Goal: Task Accomplishment & Management: Manage account settings

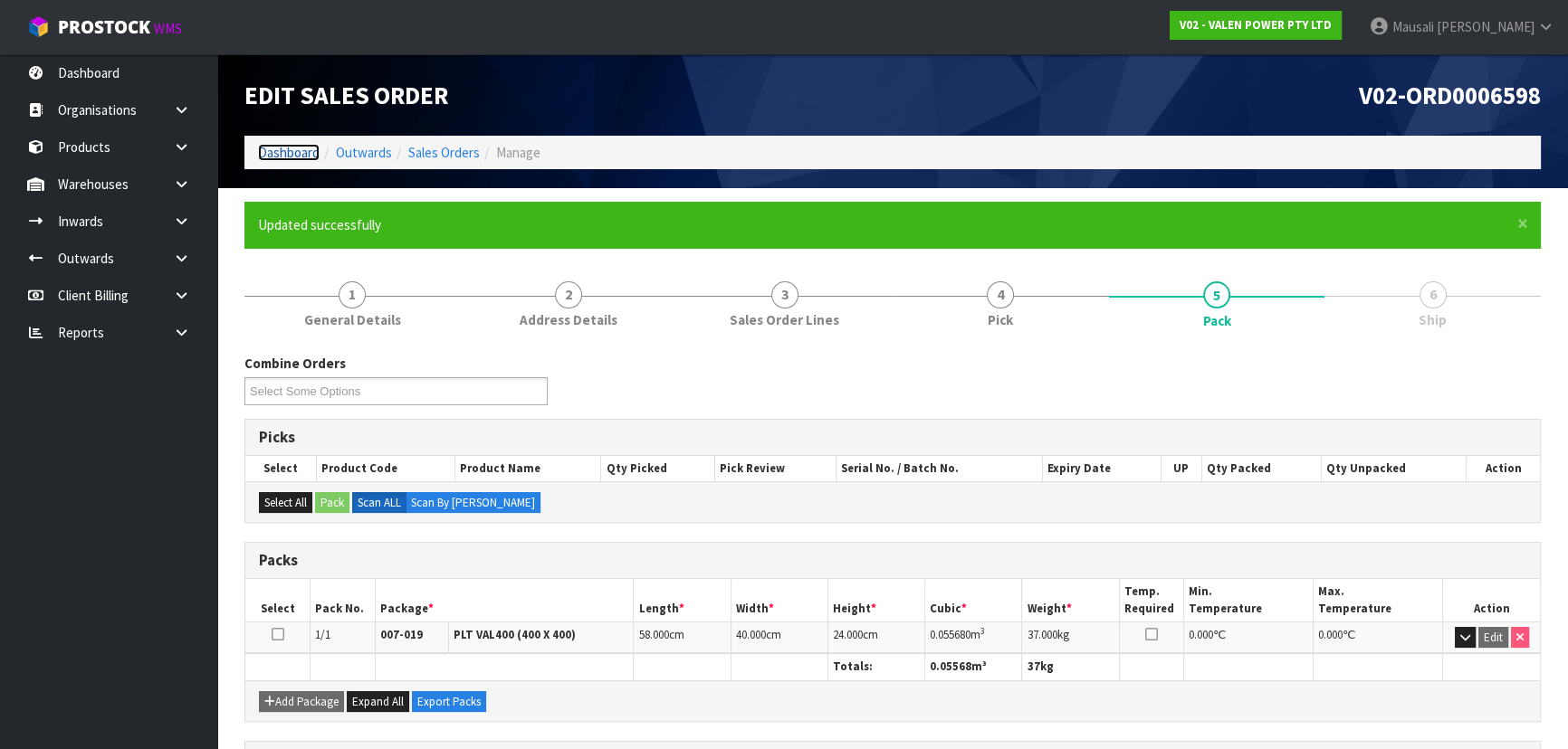
drag, startPoint x: 0, startPoint y: 0, endPoint x: 299, endPoint y: 153, distance: 335.9
click at [299, 153] on link "Dashboard" at bounding box center [288, 153] width 61 height 18
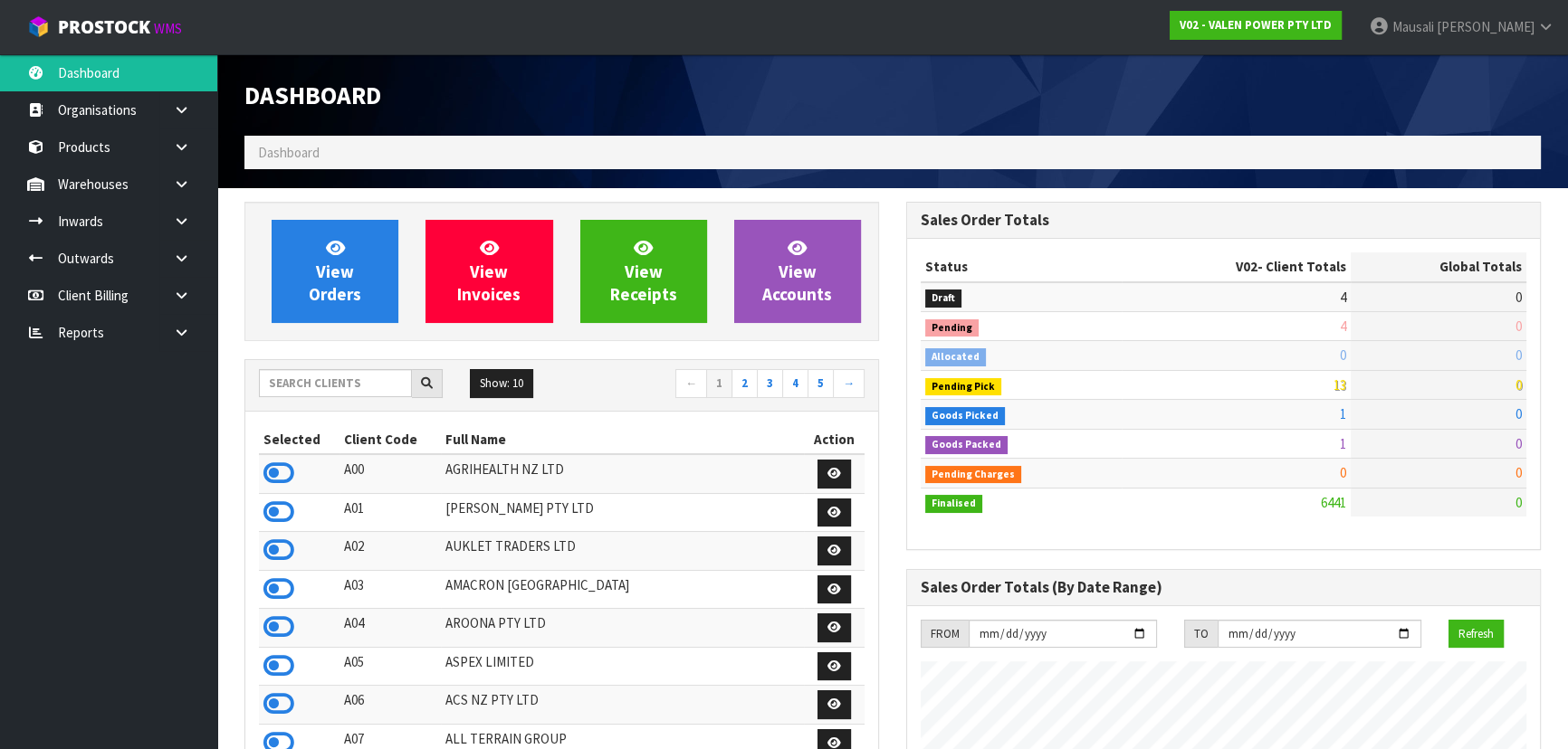
scroll to position [1407, 661]
click at [300, 383] on input "text" at bounding box center [335, 383] width 153 height 28
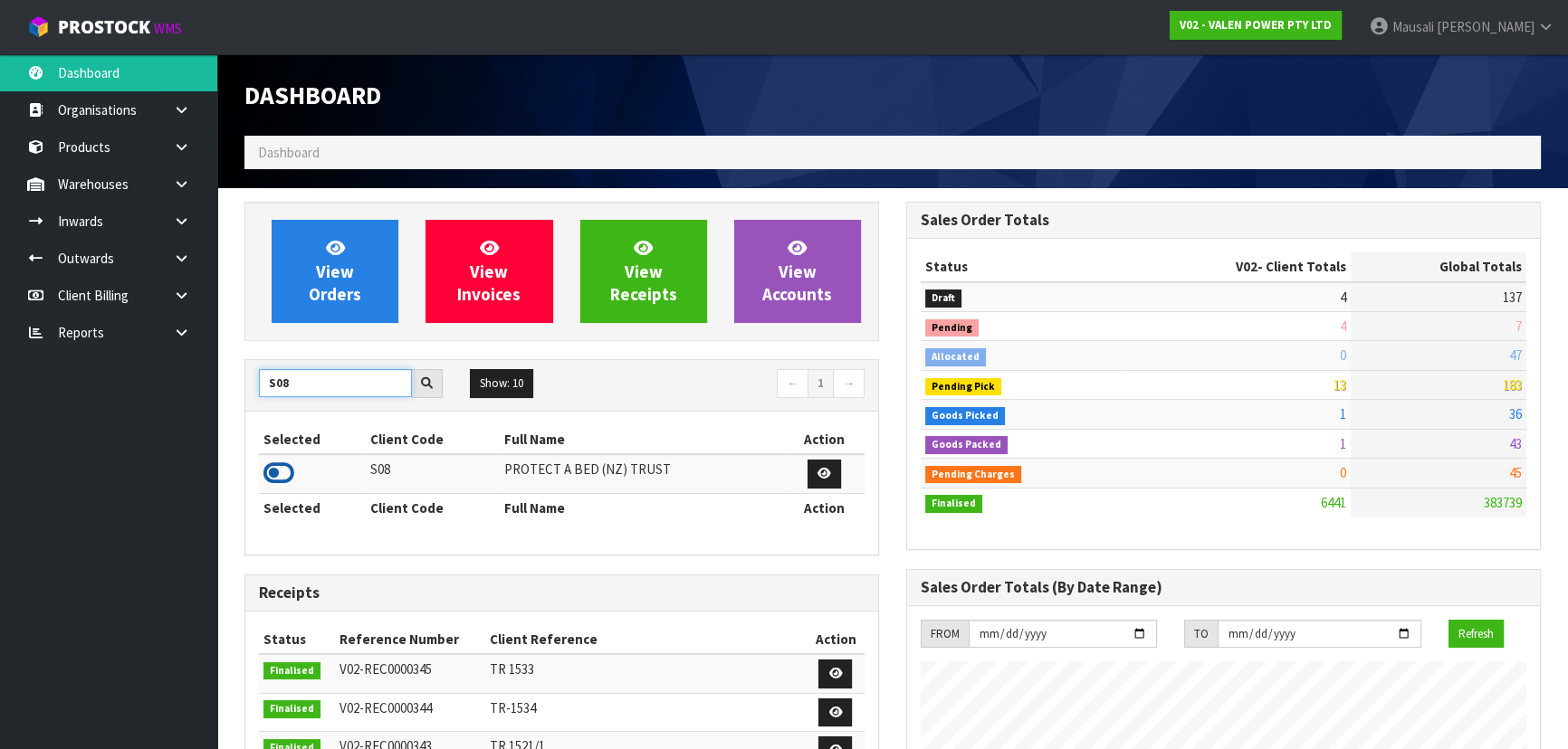
type input "S08"
click at [280, 479] on icon at bounding box center [279, 473] width 31 height 27
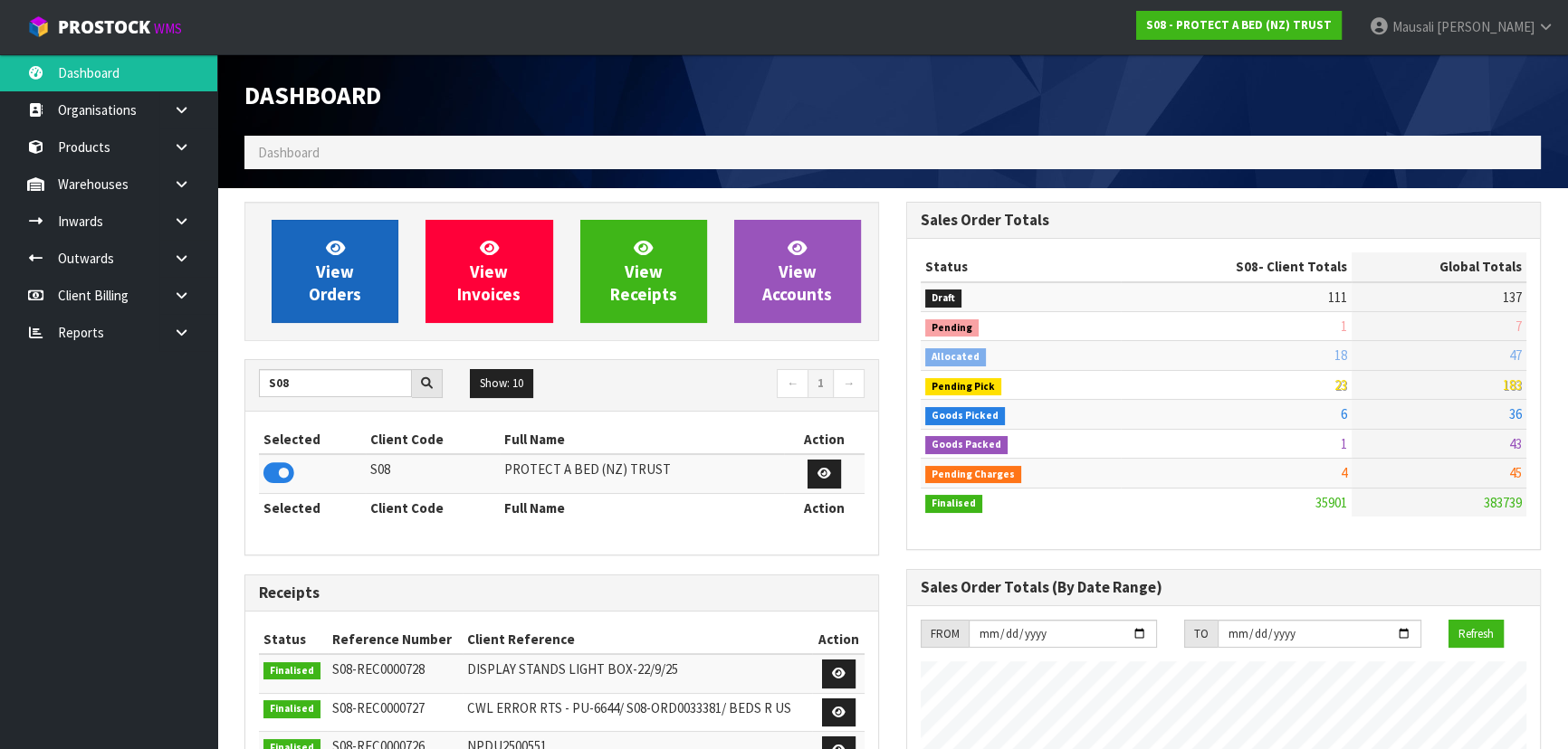
scroll to position [1368, 661]
click at [337, 282] on link "View Orders" at bounding box center [335, 271] width 127 height 103
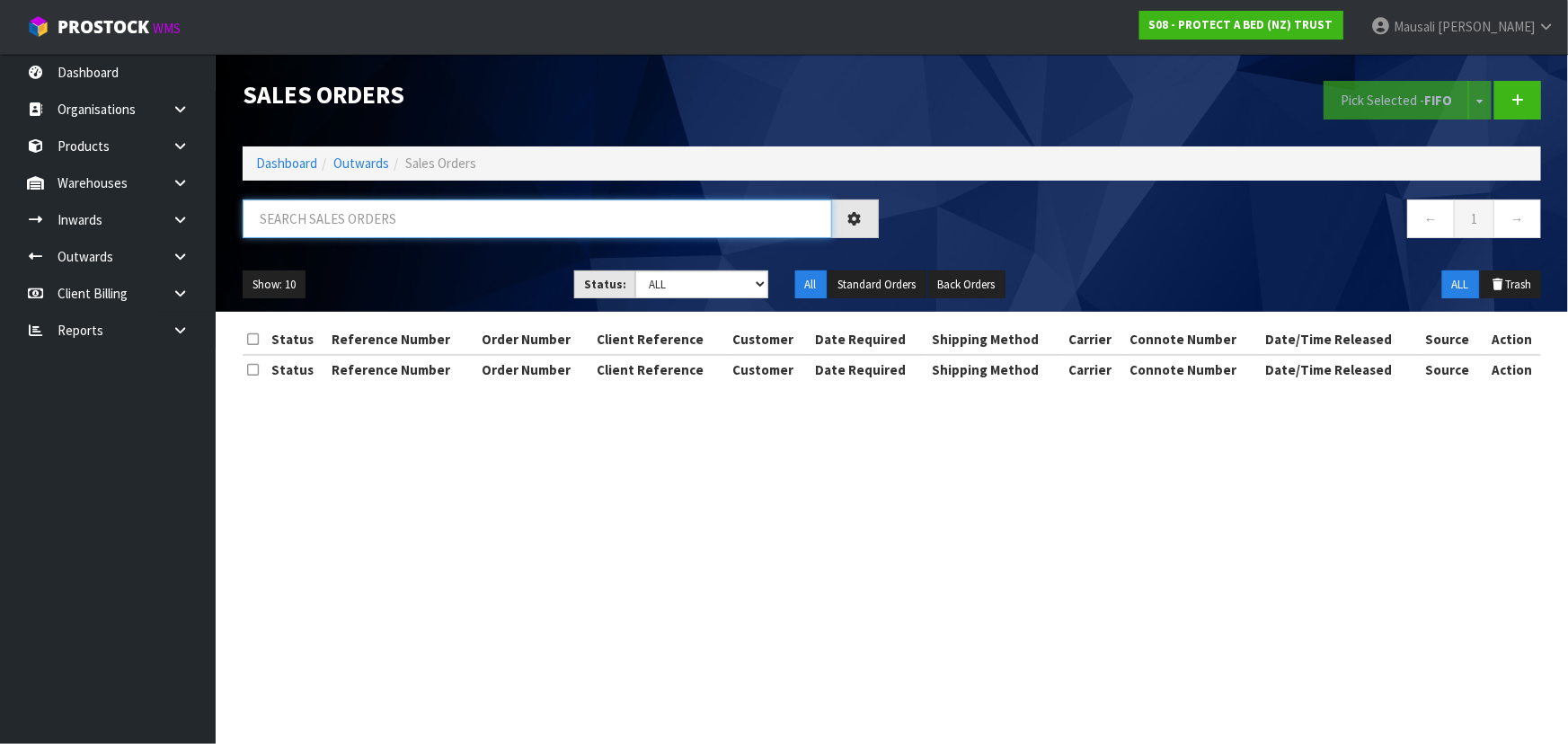
click at [306, 216] on input "text" at bounding box center [538, 219] width 590 height 39
type input "JOB-0414868"
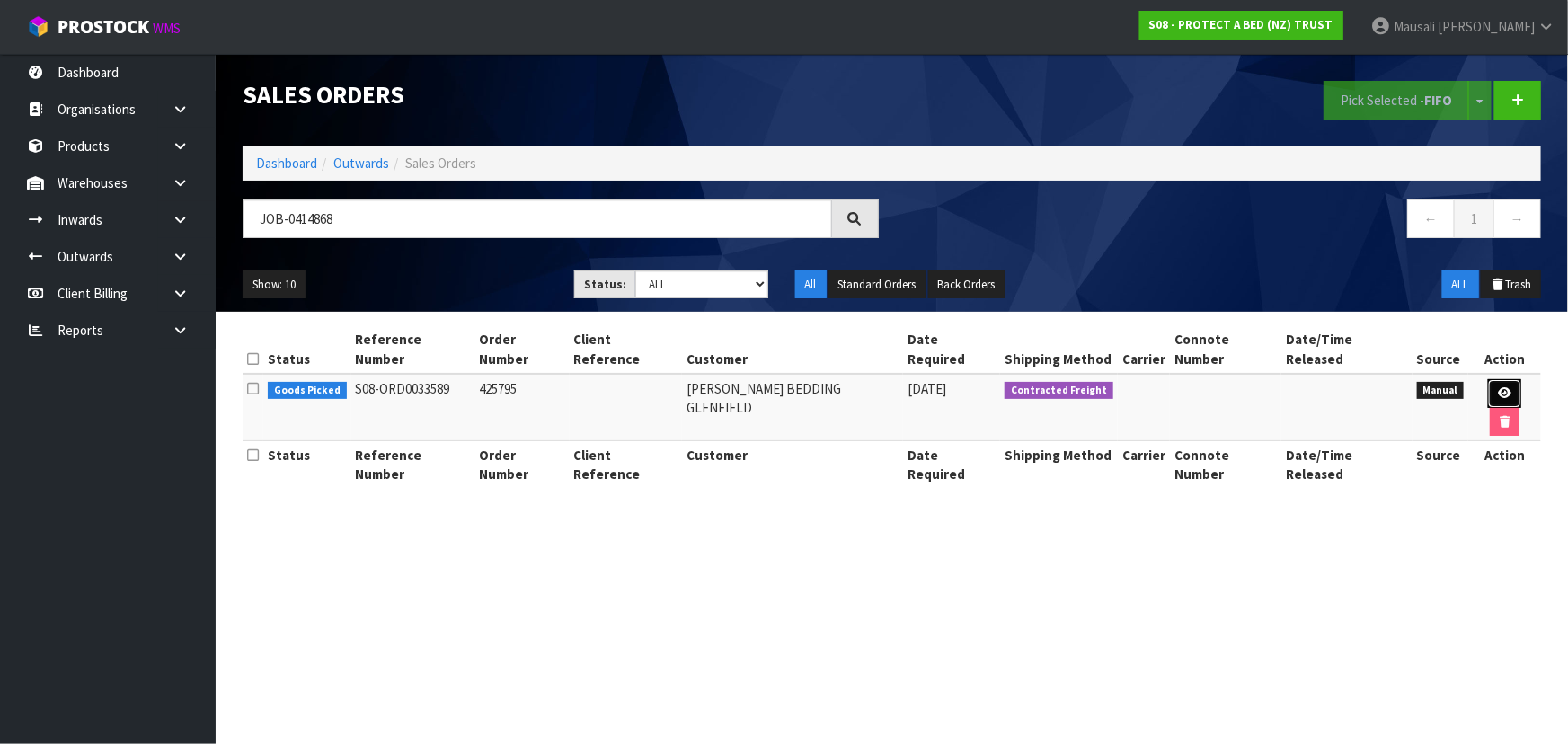
click at [1498, 388] on icon at bounding box center [1505, 393] width 14 height 12
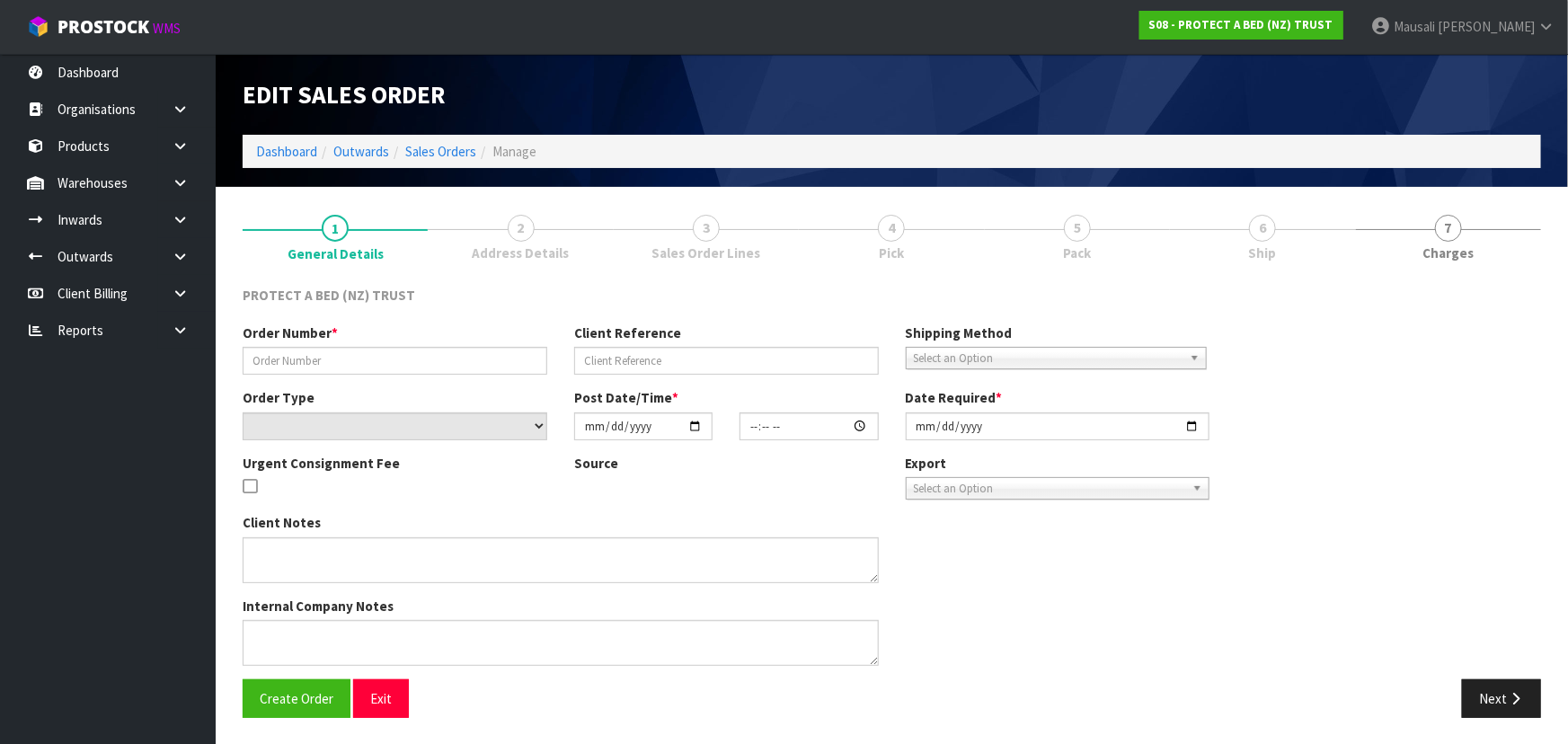
type input "425795"
select select "number:0"
type input "[DATE]"
type input "09:43:00.000"
type input "[DATE]"
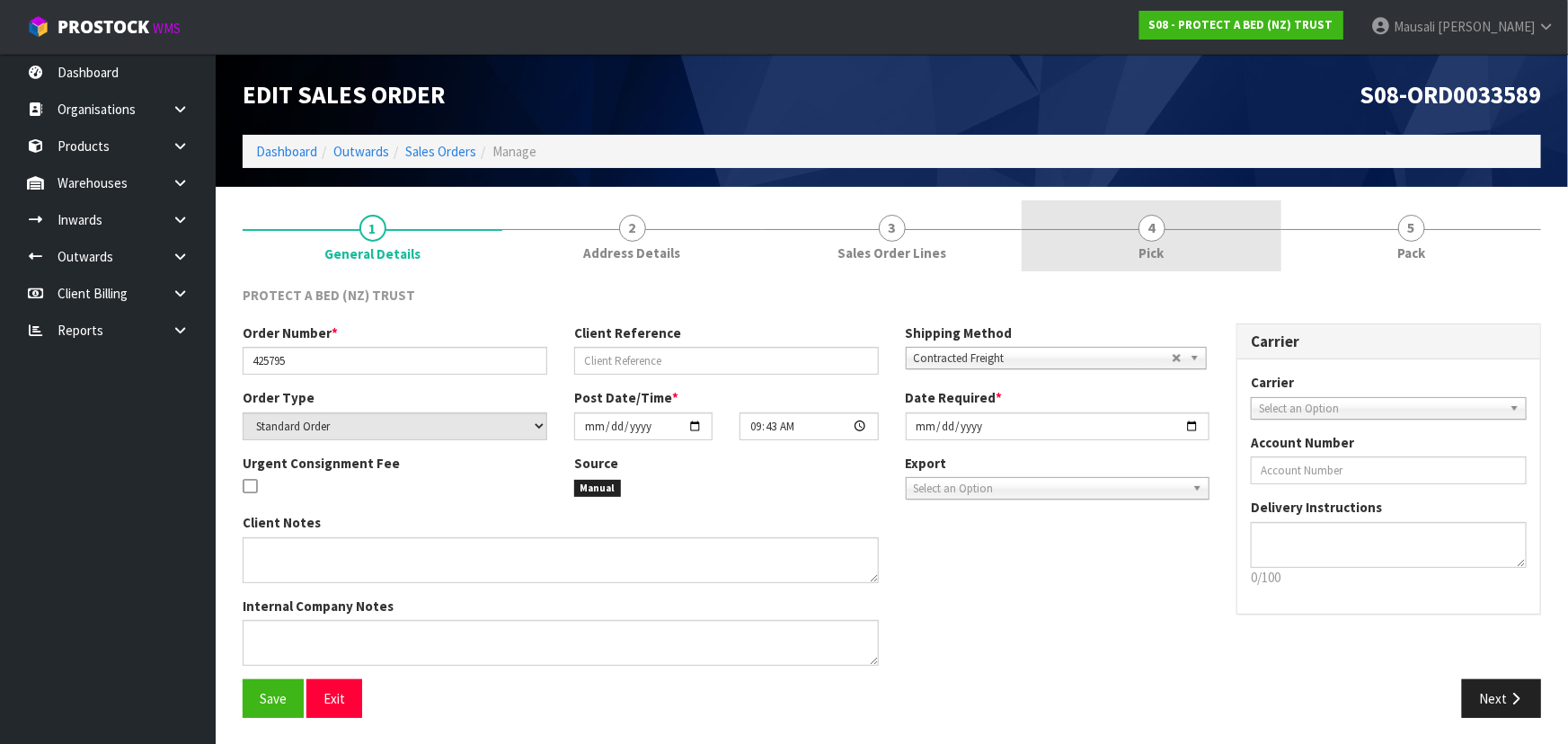
click at [1161, 232] on span "4" at bounding box center [1153, 229] width 27 height 27
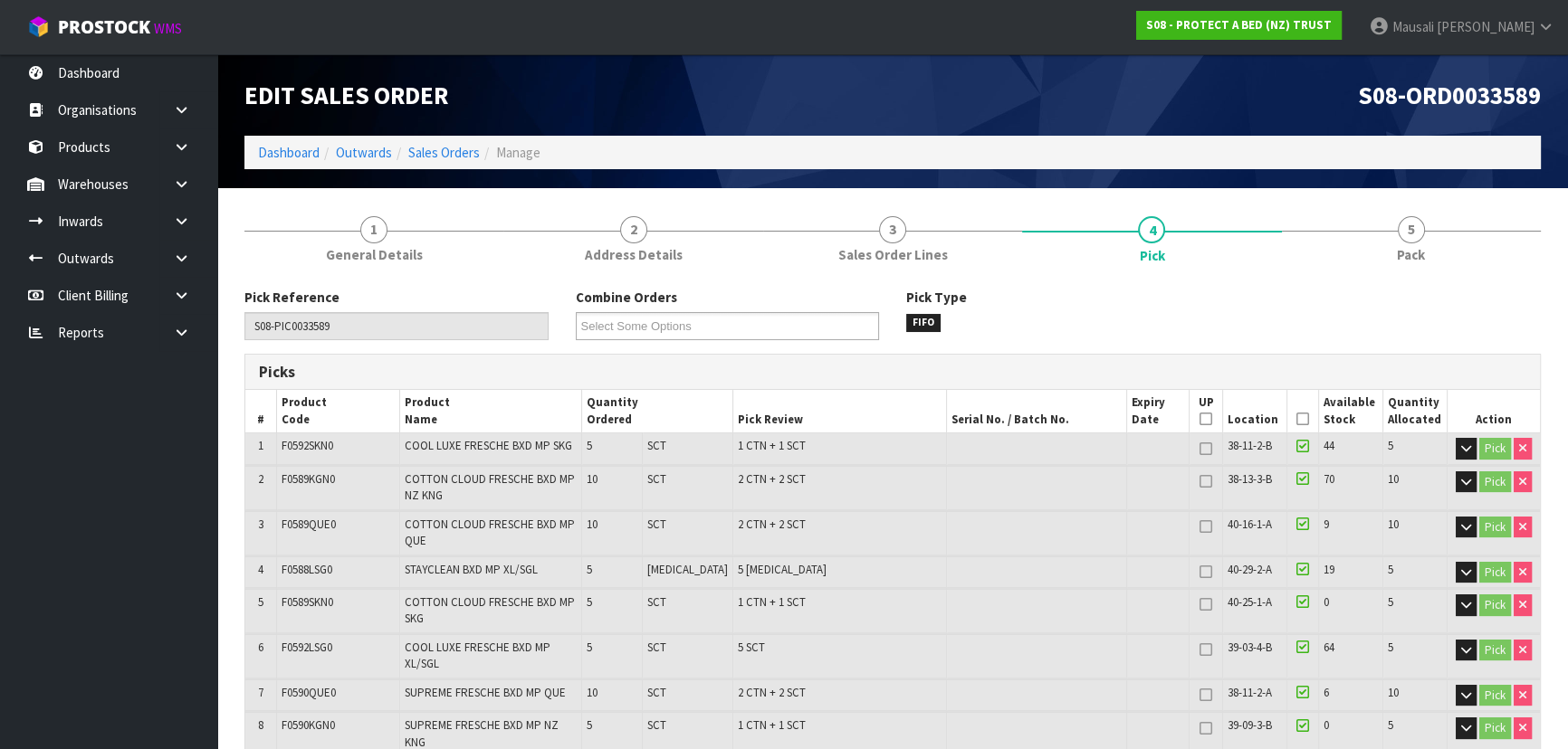
click at [1297, 419] on icon at bounding box center [1303, 419] width 13 height 1
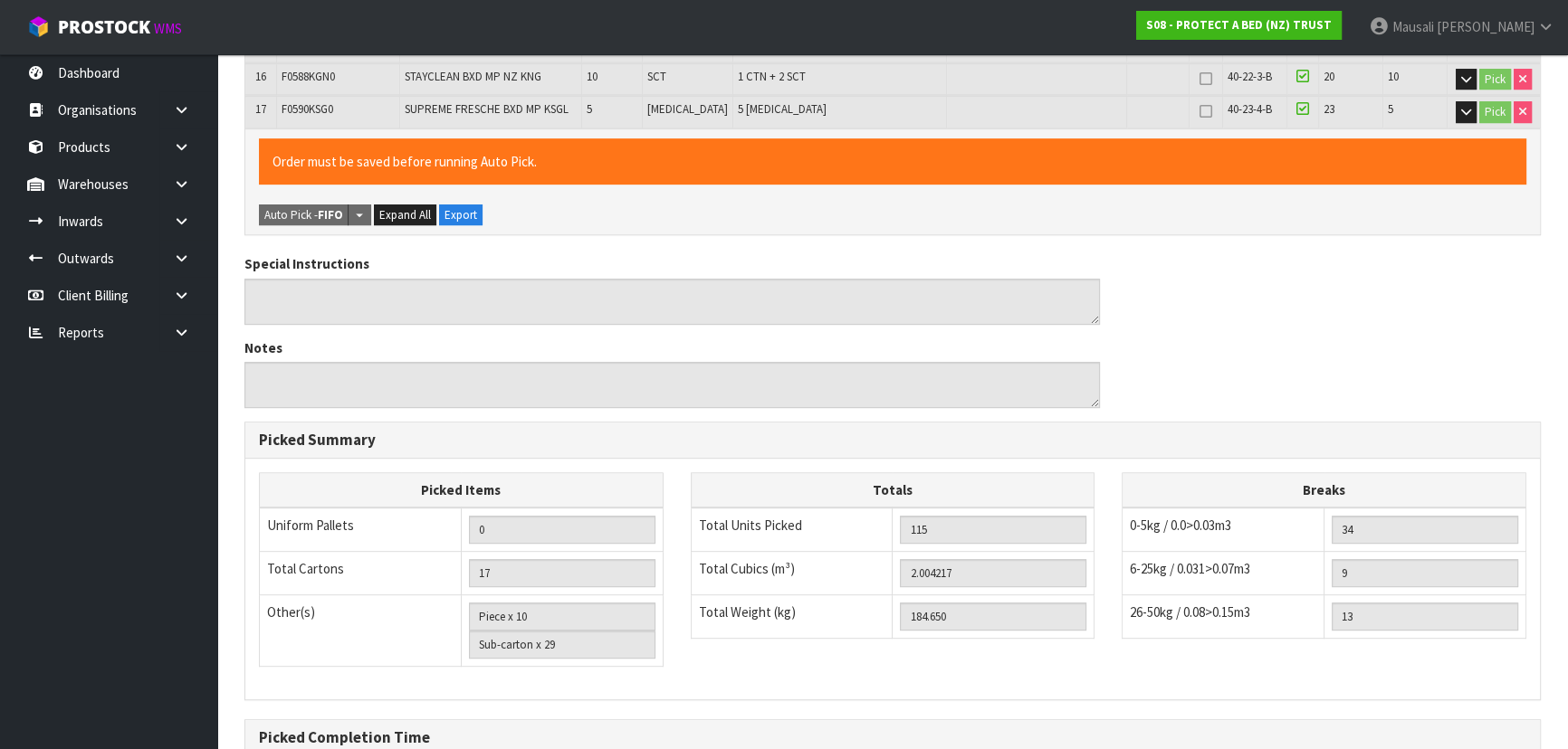
scroll to position [1128, 0]
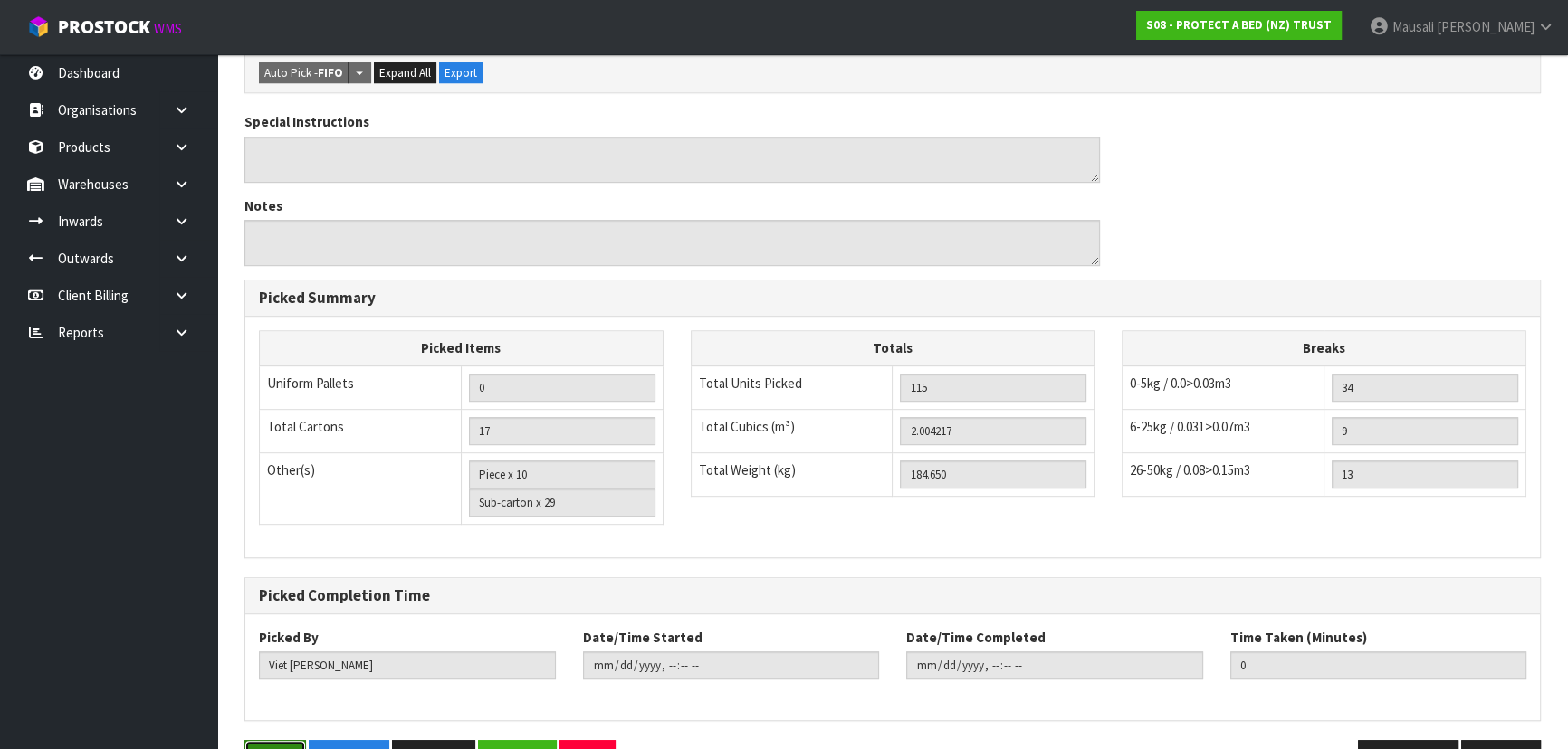
click at [259, 740] on button "Save" at bounding box center [275, 760] width 61 height 39
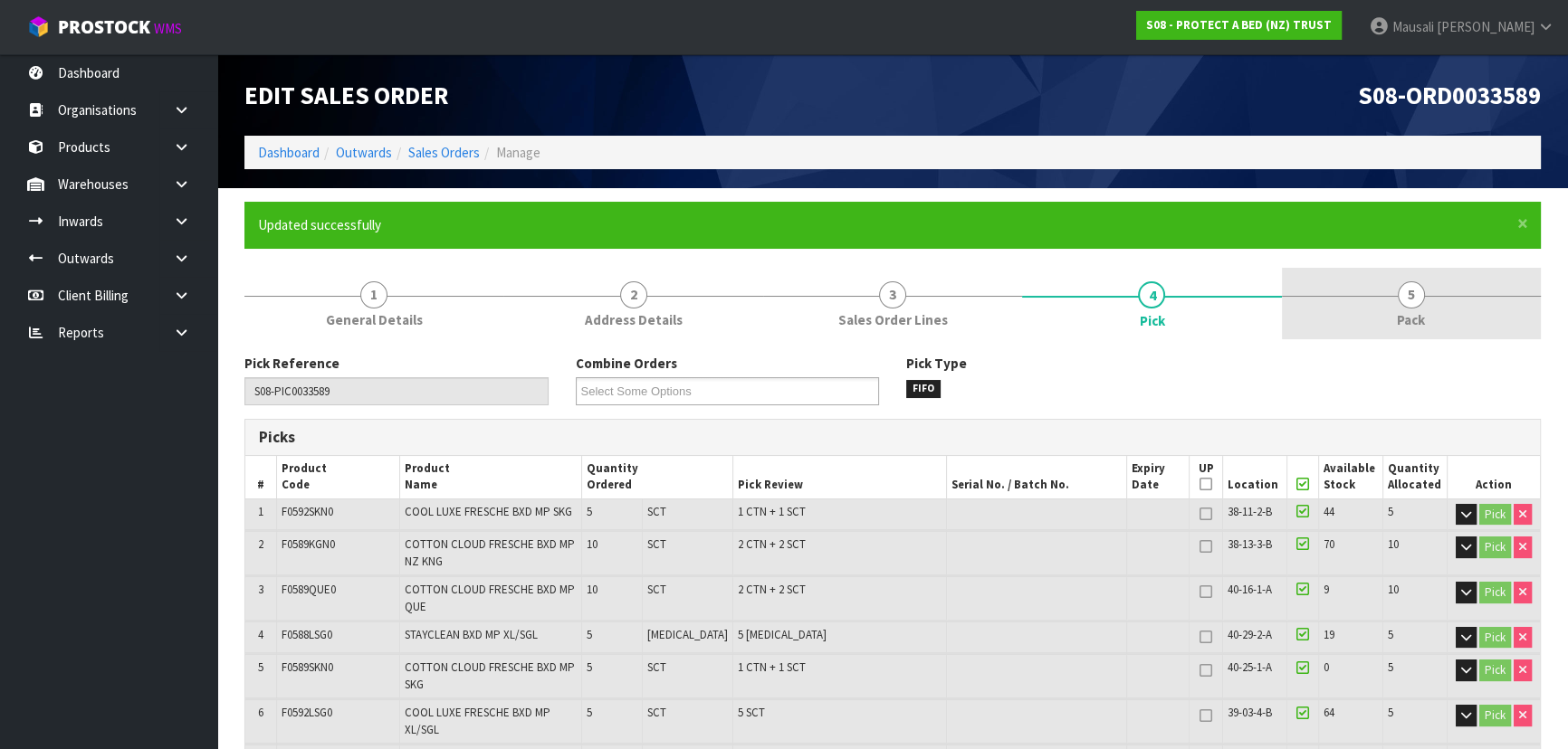
click at [1398, 295] on span "5" at bounding box center [1412, 296] width 27 height 27
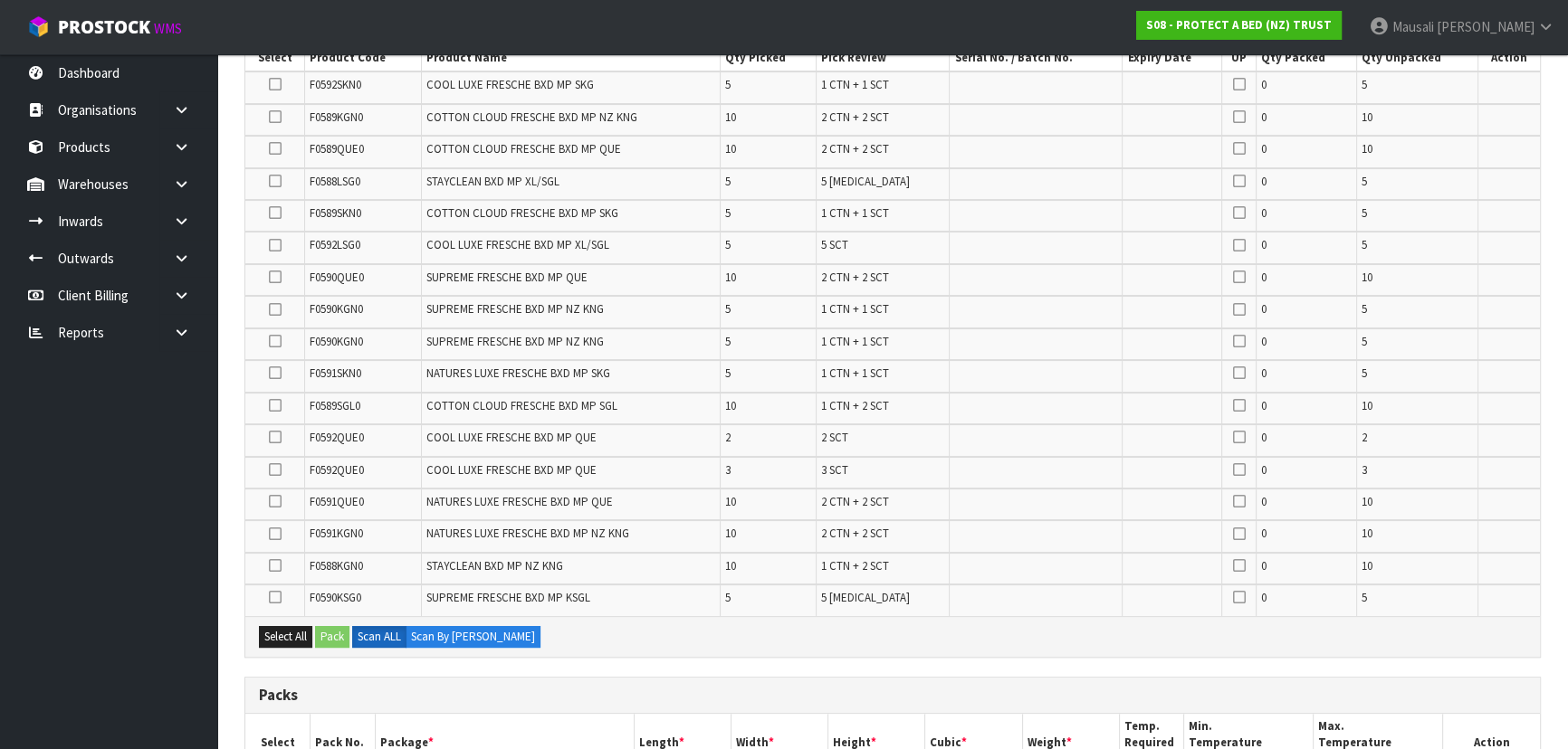
scroll to position [822, 0]
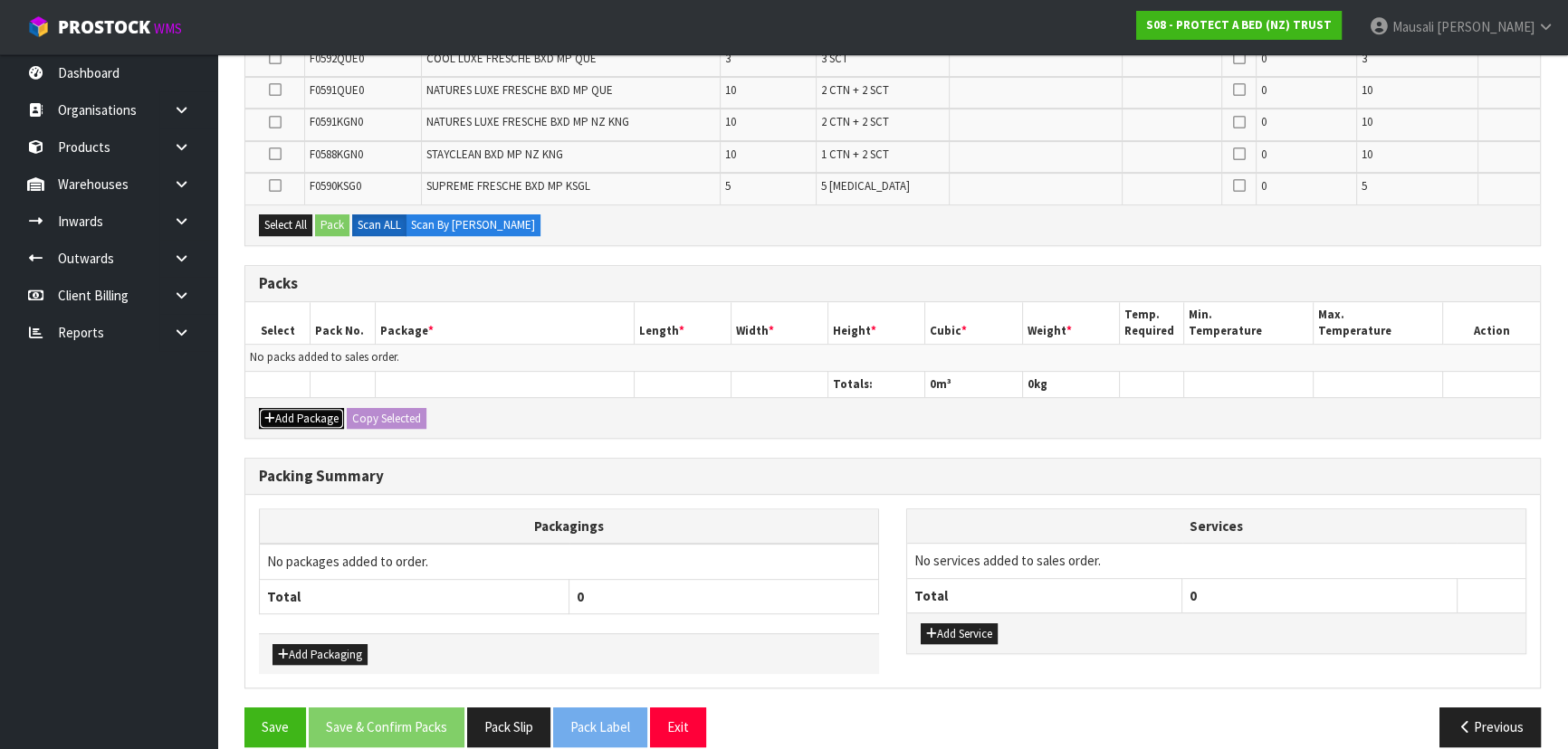
click at [281, 408] on button "Add Package" at bounding box center [301, 418] width 85 height 21
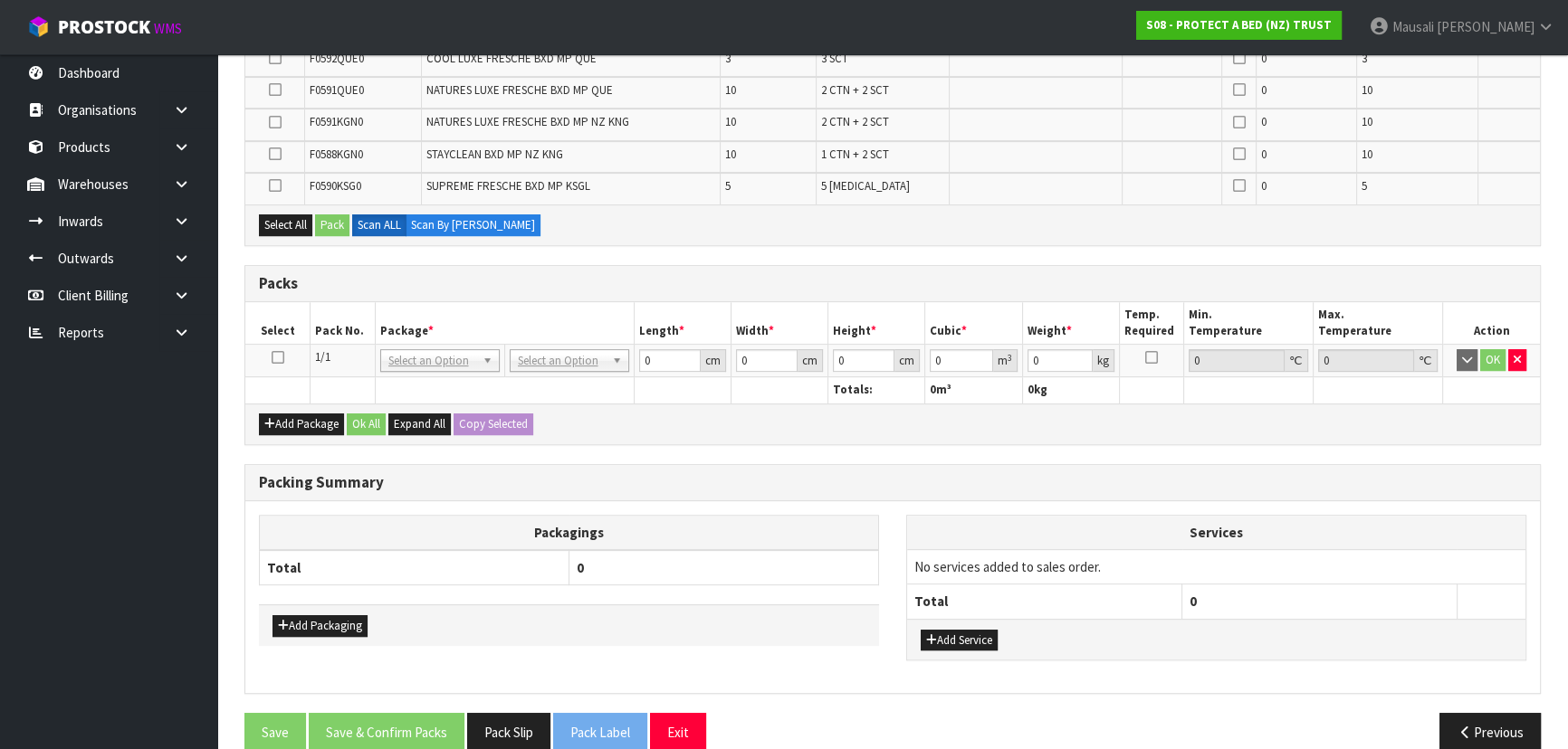
click at [278, 358] on icon at bounding box center [277, 358] width 13 height 1
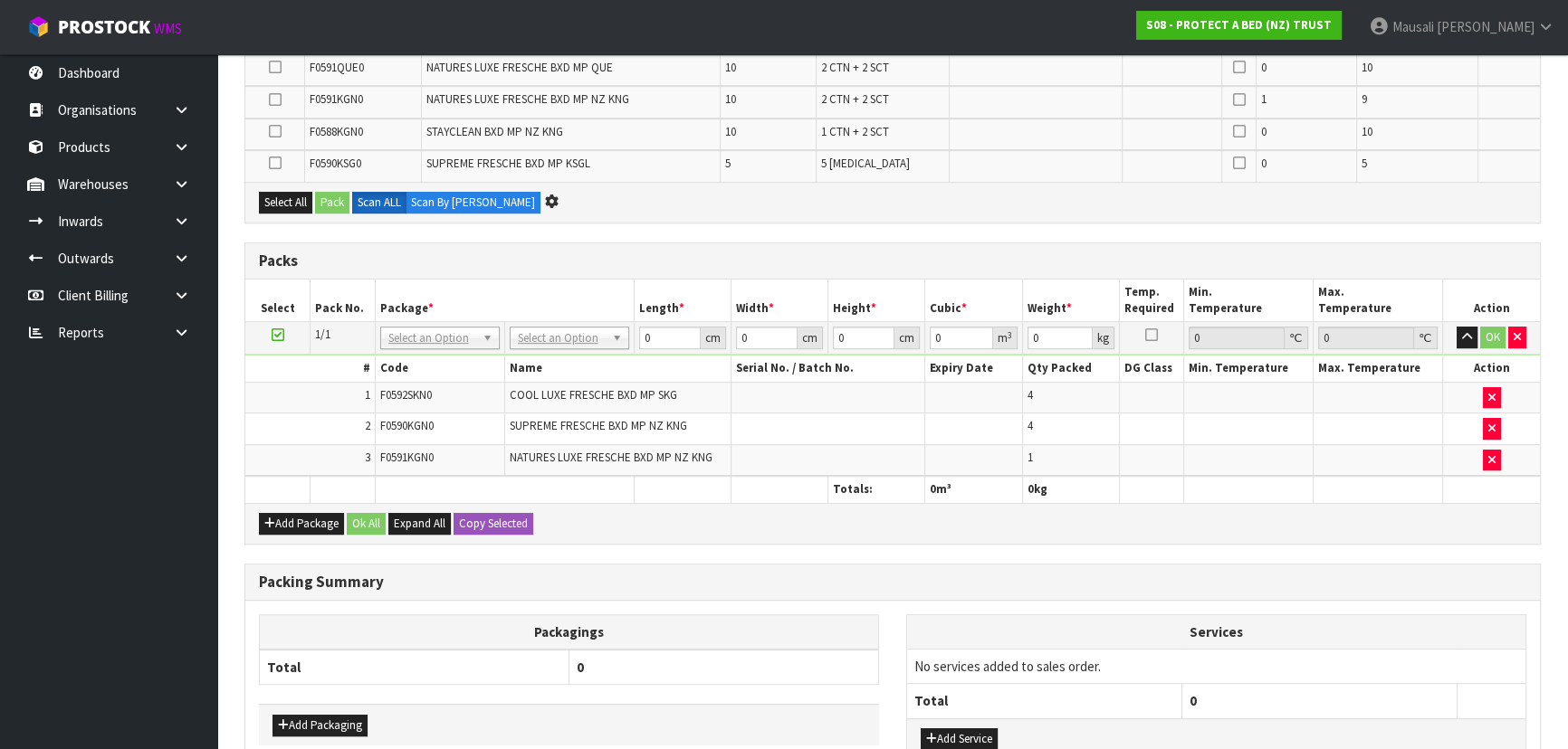
scroll to position [0, 0]
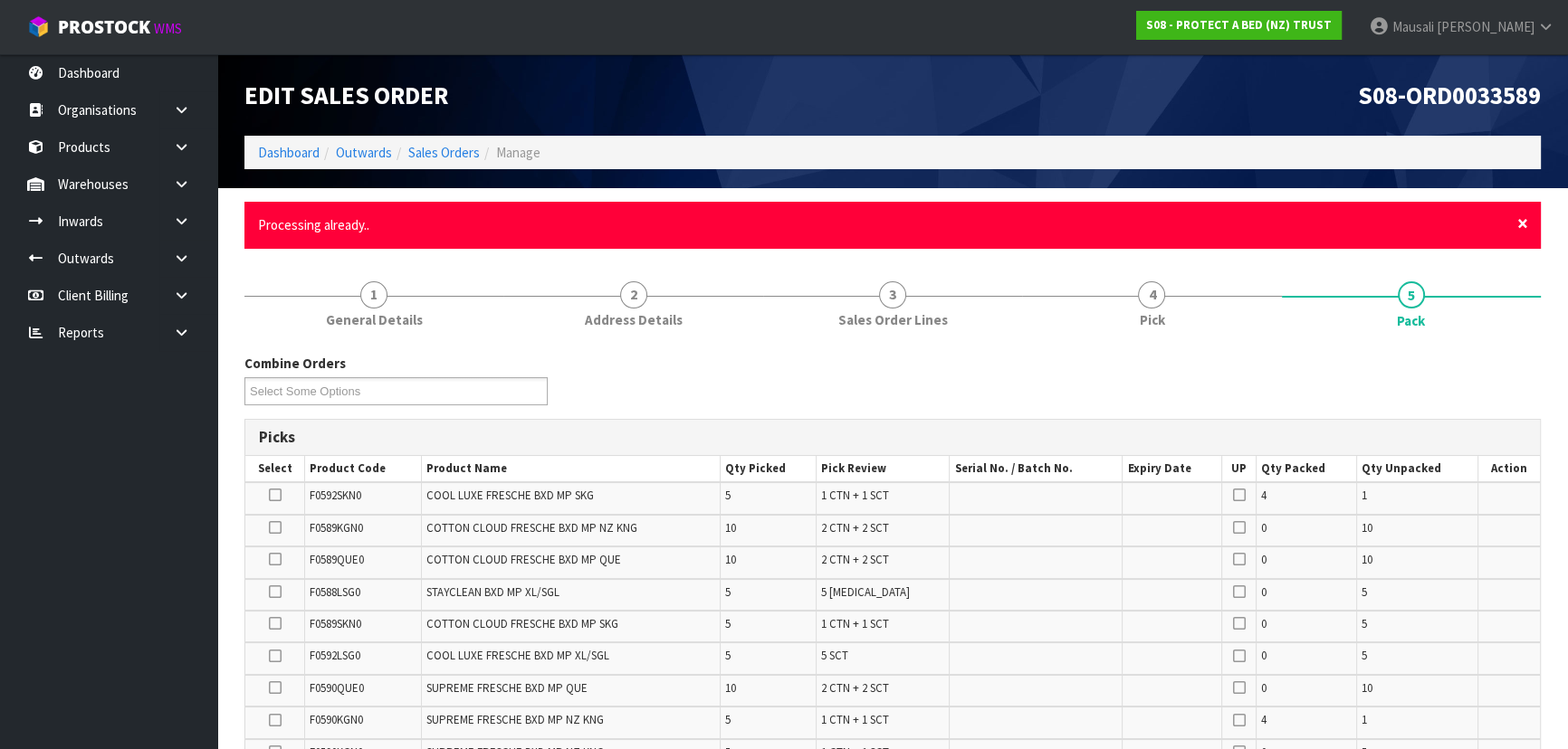
click at [1521, 225] on span "×" at bounding box center [1522, 223] width 11 height 25
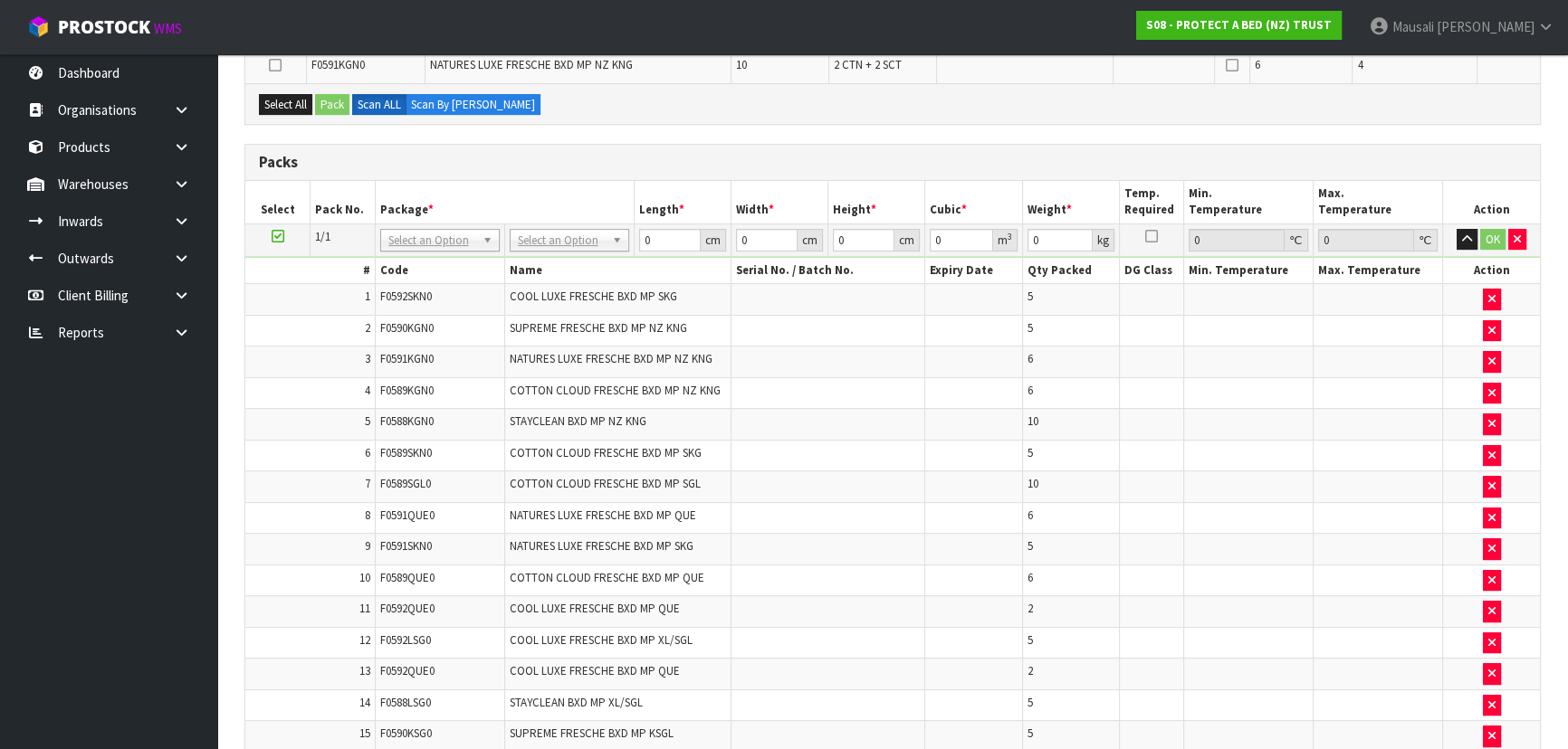
scroll to position [371, 0]
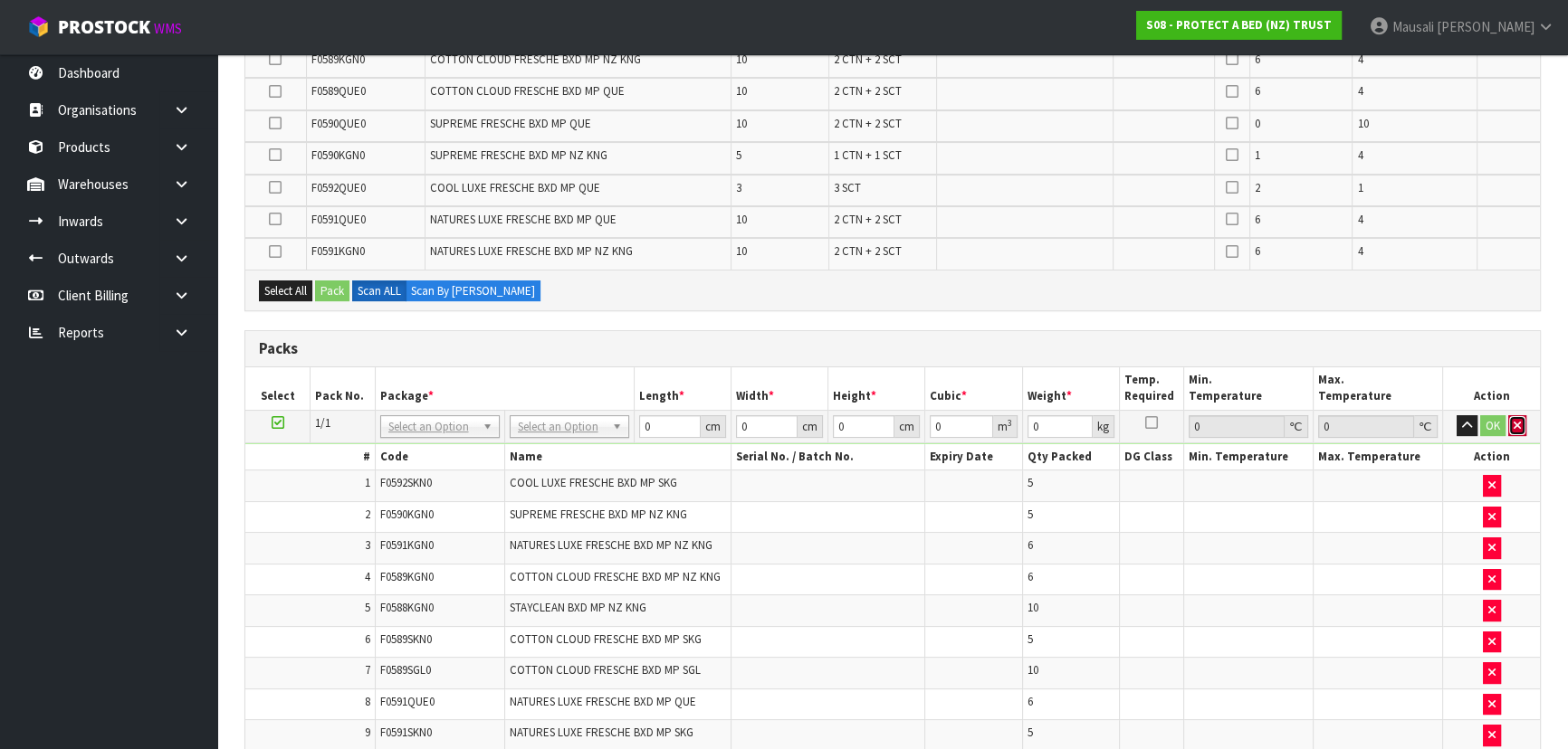
click at [1521, 420] on button "button" at bounding box center [1517, 426] width 19 height 21
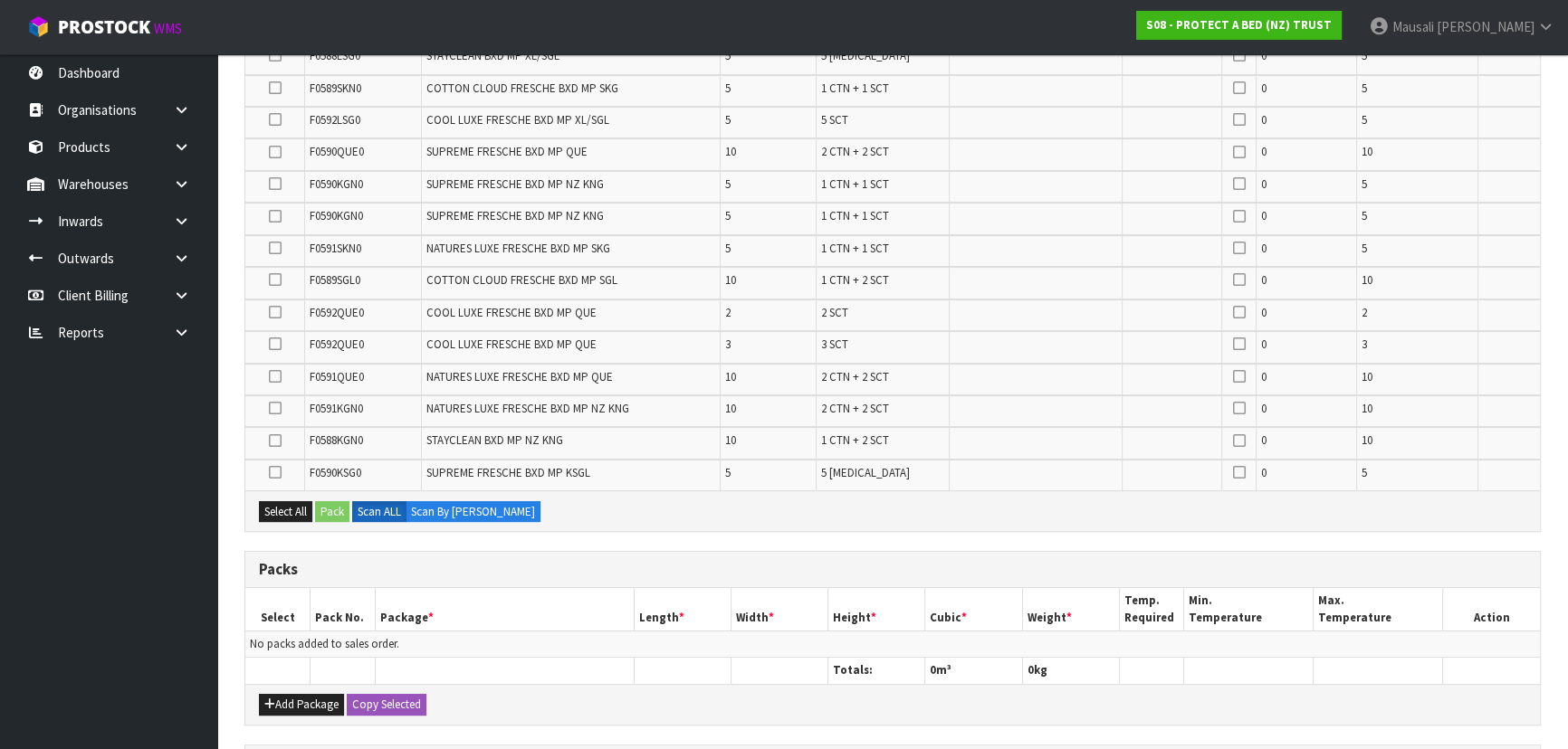
scroll to position [699, 0]
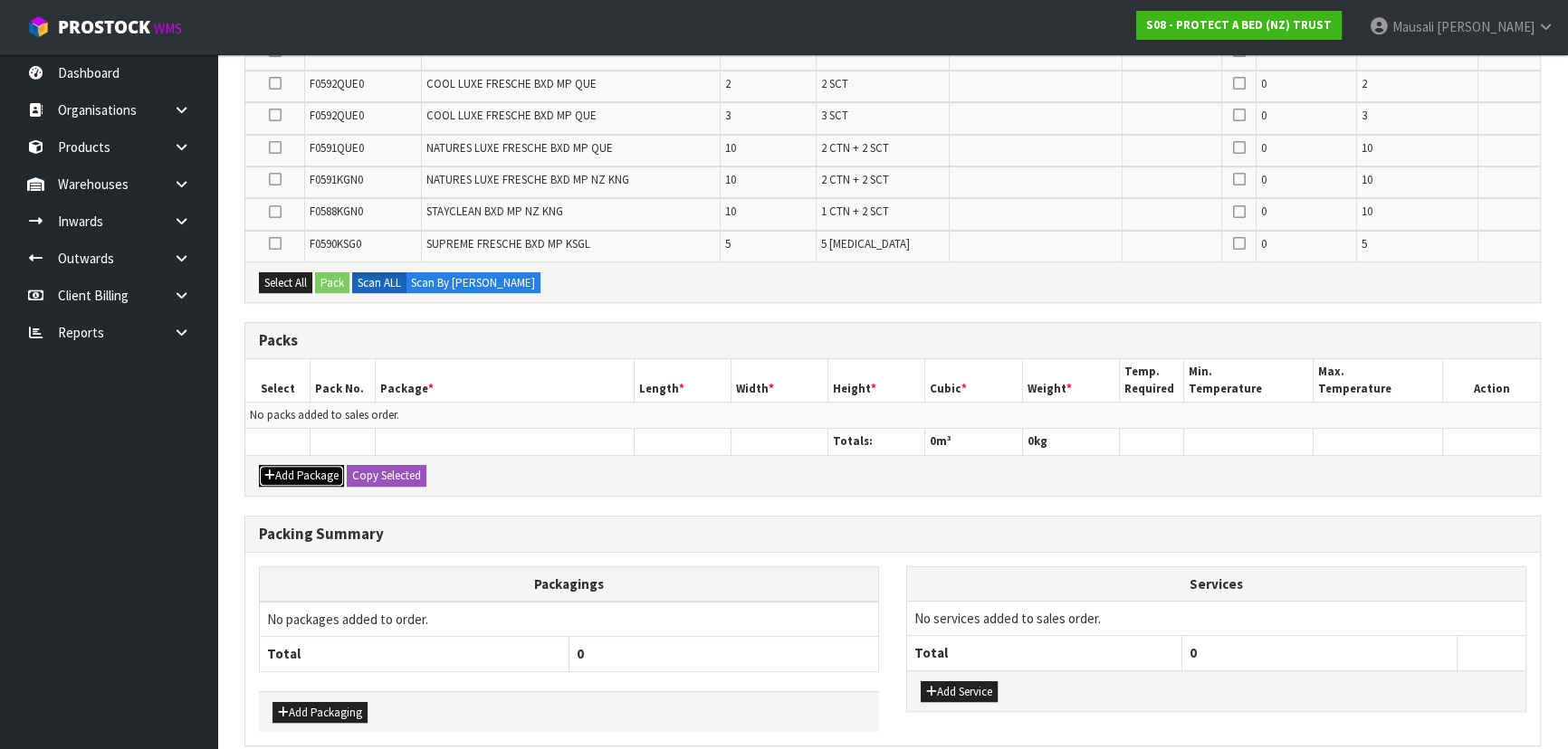
click at [300, 465] on button "Add Package" at bounding box center [301, 476] width 85 height 21
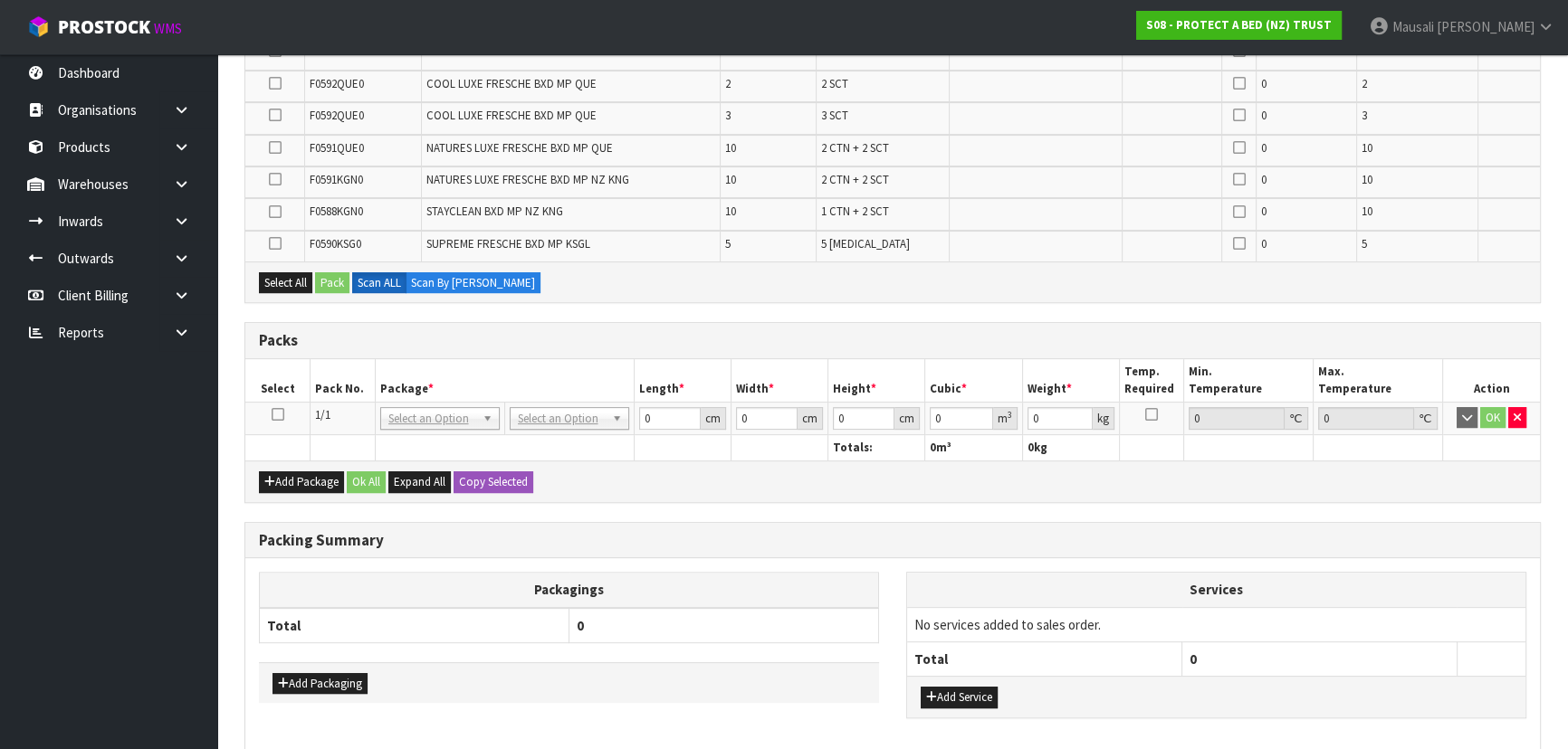
click at [278, 414] on icon at bounding box center [277, 414] width 13 height 1
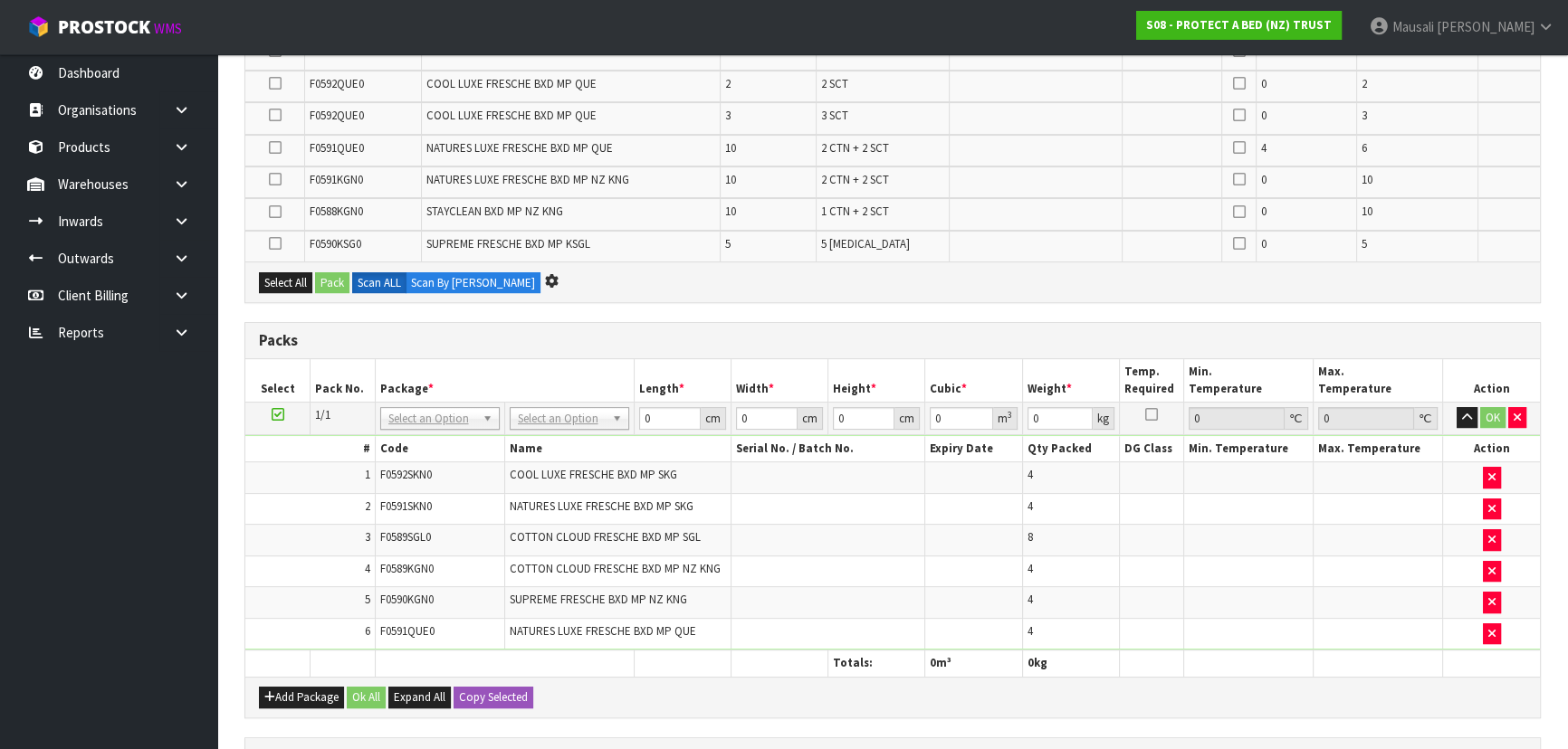
scroll to position [669, 0]
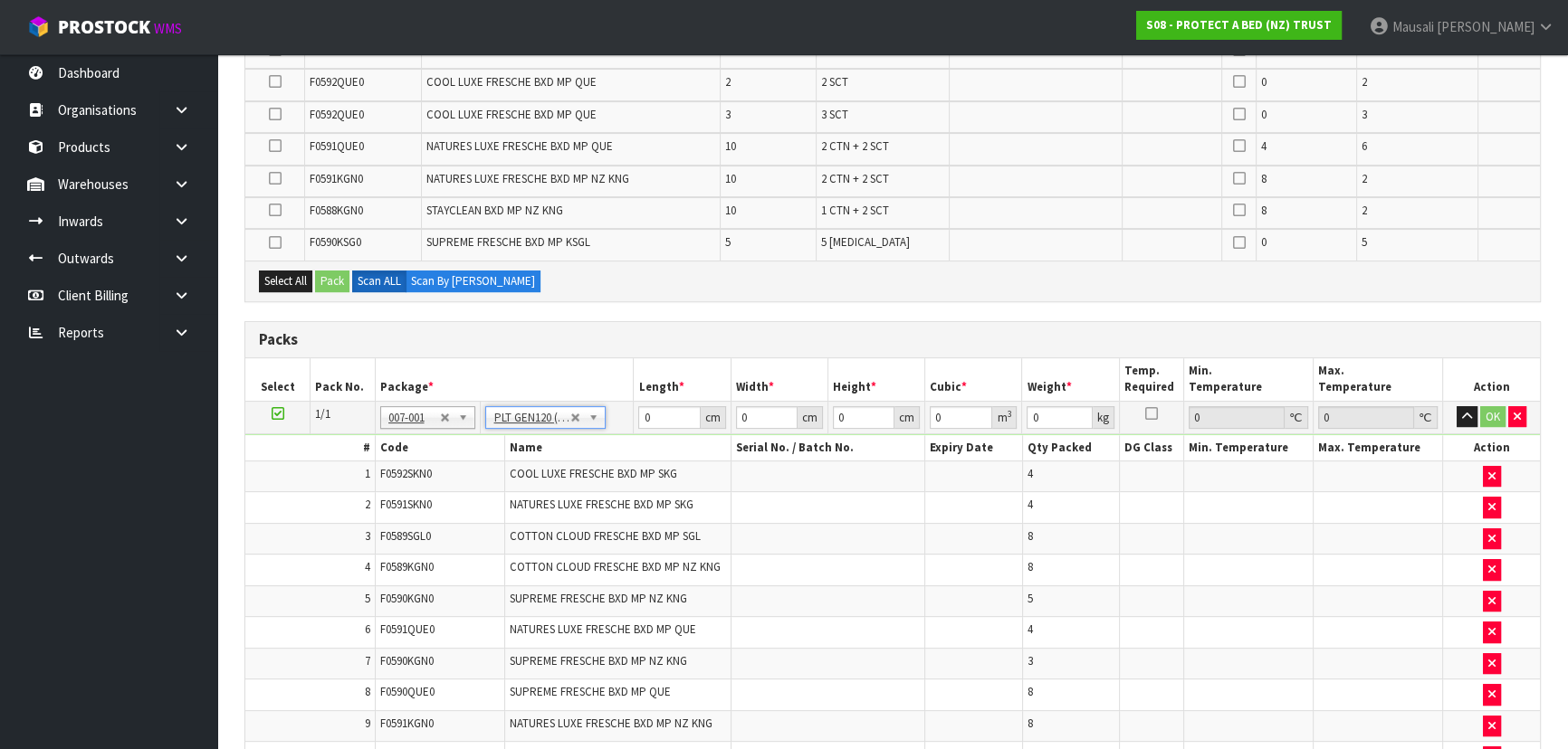
type input "120"
type input "100"
type input "122.37"
click at [1458, 414] on button "button" at bounding box center [1467, 417] width 20 height 21
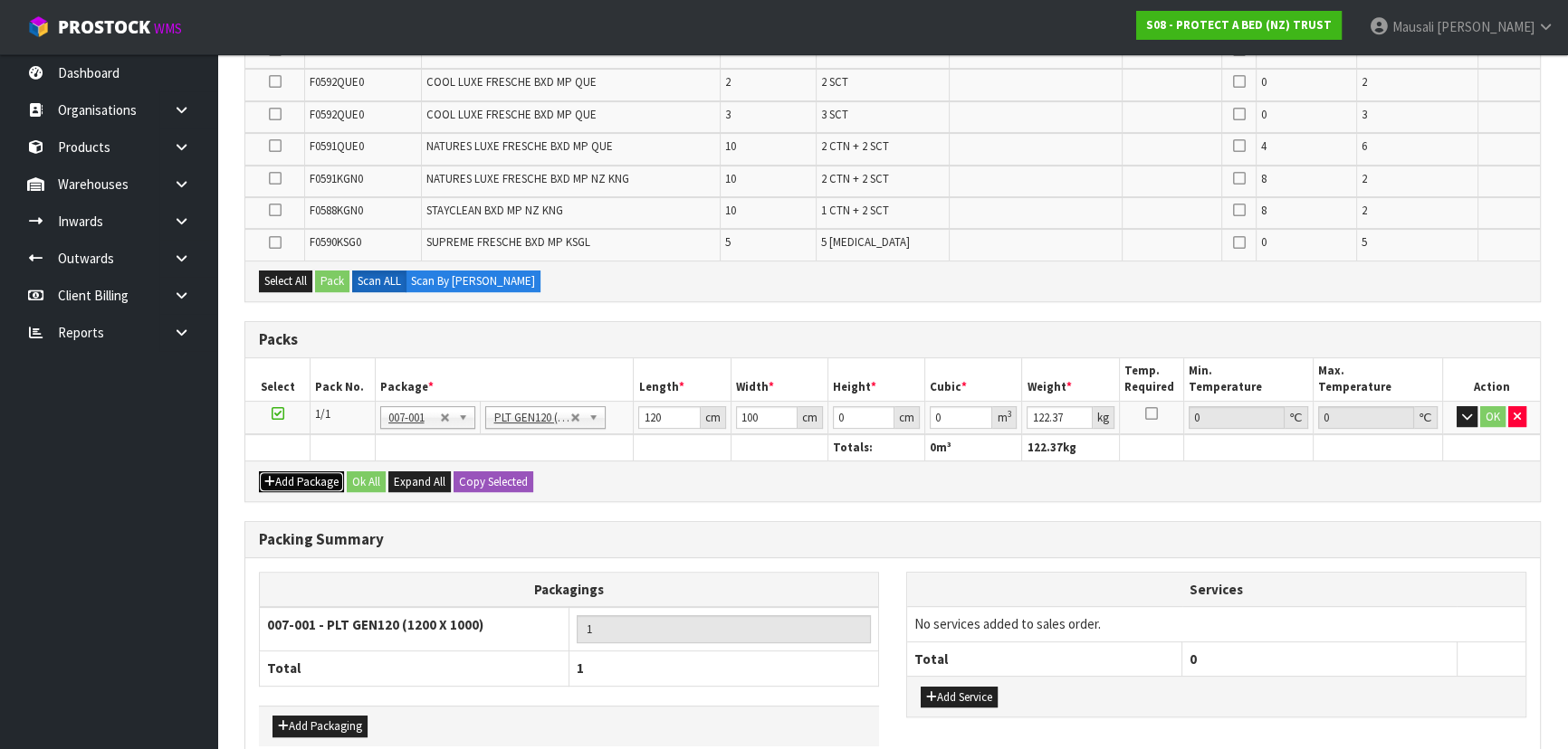
click at [277, 471] on button "Add Package" at bounding box center [301, 482] width 85 height 21
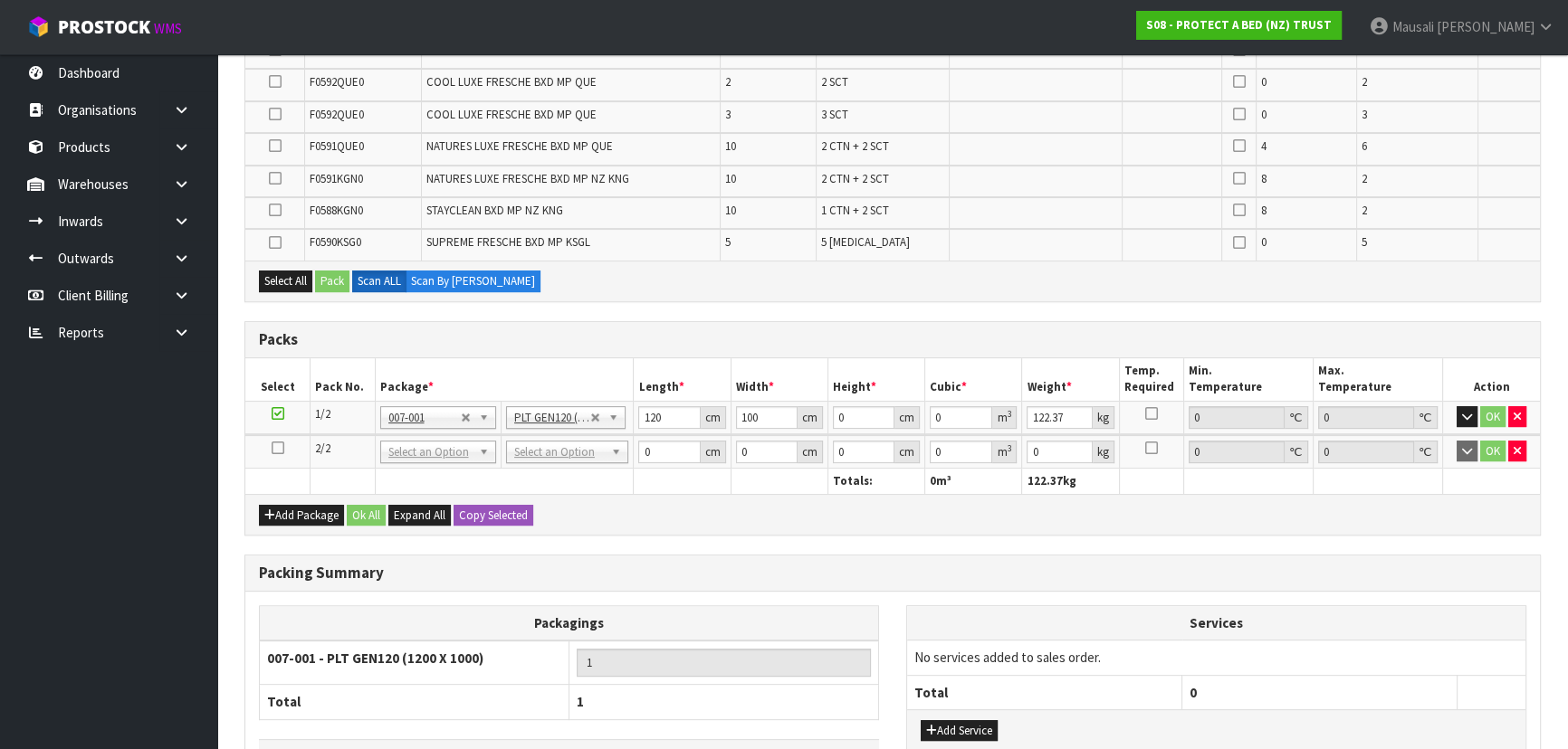
click at [275, 448] on icon at bounding box center [277, 448] width 13 height 1
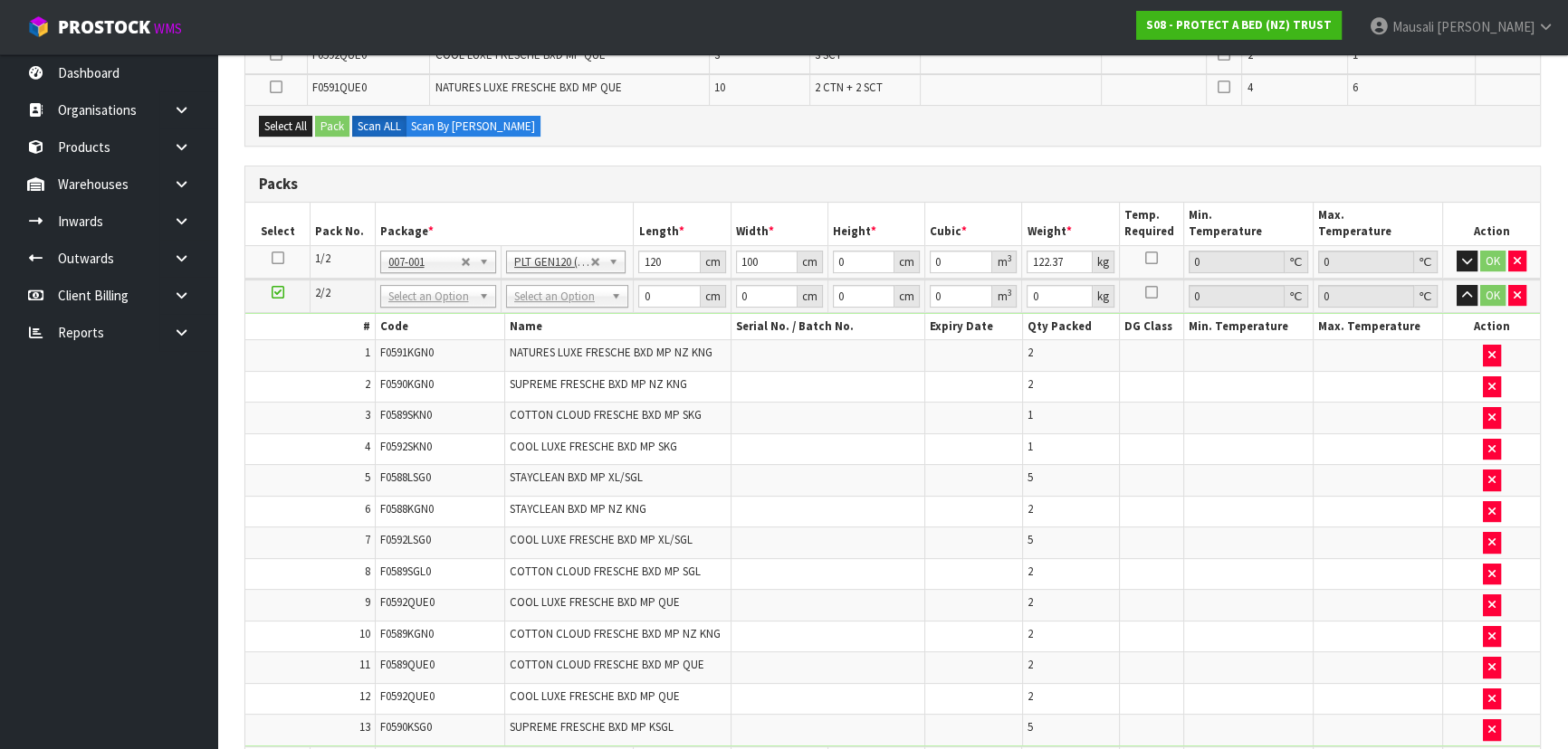
scroll to position [0, 0]
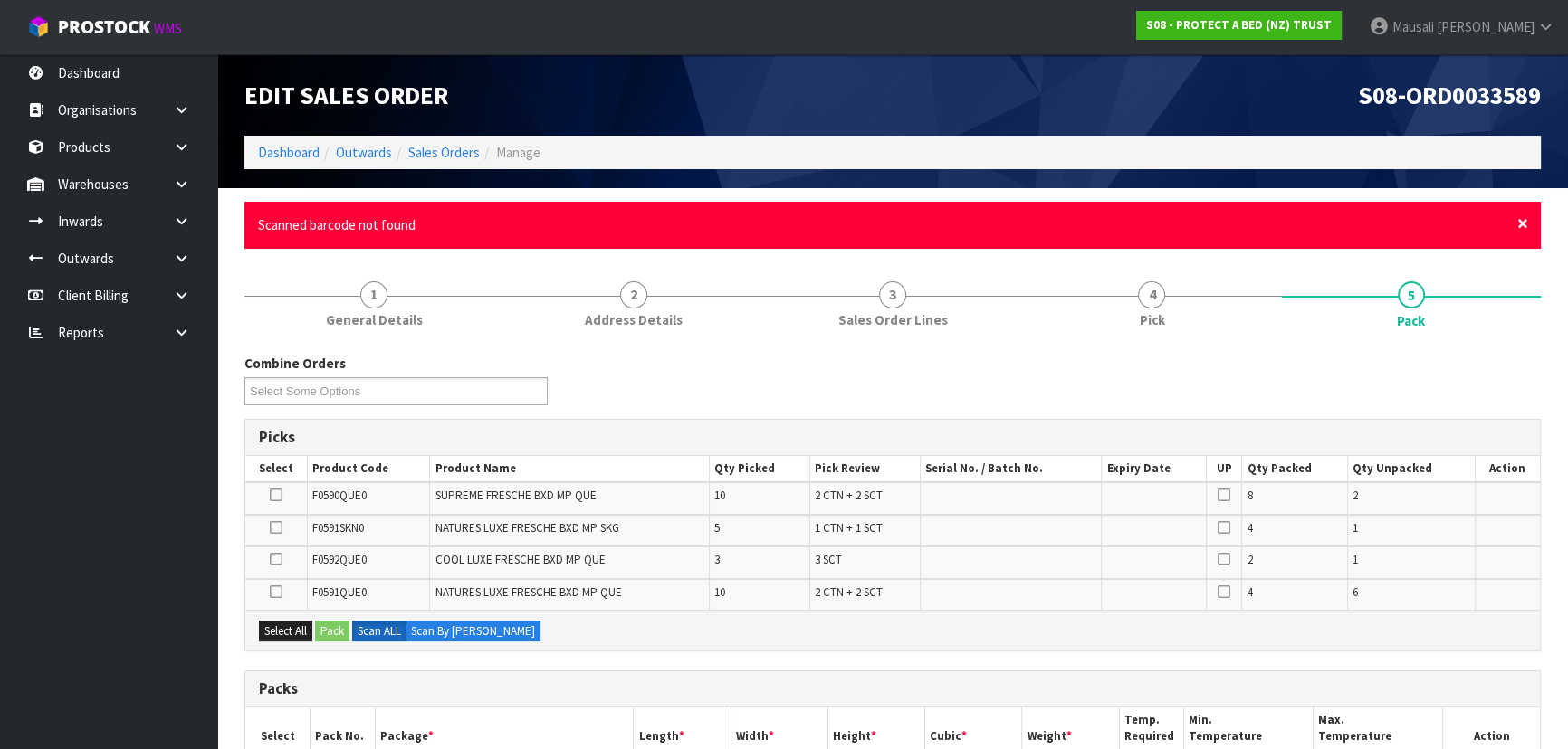
click at [1522, 220] on span "×" at bounding box center [1522, 223] width 11 height 25
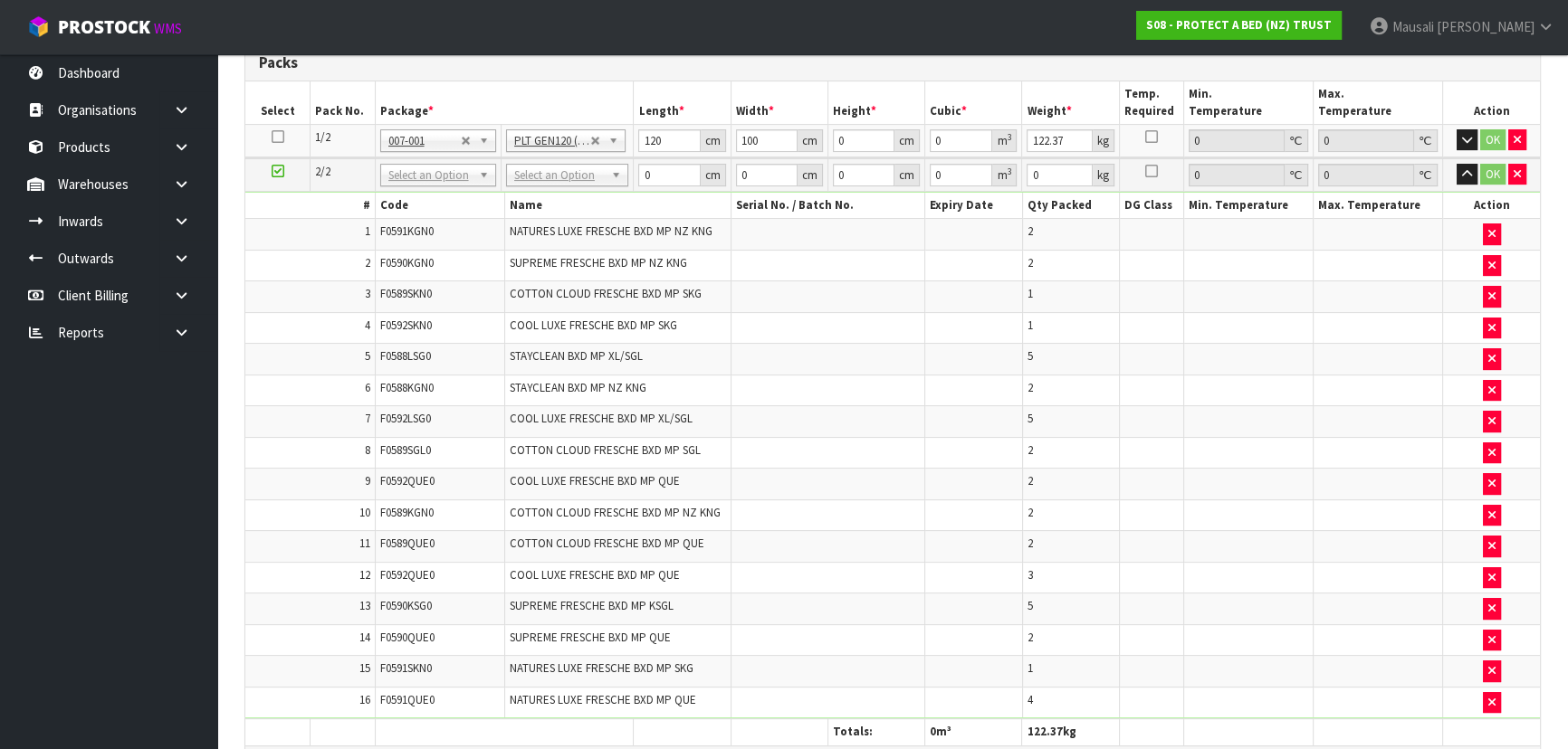
scroll to position [493, 0]
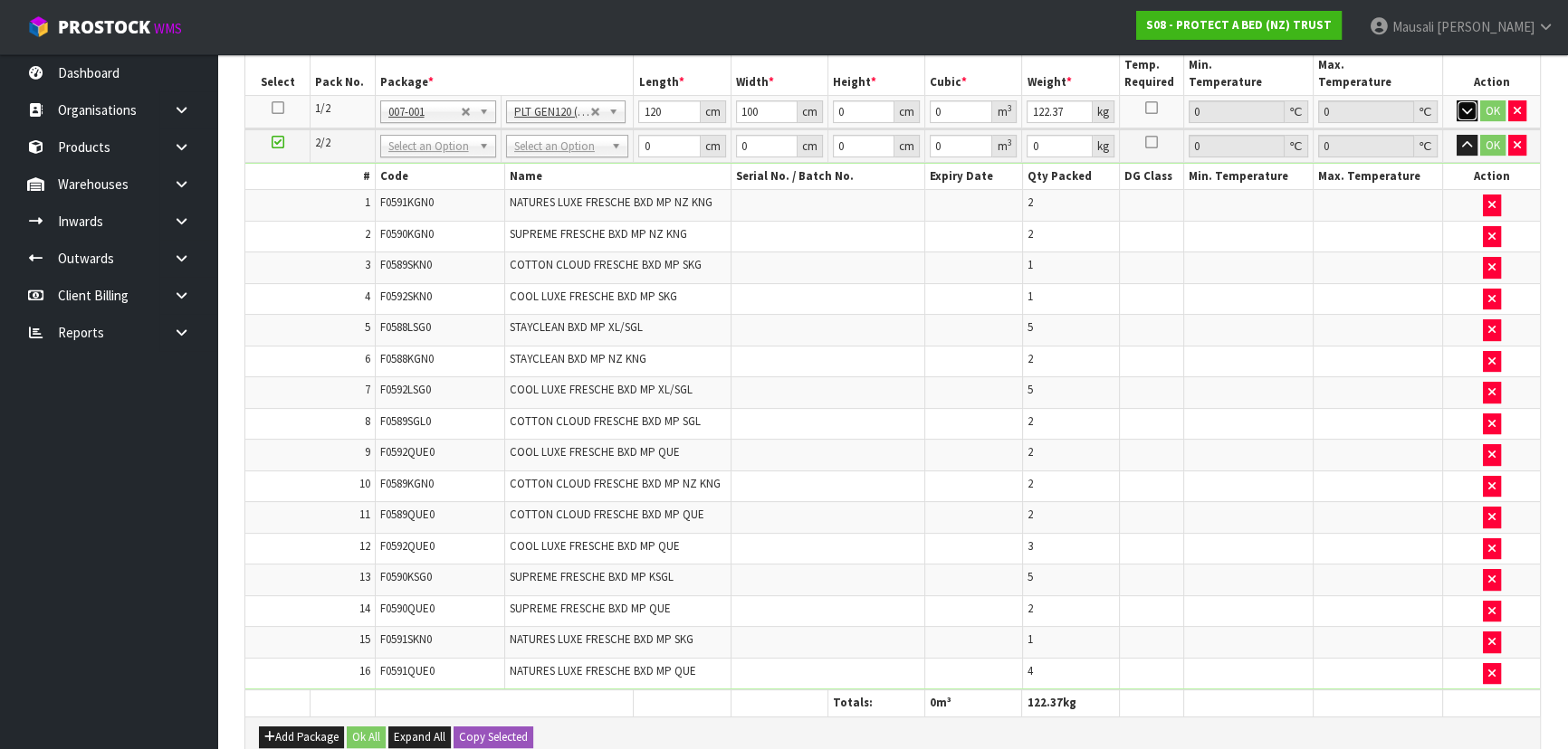
click at [1464, 107] on icon "button" at bounding box center [1467, 111] width 10 height 12
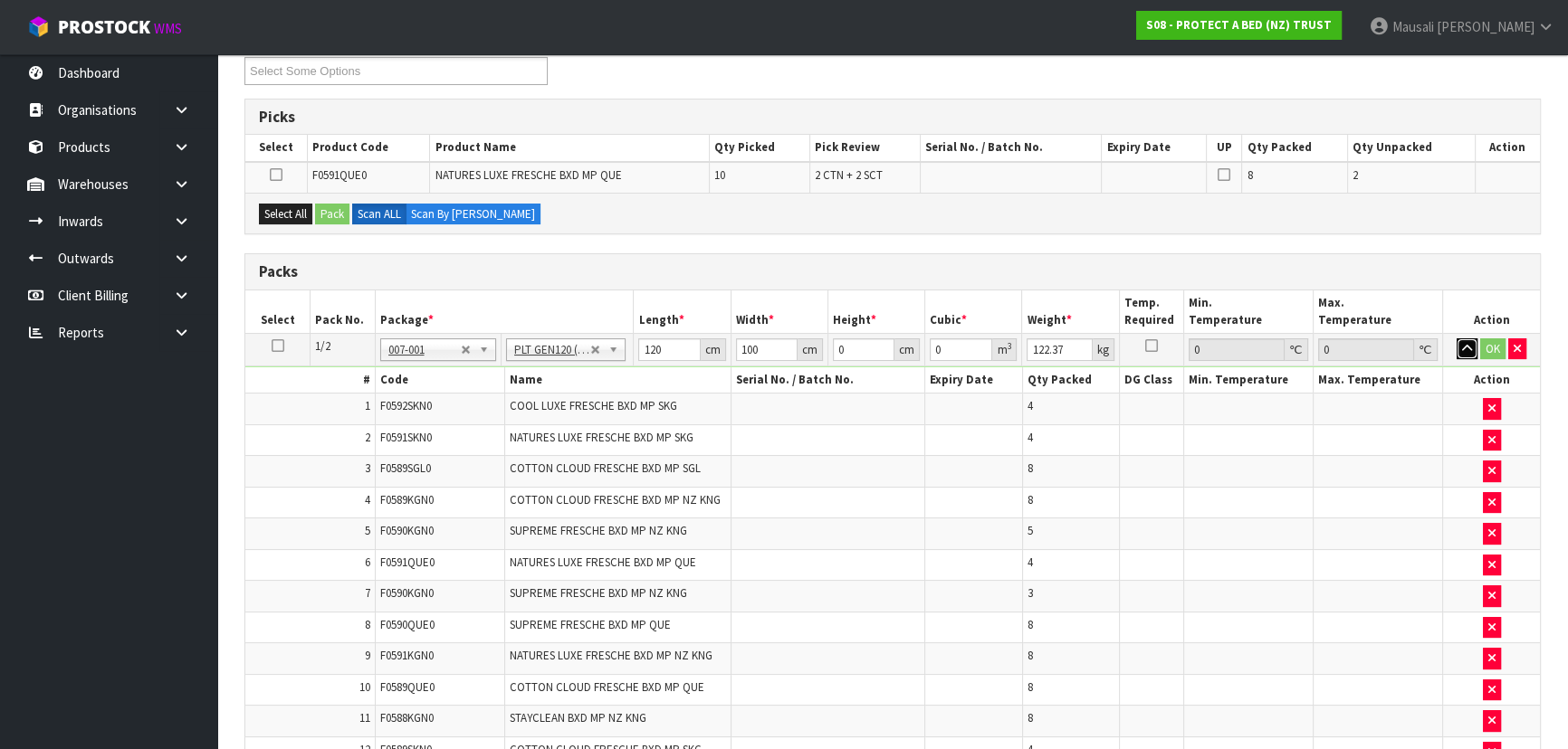
scroll to position [246, 0]
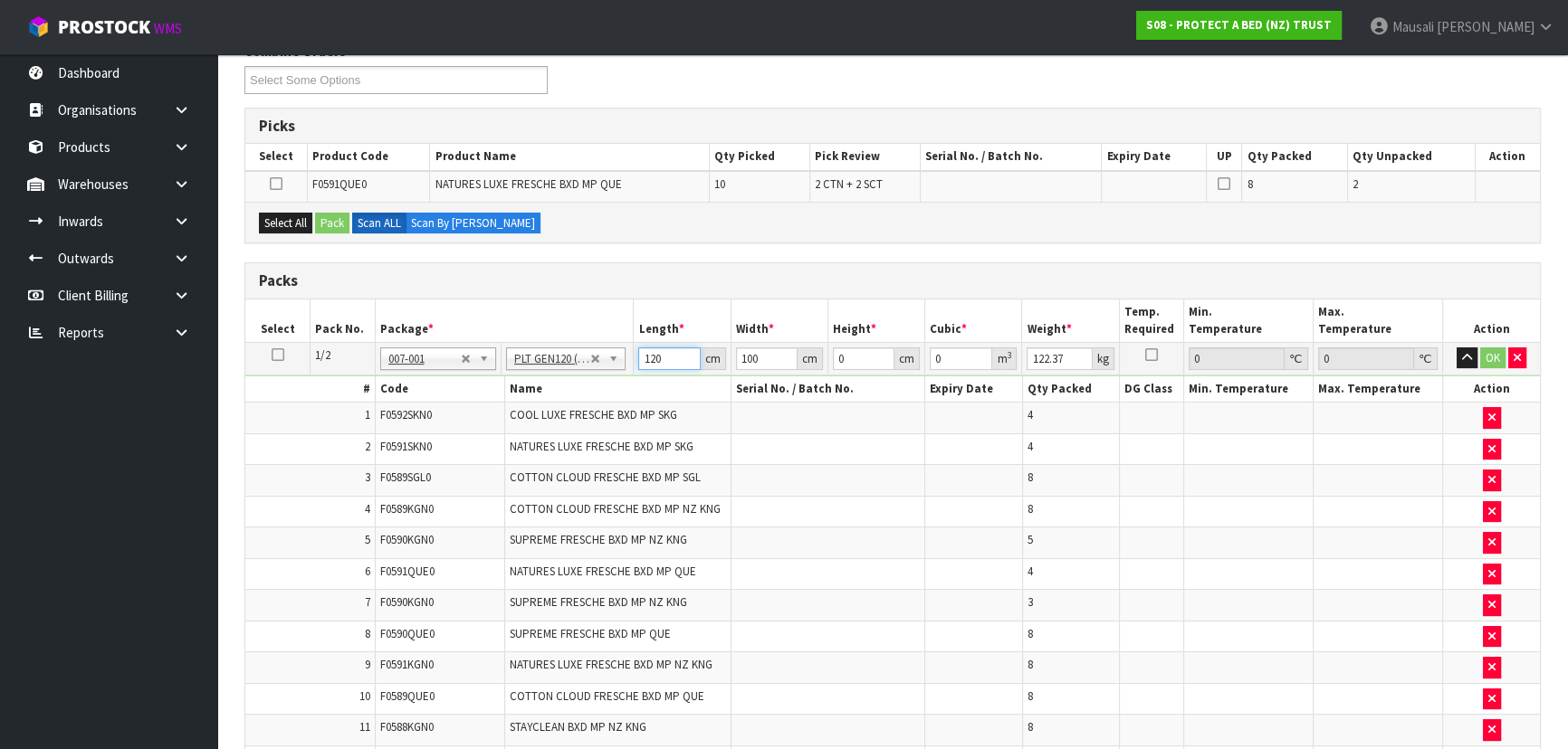
drag, startPoint x: 664, startPoint y: 353, endPoint x: 611, endPoint y: 354, distance: 53.0
click at [611, 354] on tr "1/2 NONE 007-001 007-002 007-004 007-009 007-013 007-014 007-015 007-017 007-01…" at bounding box center [892, 358] width 1295 height 32
type input "114"
type input "1"
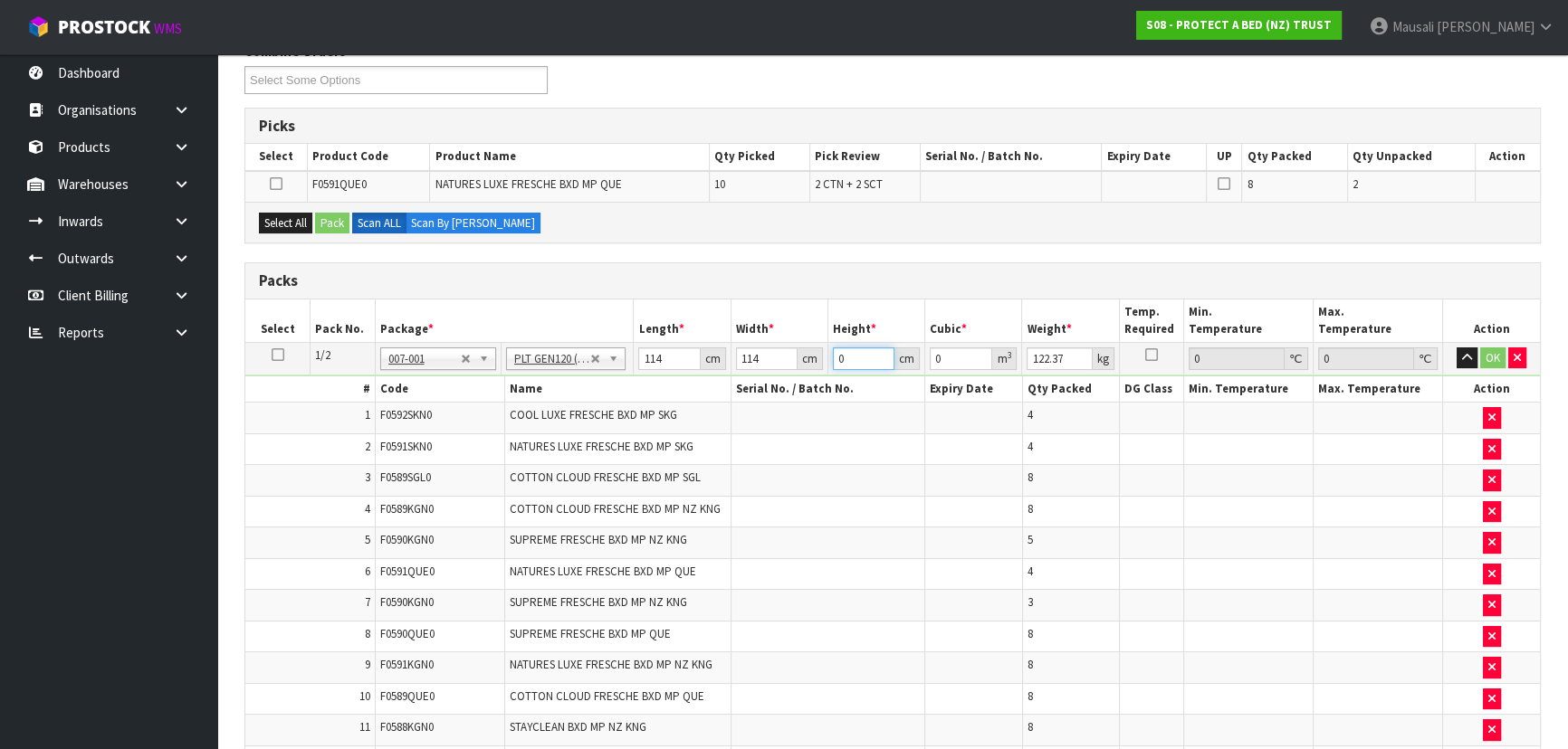
type input "0.012996"
type input "14"
type input "0.181944"
type input "140"
type input "1.81944"
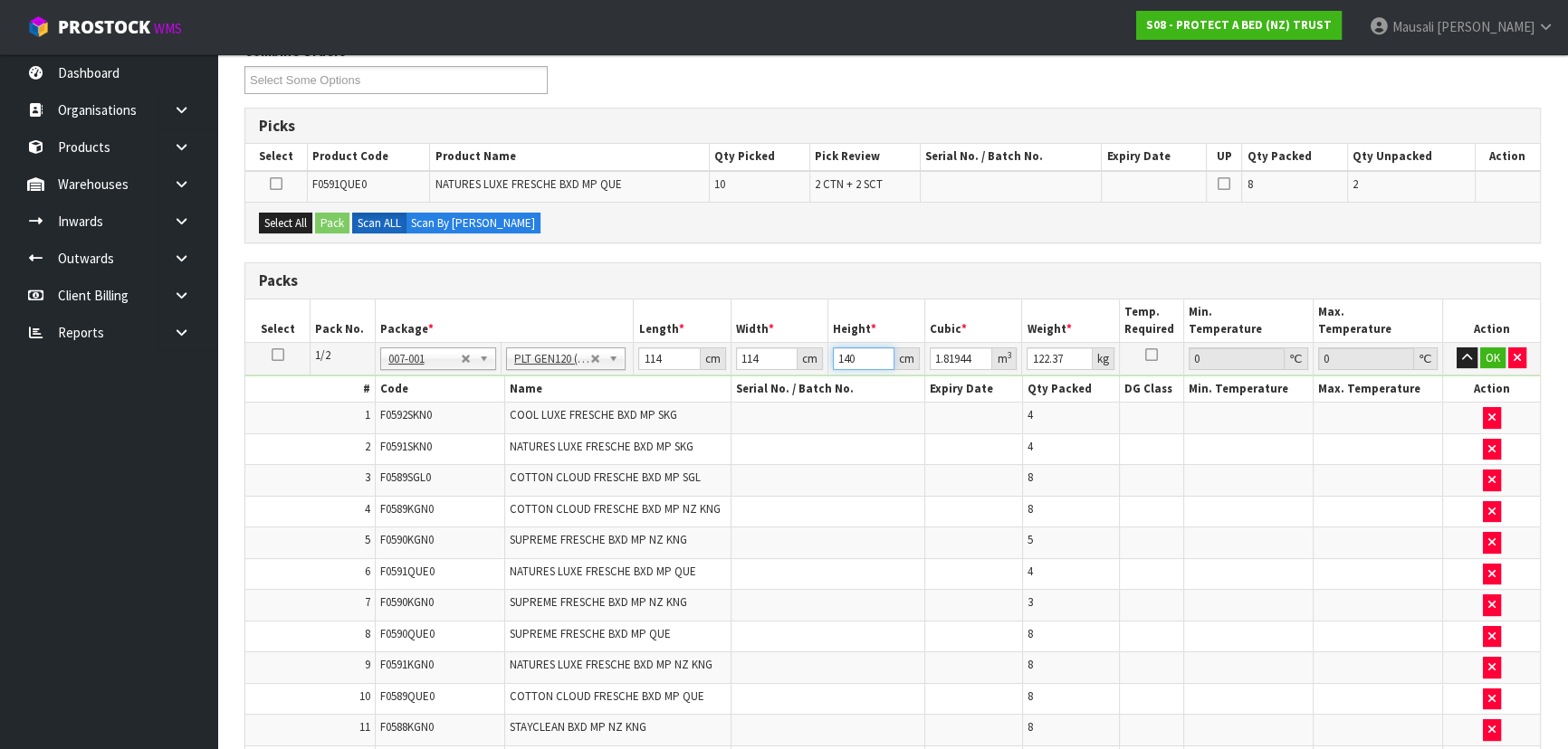
type input "140"
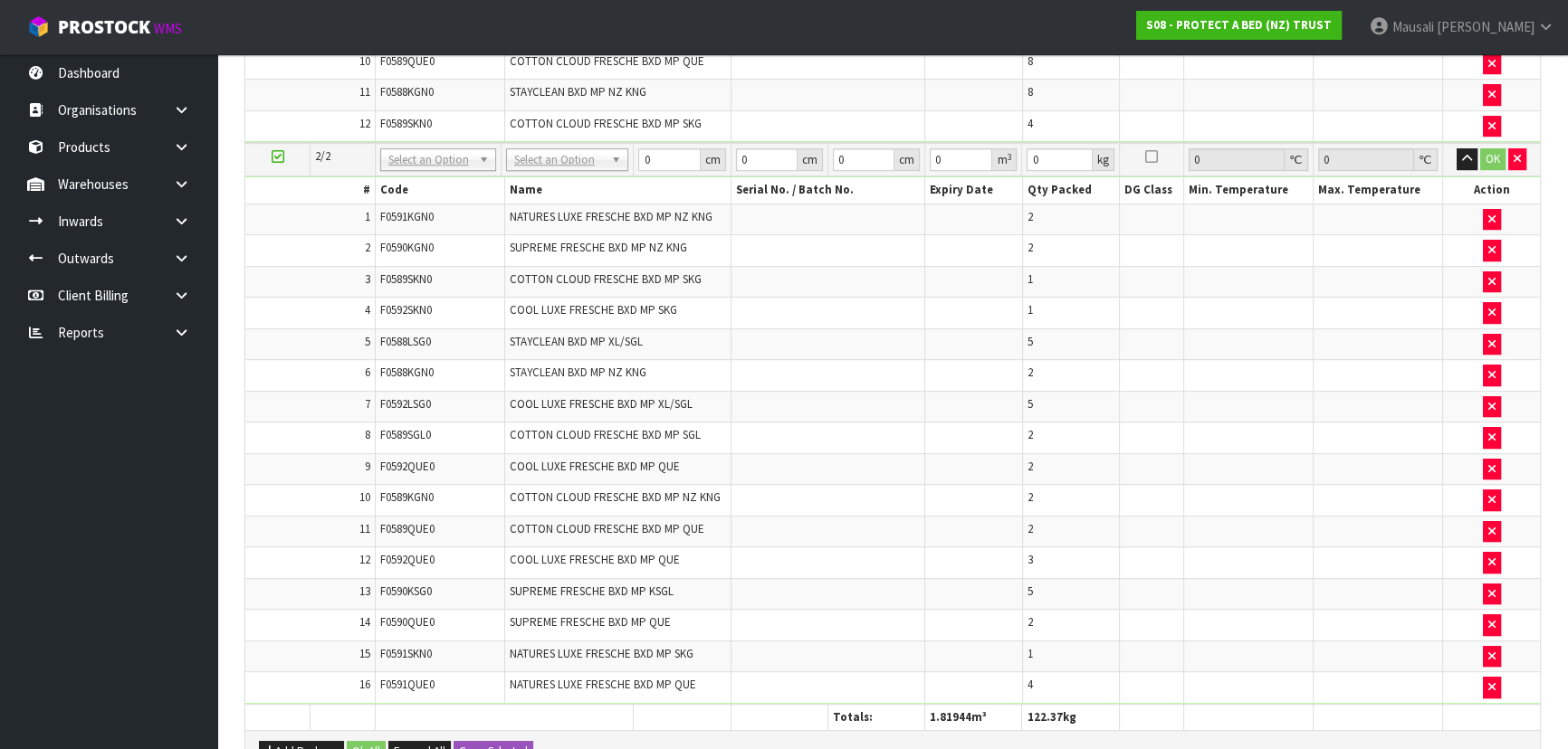
scroll to position [740, 0]
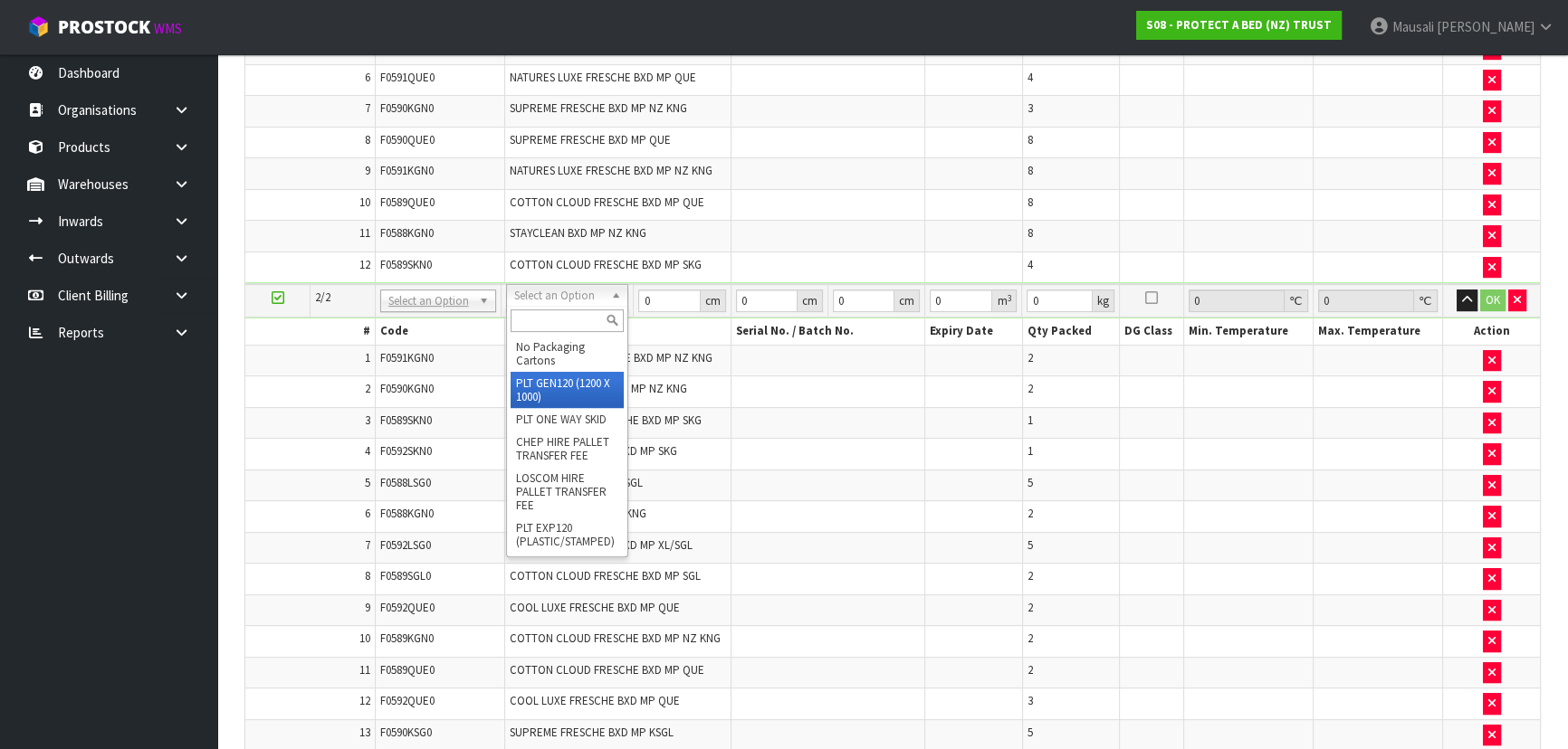
type input "2"
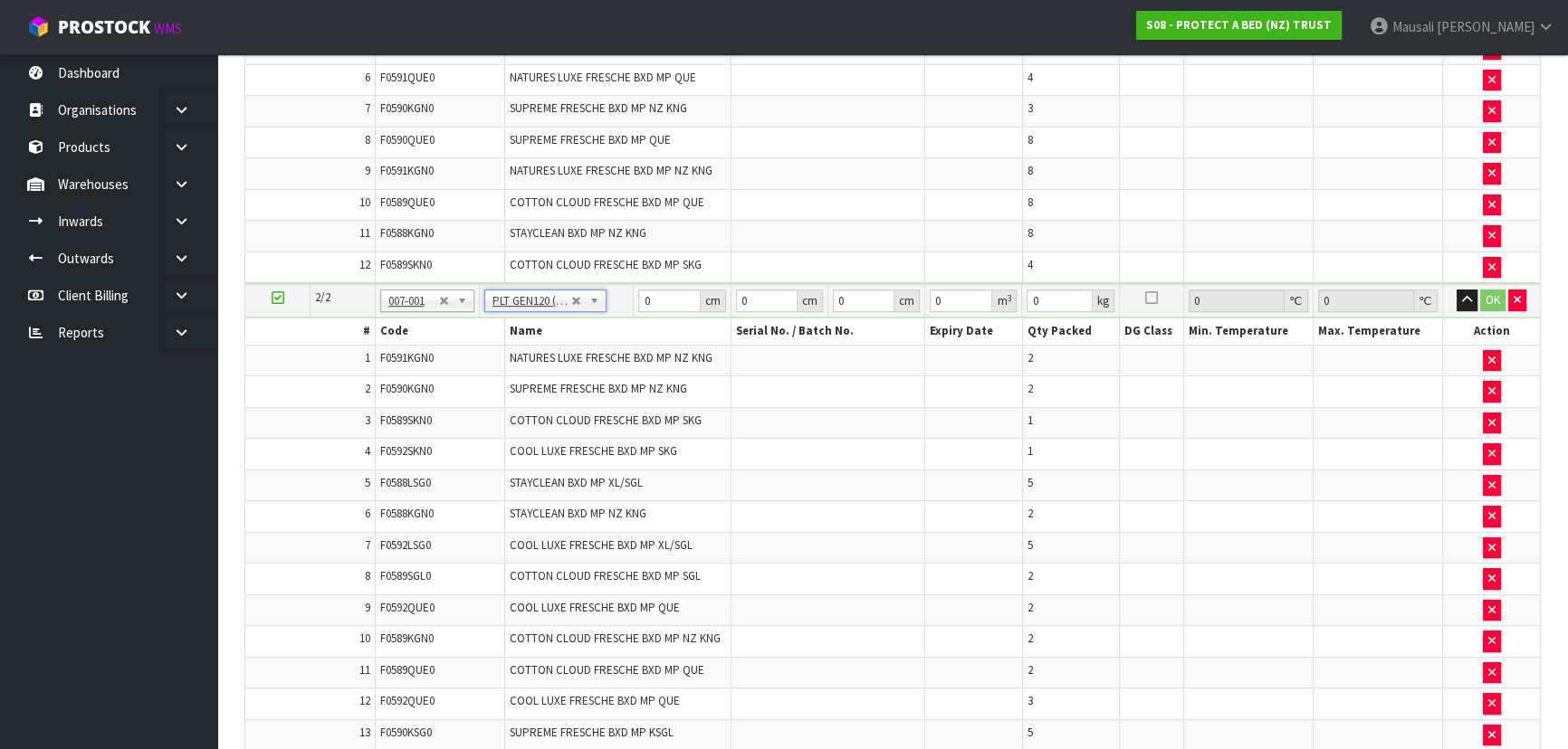
type input "120"
type input "100"
type input "57.83"
drag, startPoint x: 663, startPoint y: 298, endPoint x: 640, endPoint y: 302, distance: 23.3
click at [640, 302] on input "120" at bounding box center [668, 300] width 61 height 22
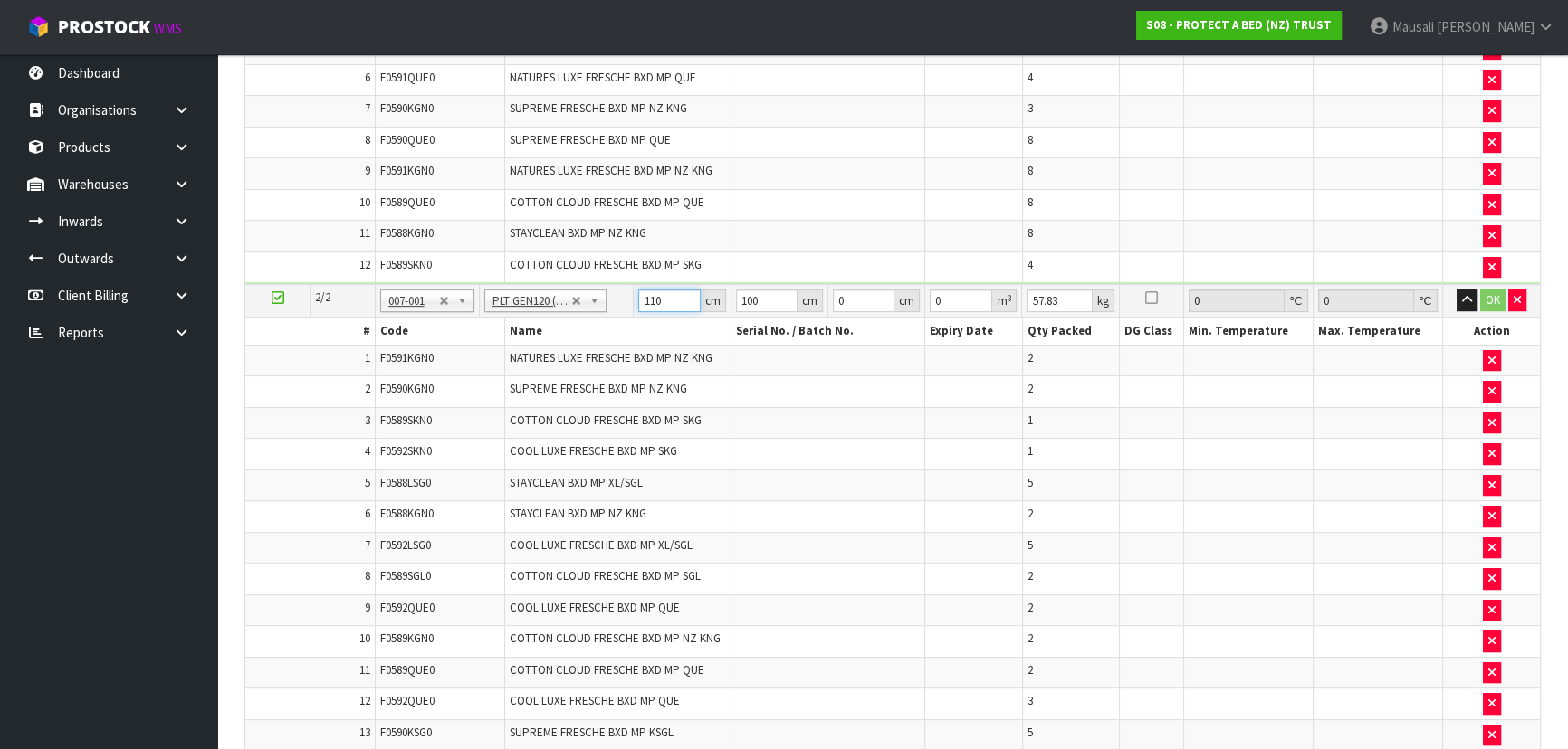
type input "110"
type input "7"
type input "0.0847"
type input "74"
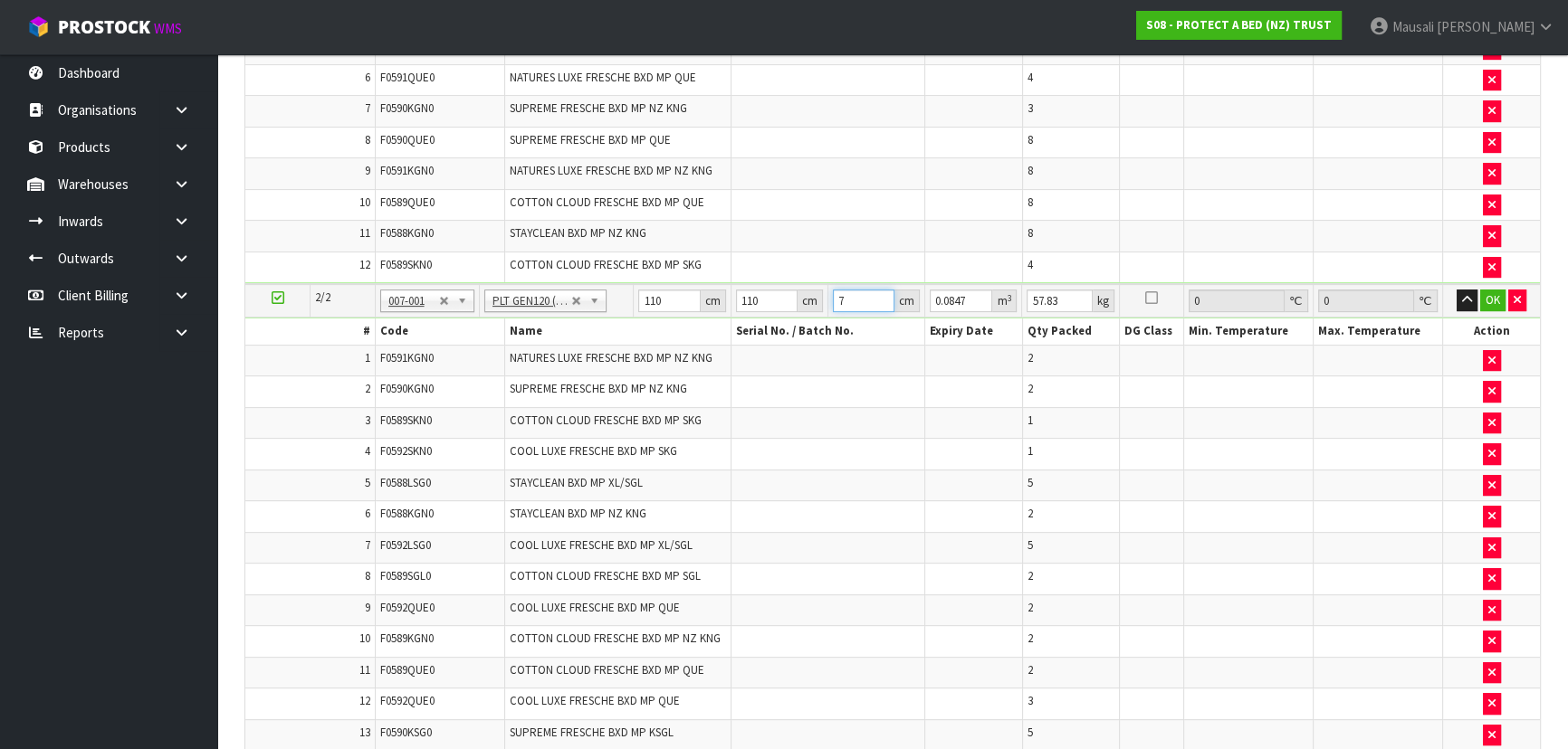
type input "0.8954"
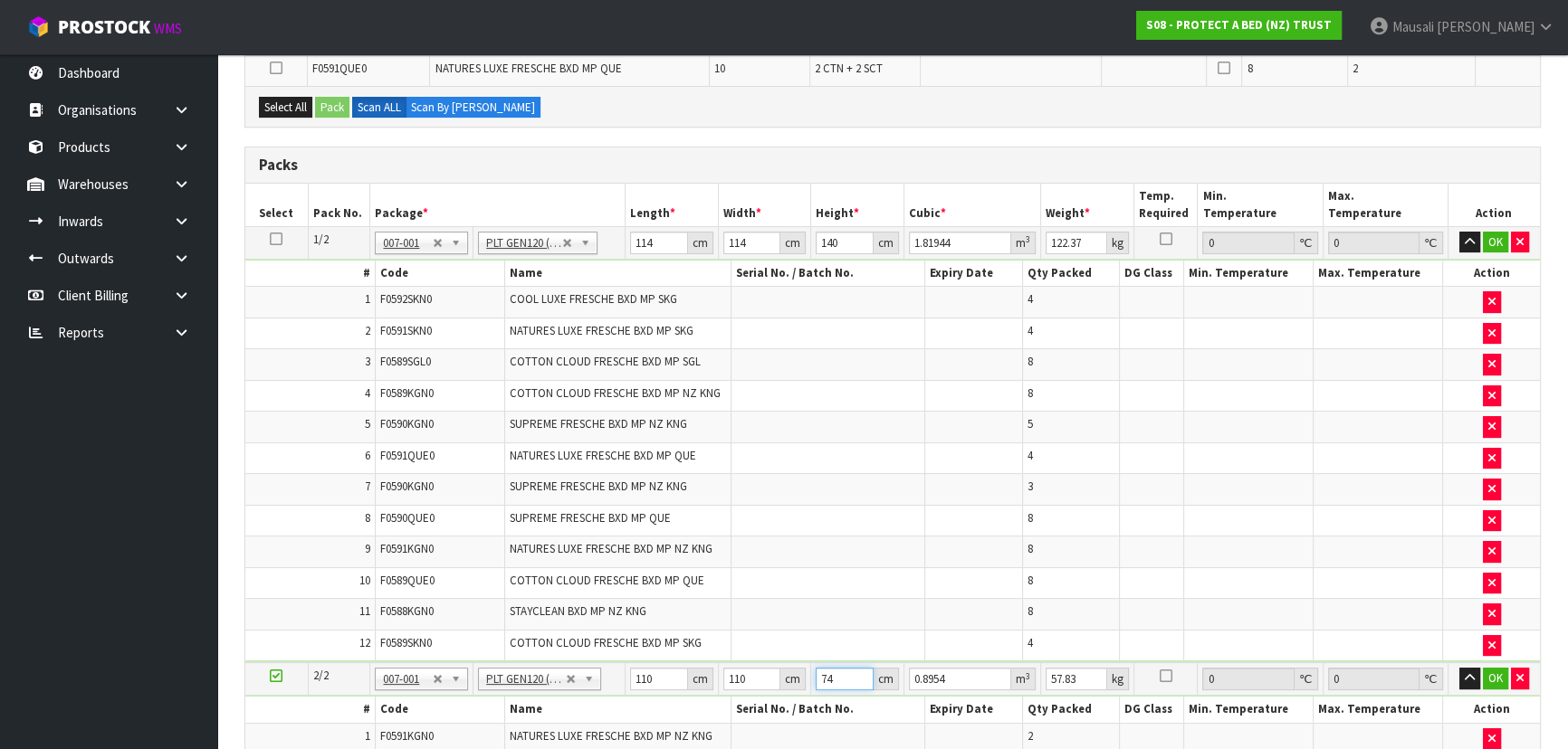
scroll to position [329, 0]
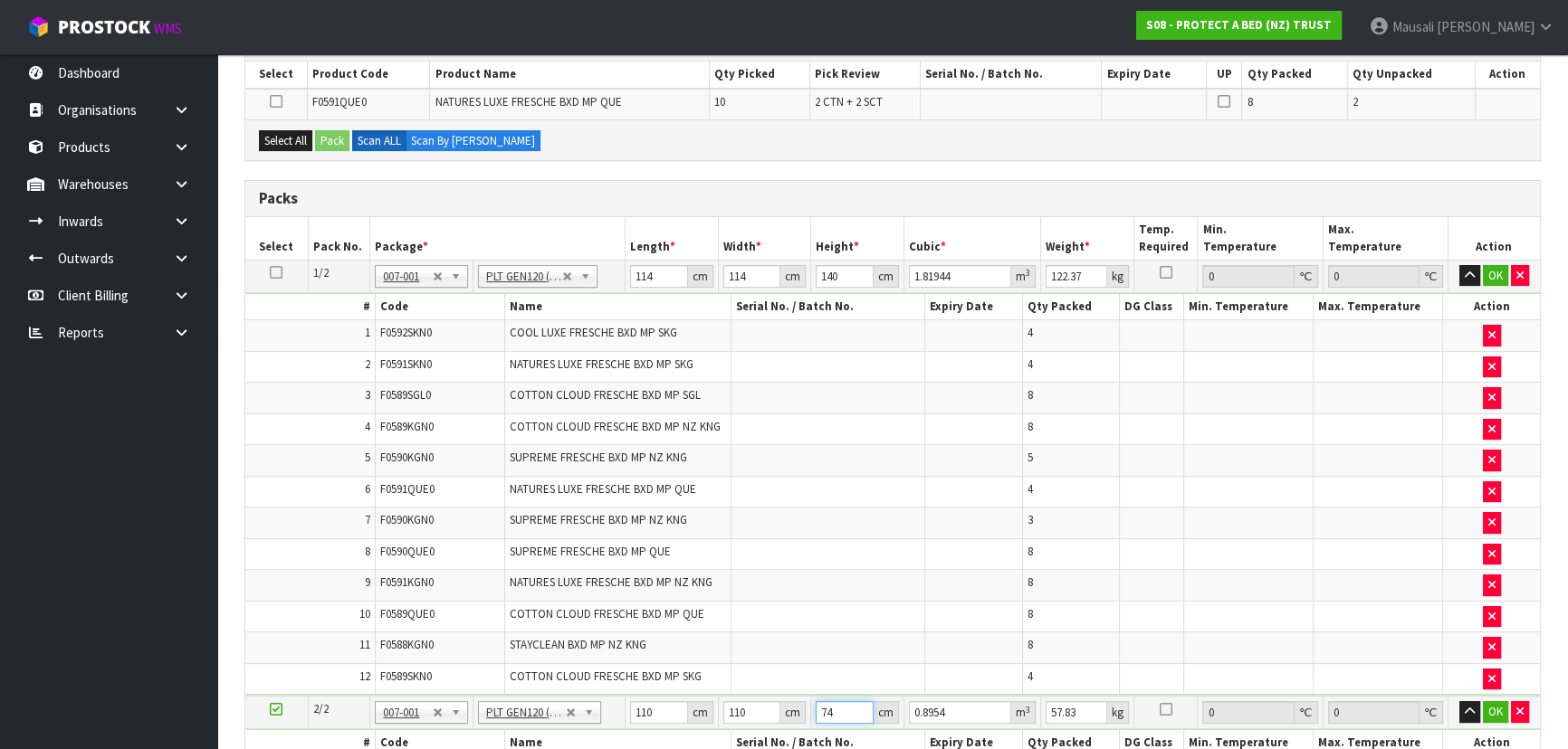
type input "74"
click at [891, 323] on td at bounding box center [828, 335] width 195 height 31
drag, startPoint x: 1086, startPoint y: 274, endPoint x: 1015, endPoint y: 271, distance: 71.1
click at [1015, 271] on tr "1/2 NONE 007-001 007-002 007-004 007-009 007-013 007-014 007-015 007-017 007-01…" at bounding box center [892, 275] width 1295 height 32
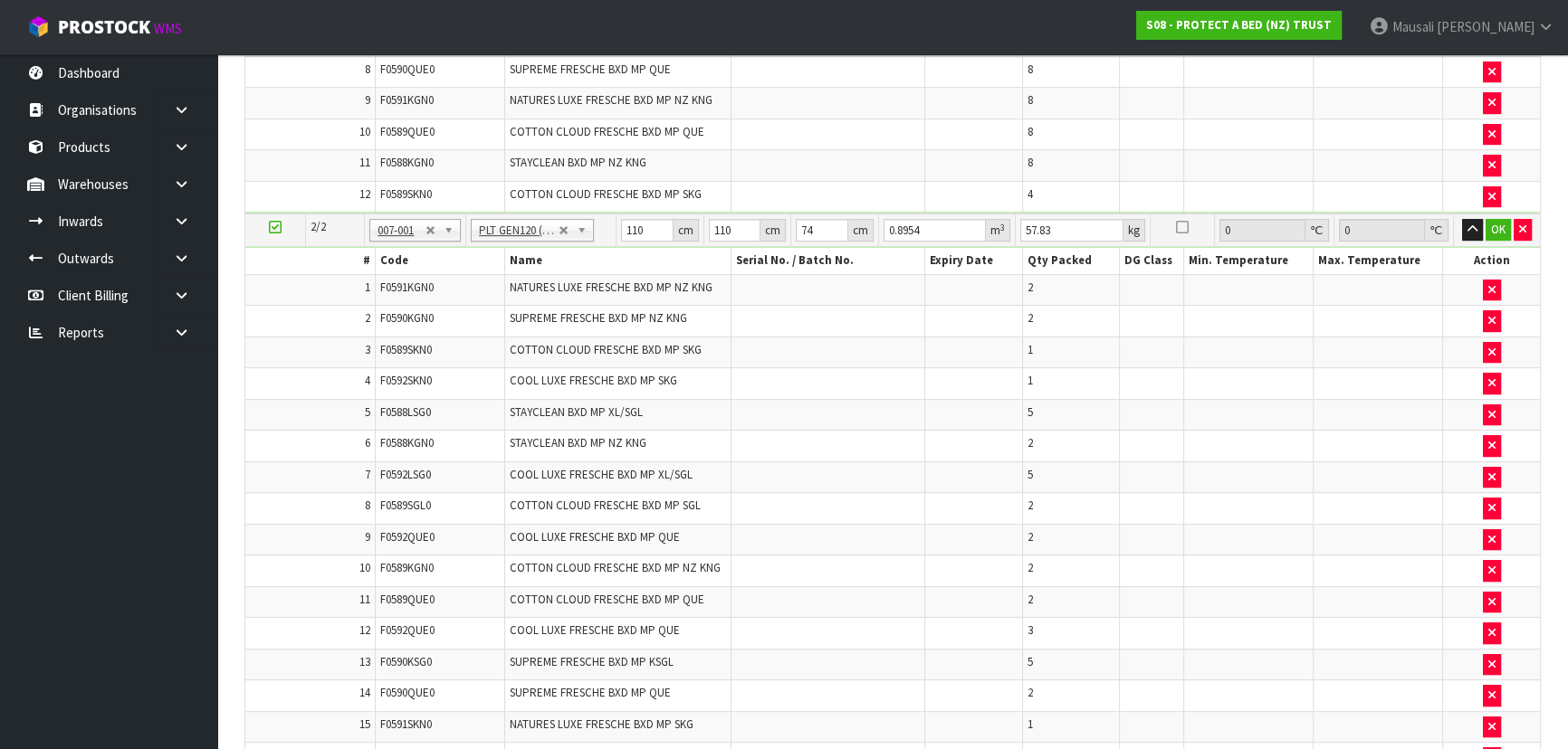
scroll to position [740, 0]
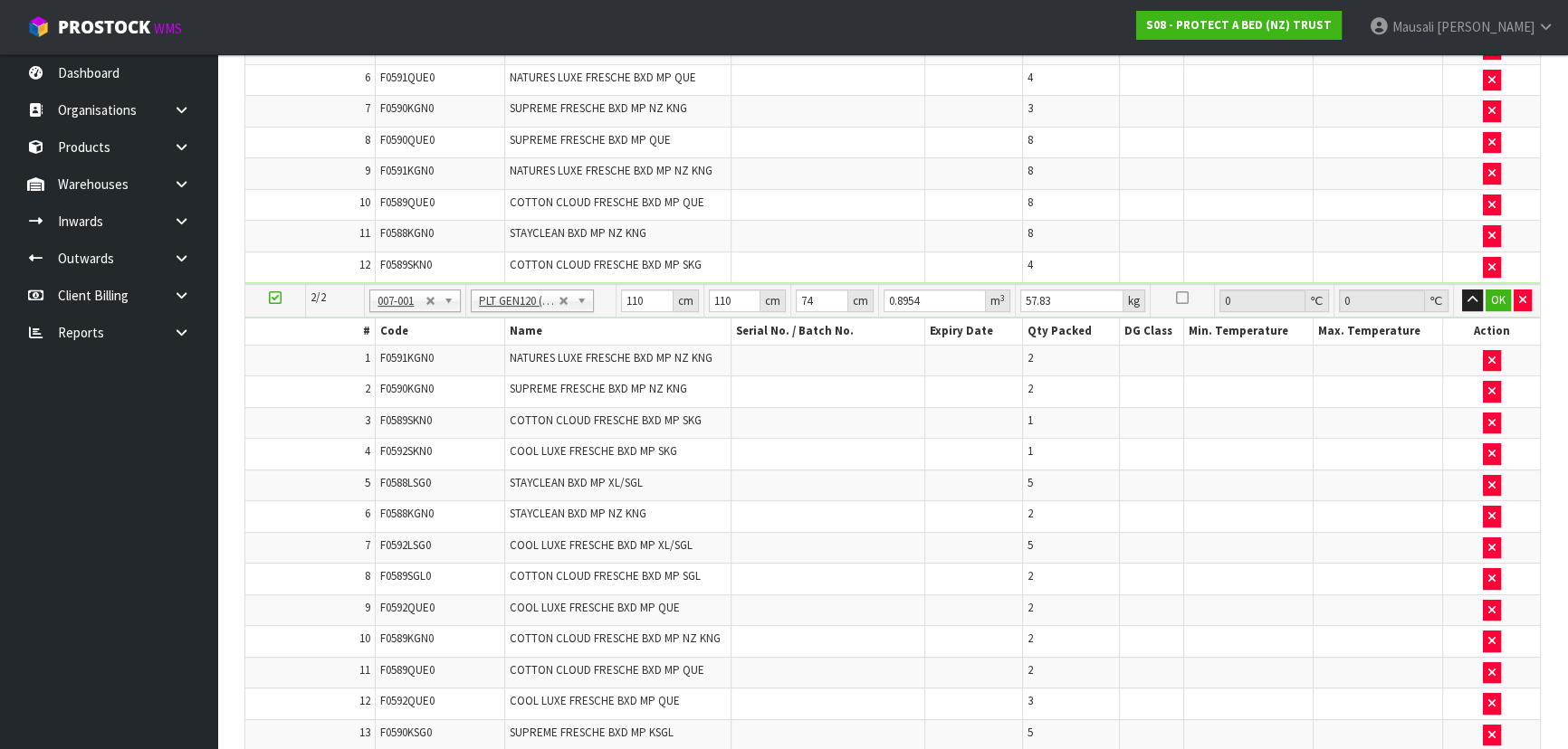
type input "145"
drag, startPoint x: 1062, startPoint y: 293, endPoint x: 1016, endPoint y: 298, distance: 46.3
click at [1016, 298] on td "57.83 kg" at bounding box center [1083, 300] width 135 height 33
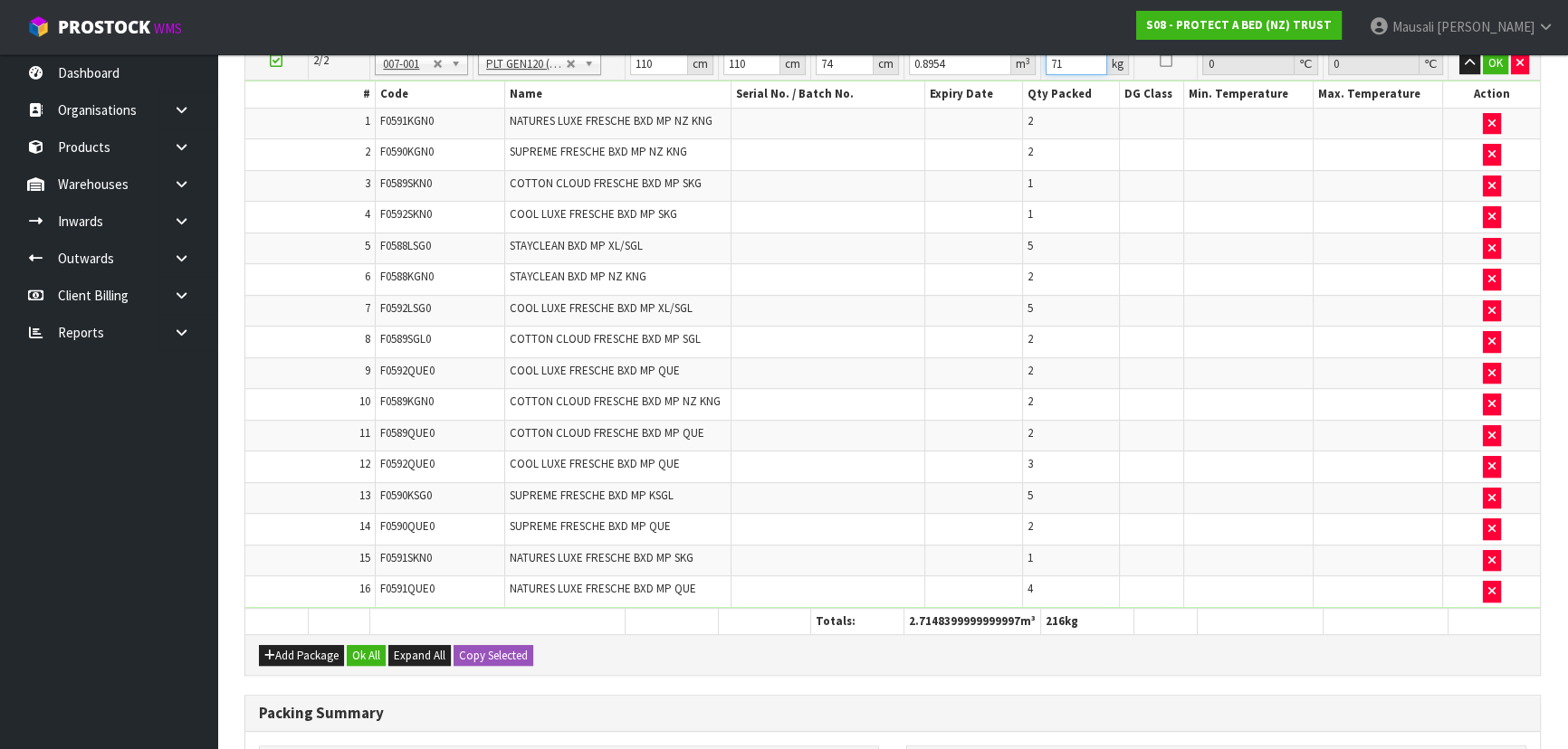
scroll to position [1151, 0]
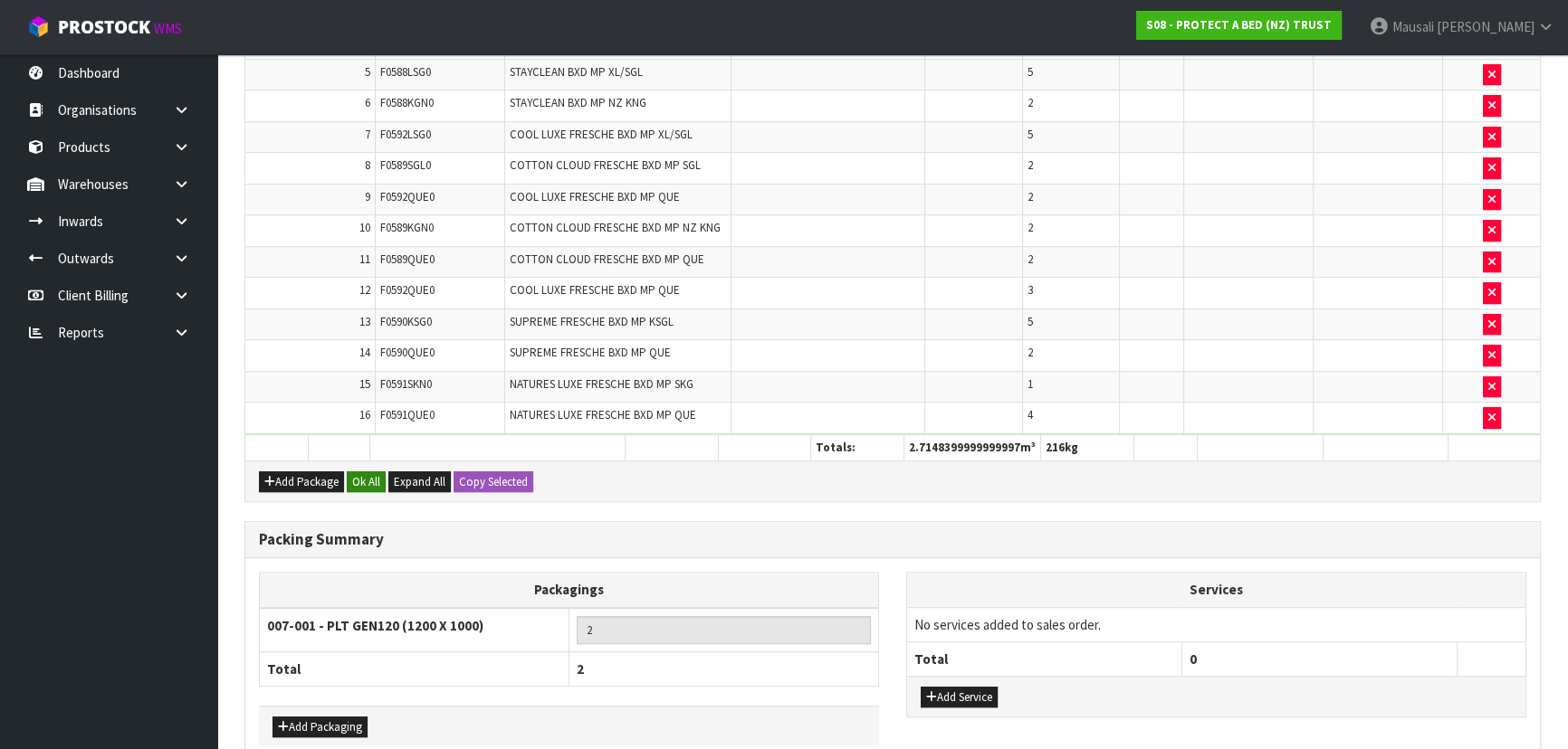
type input "71"
click at [362, 471] on button "Ok All" at bounding box center [366, 482] width 39 height 21
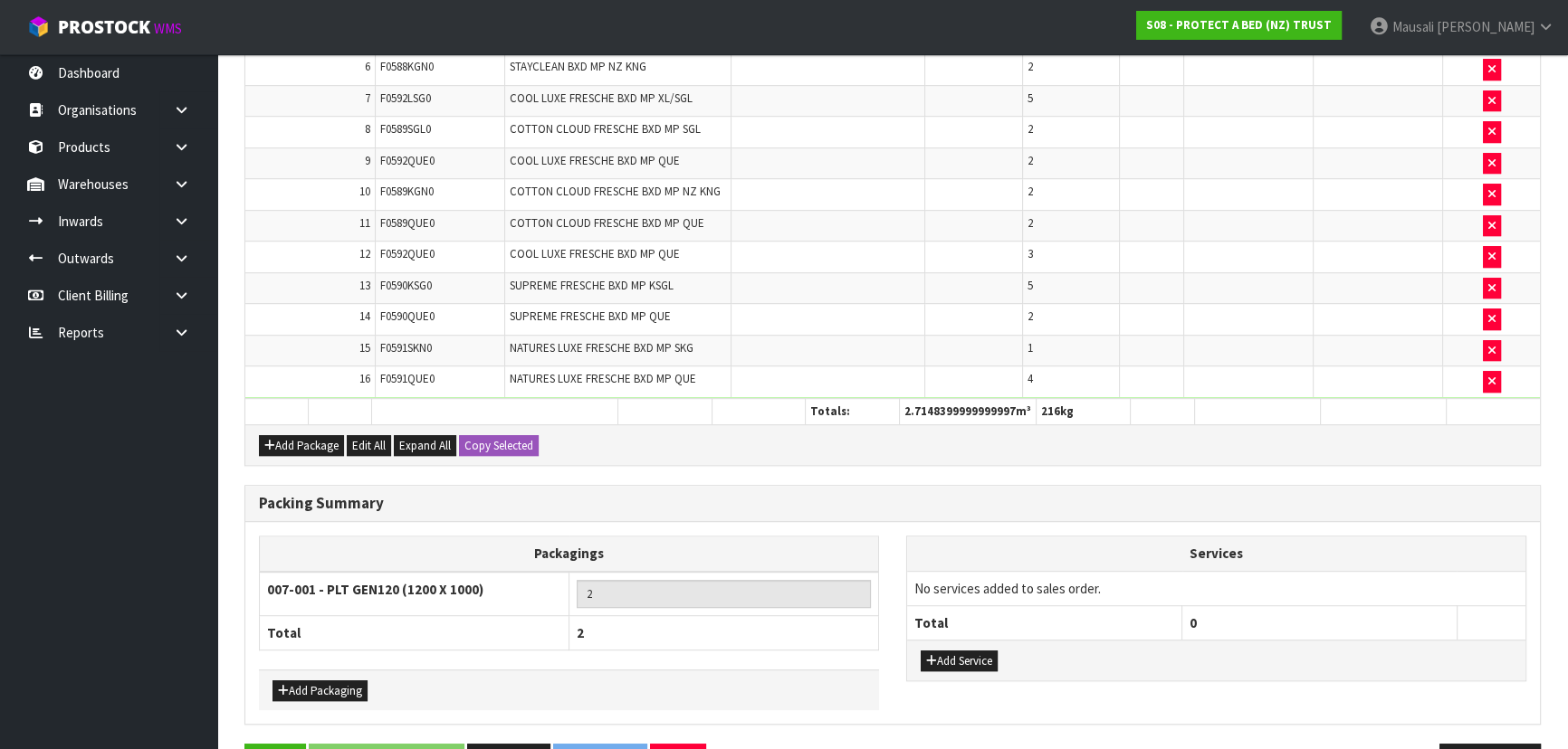
scroll to position [1233, 0]
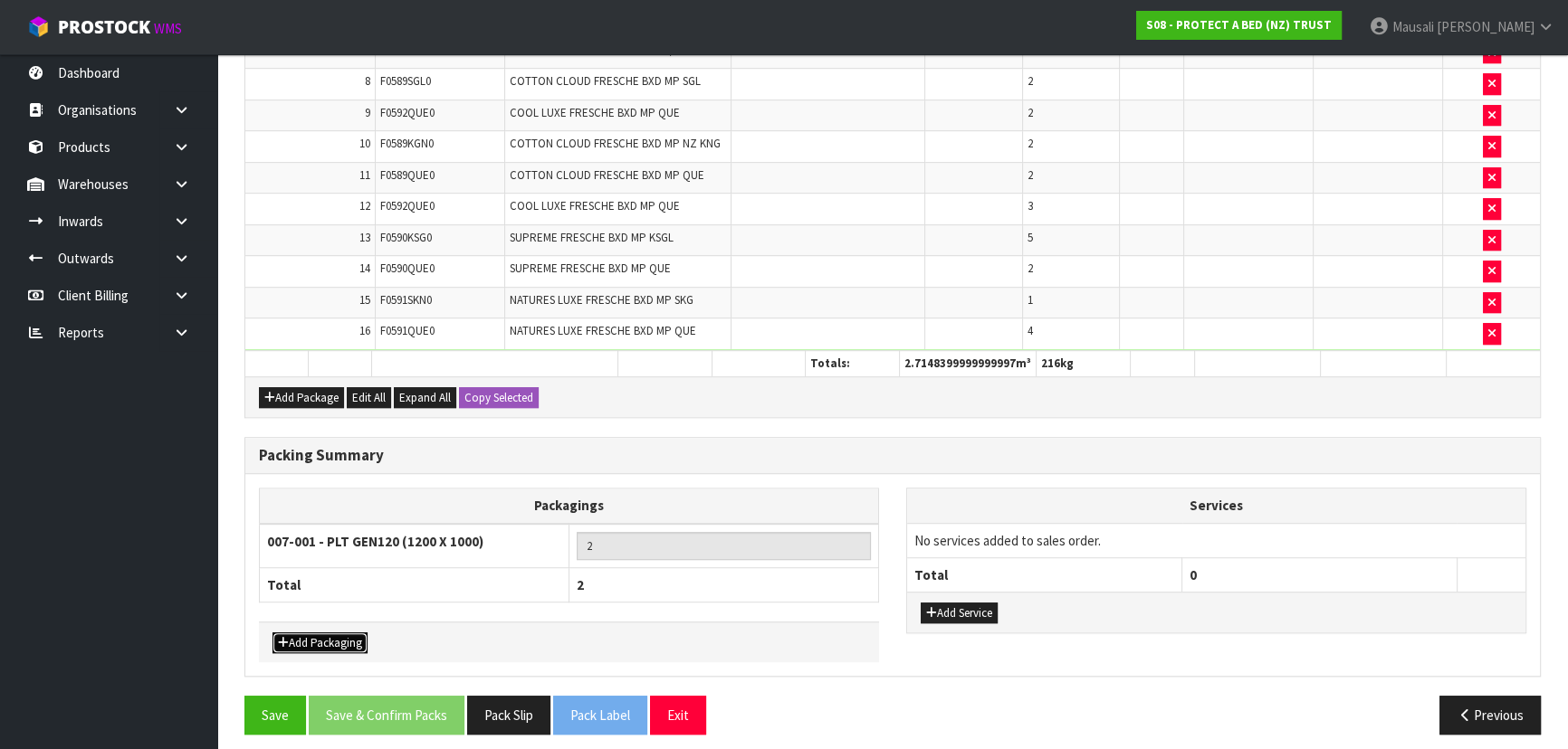
click at [347, 633] on button "Add Packaging" at bounding box center [319, 644] width 95 height 21
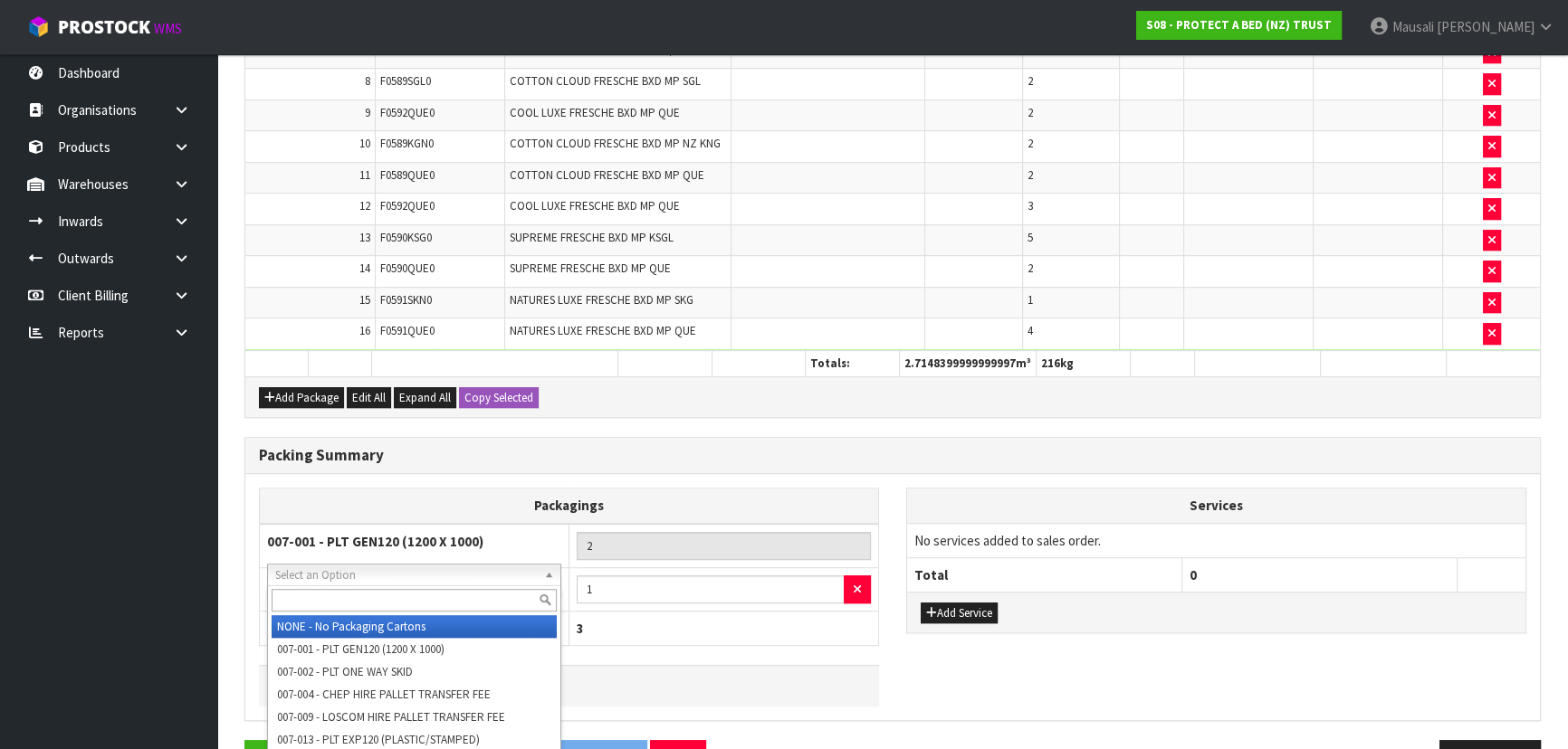
click at [336, 603] on input "text" at bounding box center [414, 600] width 285 height 22
type input "8"
type input "OC"
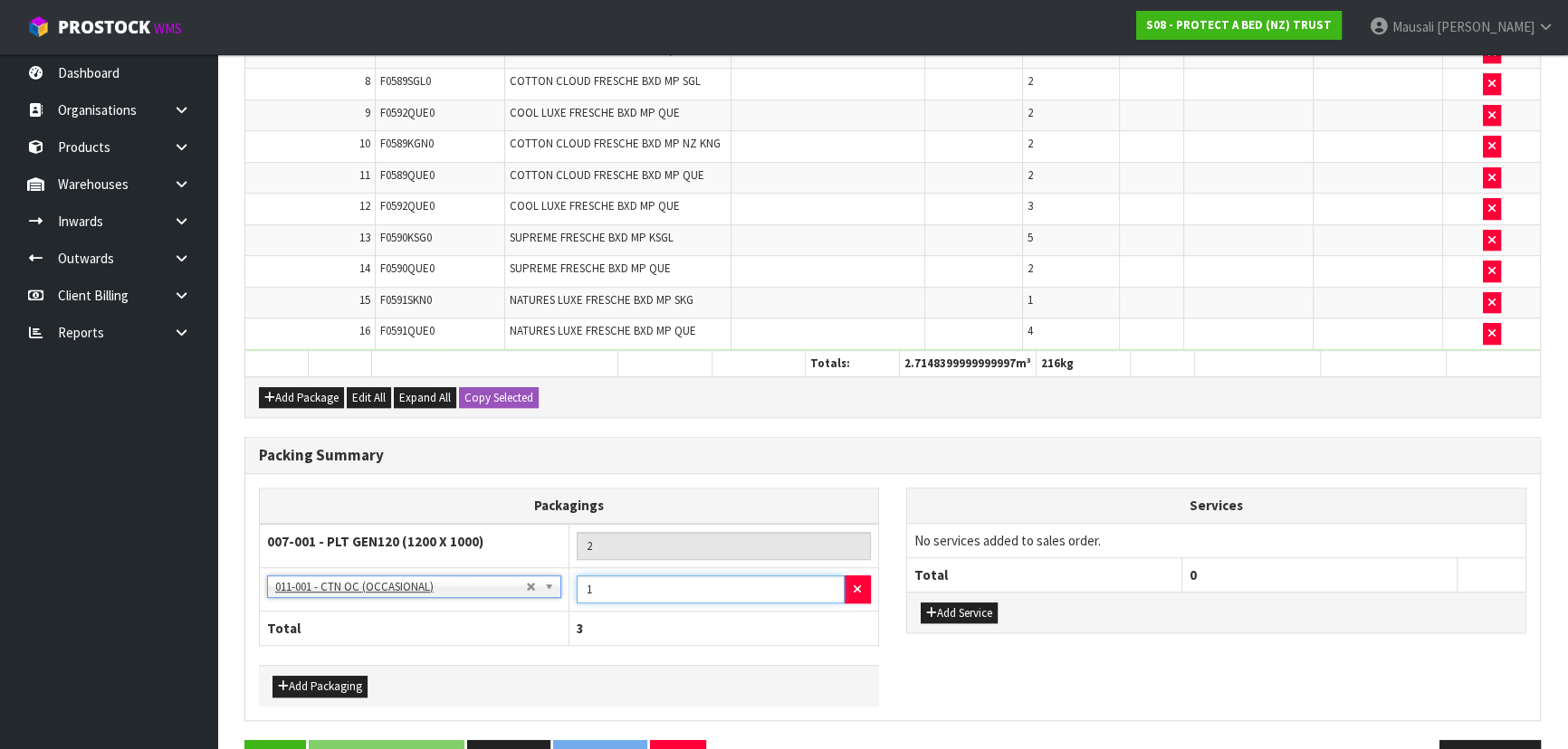
drag, startPoint x: 604, startPoint y: 583, endPoint x: 577, endPoint y: 588, distance: 27.5
click at [577, 588] on input "1" at bounding box center [710, 589] width 268 height 28
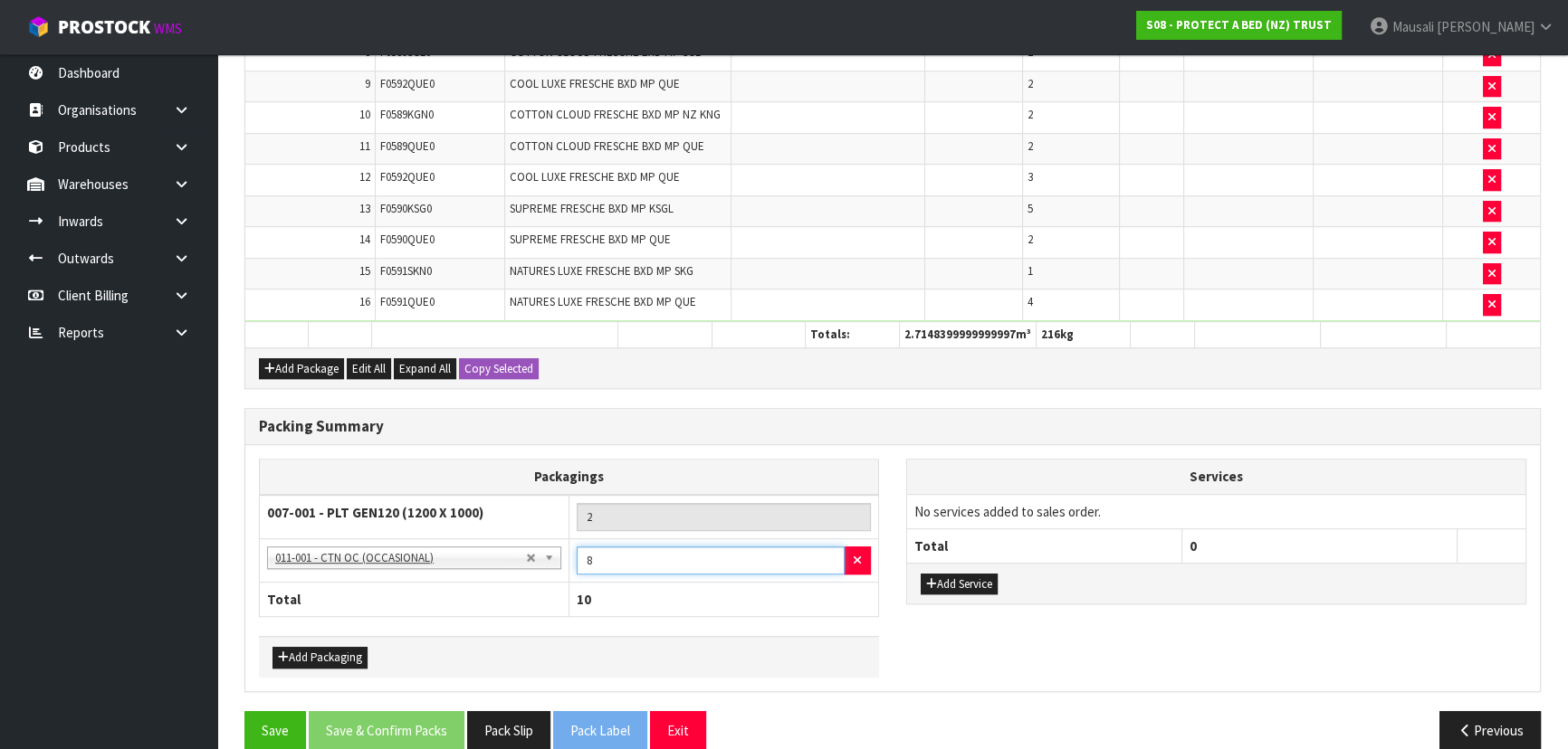
scroll to position [1276, 0]
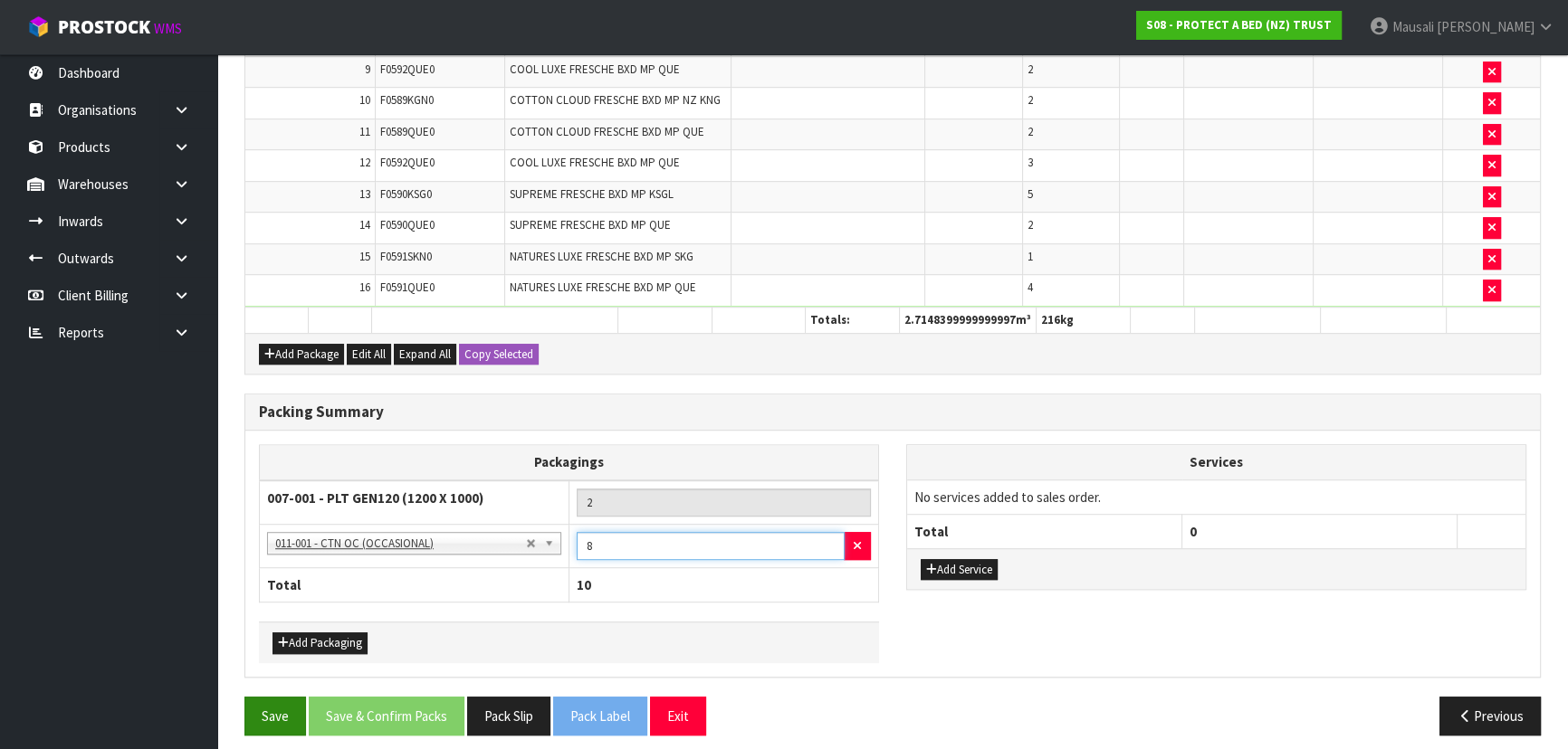
type input "8"
click at [279, 710] on button "Save" at bounding box center [275, 717] width 61 height 39
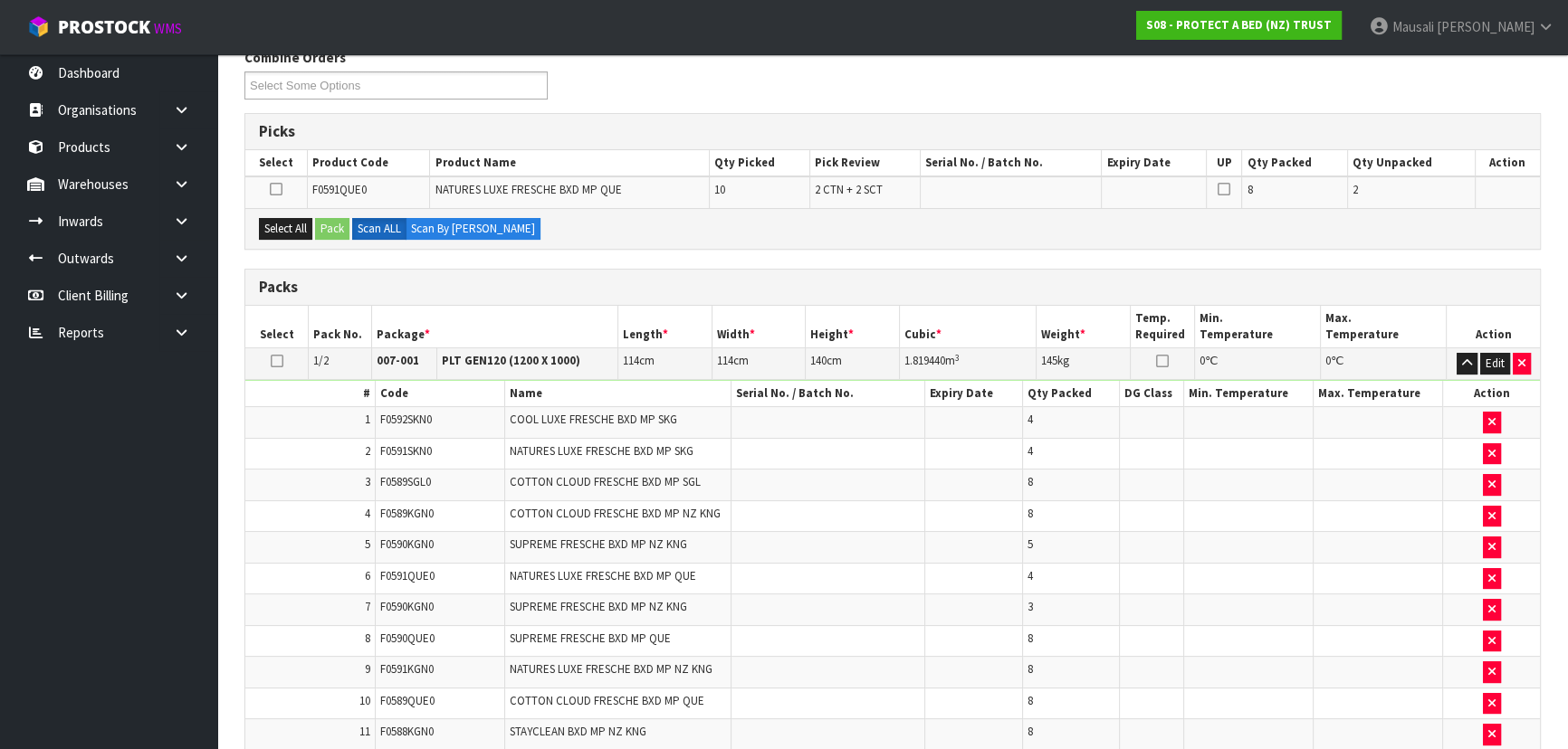
scroll to position [271, 0]
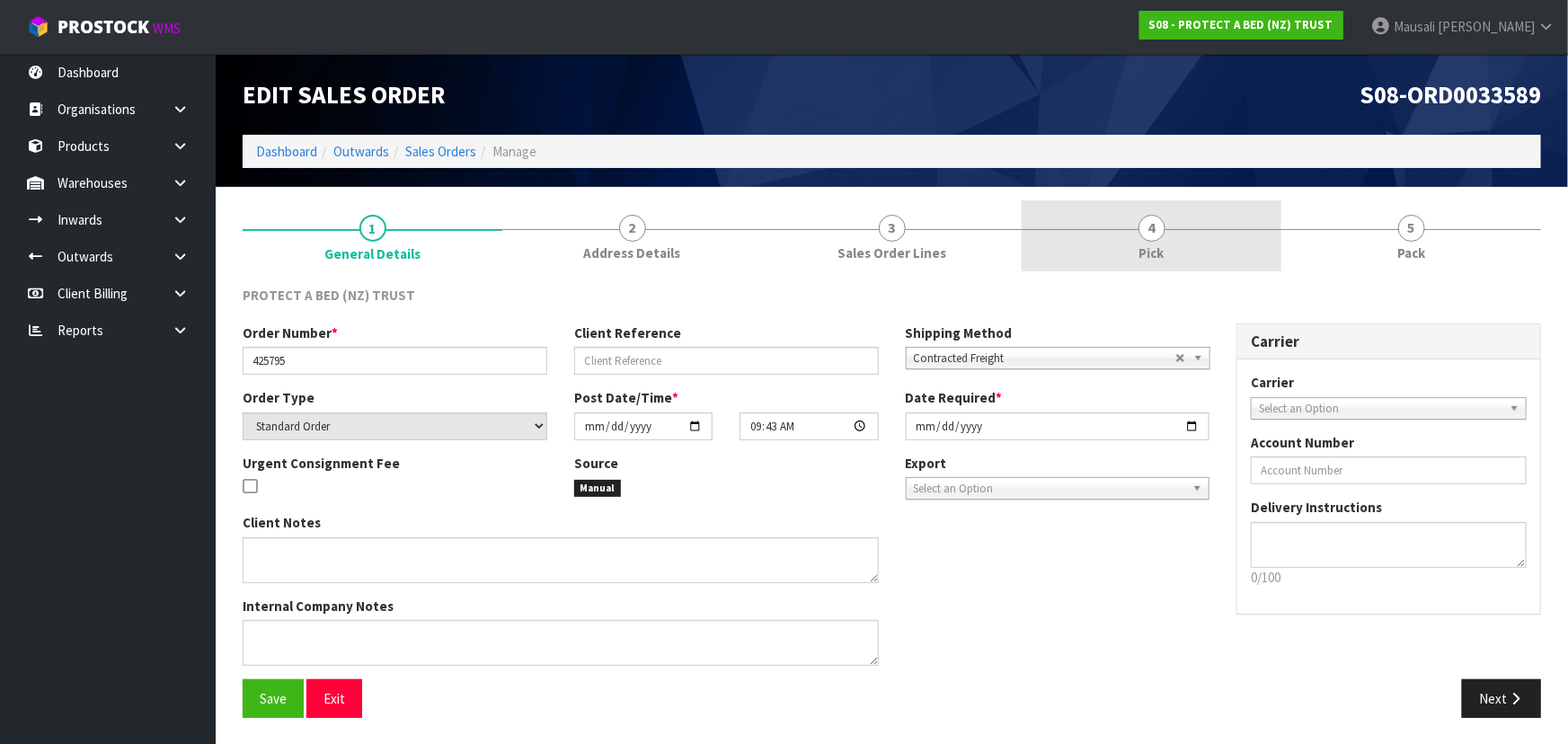
click at [1129, 240] on link "4 Pick" at bounding box center [1152, 235] width 260 height 71
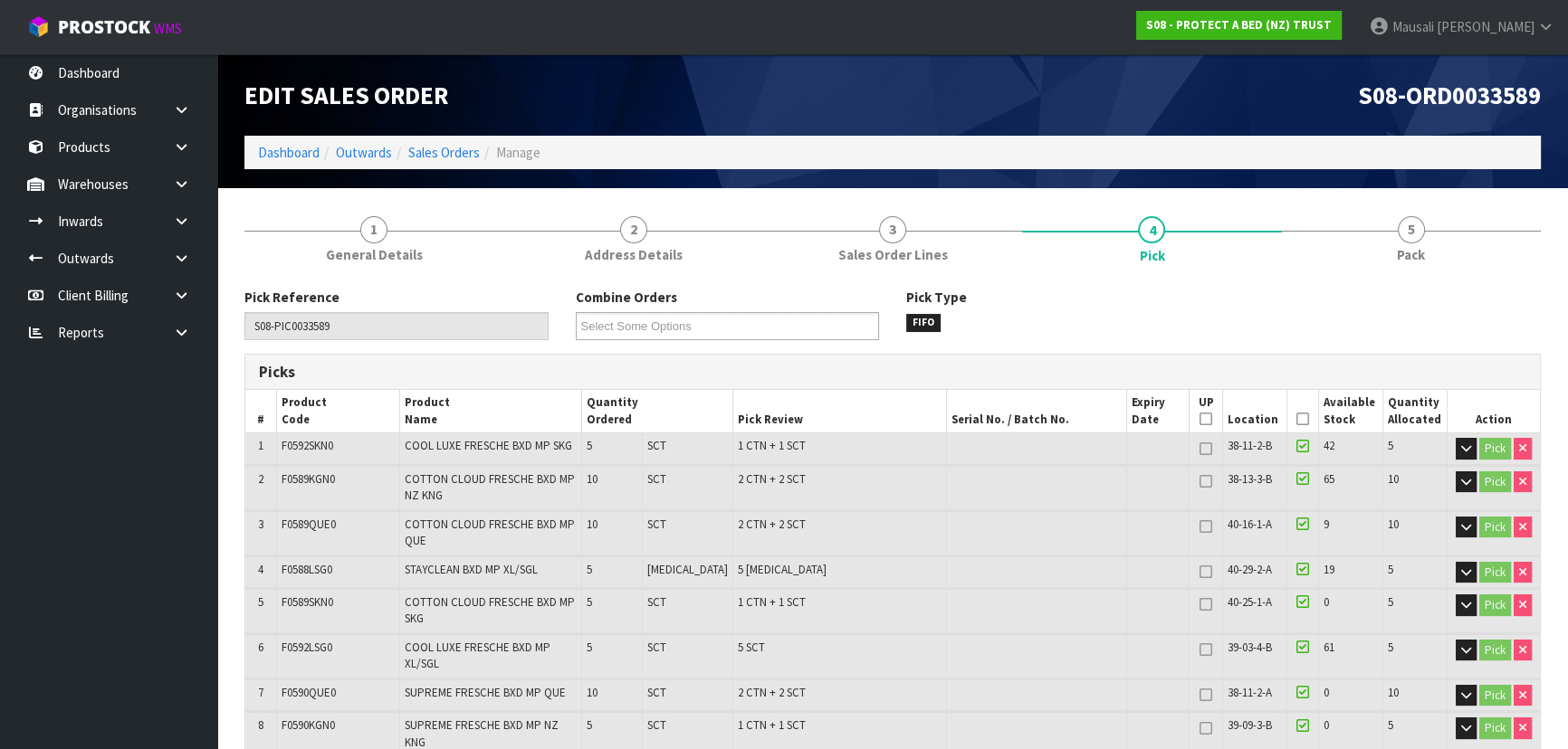
click at [1297, 419] on icon at bounding box center [1303, 419] width 13 height 1
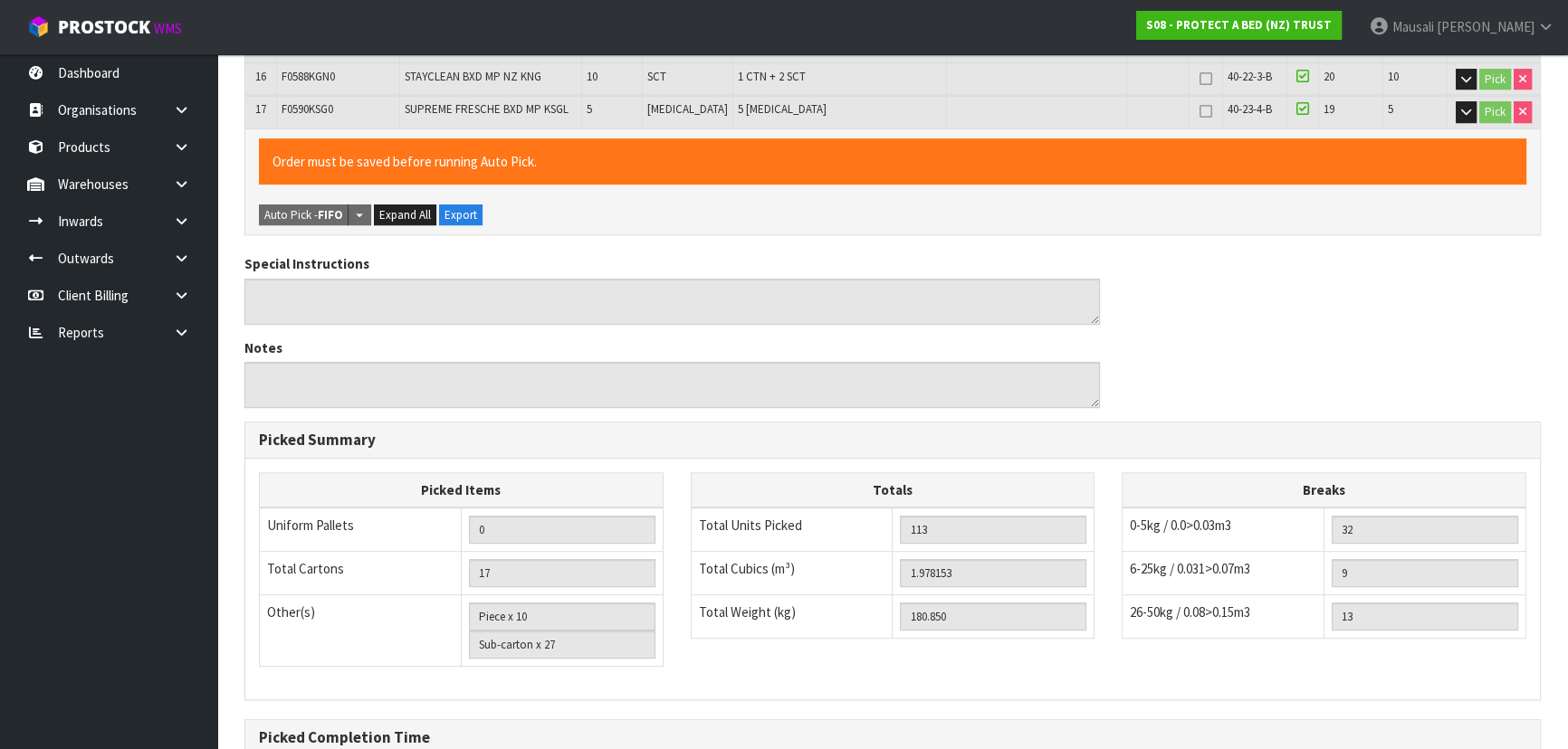
scroll to position [1128, 0]
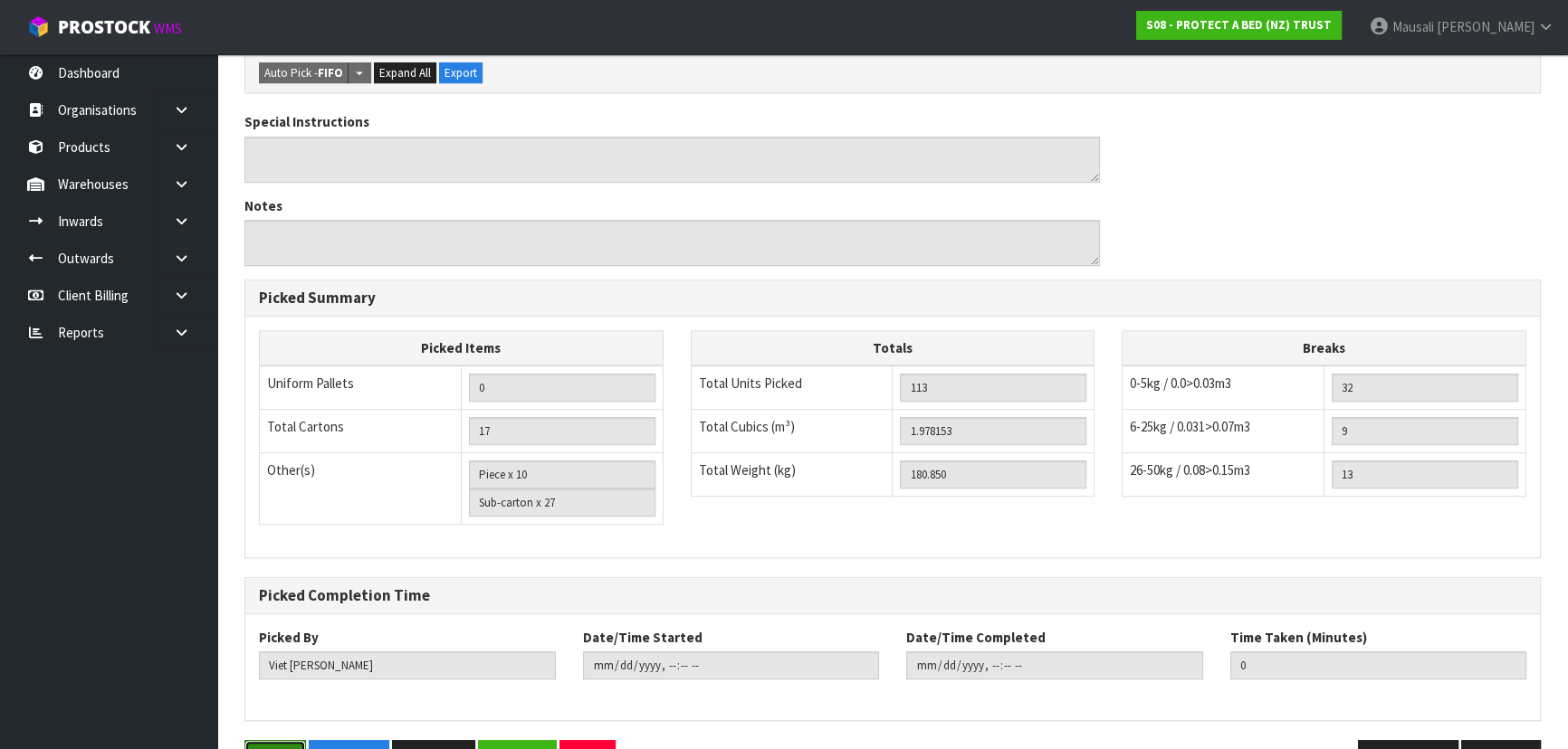
click at [283, 740] on button "Save" at bounding box center [275, 760] width 61 height 39
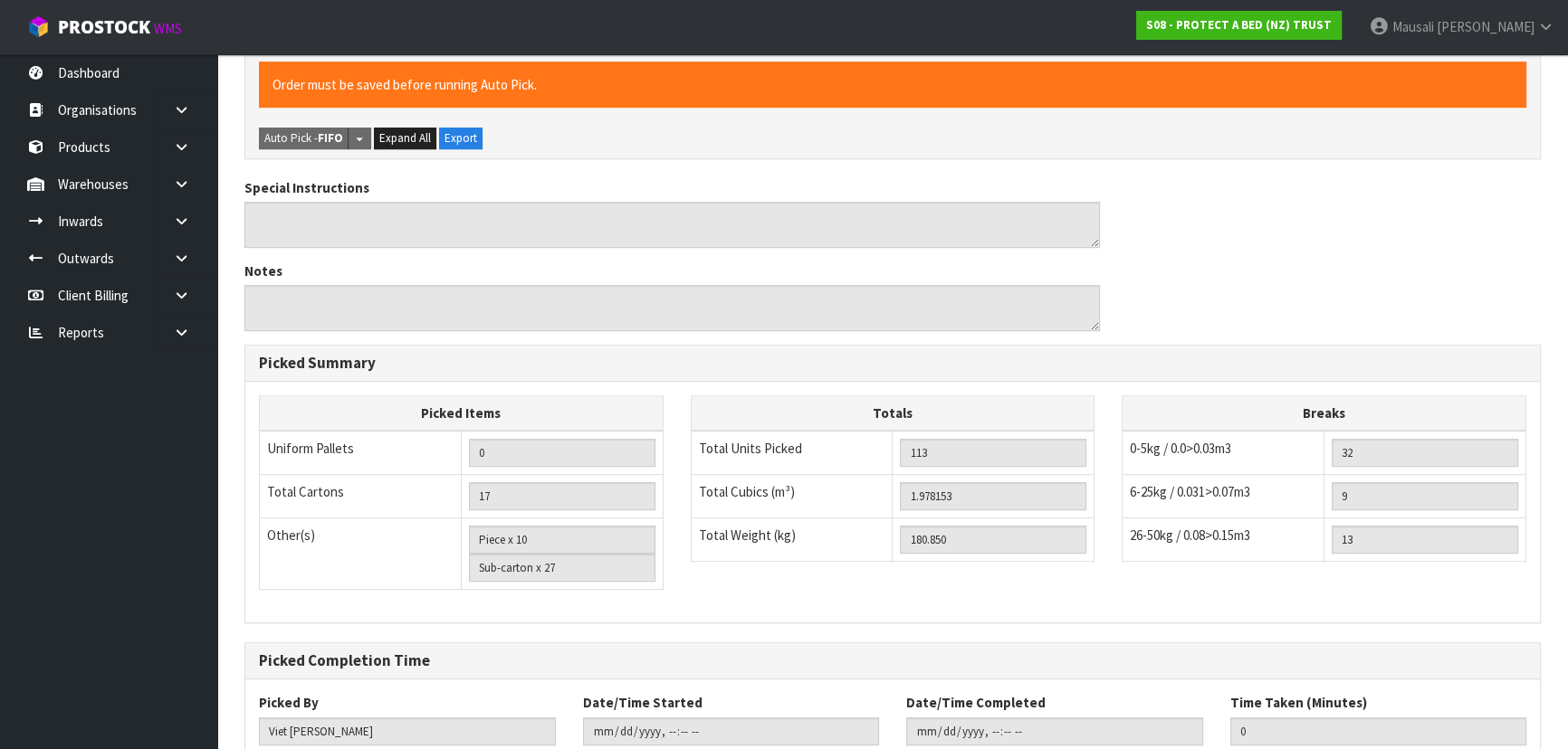
scroll to position [0, 0]
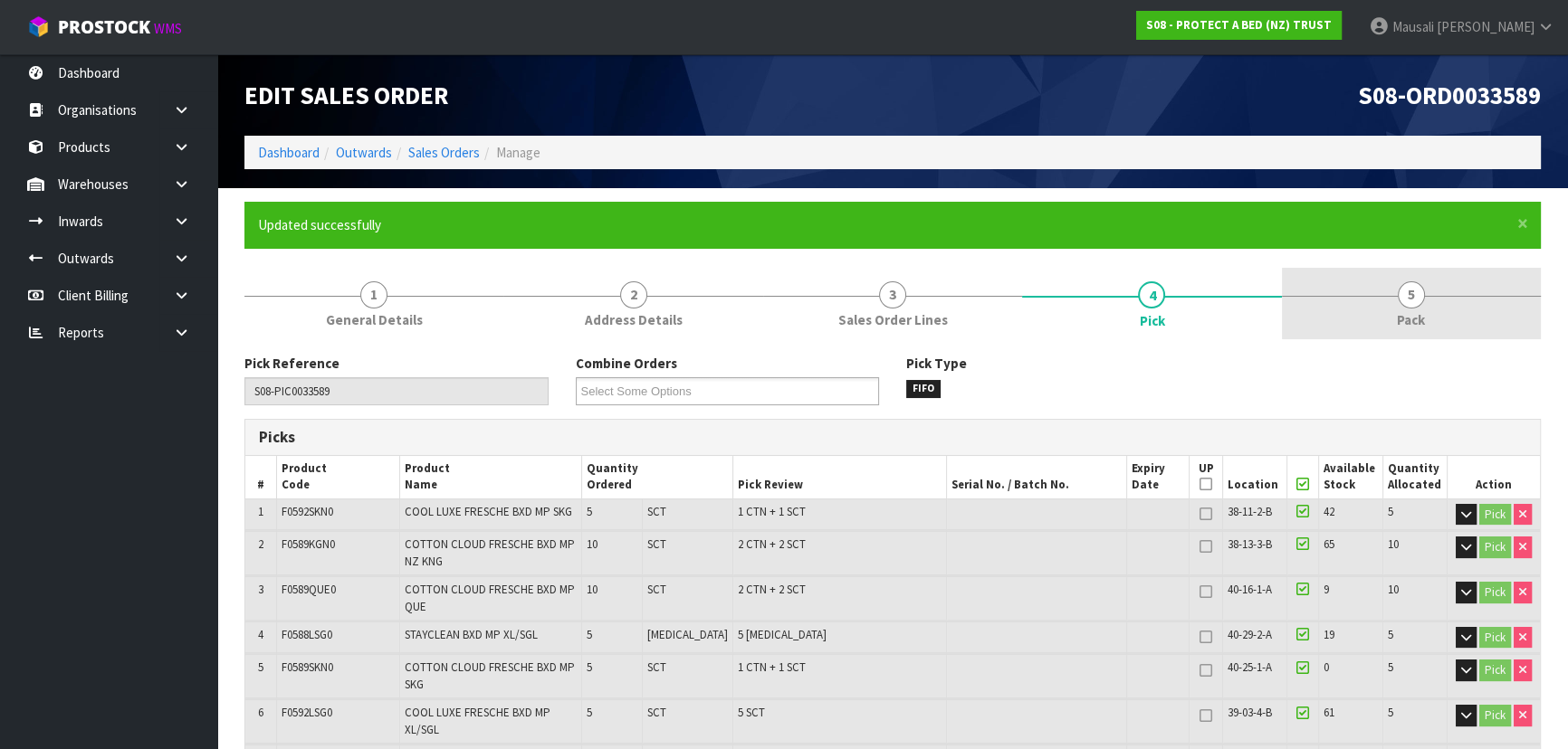
click at [1401, 290] on span "5" at bounding box center [1412, 296] width 27 height 27
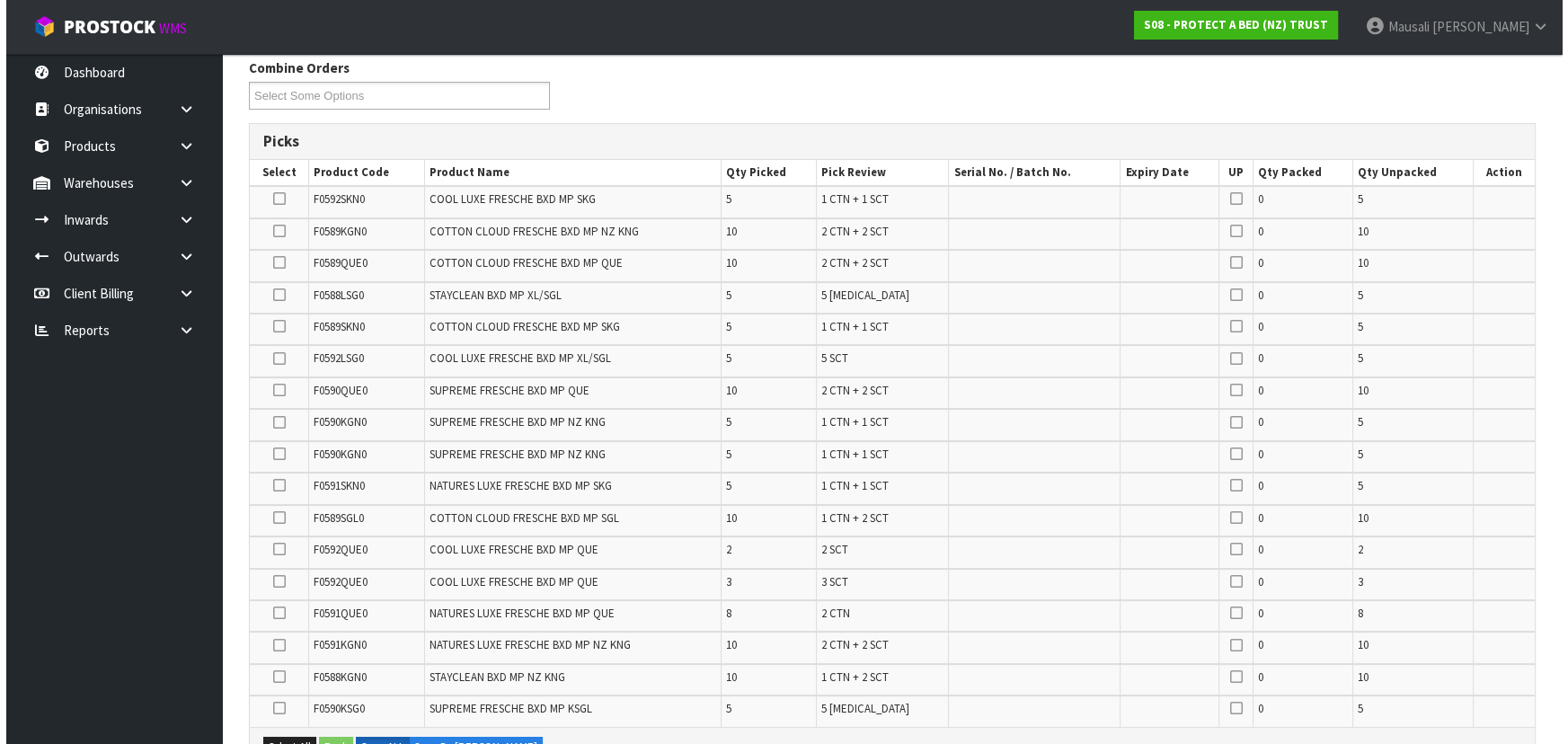
scroll to position [490, 0]
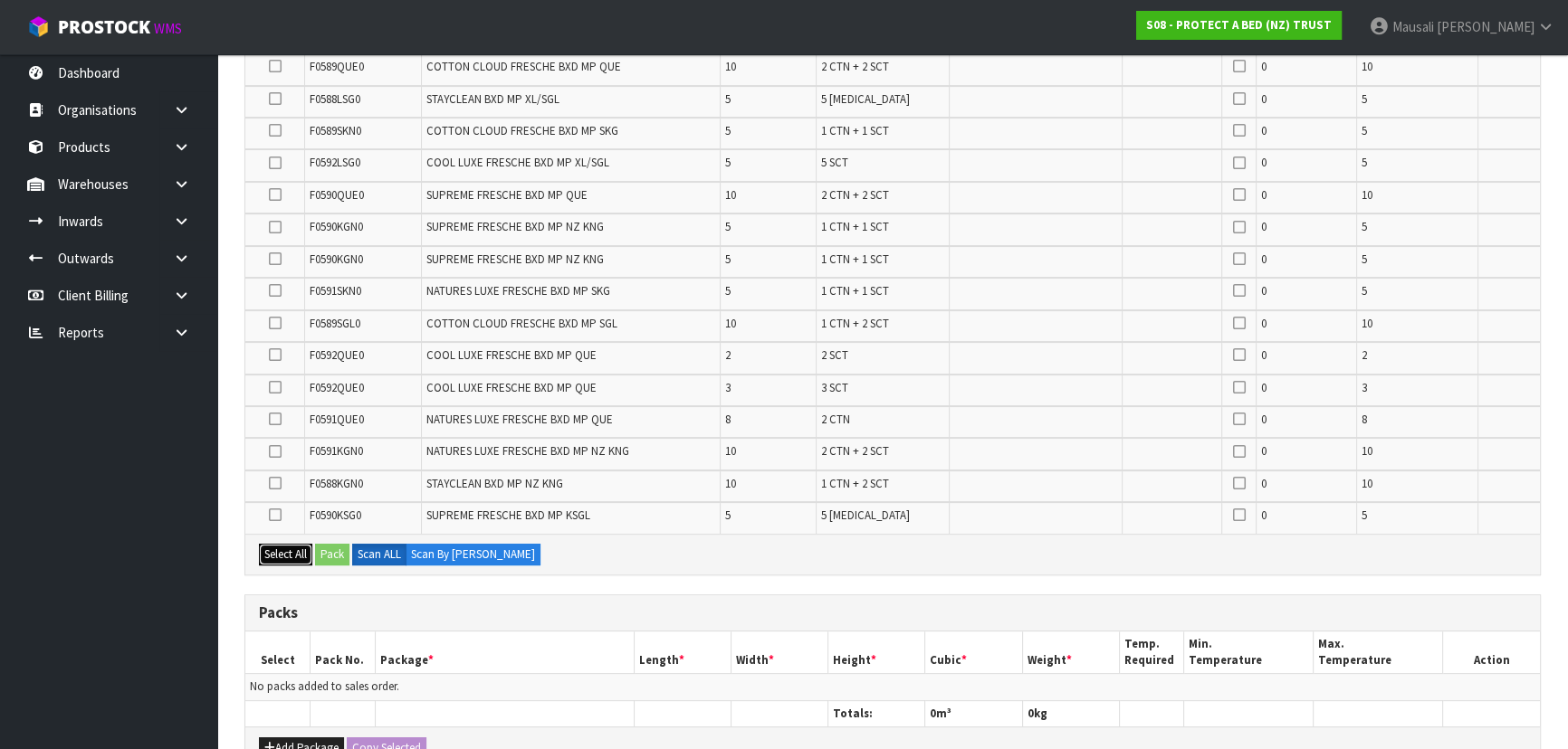
click at [289, 548] on button "Select All" at bounding box center [285, 555] width 54 height 21
click at [322, 547] on button "Pack" at bounding box center [332, 555] width 34 height 21
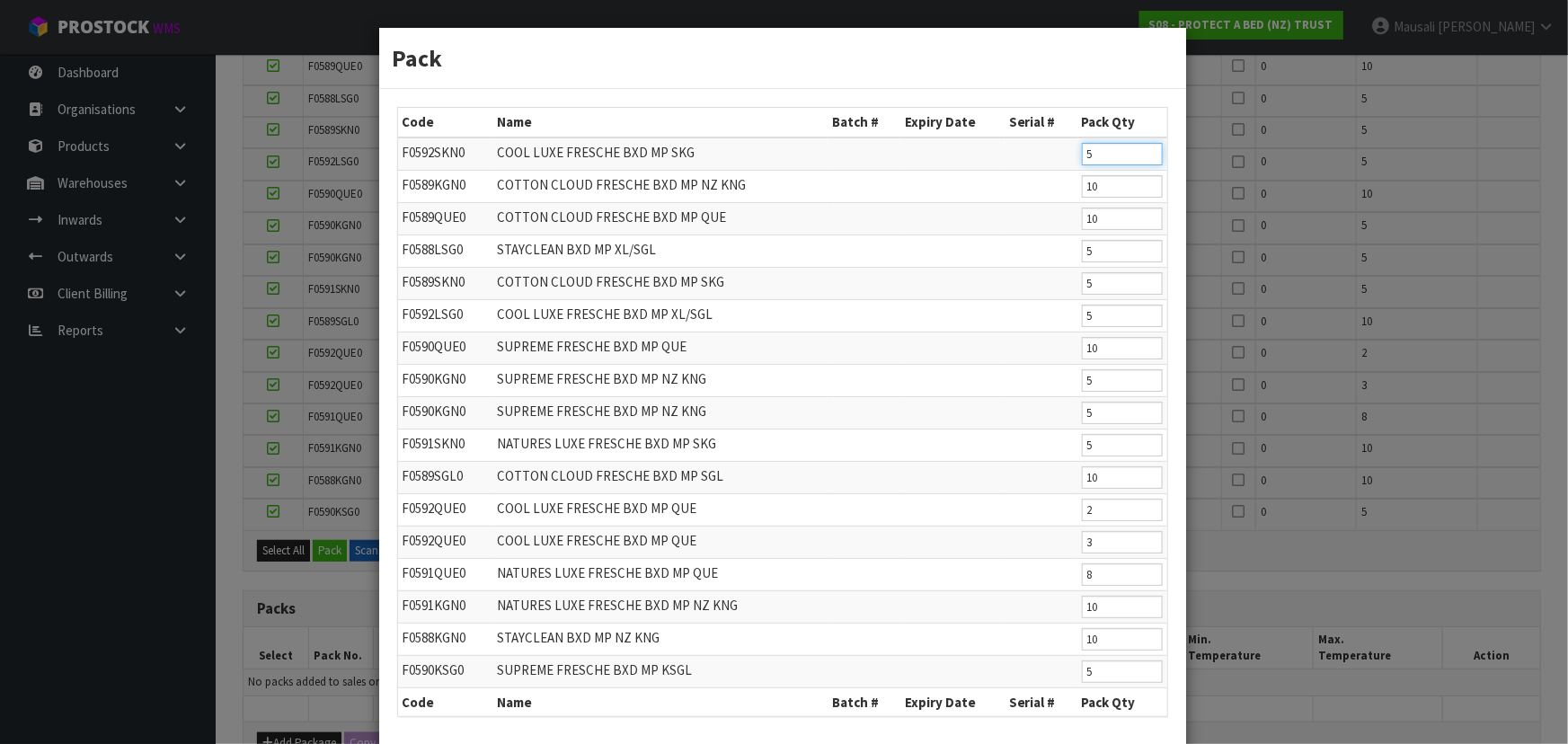
drag, startPoint x: 1107, startPoint y: 154, endPoint x: 1013, endPoint y: 158, distance: 94.1
click at [1013, 158] on tr "F0592SKN0 COOL LUXE FRESCHE BXD MP SKG 5" at bounding box center [783, 154] width 769 height 33
type input "4"
drag, startPoint x: 1105, startPoint y: 182, endPoint x: 1061, endPoint y: 194, distance: 45.6
click at [1061, 194] on tr "F0589KGN0 COTTON CLOUD FRESCHE BXD MP NZ KNG 10" at bounding box center [783, 185] width 769 height 32
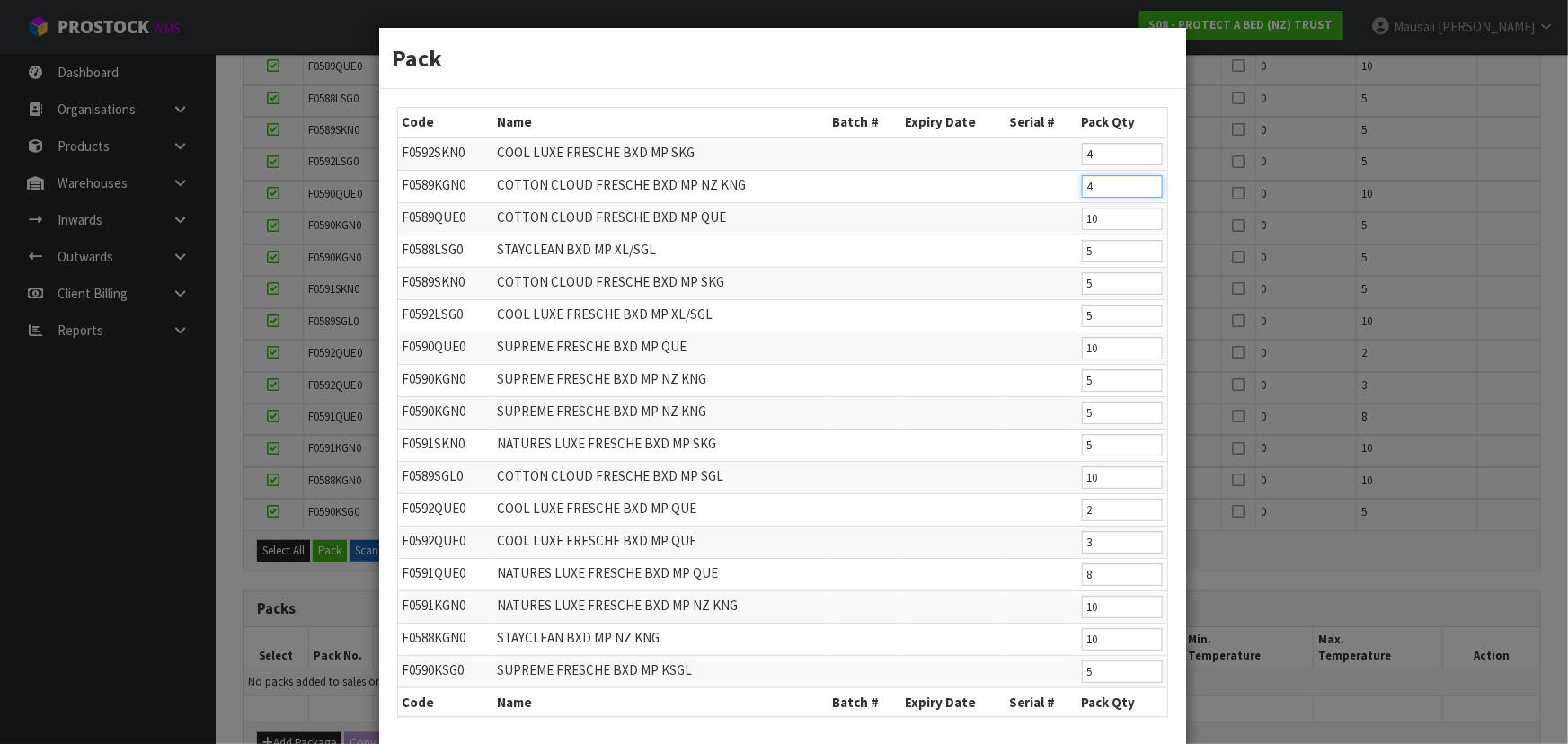
type input "4"
drag, startPoint x: 1103, startPoint y: 224, endPoint x: 1087, endPoint y: 226, distance: 16.1
click at [1087, 226] on input "10" at bounding box center [1122, 218] width 81 height 22
click at [1099, 217] on input "10" at bounding box center [1122, 218] width 81 height 22
drag, startPoint x: 1099, startPoint y: 217, endPoint x: 1081, endPoint y: 217, distance: 18.0
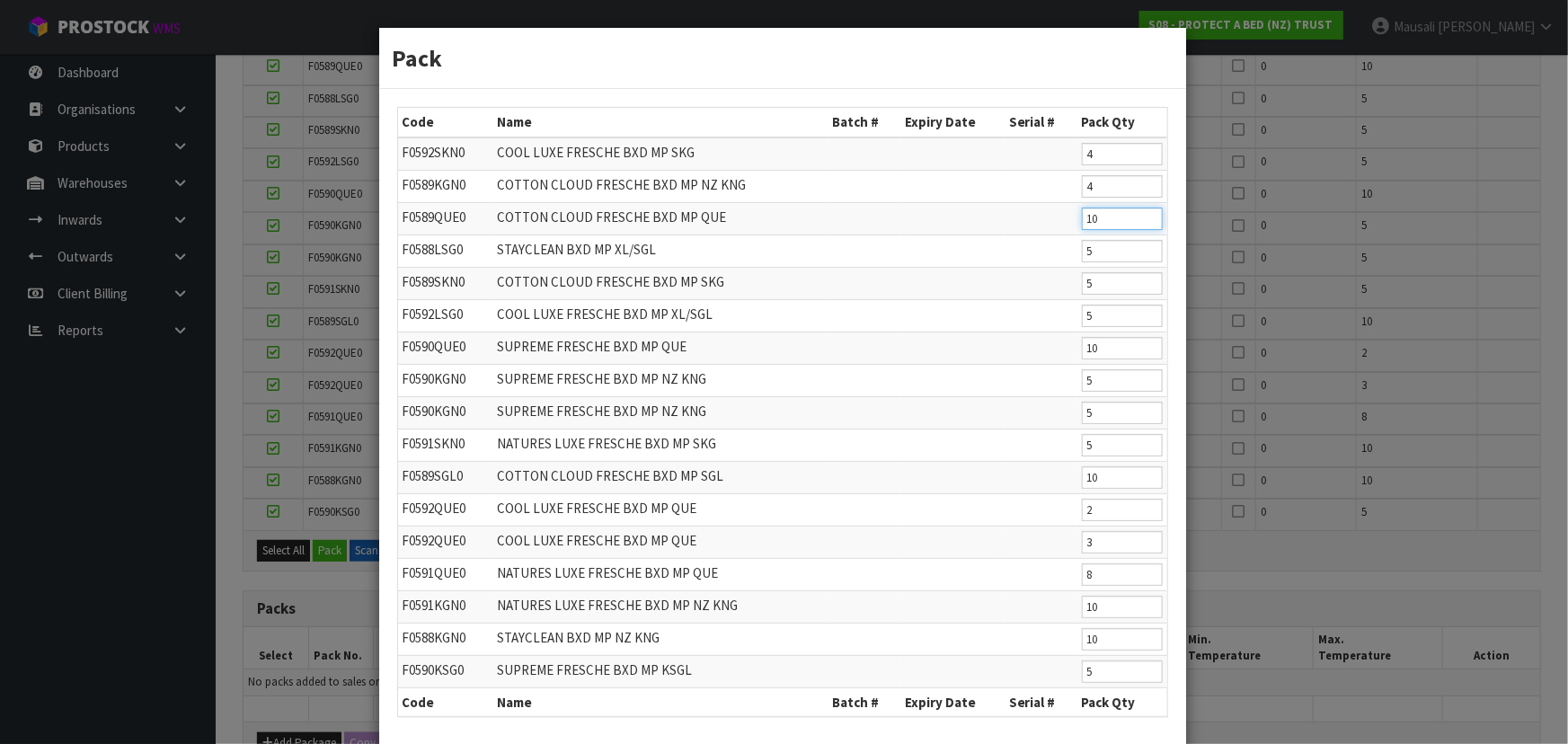
click at [1082, 217] on input "10" at bounding box center [1122, 218] width 81 height 22
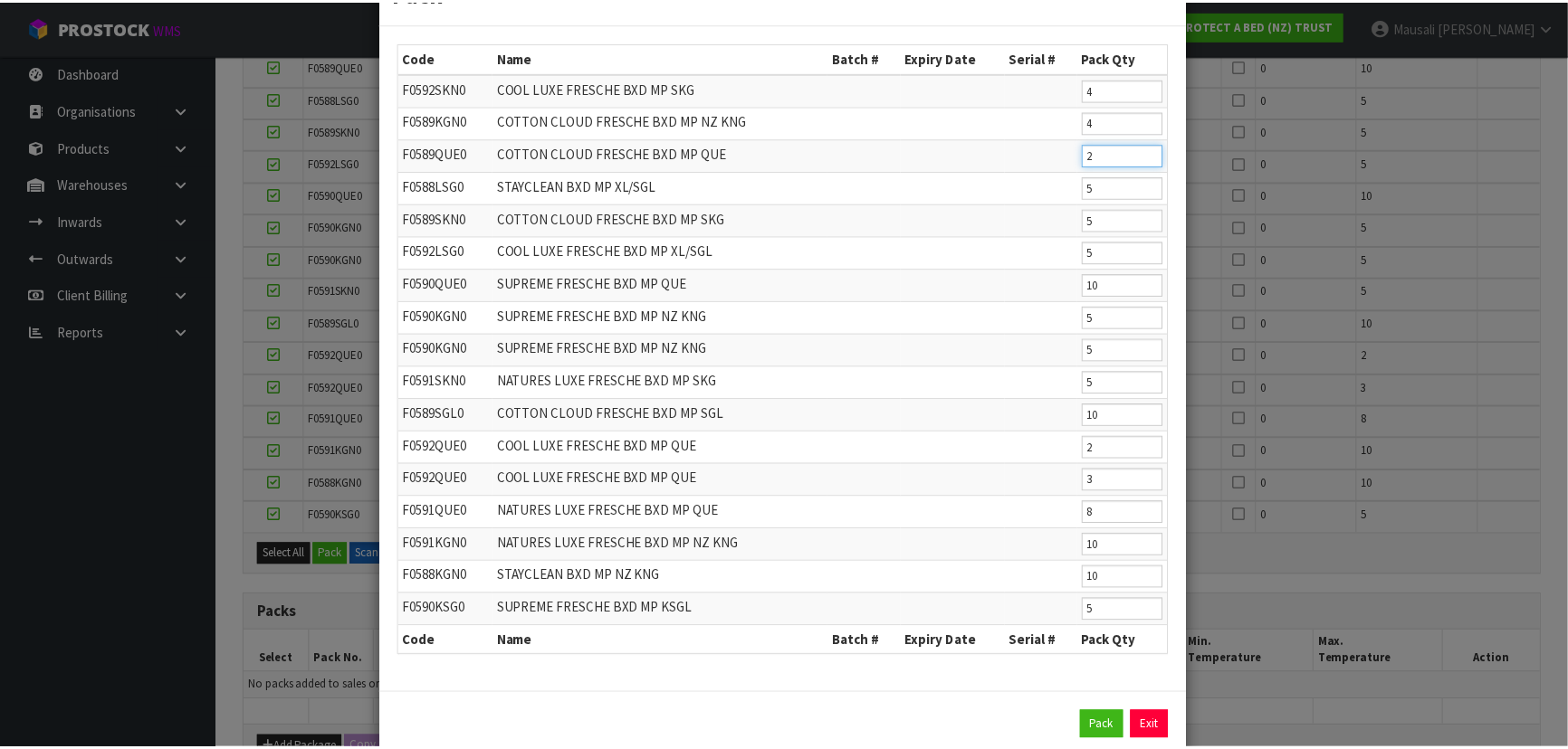
scroll to position [100, 0]
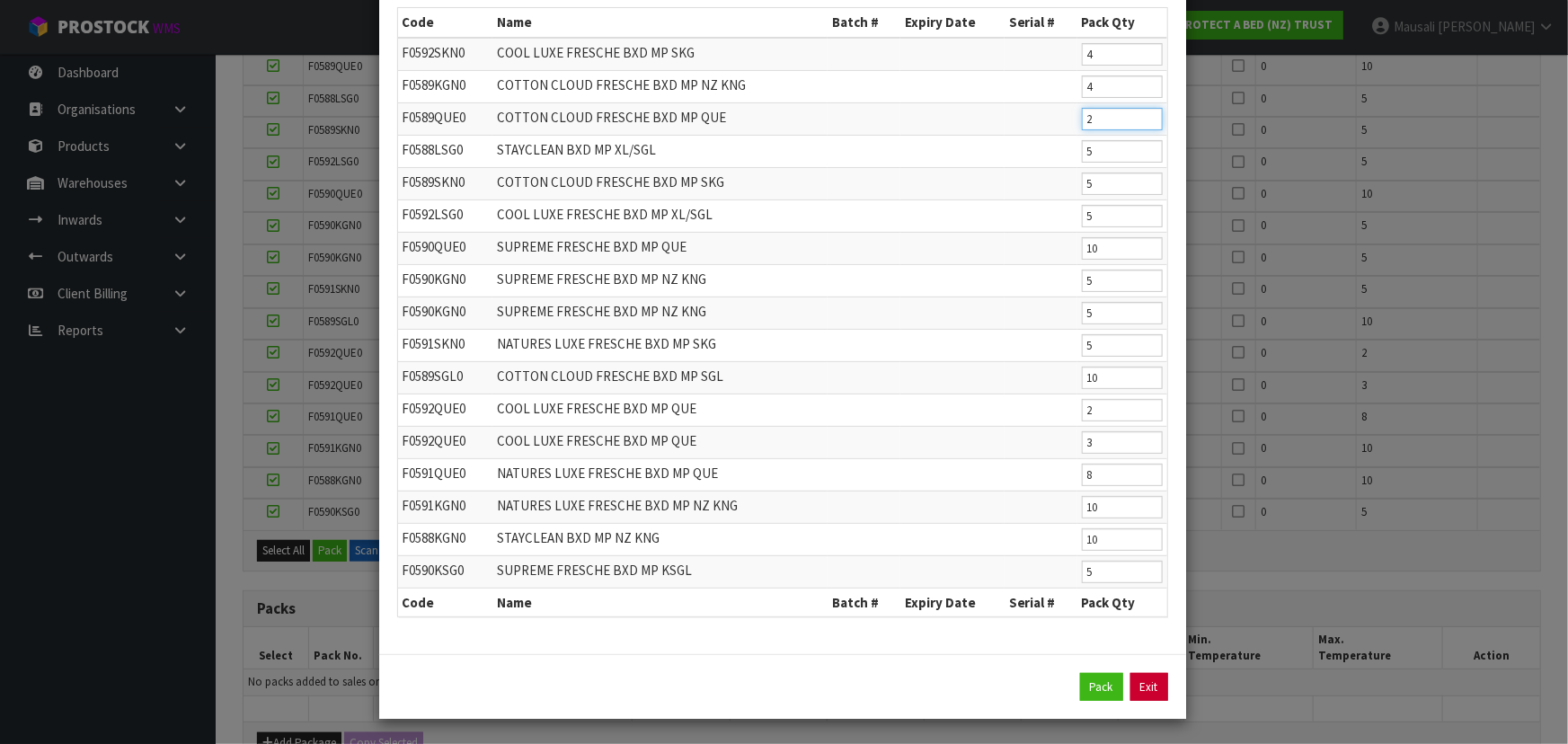
type input "2"
click at [1155, 683] on link "Exit" at bounding box center [1149, 688] width 38 height 29
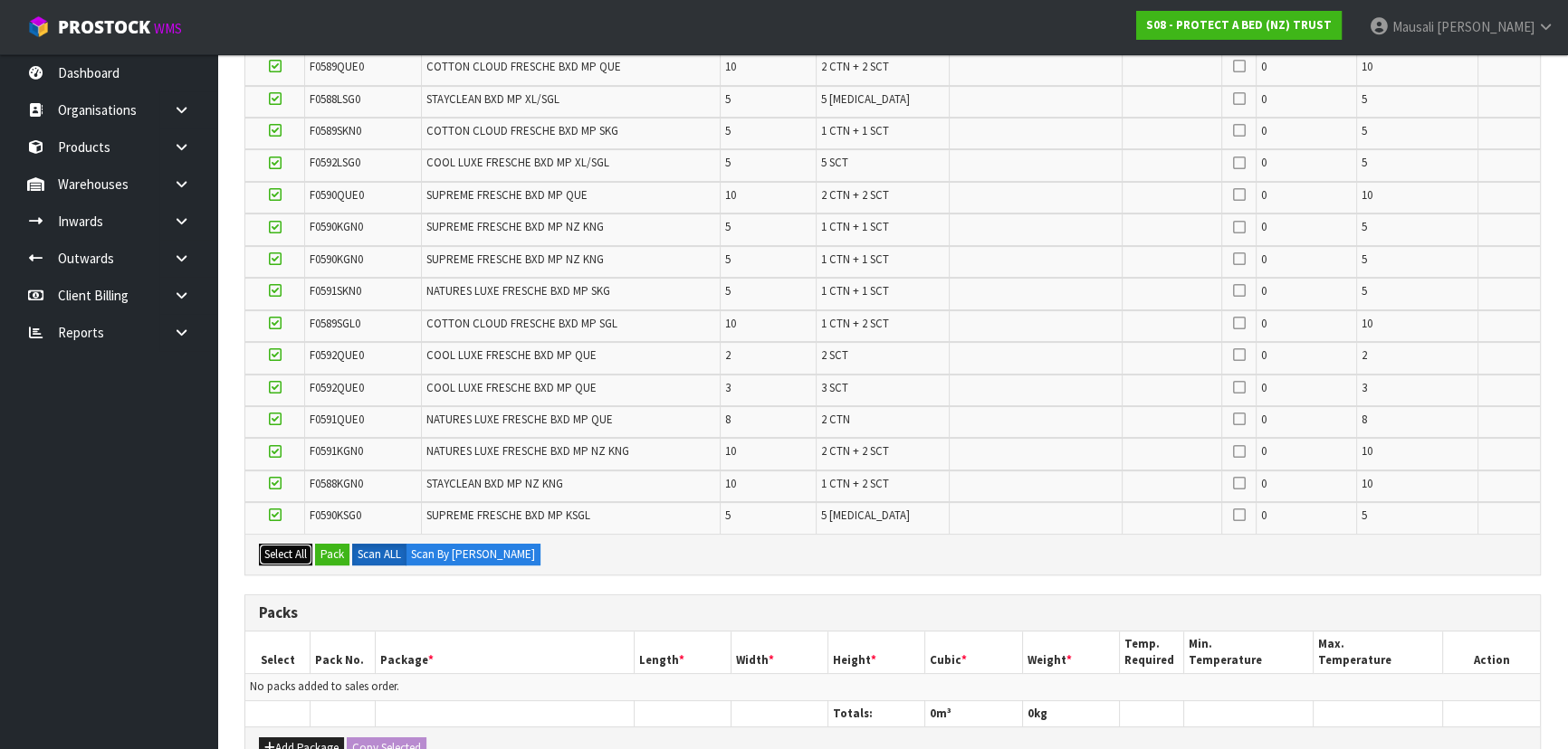
click at [284, 554] on button "Select All" at bounding box center [285, 555] width 54 height 21
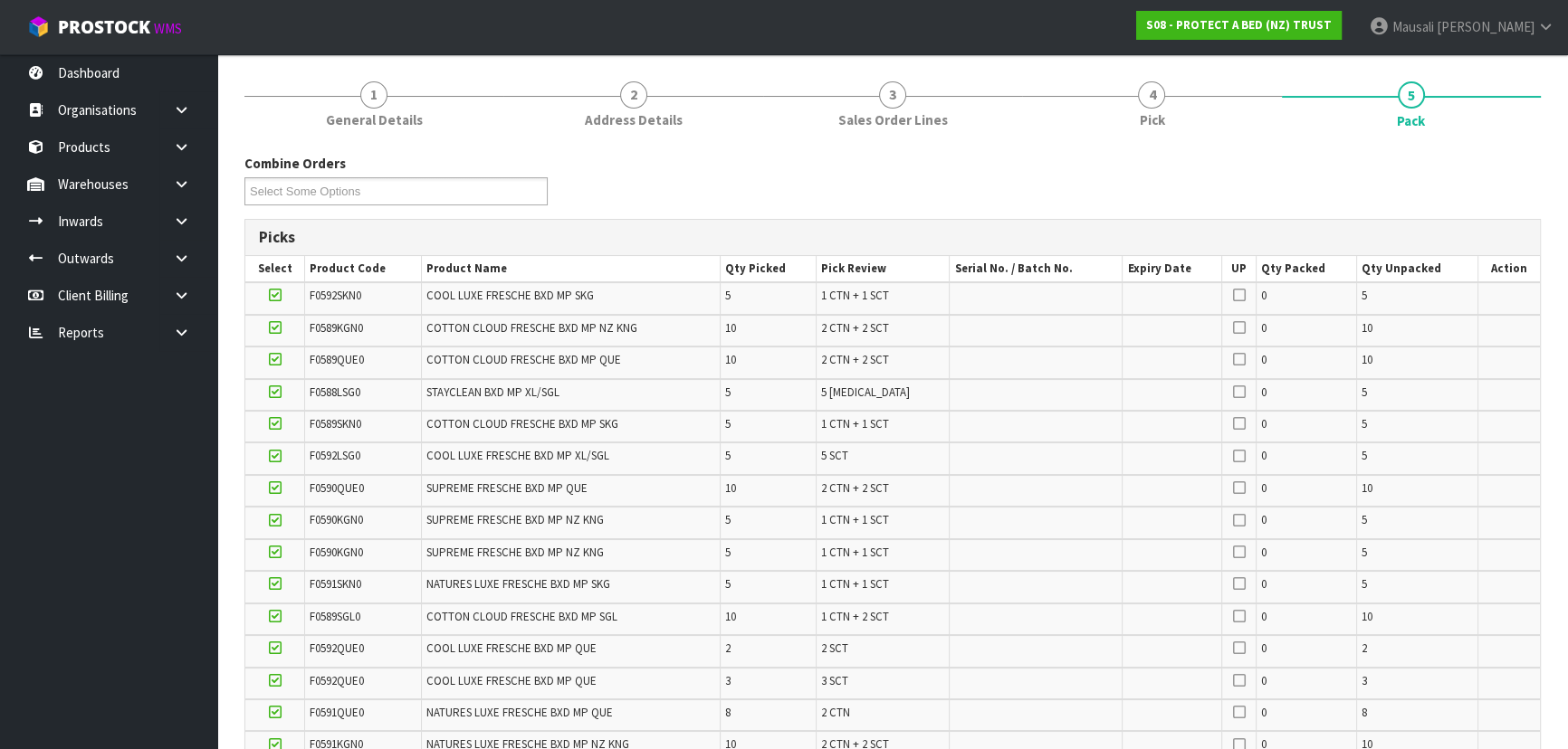
scroll to position [164, 0]
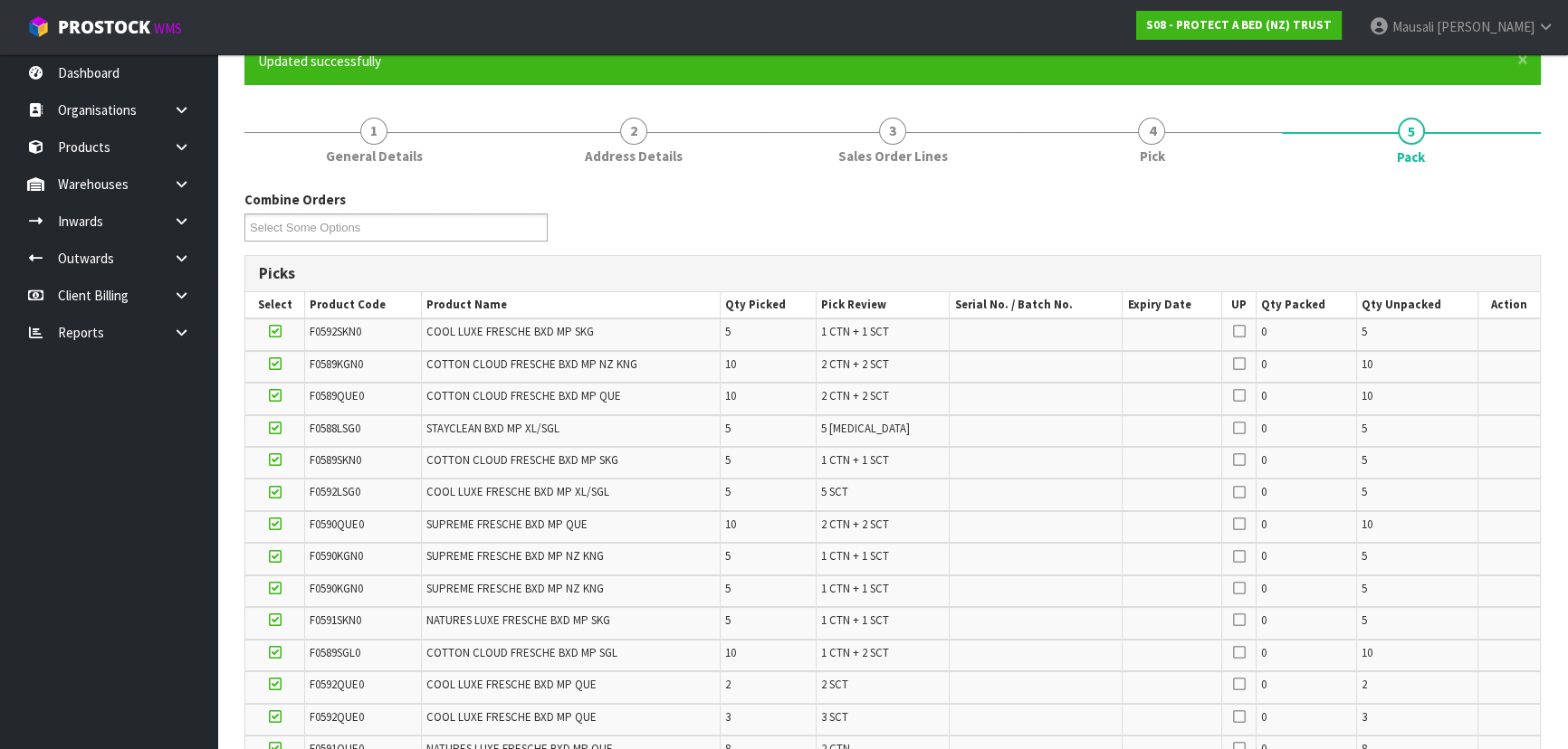
click at [276, 364] on icon at bounding box center [275, 364] width 13 height 1
click at [0, 0] on input "checkbox" at bounding box center [0, 0] width 0 height 0
click at [274, 396] on icon at bounding box center [275, 396] width 13 height 1
click at [0, 0] on input "checkbox" at bounding box center [0, 0] width 0 height 0
click at [271, 420] on label at bounding box center [275, 428] width 13 height 17
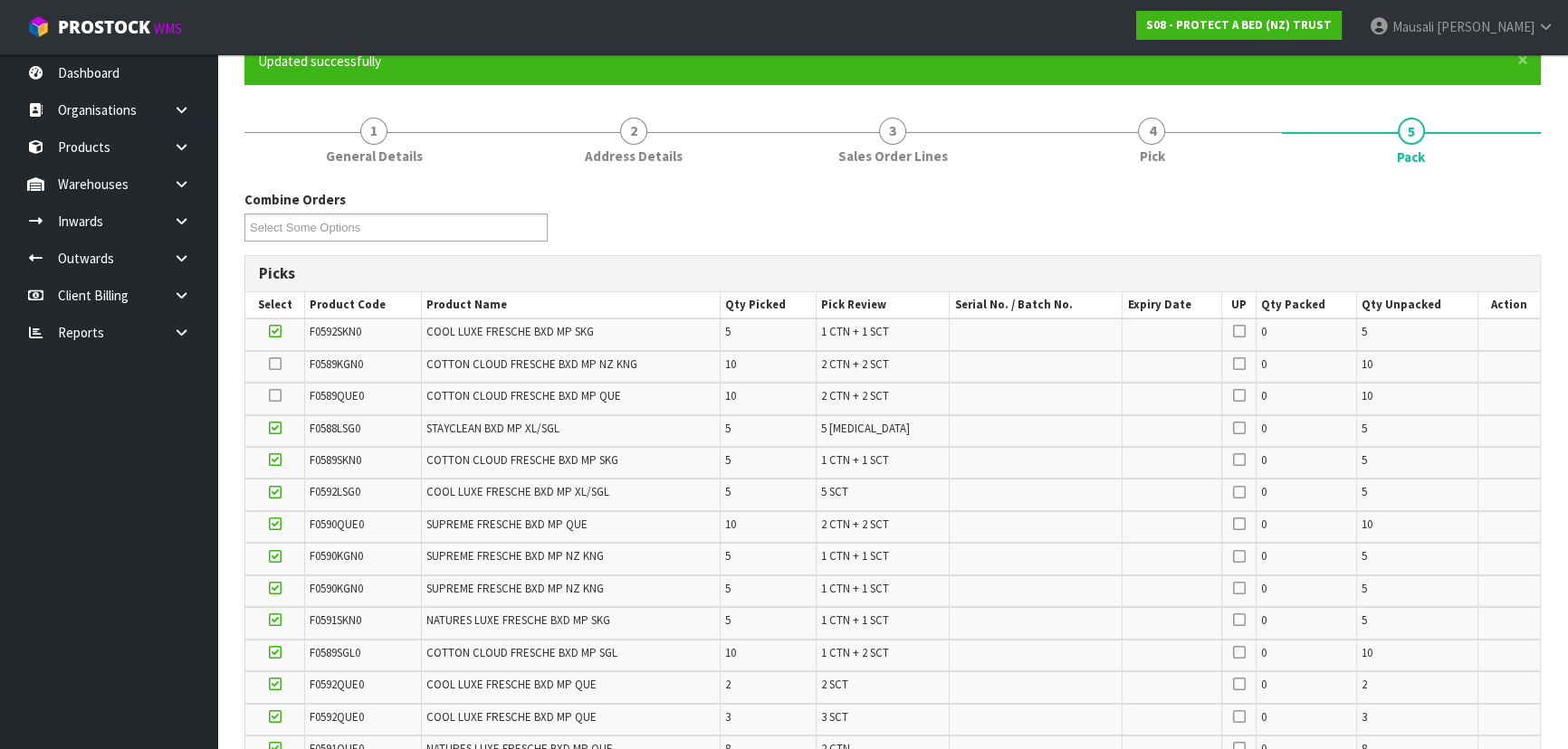
click at [0, 0] on input "checkbox" at bounding box center [0, 0] width 0 height 0
click at [269, 460] on icon at bounding box center [275, 459] width 13 height 1
click at [0, 0] on input "checkbox" at bounding box center [0, 0] width 0 height 0
click at [269, 497] on label at bounding box center [275, 492] width 13 height 17
click at [0, 0] on input "checkbox" at bounding box center [0, 0] width 0 height 0
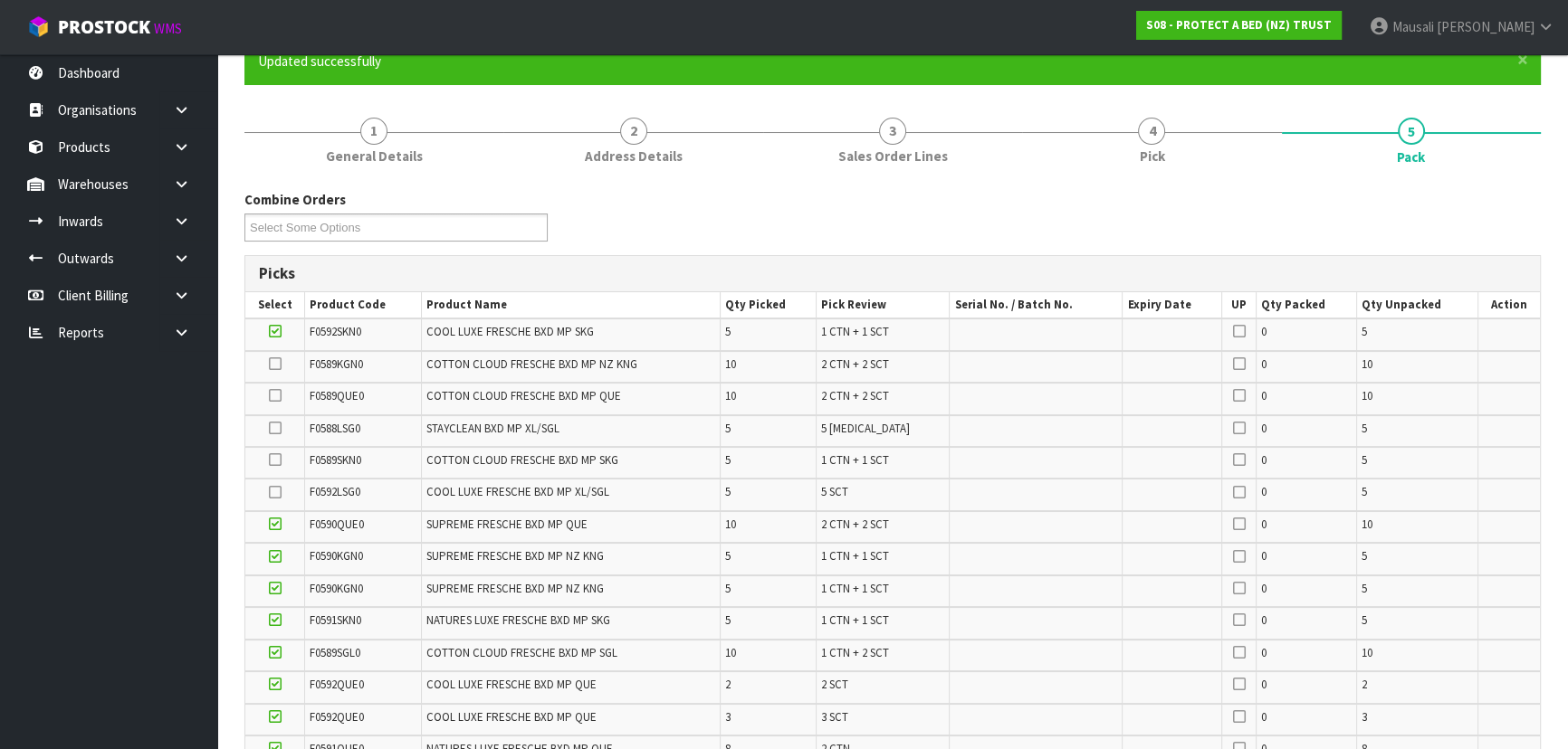
click at [273, 524] on icon at bounding box center [275, 524] width 13 height 1
click at [0, 0] on input "checkbox" at bounding box center [0, 0] width 0 height 0
click at [277, 557] on icon at bounding box center [275, 557] width 13 height 1
click at [0, 0] on input "checkbox" at bounding box center [0, 0] width 0 height 0
click at [271, 588] on icon at bounding box center [275, 588] width 13 height 1
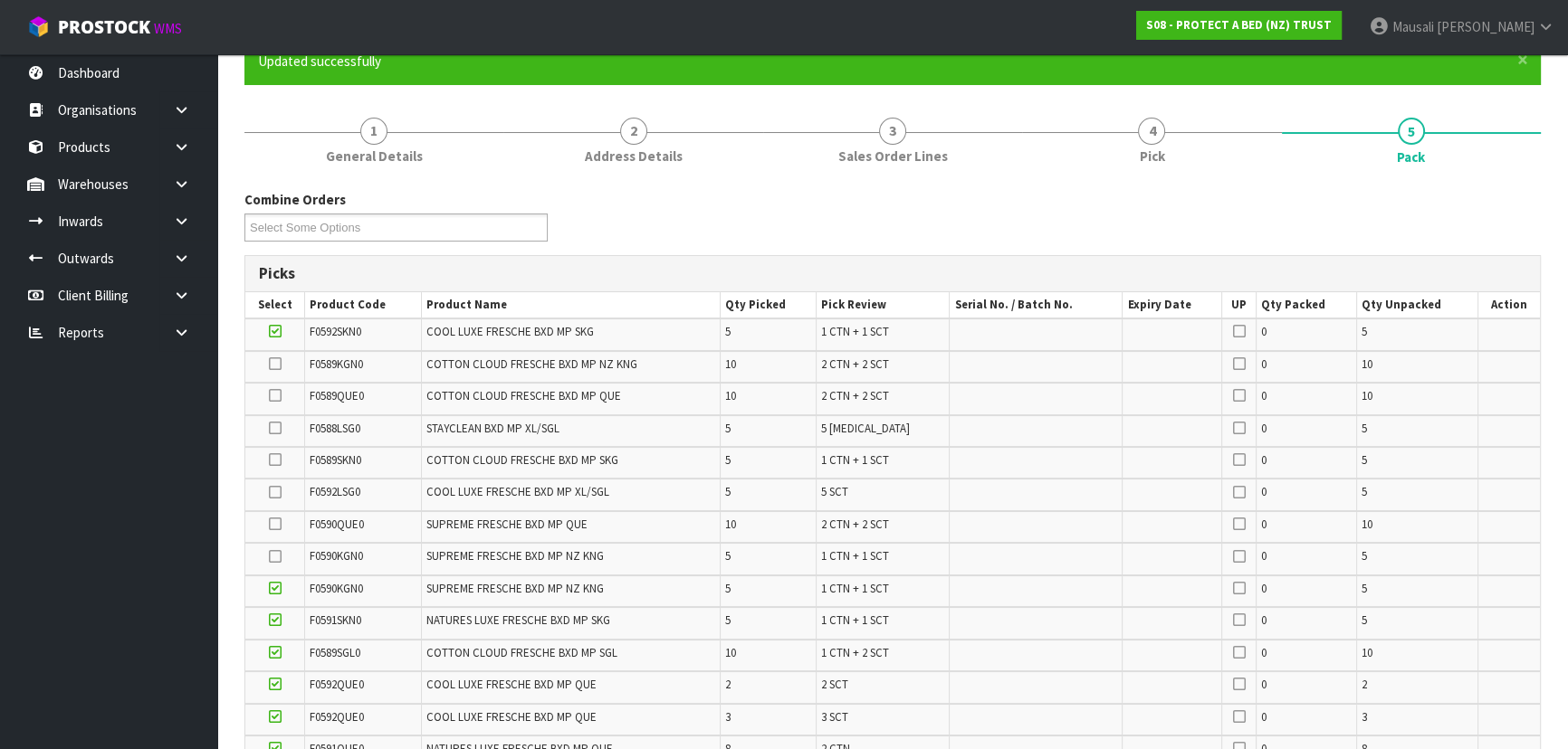
click at [0, 0] on input "checkbox" at bounding box center [0, 0] width 0 height 0
click at [274, 620] on icon at bounding box center [275, 620] width 13 height 1
click at [0, 0] on input "checkbox" at bounding box center [0, 0] width 0 height 0
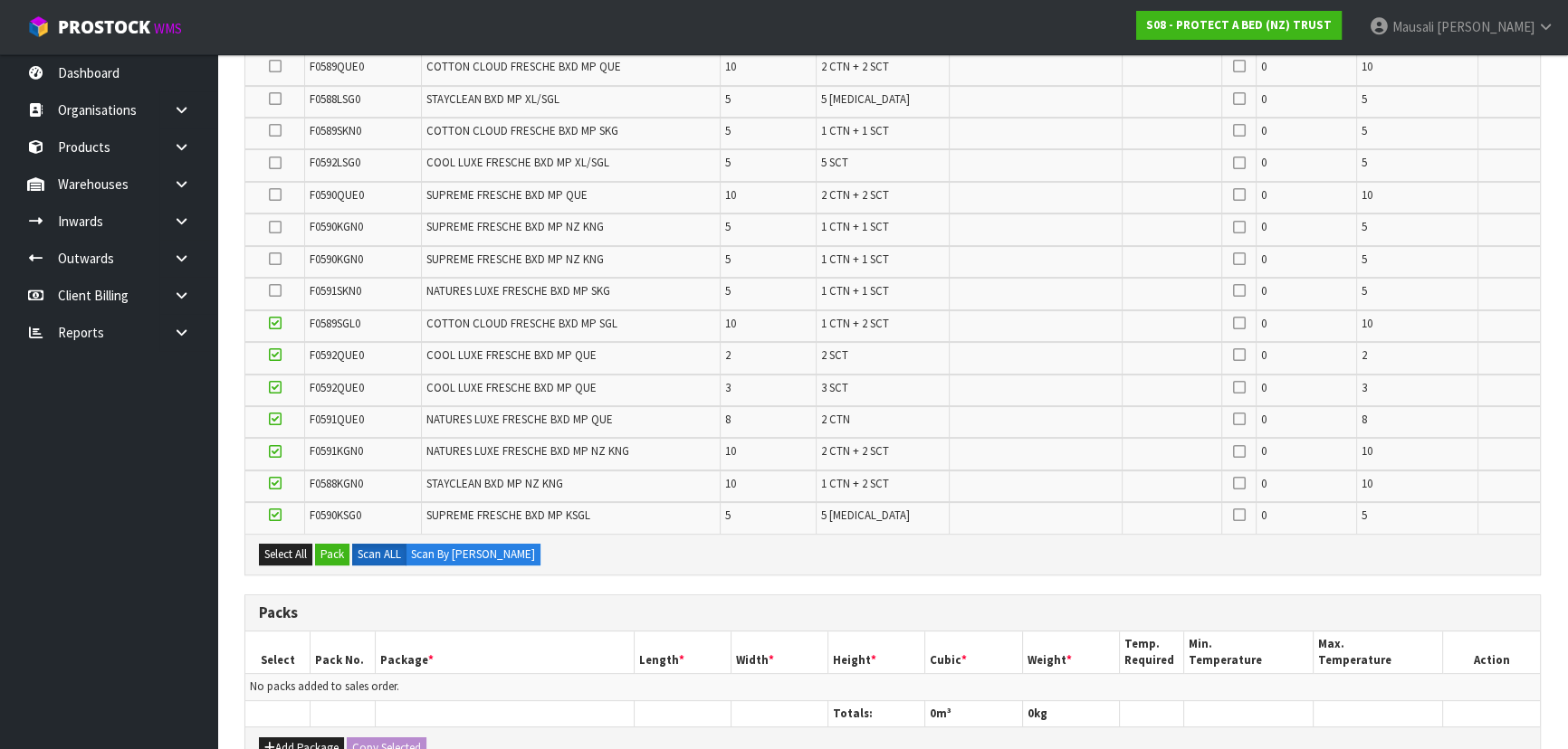
drag, startPoint x: 273, startPoint y: 507, endPoint x: 280, endPoint y: 480, distance: 27.9
click at [273, 515] on icon at bounding box center [275, 515] width 13 height 1
click at [0, 0] on input "checkbox" at bounding box center [0, 0] width 0 height 0
click at [282, 476] on td at bounding box center [274, 487] width 60 height 31
drag, startPoint x: 276, startPoint y: 479, endPoint x: 278, endPoint y: 457, distance: 22.1
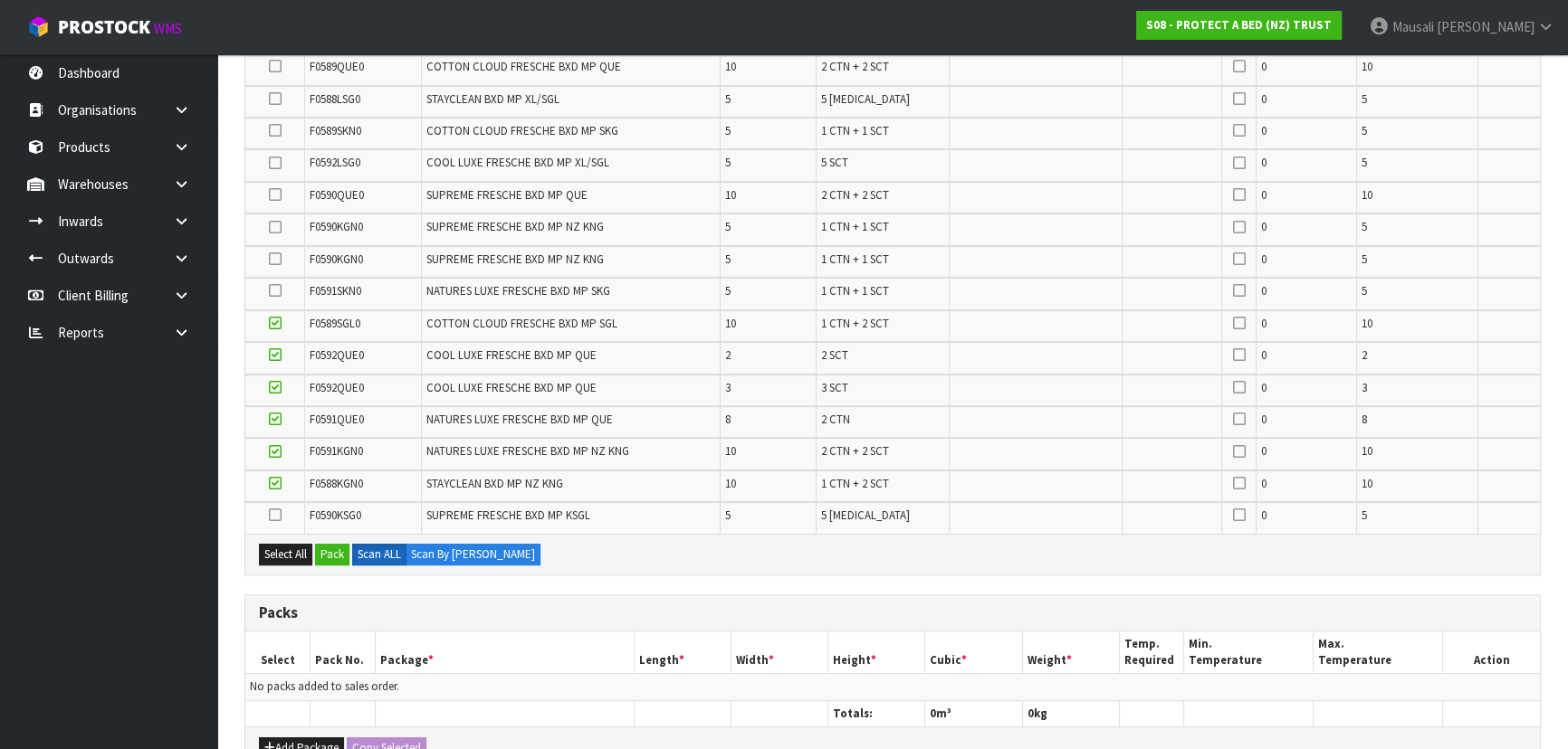
click at [276, 484] on icon at bounding box center [275, 484] width 13 height 1
click at [0, 0] on input "checkbox" at bounding box center [0, 0] width 0 height 0
click at [273, 452] on icon at bounding box center [275, 452] width 13 height 1
click at [0, 0] on input "checkbox" at bounding box center [0, 0] width 0 height 0
click at [274, 419] on icon at bounding box center [275, 419] width 13 height 1
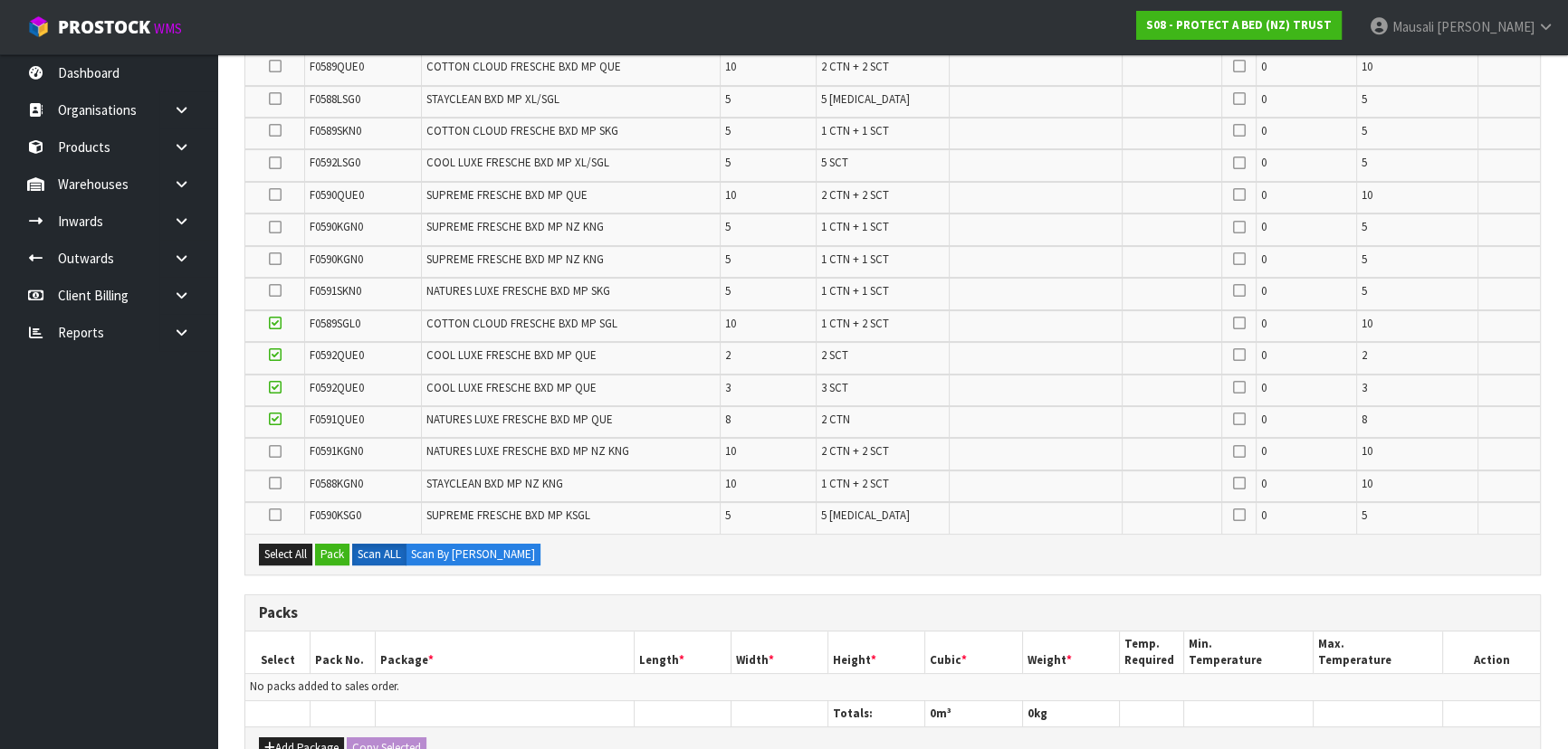
click at [0, 0] on input "checkbox" at bounding box center [0, 0] width 0 height 0
click at [277, 387] on icon at bounding box center [275, 387] width 13 height 1
click at [0, 0] on input "checkbox" at bounding box center [0, 0] width 0 height 0
click at [272, 355] on icon at bounding box center [275, 355] width 13 height 1
click at [0, 0] on input "checkbox" at bounding box center [0, 0] width 0 height 0
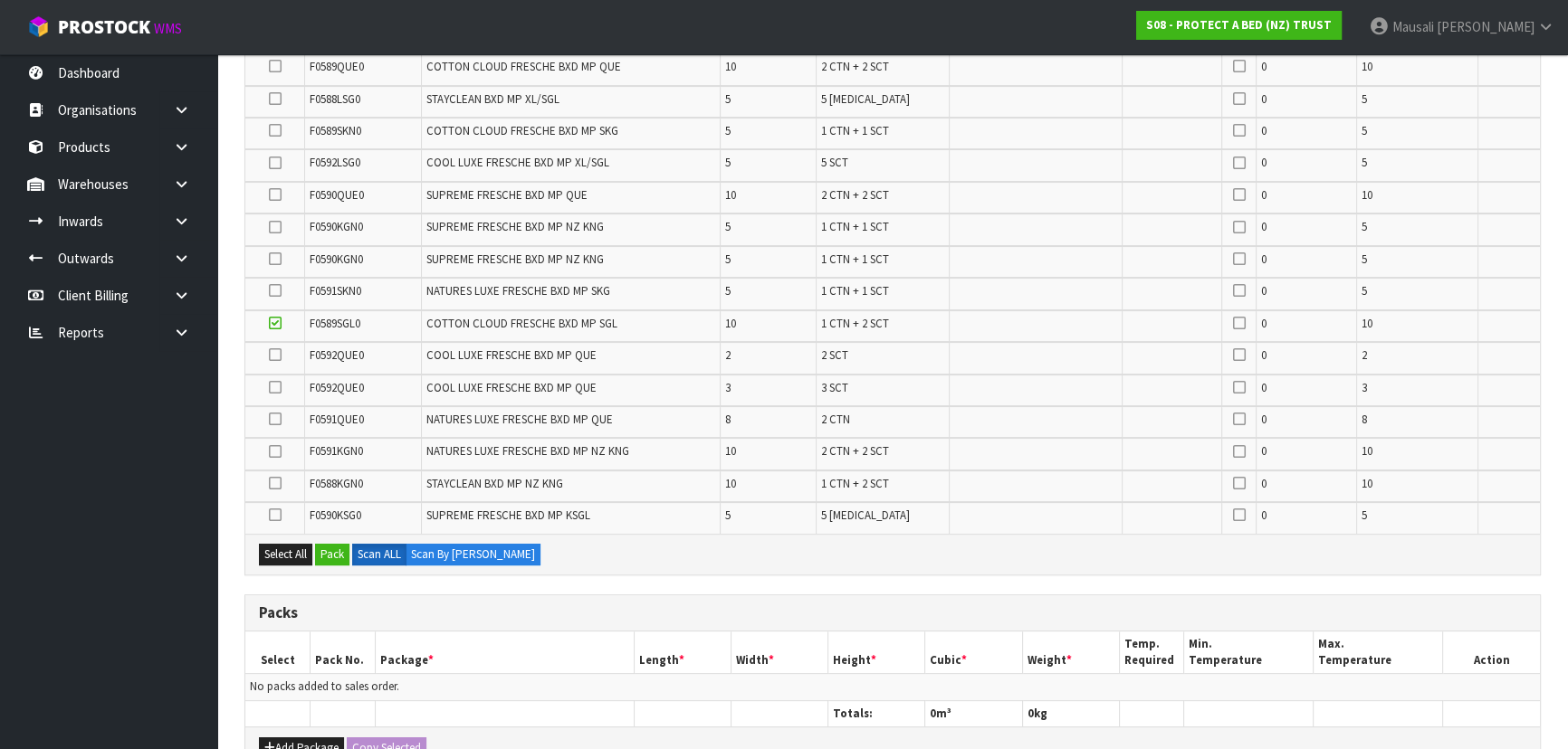
click at [281, 323] on icon at bounding box center [275, 323] width 13 height 1
click at [0, 0] on input "checkbox" at bounding box center [0, 0] width 0 height 0
click at [333, 548] on button "Pack" at bounding box center [332, 555] width 34 height 21
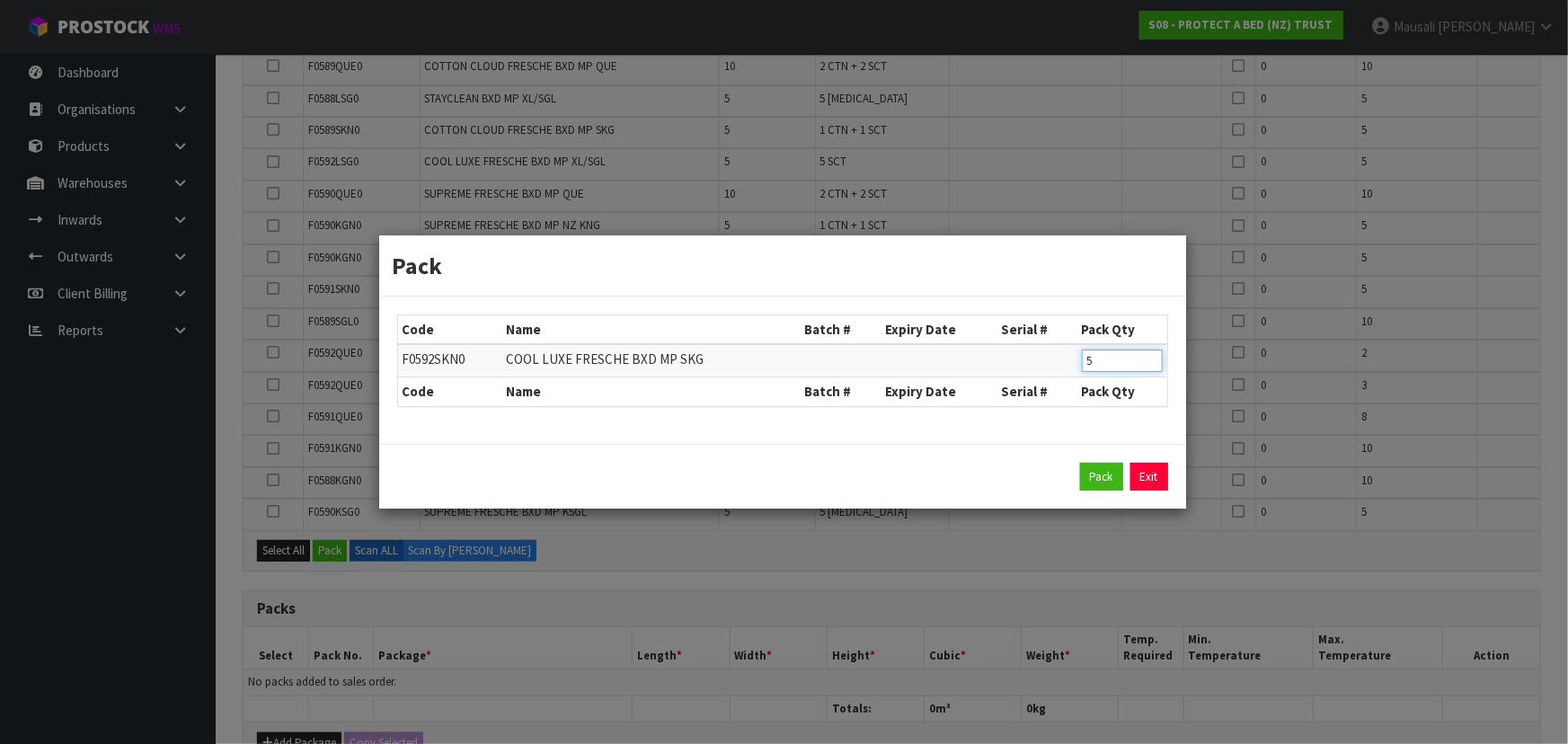
drag, startPoint x: 1107, startPoint y: 358, endPoint x: 1061, endPoint y: 367, distance: 46.9
click at [1061, 367] on tr "F0592SKN0 COOL LUXE FRESCHE BXD MP SKG 5" at bounding box center [783, 360] width 769 height 33
type input "4"
click button "Pack" at bounding box center [1101, 478] width 44 height 29
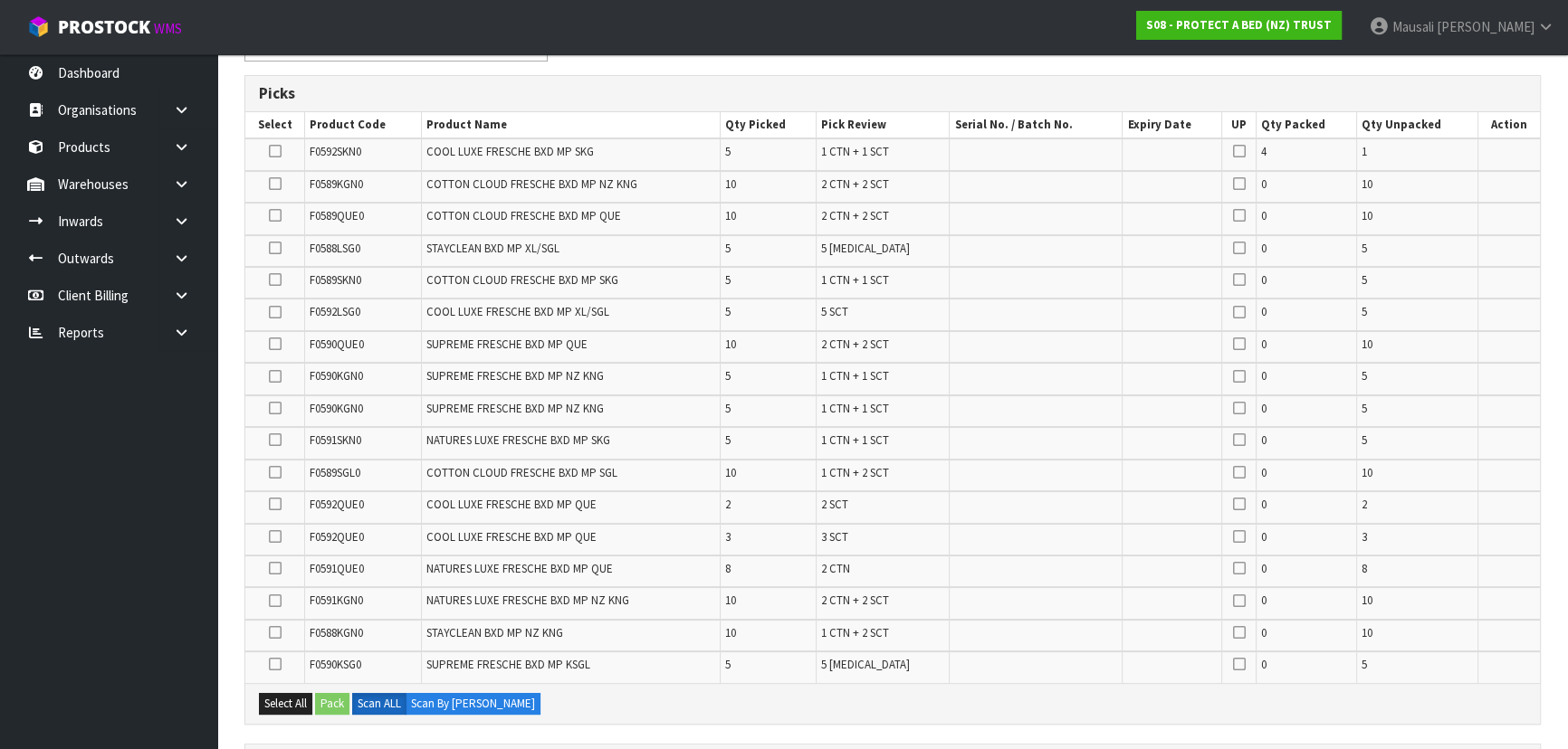
scroll to position [329, 0]
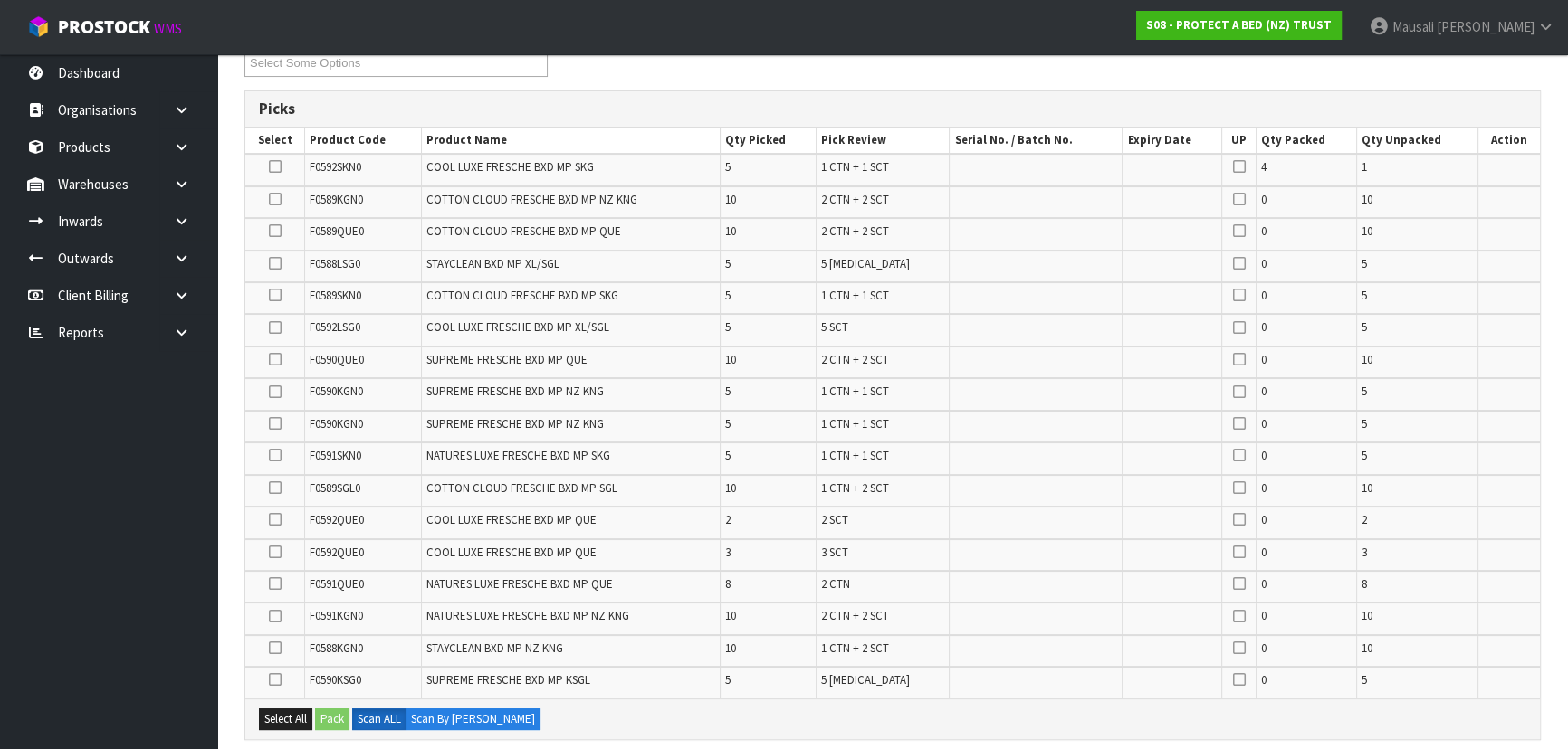
click at [272, 455] on icon at bounding box center [275, 455] width 13 height 1
click at [0, 0] on input "checkbox" at bounding box center [0, 0] width 0 height 0
click at [323, 709] on button "Pack" at bounding box center [332, 720] width 34 height 21
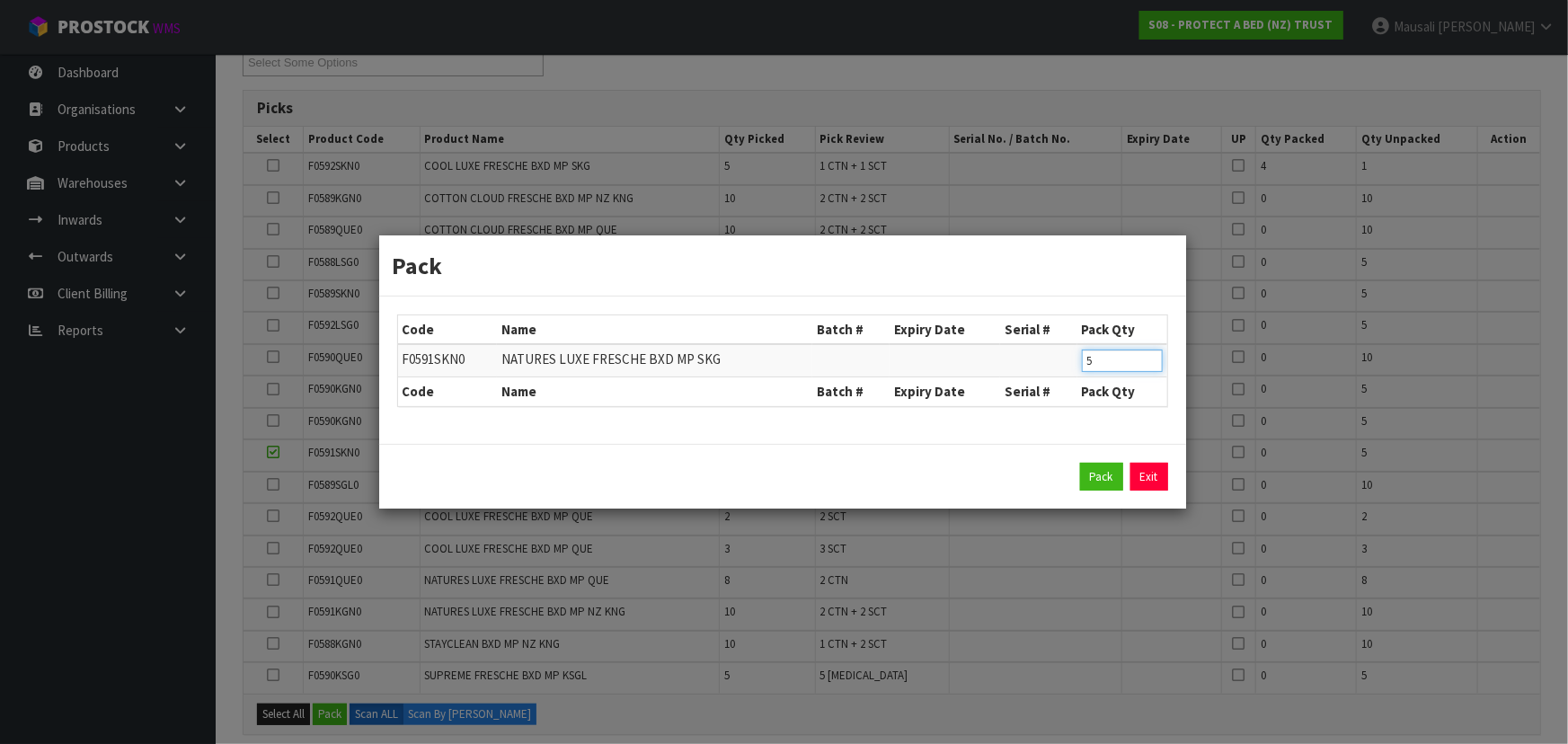
drag, startPoint x: 1106, startPoint y: 366, endPoint x: 1091, endPoint y: 367, distance: 15.0
click at [1091, 367] on input "5" at bounding box center [1122, 360] width 81 height 22
drag, startPoint x: 1096, startPoint y: 367, endPoint x: 1071, endPoint y: 370, distance: 25.2
click at [1071, 370] on tr "F0591SKN0 NATURES LUXE FRESCHE BXD MP SKG 5" at bounding box center [783, 360] width 769 height 33
type input "4"
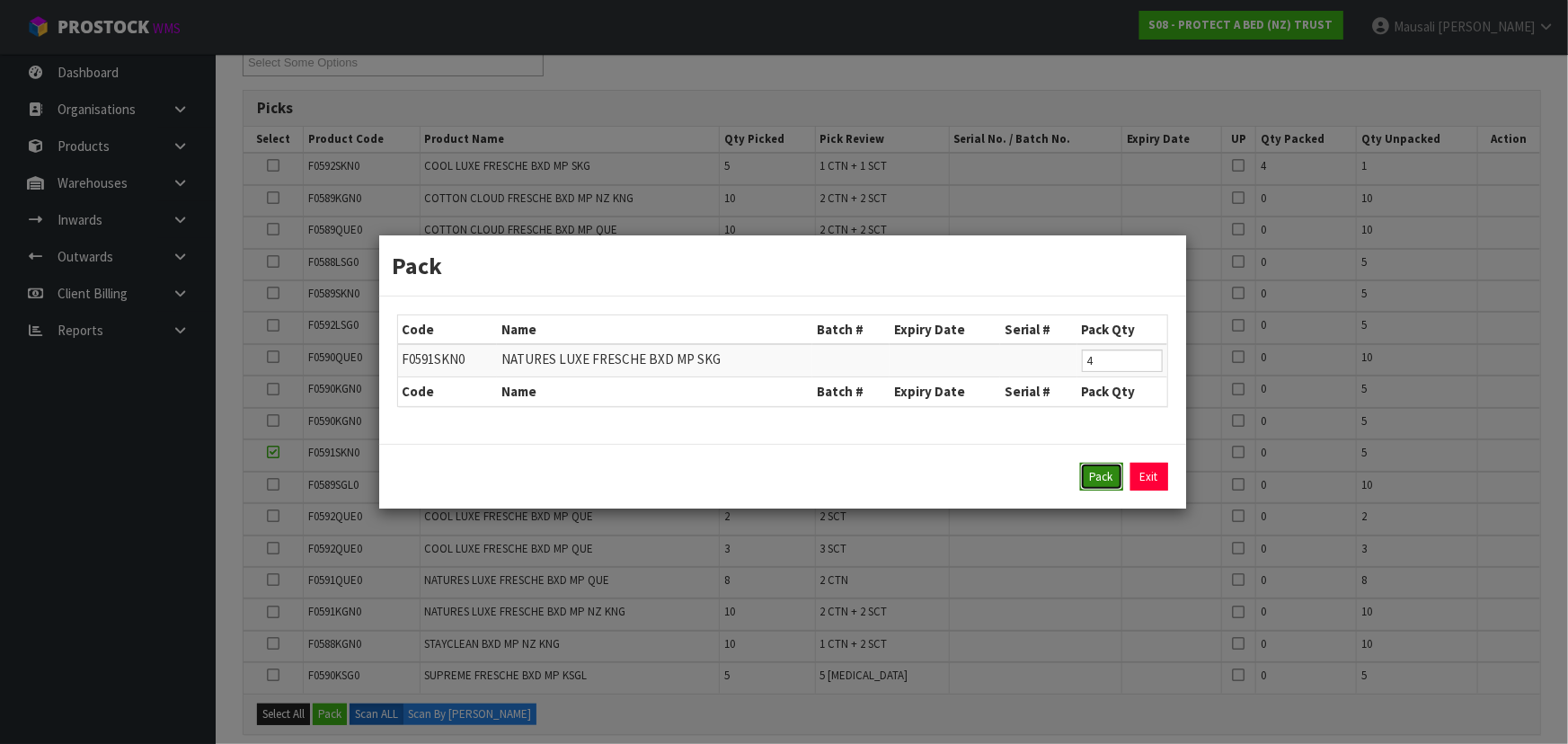
click at [1088, 475] on button "Pack" at bounding box center [1101, 478] width 44 height 29
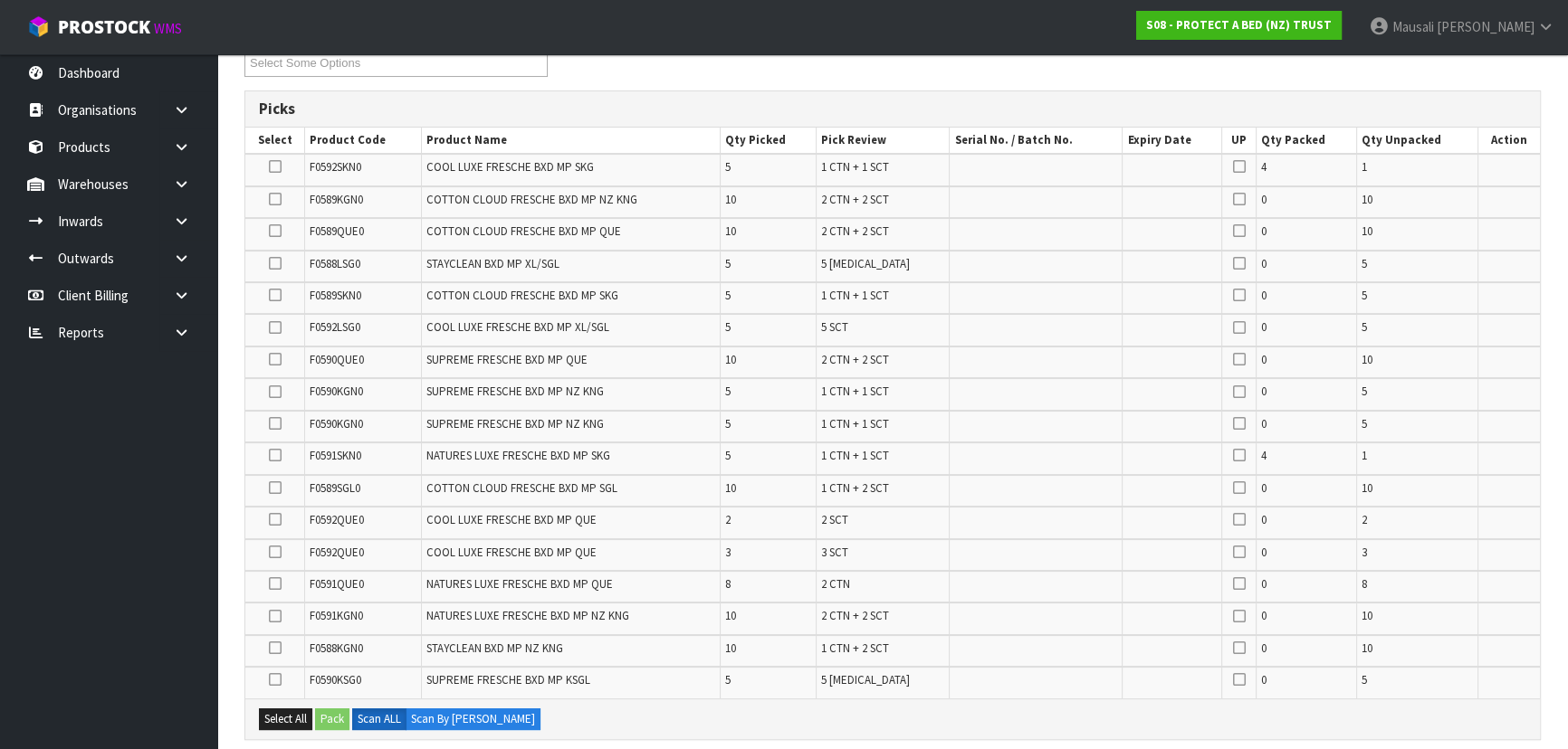
click at [277, 488] on icon at bounding box center [275, 488] width 13 height 1
click at [0, 0] on input "checkbox" at bounding box center [0, 0] width 0 height 0
click at [331, 721] on button "Pack" at bounding box center [332, 720] width 34 height 21
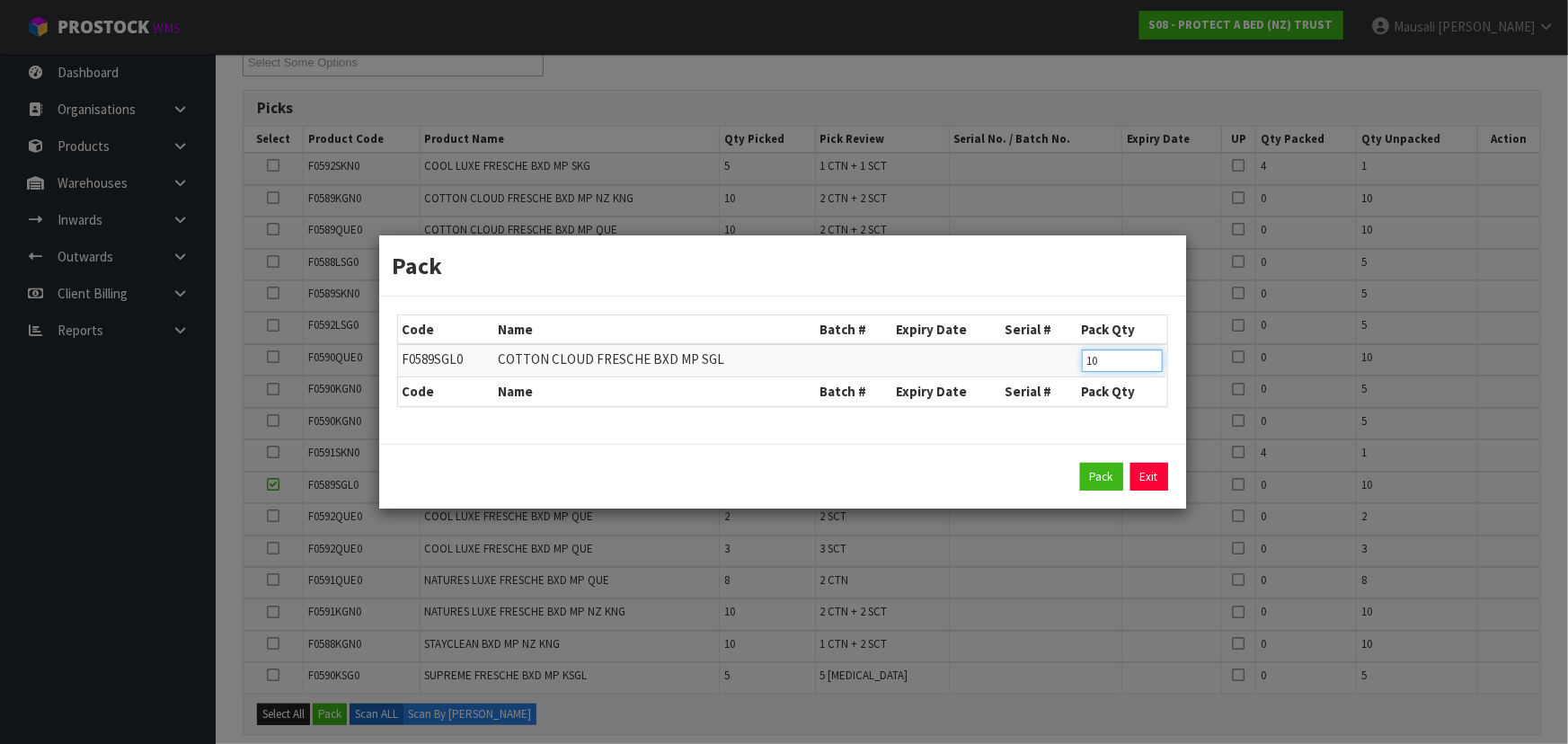
drag, startPoint x: 1116, startPoint y: 356, endPoint x: 1084, endPoint y: 359, distance: 32.1
click at [1084, 359] on input "10" at bounding box center [1122, 360] width 81 height 22
type input "8"
click button "Pack" at bounding box center [1101, 478] width 44 height 29
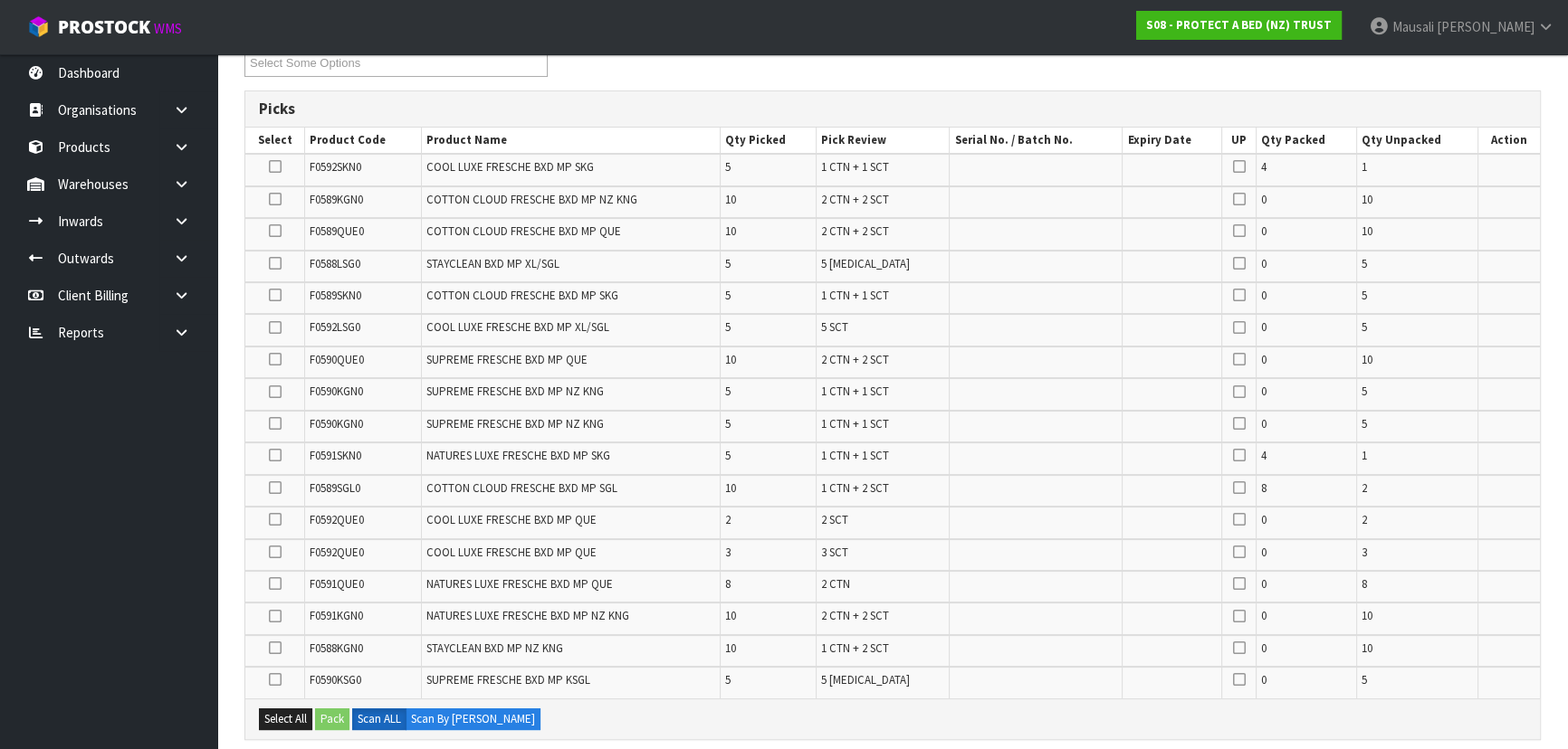
click at [277, 296] on icon at bounding box center [275, 296] width 13 height 1
click at [0, 0] on input "checkbox" at bounding box center [0, 0] width 0 height 0
click at [330, 715] on button "Pack" at bounding box center [332, 720] width 34 height 21
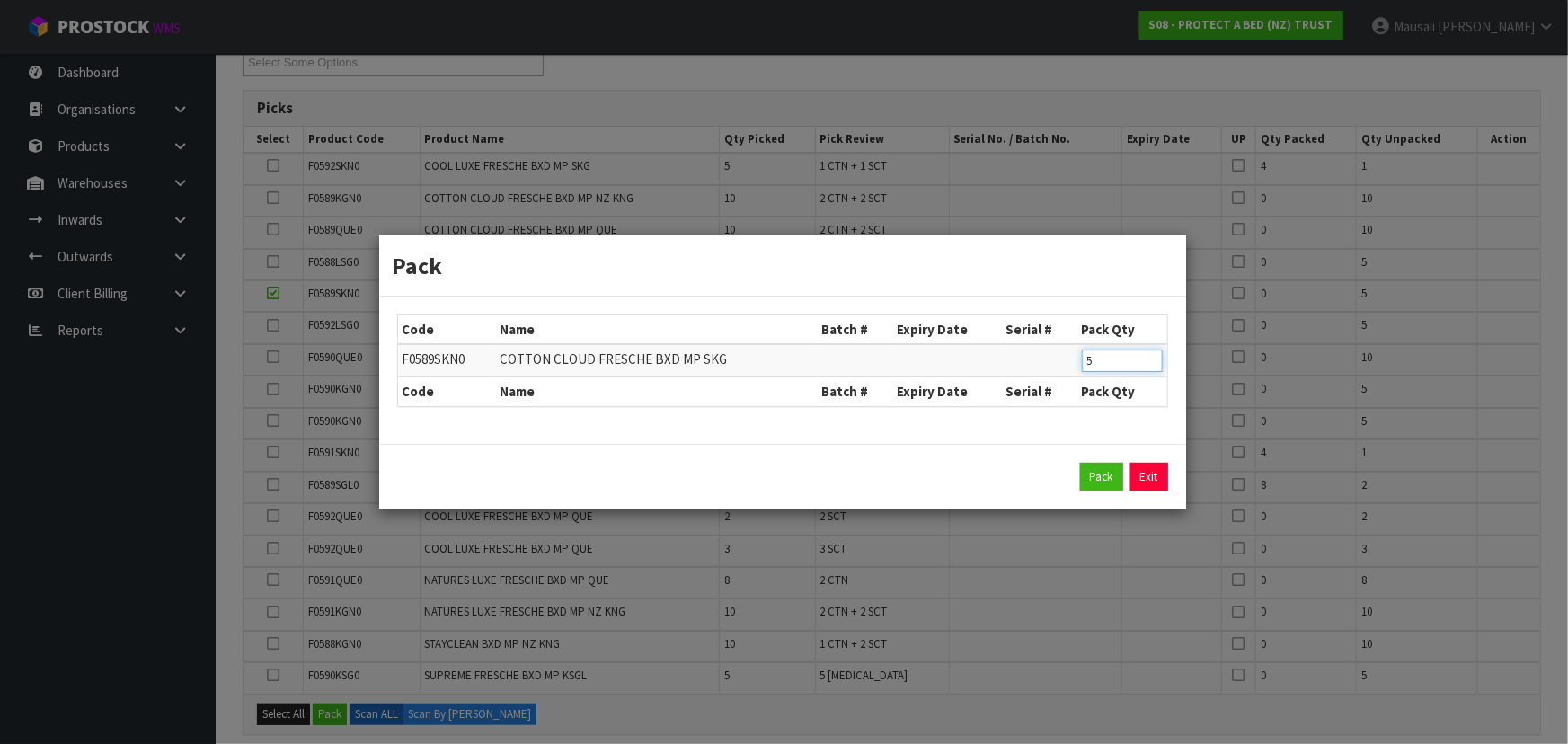
drag, startPoint x: 1113, startPoint y: 354, endPoint x: 1080, endPoint y: 357, distance: 33.1
click at [1082, 357] on input "5" at bounding box center [1122, 360] width 81 height 22
type input "4"
click at [1098, 465] on button "Pack" at bounding box center [1101, 478] width 44 height 29
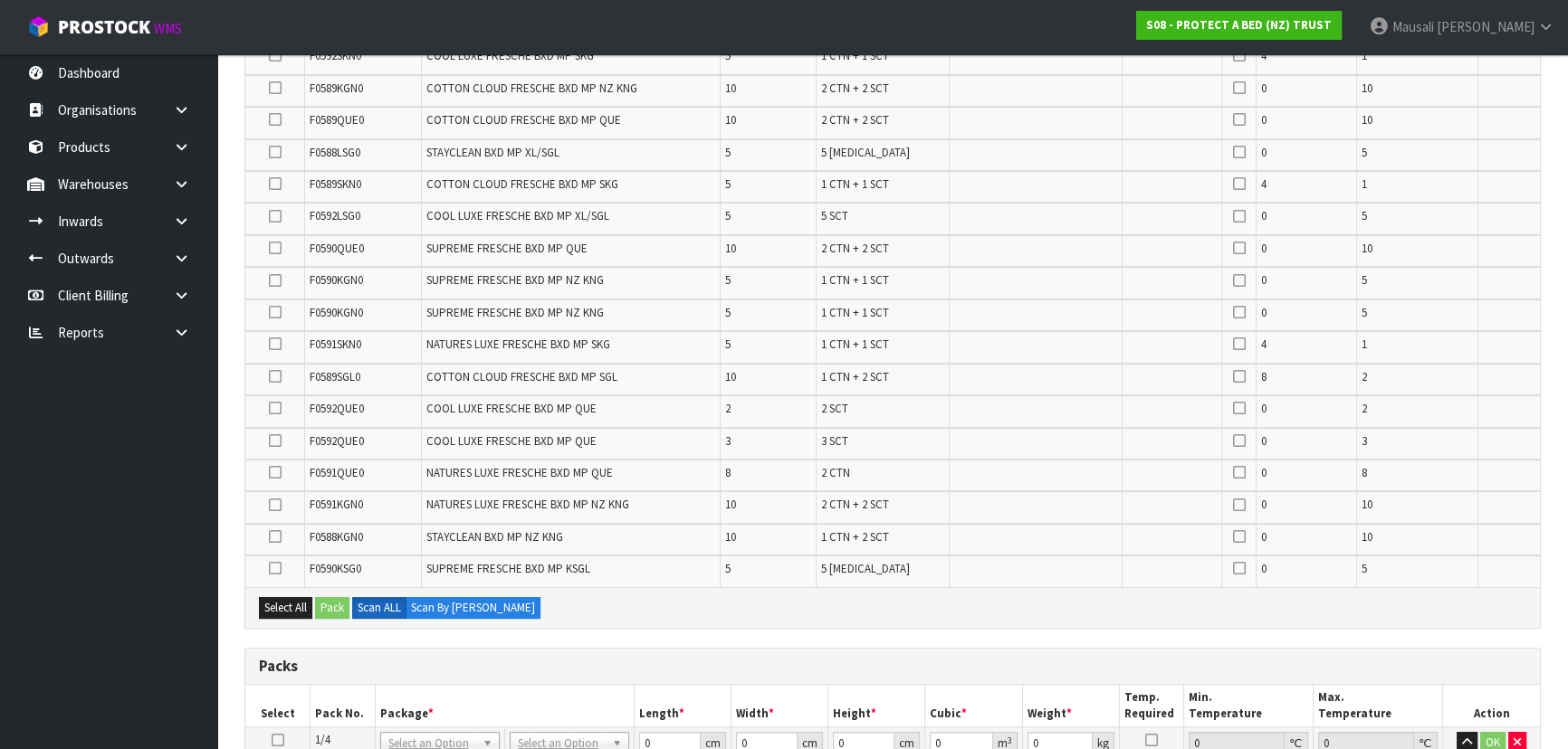
scroll to position [411, 0]
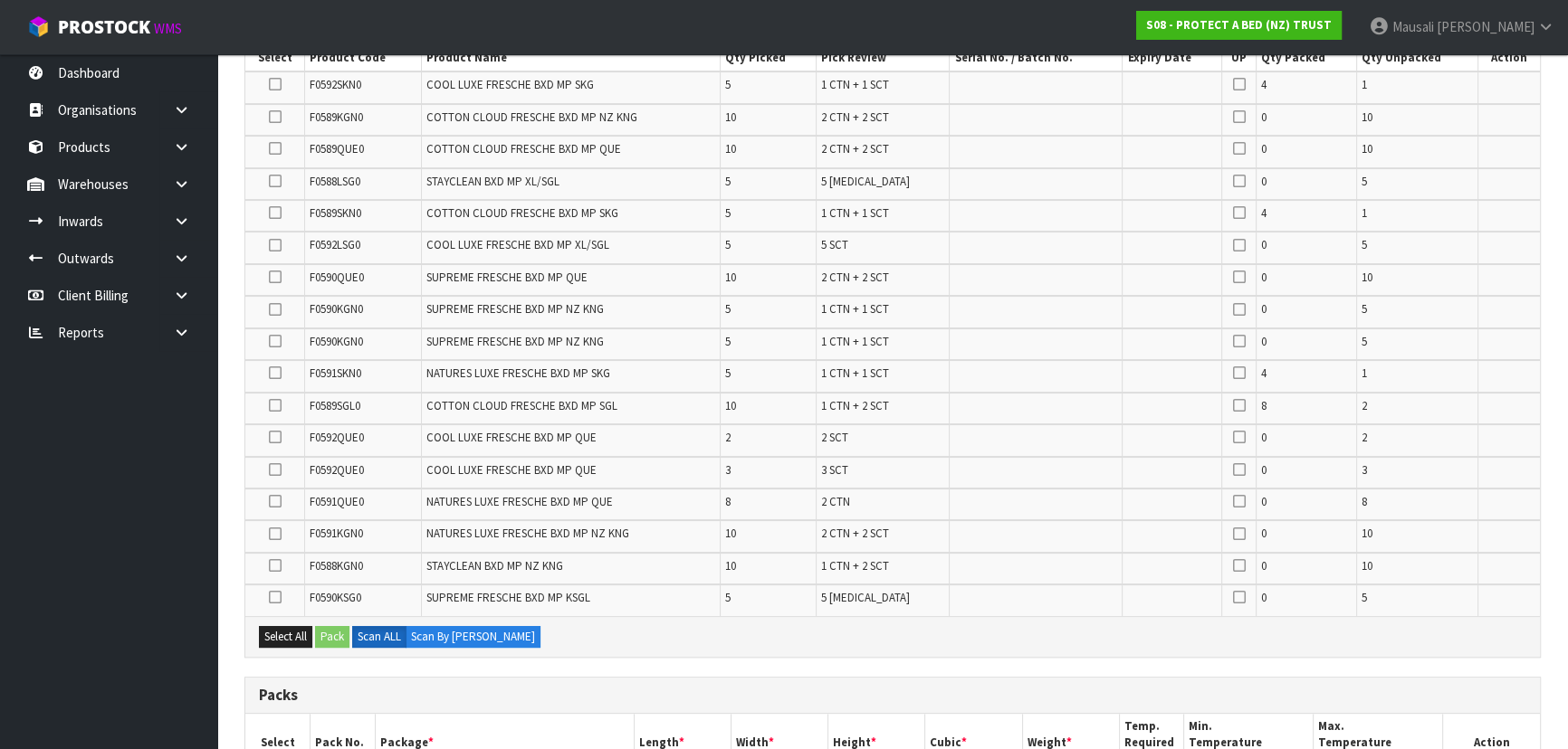
click at [270, 341] on icon at bounding box center [275, 341] width 13 height 1
click at [0, 0] on input "checkbox" at bounding box center [0, 0] width 0 height 0
click at [328, 640] on button "Pack" at bounding box center [332, 637] width 34 height 21
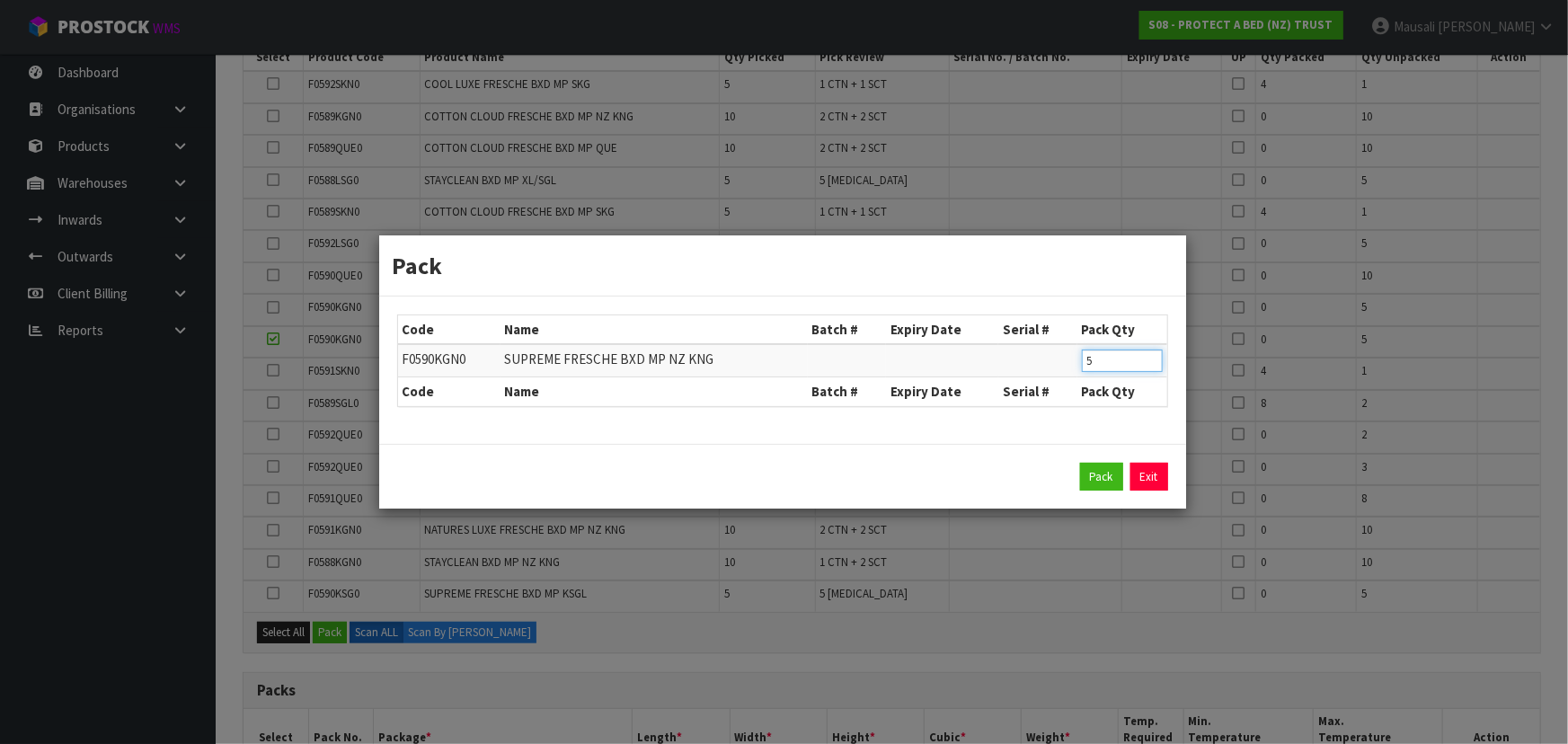
drag, startPoint x: 1103, startPoint y: 356, endPoint x: 1061, endPoint y: 368, distance: 43.7
click at [1061, 368] on tr "F0590KGN0 SUPREME FRESCHE BXD MP NZ KNG 5" at bounding box center [783, 360] width 769 height 33
type input "4"
click button "Pack" at bounding box center [1101, 478] width 44 height 29
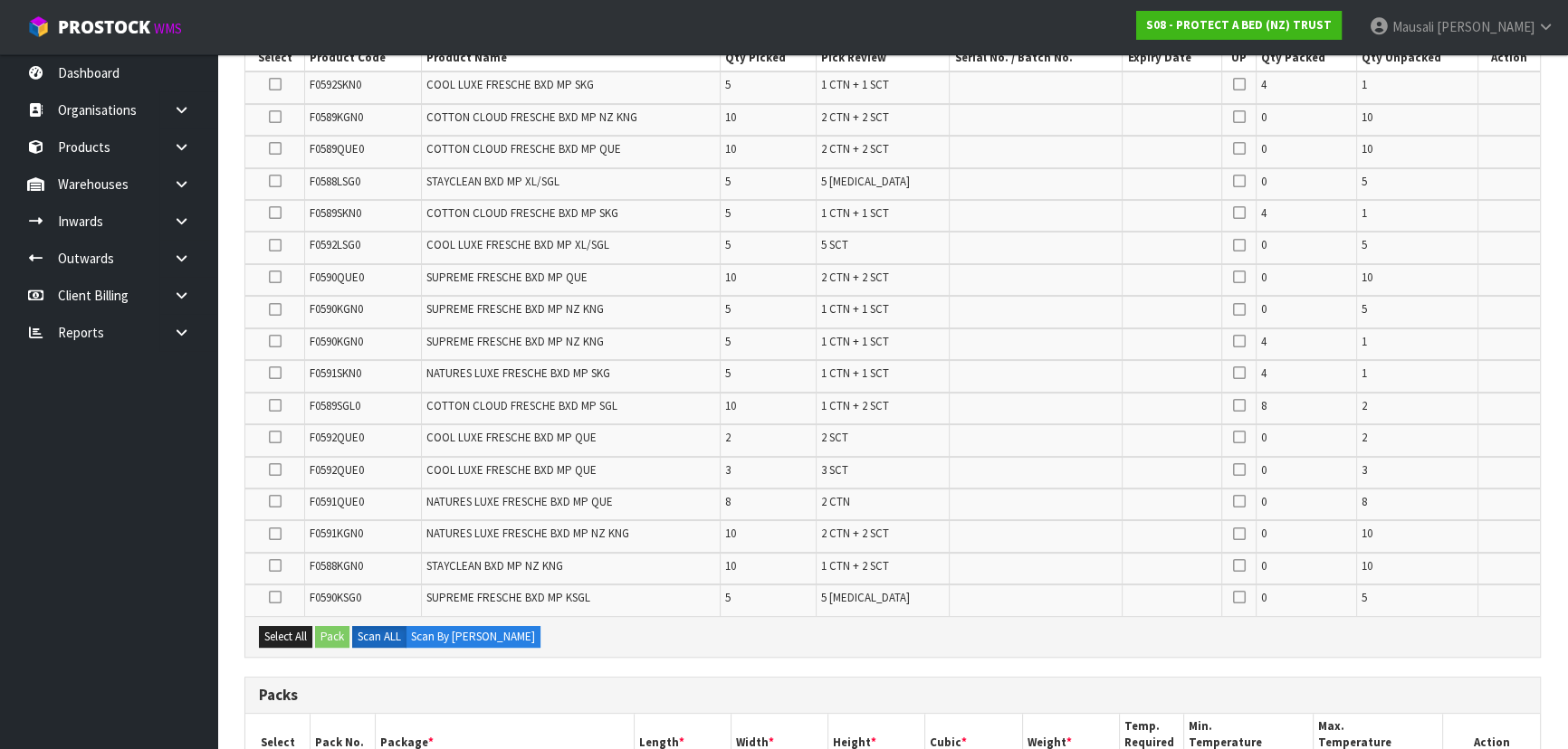
click at [271, 341] on icon at bounding box center [275, 341] width 13 height 1
click at [0, 0] on input "checkbox" at bounding box center [0, 0] width 0 height 0
click at [326, 640] on button "Pack" at bounding box center [332, 637] width 34 height 21
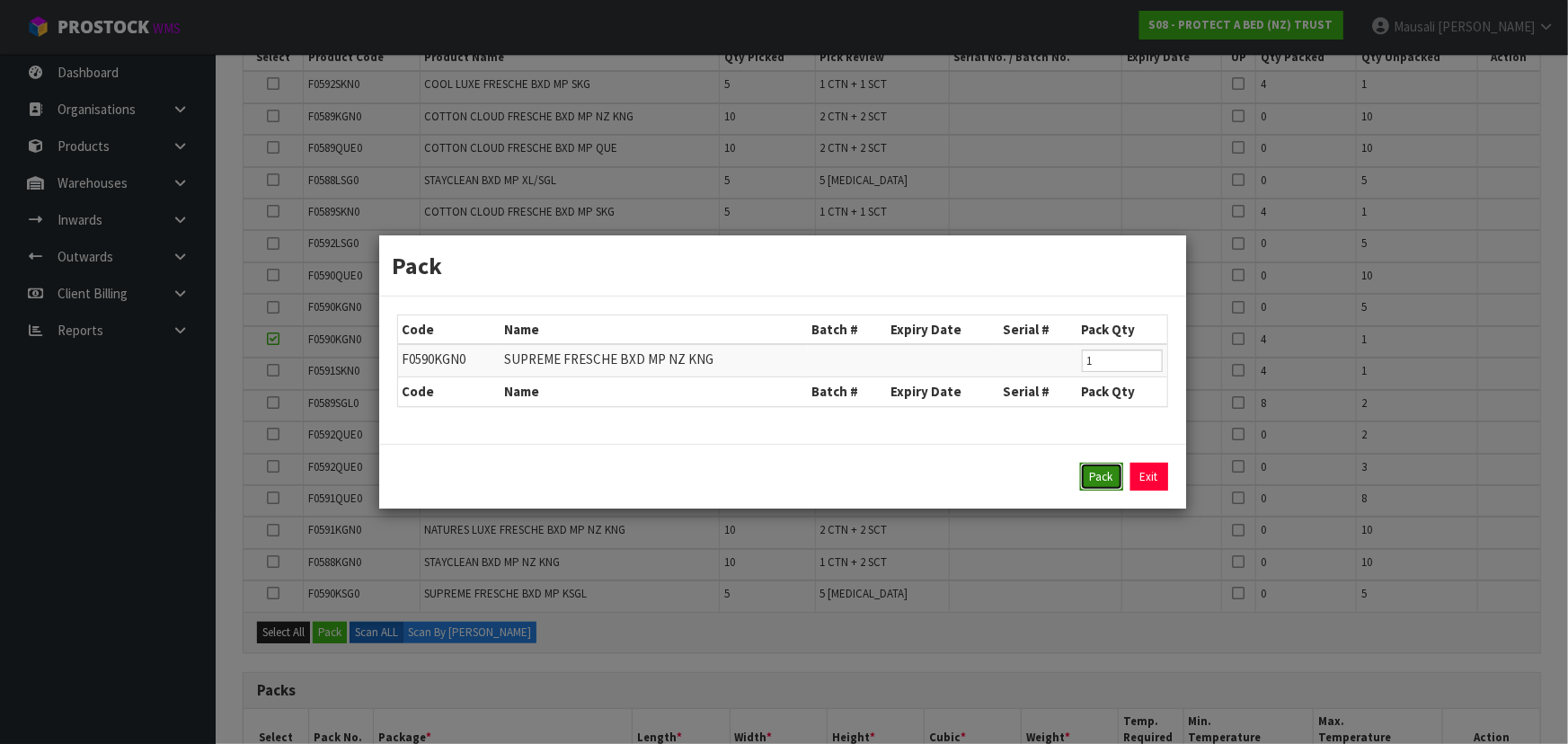
click at [1092, 480] on button "Pack" at bounding box center [1101, 478] width 44 height 29
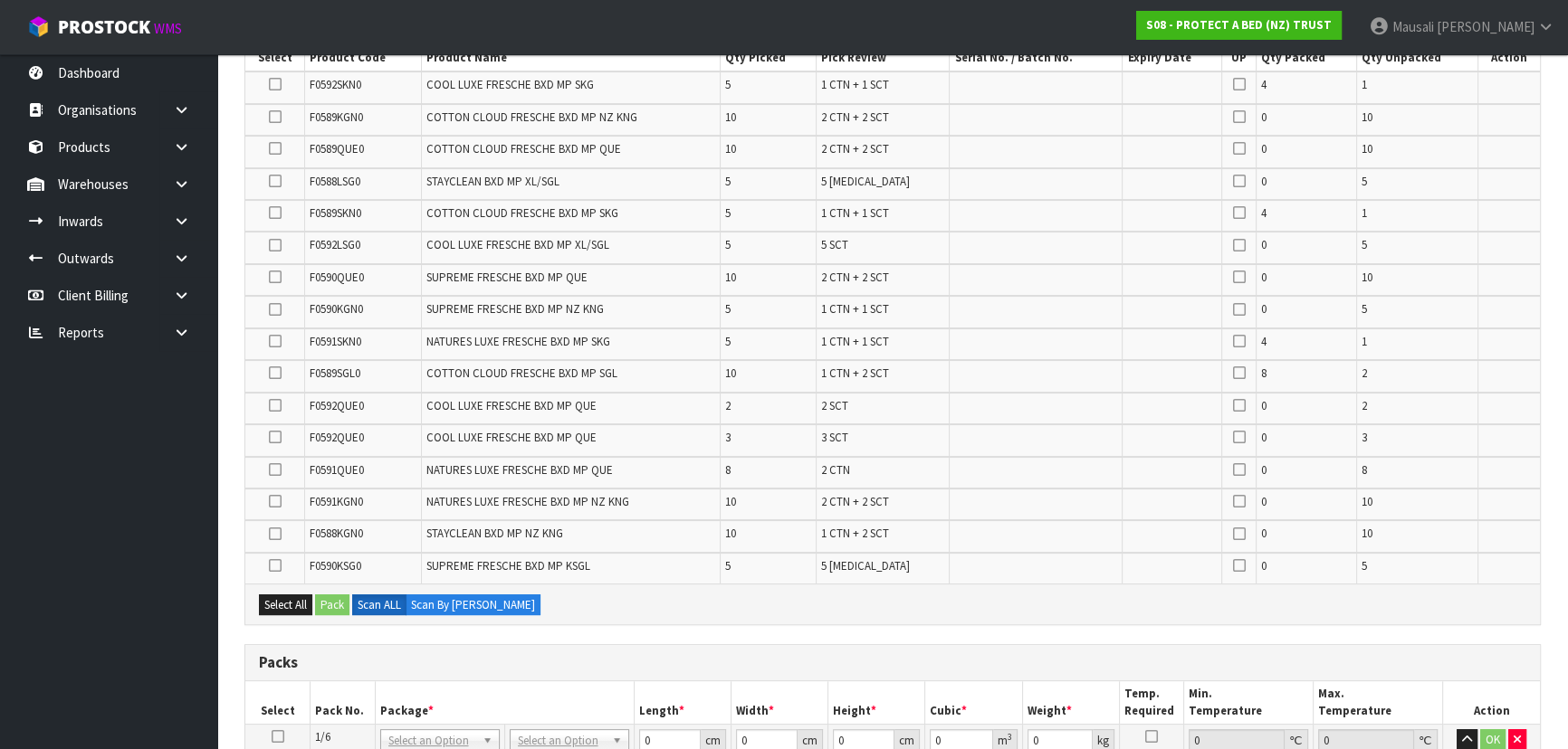
click at [277, 309] on icon at bounding box center [275, 309] width 13 height 1
click at [0, 0] on input "checkbox" at bounding box center [0, 0] width 0 height 0
click at [342, 601] on button "Pack" at bounding box center [332, 606] width 34 height 21
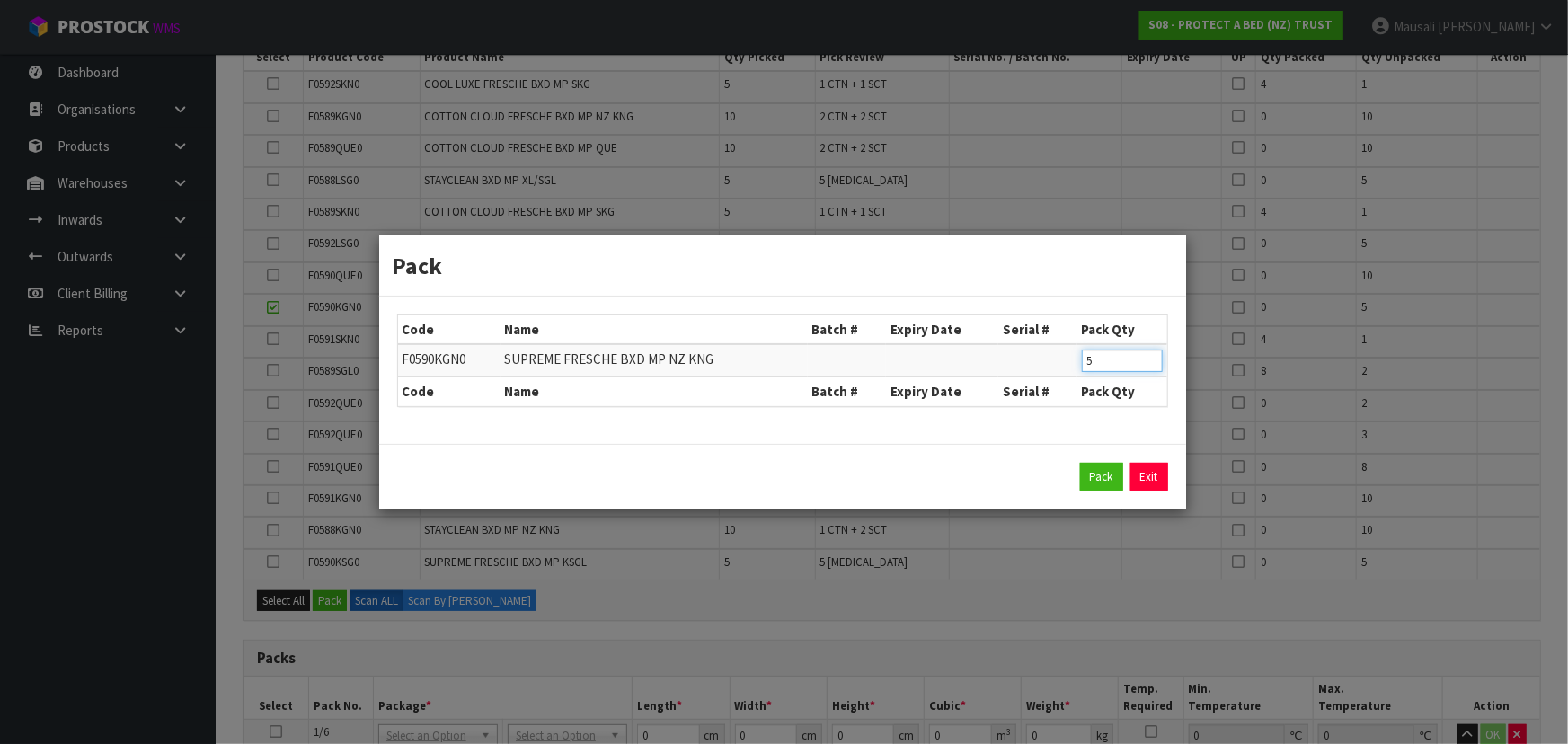
drag, startPoint x: 1105, startPoint y: 367, endPoint x: 1073, endPoint y: 372, distance: 32.4
click at [1073, 372] on tr "F0590KGN0 SUPREME FRESCHE BXD MP NZ KNG 5" at bounding box center [783, 360] width 769 height 33
type input "3"
click at [1091, 479] on button "Pack" at bounding box center [1101, 478] width 44 height 29
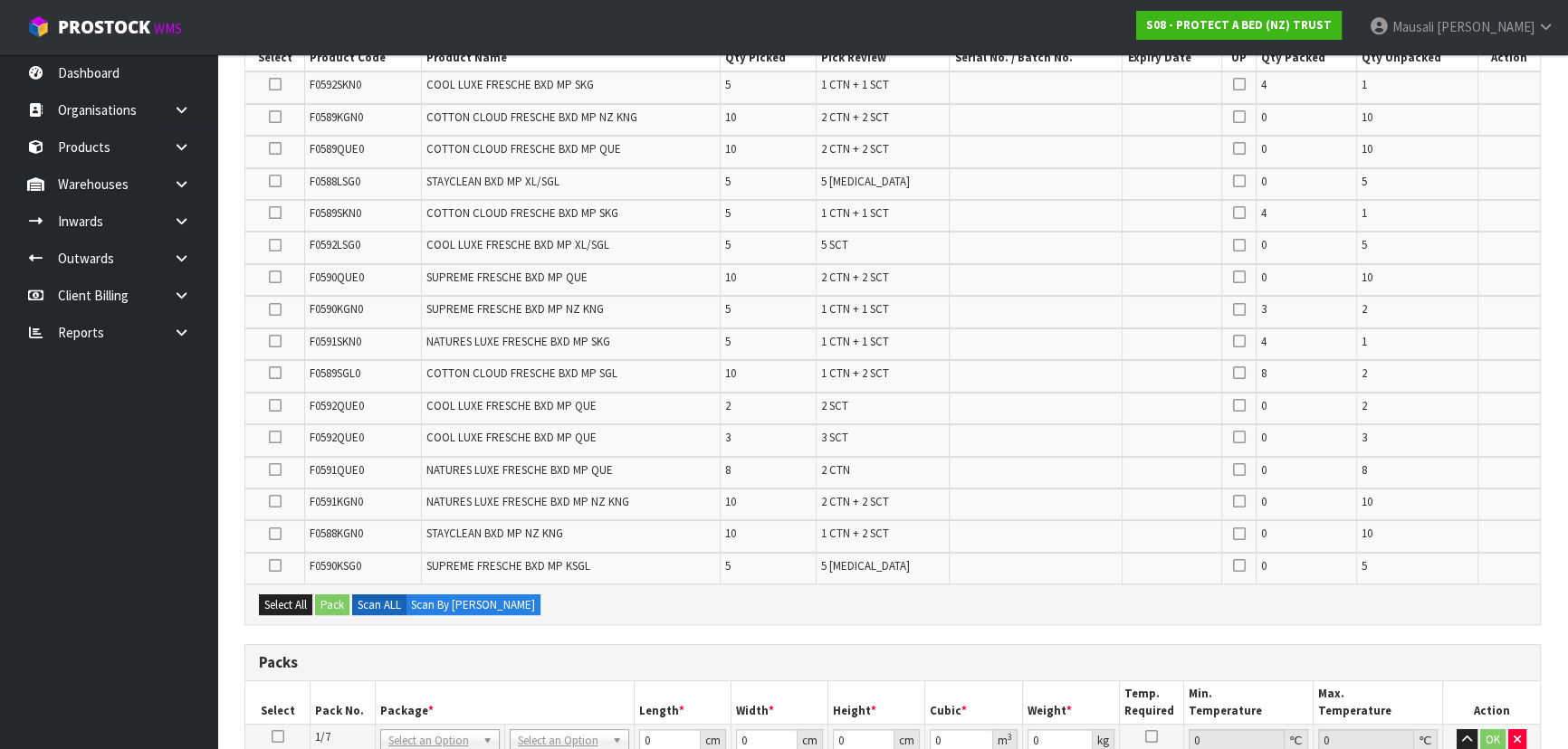
click at [276, 470] on icon at bounding box center [275, 470] width 13 height 1
click at [0, 0] on input "checkbox" at bounding box center [0, 0] width 0 height 0
click at [327, 604] on button "Pack" at bounding box center [332, 606] width 34 height 21
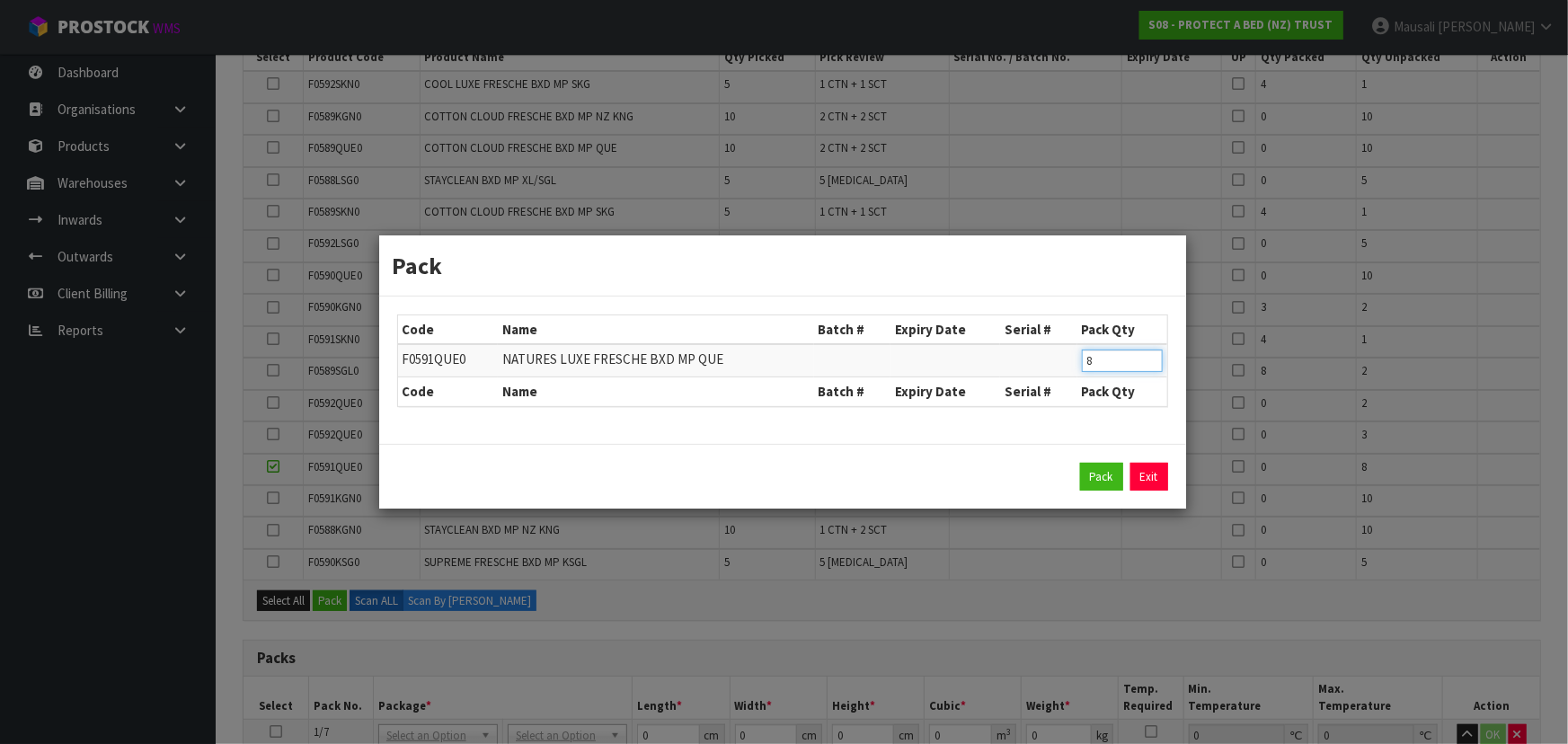
drag, startPoint x: 1112, startPoint y: 364, endPoint x: 1077, endPoint y: 369, distance: 35.4
click at [1078, 369] on td "8" at bounding box center [1122, 360] width 90 height 33
type input "4"
click at [1097, 474] on button "Pack" at bounding box center [1101, 478] width 44 height 29
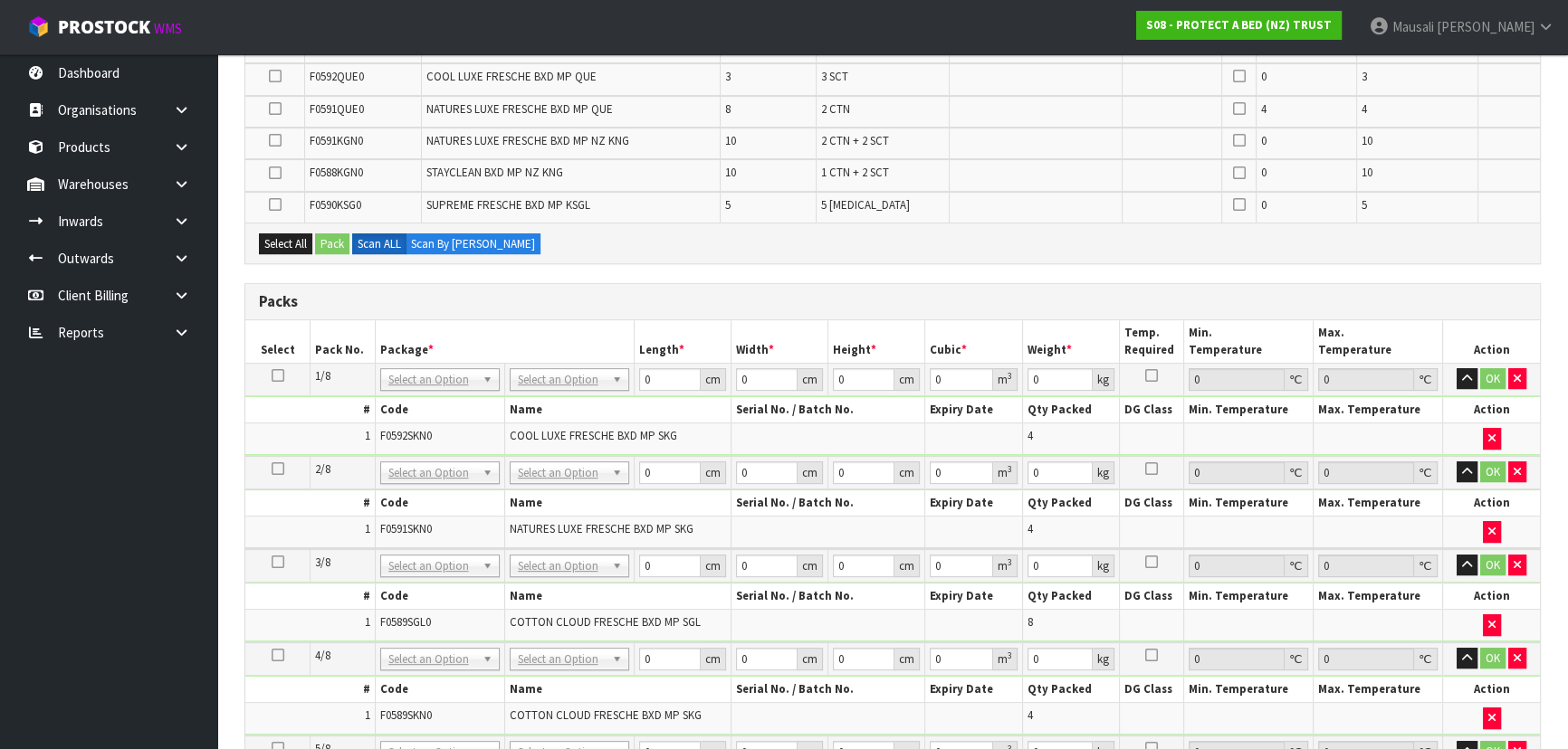
scroll to position [822, 0]
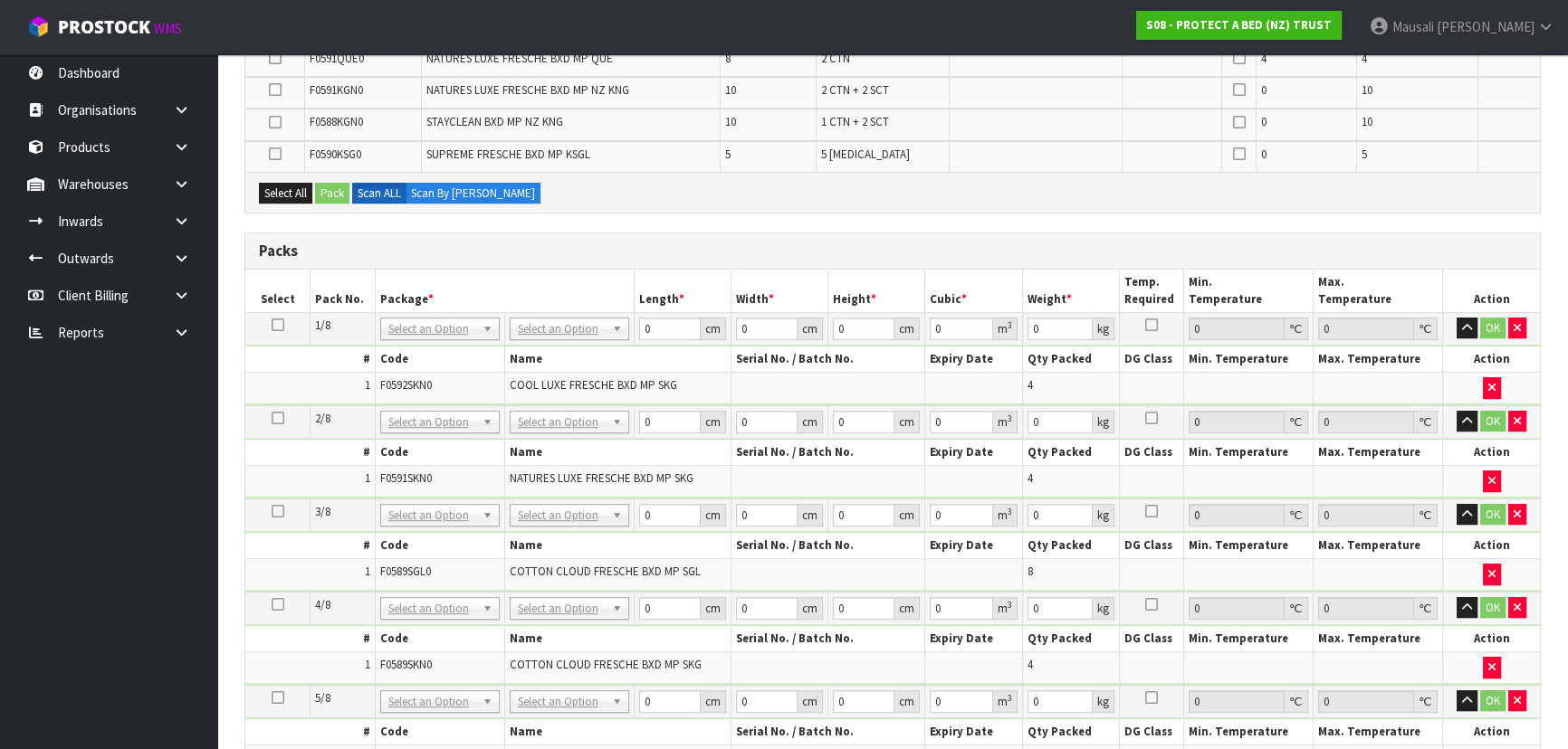
click at [283, 325] on icon at bounding box center [277, 325] width 13 height 1
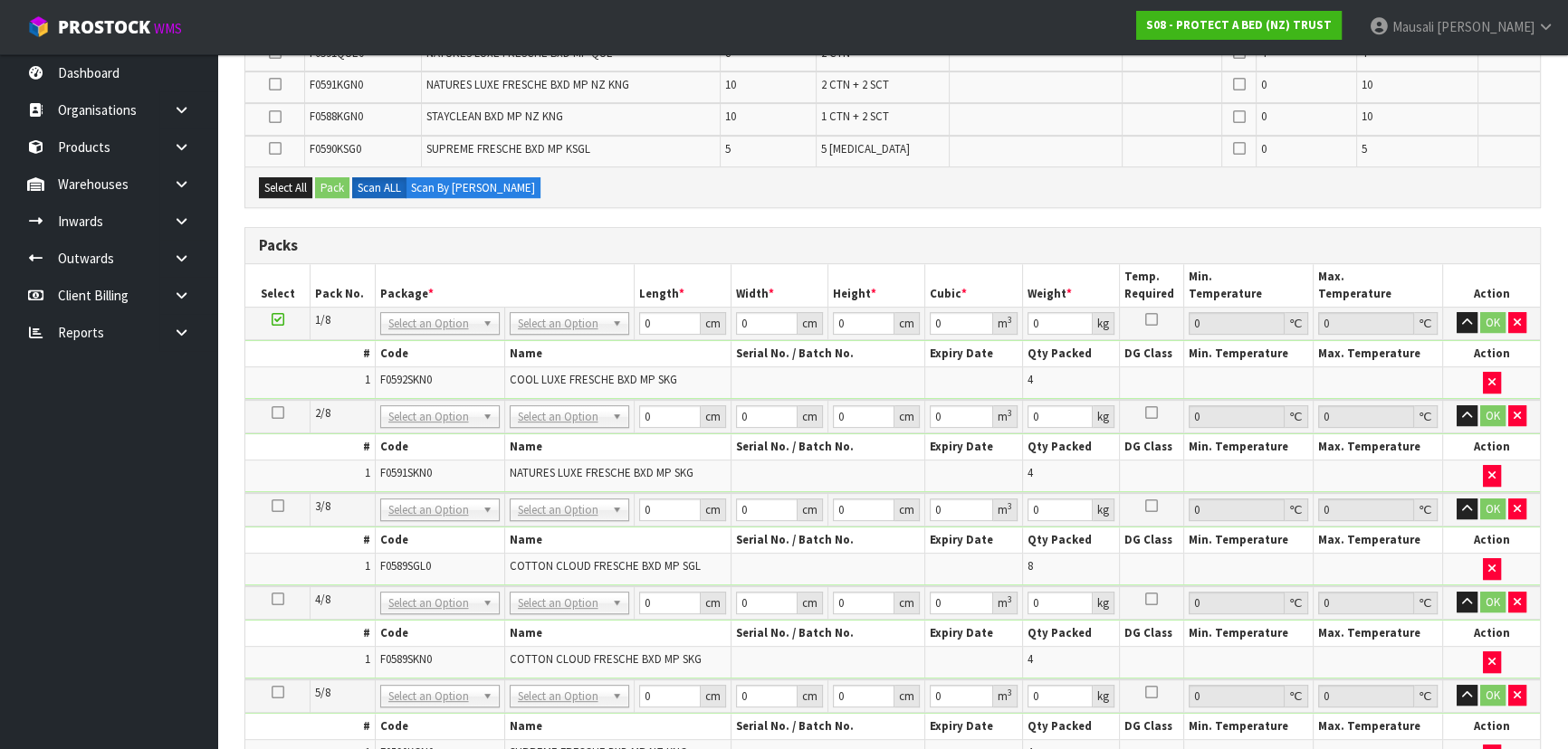
scroll to position [1316, 0]
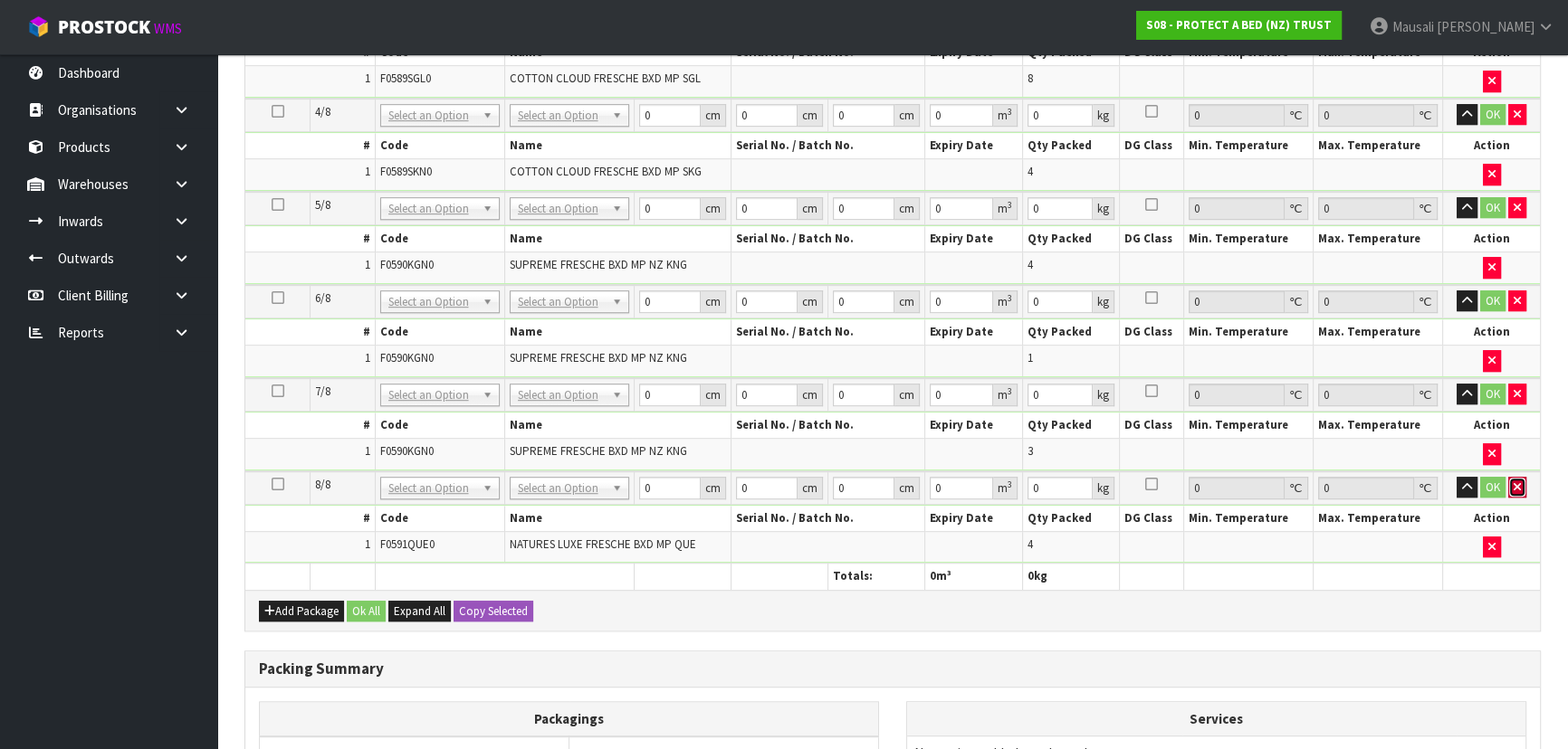
click at [1521, 477] on button "button" at bounding box center [1517, 488] width 19 height 21
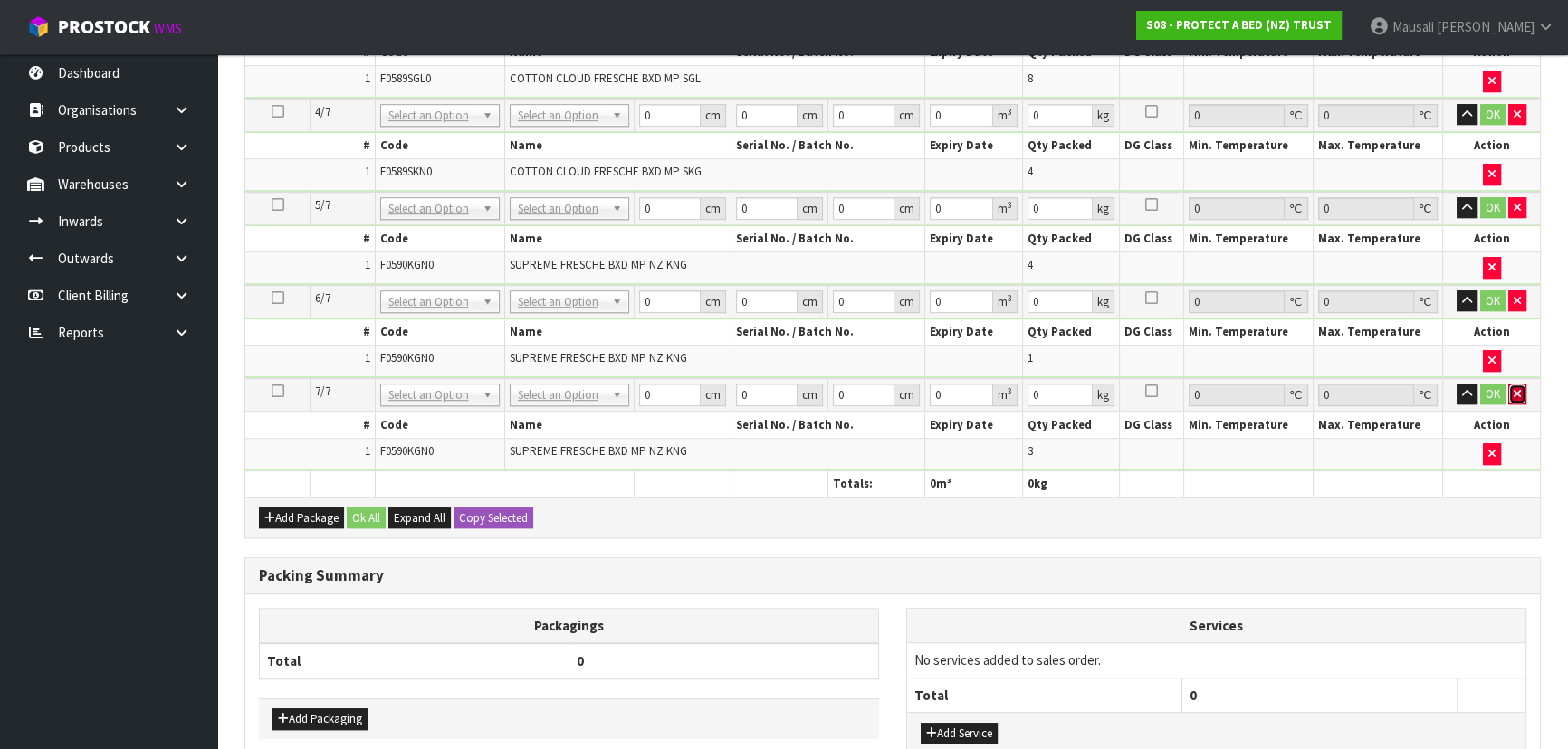
click at [1518, 389] on icon "button" at bounding box center [1517, 394] width 7 height 12
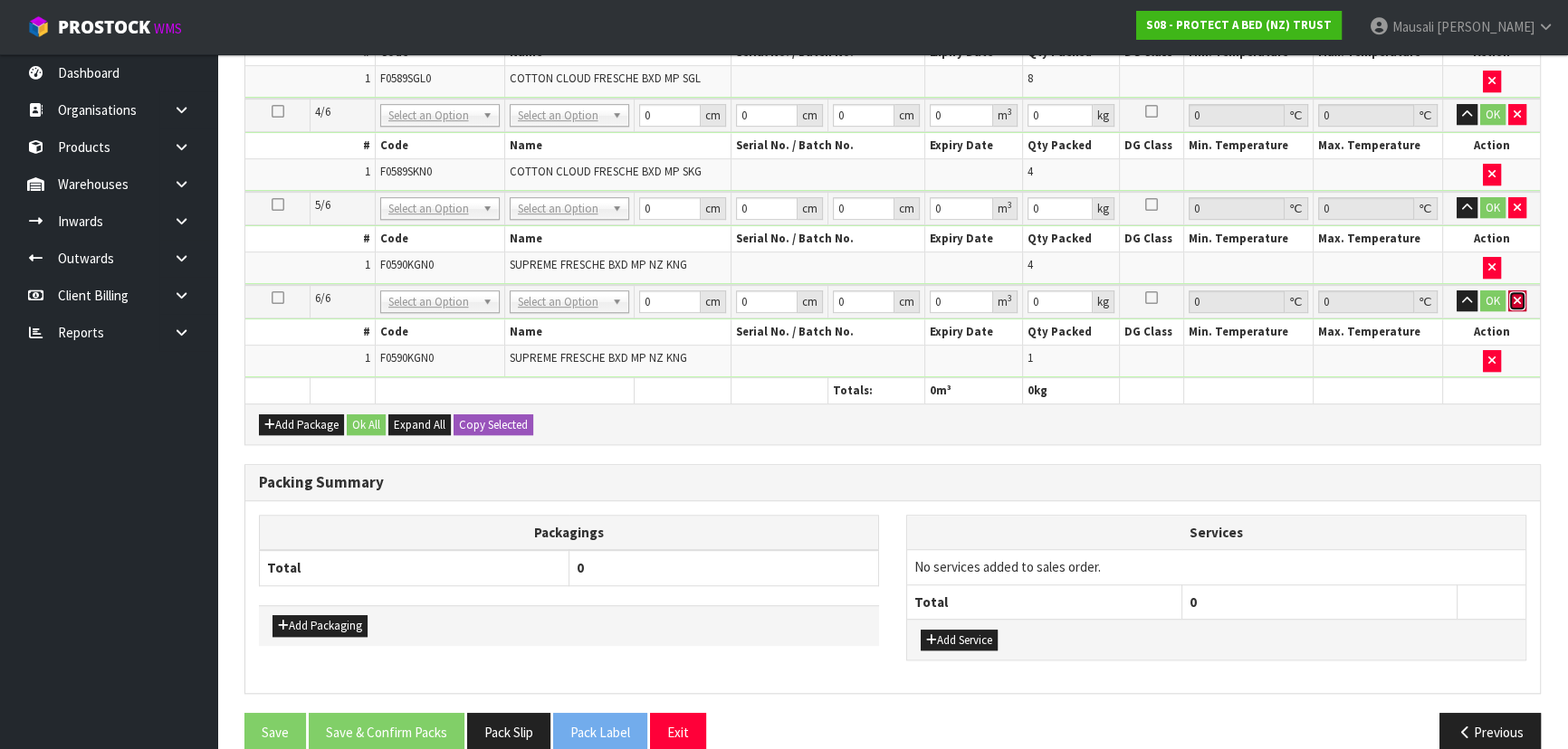
click at [1515, 291] on button "button" at bounding box center [1517, 301] width 19 height 21
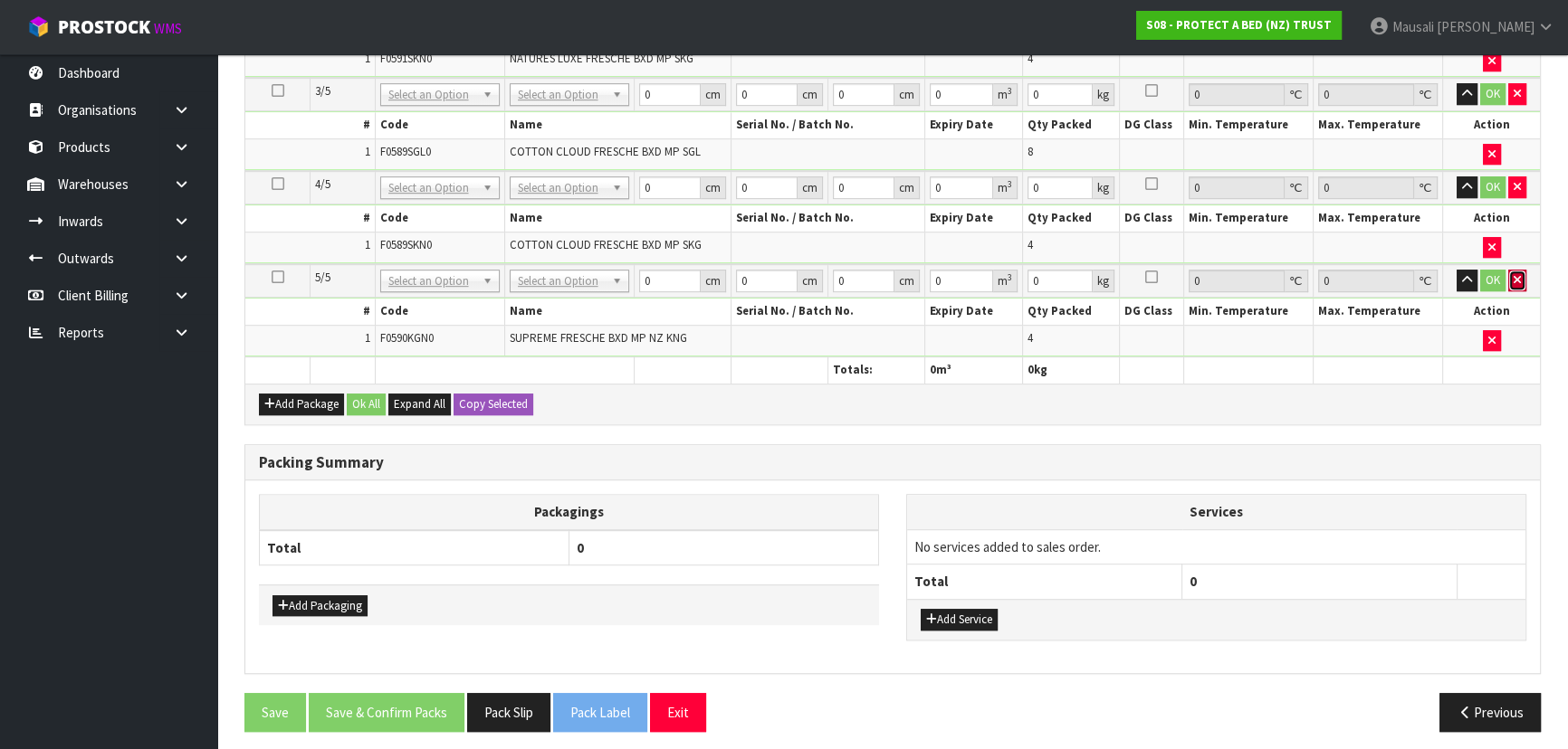
click at [1518, 274] on icon "button" at bounding box center [1517, 280] width 7 height 12
click at [1518, 270] on button "button" at bounding box center [1517, 281] width 19 height 21
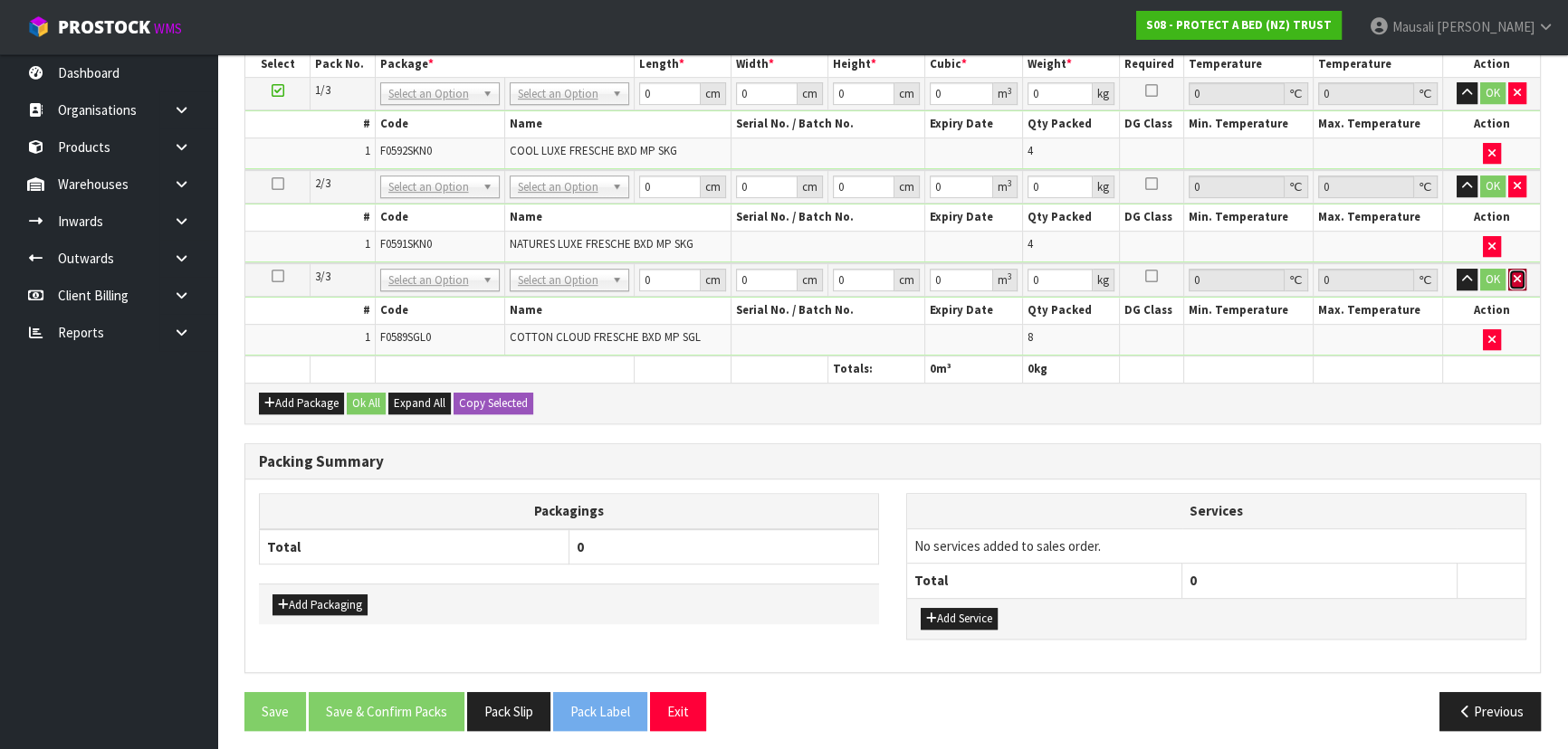
click at [1518, 273] on icon "button" at bounding box center [1517, 279] width 7 height 12
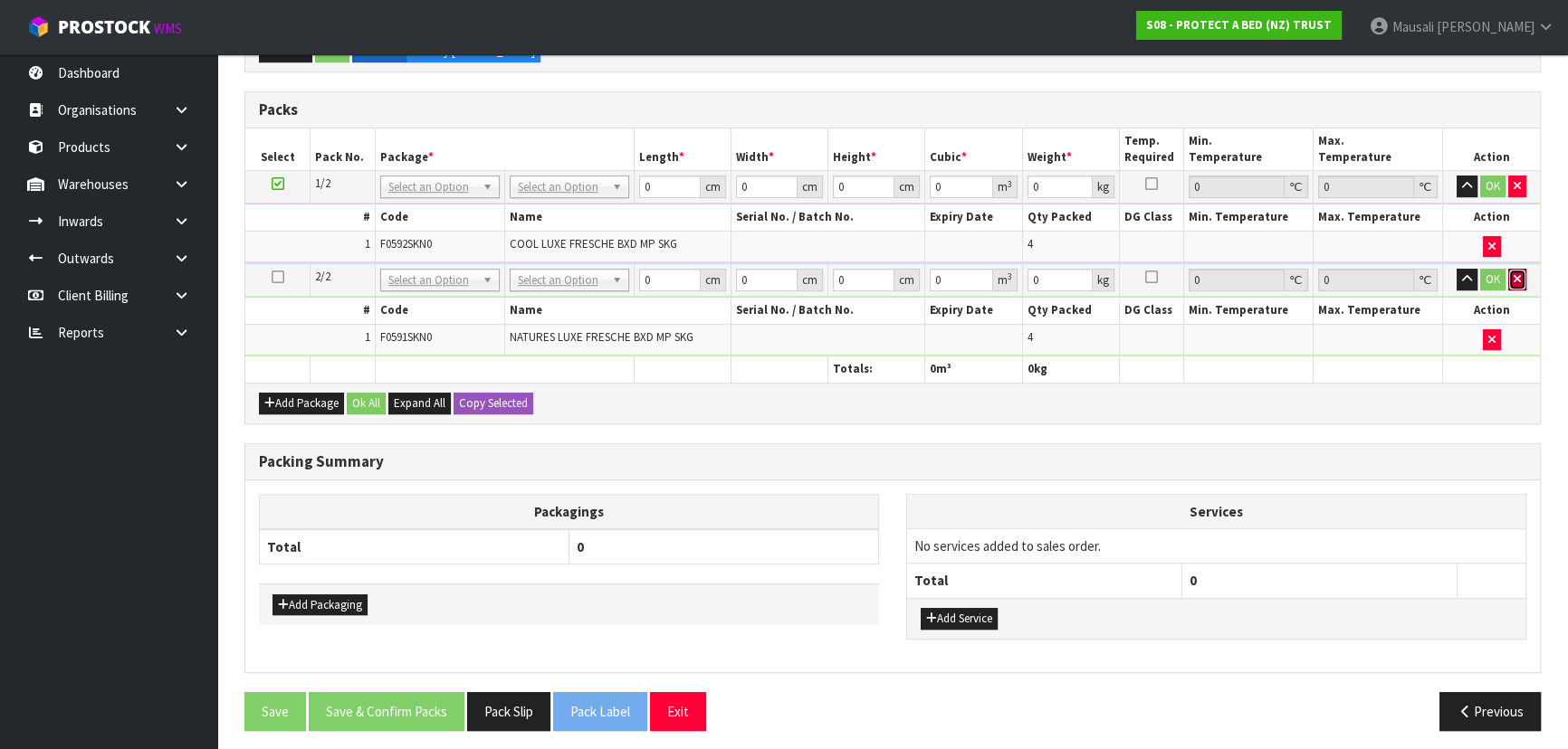
click at [1518, 269] on button "button" at bounding box center [1517, 280] width 19 height 21
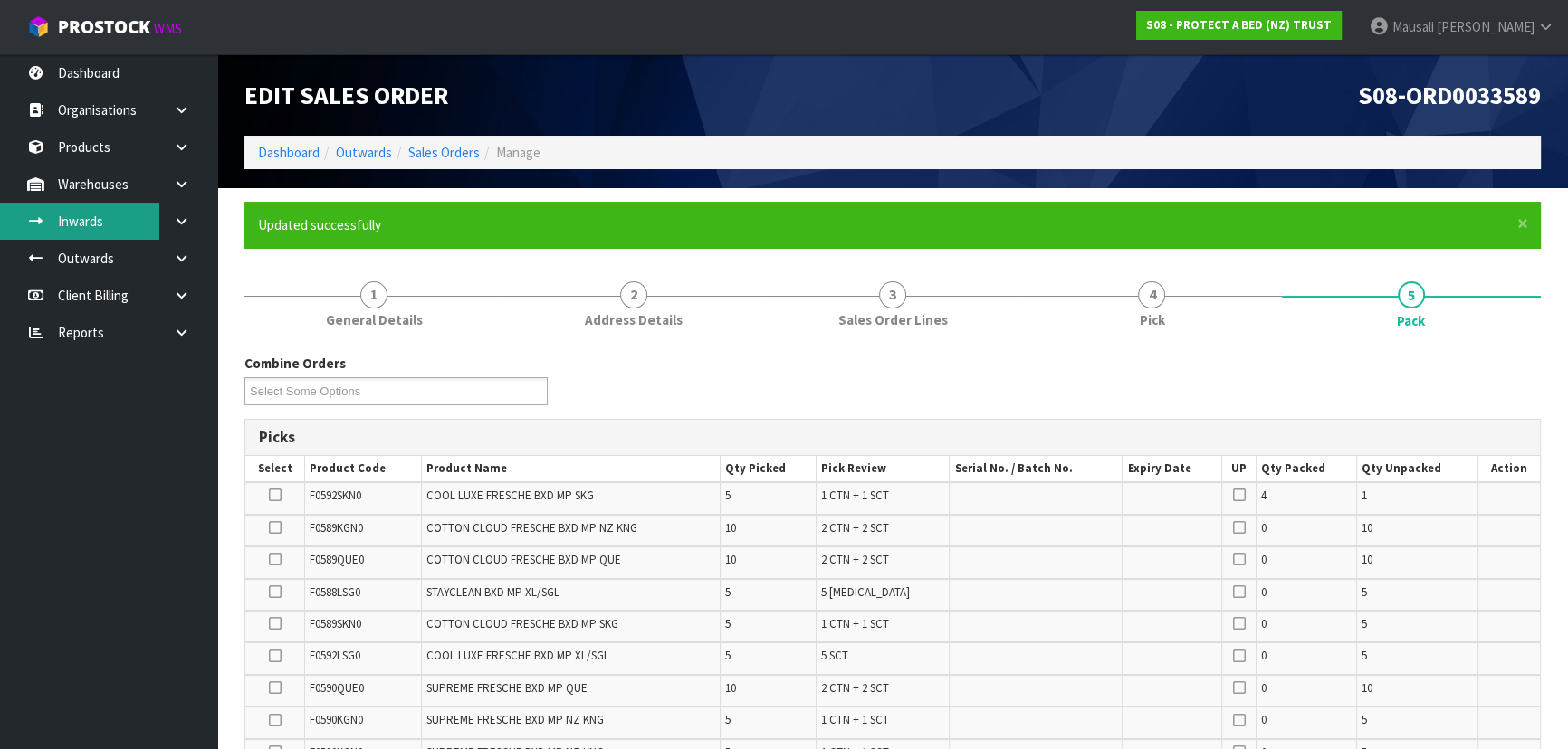
scroll to position [408, 0]
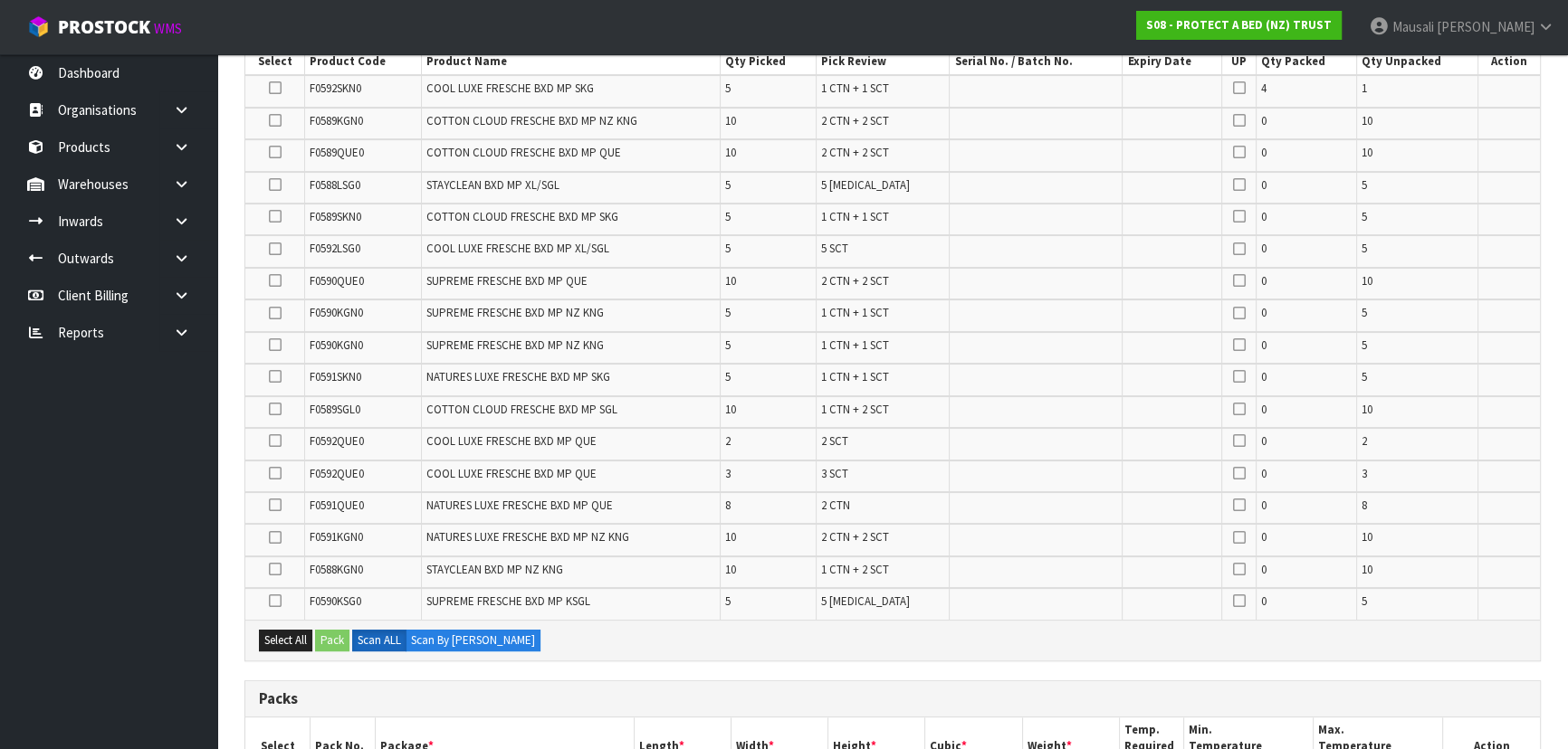
click at [275, 376] on icon at bounding box center [275, 376] width 13 height 1
click at [0, 0] on input "checkbox" at bounding box center [0, 0] width 0 height 0
click at [331, 634] on button "Pack" at bounding box center [332, 641] width 34 height 21
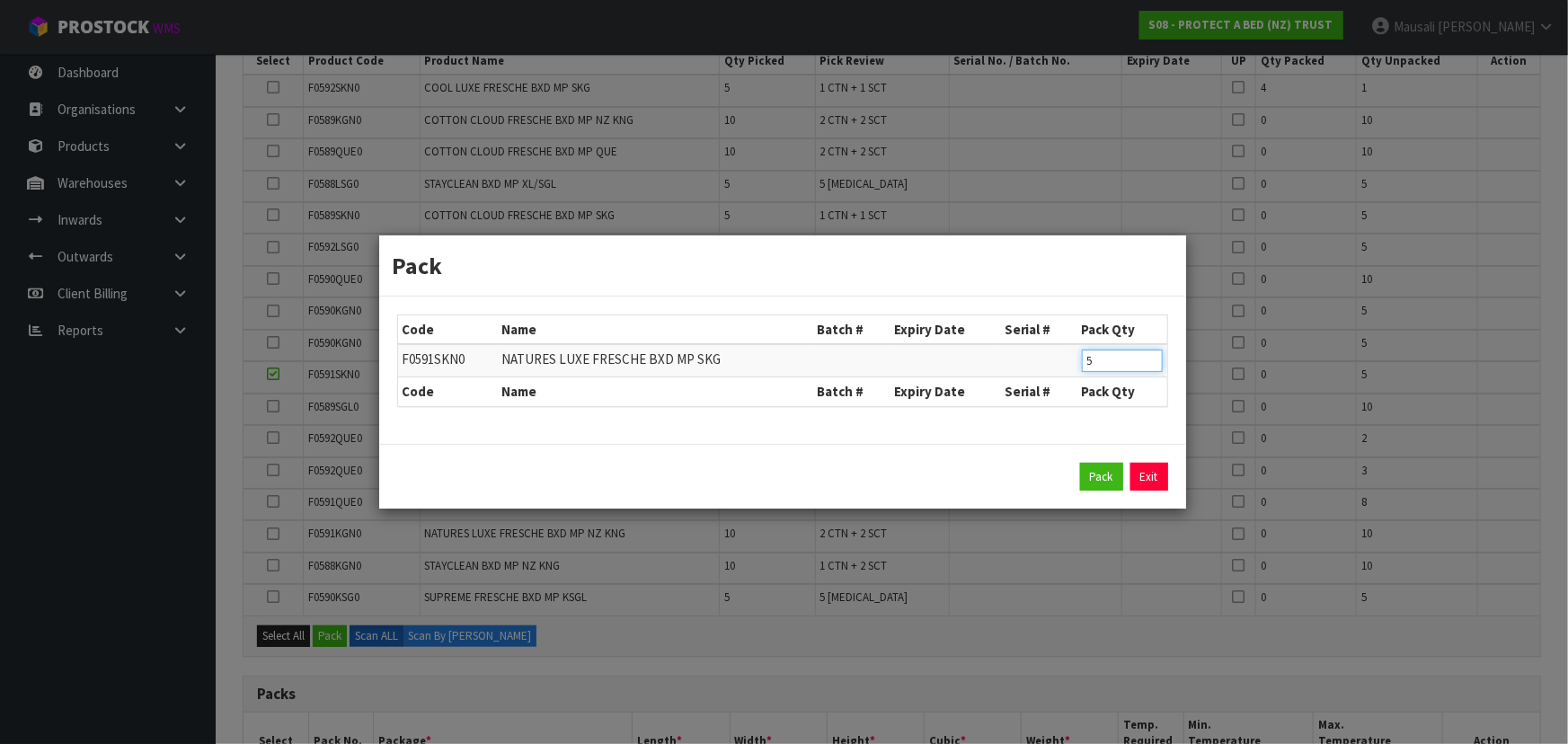
drag, startPoint x: 1094, startPoint y: 363, endPoint x: 1076, endPoint y: 368, distance: 18.7
click at [1076, 368] on tr "F0591SKN0 NATURES LUXE FRESCHE BXD MP SKG 5" at bounding box center [783, 360] width 769 height 33
type input "4"
click button "Pack" at bounding box center [1101, 478] width 44 height 29
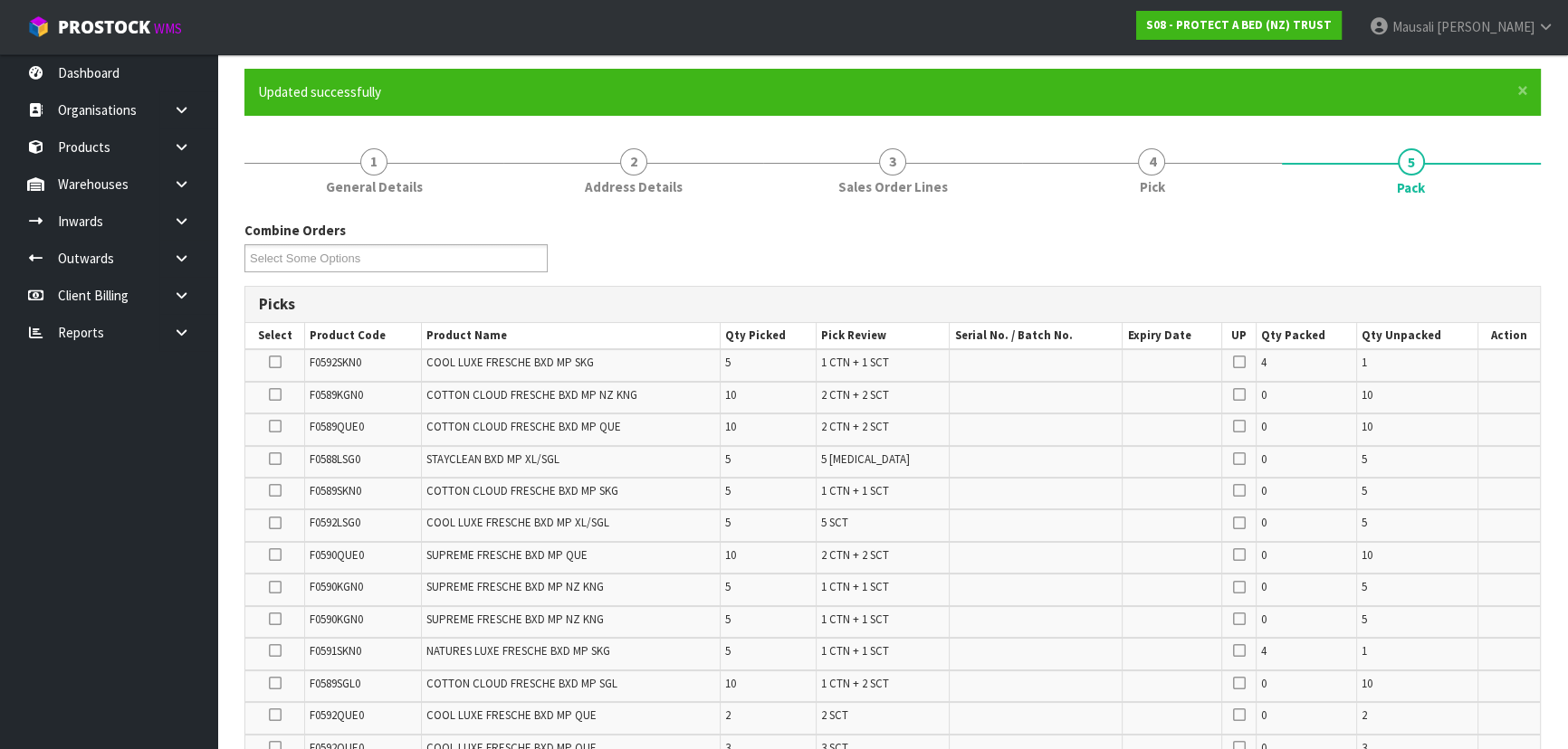
scroll to position [164, 0]
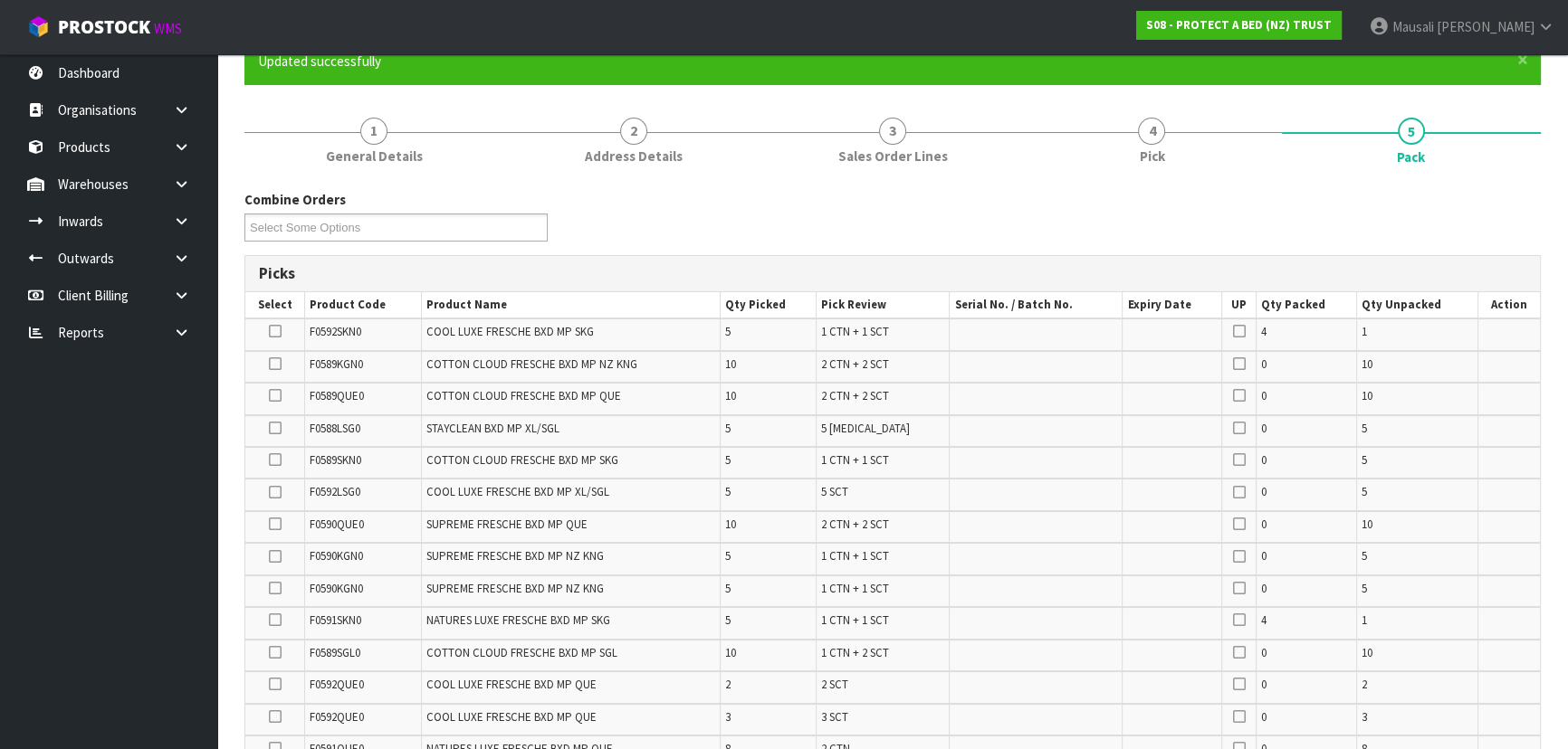
click at [278, 652] on icon at bounding box center [275, 652] width 13 height 1
click at [0, 0] on input "checkbox" at bounding box center [0, 0] width 0 height 0
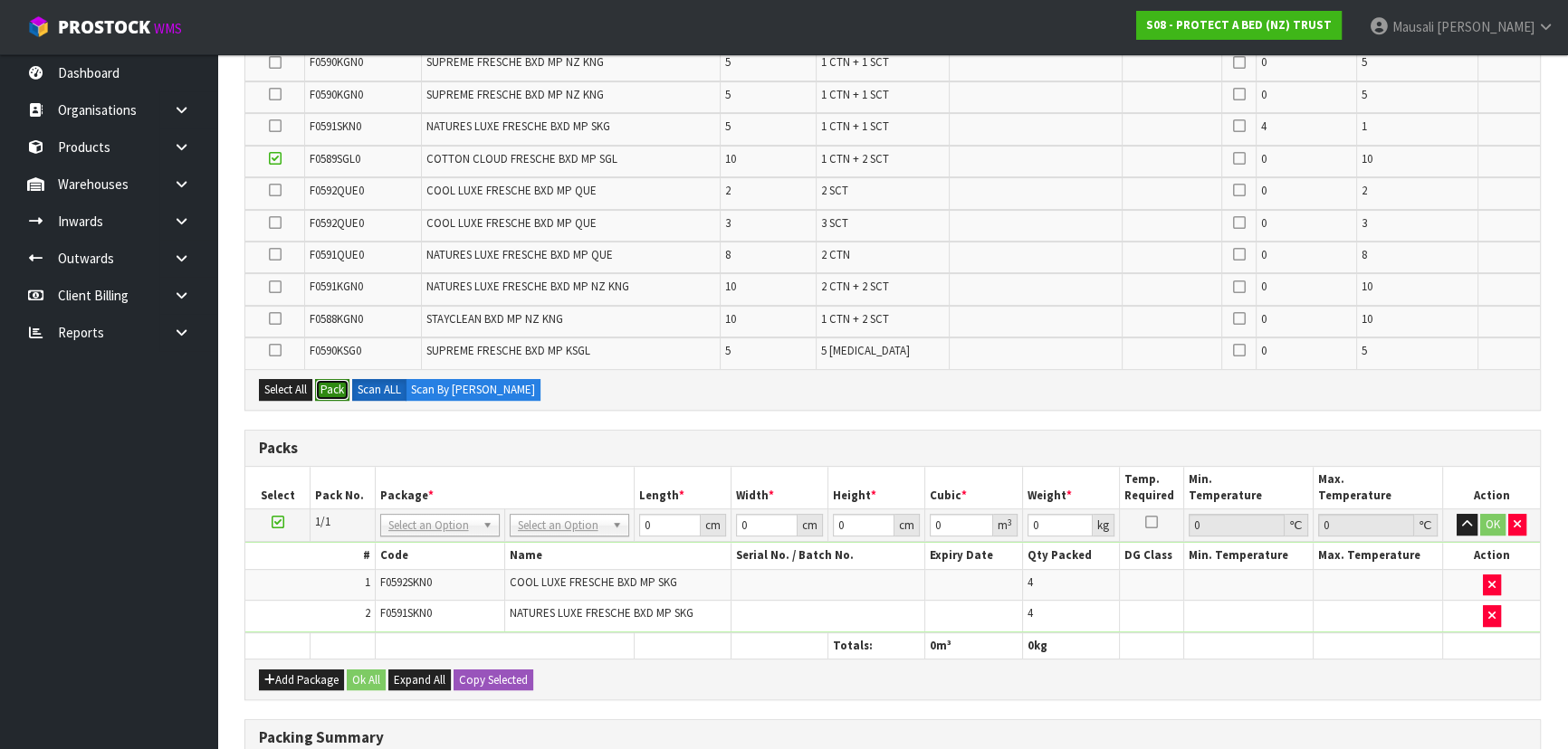
click at [334, 389] on button "Pack" at bounding box center [332, 390] width 34 height 21
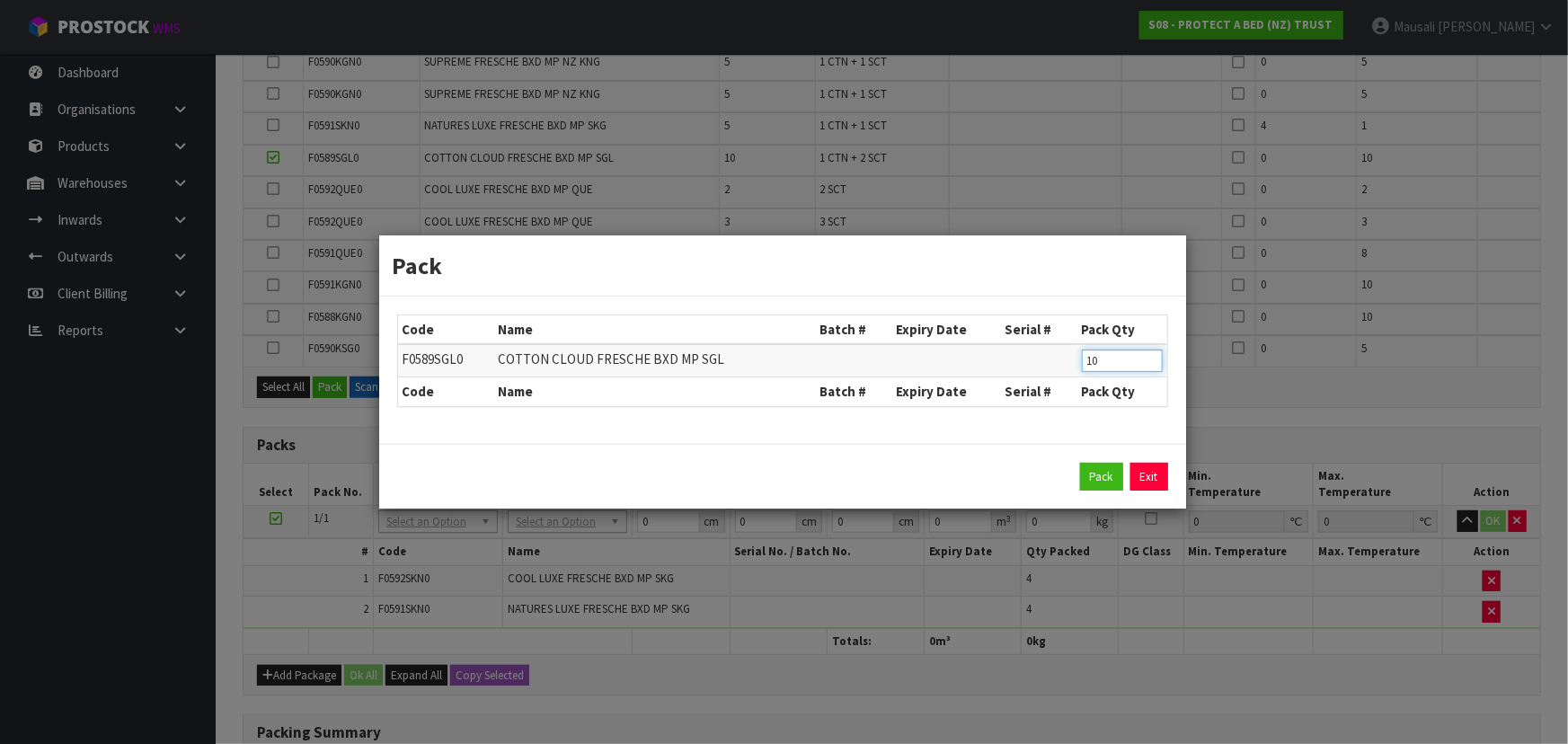
drag, startPoint x: 1109, startPoint y: 367, endPoint x: 1053, endPoint y: 371, distance: 56.1
click at [1053, 371] on tr "F0589SGL0 COTTON CLOUD FRESCHE BXD MP SGL 10" at bounding box center [783, 360] width 769 height 33
type input "8"
click button "Pack" at bounding box center [1101, 478] width 44 height 29
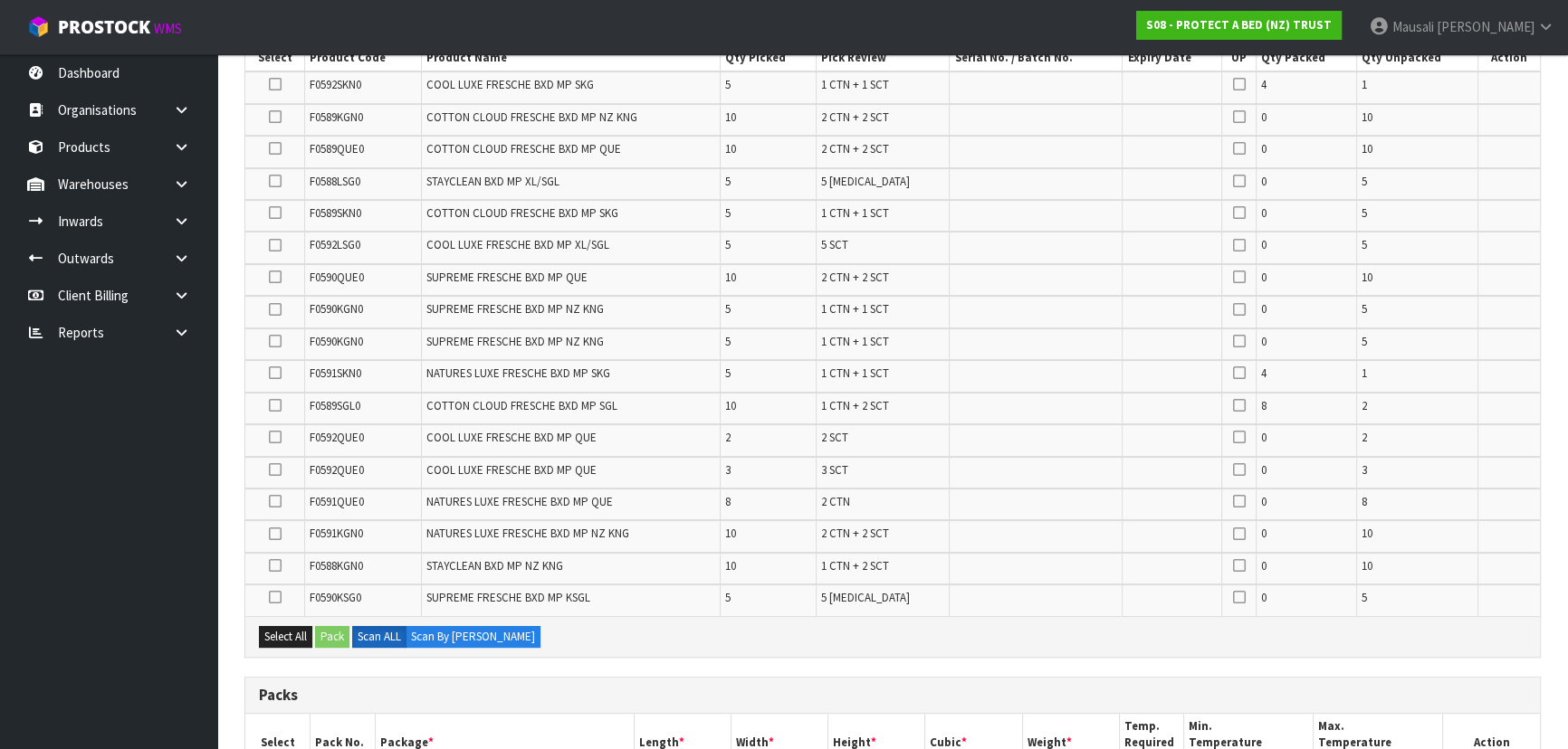
scroll to position [329, 0]
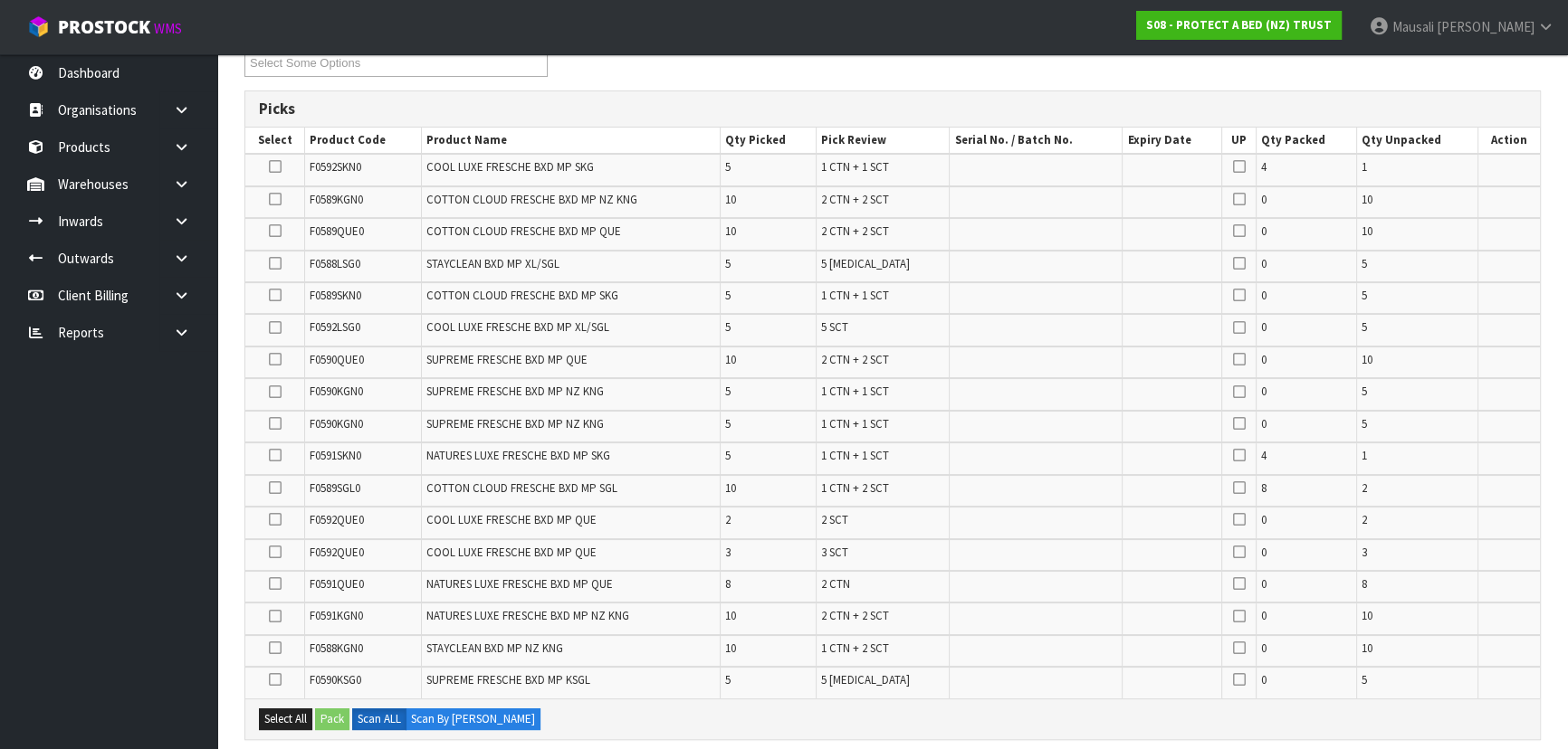
click at [275, 199] on icon at bounding box center [275, 199] width 13 height 1
click at [0, 0] on input "checkbox" at bounding box center [0, 0] width 0 height 0
click at [275, 199] on icon at bounding box center [275, 199] width 13 height 1
click at [0, 0] on input "checkbox" at bounding box center [0, 0] width 0 height 0
click at [277, 199] on icon at bounding box center [275, 199] width 13 height 1
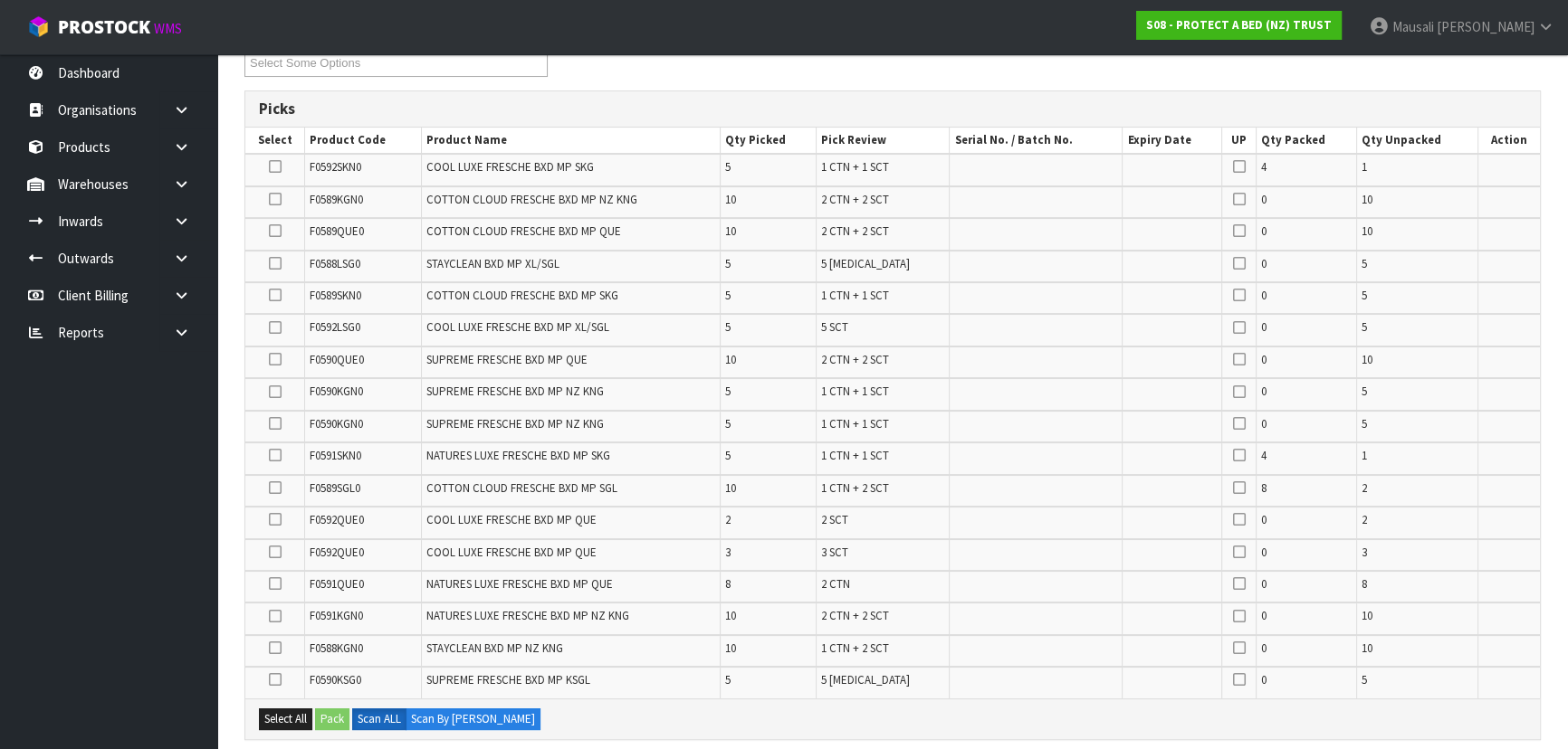
click at [0, 0] on input "checkbox" at bounding box center [0, 0] width 0 height 0
click at [342, 717] on button "Pack" at bounding box center [332, 720] width 34 height 21
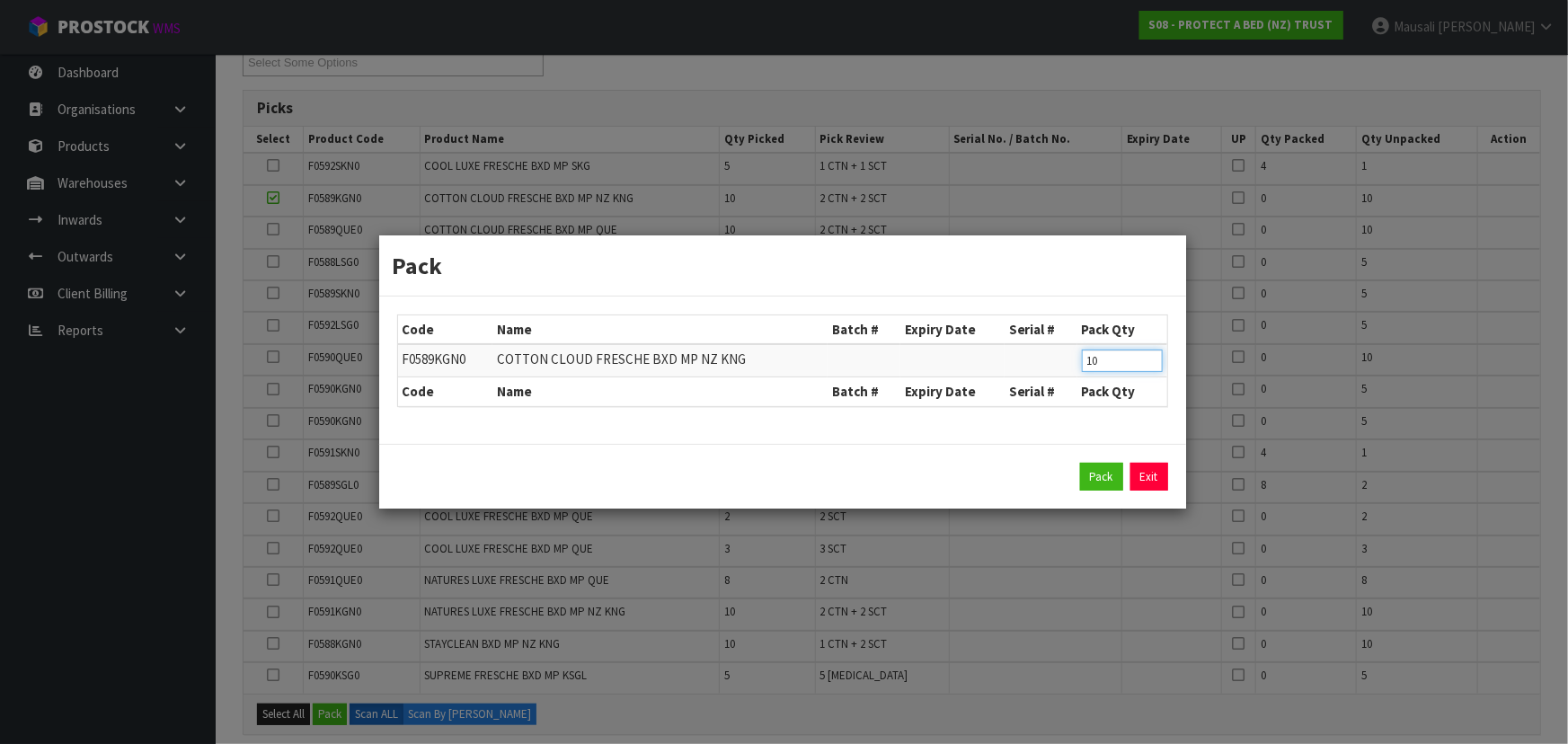
drag, startPoint x: 1116, startPoint y: 361, endPoint x: 1054, endPoint y: 368, distance: 62.4
click at [1054, 368] on tr "F0589KGN0 COTTON CLOUD FRESCHE BXD MP NZ KNG 10" at bounding box center [783, 360] width 769 height 33
type input "4"
click button "Pack" at bounding box center [1101, 478] width 44 height 29
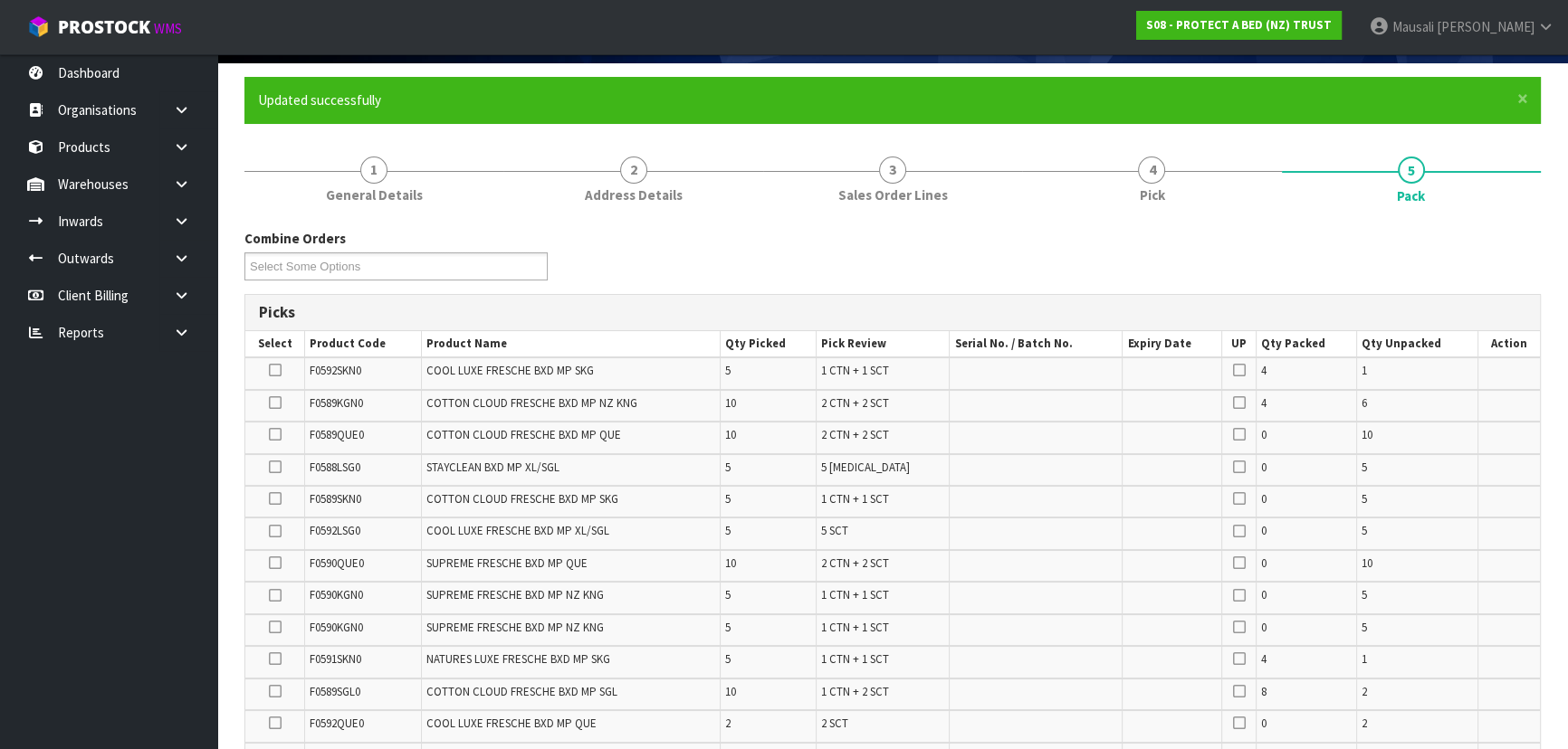
scroll to position [246, 0]
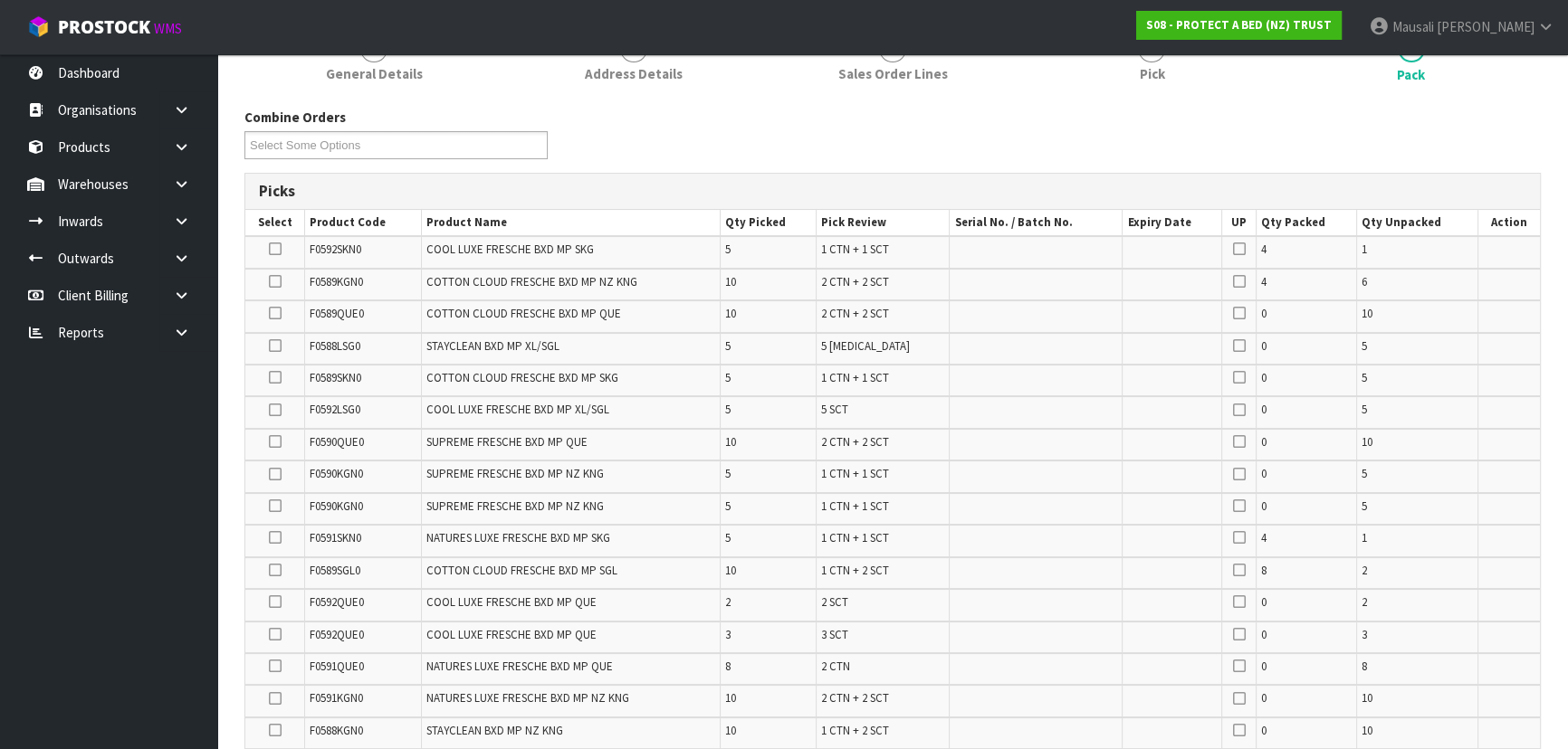
click at [275, 507] on icon at bounding box center [275, 506] width 13 height 1
click at [0, 0] on input "checkbox" at bounding box center [0, 0] width 0 height 0
click at [277, 474] on icon at bounding box center [275, 474] width 13 height 1
click at [0, 0] on input "checkbox" at bounding box center [0, 0] width 0 height 0
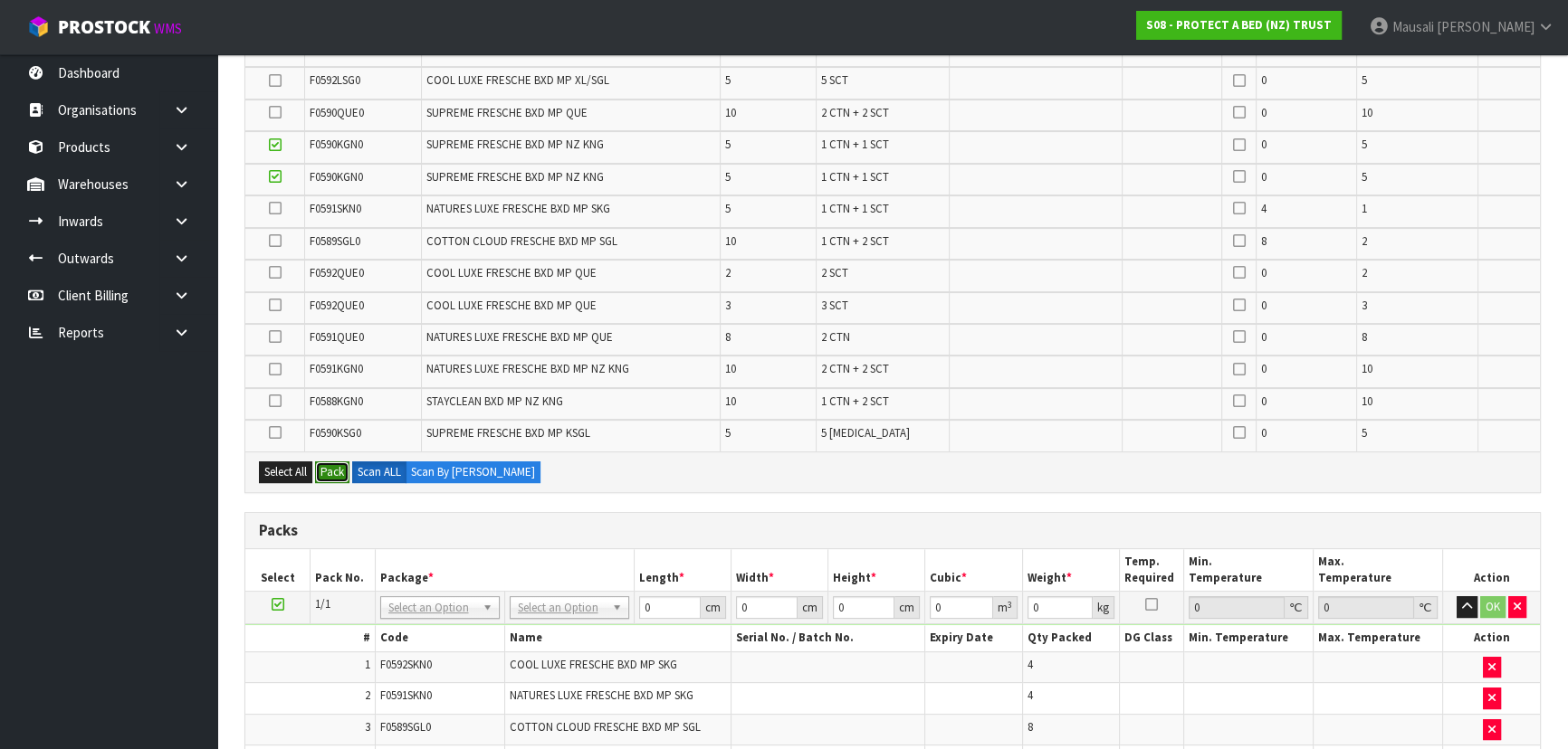
click at [338, 465] on button "Pack" at bounding box center [332, 472] width 34 height 21
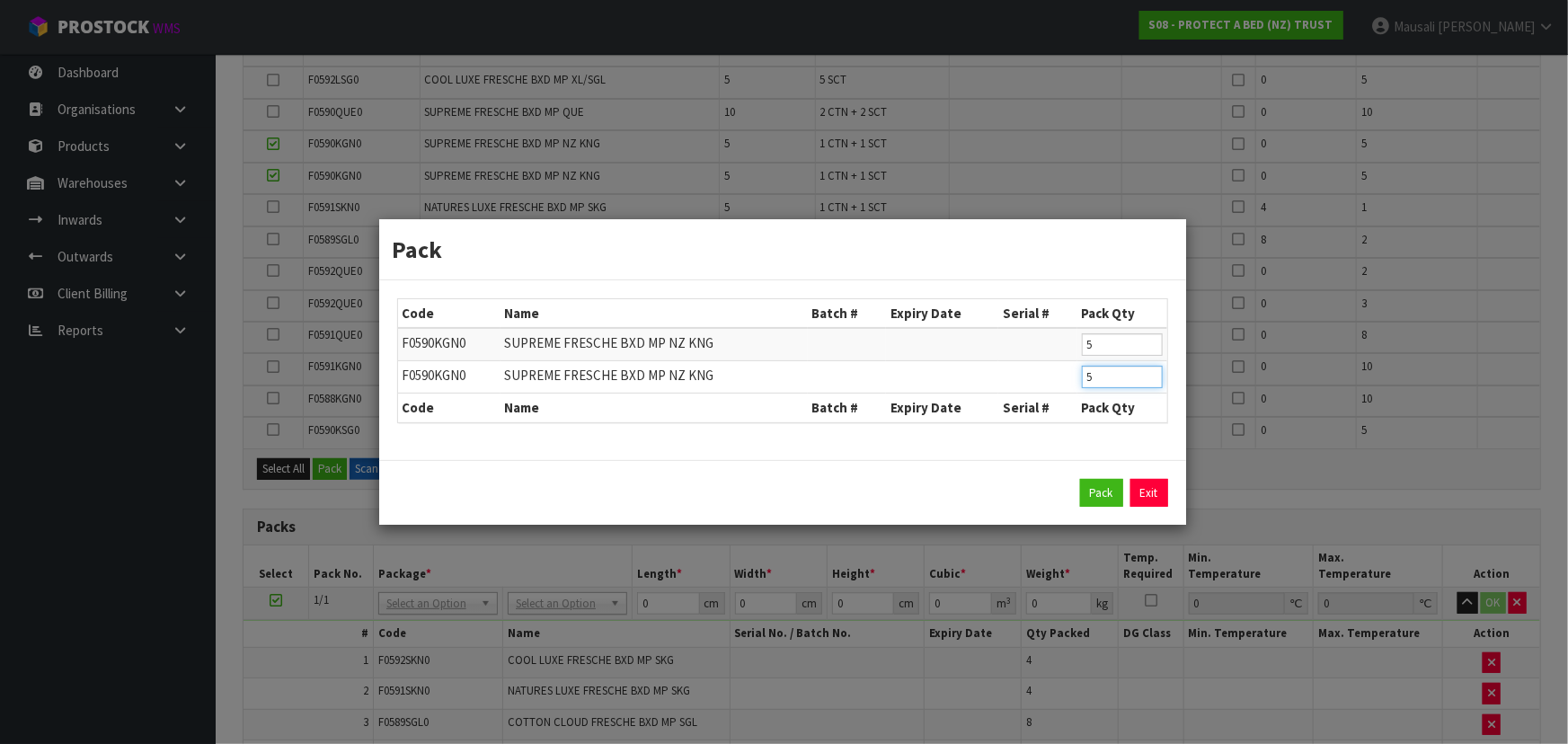
drag, startPoint x: 1111, startPoint y: 377, endPoint x: 1063, endPoint y: 381, distance: 48.2
click at [1063, 381] on tr "F0590KGN0 SUPREME FRESCHE BXD MP NZ KNG 5" at bounding box center [783, 377] width 769 height 32
type input "3"
click at [1103, 488] on button "Pack" at bounding box center [1101, 494] width 44 height 29
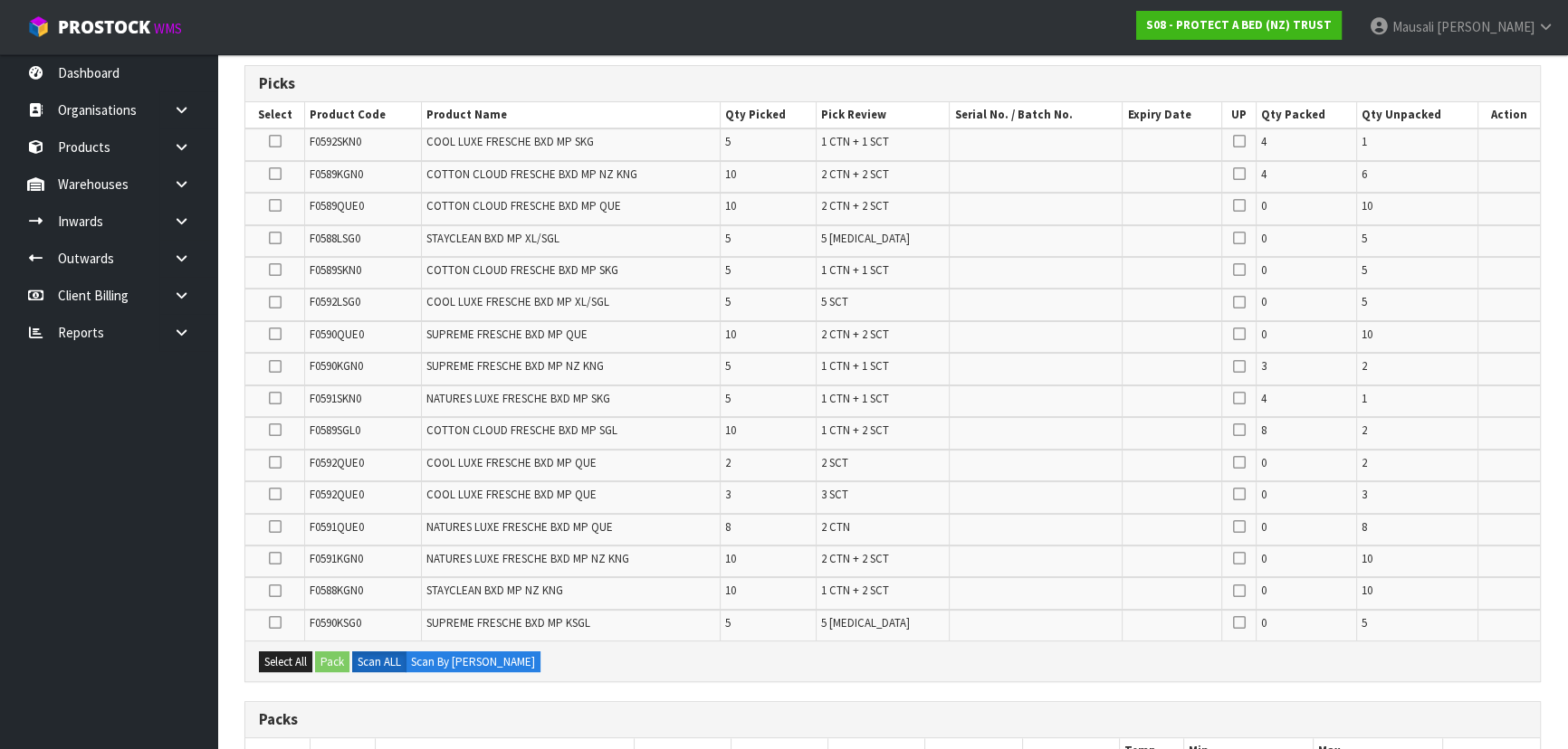
scroll to position [329, 0]
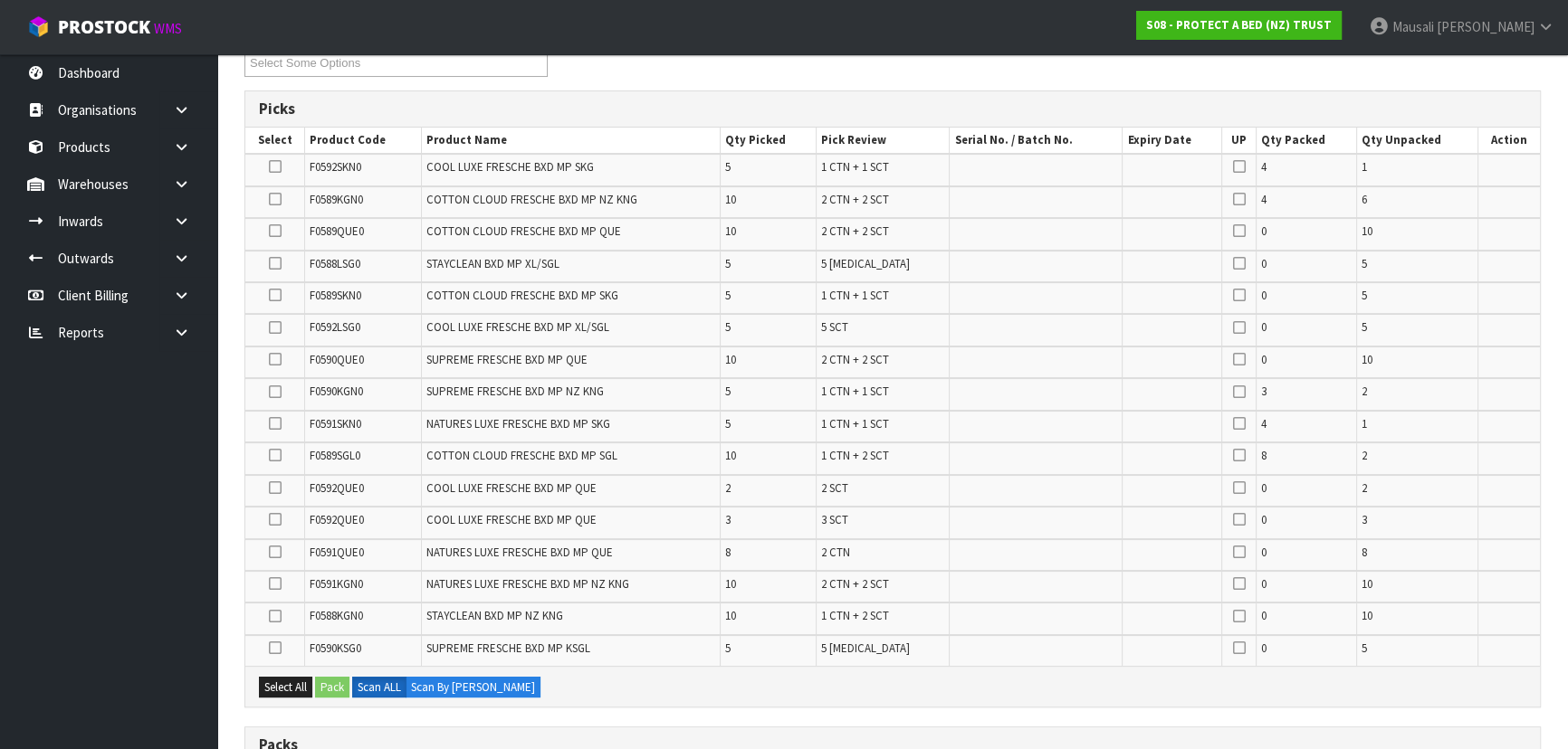
click at [279, 552] on icon at bounding box center [275, 552] width 13 height 1
click at [0, 0] on input "checkbox" at bounding box center [0, 0] width 0 height 0
click at [332, 686] on button "Pack" at bounding box center [332, 688] width 34 height 21
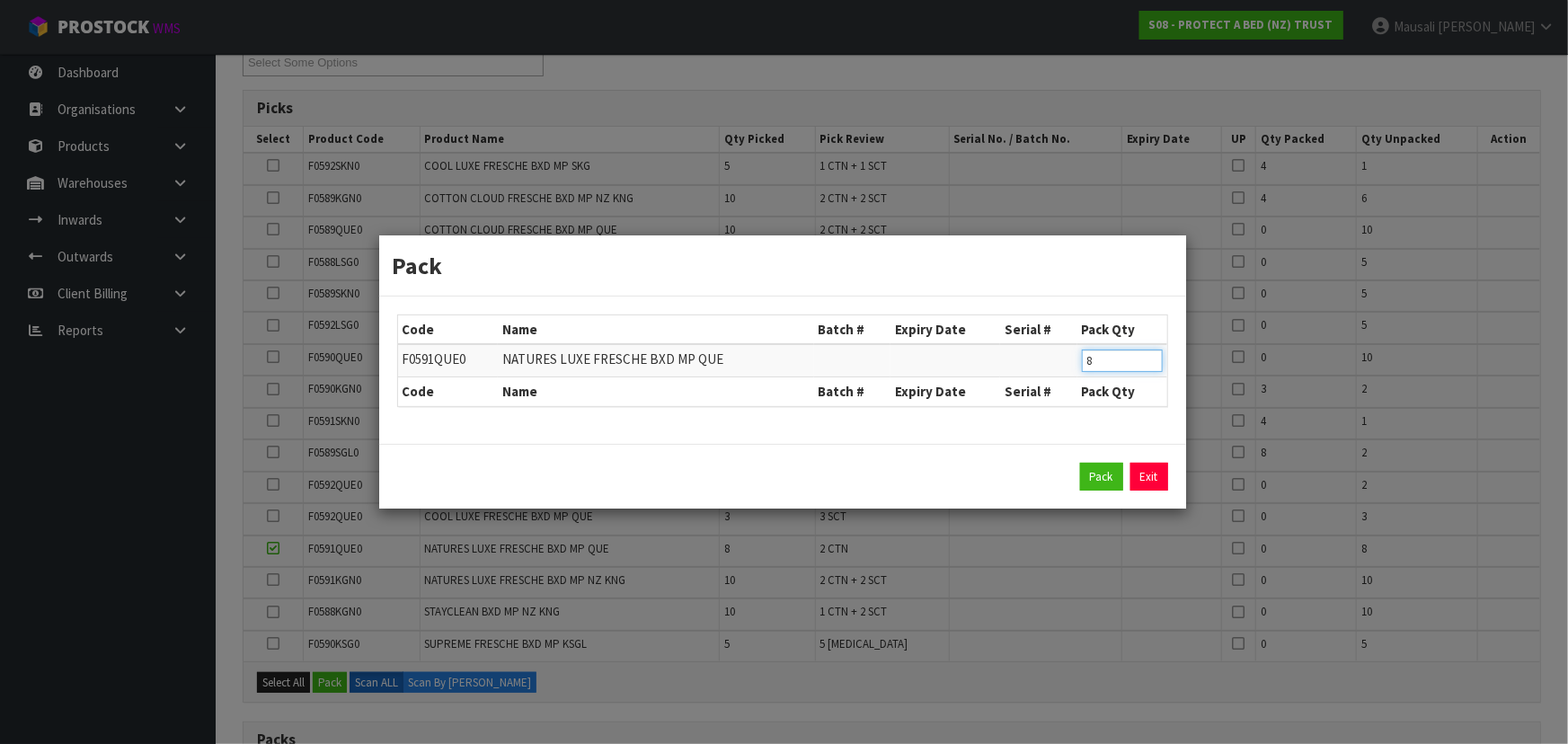
drag, startPoint x: 1099, startPoint y: 368, endPoint x: 1069, endPoint y: 371, distance: 30.1
click at [1069, 371] on tr "F0591QUE0 NATURES LUXE FRESCHE BXD MP QUE 8" at bounding box center [783, 360] width 769 height 33
type input "4"
click at [1091, 463] on button "Pack" at bounding box center [1101, 478] width 44 height 29
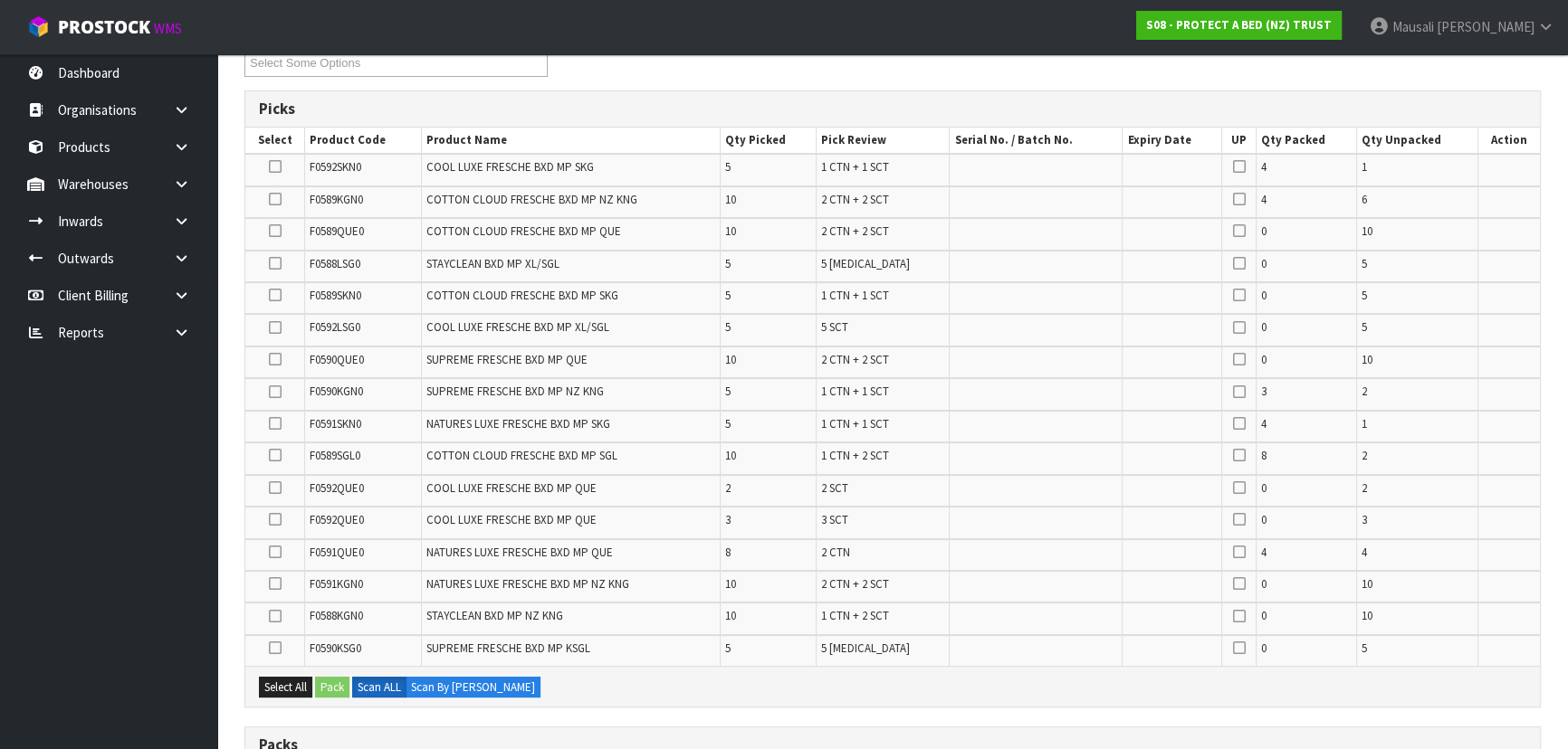
click at [270, 360] on icon at bounding box center [275, 359] width 13 height 1
click at [0, 0] on input "checkbox" at bounding box center [0, 0] width 0 height 0
click at [328, 690] on button "Pack" at bounding box center [332, 688] width 34 height 21
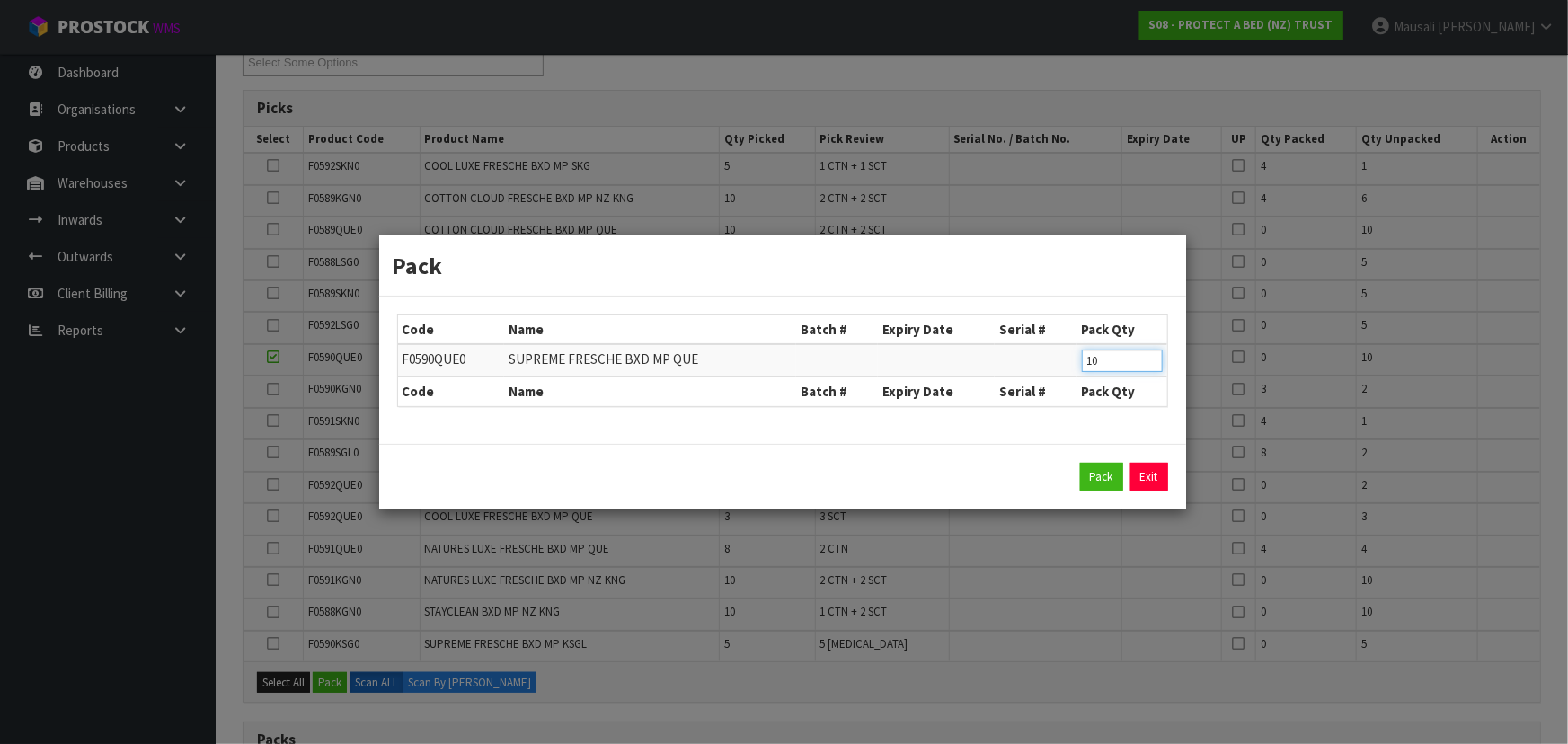
drag, startPoint x: 1113, startPoint y: 364, endPoint x: 1066, endPoint y: 368, distance: 47.2
click at [1066, 368] on tr "F0590QUE0 SUPREME FRESCHE BXD MP QUE 10" at bounding box center [783, 360] width 769 height 33
type input "8"
click button "Pack" at bounding box center [1101, 478] width 44 height 29
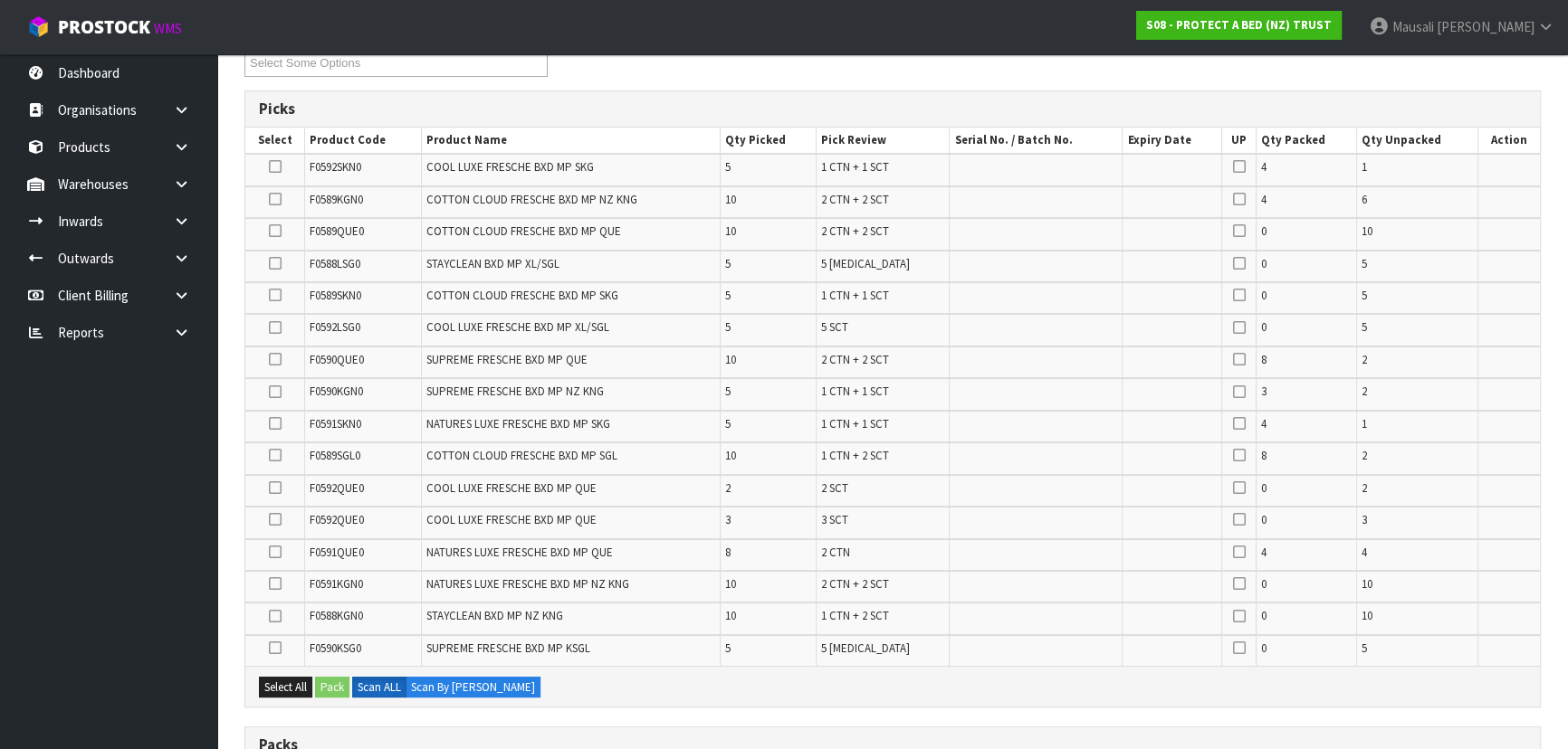
click at [277, 584] on icon at bounding box center [275, 584] width 13 height 1
click at [0, 0] on input "checkbox" at bounding box center [0, 0] width 0 height 0
click at [319, 683] on button "Pack" at bounding box center [332, 688] width 34 height 21
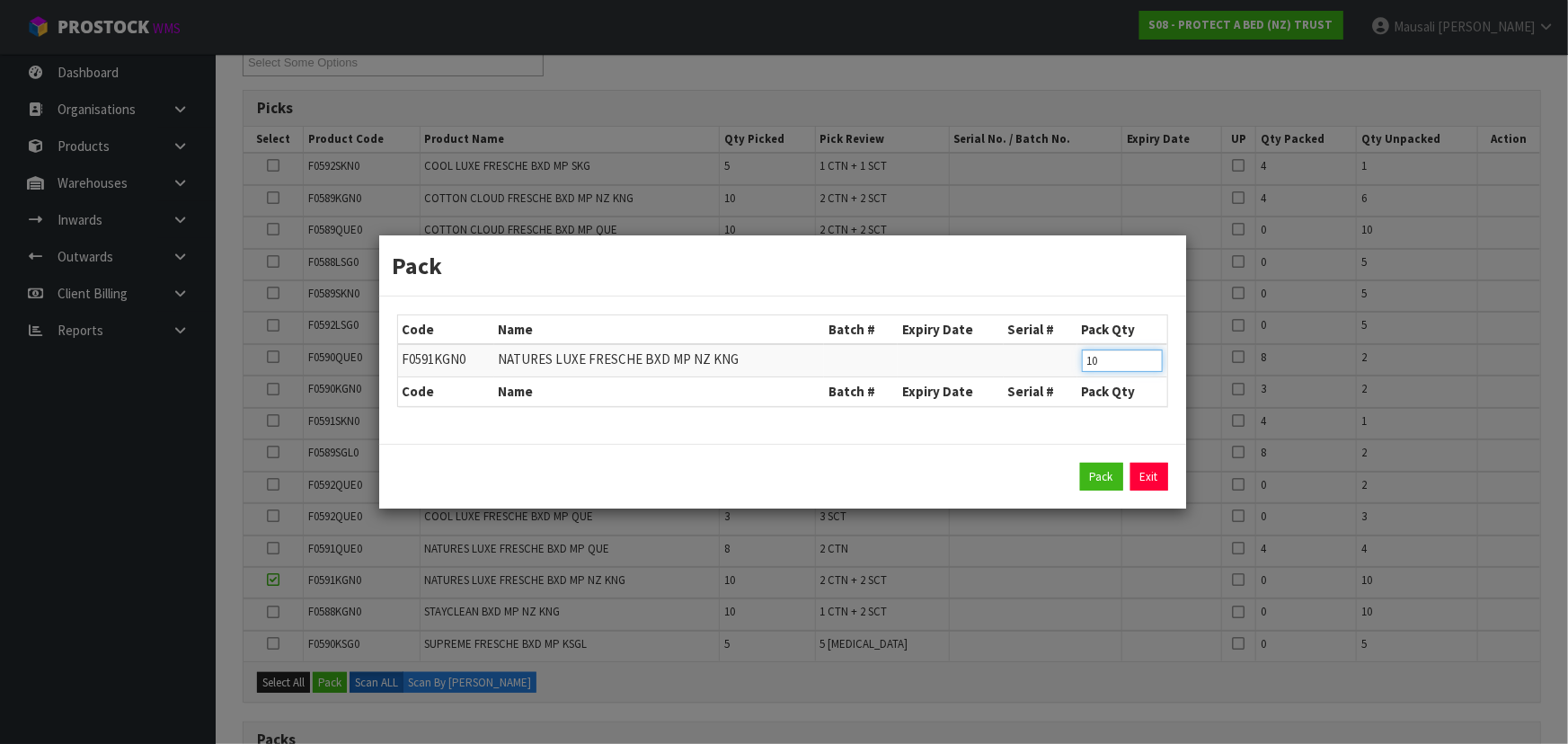
drag, startPoint x: 1106, startPoint y: 360, endPoint x: 1064, endPoint y: 365, distance: 42.3
click at [1064, 365] on tr "F0591KGN0 NATURES LUXE FRESCHE BXD MP NZ KNG 10" at bounding box center [783, 360] width 769 height 33
type input "8"
click button "Pack" at bounding box center [1101, 478] width 44 height 29
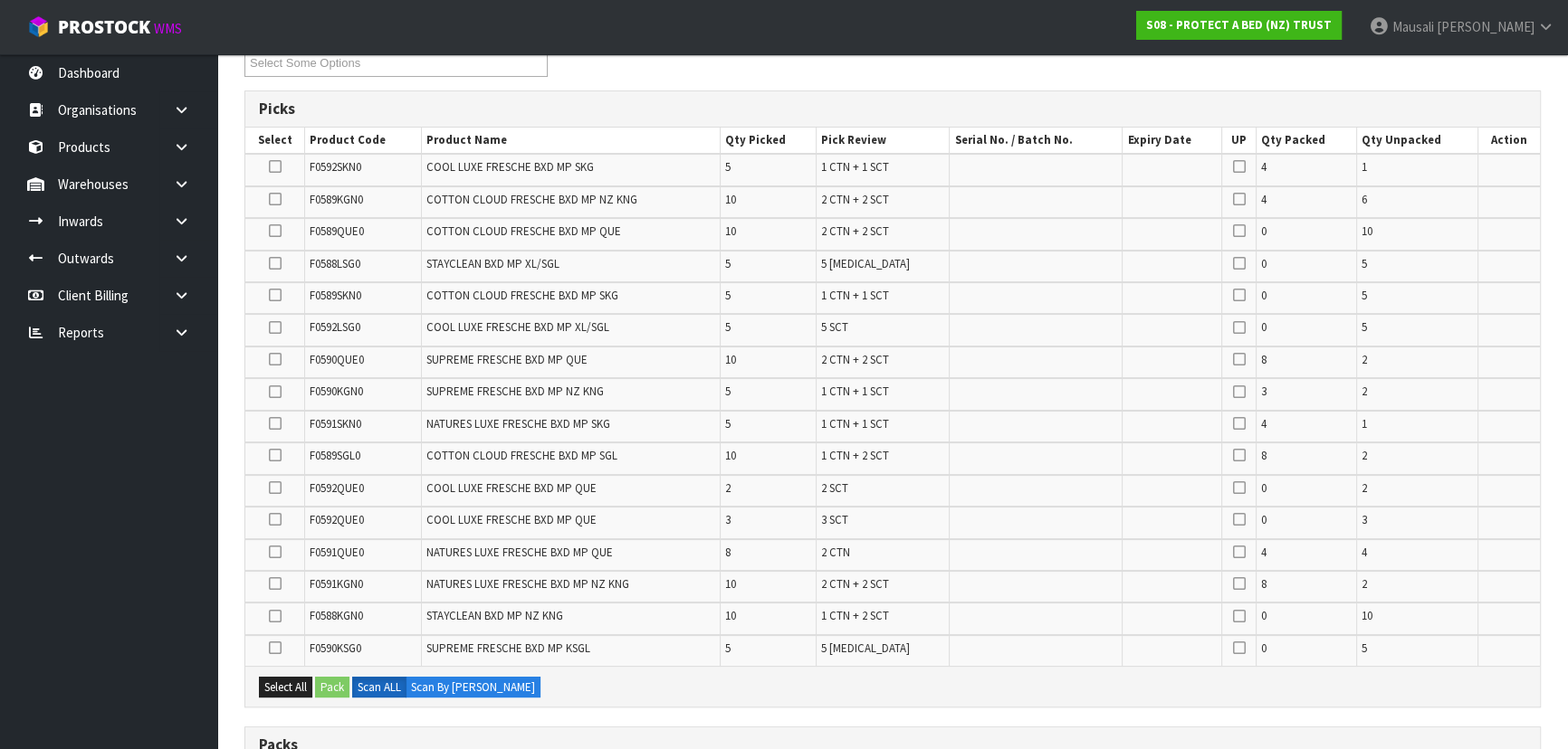
scroll to position [0, 0]
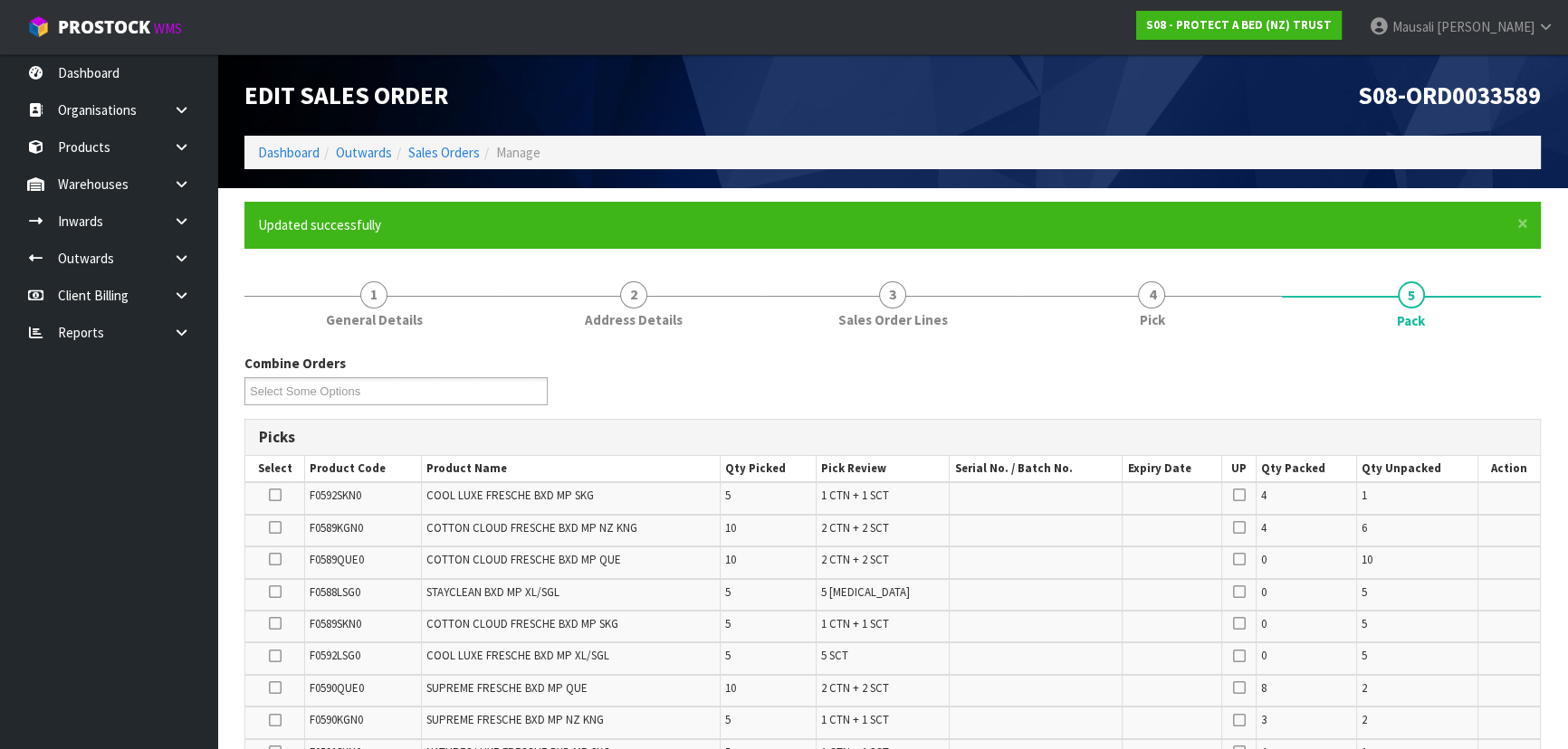
click at [279, 559] on icon at bounding box center [275, 559] width 13 height 1
click at [0, 0] on input "checkbox" at bounding box center [0, 0] width 0 height 0
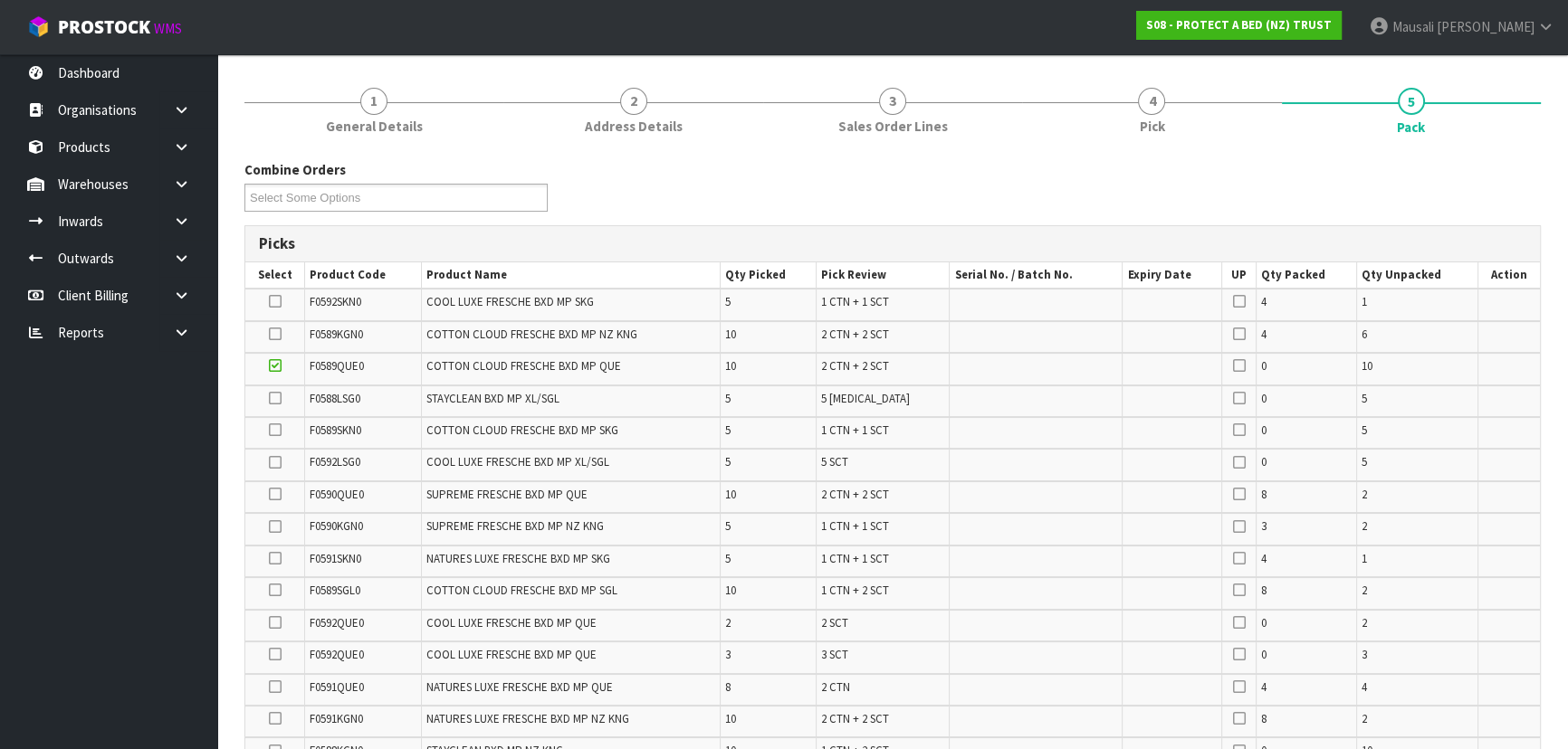
scroll to position [329, 0]
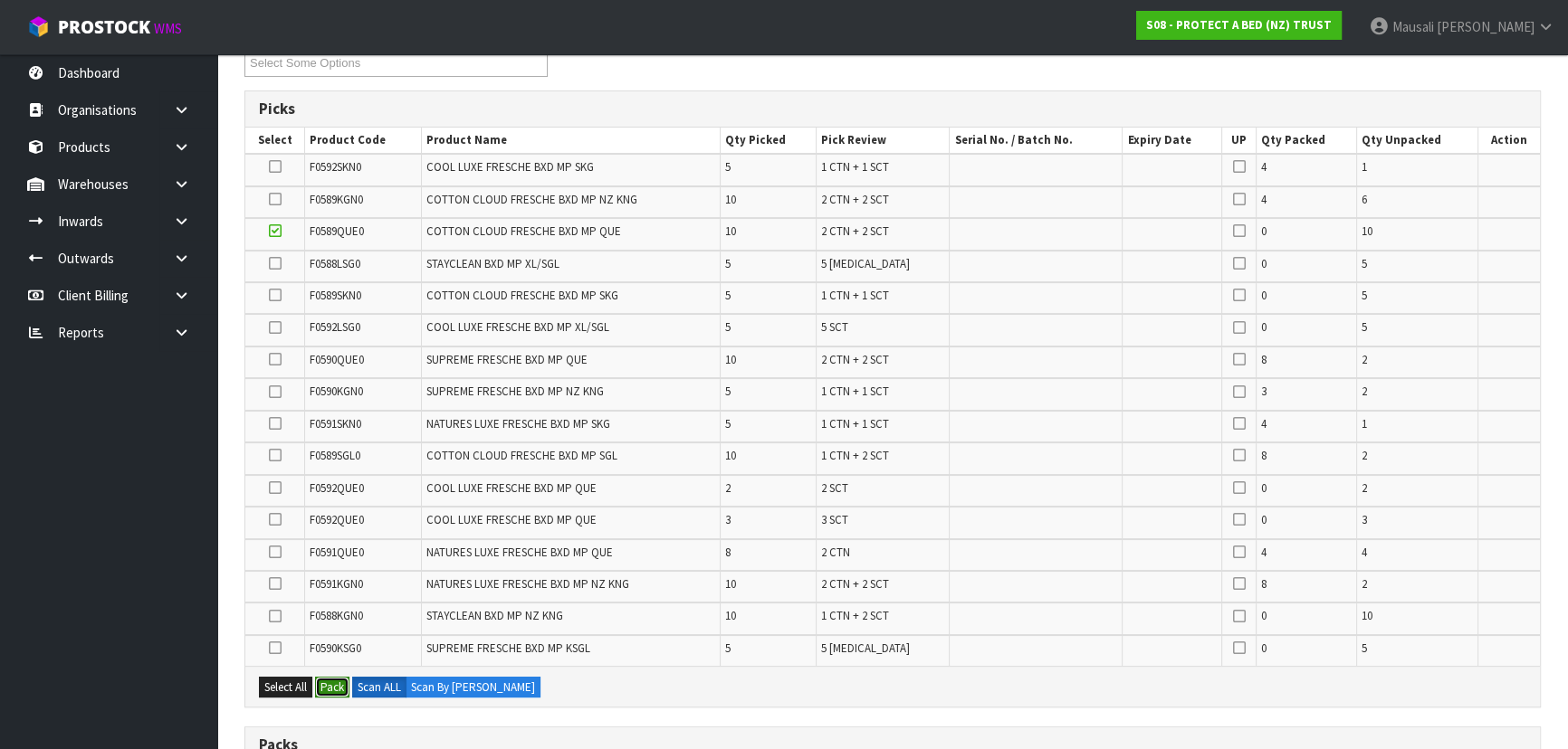
click at [320, 685] on button "Pack" at bounding box center [332, 688] width 34 height 21
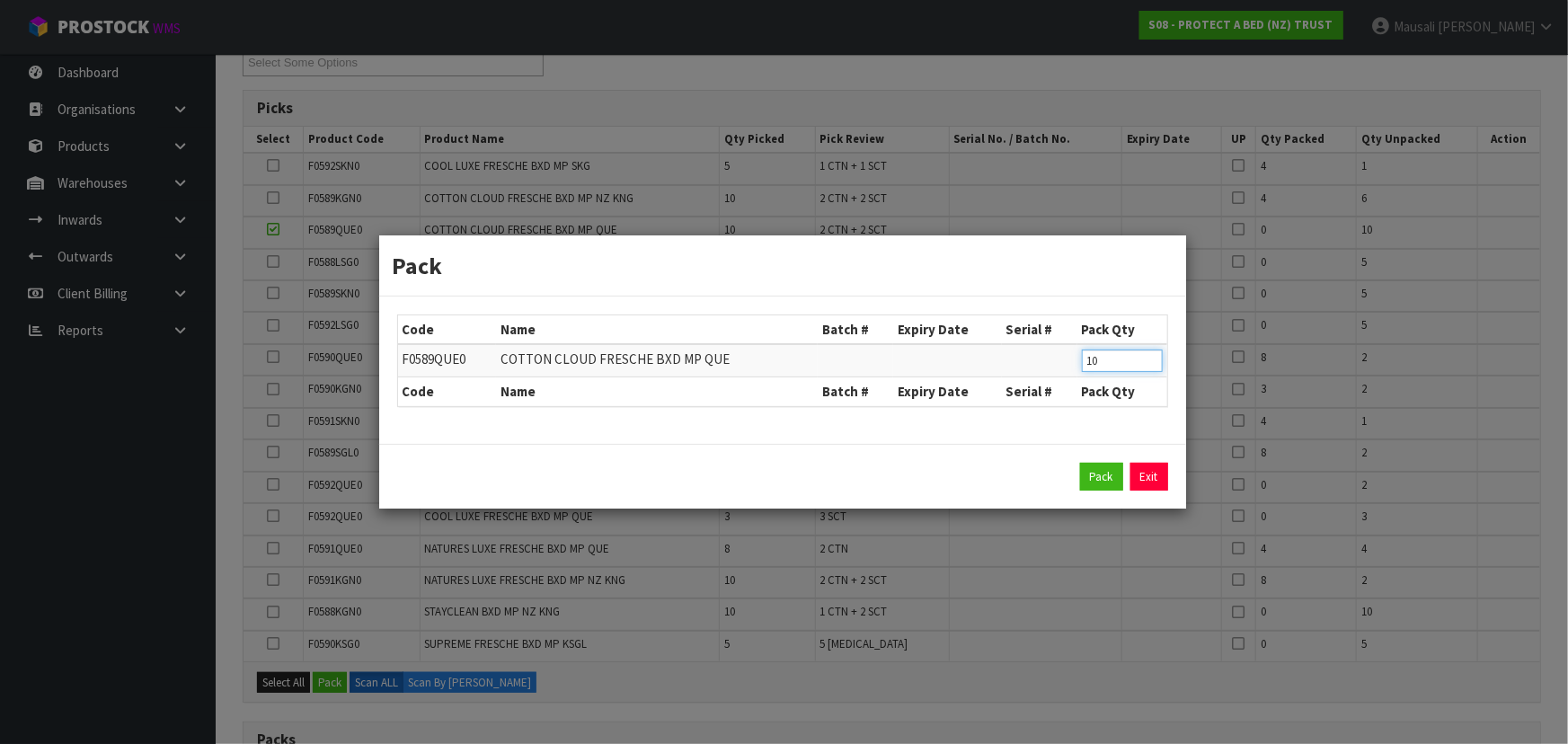
drag, startPoint x: 1089, startPoint y: 365, endPoint x: 1064, endPoint y: 368, distance: 25.2
click at [1064, 368] on tr "F0589QUE0 COTTON CLOUD FRESCHE BXD MP QUE 10" at bounding box center [783, 360] width 769 height 33
type input "8"
click at [1086, 480] on button "Pack" at bounding box center [1101, 478] width 44 height 29
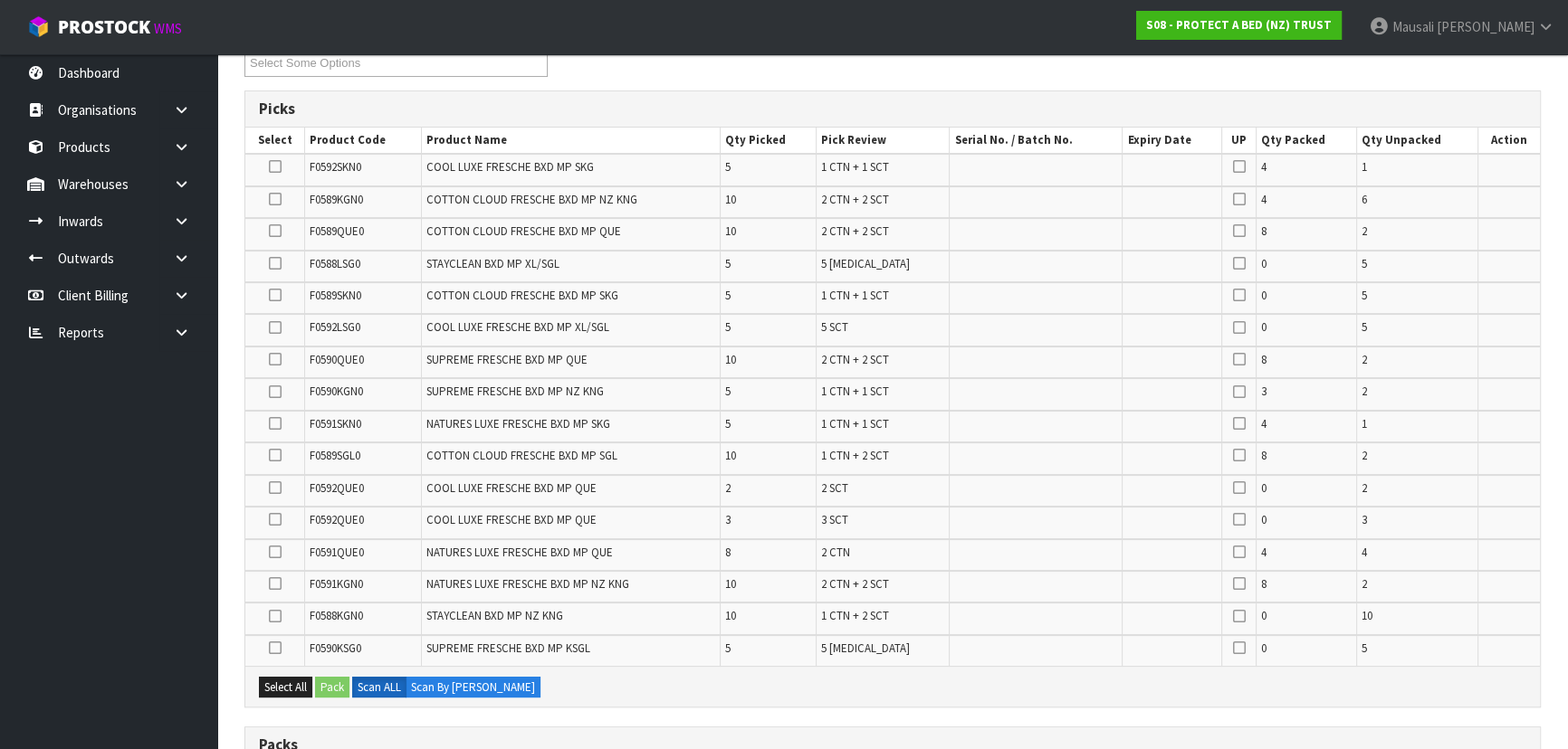
click at [277, 616] on icon at bounding box center [275, 616] width 13 height 1
click at [0, 0] on input "checkbox" at bounding box center [0, 0] width 0 height 0
click at [335, 677] on button "Pack" at bounding box center [332, 688] width 34 height 21
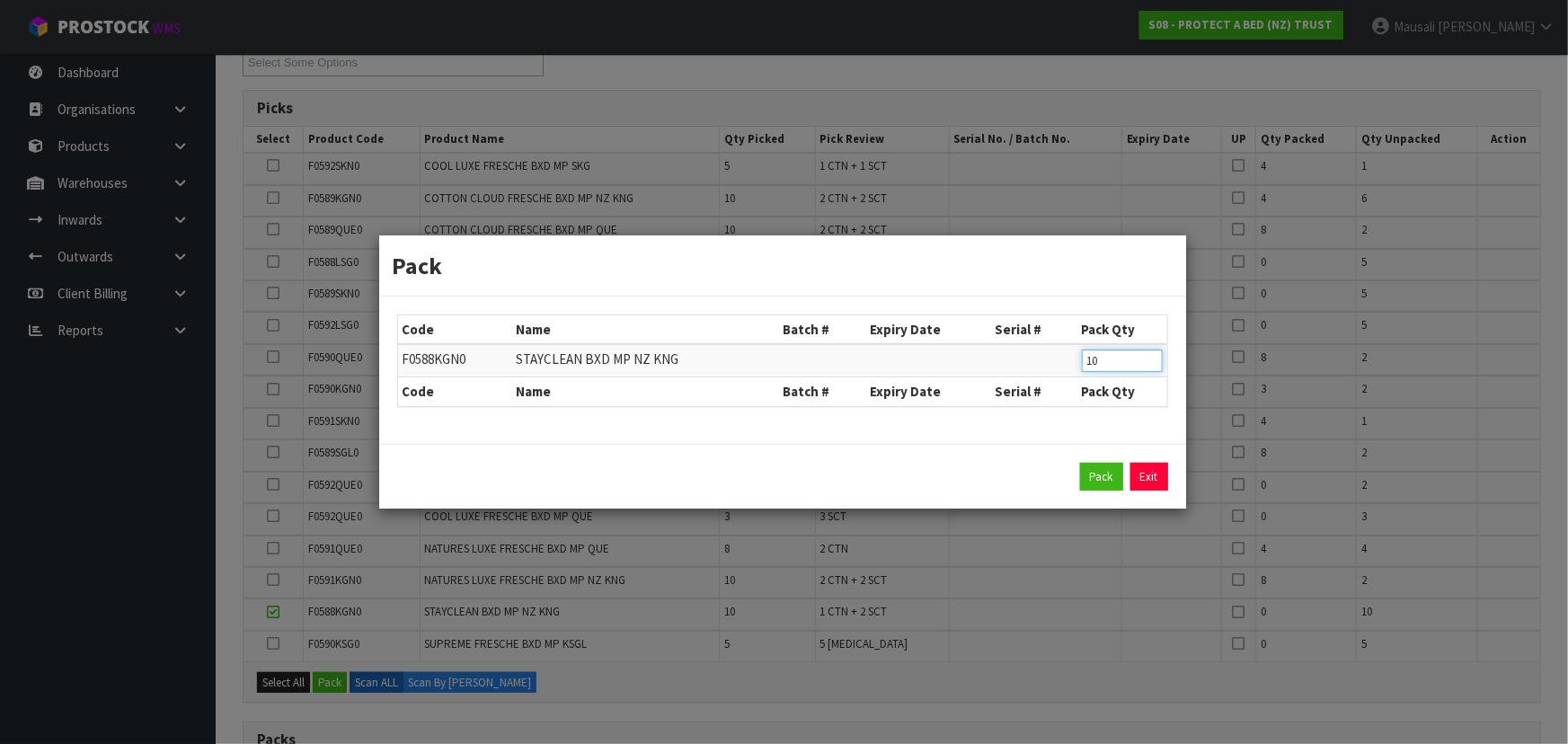
drag, startPoint x: 1092, startPoint y: 361, endPoint x: 1079, endPoint y: 359, distance: 13.2
click at [1080, 362] on td "10" at bounding box center [1122, 360] width 90 height 33
type input "8"
click at [1104, 485] on button "Pack" at bounding box center [1101, 478] width 44 height 29
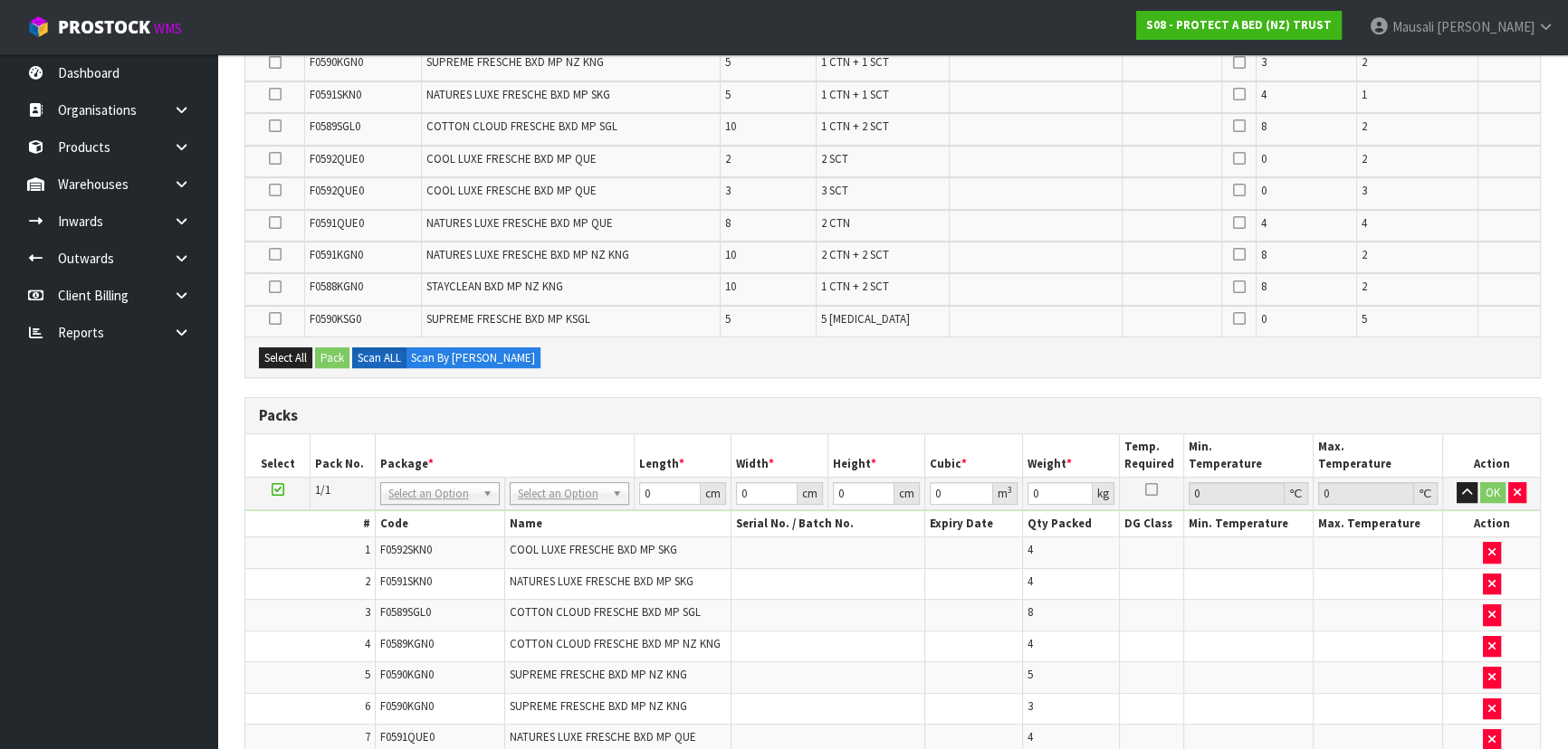
scroll to position [0, 0]
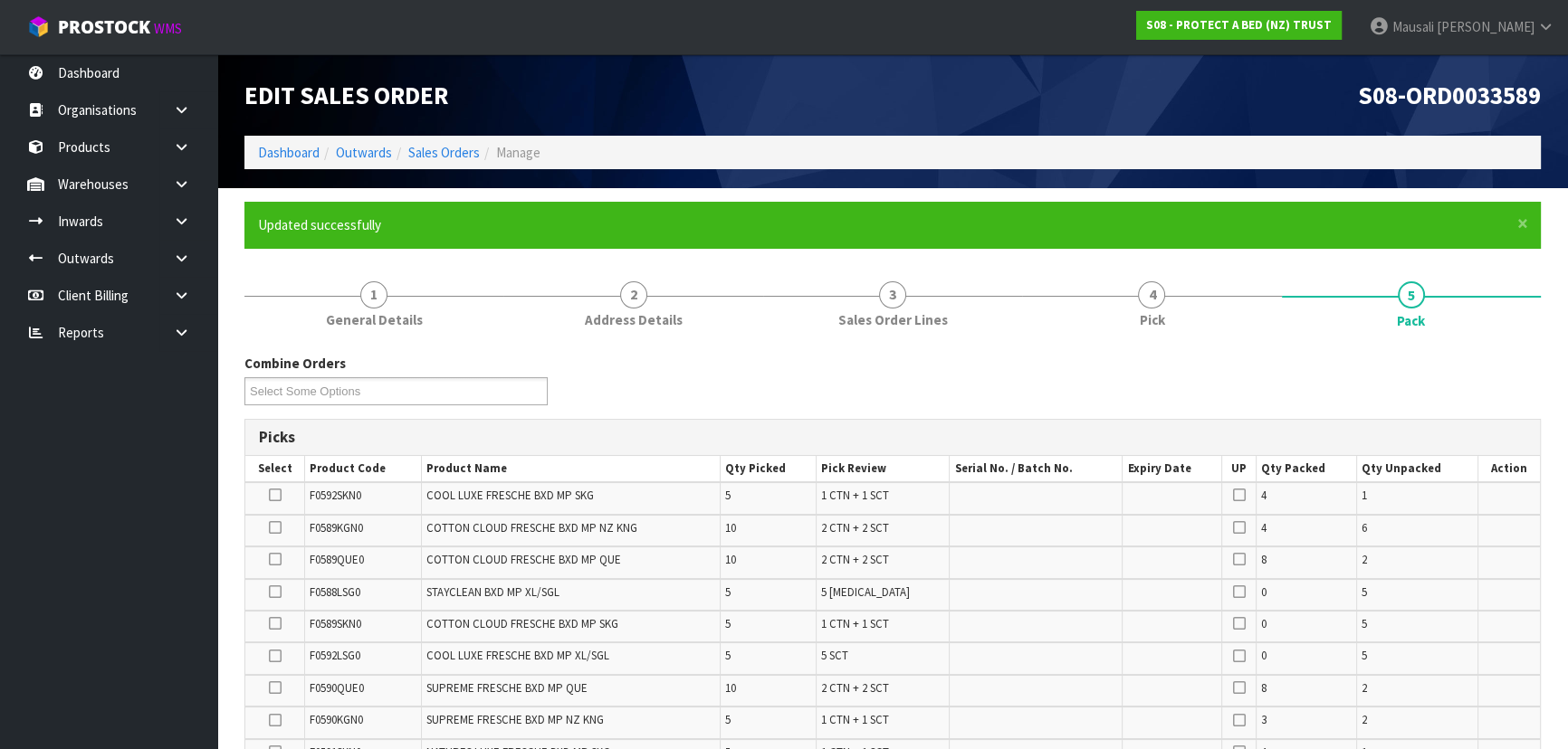
click at [273, 623] on icon at bounding box center [275, 623] width 13 height 1
click at [0, 0] on input "checkbox" at bounding box center [0, 0] width 0 height 0
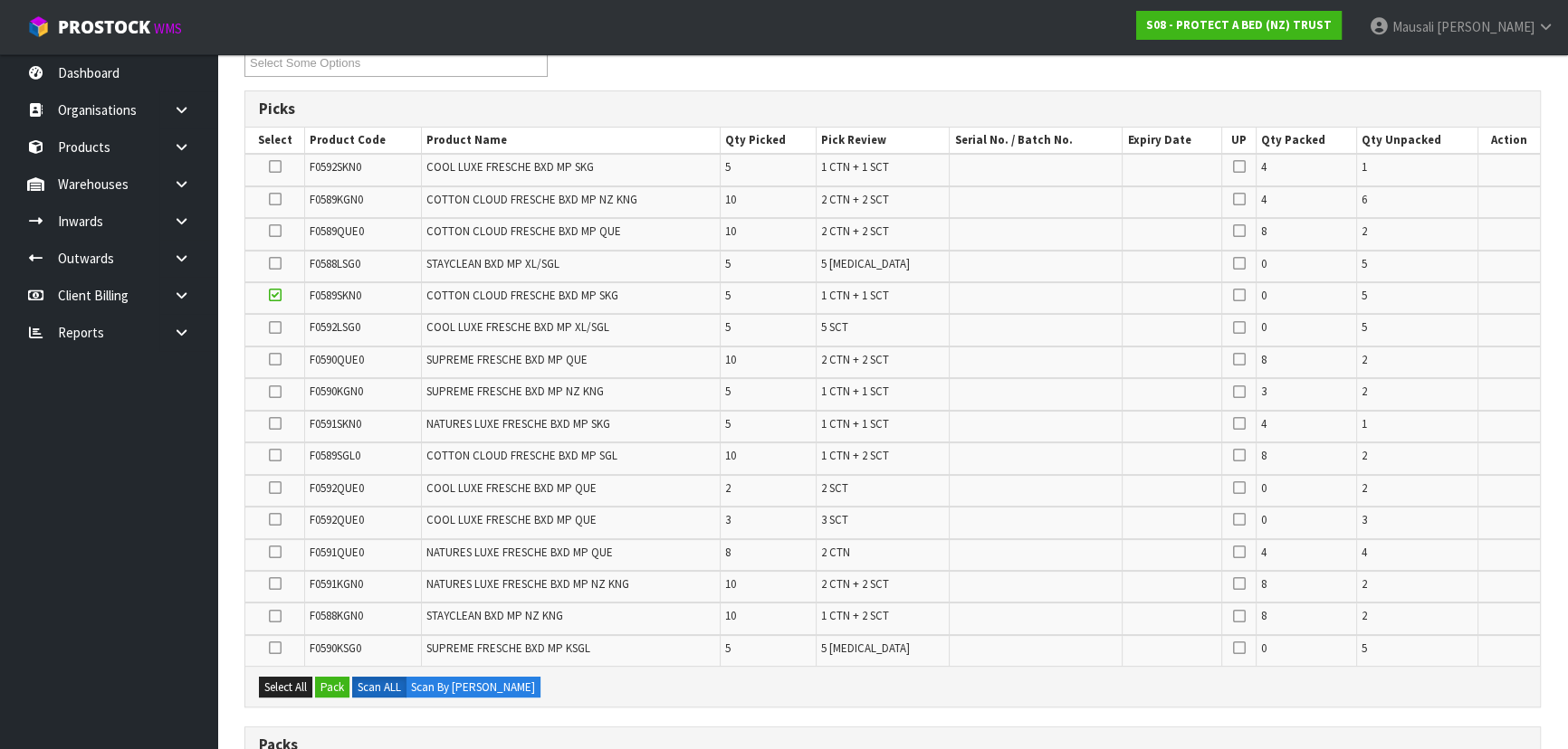
scroll to position [575, 0]
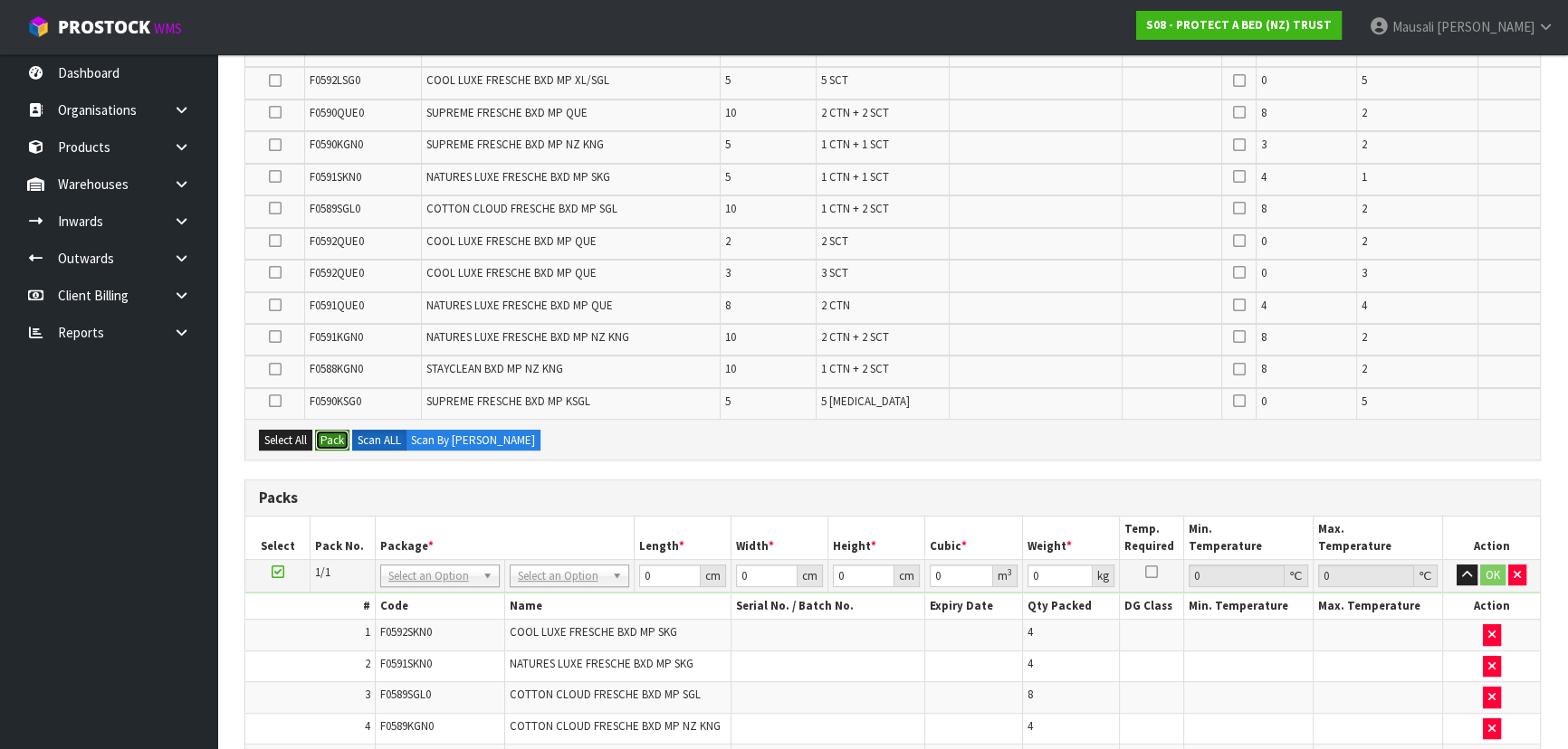
click at [334, 439] on button "Pack" at bounding box center [332, 441] width 34 height 21
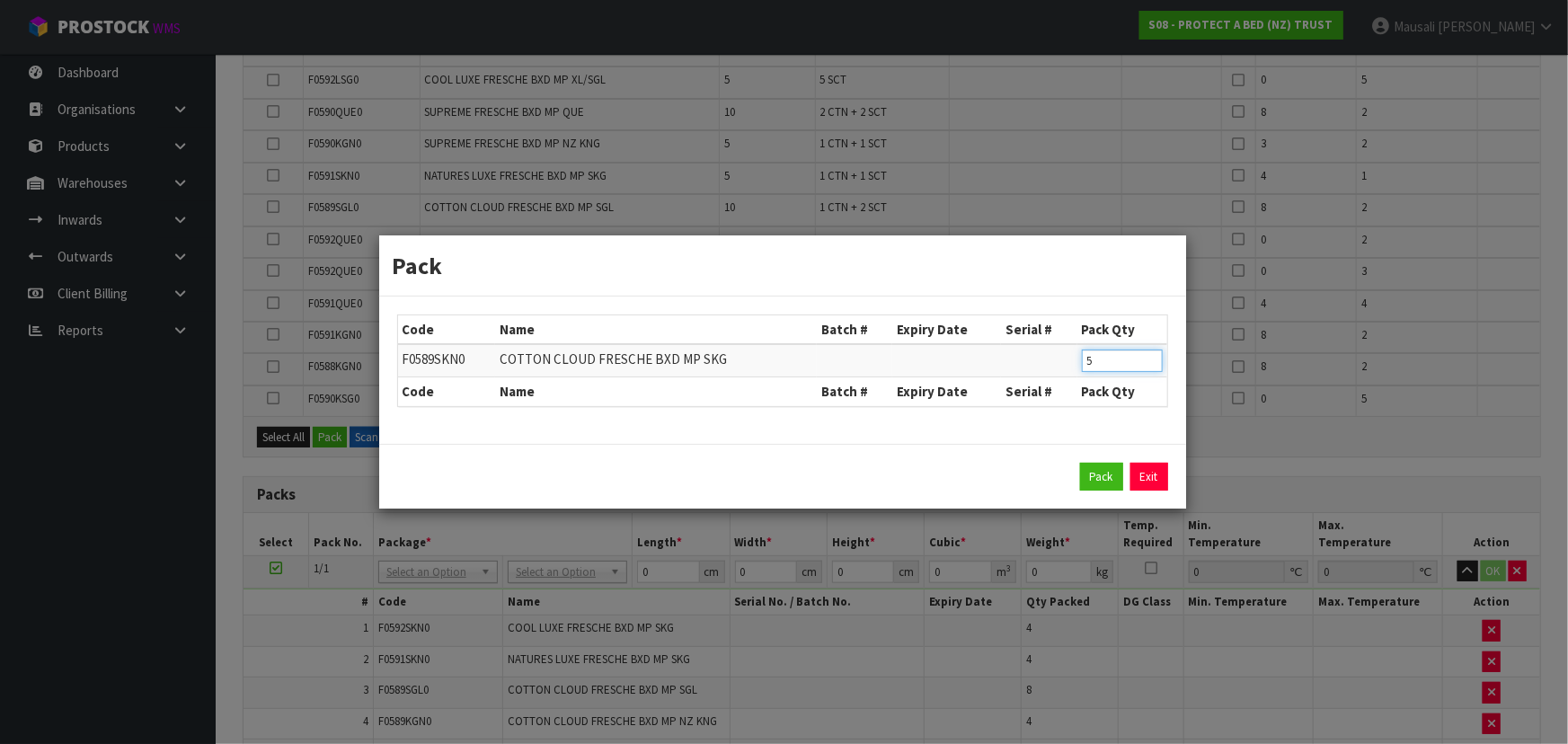
drag, startPoint x: 1105, startPoint y: 361, endPoint x: 1065, endPoint y: 367, distance: 40.4
click at [1065, 367] on tr "F0589SKN0 COTTON CLOUD FRESCHE BXD MP SKG 5" at bounding box center [783, 360] width 769 height 33
type input "4"
click at [1083, 463] on button "Pack" at bounding box center [1101, 478] width 44 height 29
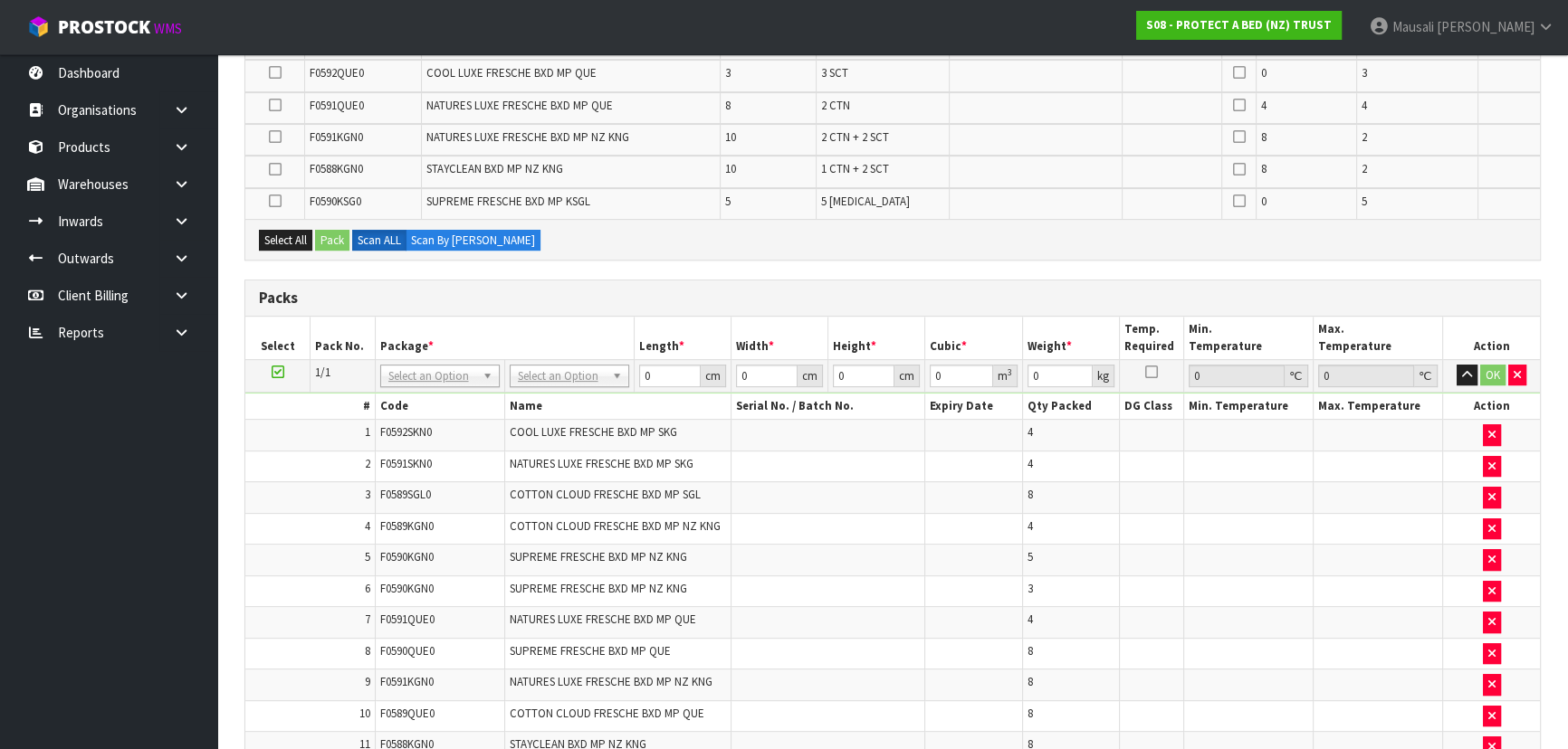
scroll to position [986, 0]
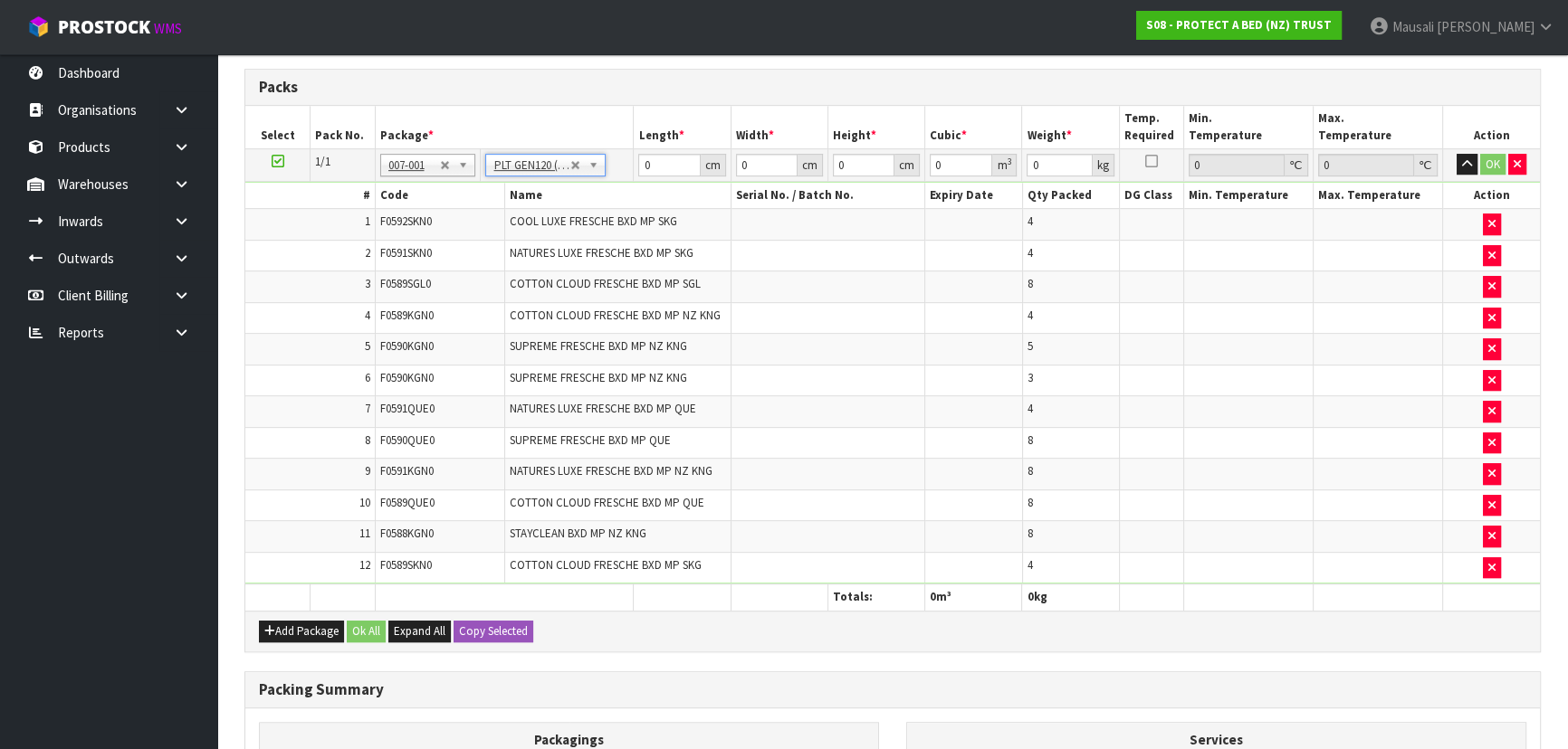
type input "120"
type input "100"
type input "114.87"
click at [662, 156] on input "120" at bounding box center [668, 165] width 61 height 22
drag, startPoint x: 670, startPoint y: 158, endPoint x: 598, endPoint y: 171, distance: 73.2
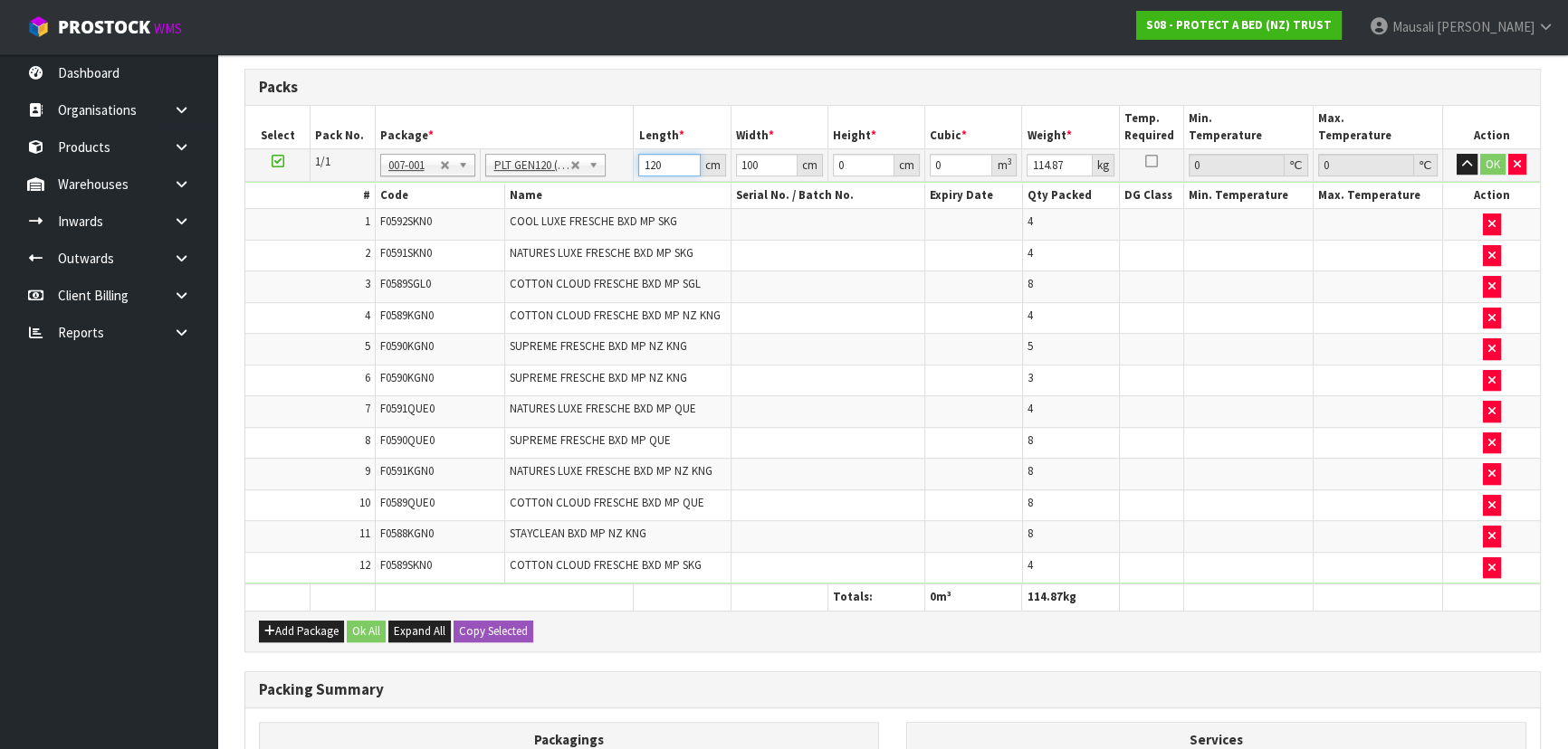
click at [604, 171] on tr "1/1 NONE 007-001 007-002 007-004 007-009 007-013 007-014 007-015 007-017 007-01…" at bounding box center [892, 164] width 1295 height 32
type input "114"
type input "1"
type input "0.012996"
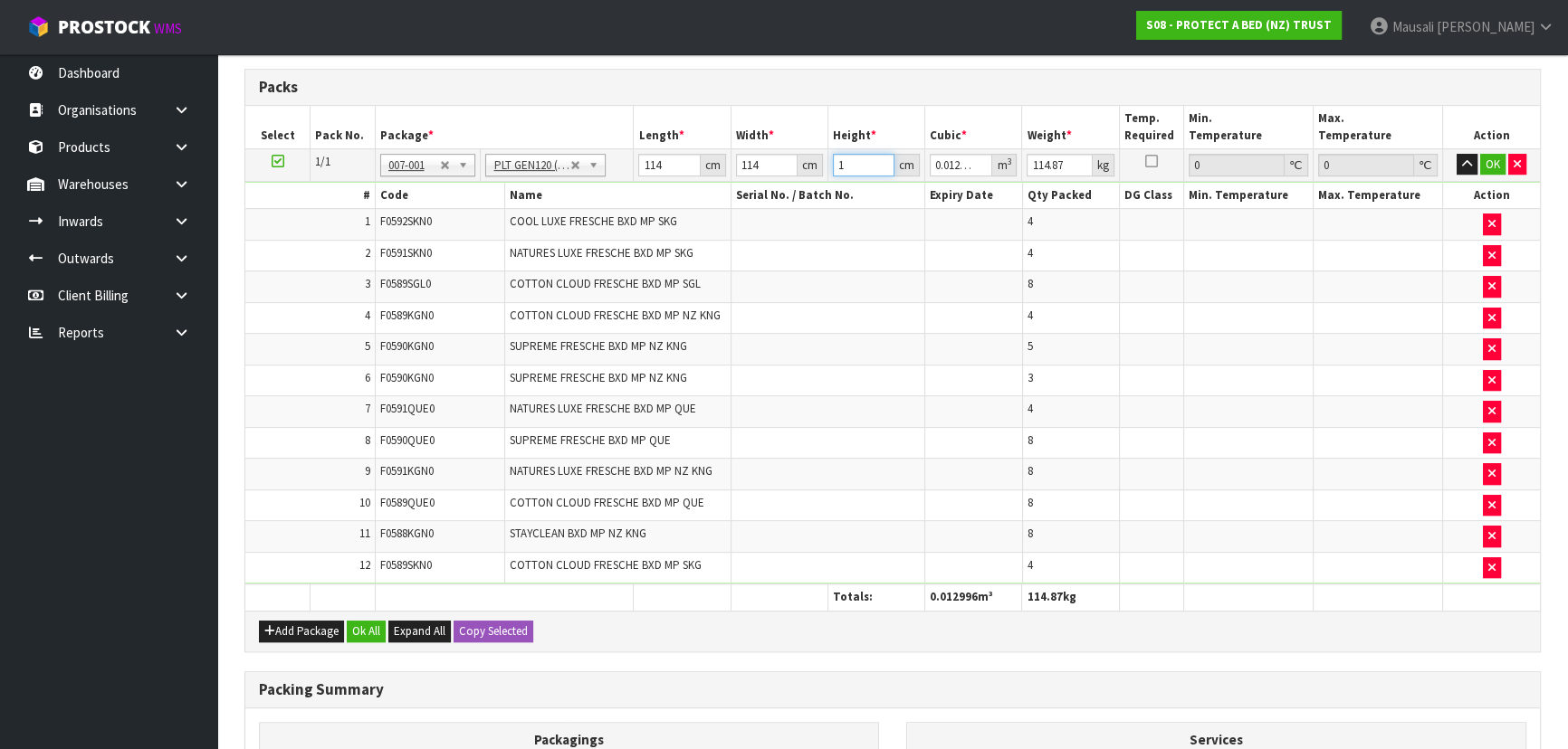
type input "14"
type input "0.181944"
type input "140"
type input "1.81944"
type input "140"
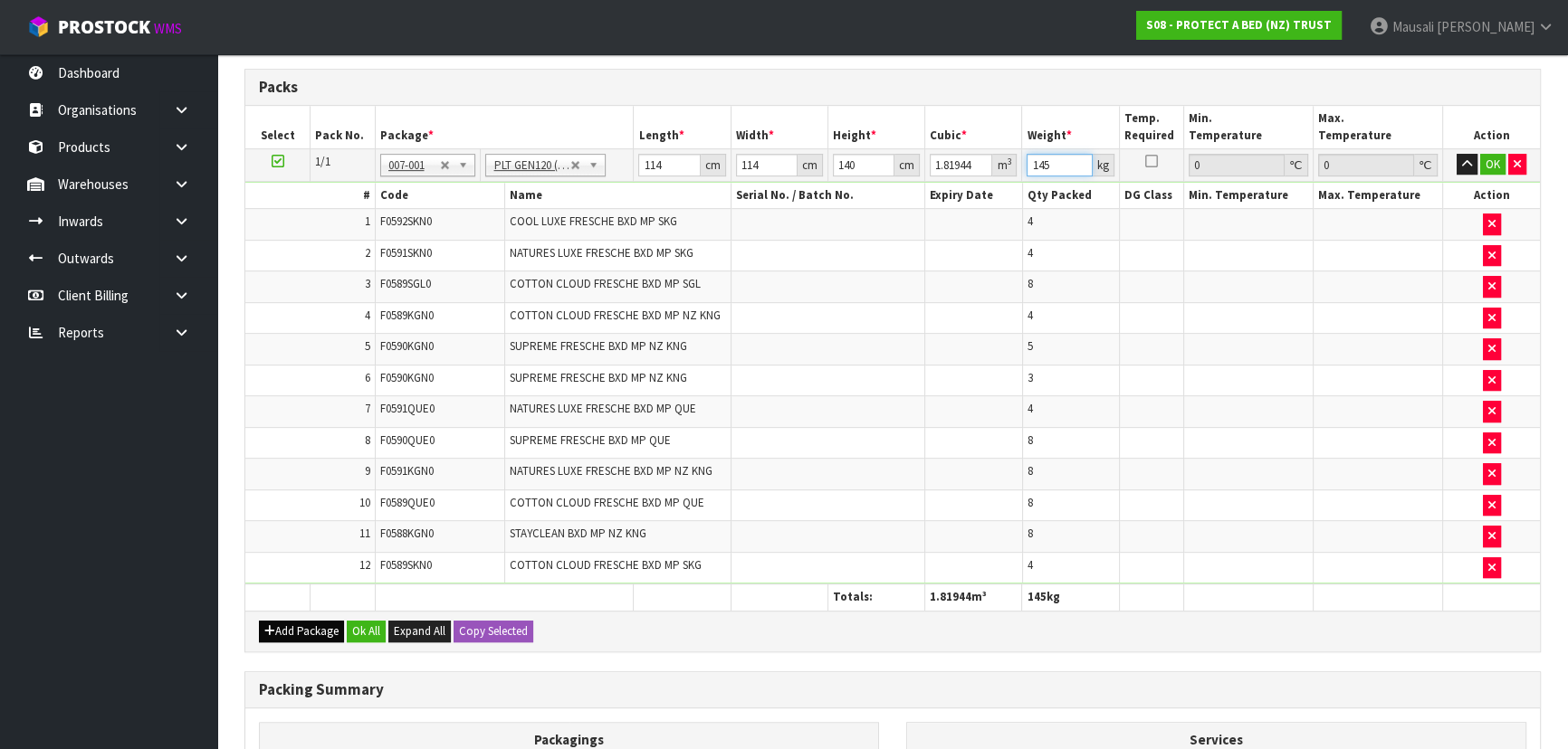
type input "145"
click at [294, 621] on button "Add Package" at bounding box center [301, 632] width 85 height 21
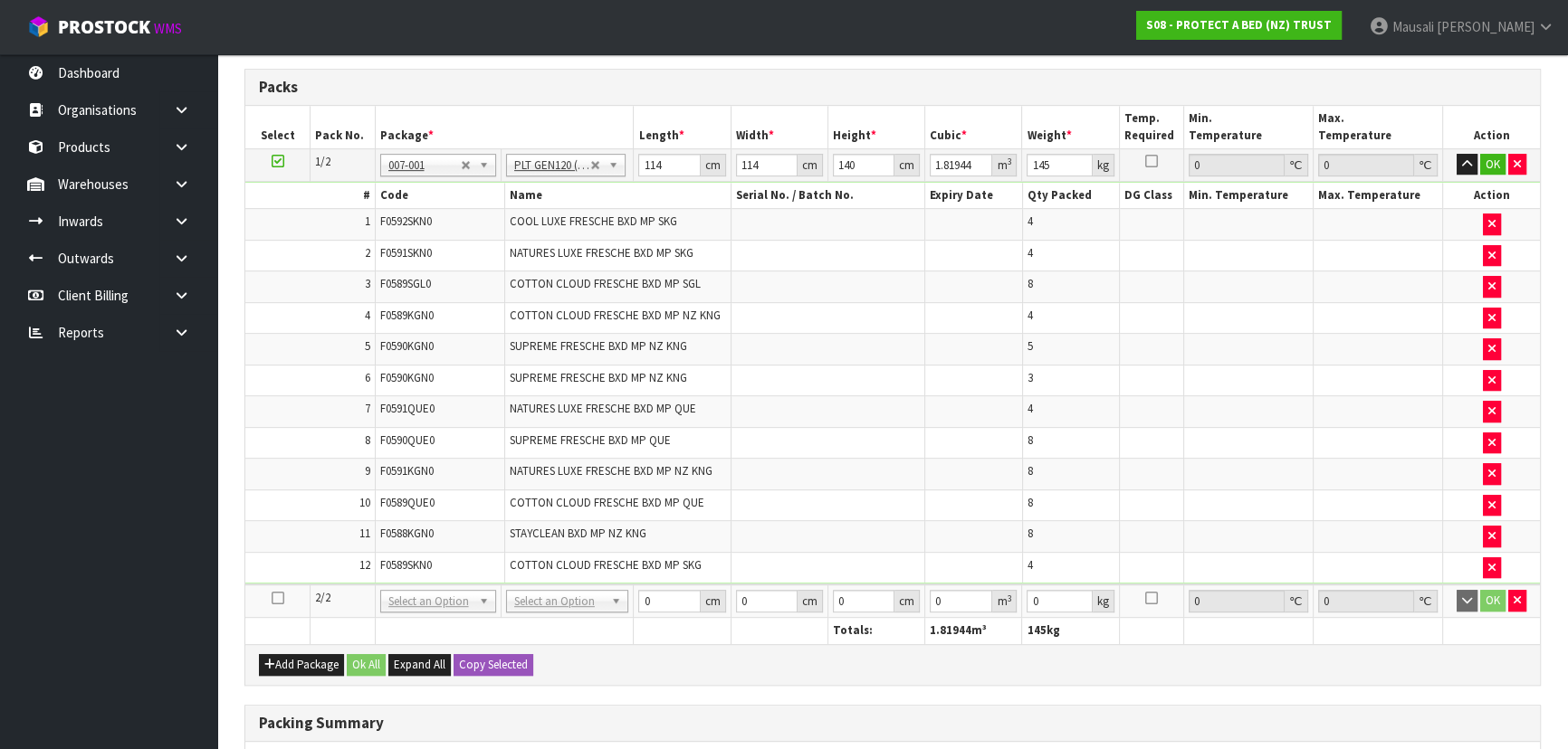
click at [275, 598] on icon at bounding box center [277, 598] width 13 height 1
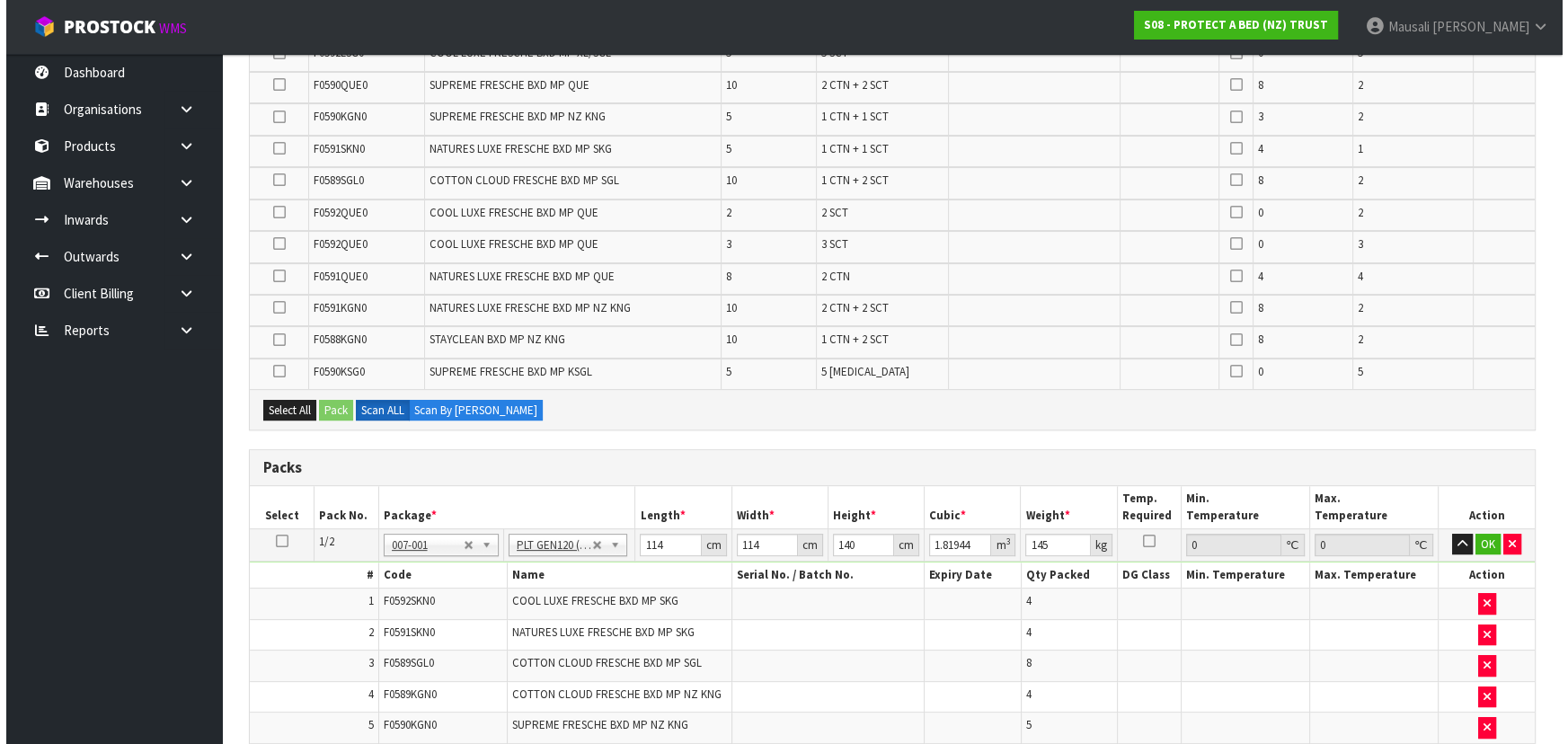
scroll to position [593, 0]
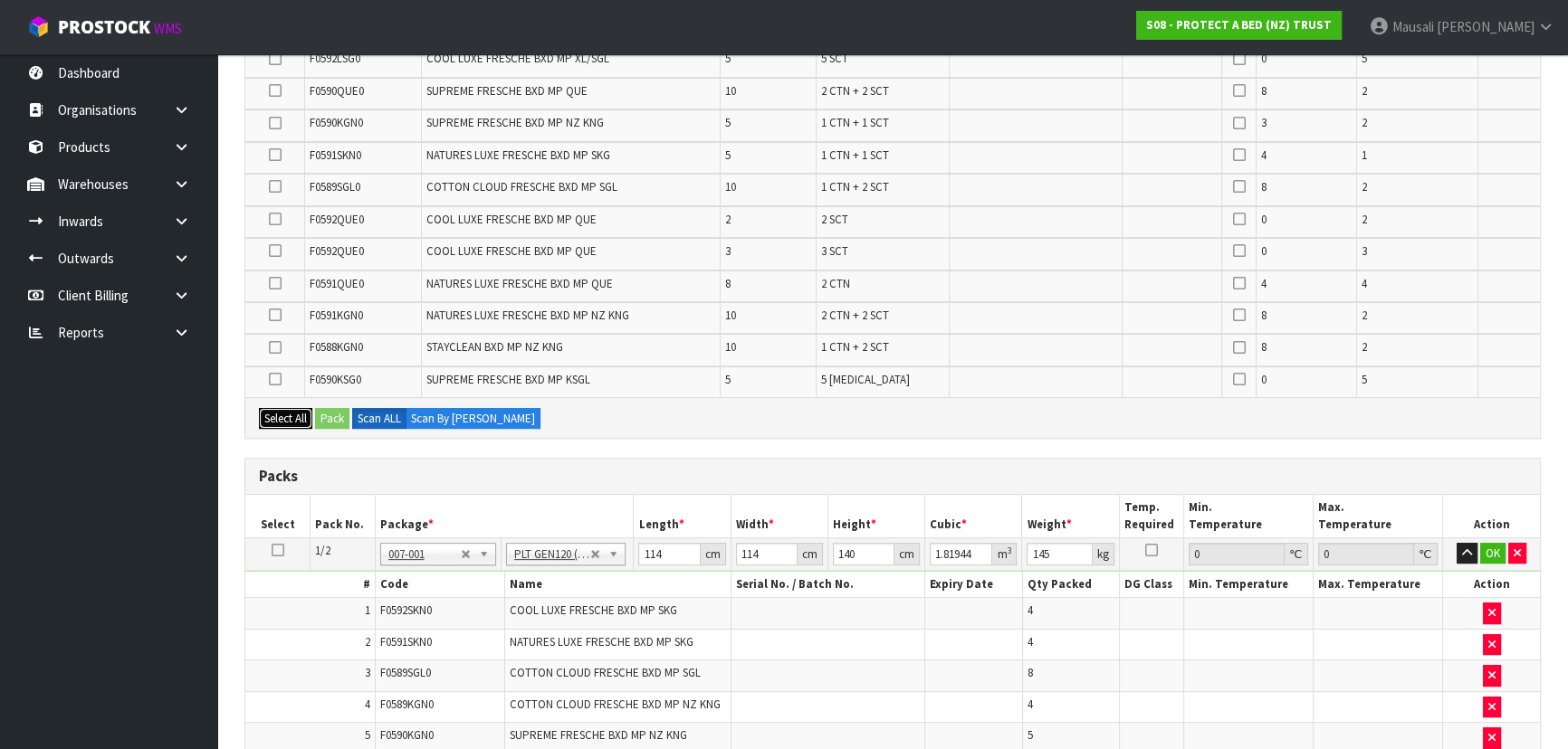
drag, startPoint x: 292, startPoint y: 418, endPoint x: 326, endPoint y: 409, distance: 35.2
click at [292, 418] on button "Select All" at bounding box center [285, 418] width 54 height 21
click at [345, 408] on button "Pack" at bounding box center [332, 418] width 34 height 21
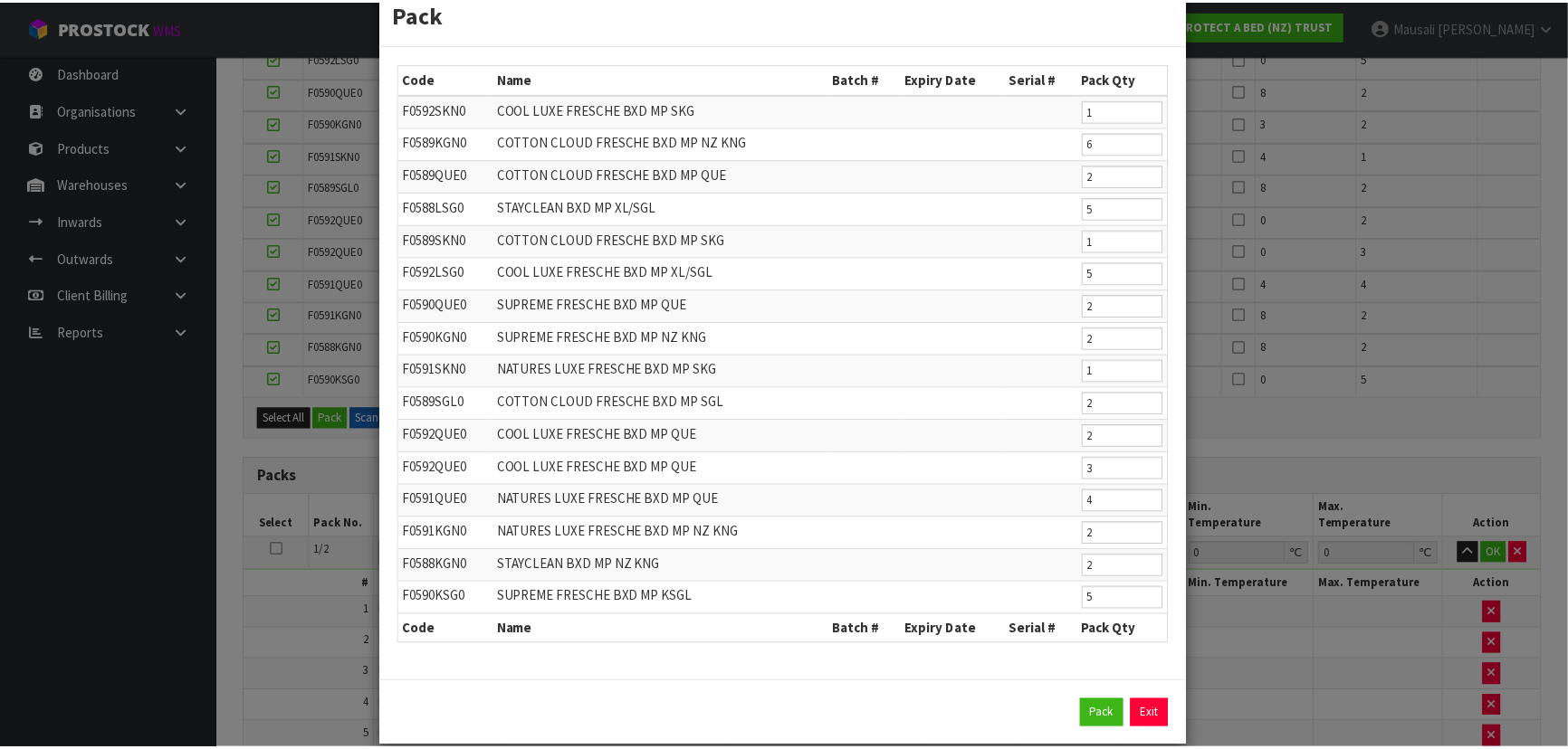
scroll to position [69, 0]
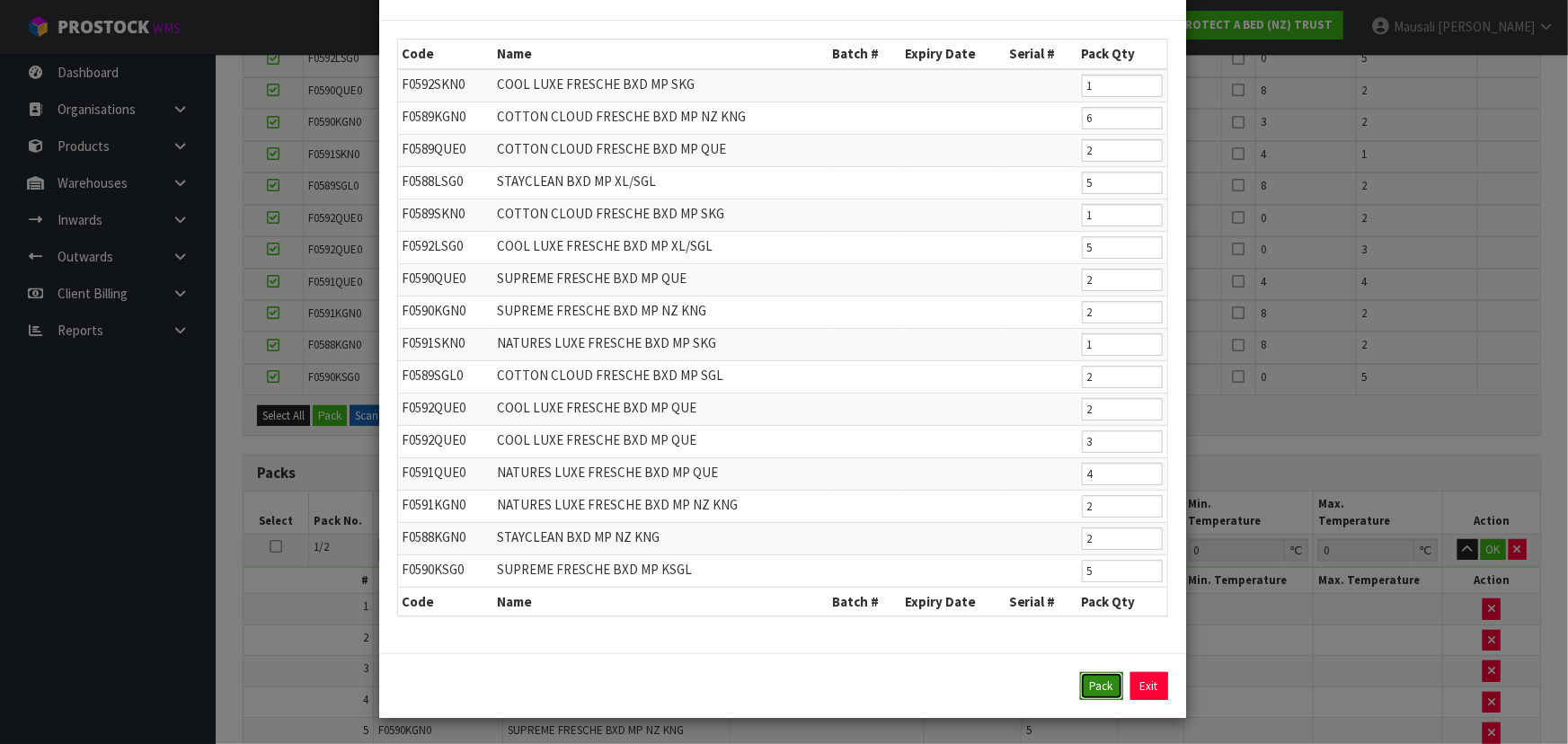
click at [1096, 690] on button "Pack" at bounding box center [1101, 687] width 44 height 29
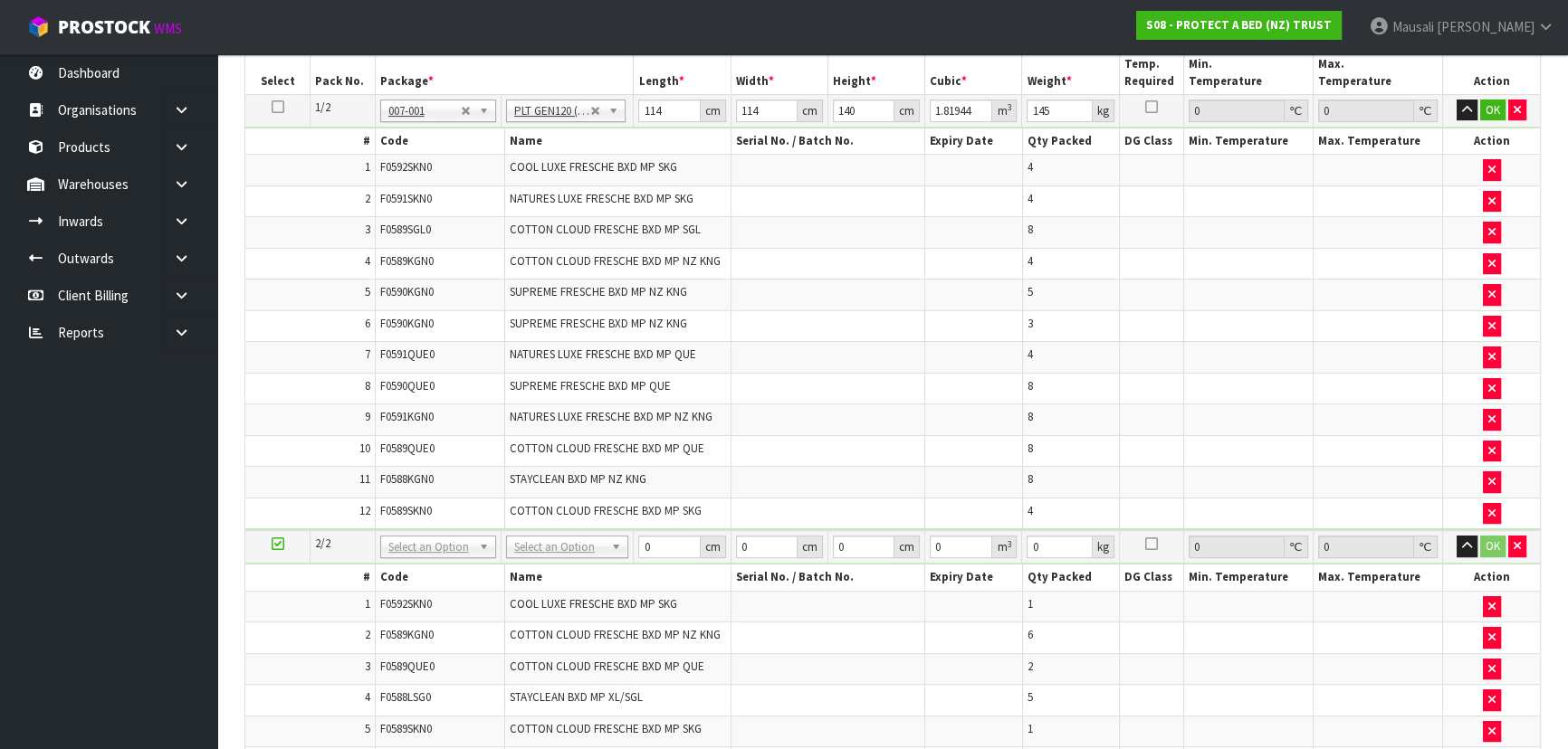
scroll to position [516, 0]
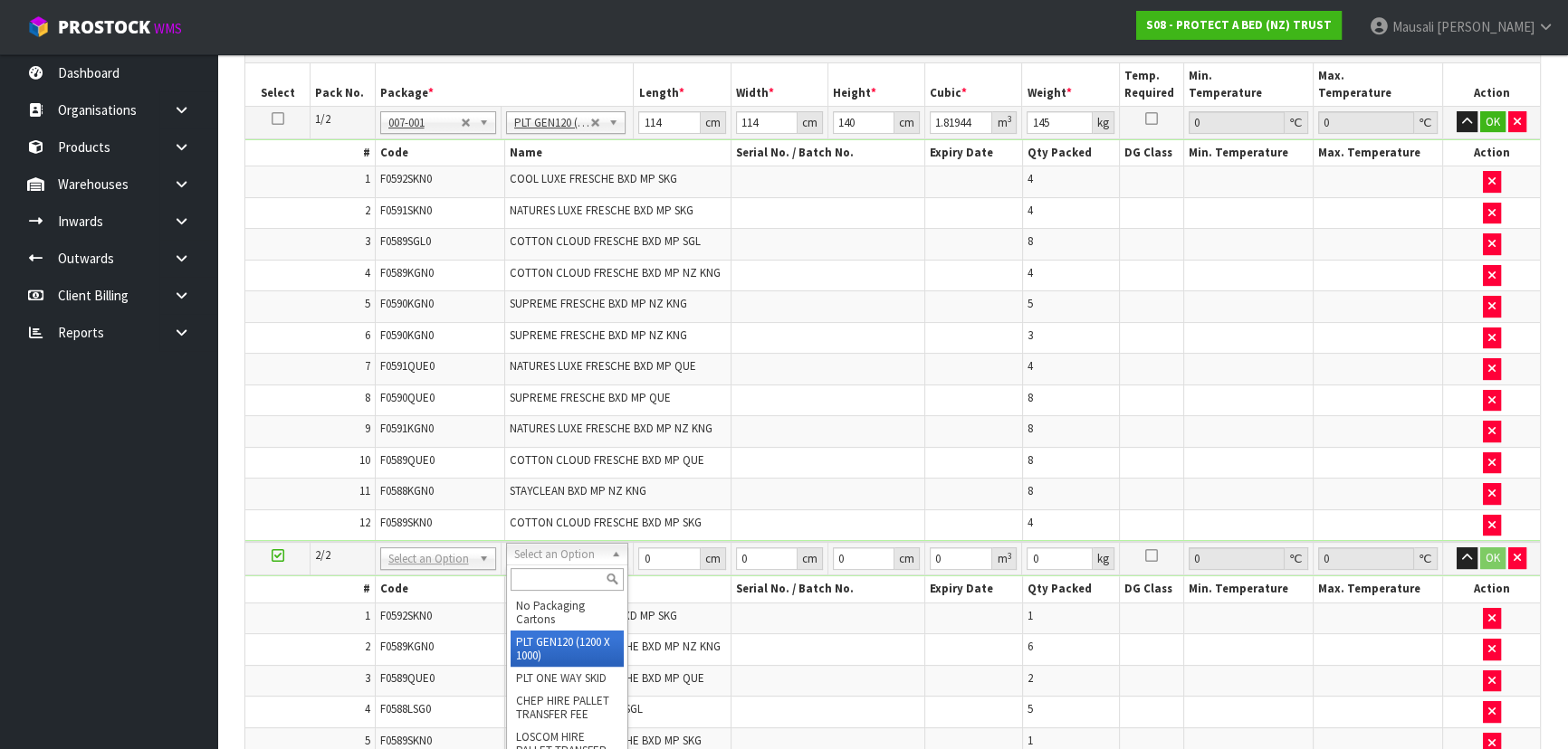
type input "2"
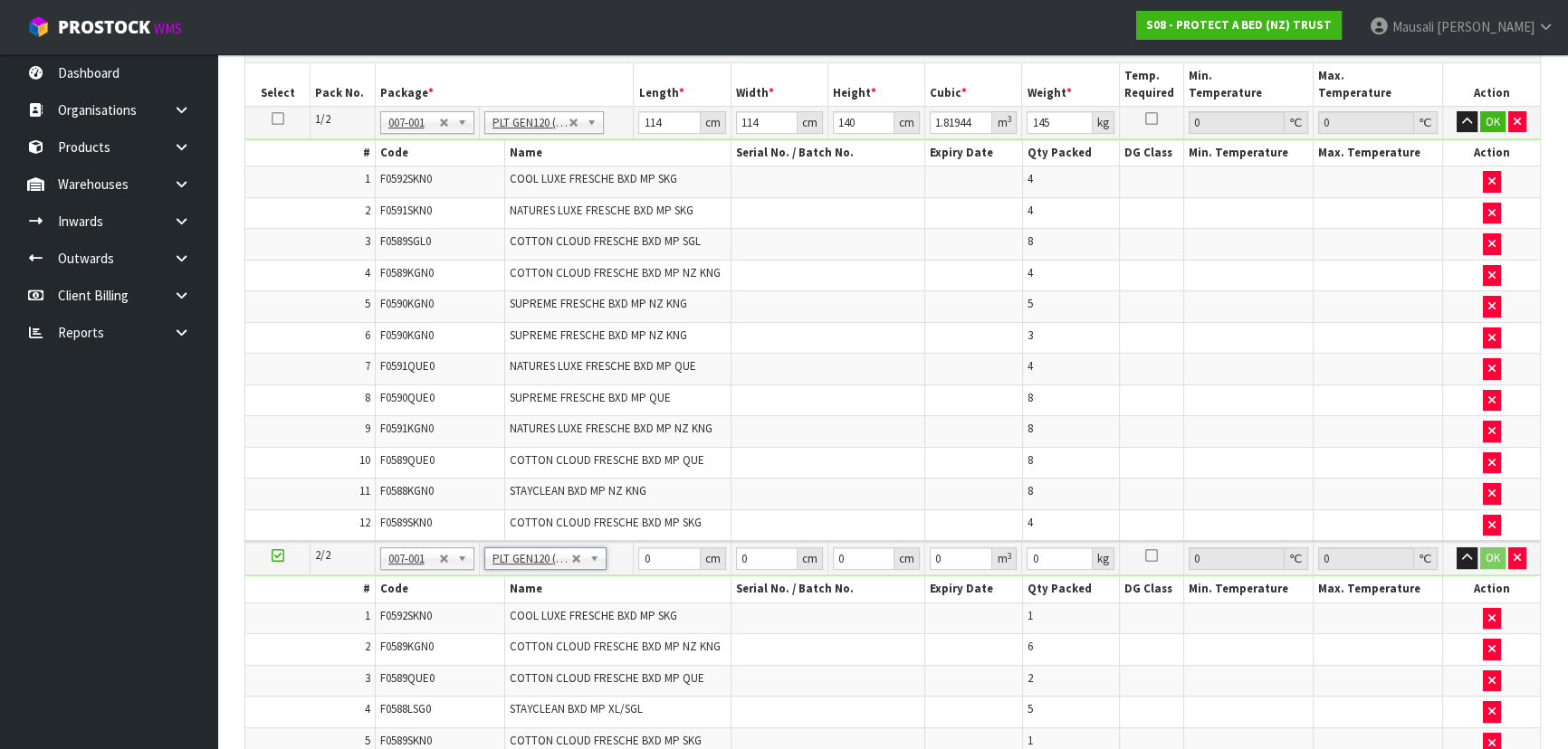
type input "120"
type input "100"
type input "65.33"
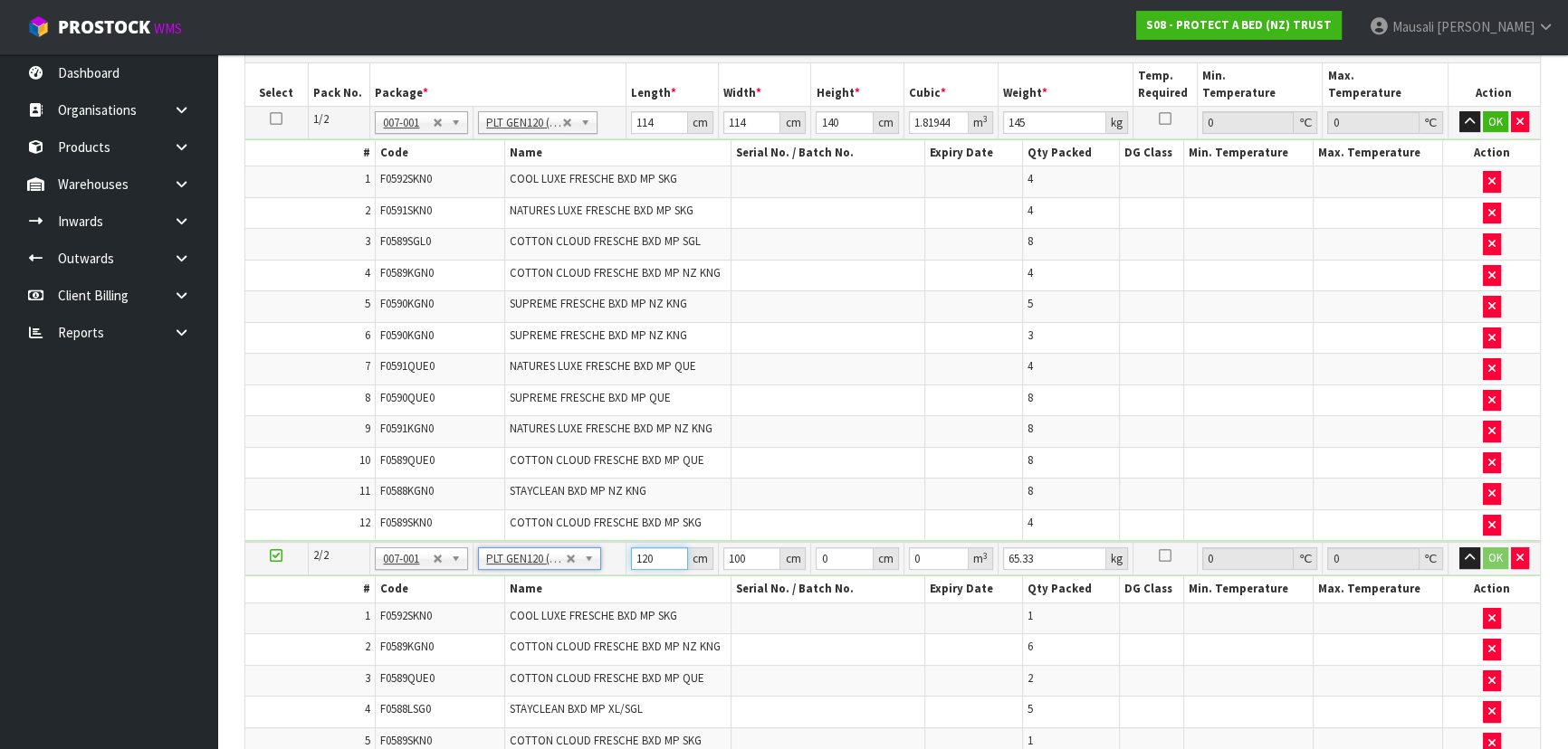
drag, startPoint x: 661, startPoint y: 553, endPoint x: 559, endPoint y: 558, distance: 102.1
type input "1"
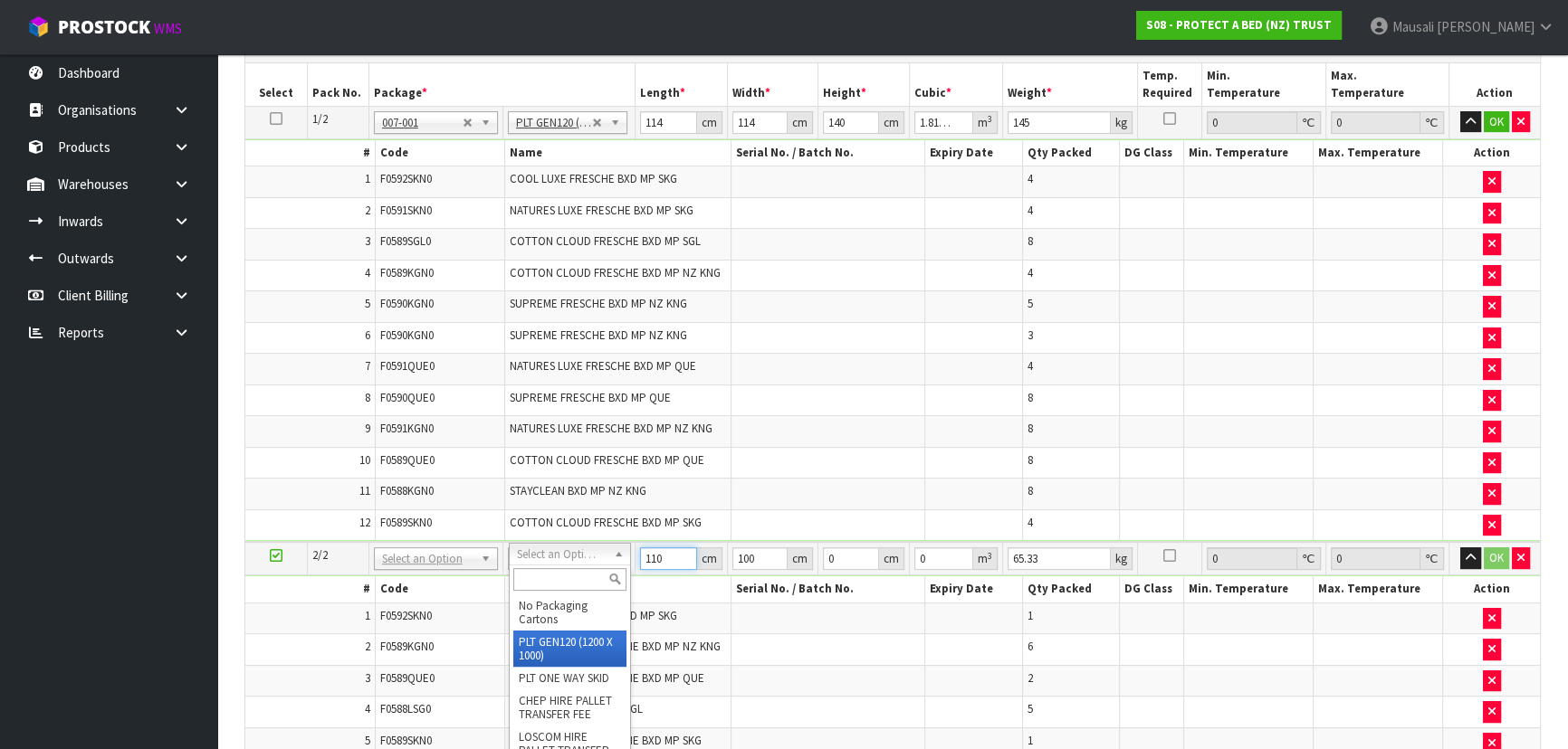
type input "110"
type input "2"
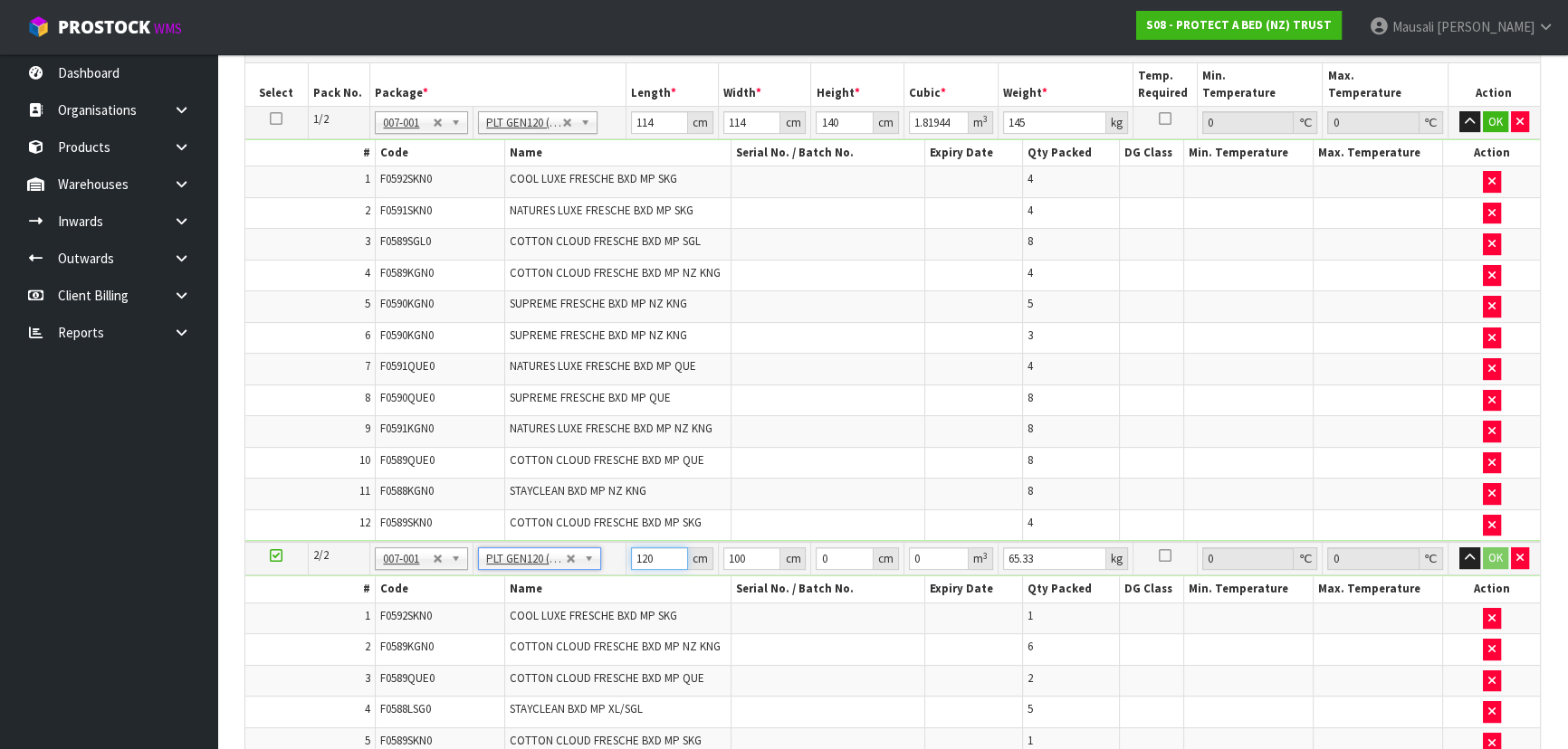
drag, startPoint x: 656, startPoint y: 555, endPoint x: 637, endPoint y: 556, distance: 19.0
click at [637, 556] on input "120" at bounding box center [660, 558] width 58 height 22
type input "110"
type input "7"
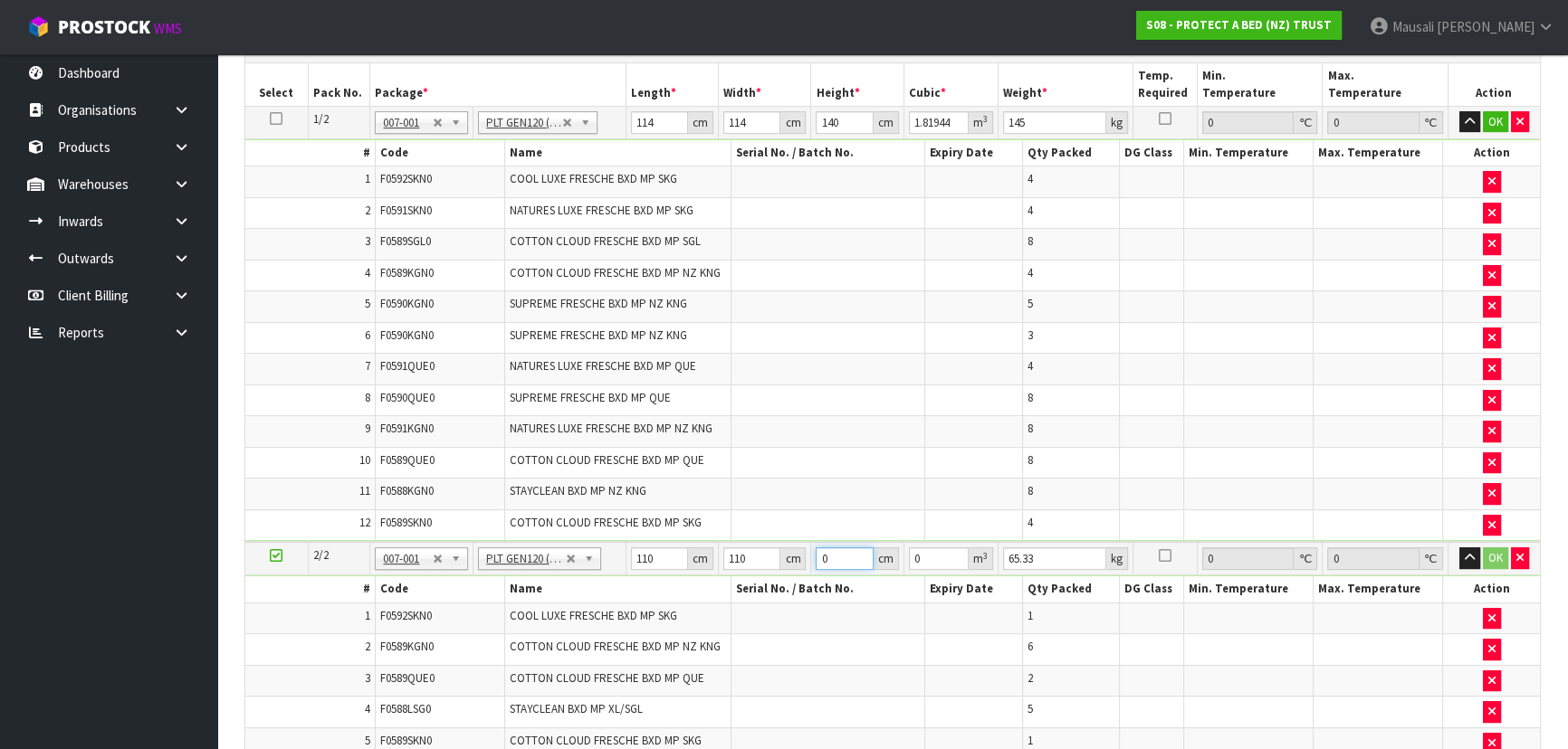
type input "0.0847"
type input "74"
type input "0.8954"
type input "74"
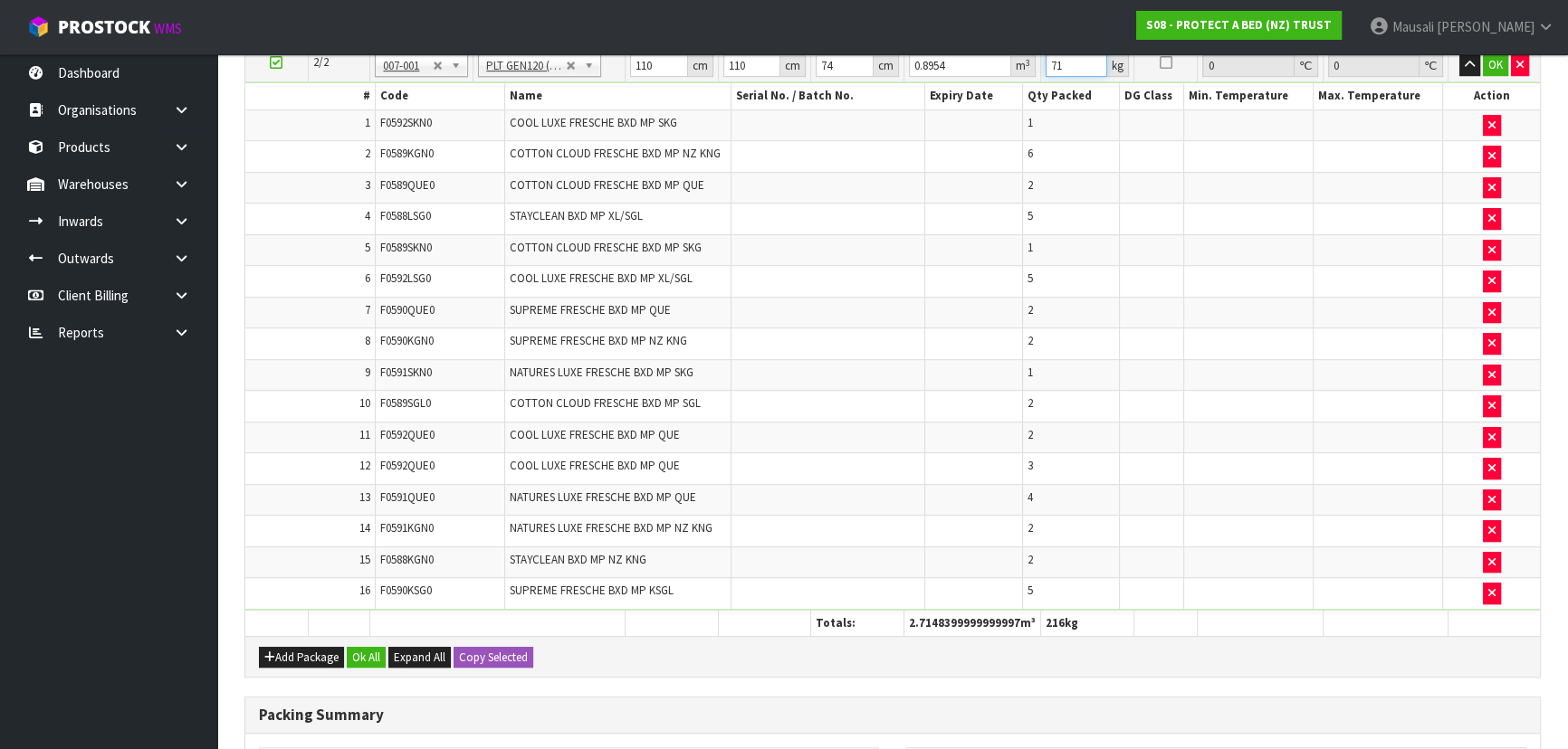
scroll to position [1174, 0]
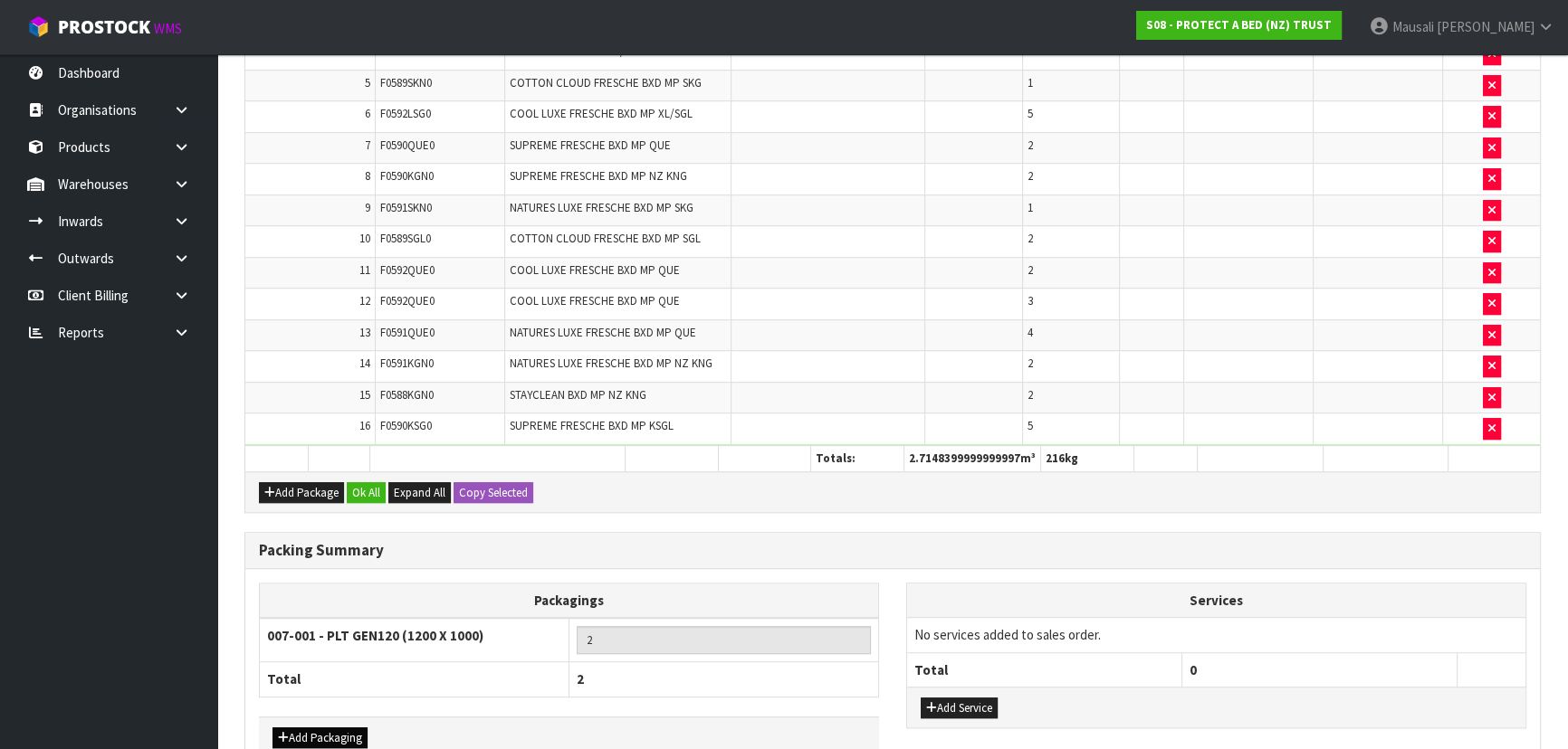
type input "71"
click at [297, 728] on button "Add Packaging" at bounding box center [319, 738] width 95 height 21
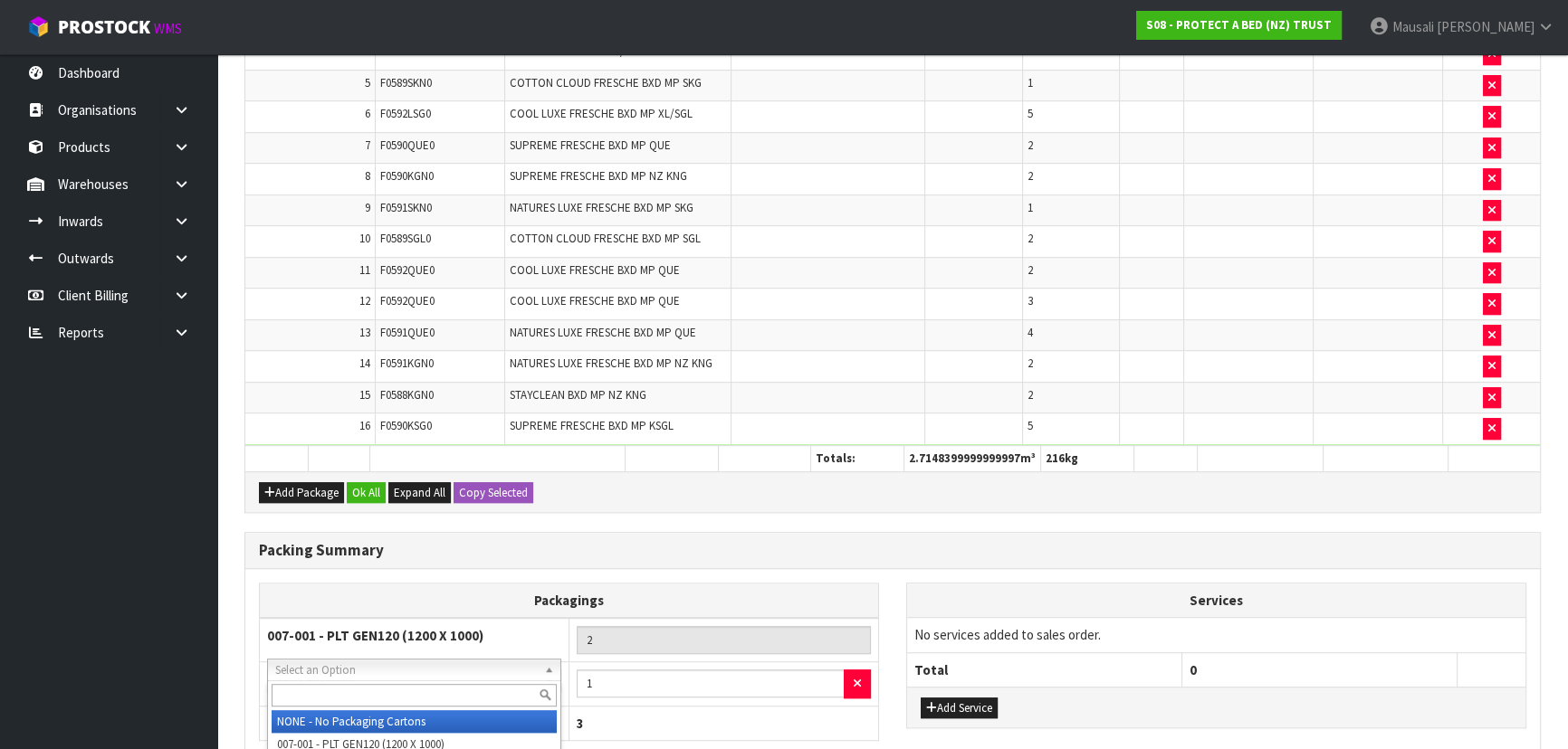
click at [310, 697] on input "text" at bounding box center [414, 695] width 285 height 22
type input "OC"
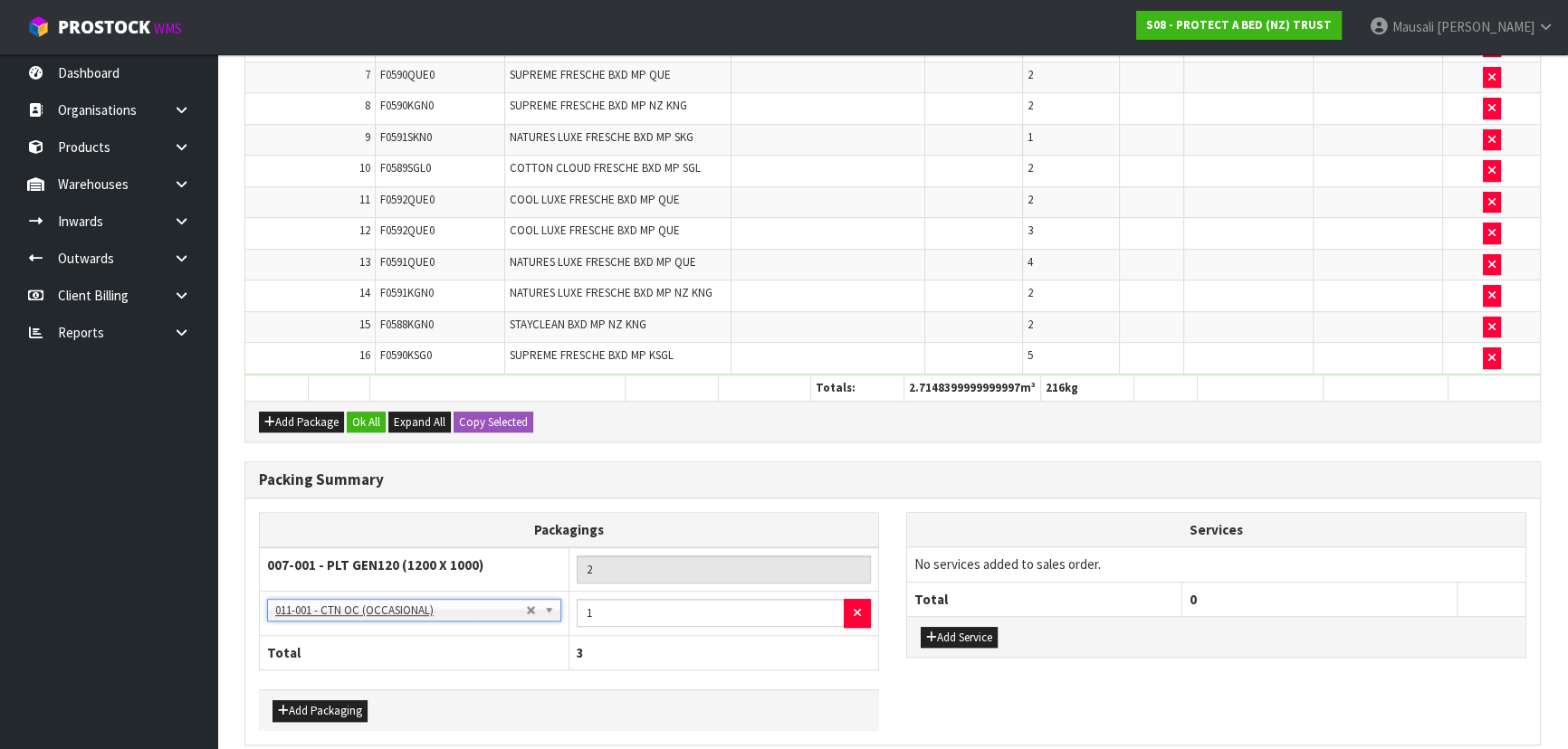
scroll to position [1313, 0]
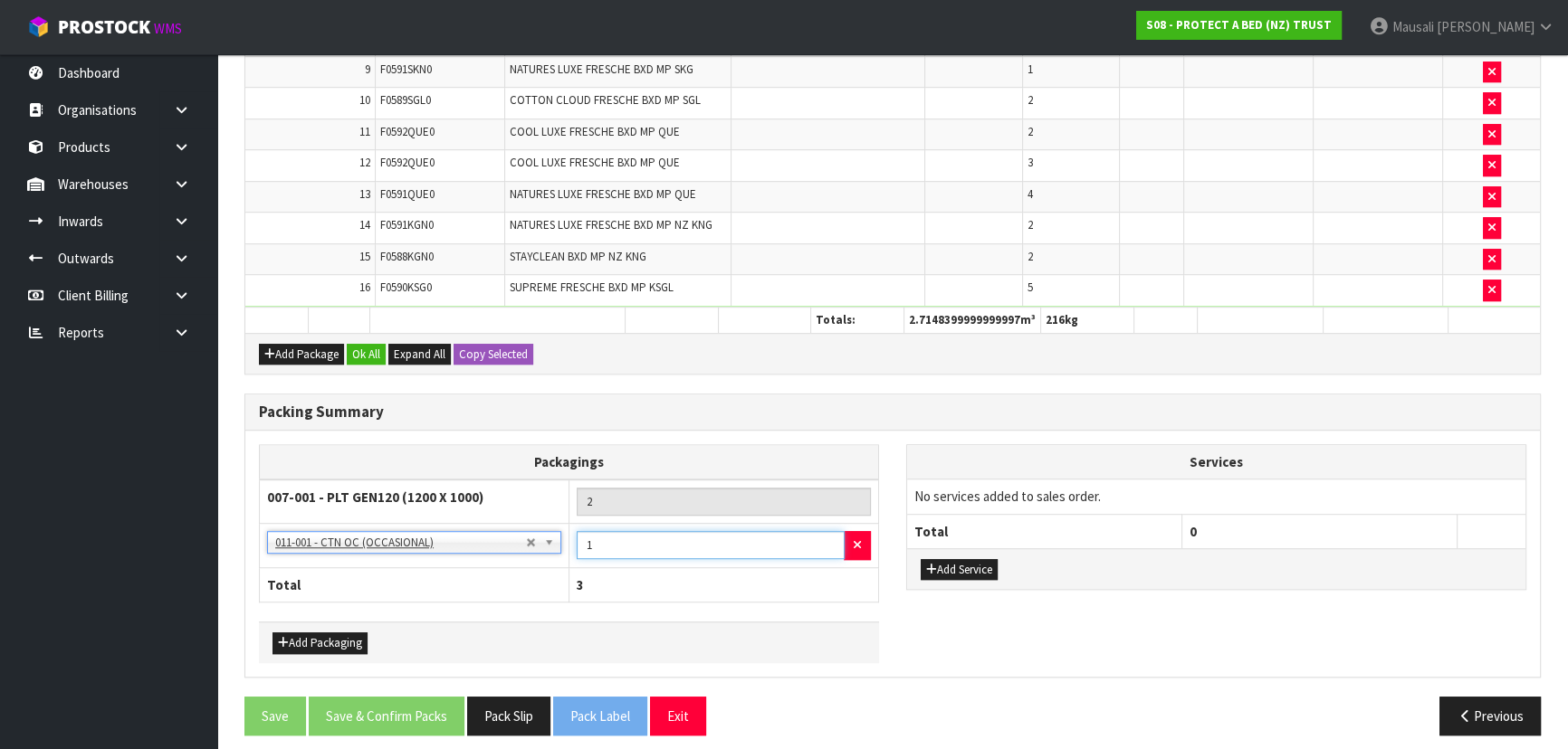
drag, startPoint x: 610, startPoint y: 538, endPoint x: 581, endPoint y: 547, distance: 30.4
click at [581, 547] on div "1" at bounding box center [724, 546] width 295 height 29
type input "8"
click at [362, 344] on button "Ok All" at bounding box center [366, 355] width 39 height 21
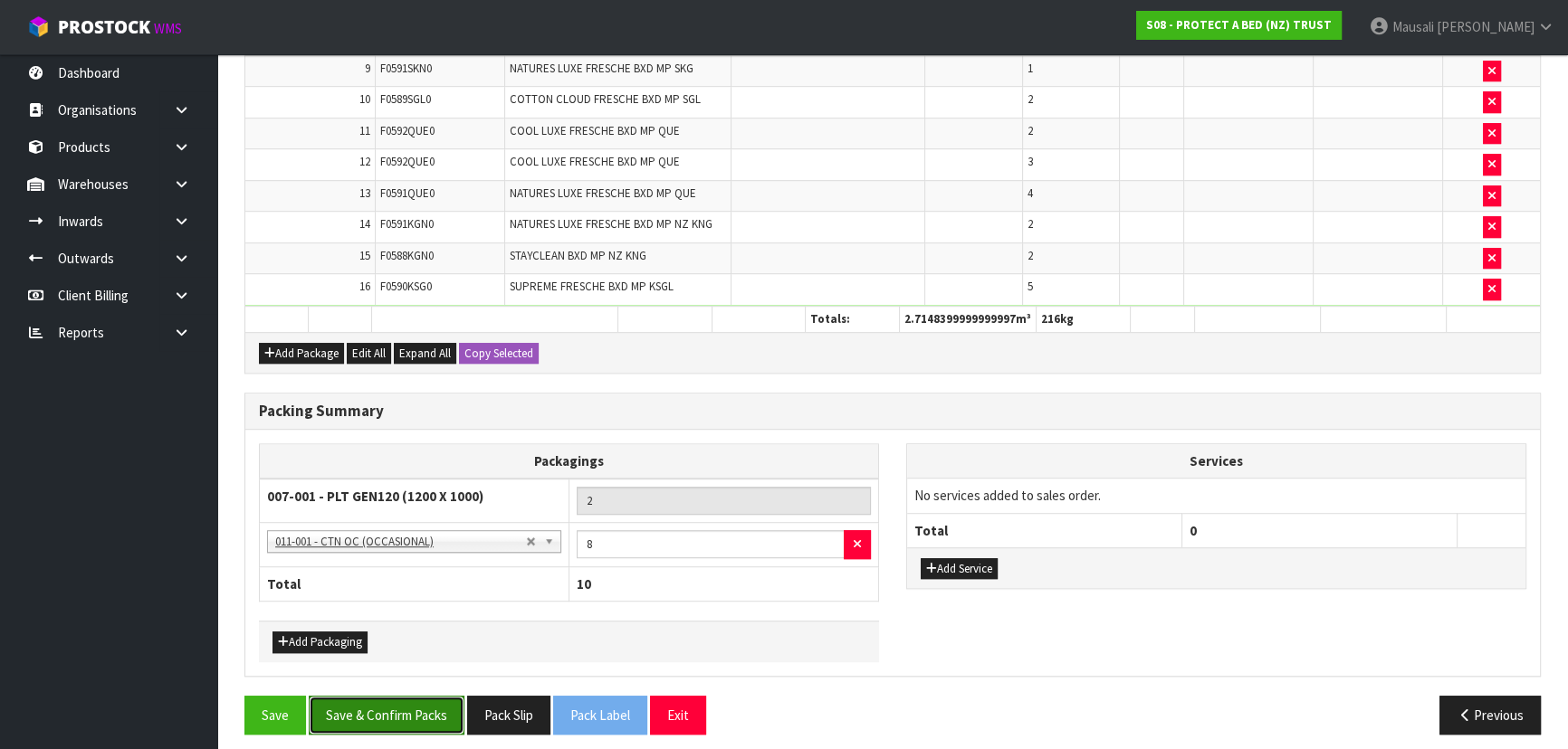
click at [392, 703] on button "Save & Confirm Packs" at bounding box center [386, 716] width 156 height 39
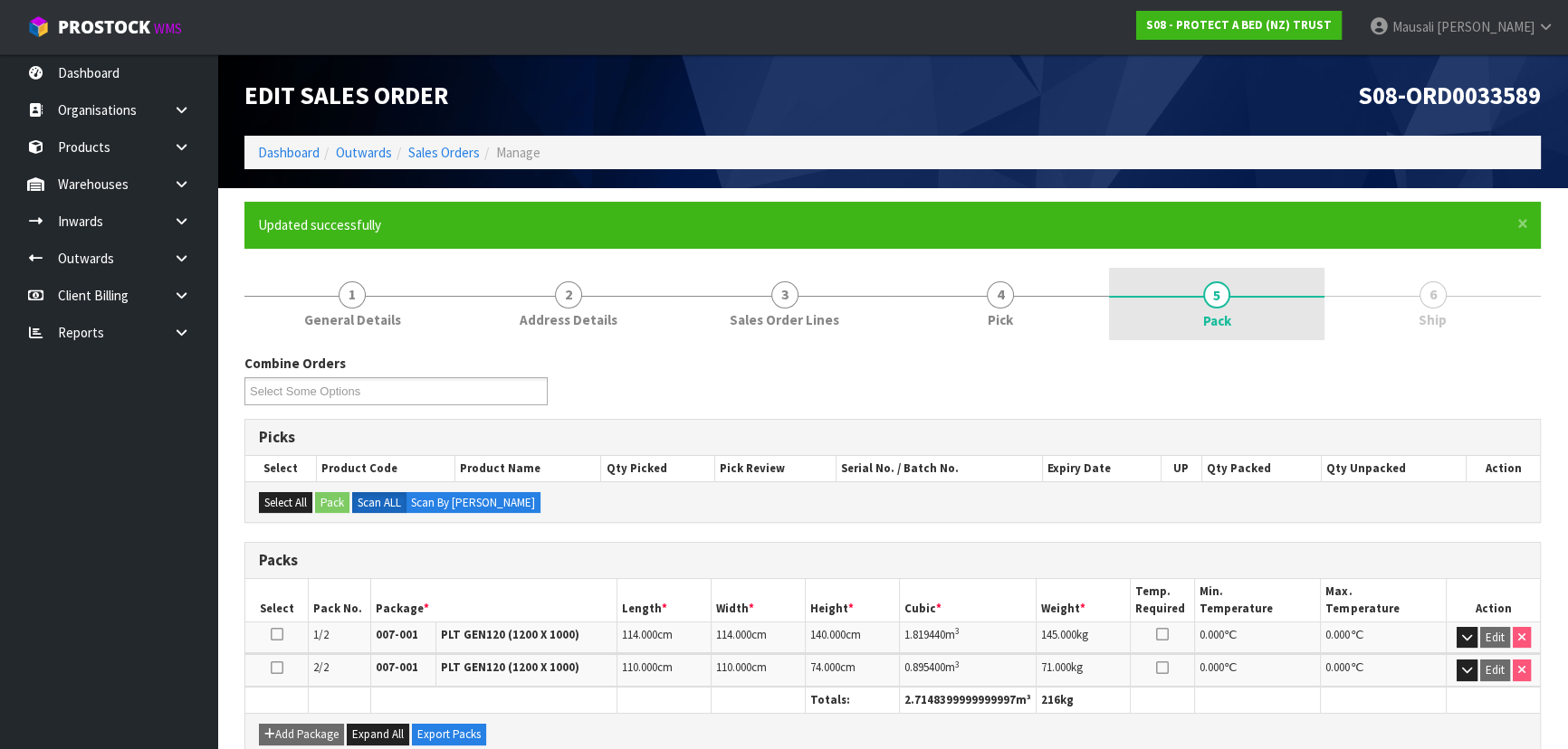
click at [1125, 339] on link "5 Pack" at bounding box center [1218, 304] width 217 height 72
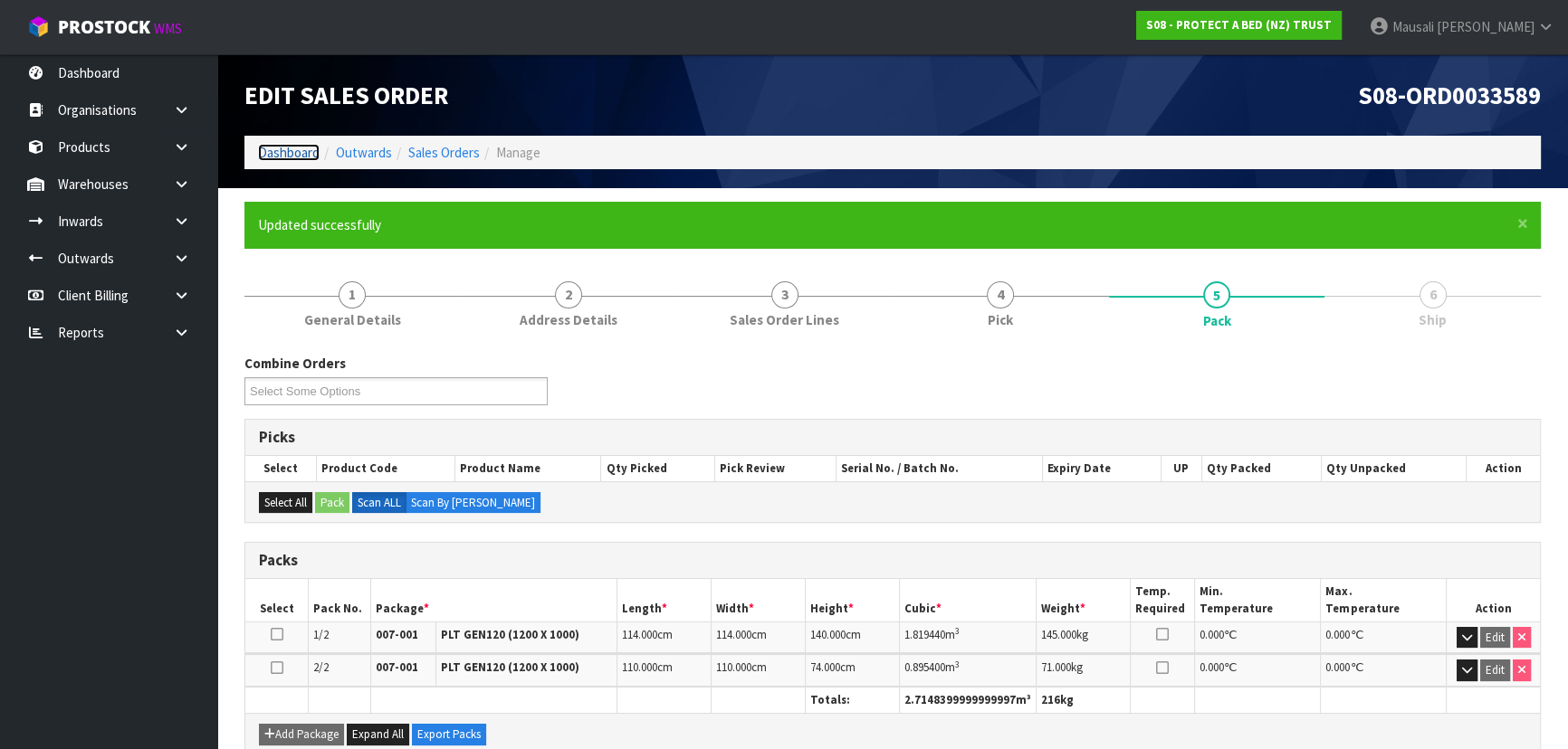
click at [301, 153] on link "Dashboard" at bounding box center [288, 153] width 61 height 18
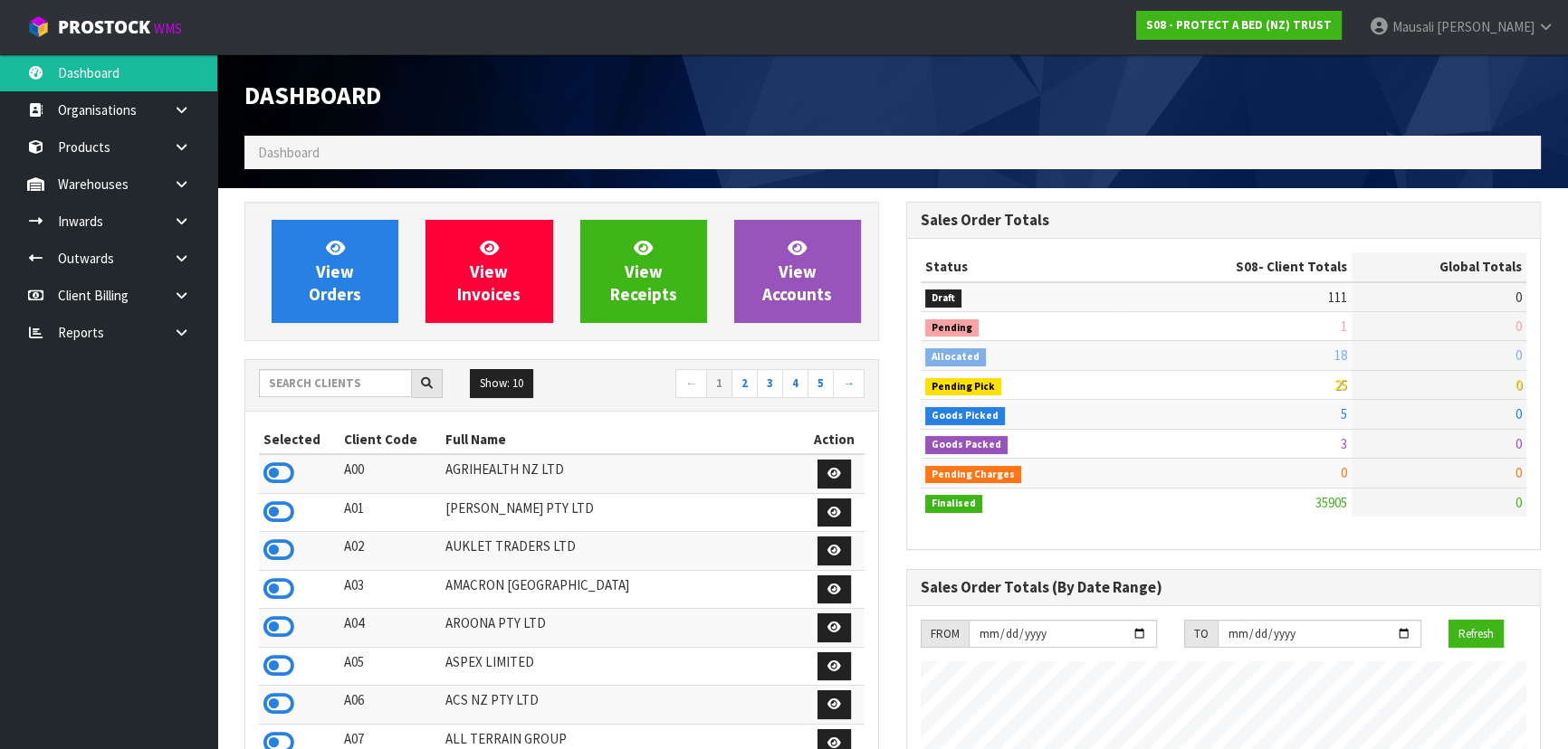
scroll to position [1368, 661]
click at [271, 382] on input "text" at bounding box center [335, 383] width 153 height 28
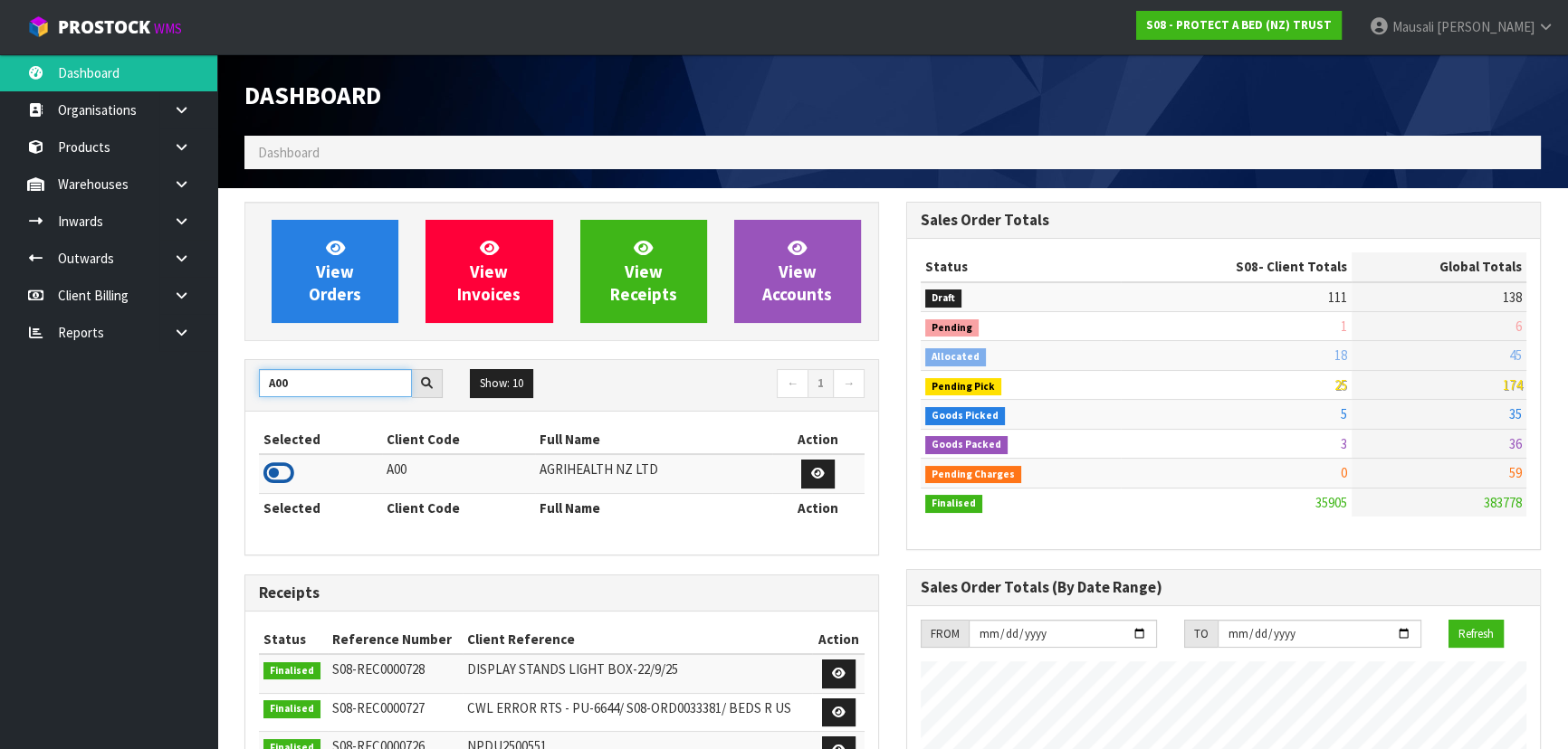
type input "A00"
click at [284, 471] on icon at bounding box center [279, 473] width 31 height 27
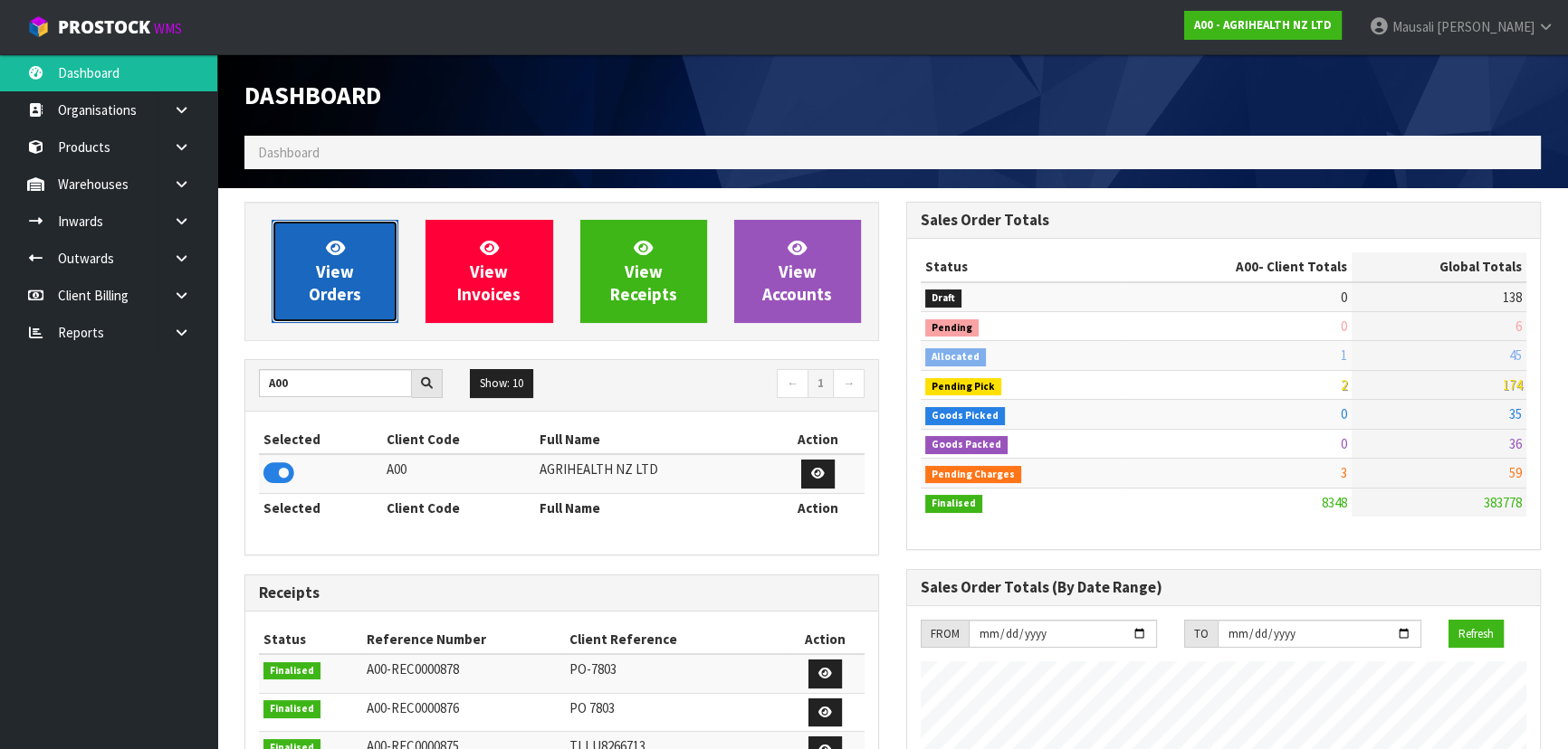
click at [342, 271] on span "View Orders" at bounding box center [335, 271] width 53 height 68
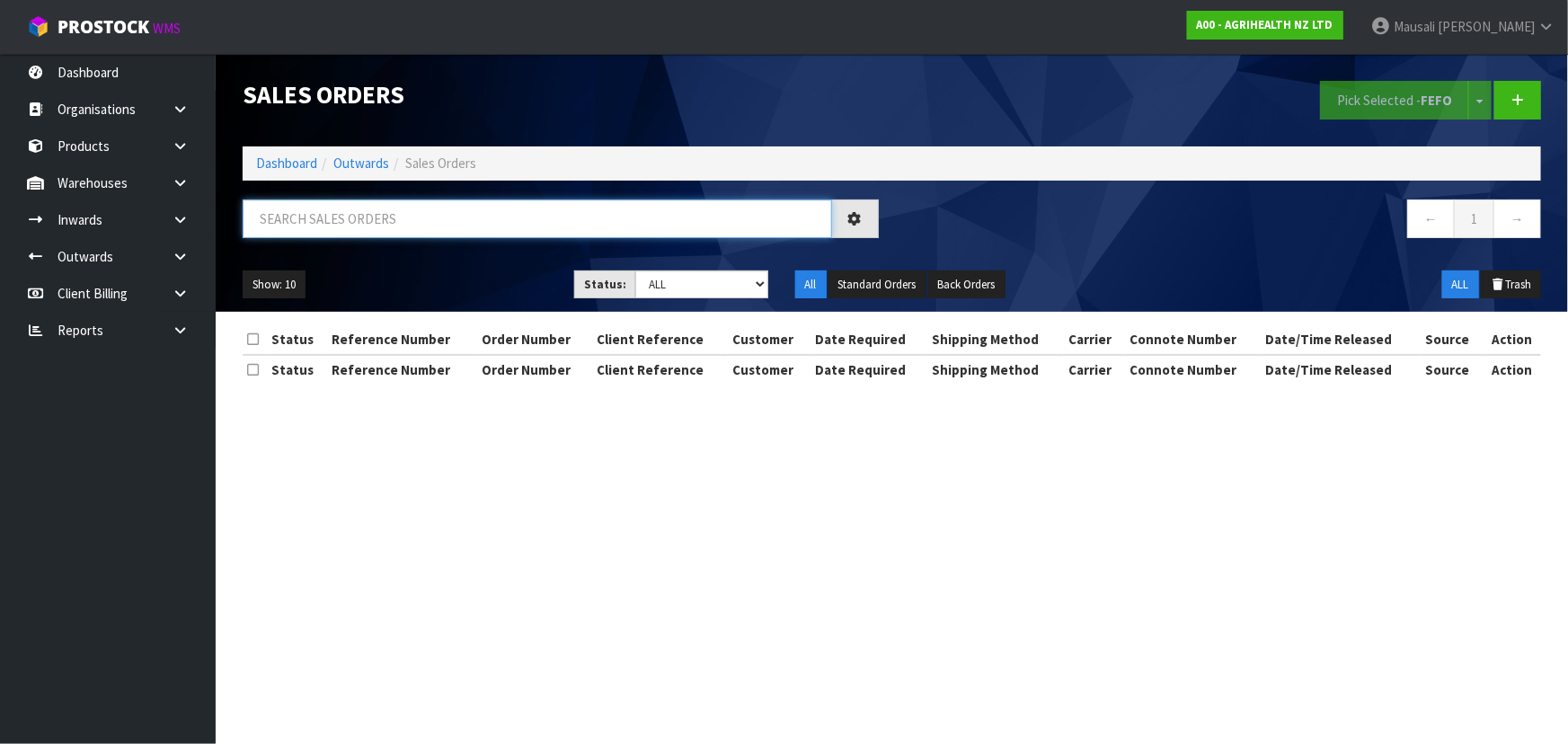
click at [307, 216] on input "text" at bounding box center [538, 219] width 590 height 39
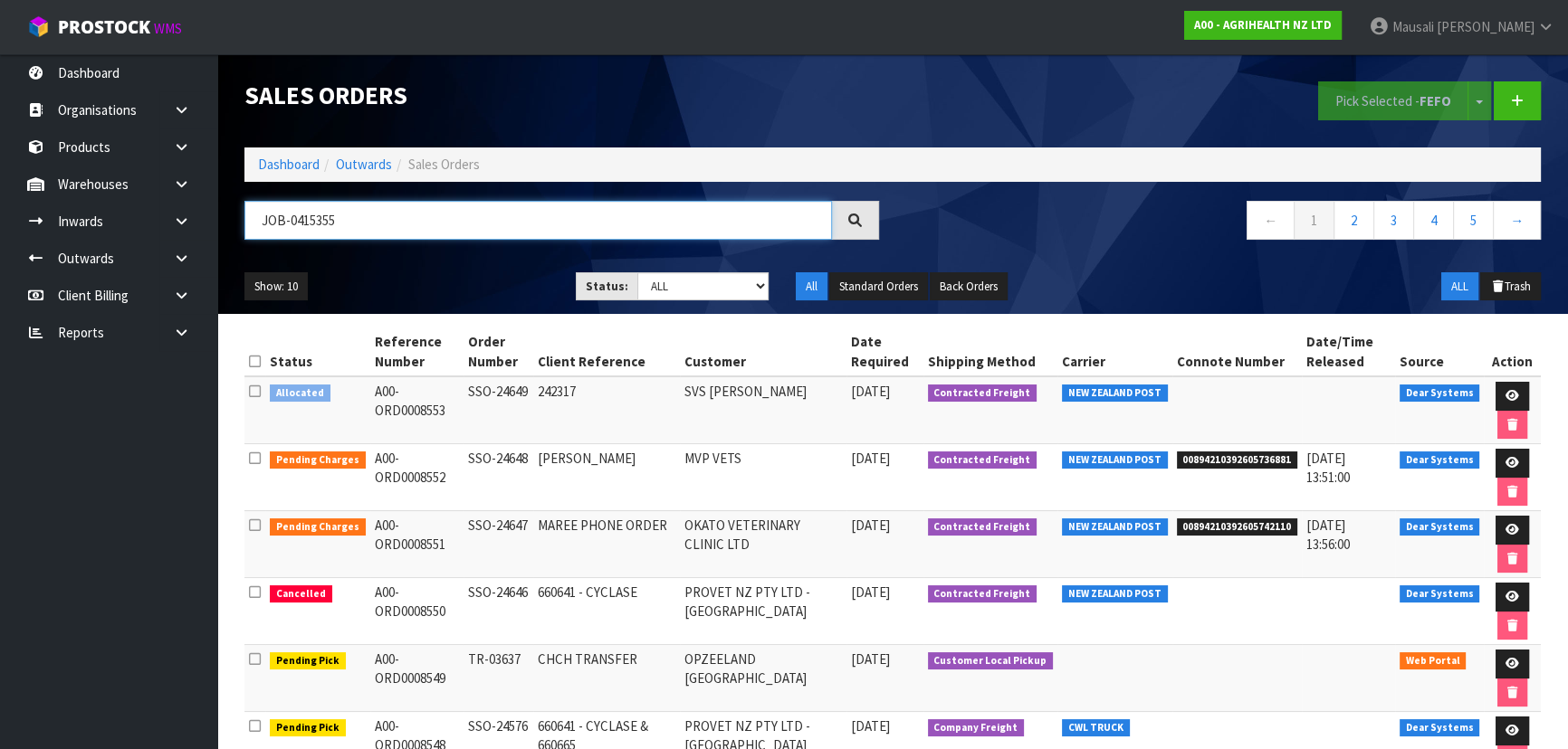
type input "JOB-0415355"
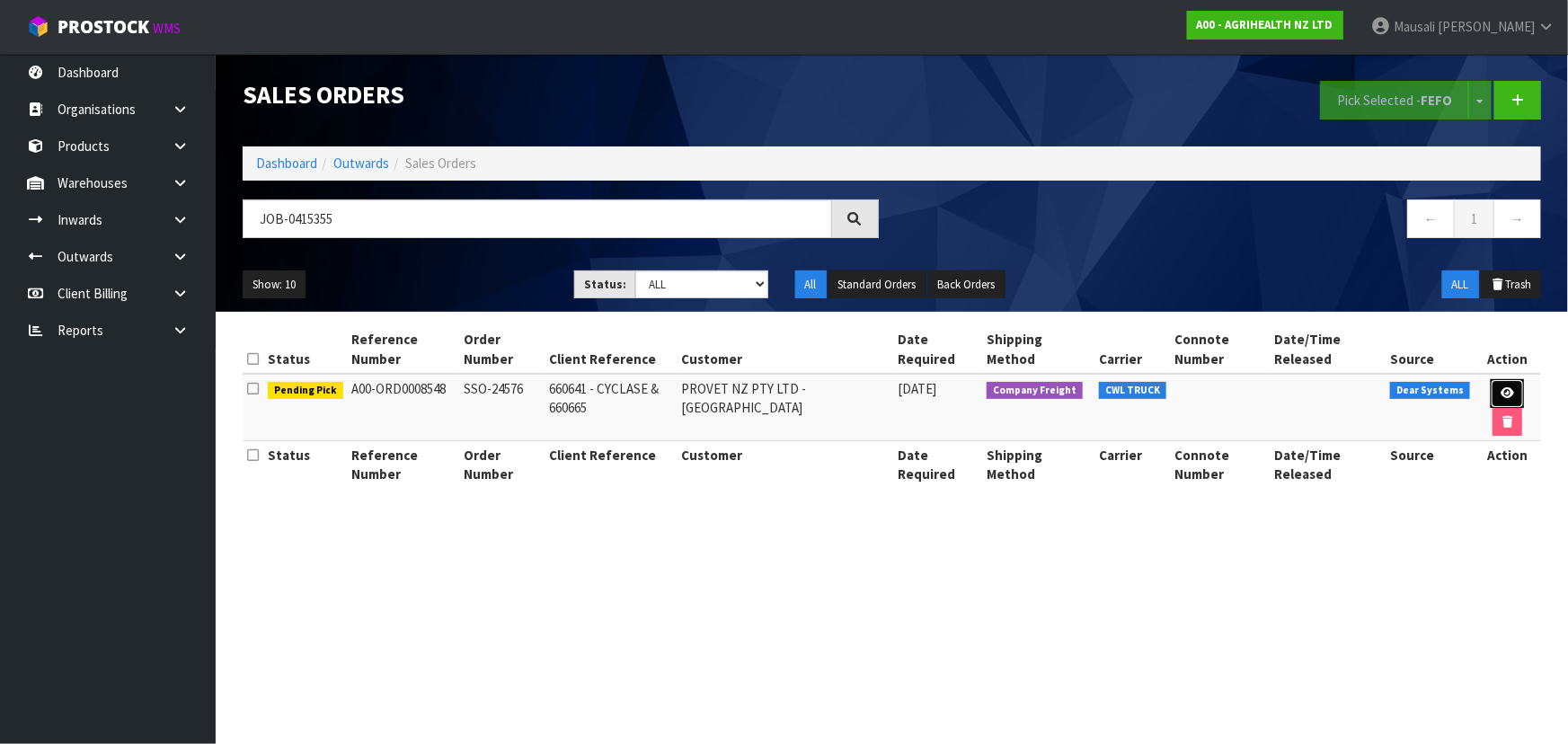
click at [1505, 380] on link at bounding box center [1507, 394] width 33 height 29
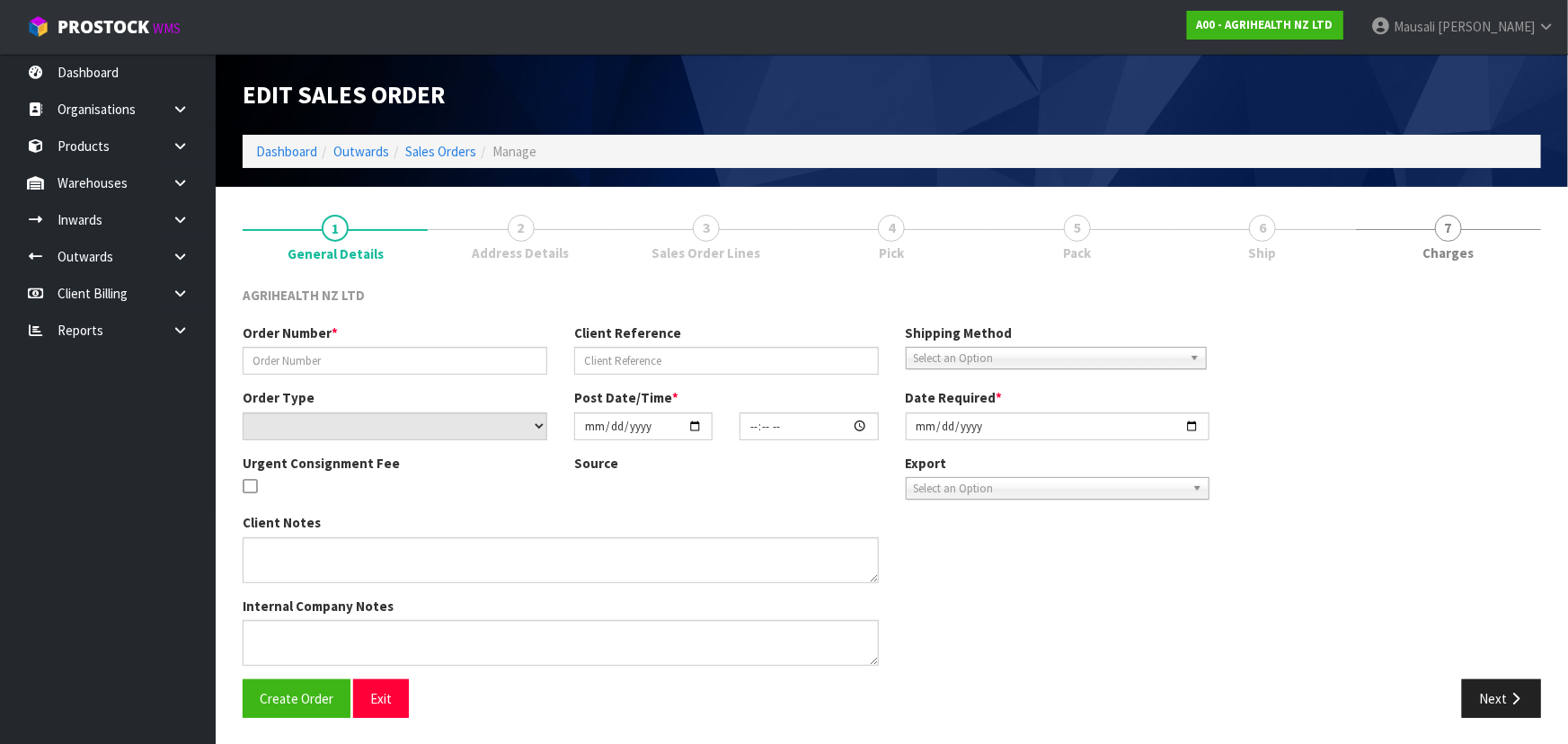
type input "SSO-24576"
type input "660641 - CYCLASE & 660665"
select select "number:0"
type input "[DATE]"
type input "09:20:51.000"
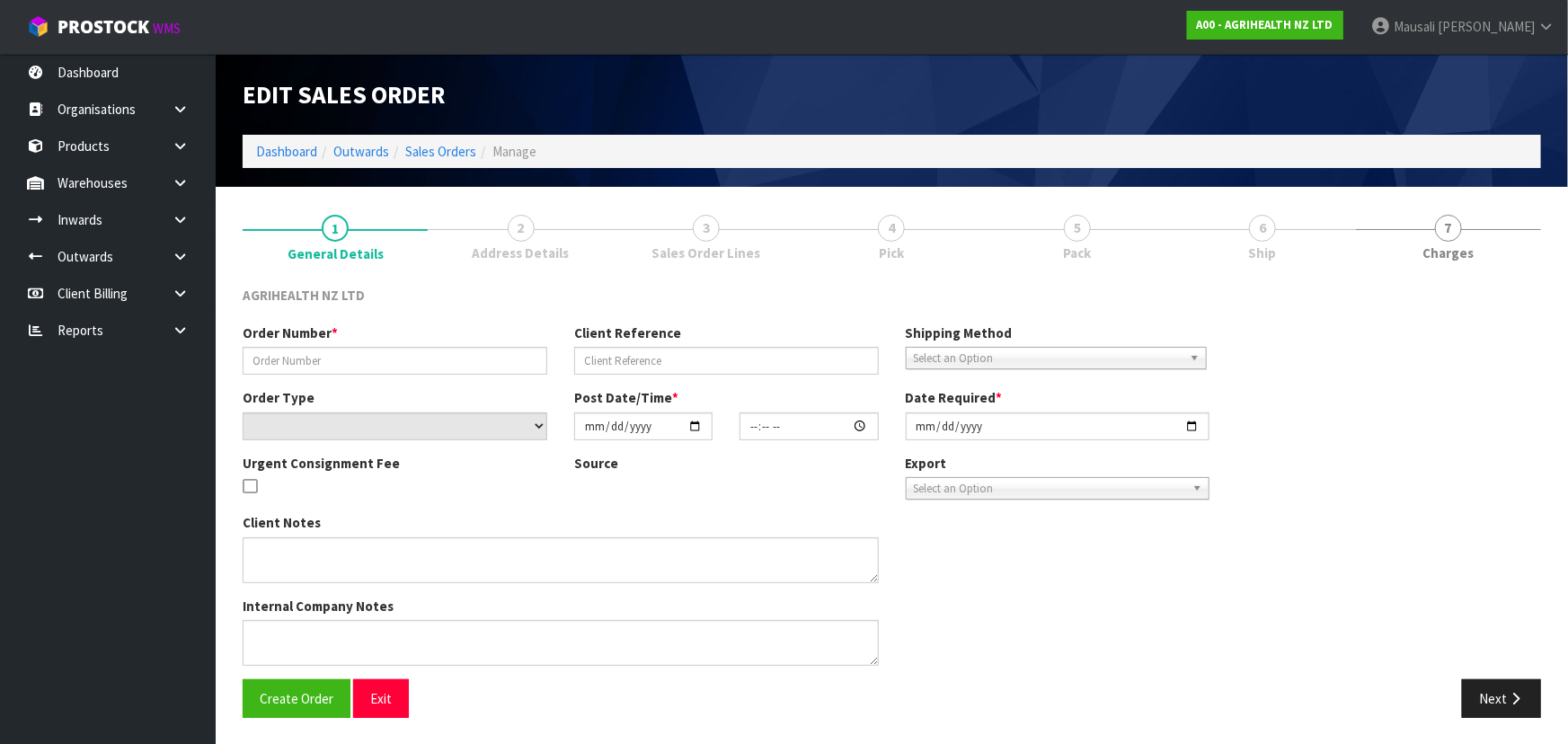
type input "[DATE]"
type textarea "SHIP BY: CWL Truck"
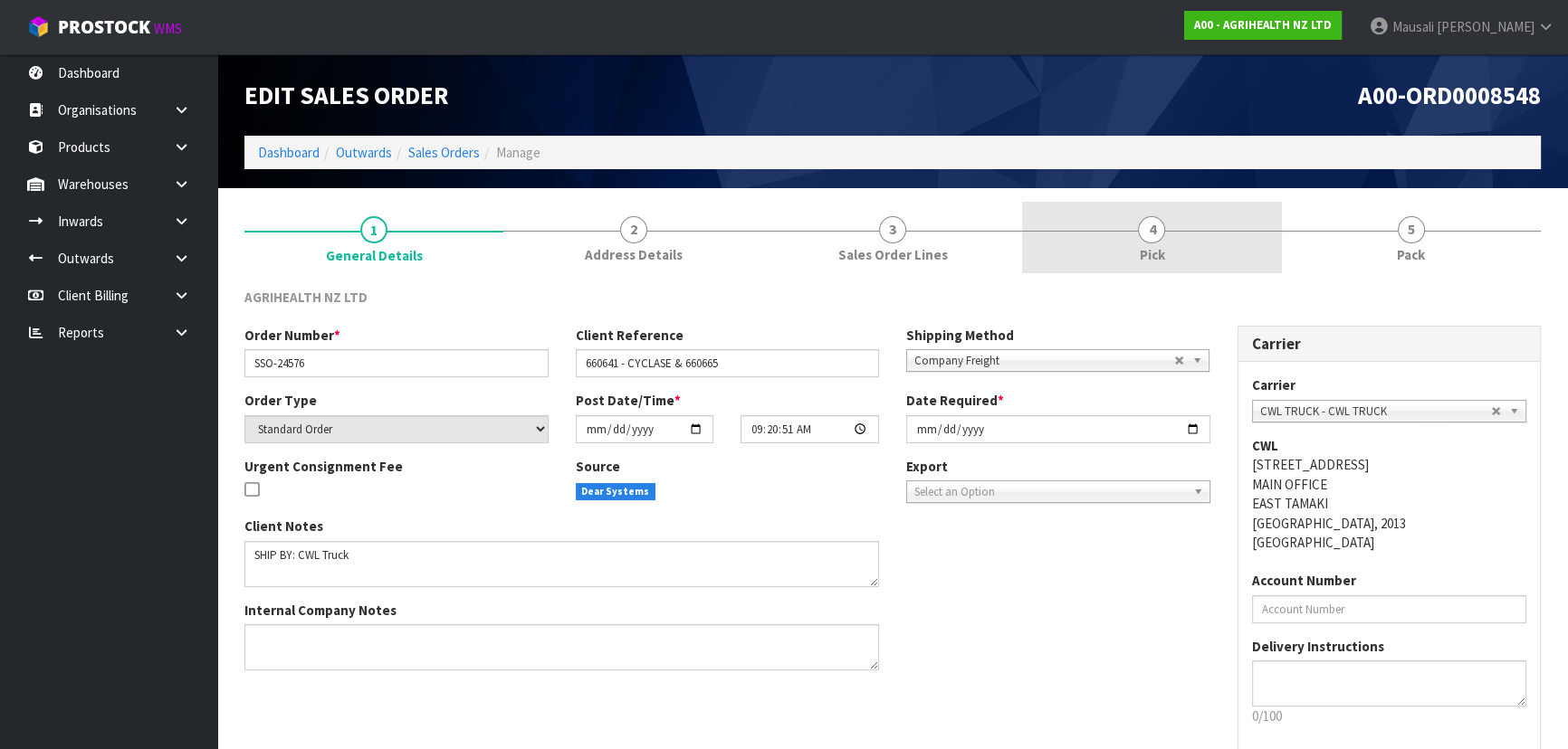
click at [1173, 238] on link "4 Pick" at bounding box center [1151, 237] width 259 height 71
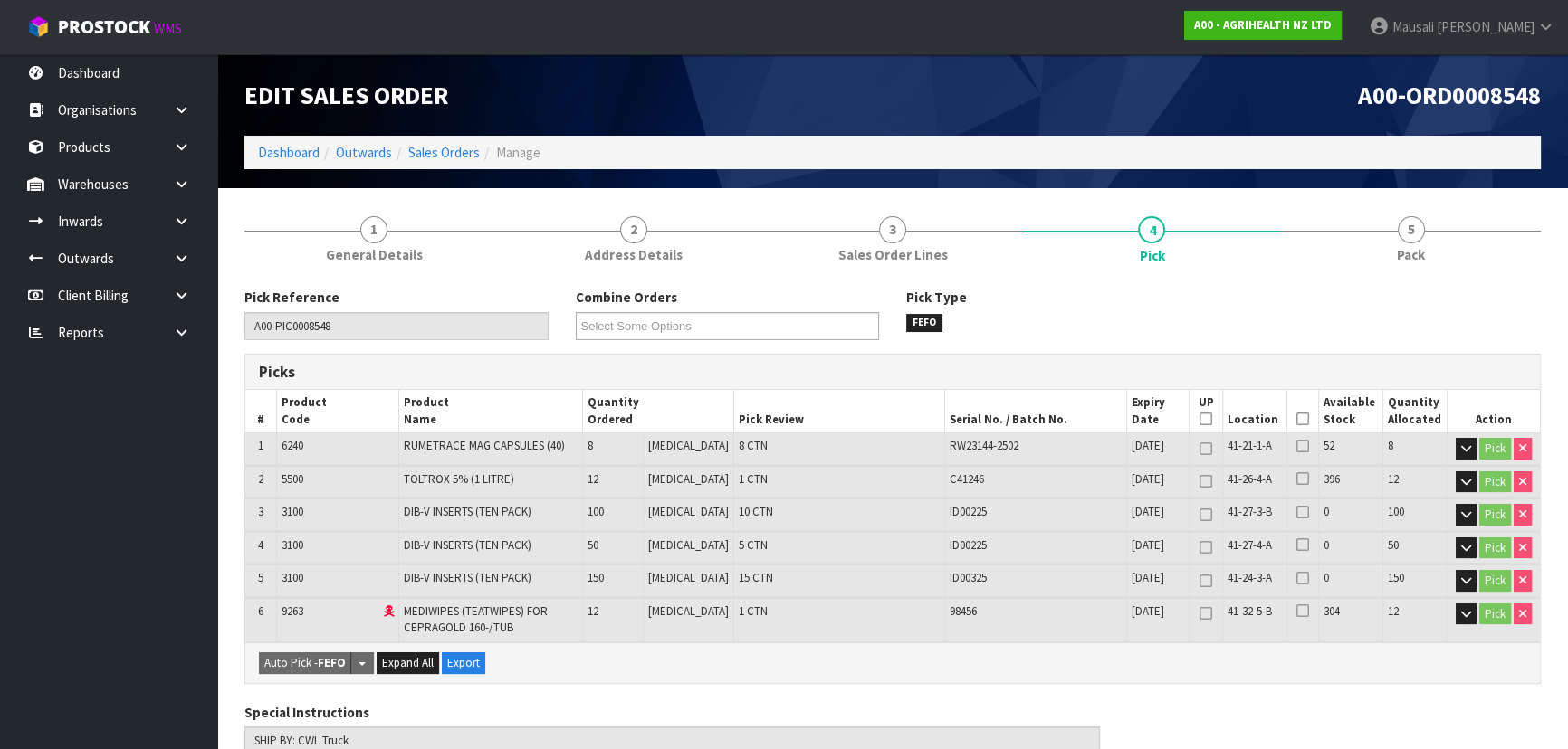
click at [1297, 419] on icon at bounding box center [1303, 419] width 13 height 1
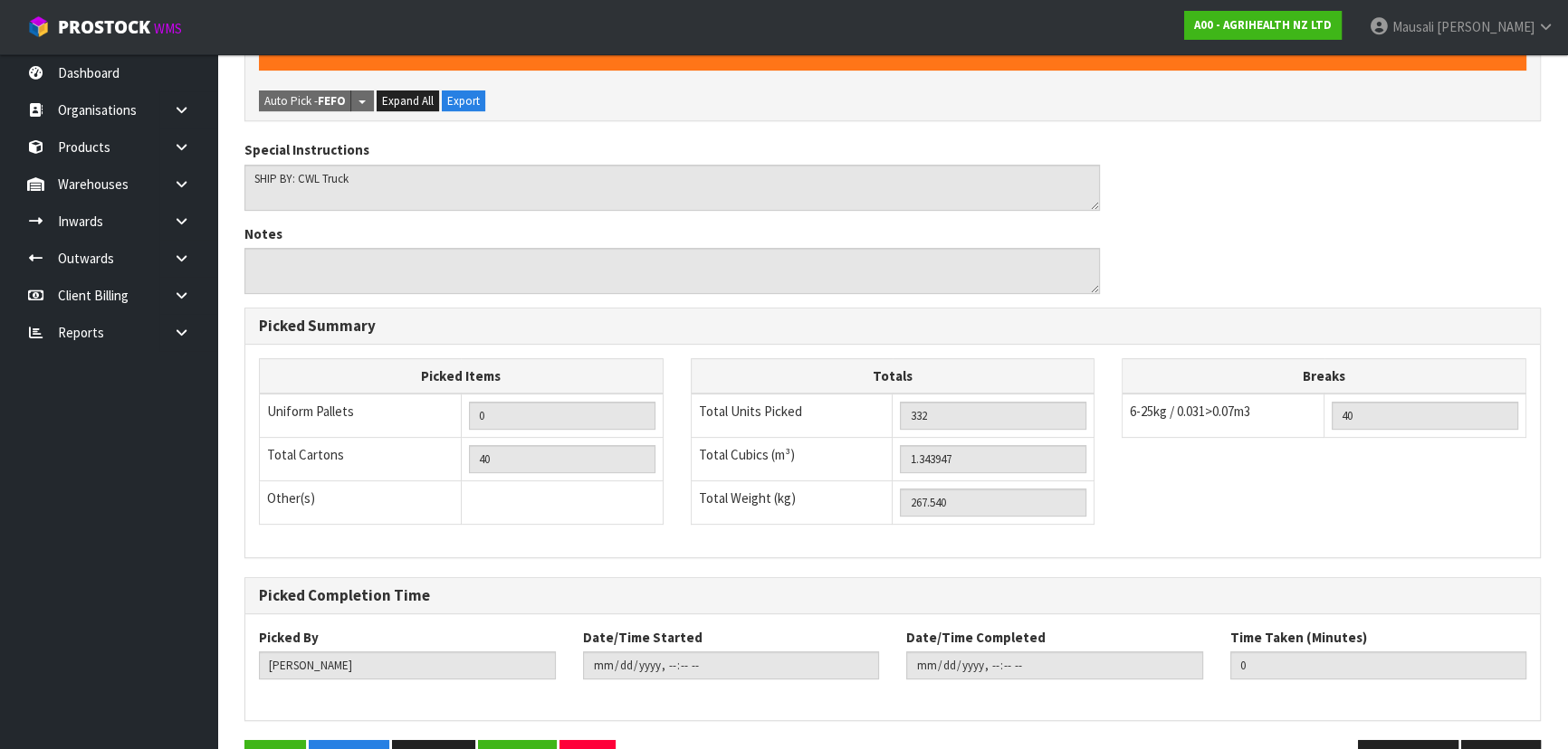
scroll to position [680, 0]
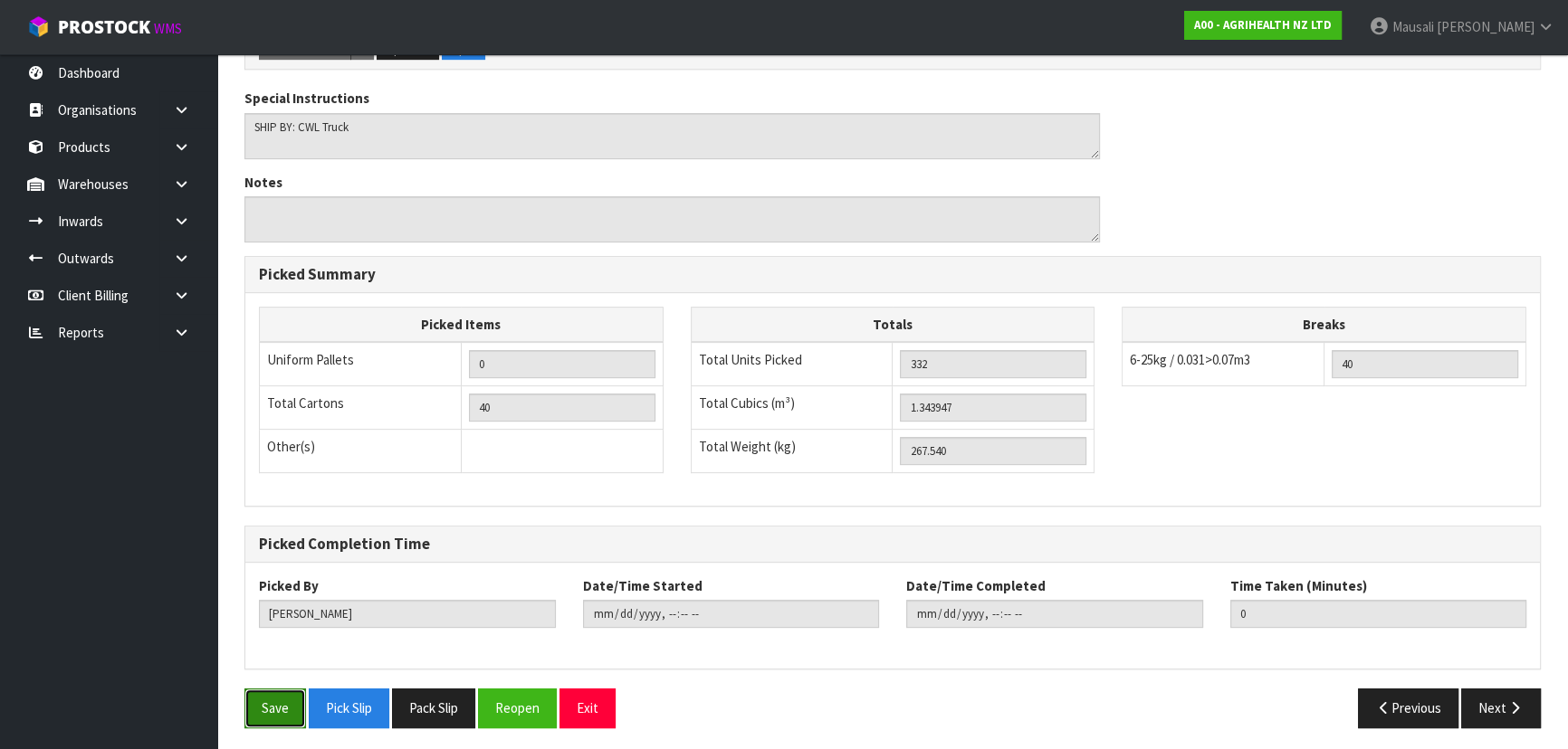
click at [285, 689] on button "Save" at bounding box center [275, 708] width 61 height 39
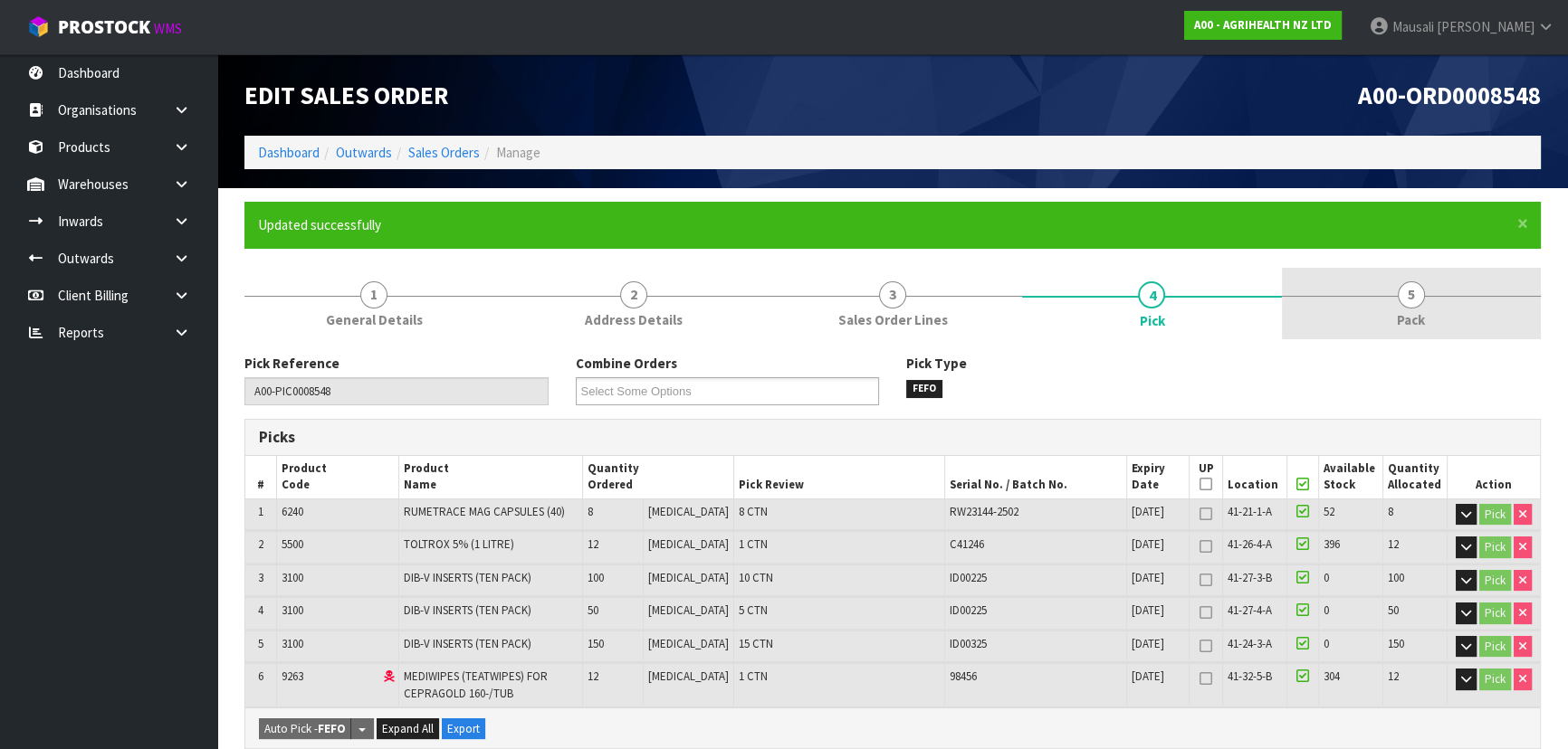
click at [1397, 310] on span "Pack" at bounding box center [1411, 319] width 28 height 19
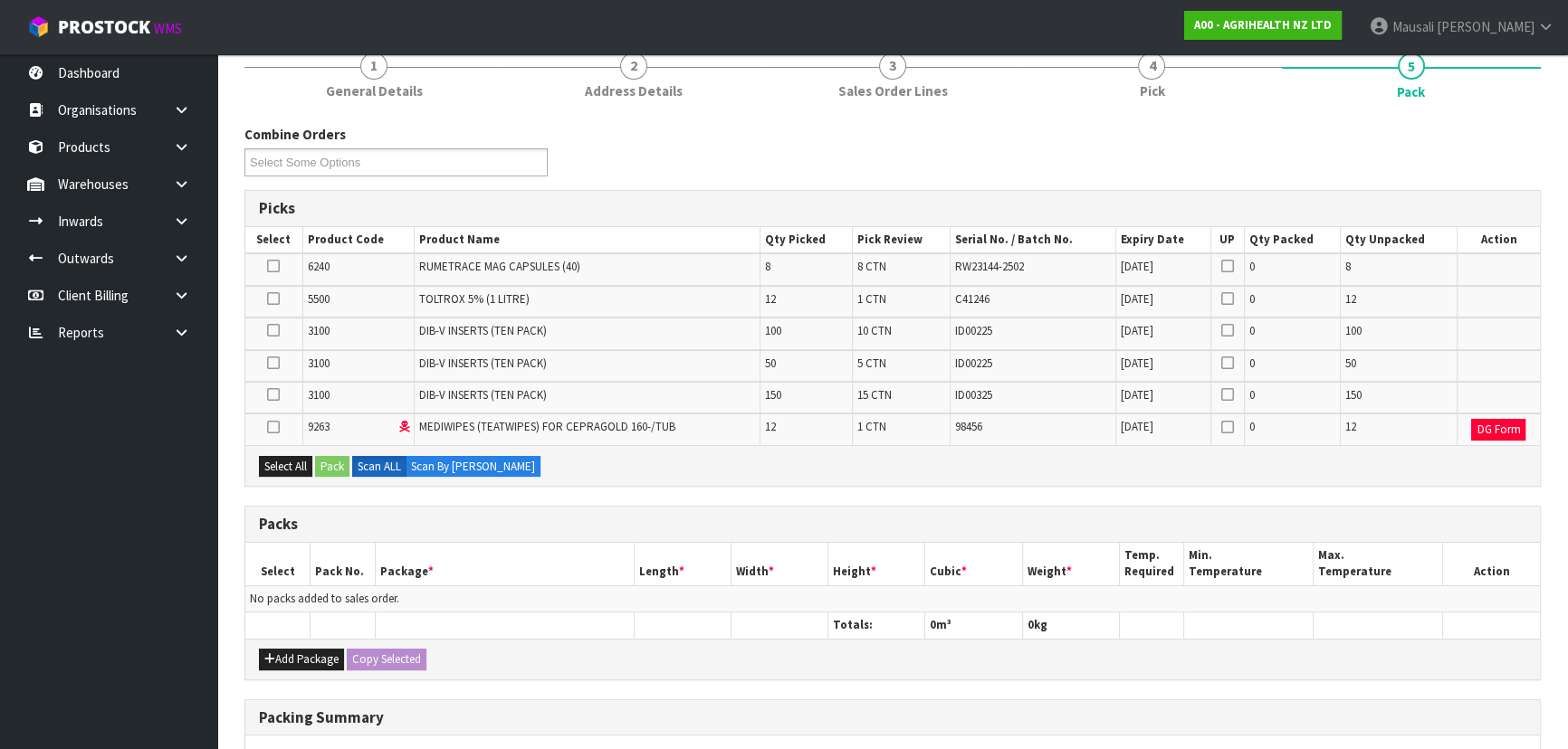
scroll to position [329, 0]
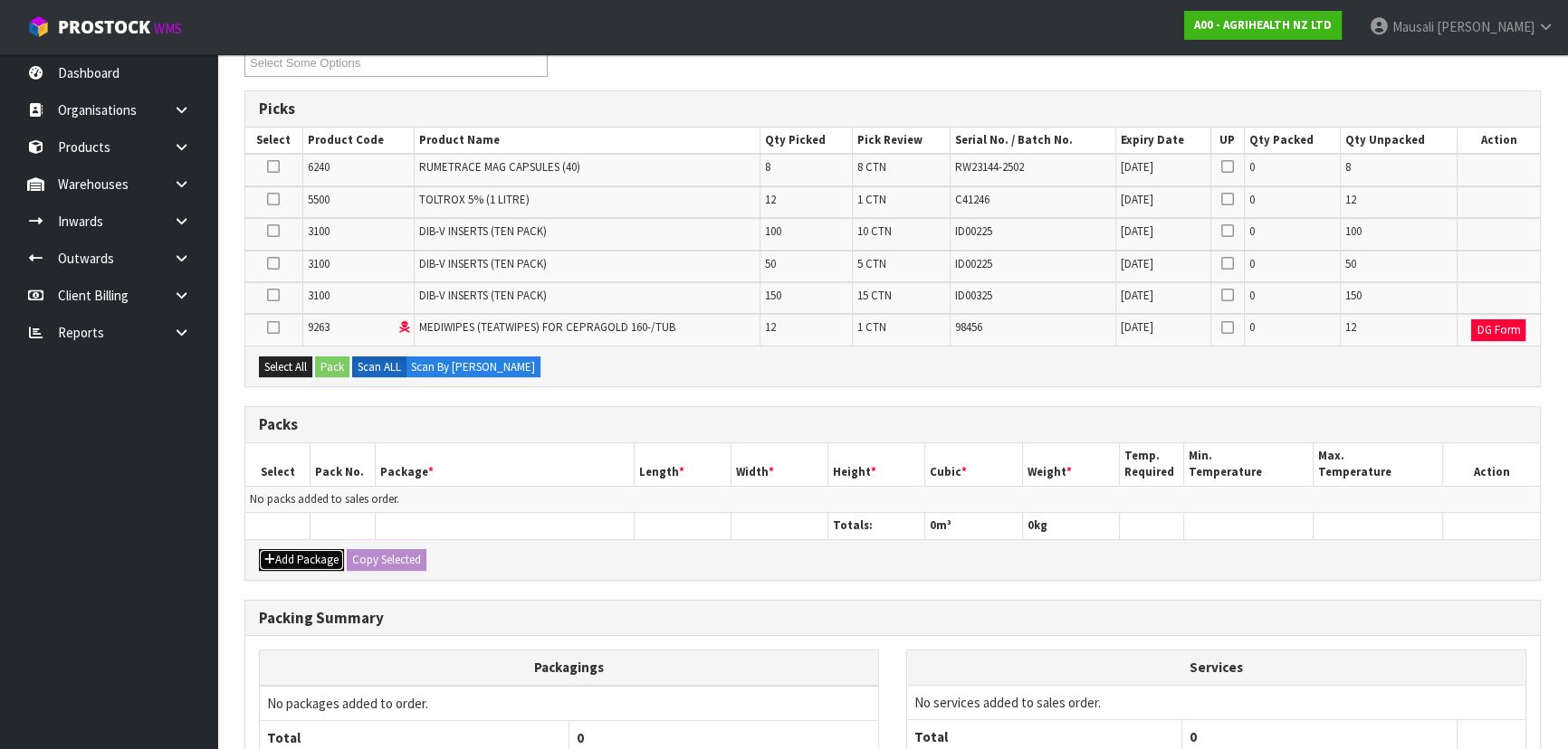
click at [296, 559] on button "Add Package" at bounding box center [301, 560] width 85 height 21
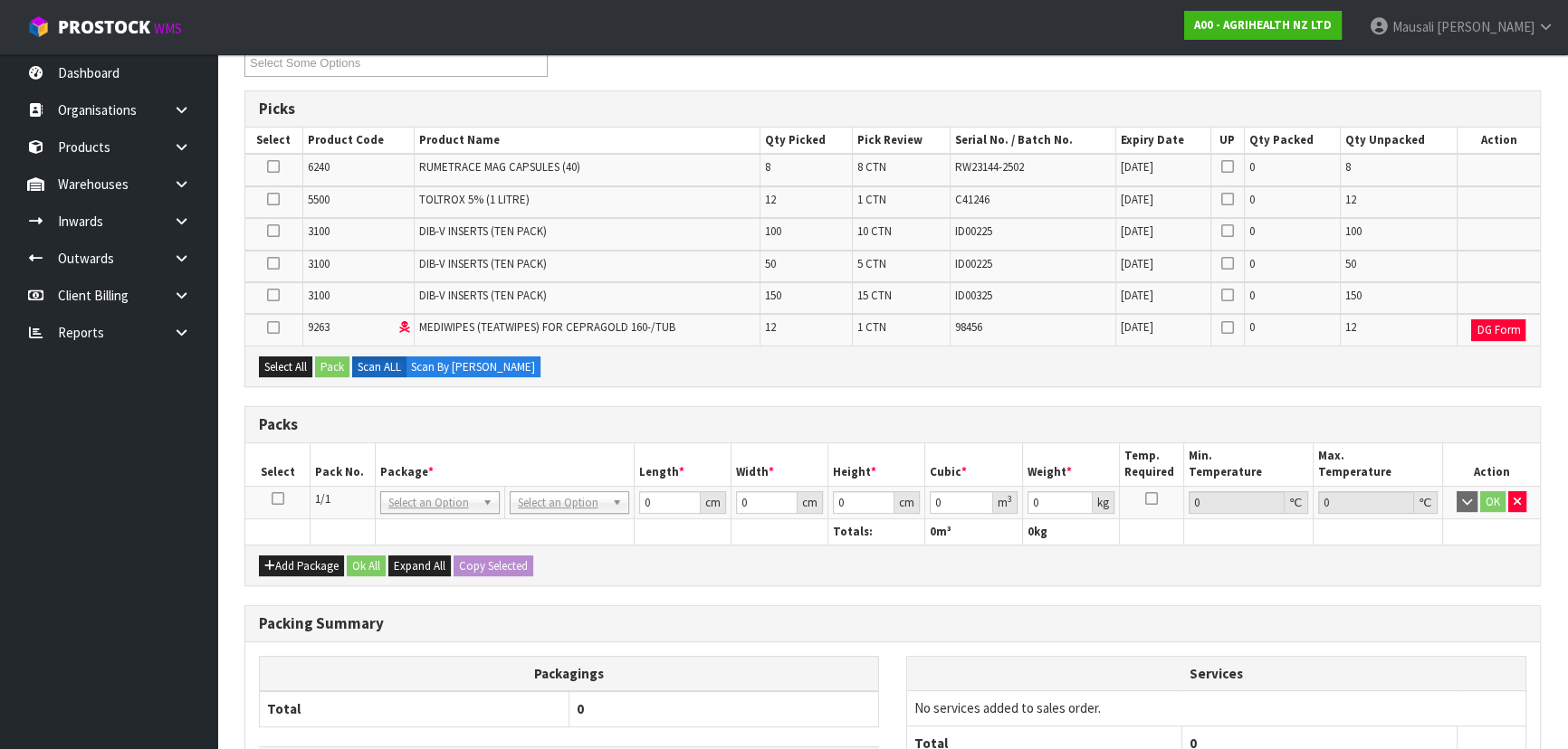
drag, startPoint x: 279, startPoint y: 497, endPoint x: 299, endPoint y: 453, distance: 48.3
click at [278, 498] on icon at bounding box center [277, 498] width 13 height 1
click at [293, 358] on button "Select All" at bounding box center [285, 368] width 54 height 21
click at [328, 361] on button "Pack" at bounding box center [332, 368] width 34 height 21
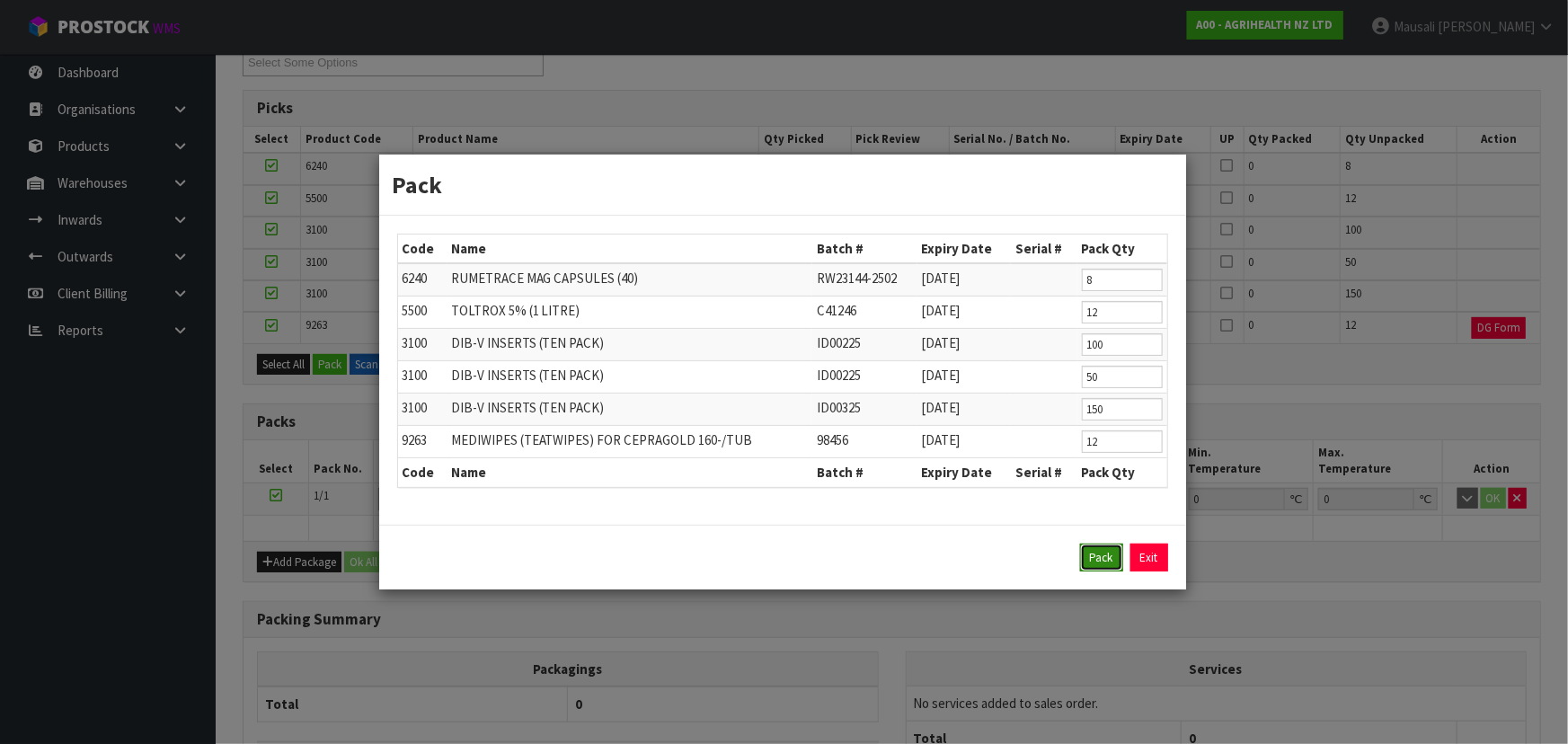
click at [1097, 546] on button "Pack" at bounding box center [1101, 558] width 44 height 29
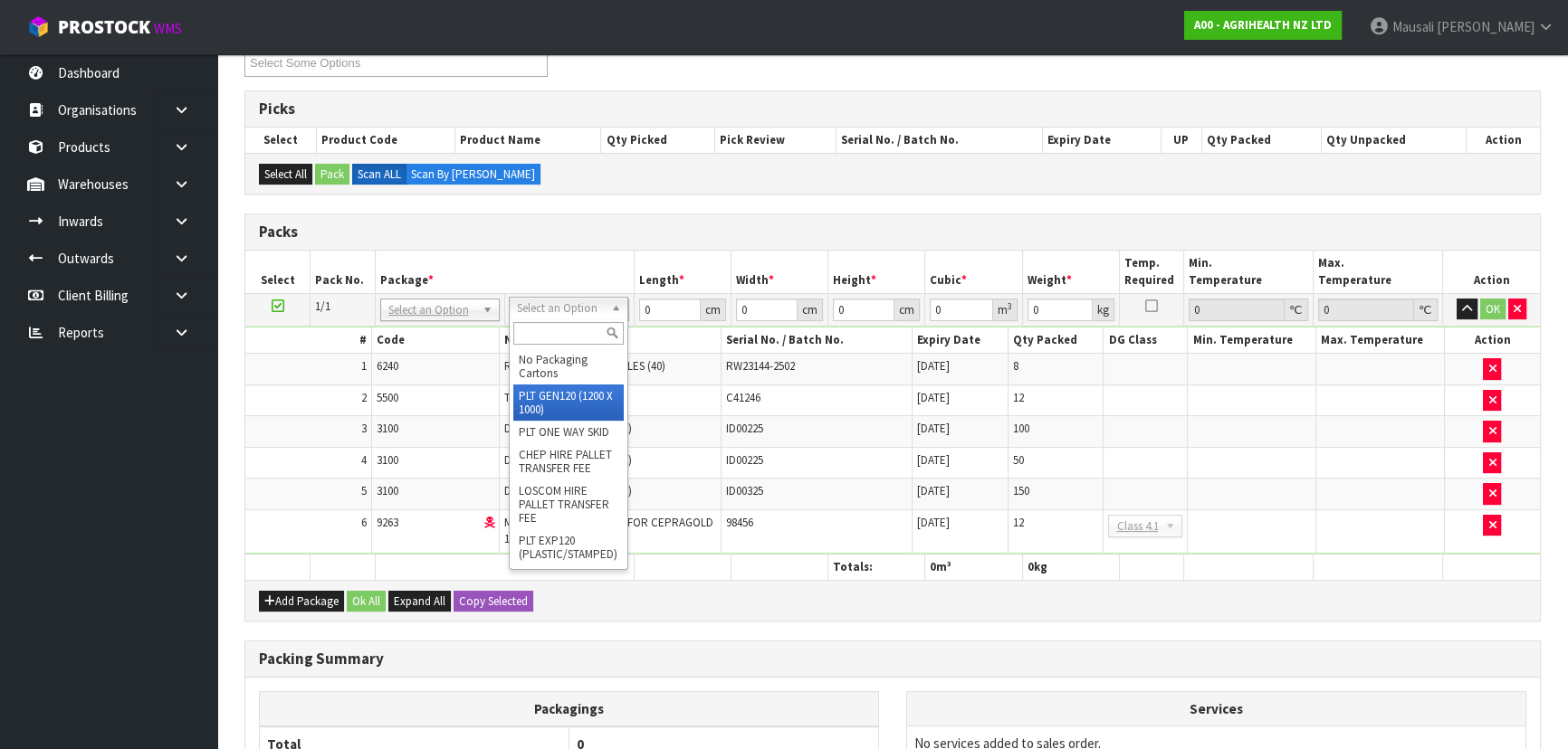
type input "120"
type input "100"
type input "267.54"
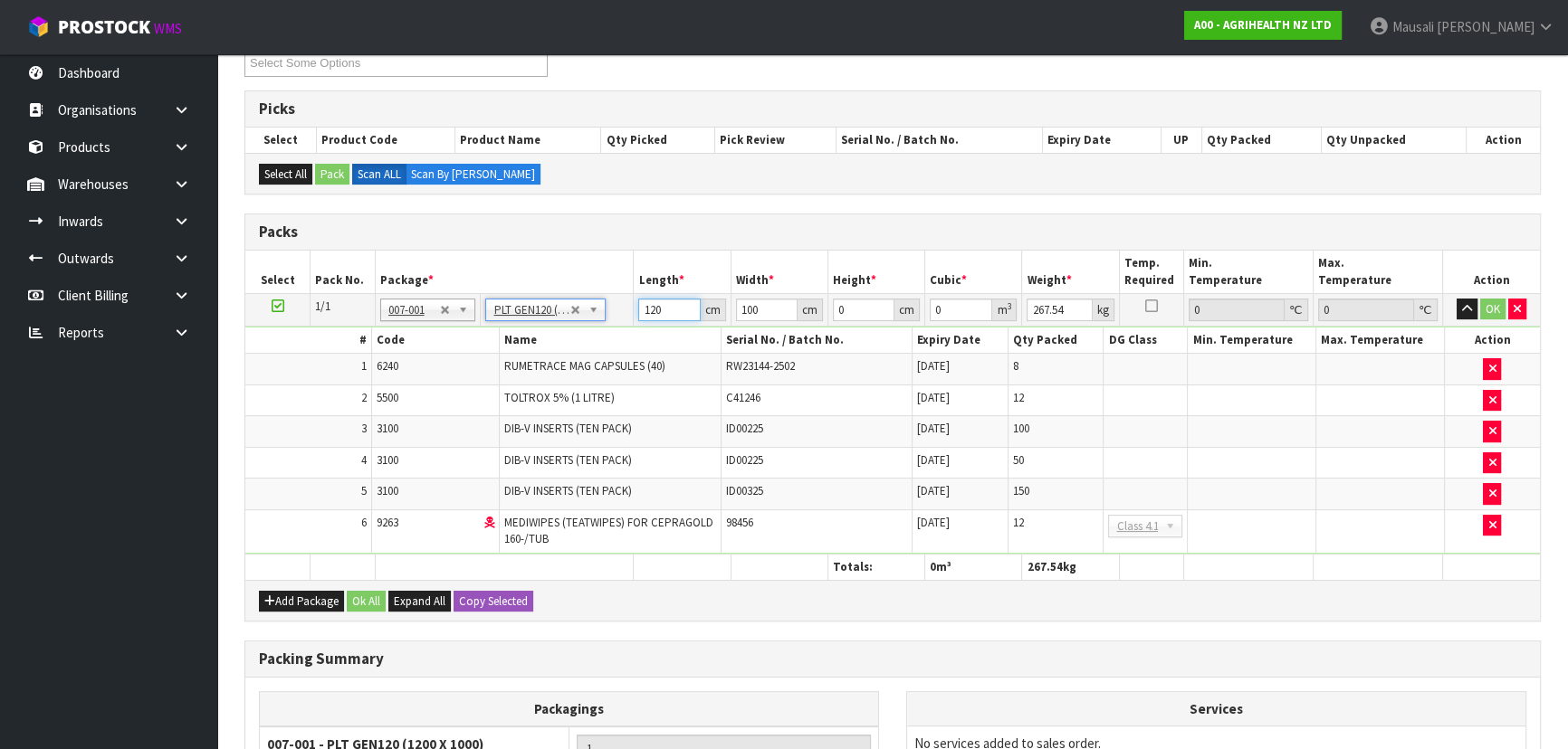
drag, startPoint x: 667, startPoint y: 308, endPoint x: 596, endPoint y: 326, distance: 73.2
click at [597, 325] on tbody "1/1 NONE 007-001 007-002 007-004 007-009 007-013 007-014 007-015 007-017 007-01…" at bounding box center [892, 423] width 1295 height 260
type input "120"
type input "110"
type input "1"
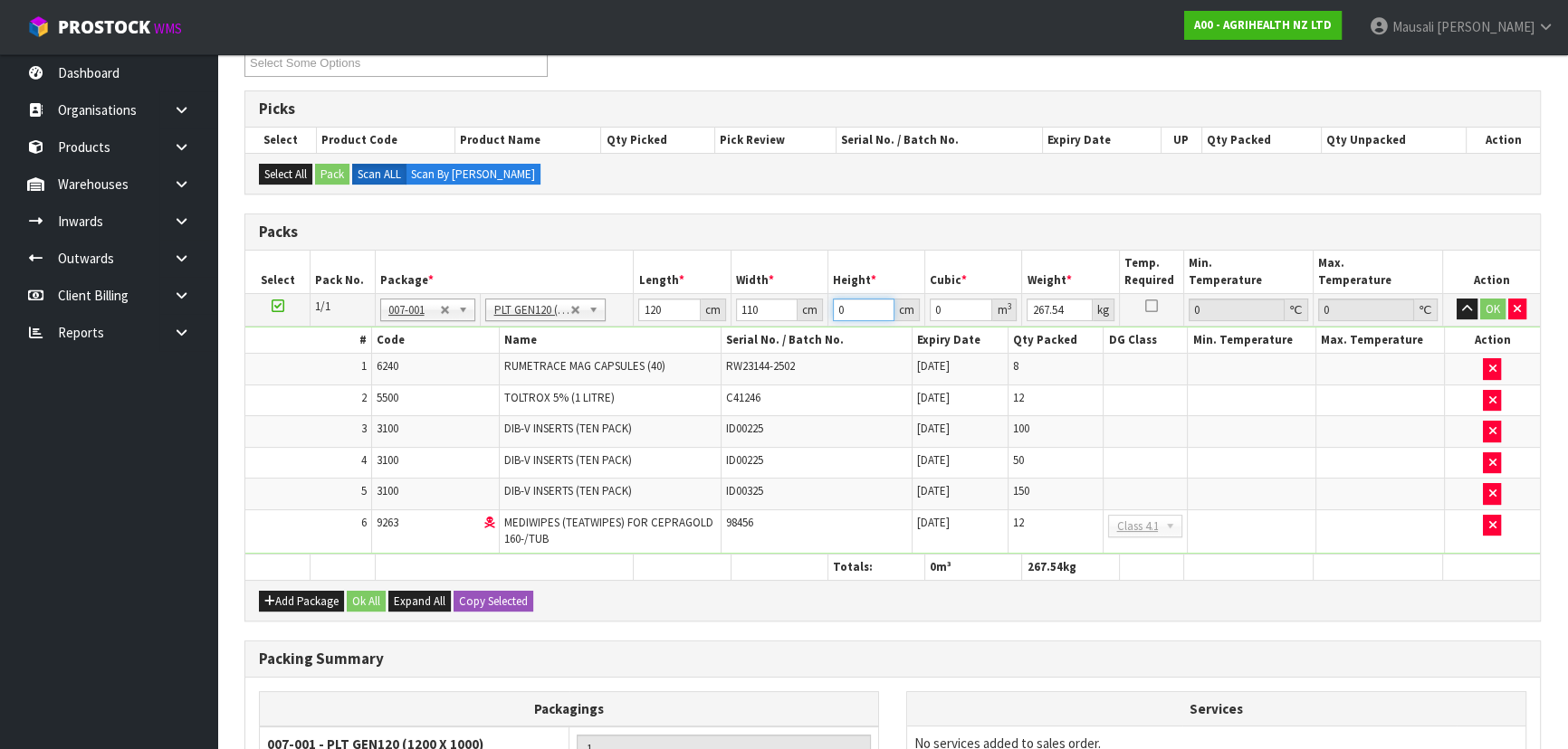
type input "0.0132"
type input "14"
type input "0.1848"
type input "143"
type input "1.8876"
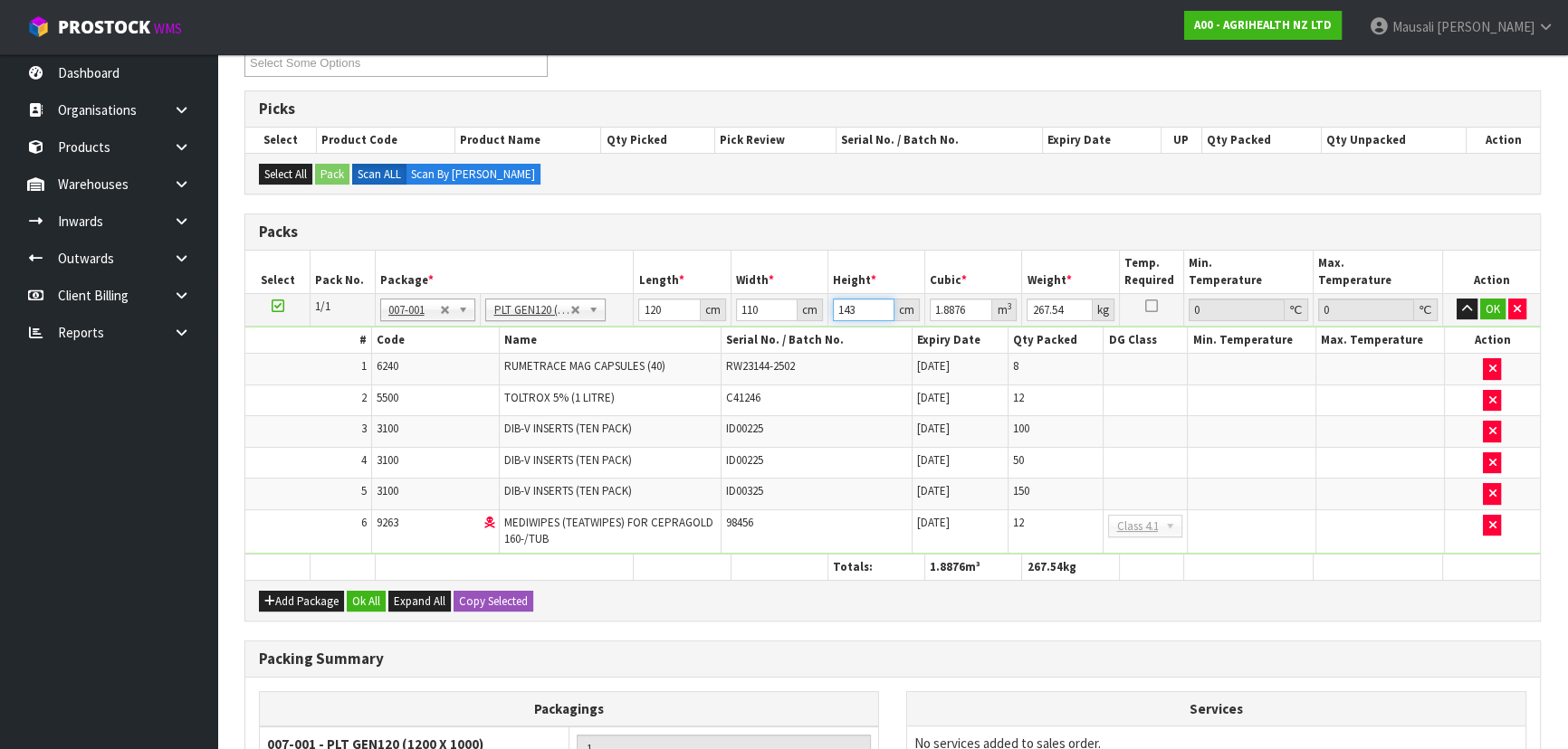
type input "143"
type input "280"
click at [363, 599] on button "Ok All" at bounding box center [366, 602] width 39 height 21
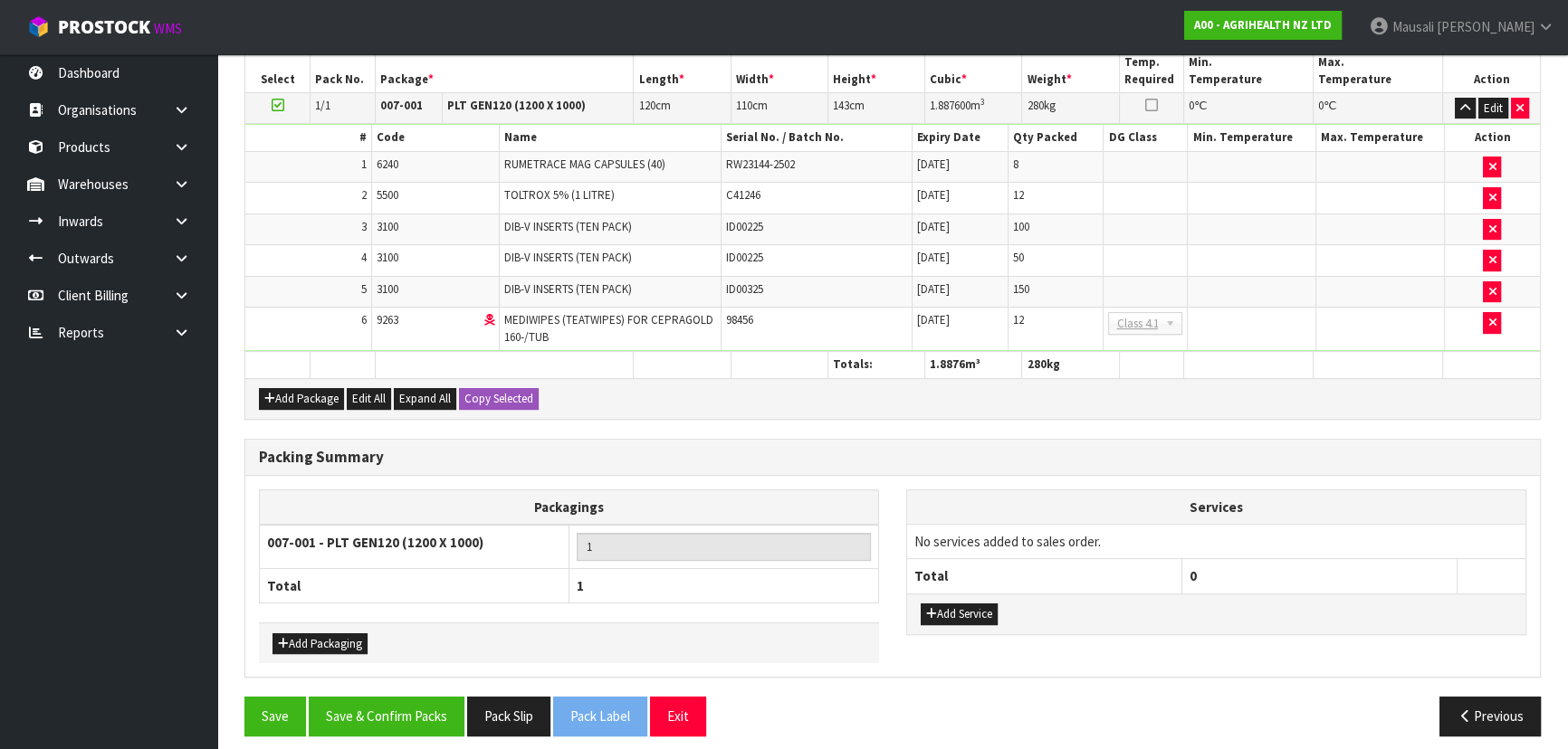
scroll to position [537, 0]
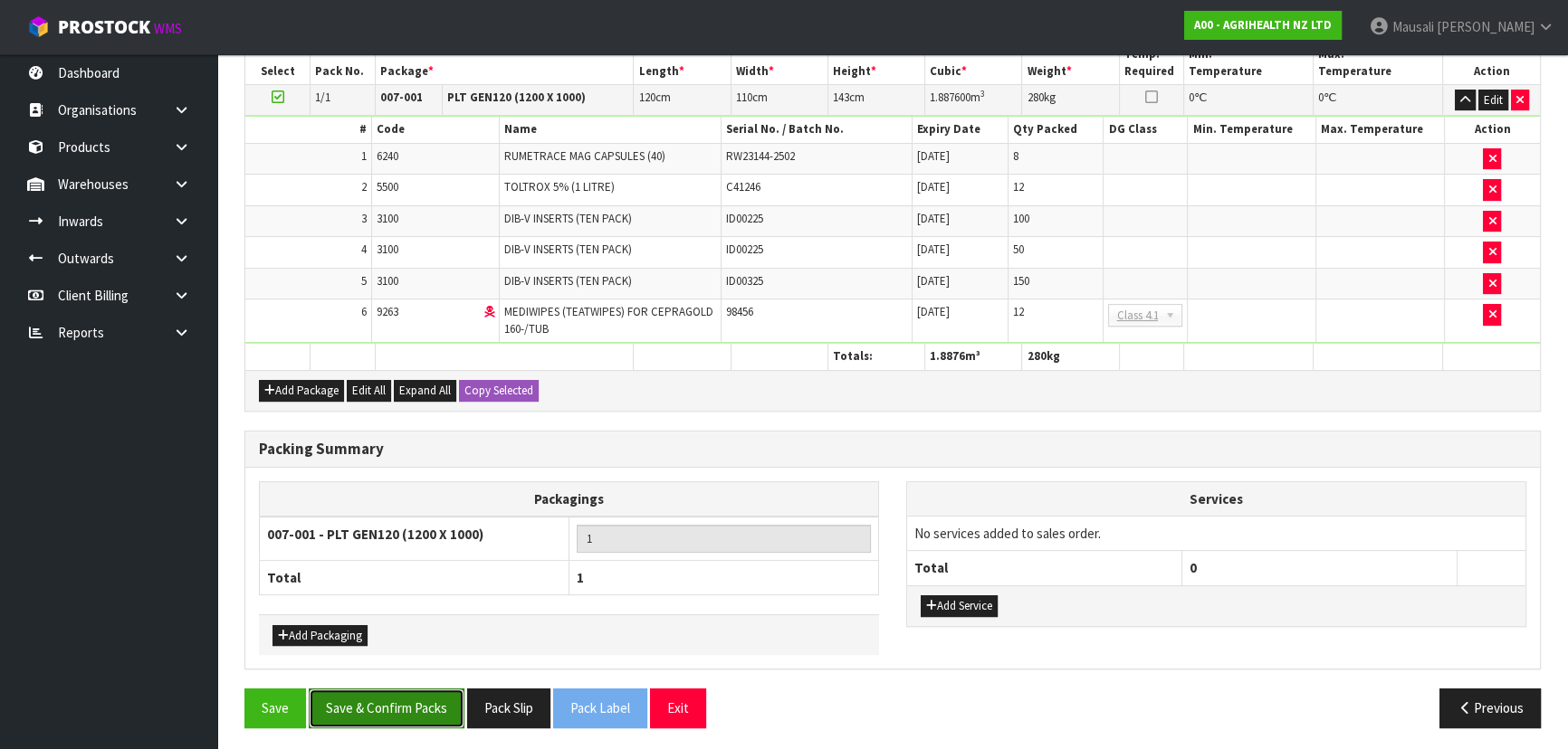
click at [407, 706] on button "Save & Confirm Packs" at bounding box center [386, 708] width 156 height 39
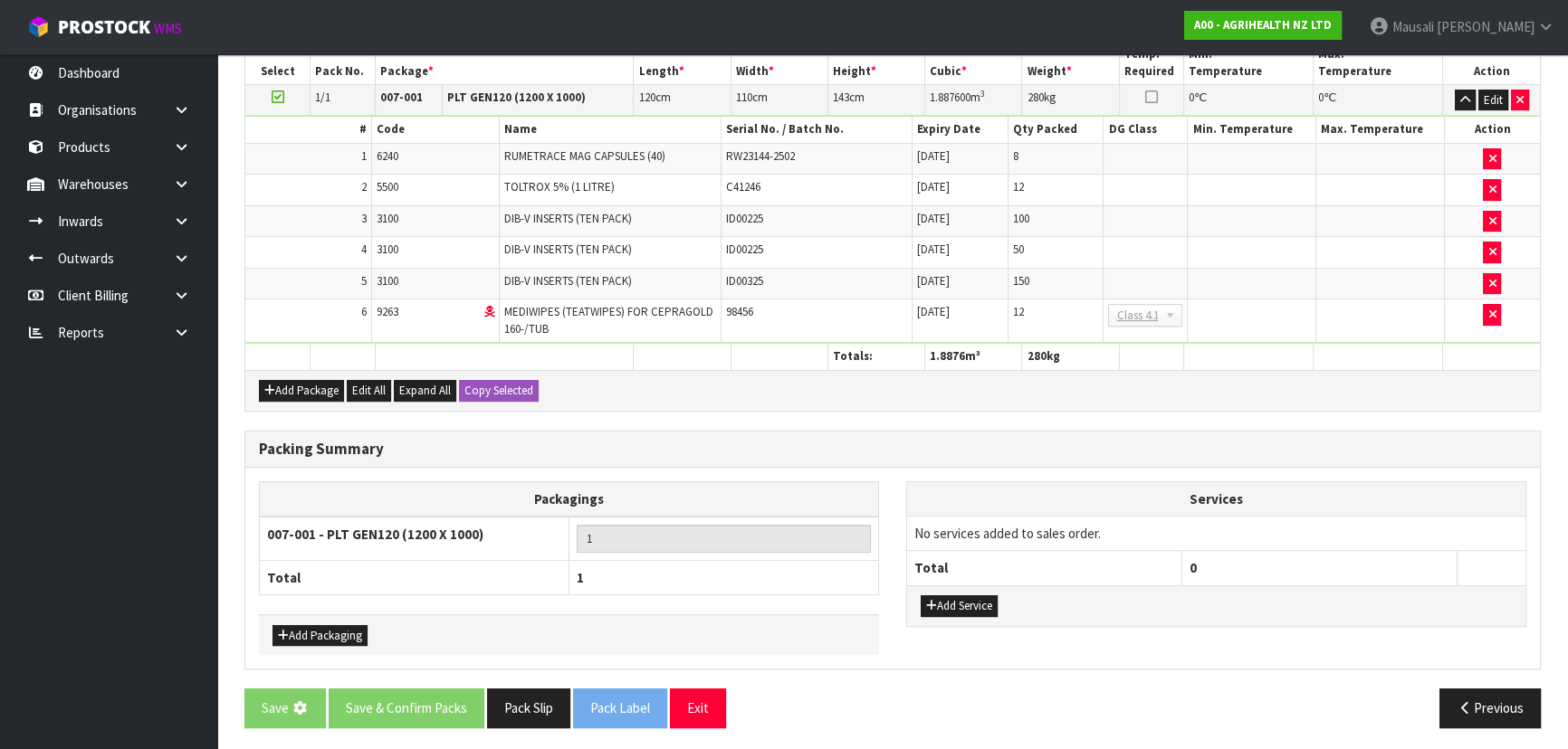
scroll to position [0, 0]
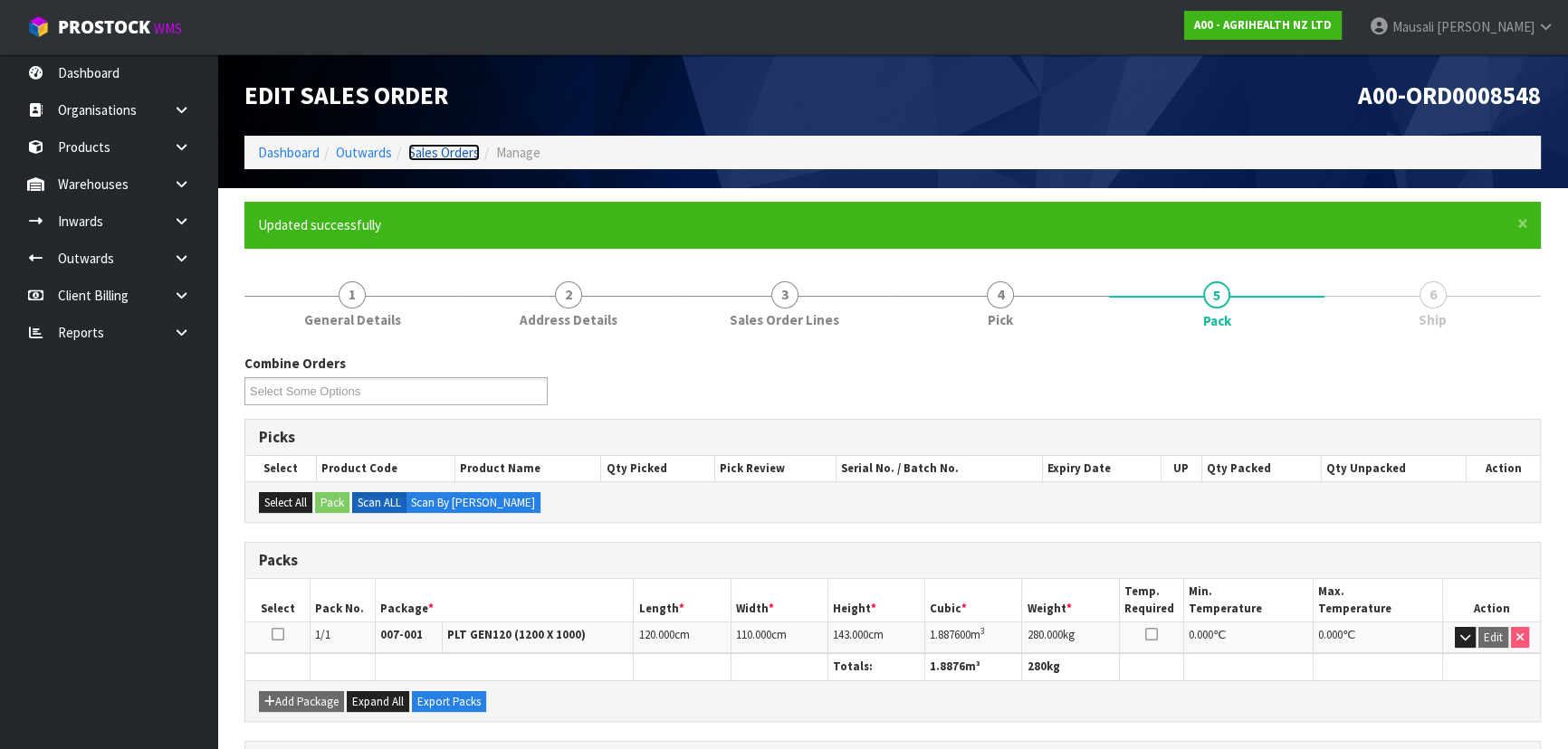
click at [451, 145] on link "Sales Orders" at bounding box center [443, 153] width 71 height 18
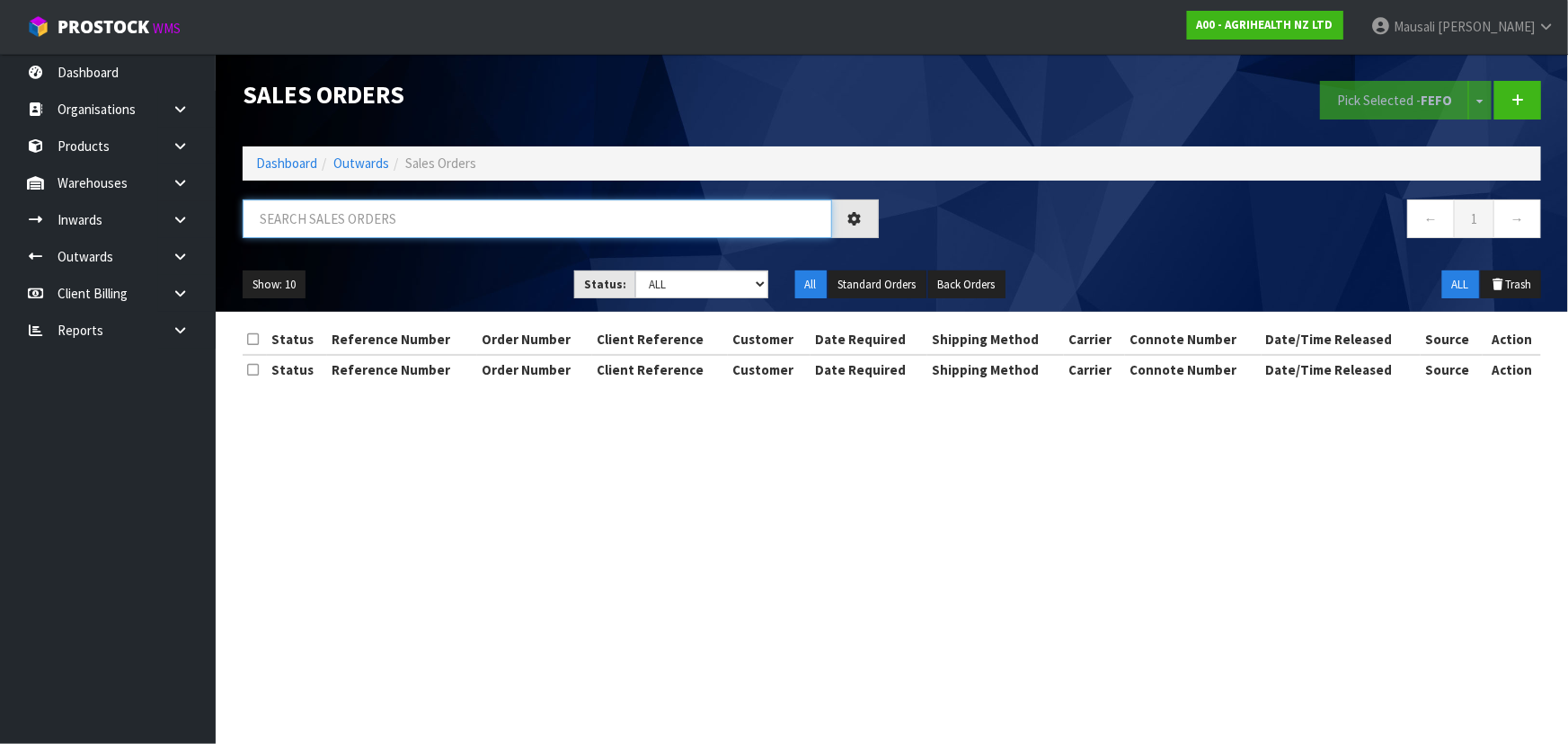
click at [296, 232] on input "text" at bounding box center [538, 219] width 590 height 39
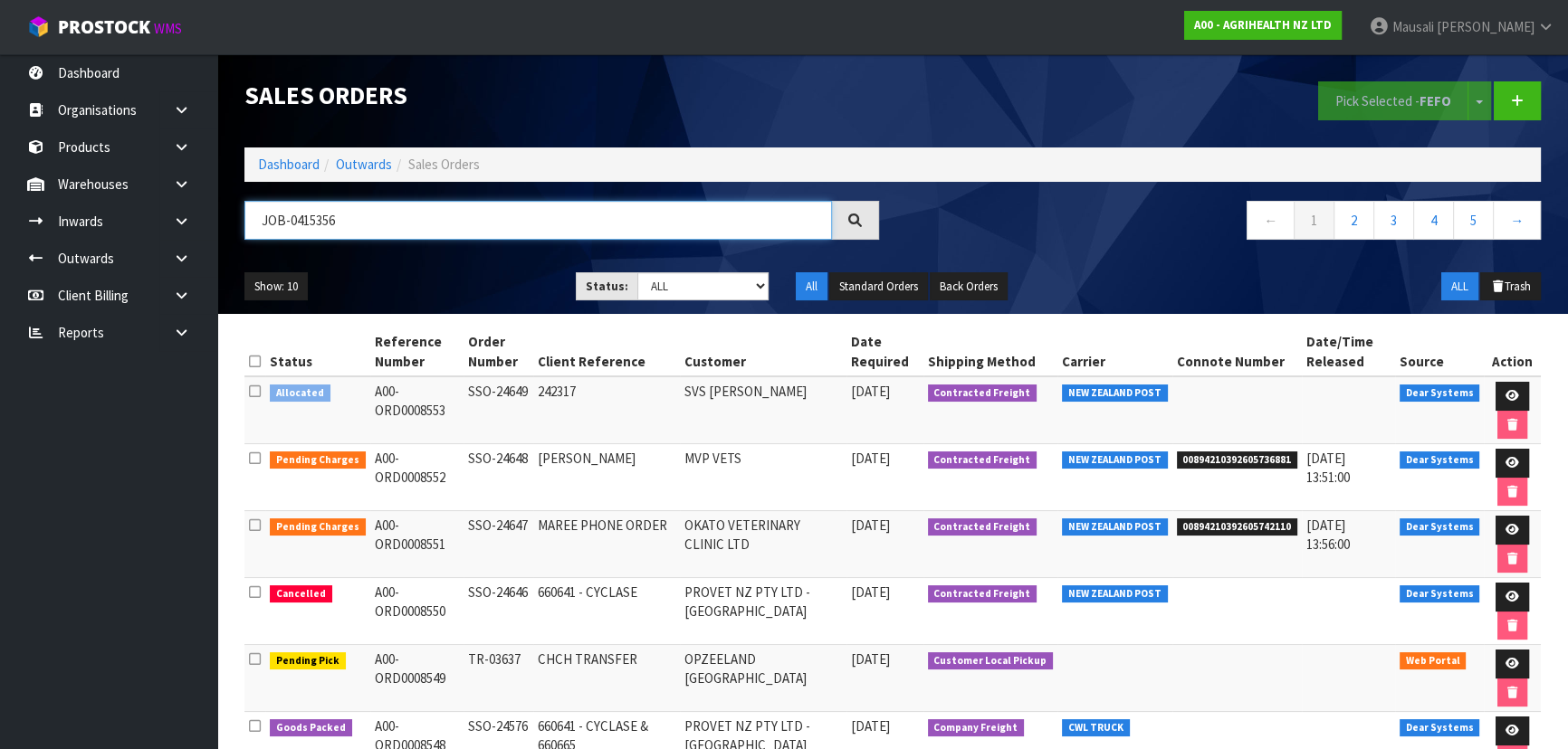
type input "JOB-0415356"
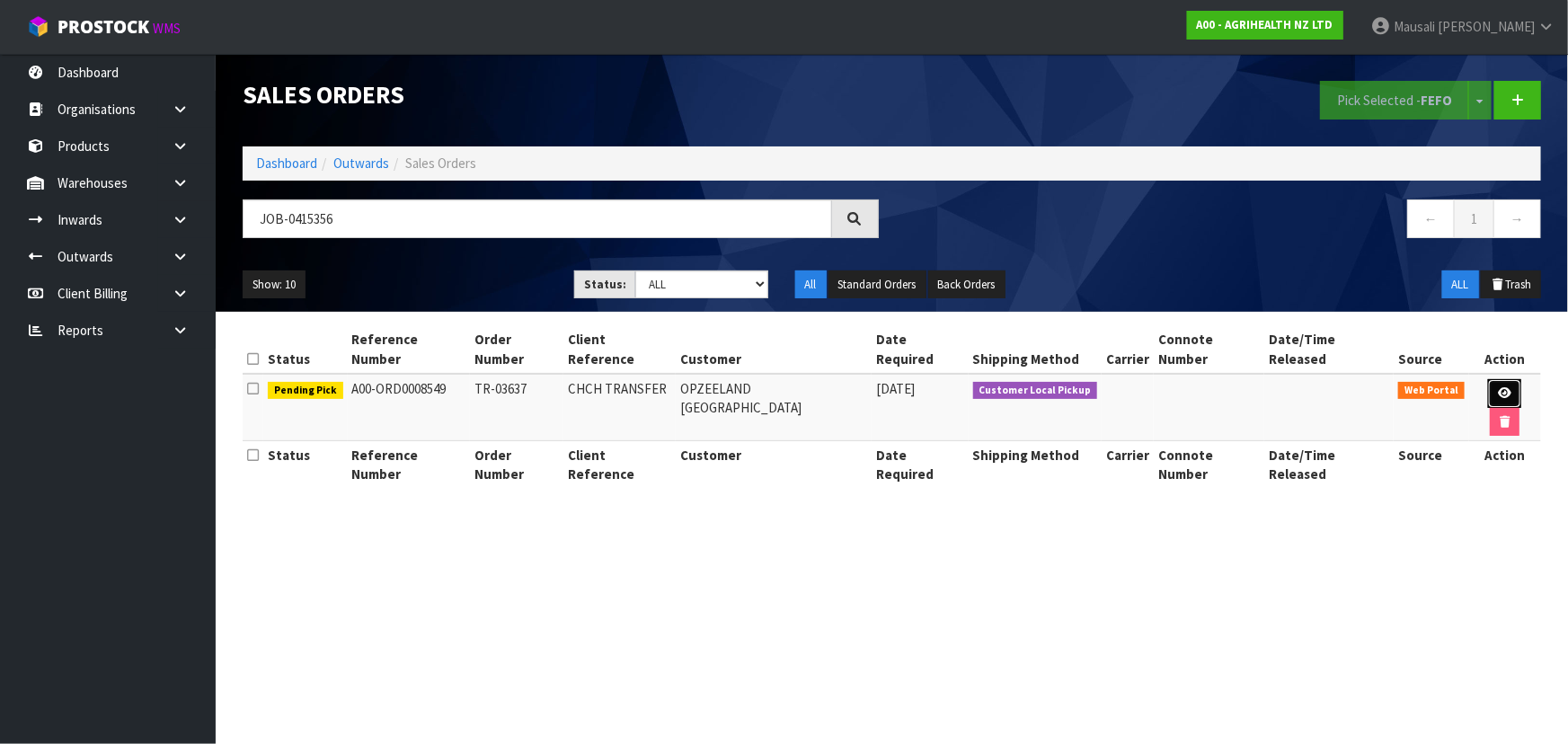
click at [1489, 380] on link at bounding box center [1505, 394] width 33 height 29
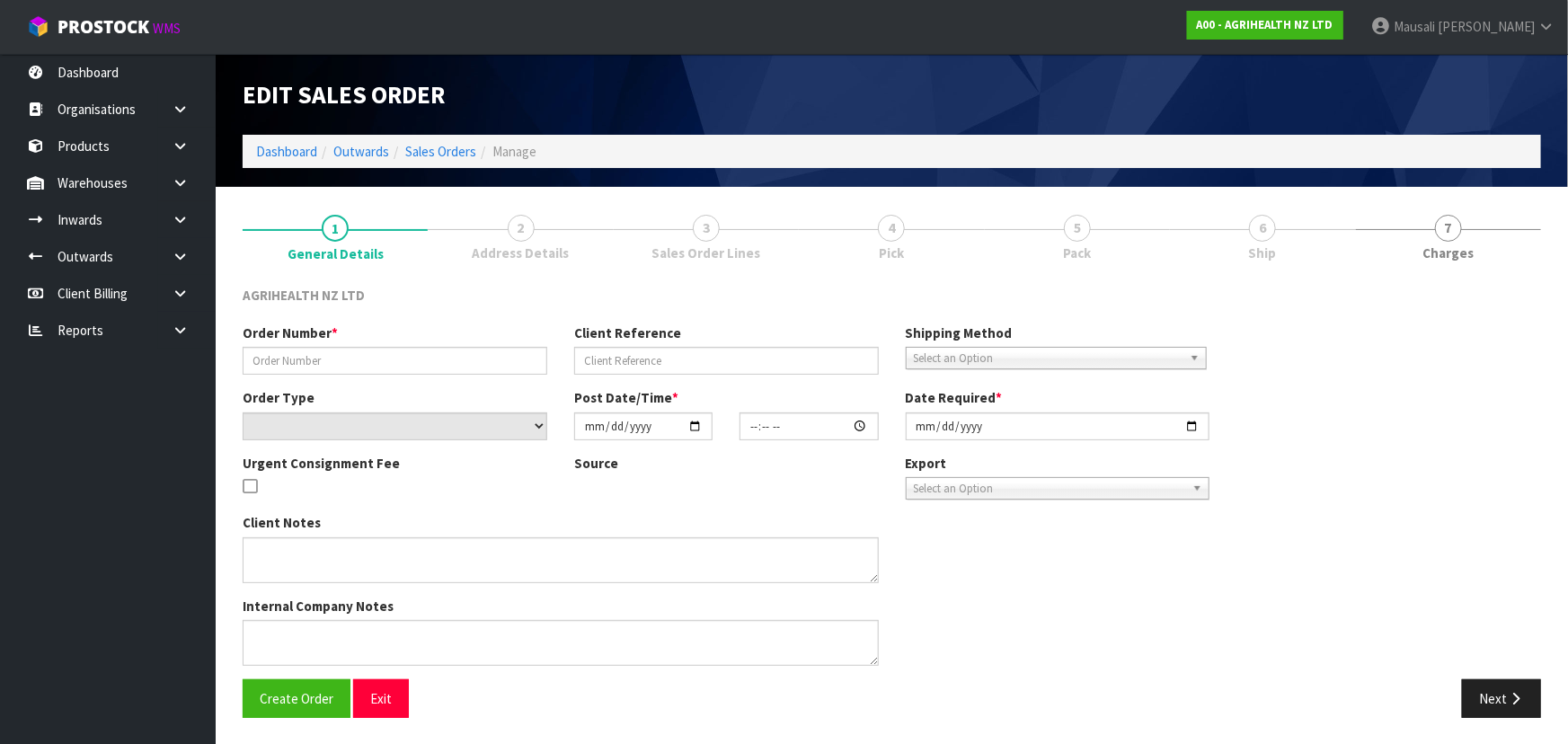
type input "TR-03637"
type input "CHCH TRANSFER"
select select "number:0"
type input "[DATE]"
type input "09:21:00.000"
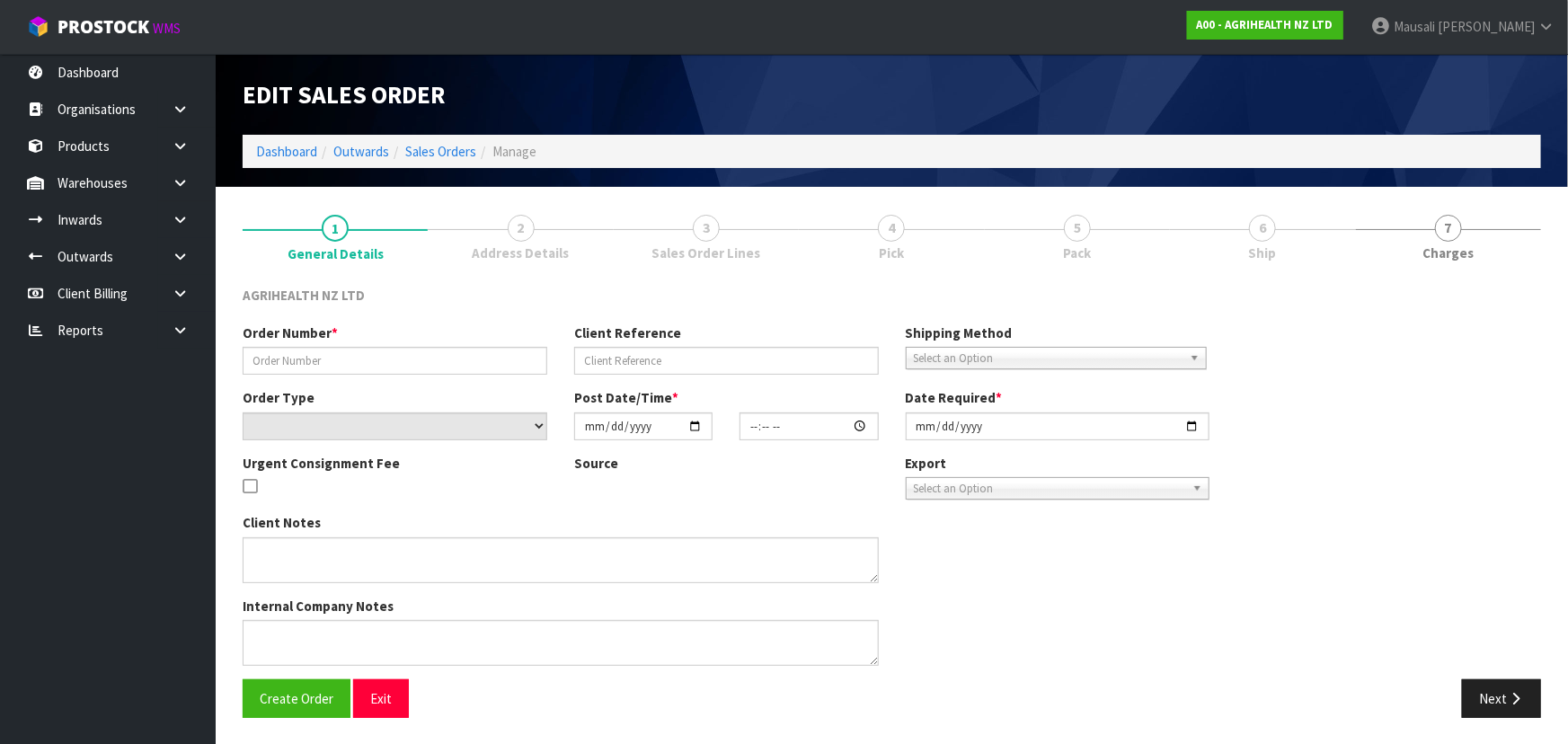
type input "[DATE]"
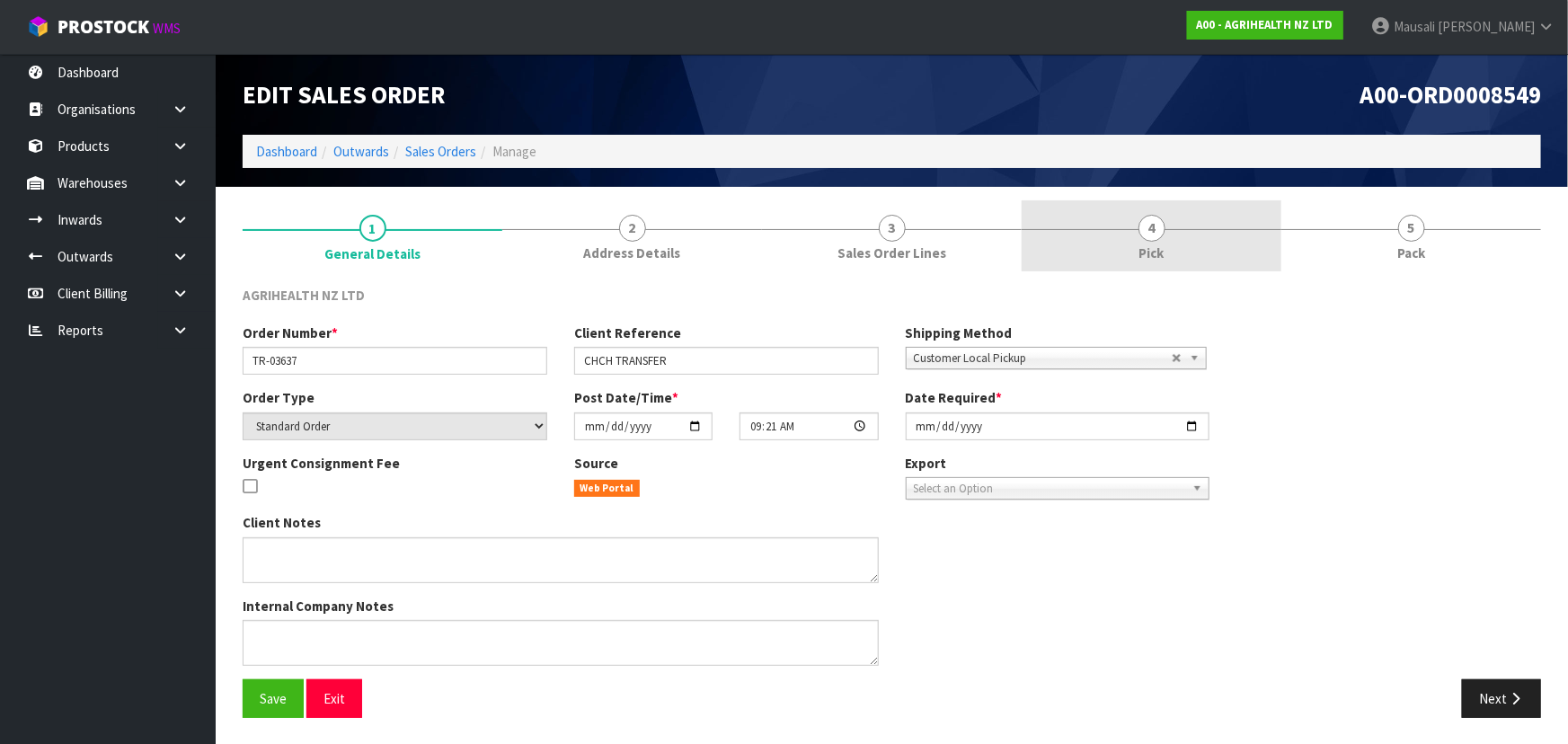
click at [1134, 244] on link "4 Pick" at bounding box center [1152, 235] width 260 height 71
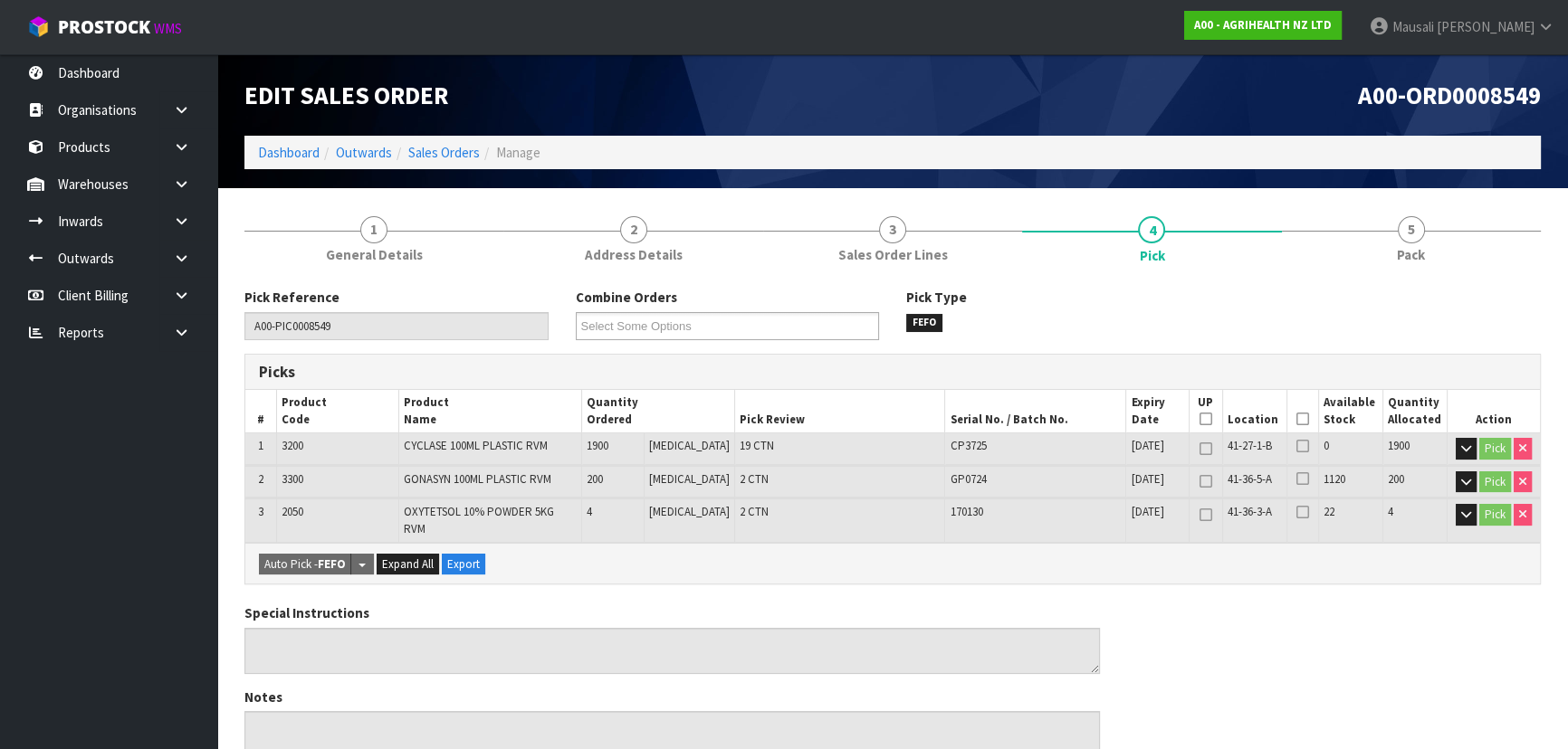
click at [1297, 419] on icon at bounding box center [1303, 419] width 13 height 1
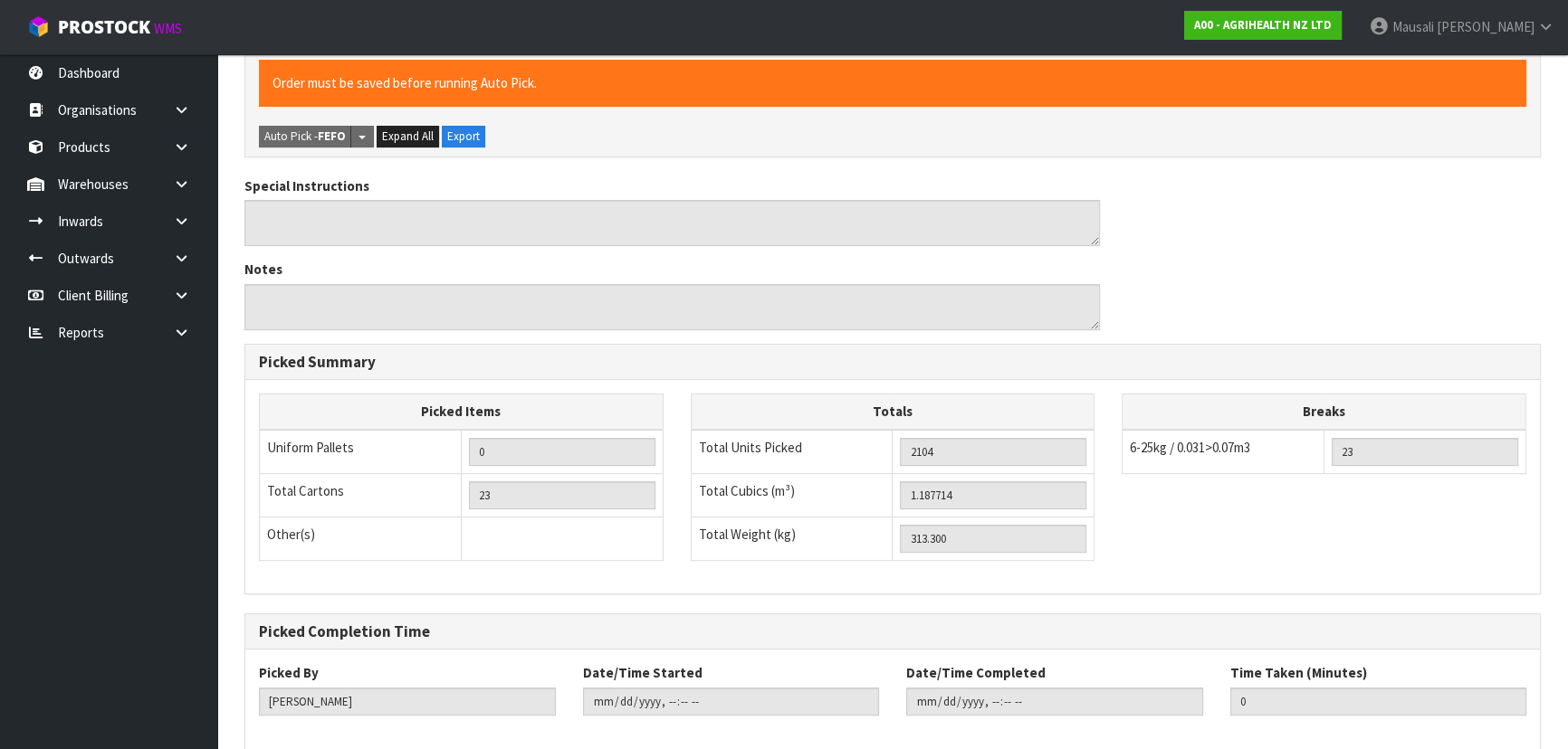
drag, startPoint x: 1110, startPoint y: 411, endPoint x: 1108, endPoint y: 436, distance: 25.1
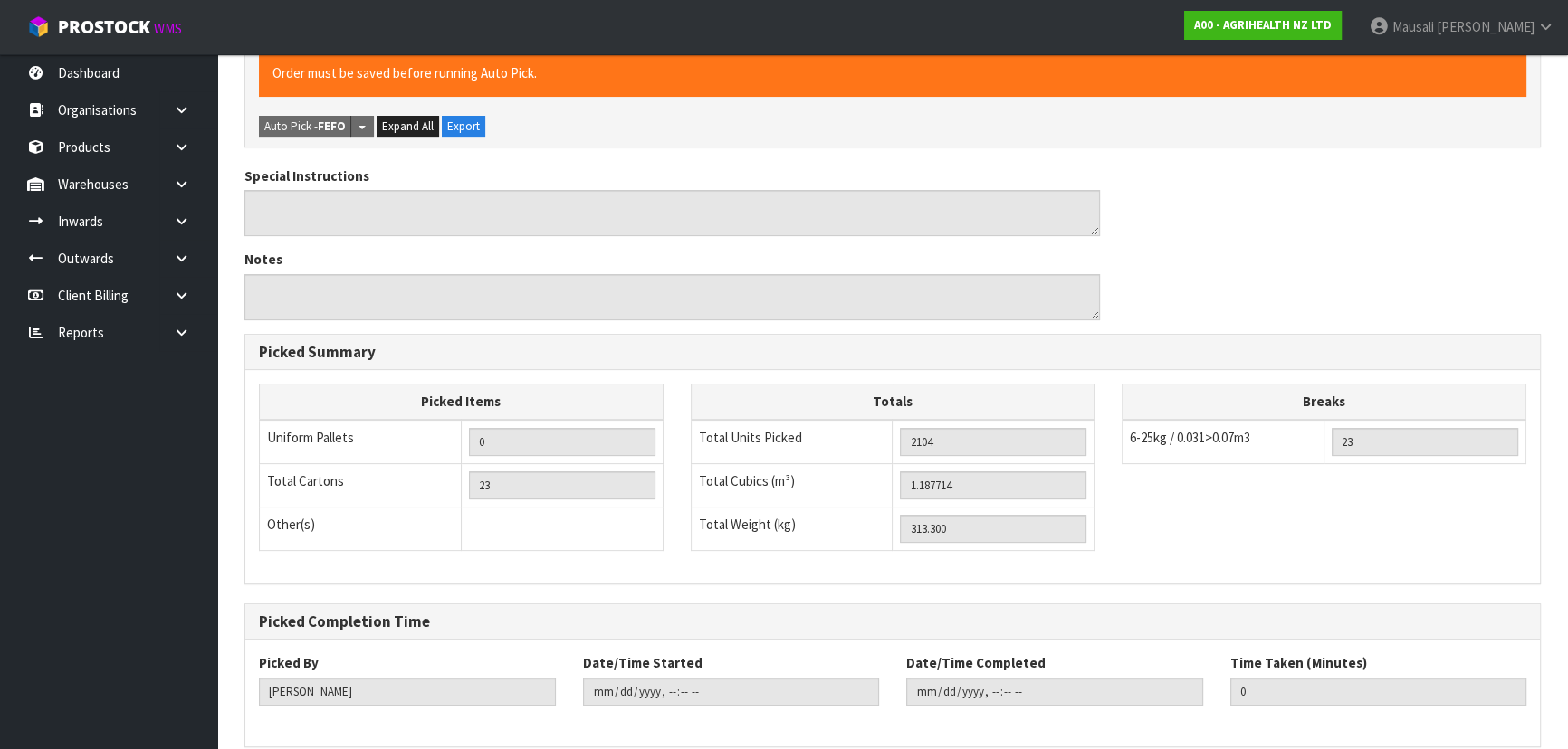
scroll to position [571, 0]
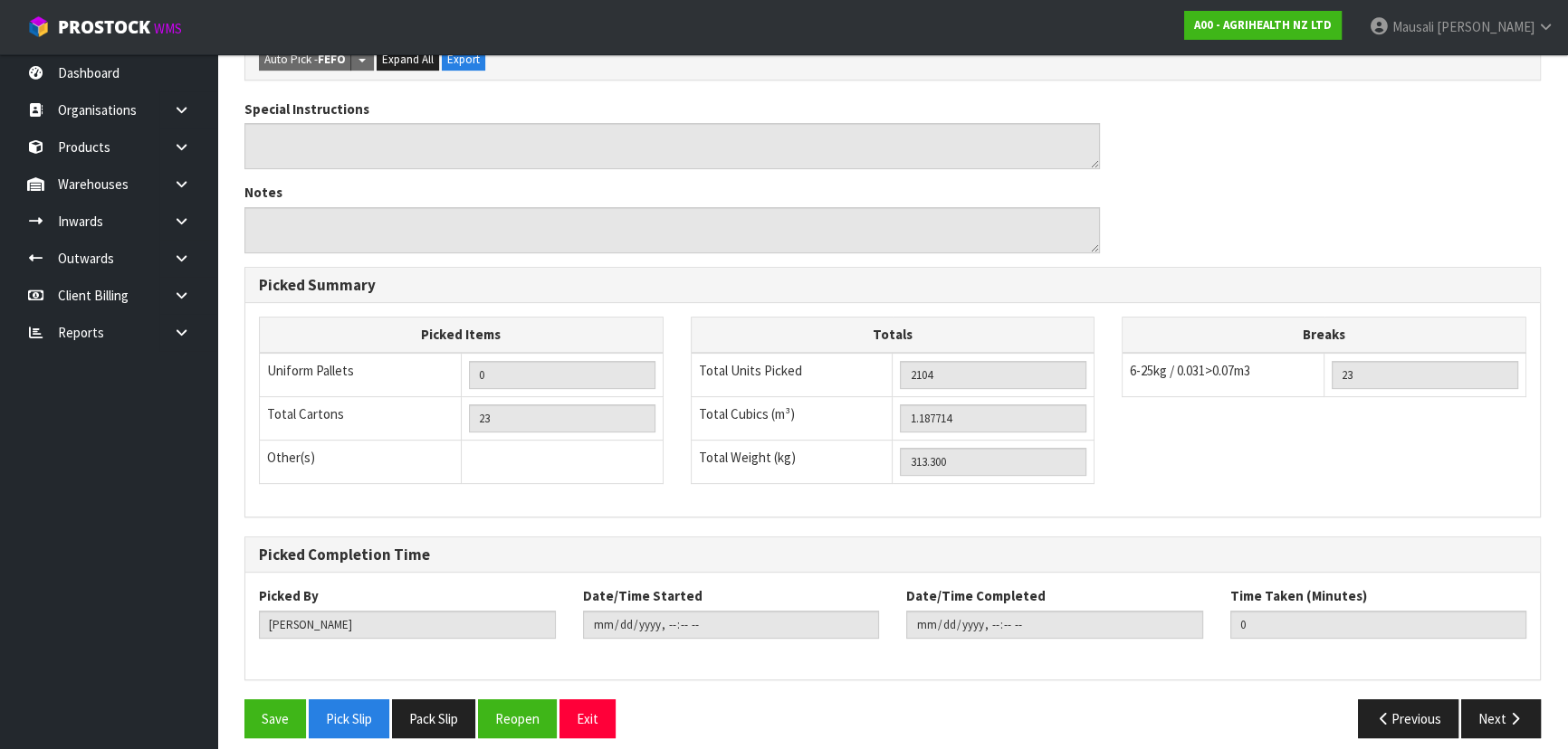
click at [273, 677] on div "Pick Reference A00-PIC0008549 Combine Orders A00-ORD0008548 A00-ORD0008549 A00-…" at bounding box center [893, 234] width 1297 height 1035
click at [275, 699] on button "Save" at bounding box center [275, 719] width 61 height 39
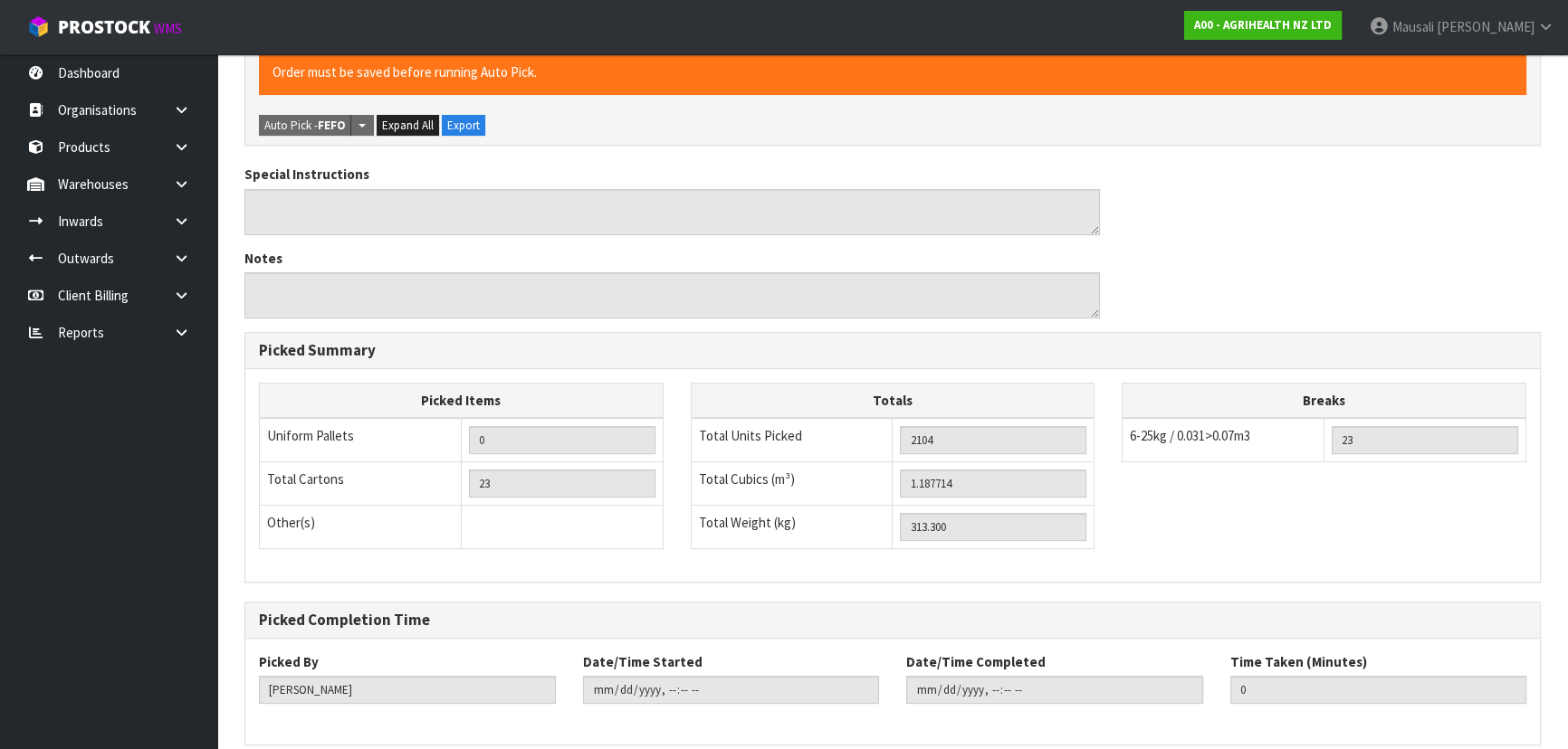
scroll to position [0, 0]
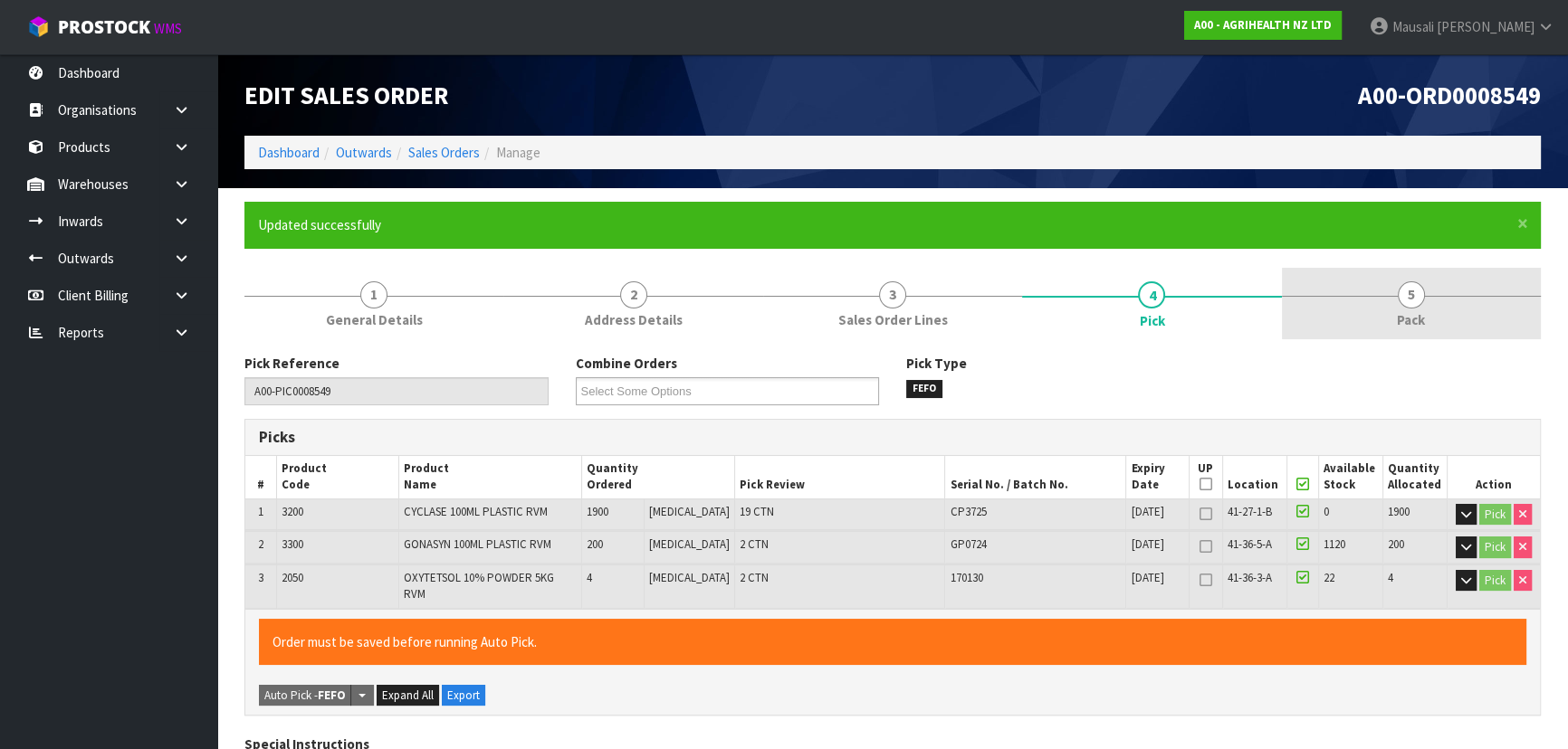
type input "[PERSON_NAME]"
type input "[DATE]T14:28:17"
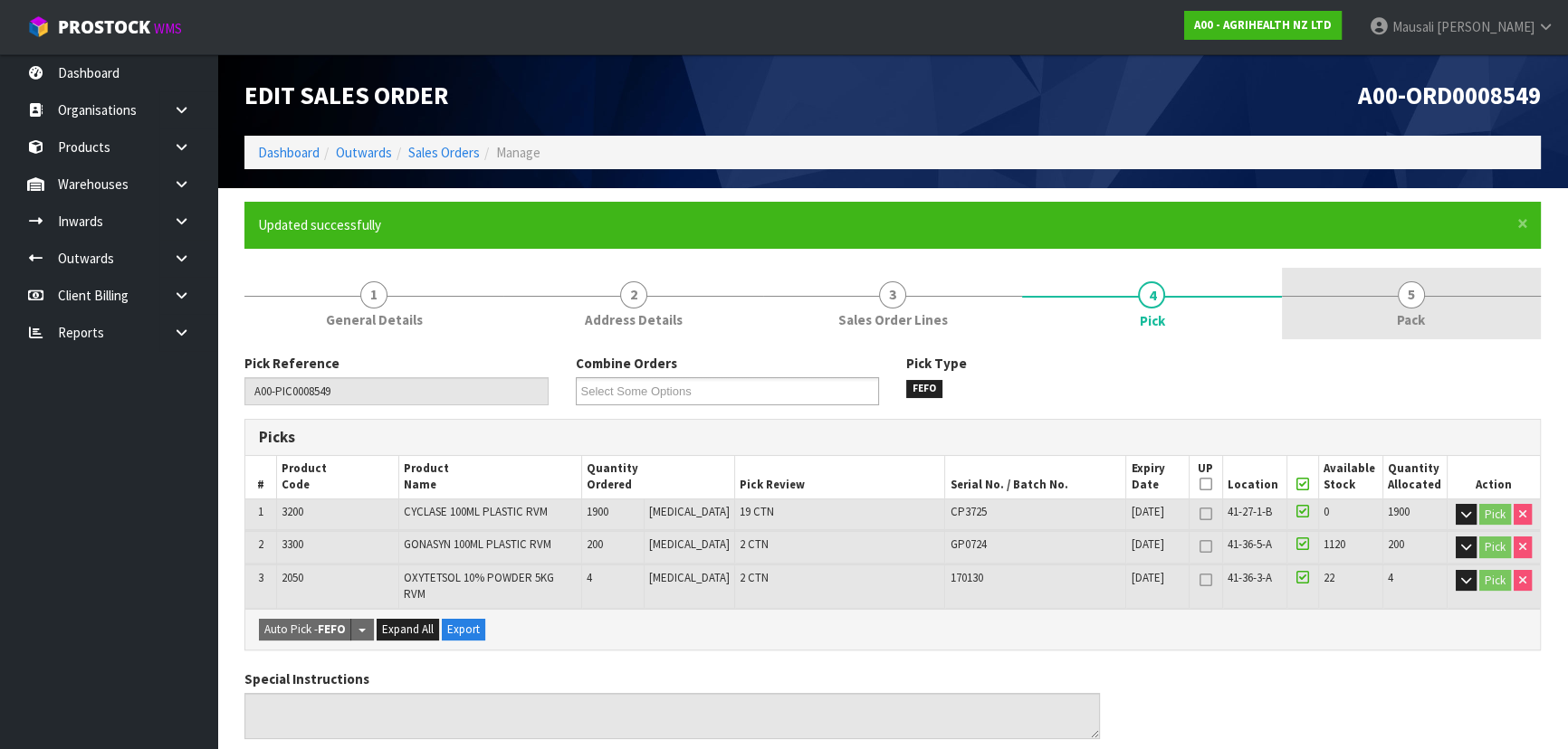
click at [1356, 317] on link "5 Pack" at bounding box center [1411, 303] width 259 height 71
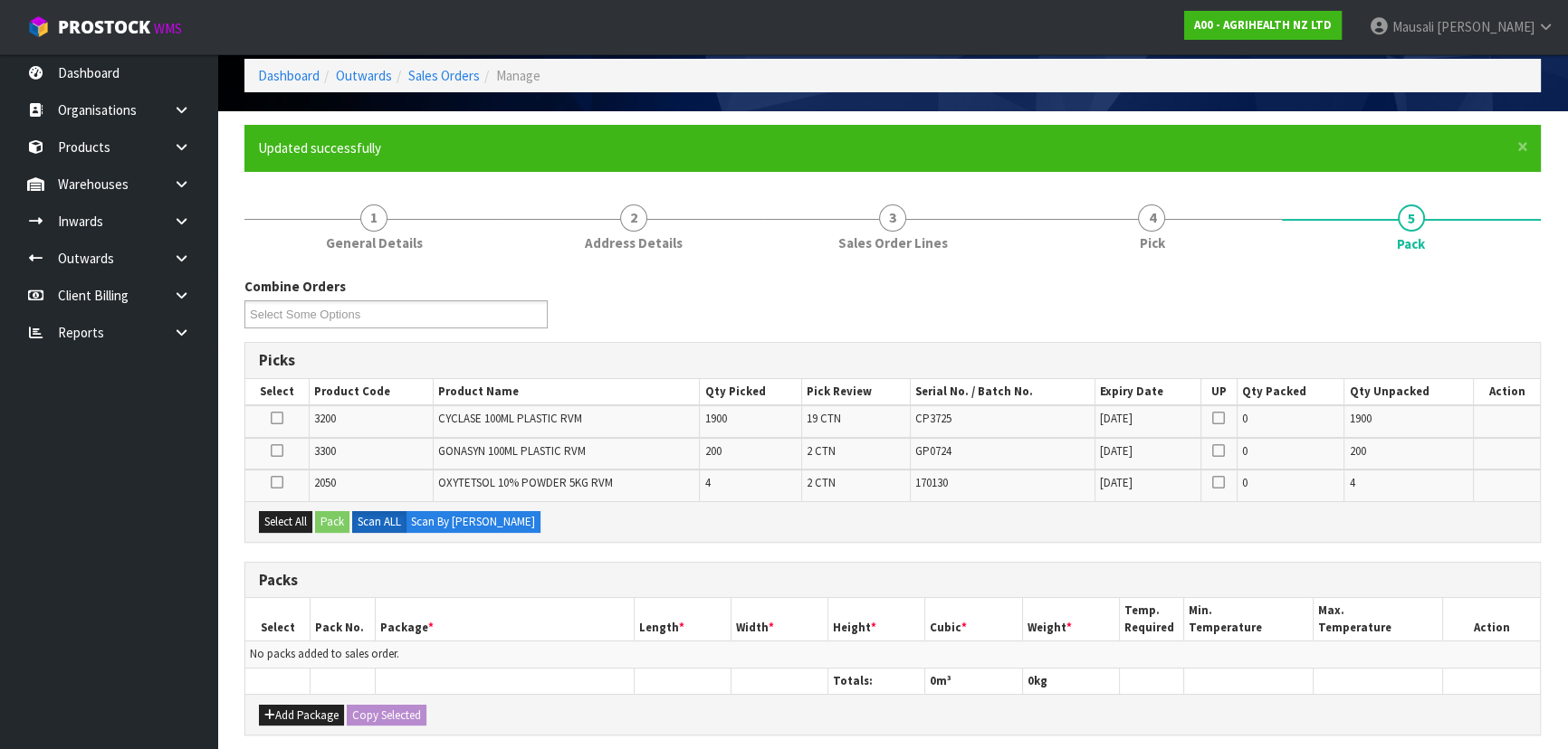
scroll to position [164, 0]
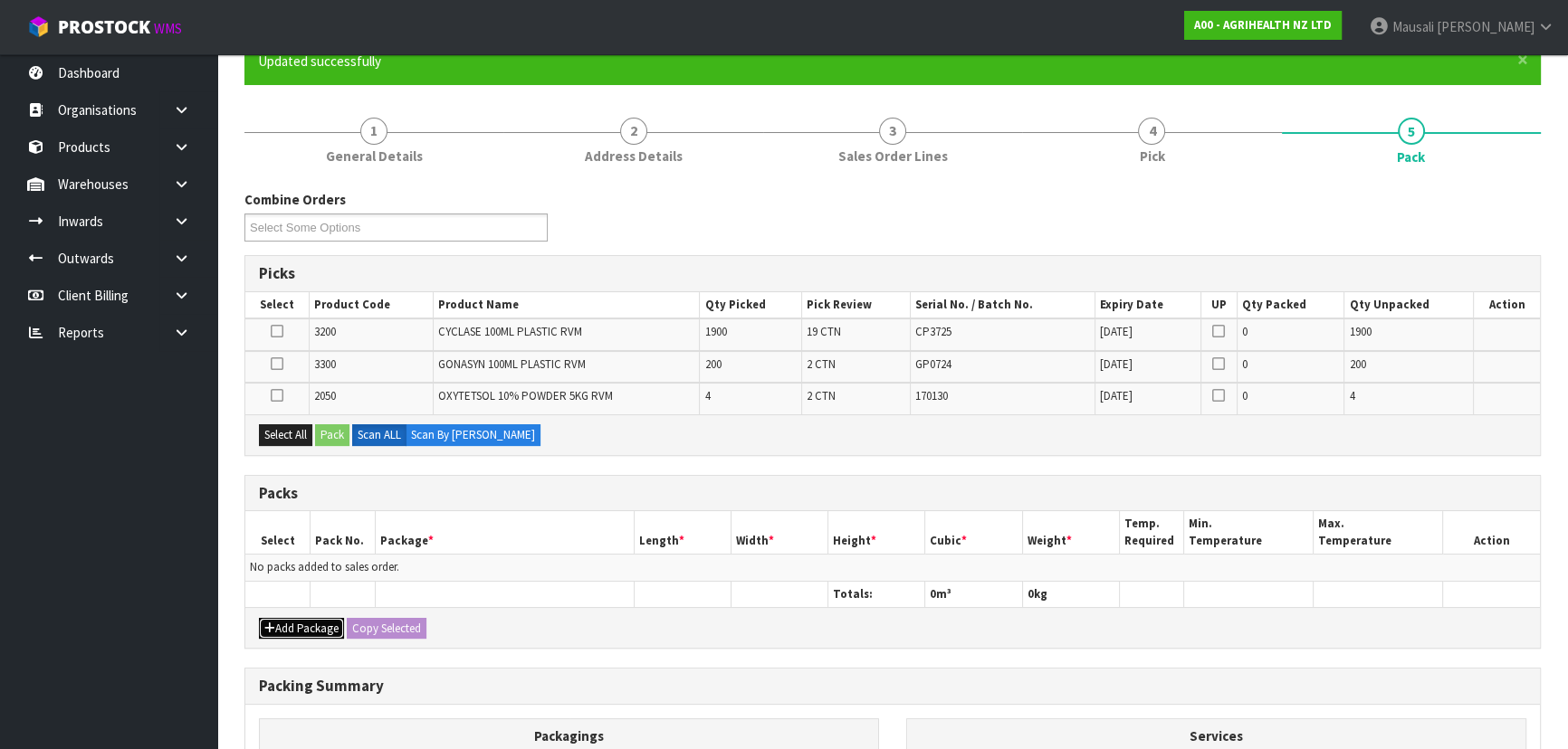
click at [291, 625] on button "Add Package" at bounding box center [301, 629] width 85 height 21
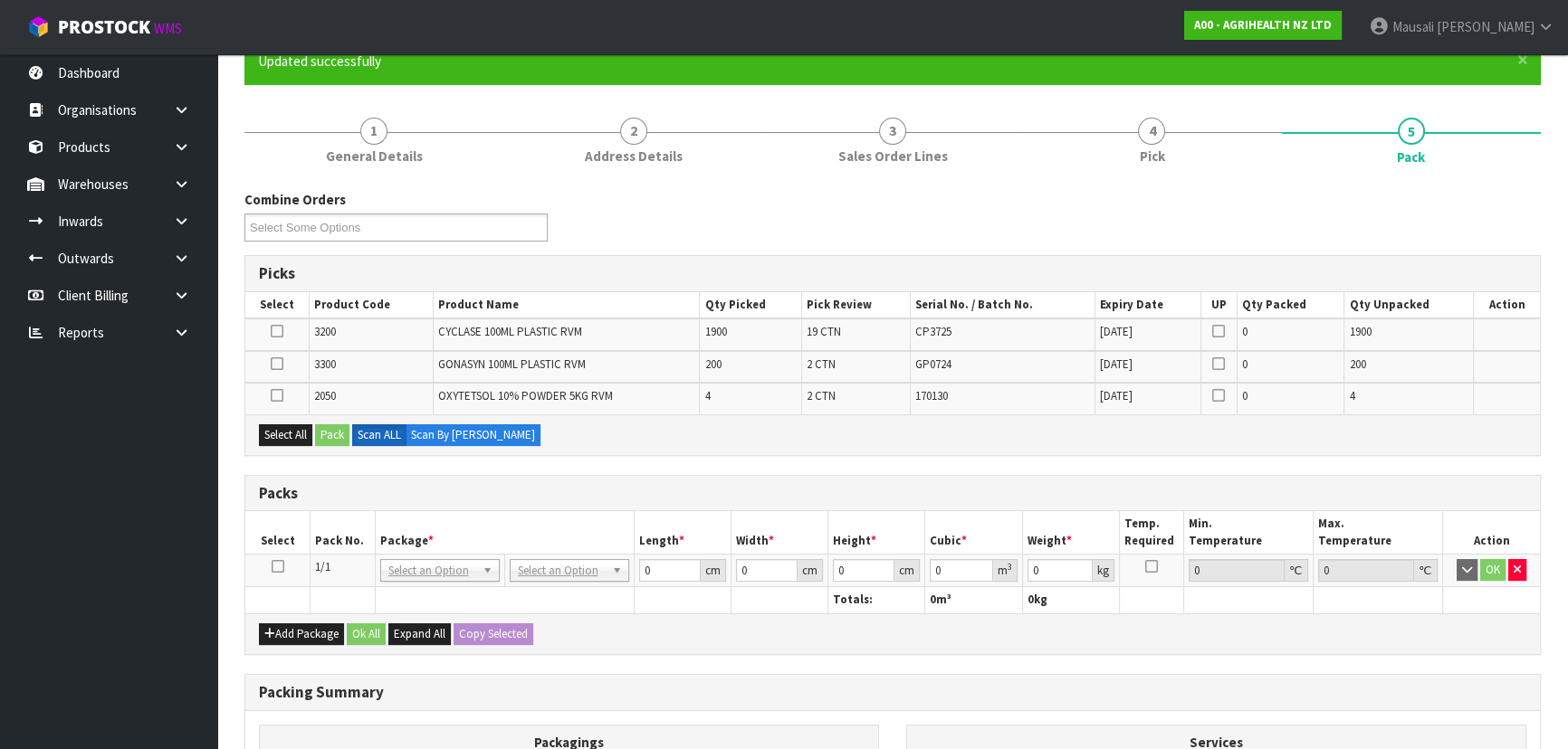
drag, startPoint x: 280, startPoint y: 562, endPoint x: 296, endPoint y: 486, distance: 77.7
click at [280, 567] on icon at bounding box center [277, 567] width 13 height 1
drag, startPoint x: 285, startPoint y: 433, endPoint x: 344, endPoint y: 430, distance: 59.1
click at [291, 432] on button "Select All" at bounding box center [285, 435] width 54 height 21
click at [344, 431] on button "Pack" at bounding box center [332, 435] width 34 height 21
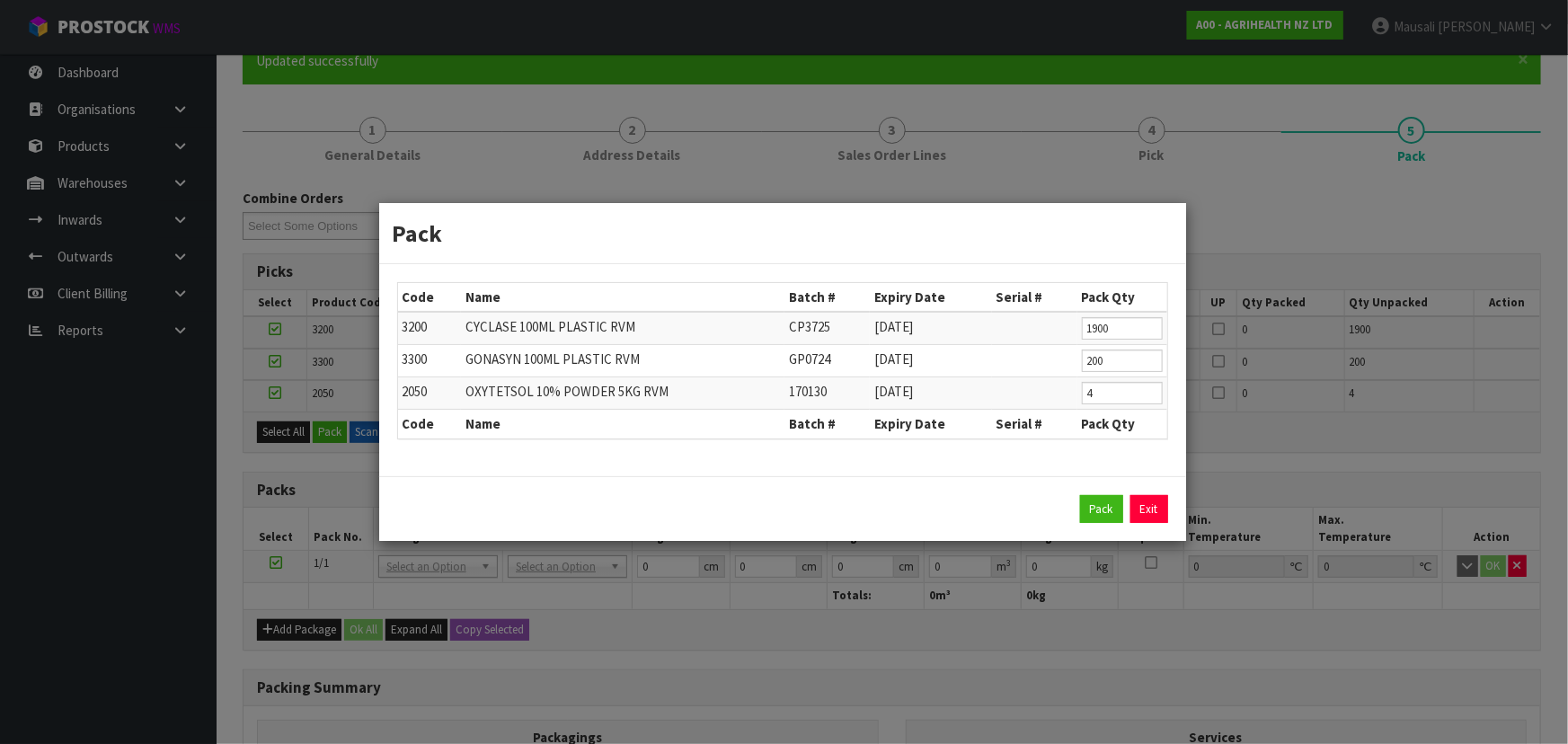
click at [1071, 512] on div "Pack Exit" at bounding box center [783, 510] width 771 height 29
click at [1111, 511] on button "Pack" at bounding box center [1101, 510] width 44 height 29
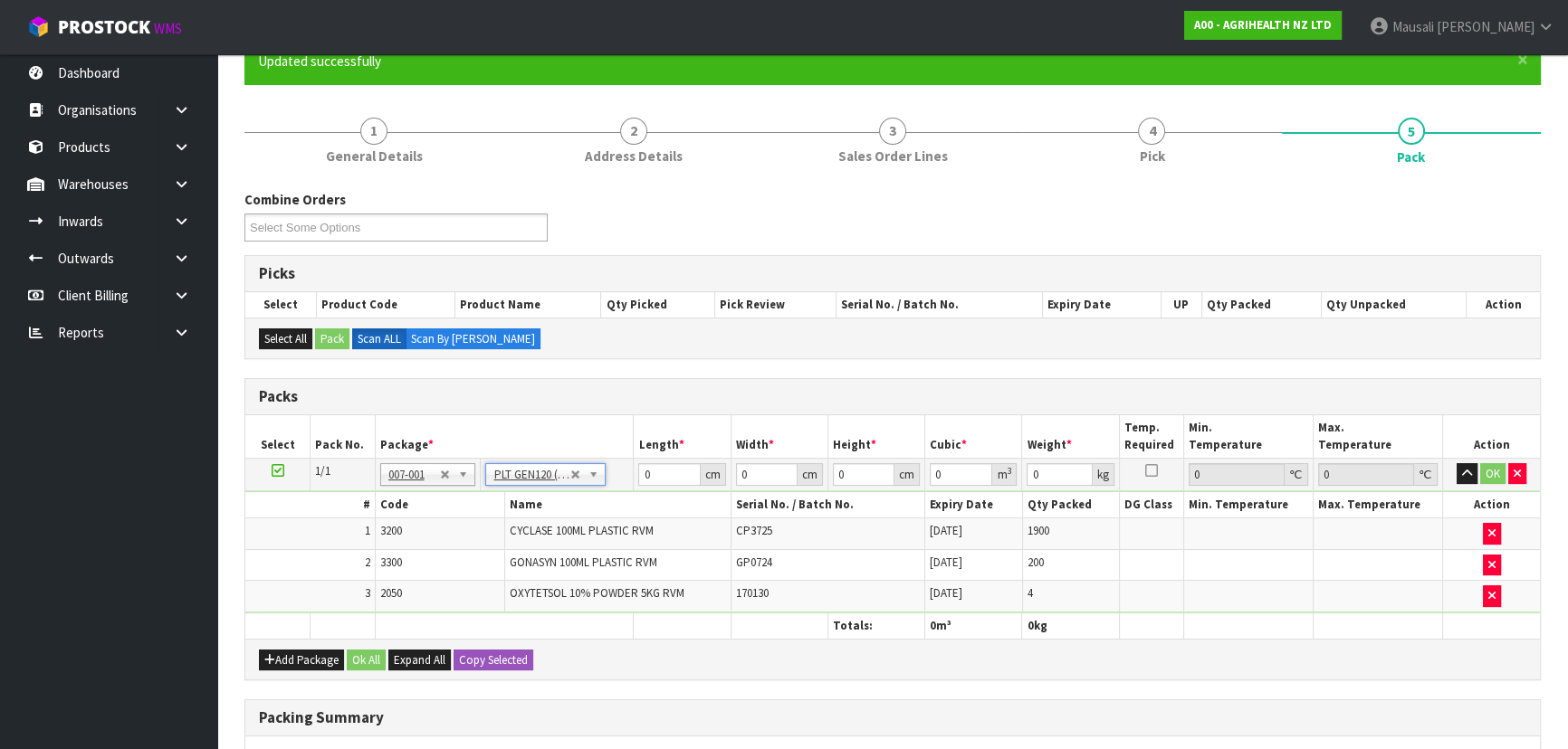
type input "120"
type input "100"
type input "313.3"
drag, startPoint x: 667, startPoint y: 467, endPoint x: 585, endPoint y: 487, distance: 84.4
click at [585, 487] on tr "1/1 NONE 007-001 007-002 007-004 007-009 007-013 007-014 007-015 007-017 007-01…" at bounding box center [892, 474] width 1295 height 32
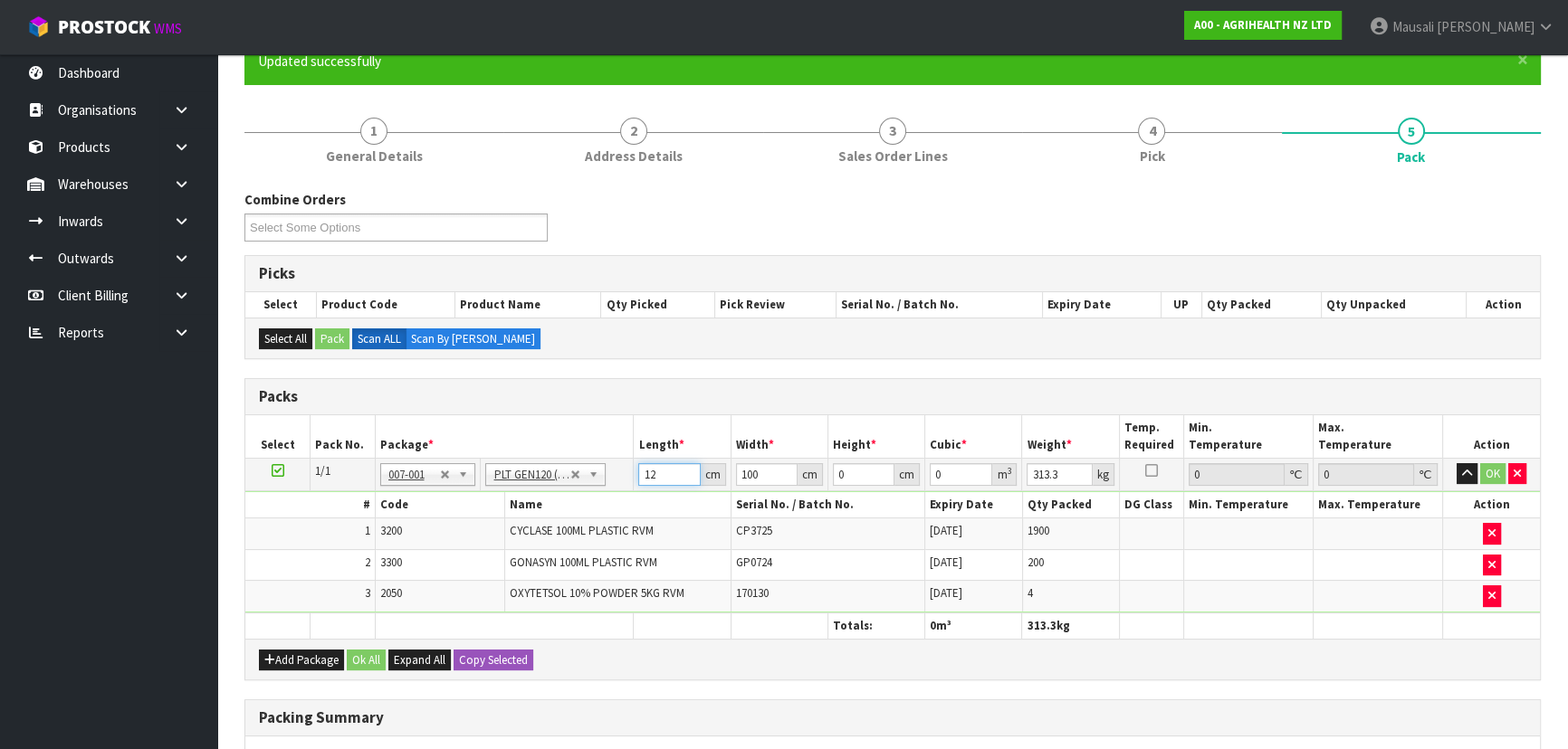
type input "120"
type input "110"
type input "1"
type input "0.0132"
type input "13"
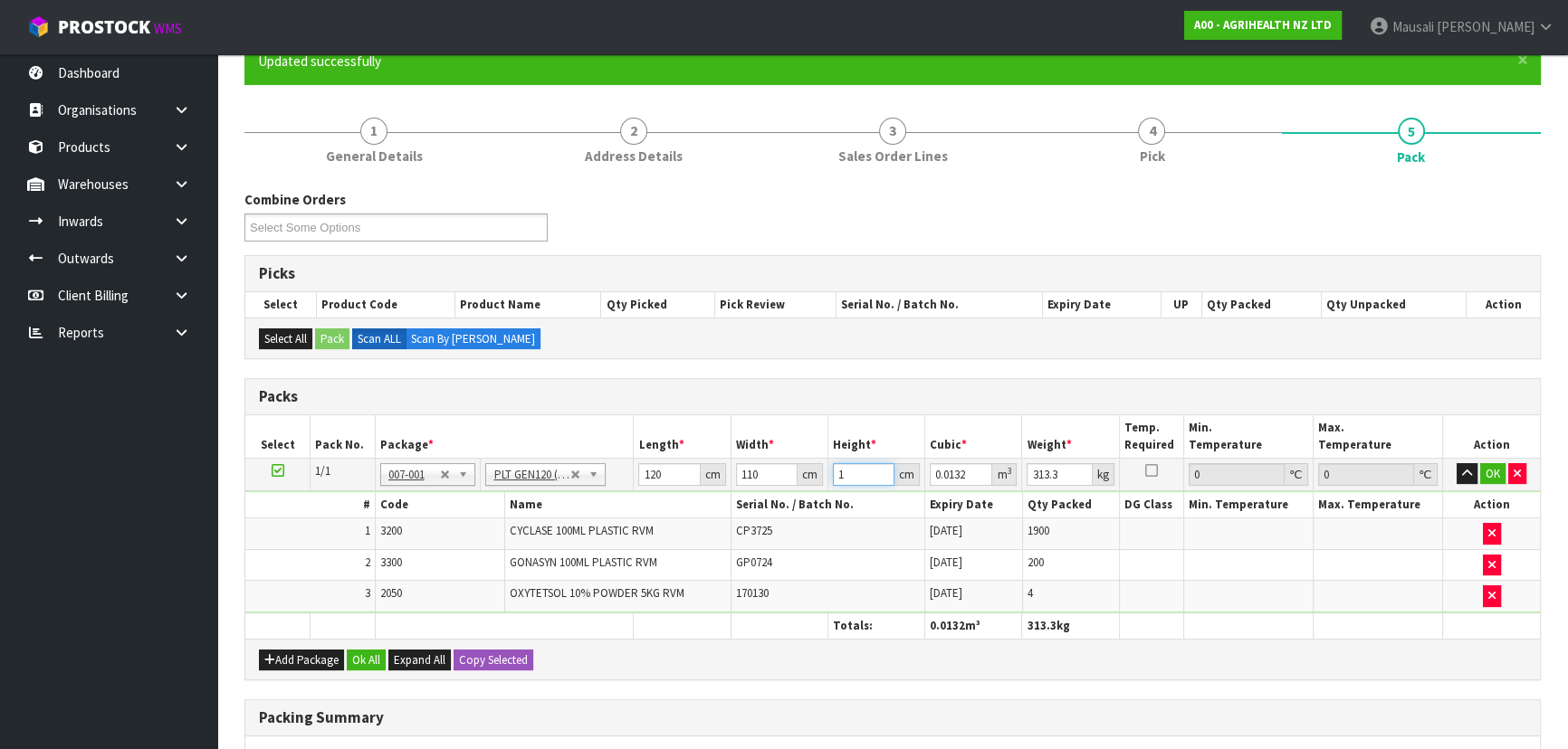
type input "0.1716"
type input "139"
type input "1.8348"
type input "139"
type input "331"
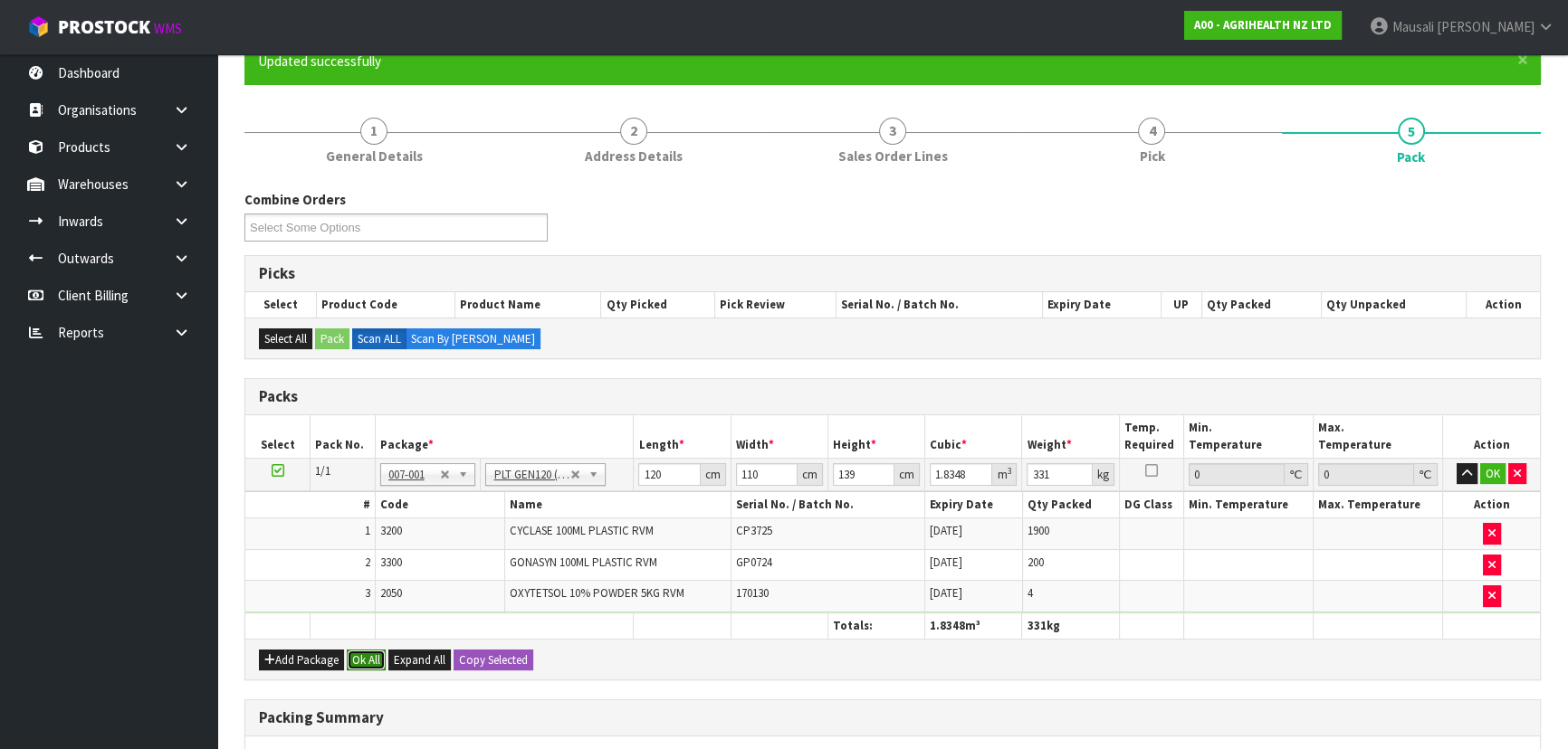
click at [366, 659] on button "Ok All" at bounding box center [366, 660] width 39 height 21
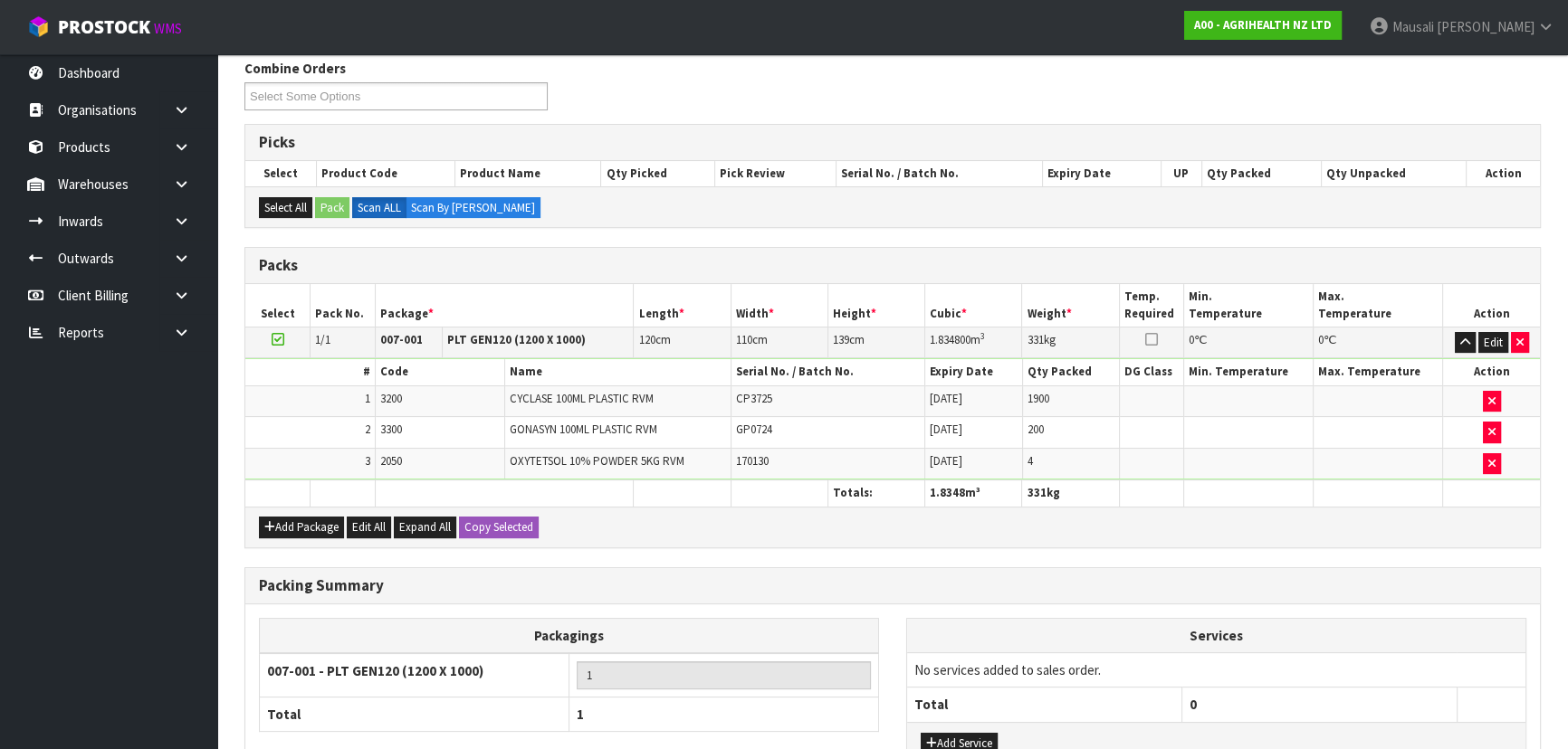
scroll to position [433, 0]
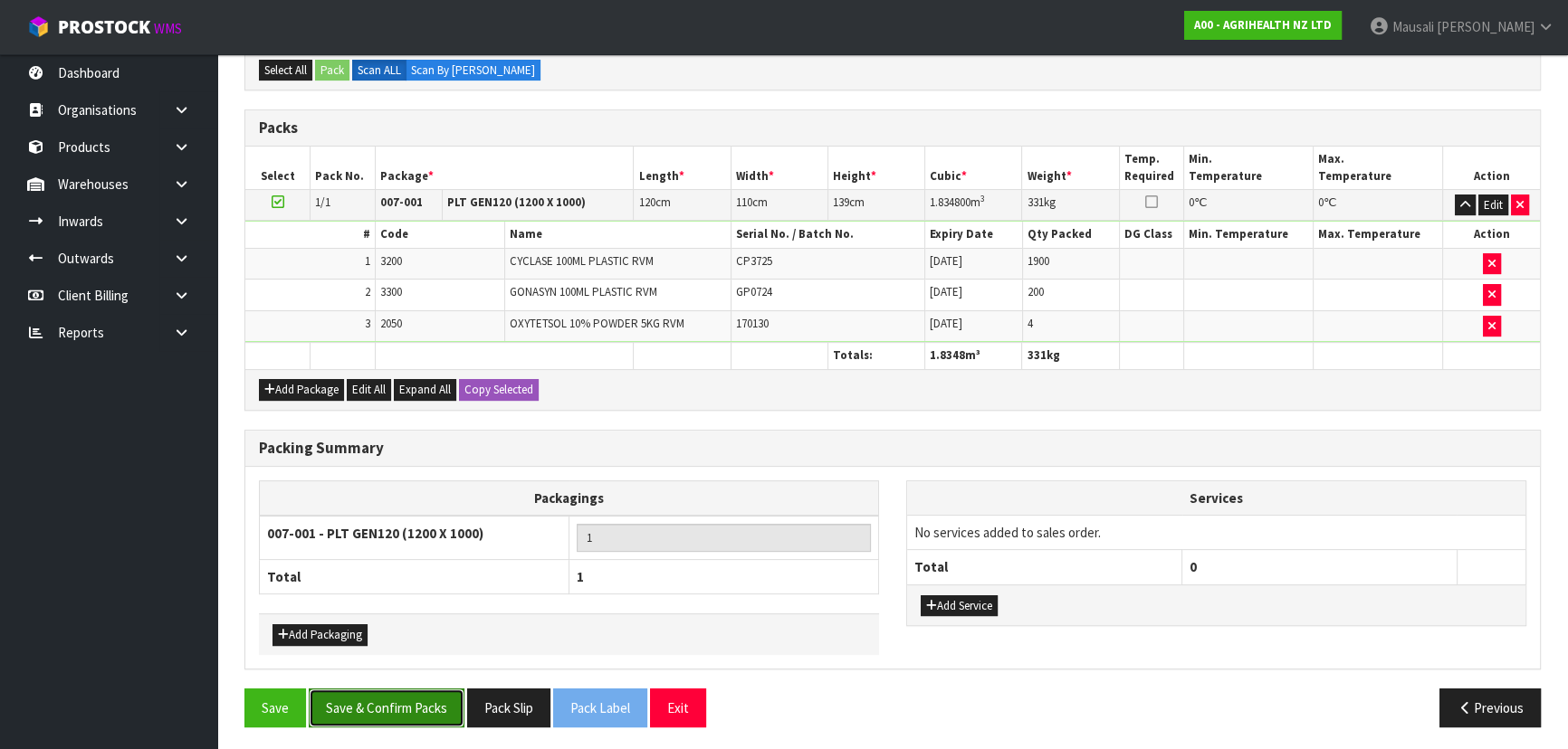
click at [389, 710] on button "Save & Confirm Packs" at bounding box center [386, 708] width 156 height 39
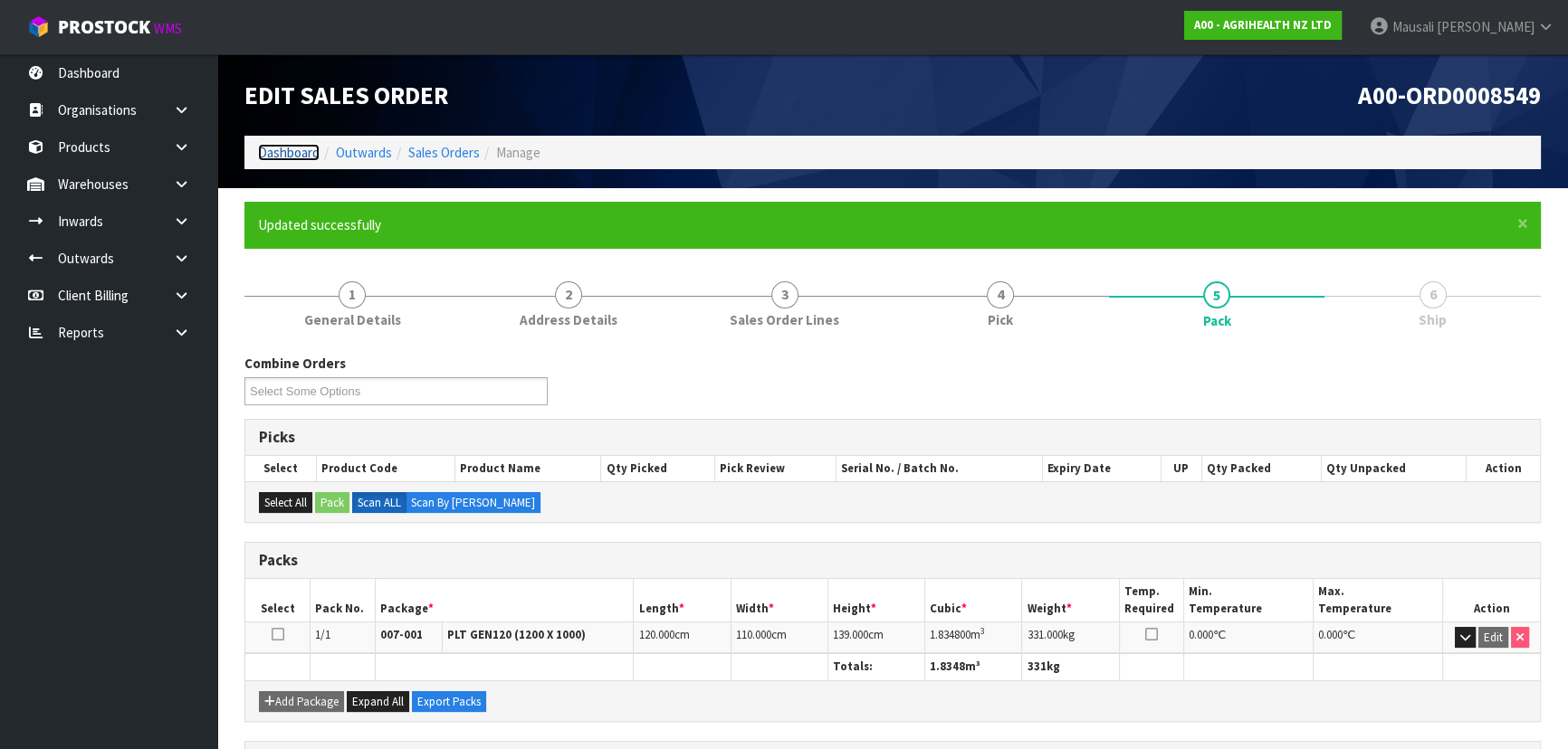
click at [300, 144] on link "Dashboard" at bounding box center [288, 153] width 61 height 18
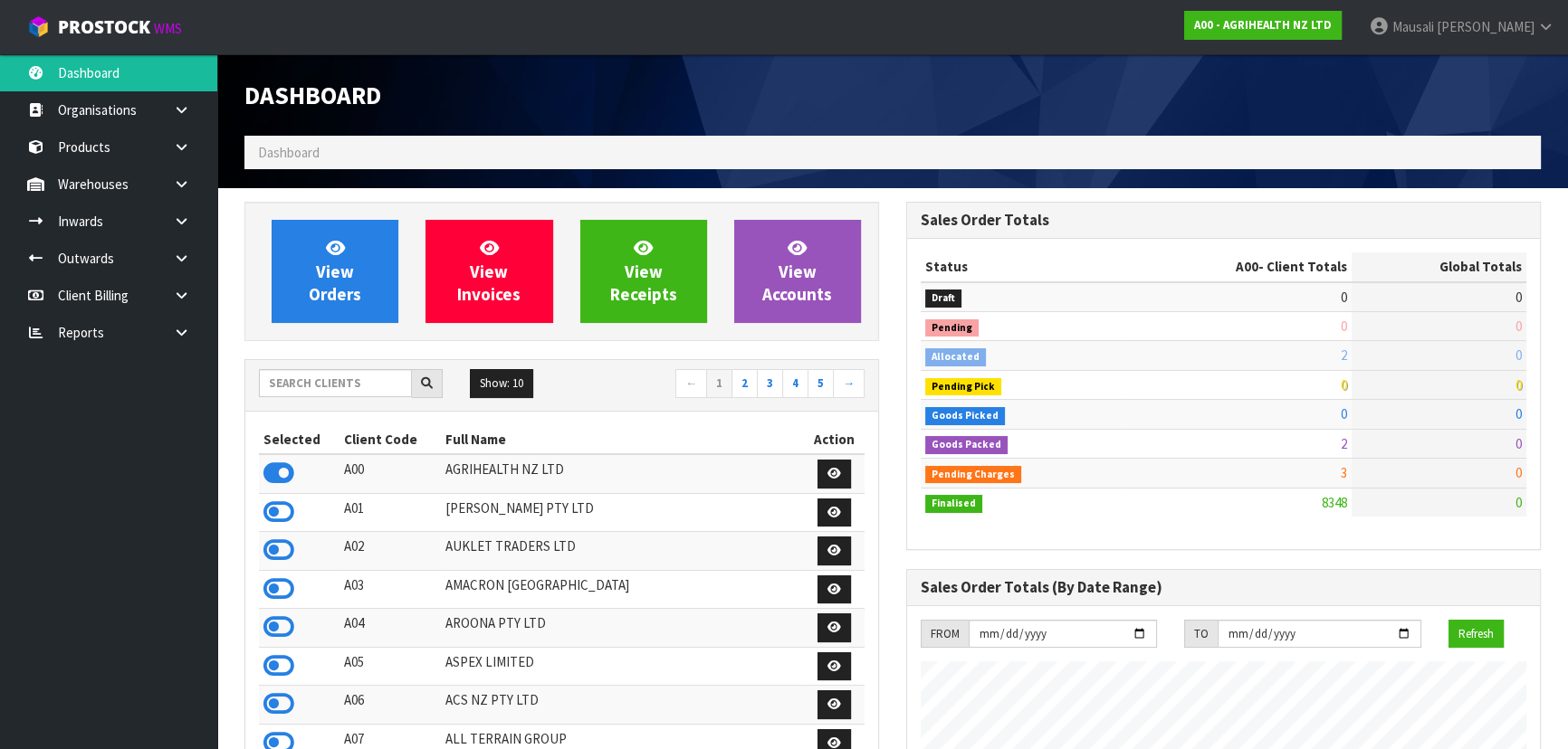
scroll to position [1368, 661]
click at [313, 387] on input "text" at bounding box center [335, 383] width 153 height 28
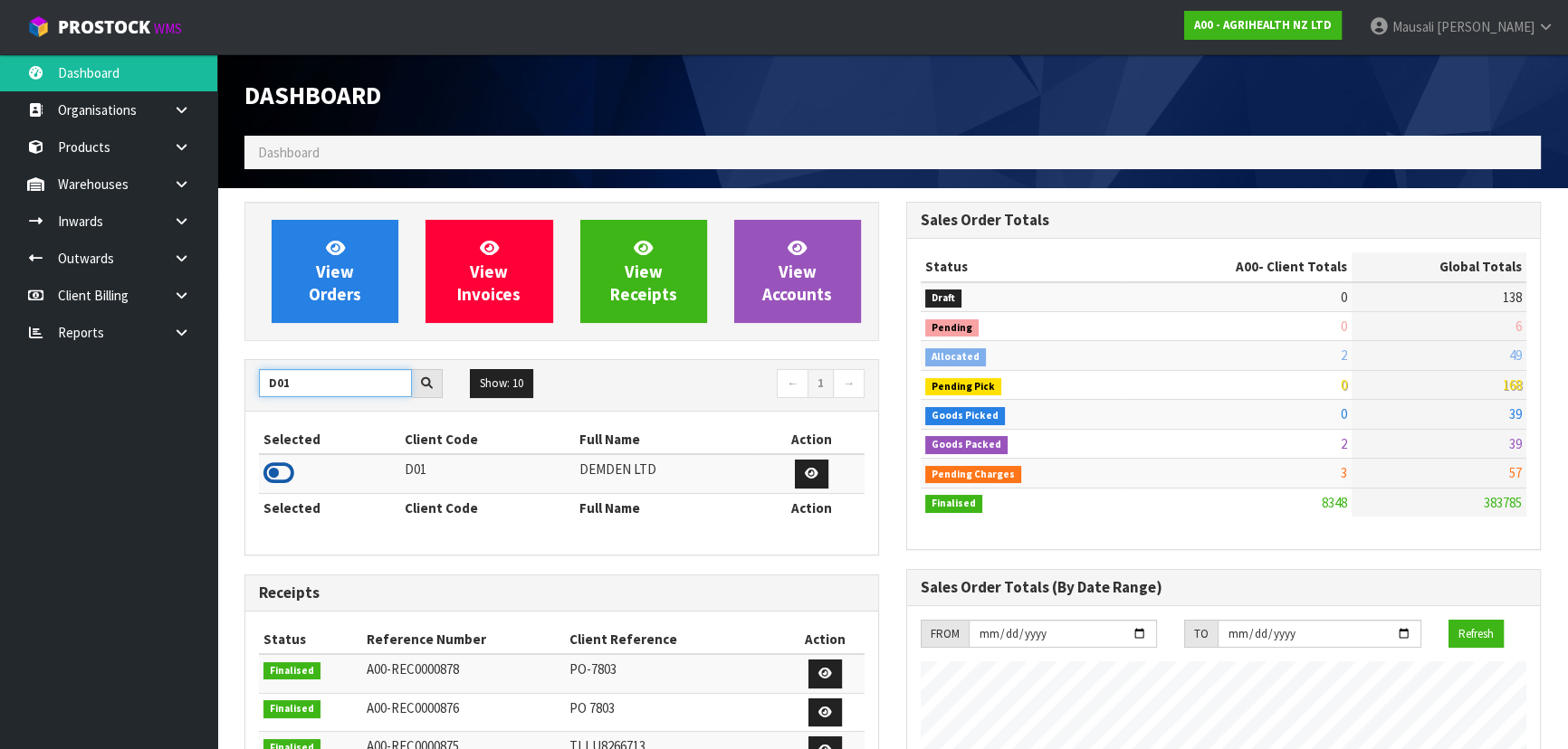
type input "D01"
click at [283, 468] on icon at bounding box center [279, 473] width 31 height 27
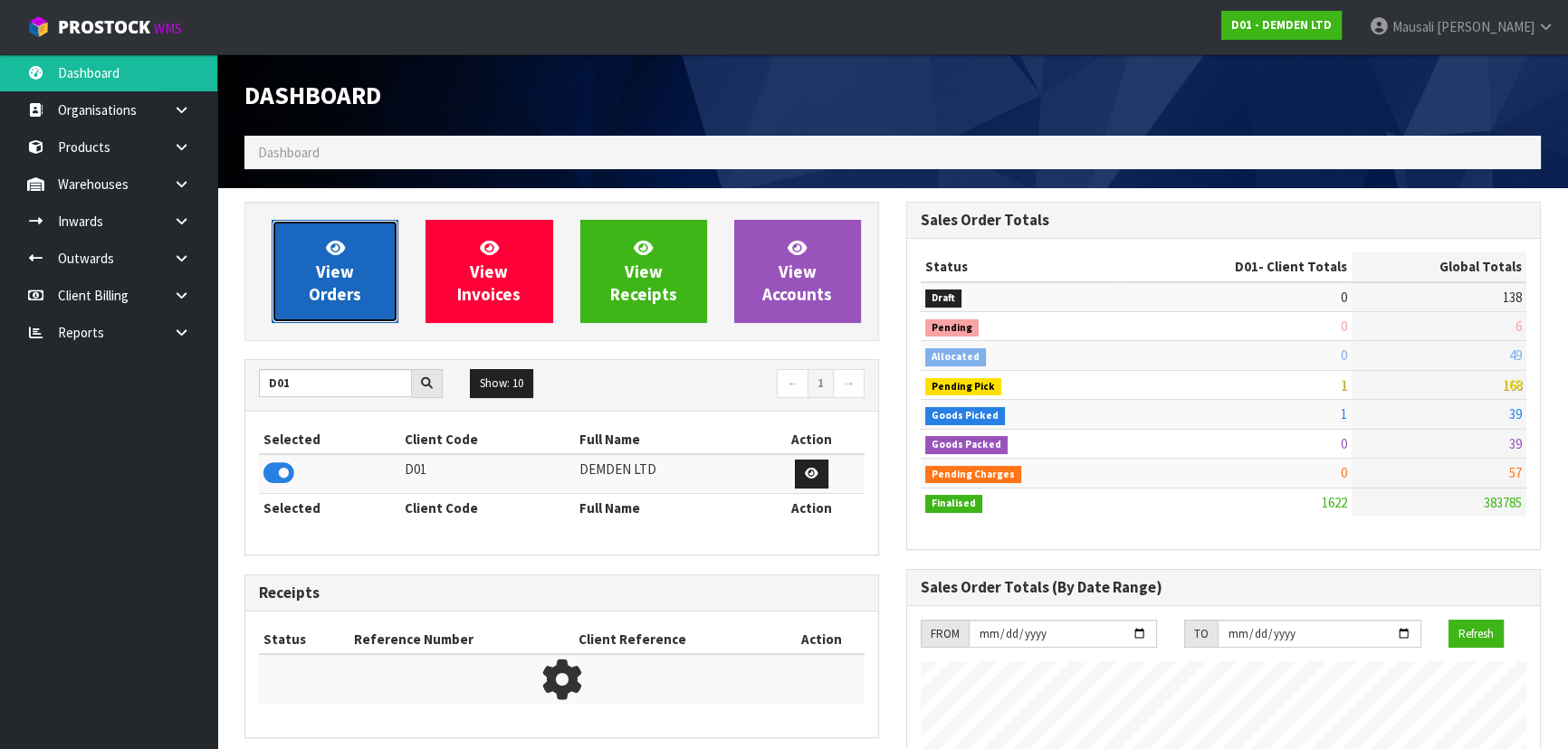
scroll to position [1163, 661]
click at [344, 269] on span "View Orders" at bounding box center [335, 271] width 53 height 68
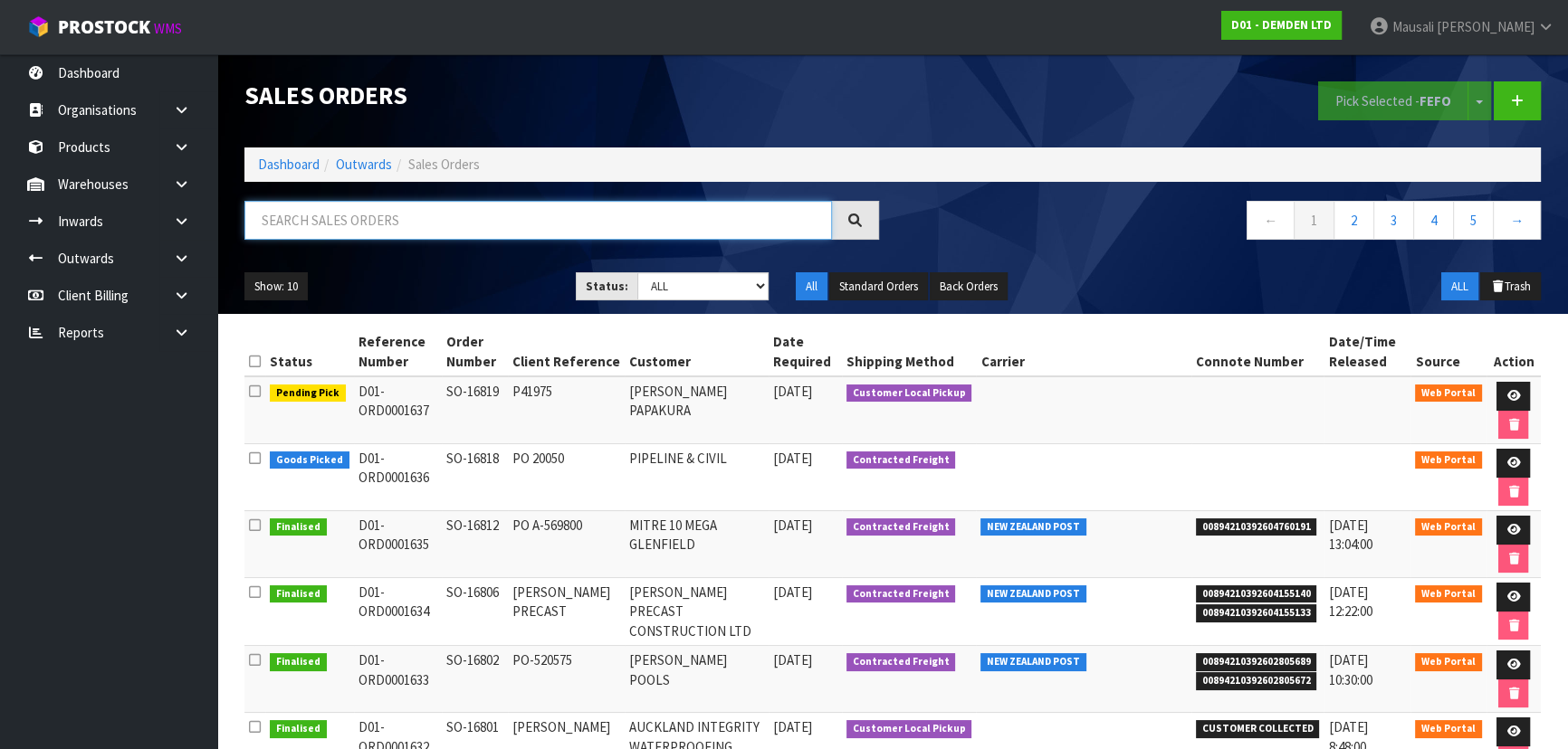
click at [311, 227] on input "text" at bounding box center [539, 220] width 587 height 39
type input "JOB-0415380"
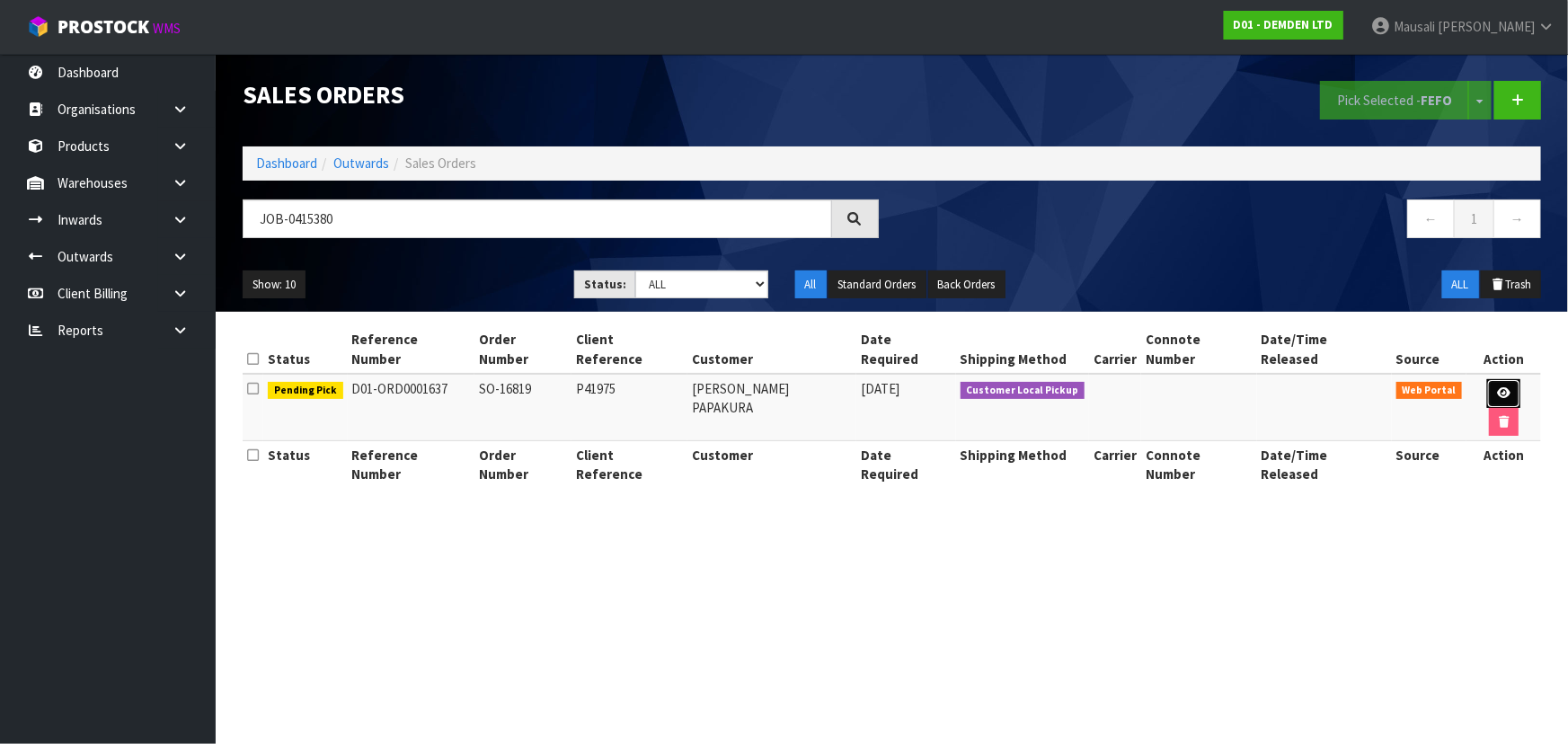
click at [1488, 380] on link at bounding box center [1504, 394] width 33 height 29
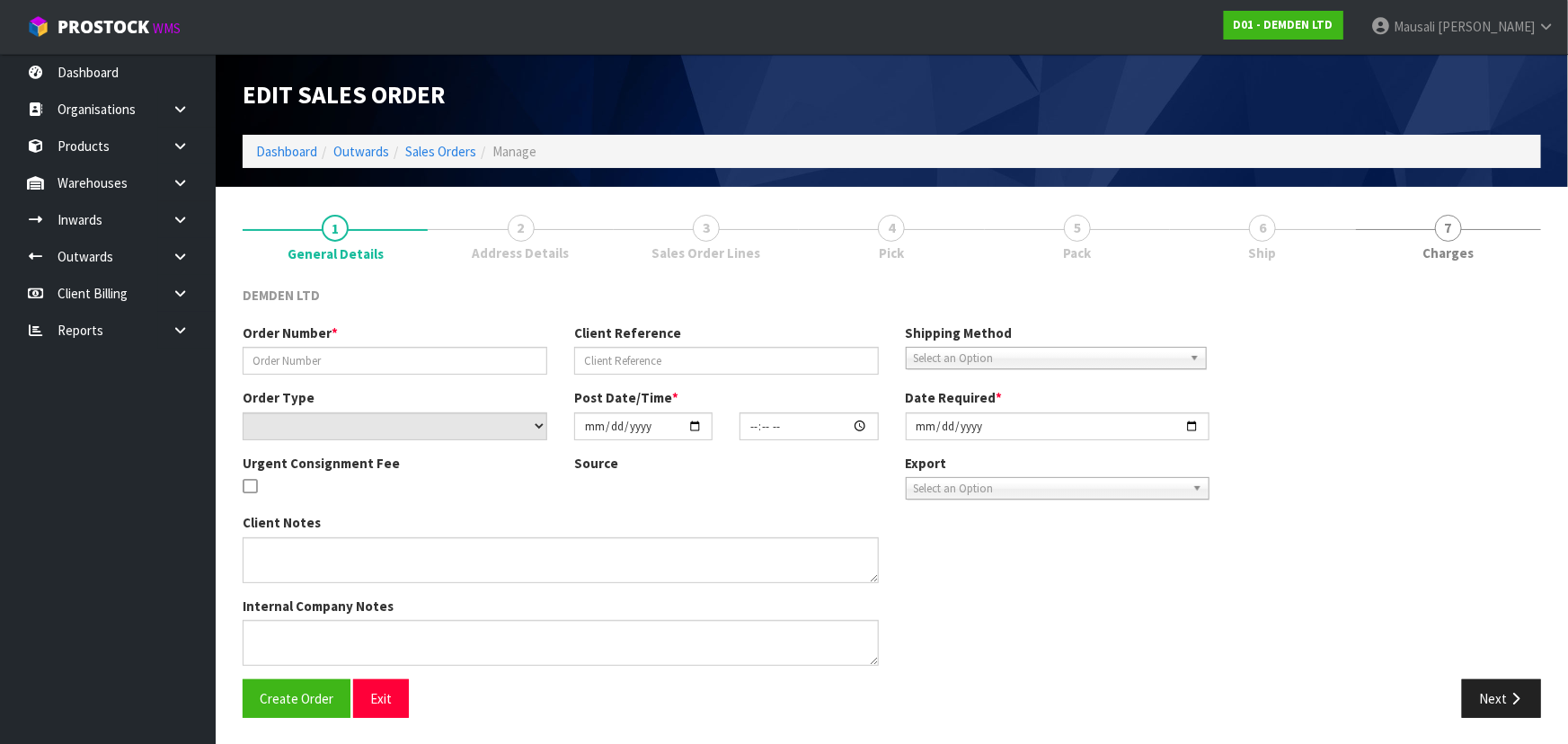
type input "SO-16819"
type input "P41975"
select select "number:0"
type input "[DATE]"
type input "09:57:00.000"
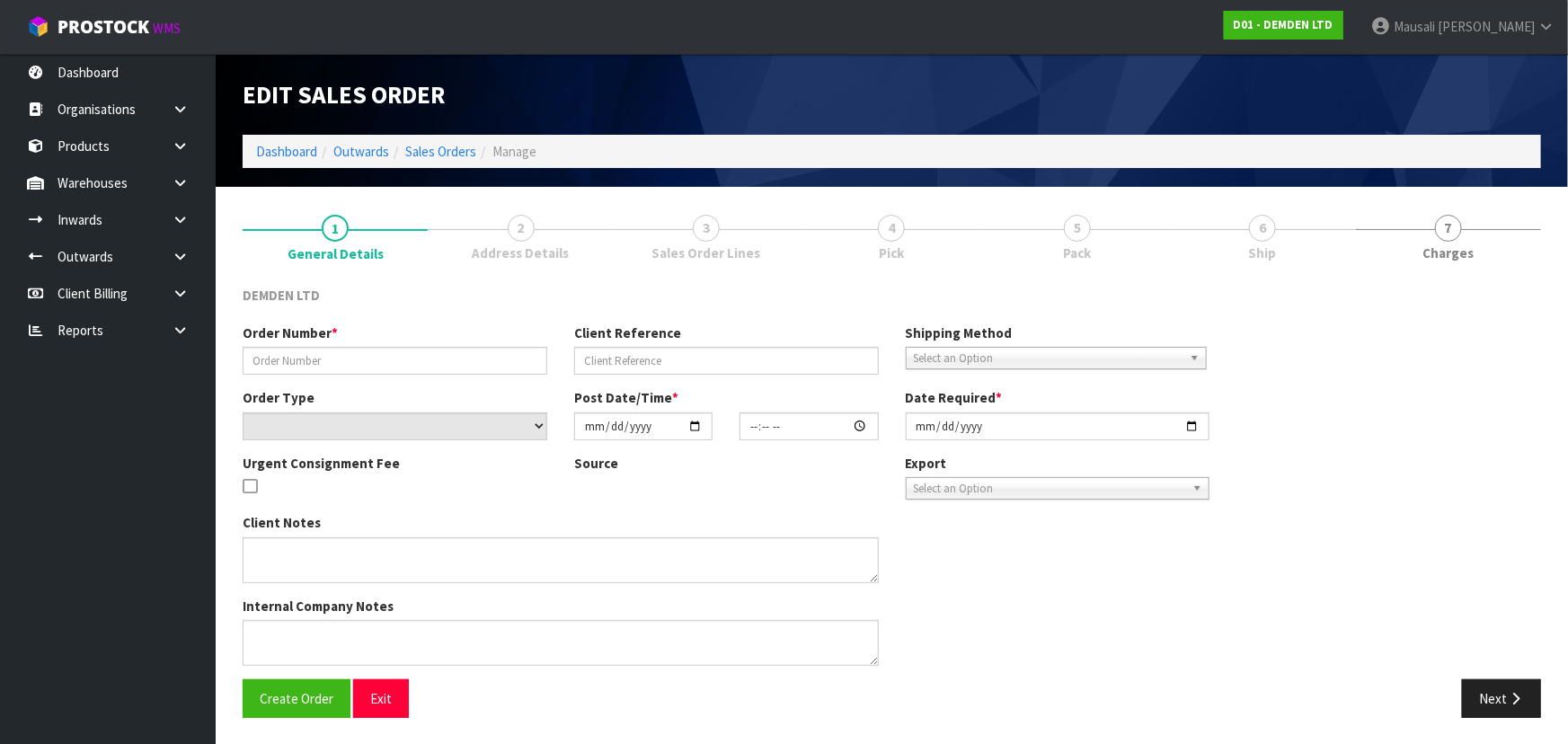
type input "[DATE]"
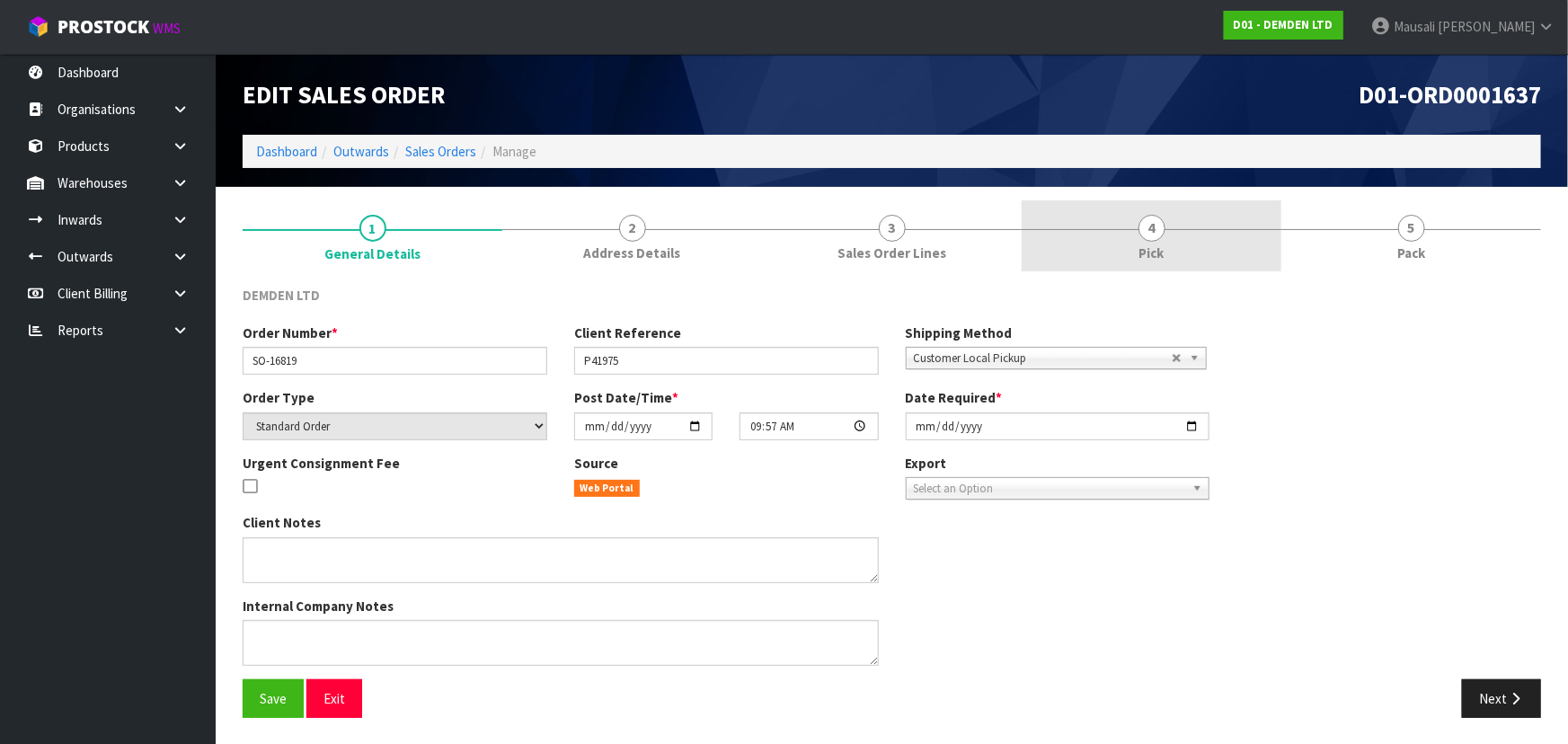
drag, startPoint x: 1170, startPoint y: 221, endPoint x: 1189, endPoint y: 262, distance: 45.2
click at [1169, 221] on link "4 Pick" at bounding box center [1152, 235] width 260 height 71
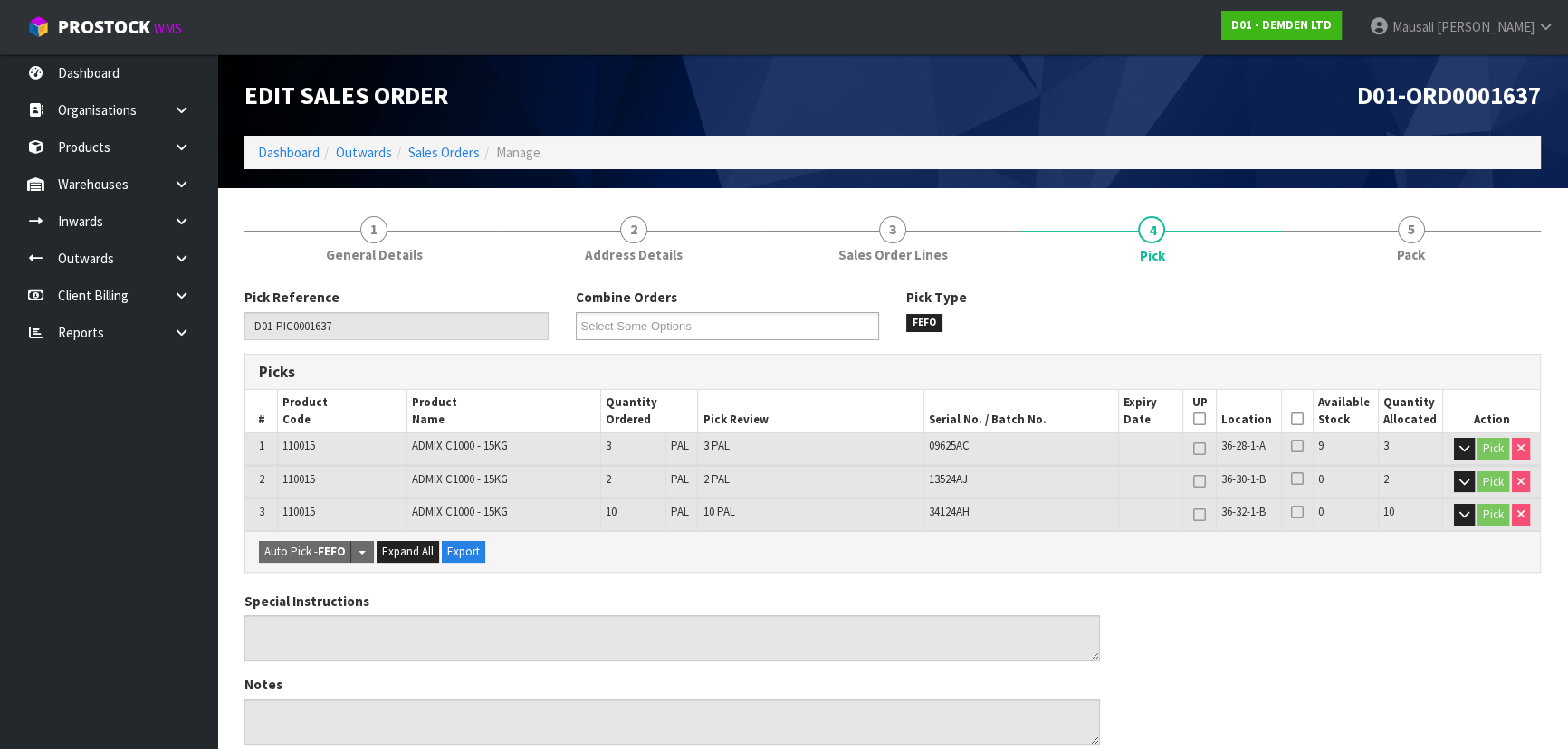
click at [1300, 419] on icon at bounding box center [1297, 419] width 13 height 1
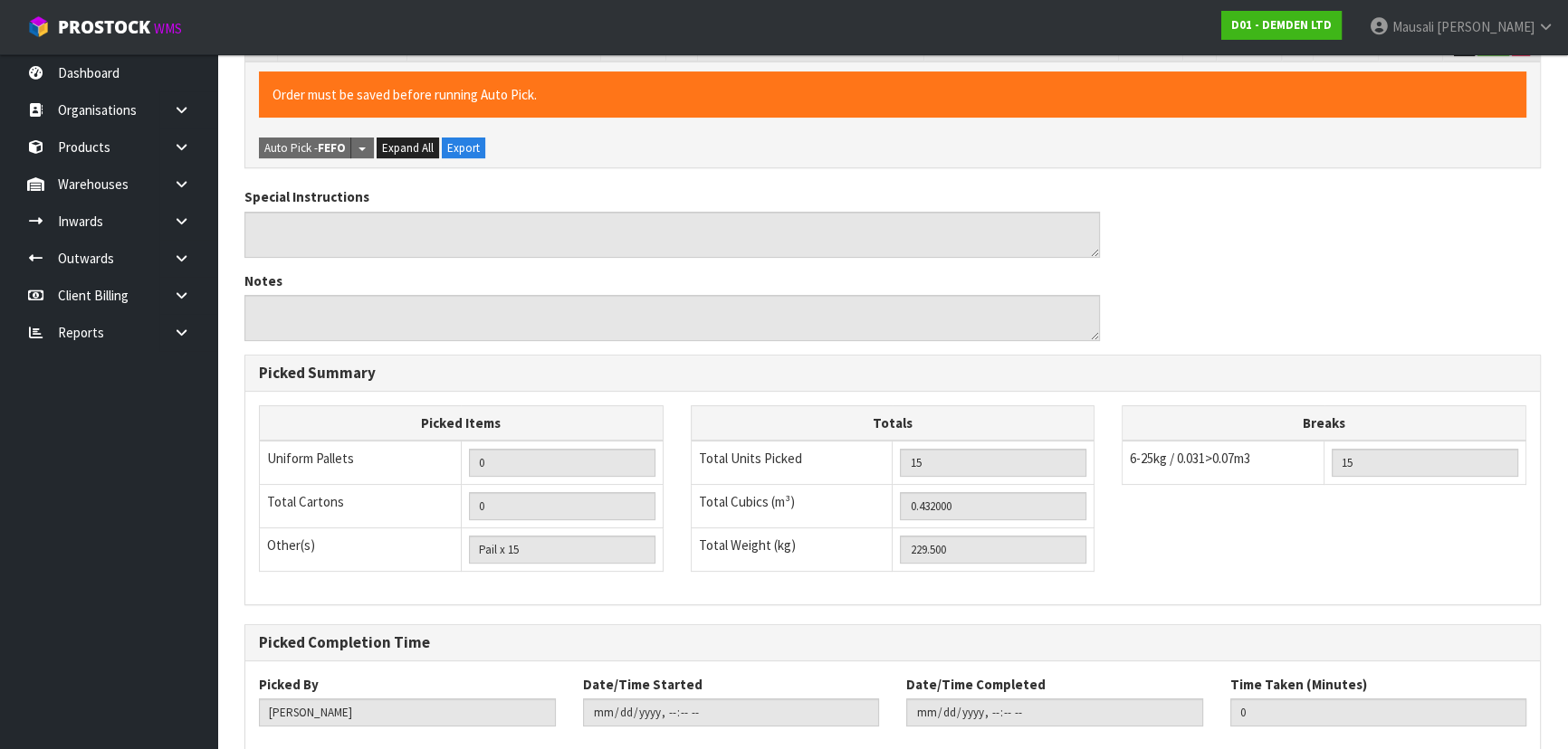
scroll to position [571, 0]
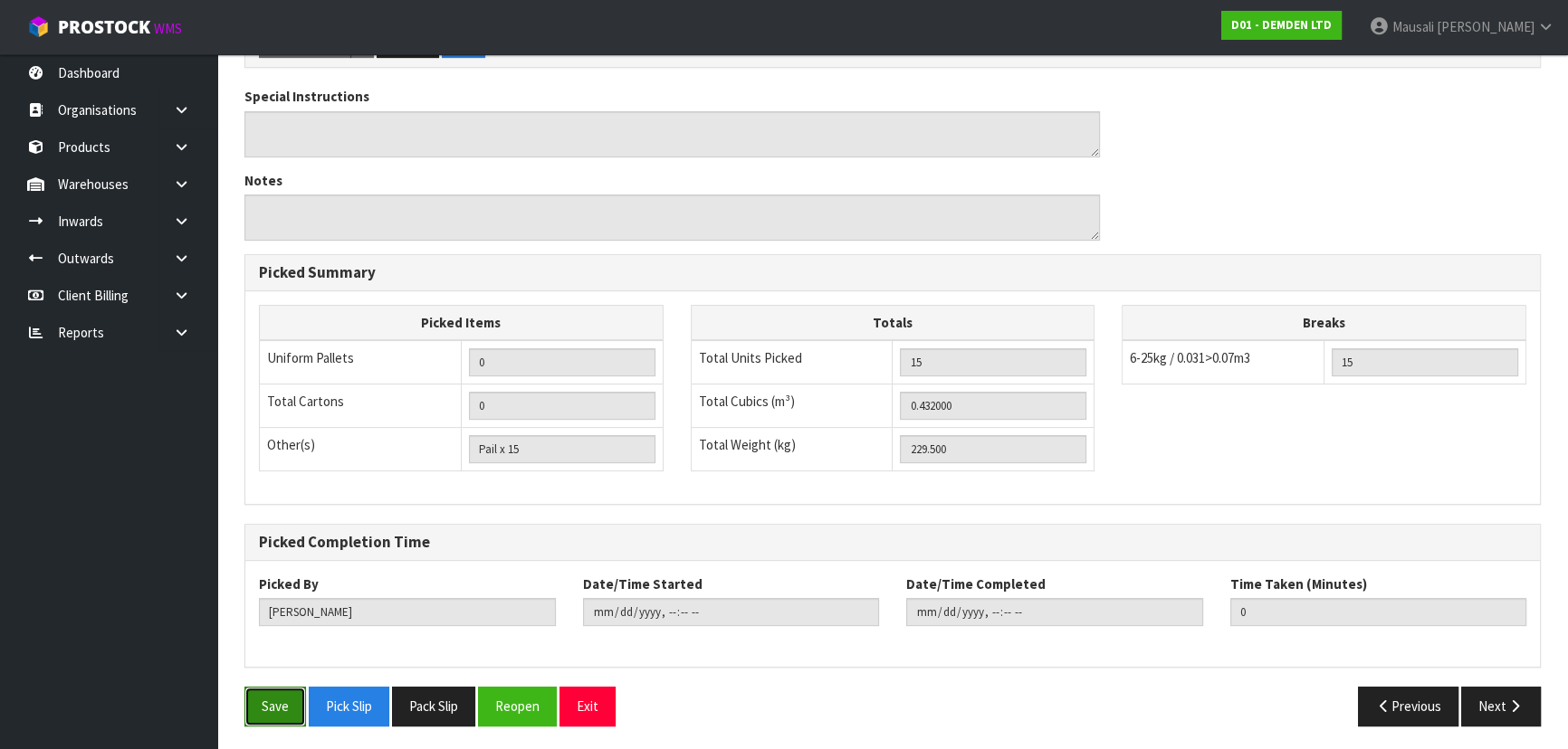
click at [259, 693] on button "Save" at bounding box center [275, 706] width 61 height 39
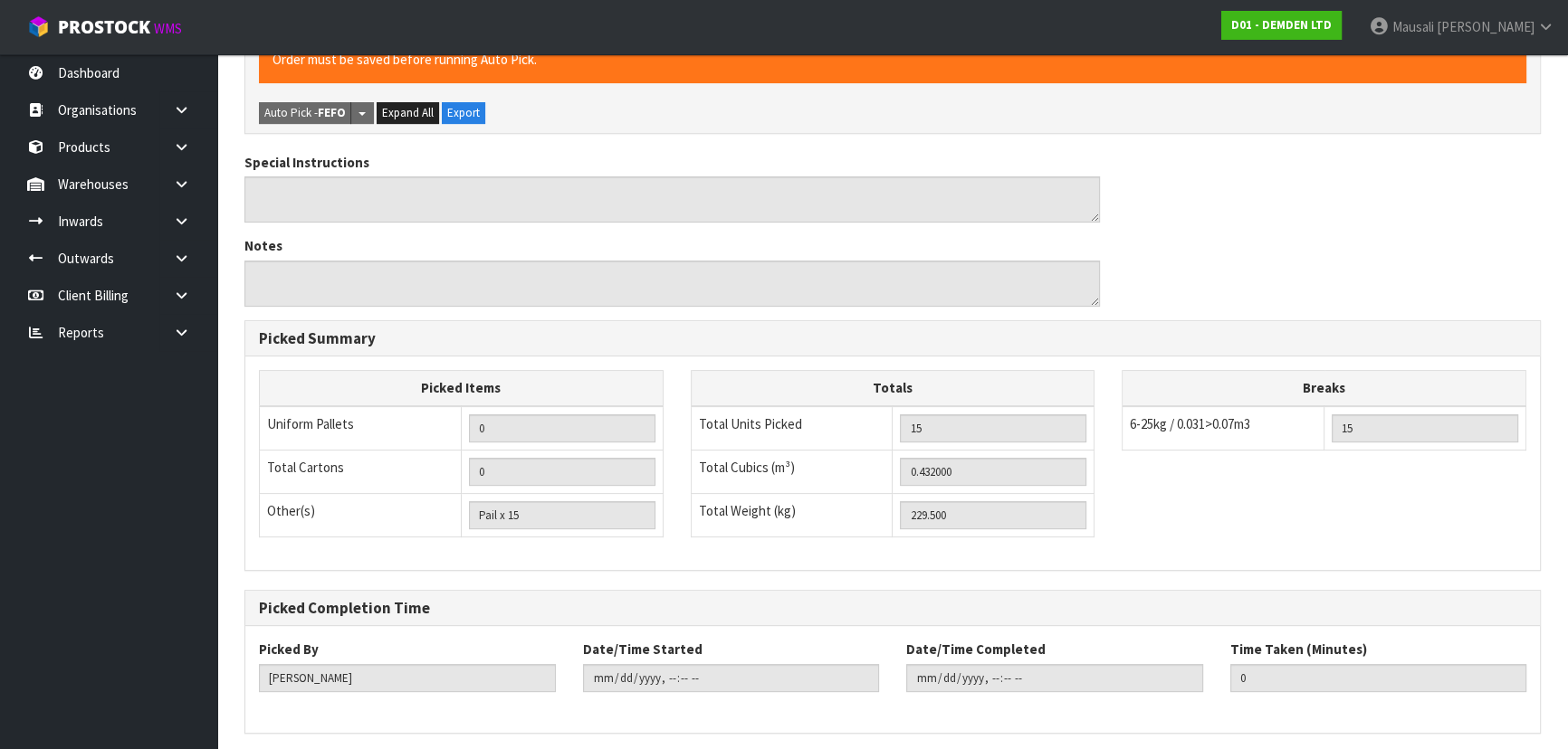
scroll to position [0, 0]
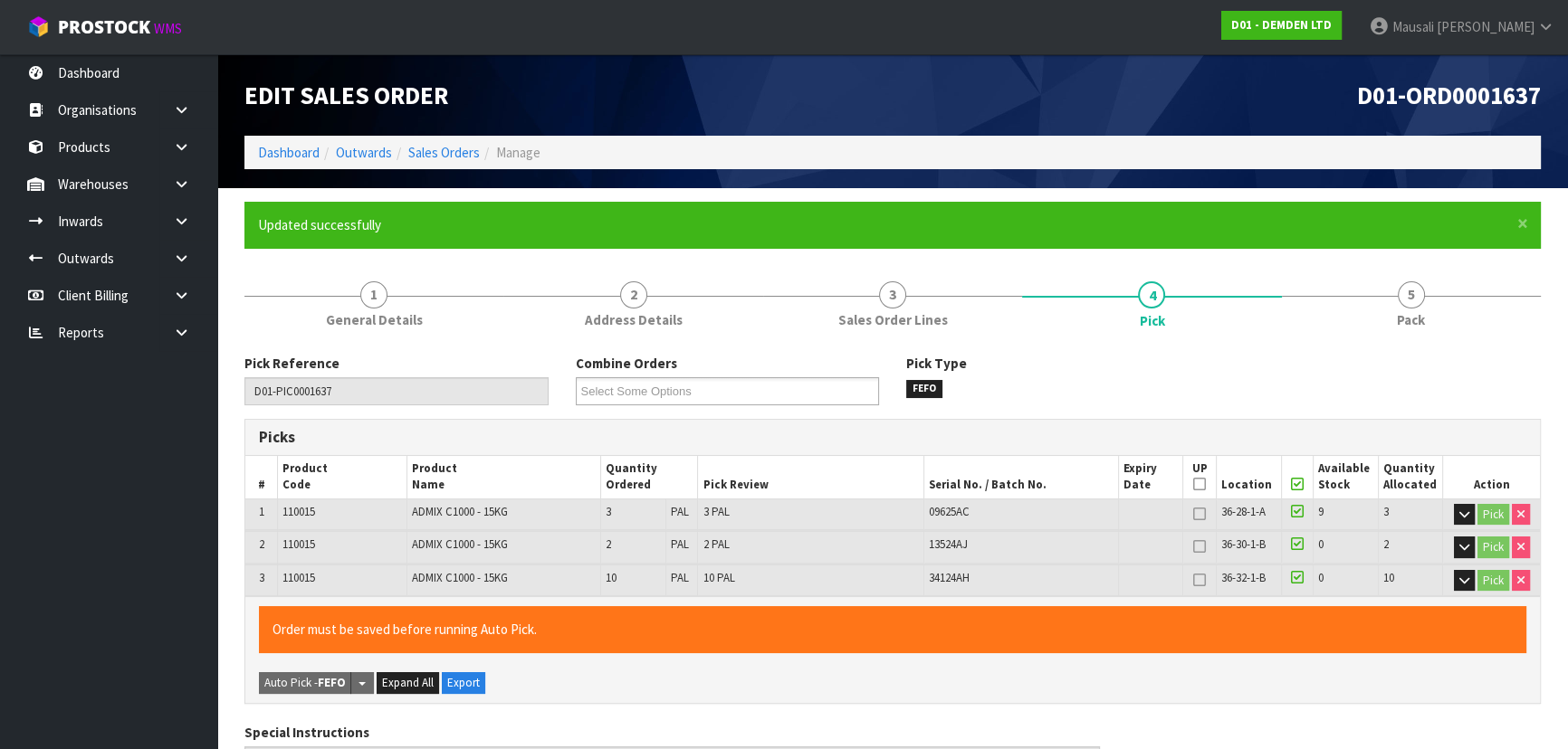
type input "[PERSON_NAME]"
type input "[DATE]T14:42:43"
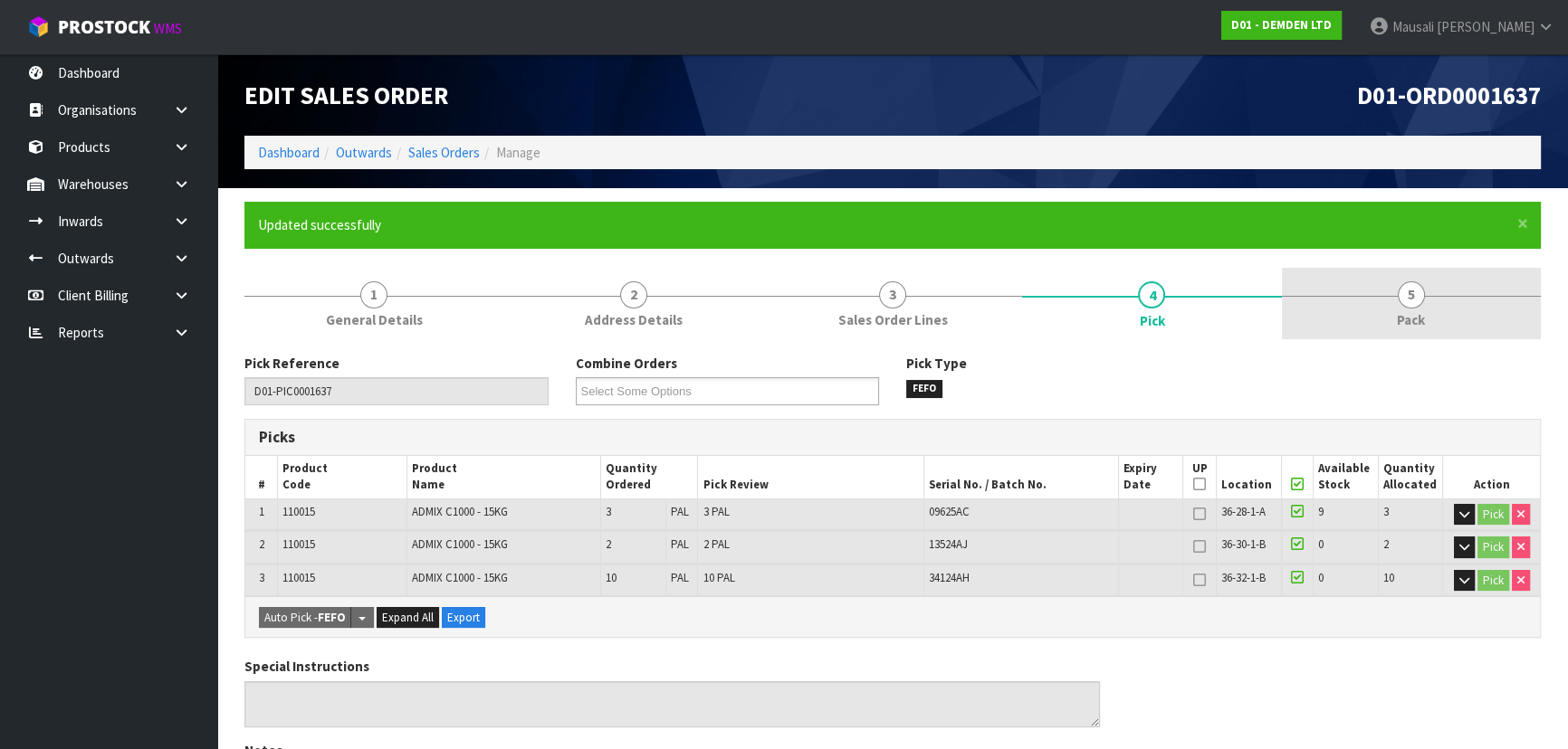
click at [1420, 327] on span "Pack" at bounding box center [1411, 319] width 28 height 19
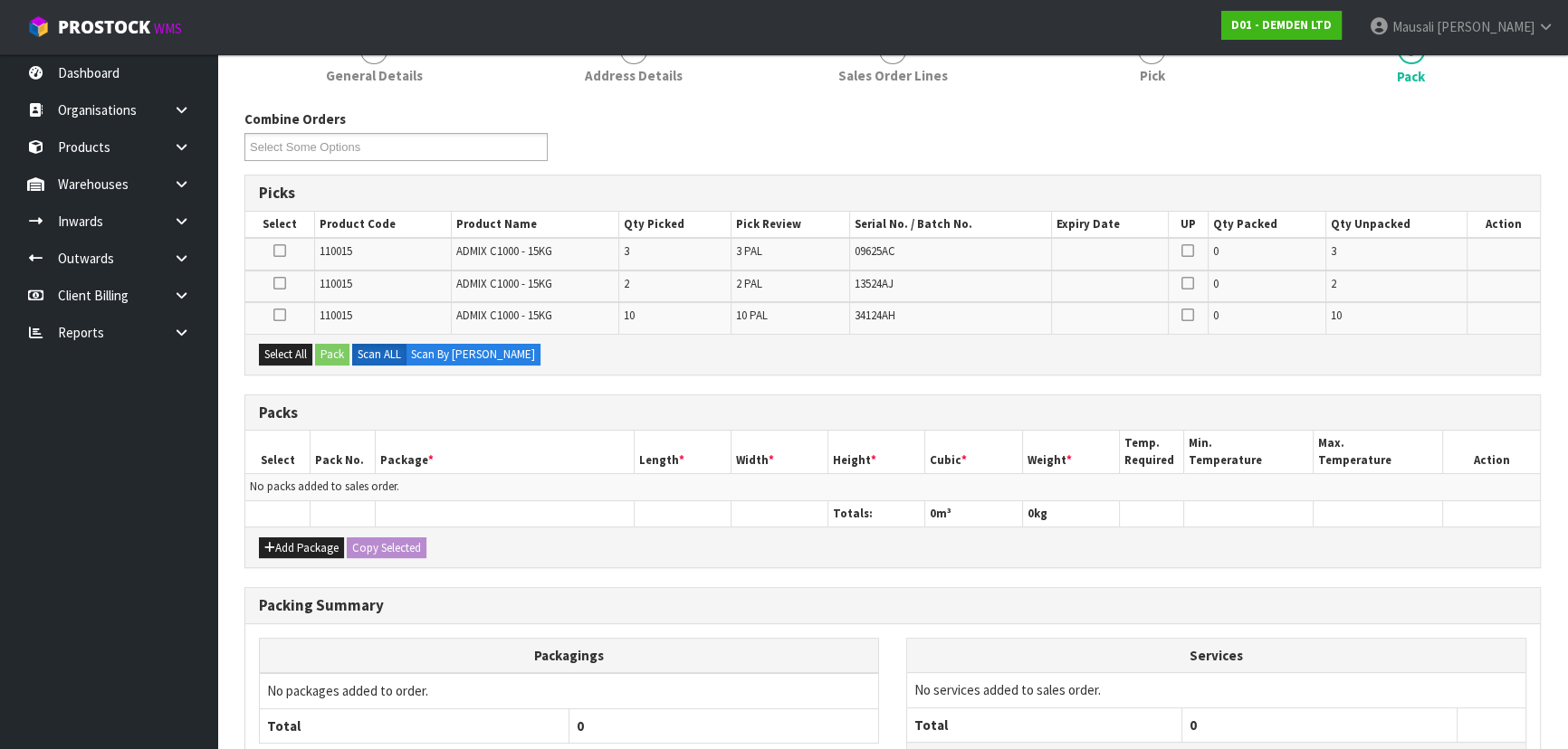
scroll to position [246, 0]
click at [308, 542] on button "Add Package" at bounding box center [301, 546] width 85 height 21
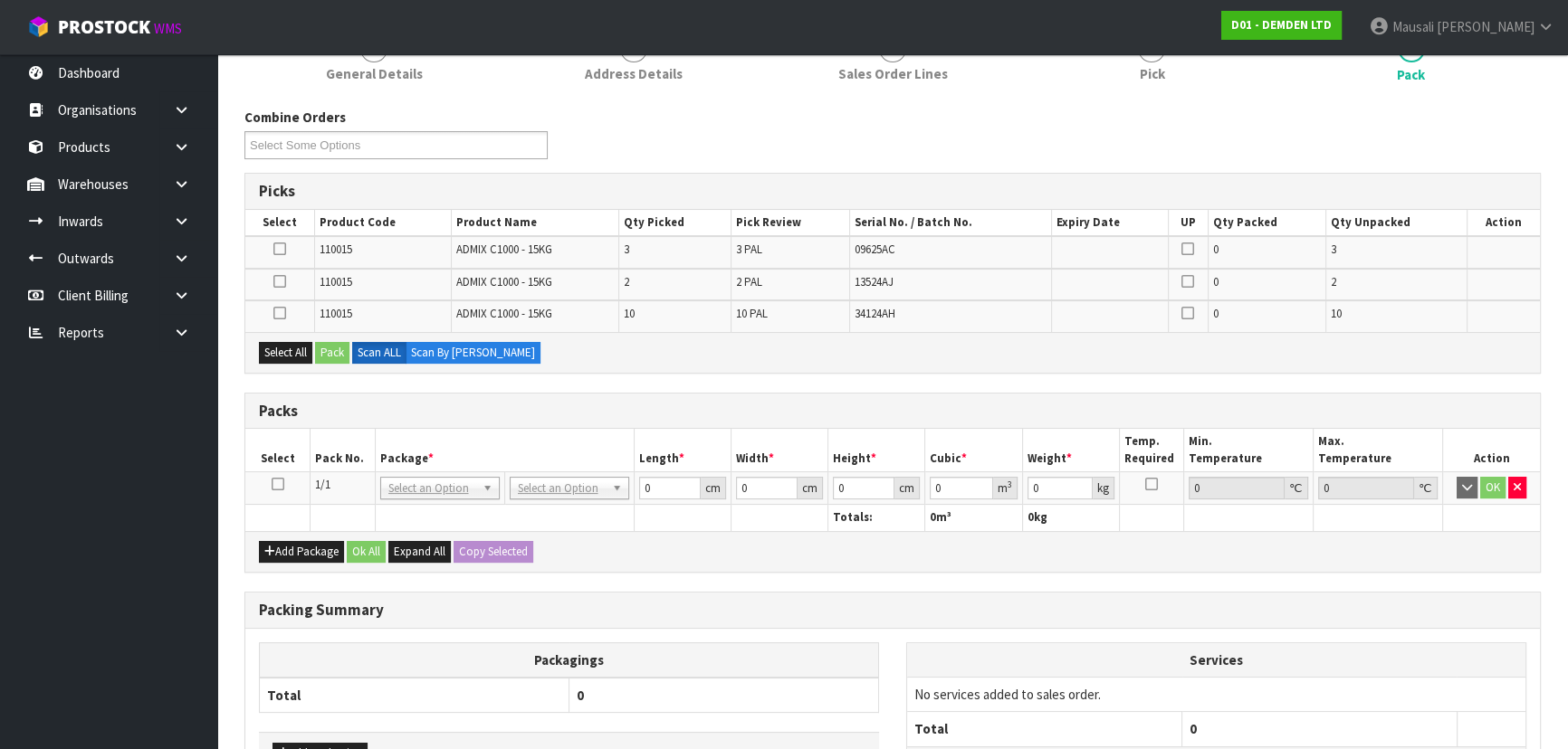
click at [277, 485] on icon at bounding box center [277, 484] width 13 height 1
drag, startPoint x: 290, startPoint y: 348, endPoint x: 333, endPoint y: 349, distance: 43.0
click at [294, 348] on button "Select All" at bounding box center [285, 353] width 54 height 21
click at [338, 349] on button "Pack" at bounding box center [332, 353] width 34 height 21
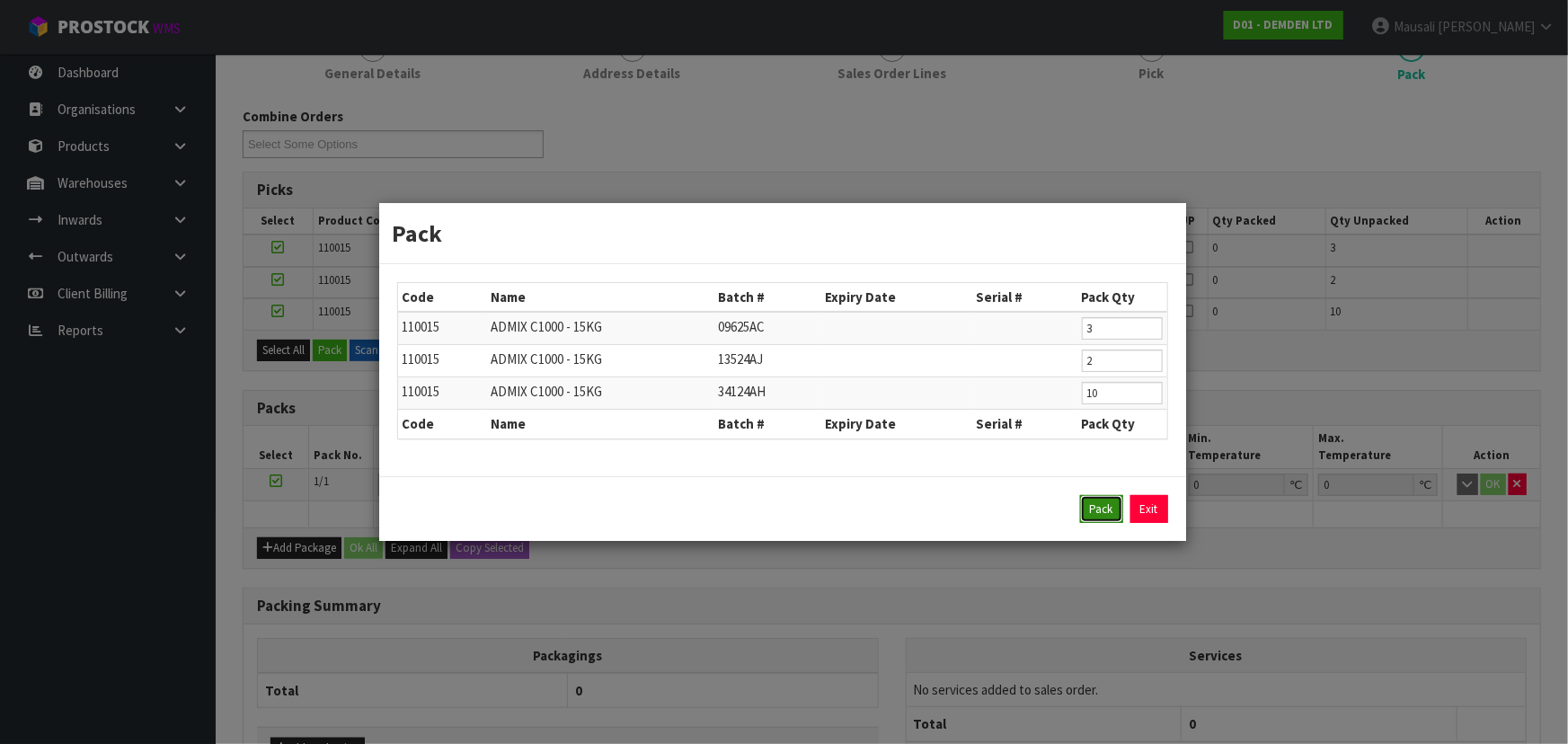
click at [1093, 512] on button "Pack" at bounding box center [1101, 510] width 44 height 29
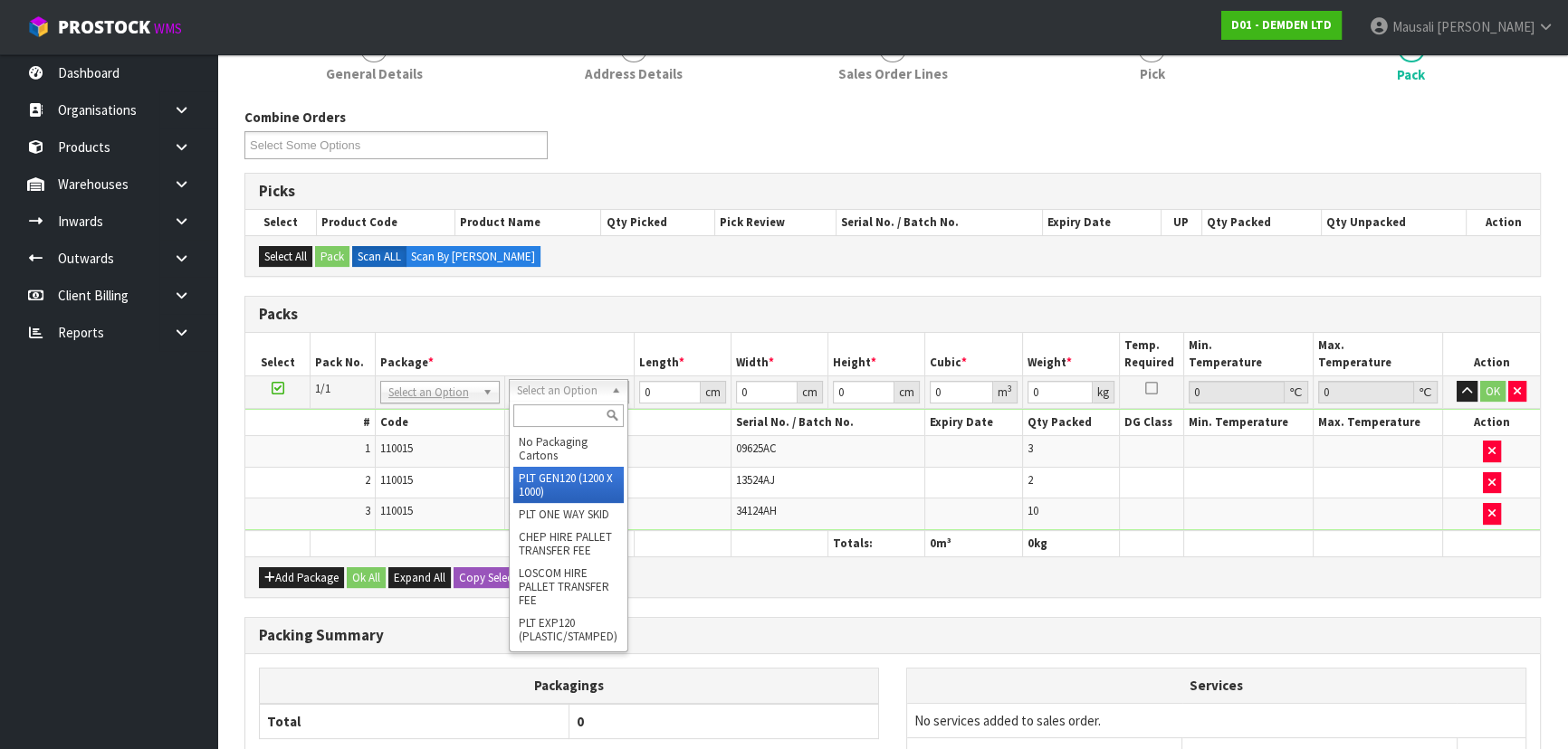
drag, startPoint x: 569, startPoint y: 477, endPoint x: 624, endPoint y: 382, distance: 109.8
type input "120"
type input "100"
type input "229.5"
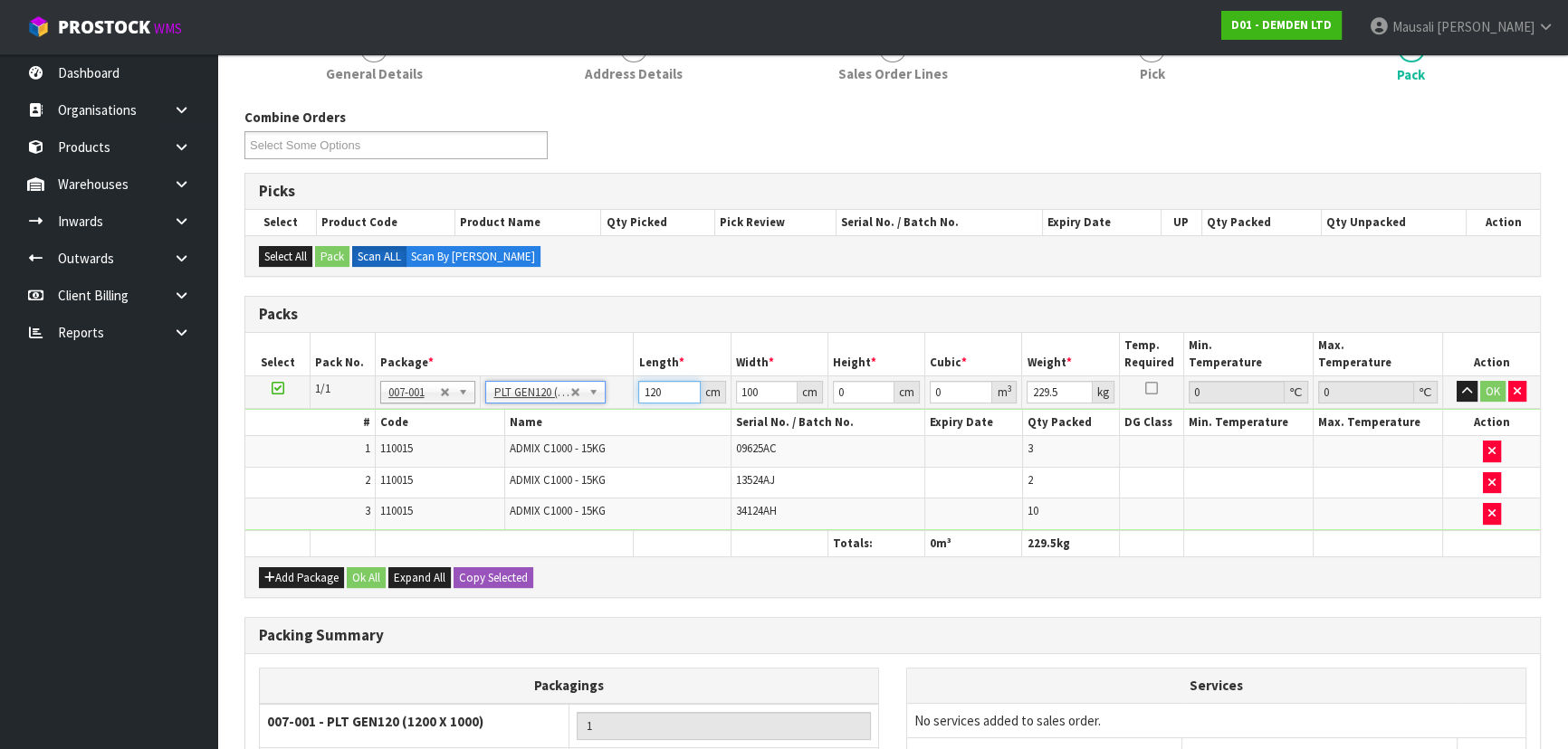
drag, startPoint x: 665, startPoint y: 388, endPoint x: 560, endPoint y: 408, distance: 106.9
click at [625, 393] on tr "1/1 NONE 007-001 007-002 007-004 007-009 007-013 007-014 007-015 007-017 007-01…" at bounding box center [892, 391] width 1295 height 32
type input "110"
type input "7"
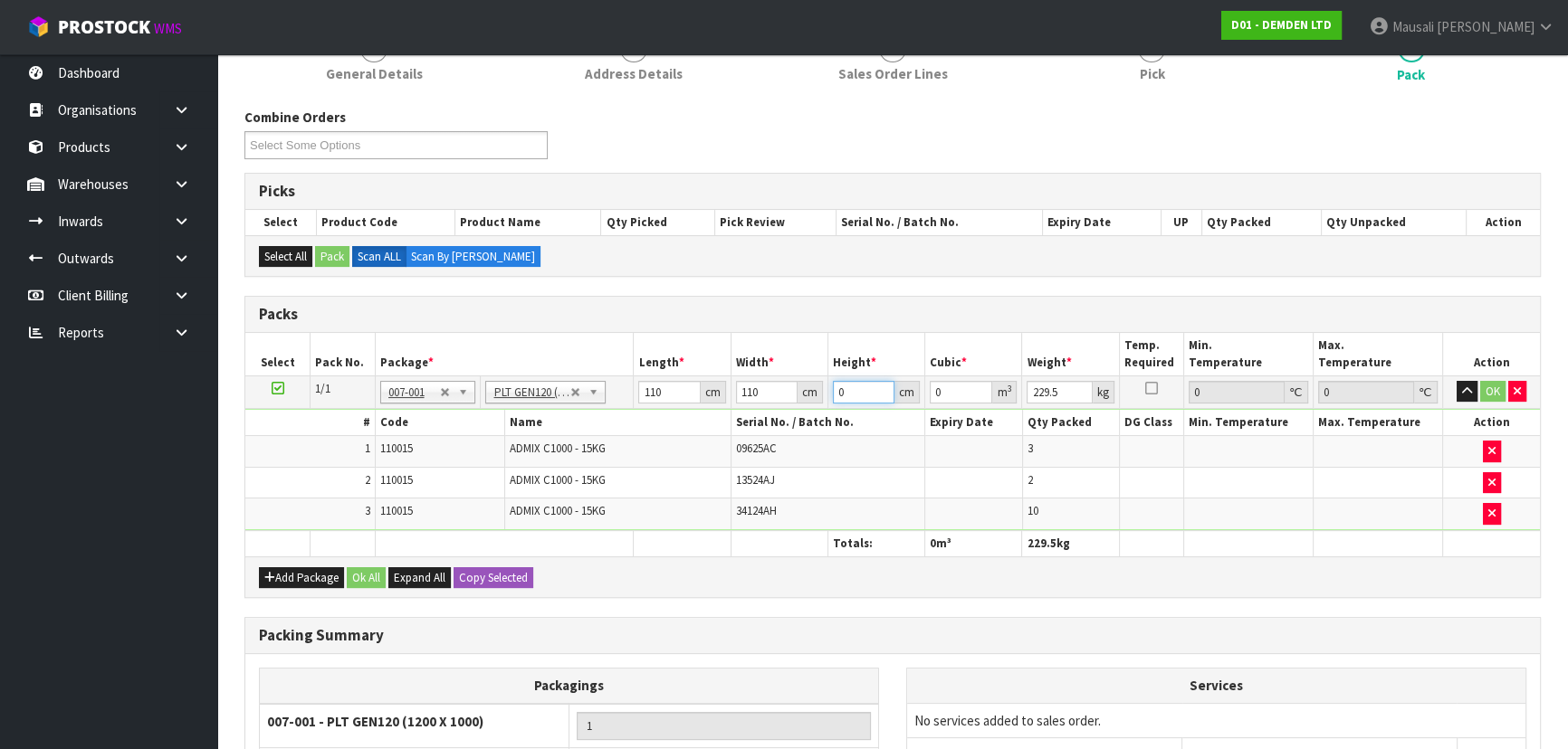
type input "0.0847"
type input "75"
type input "0.9075"
type input "75"
type input "248"
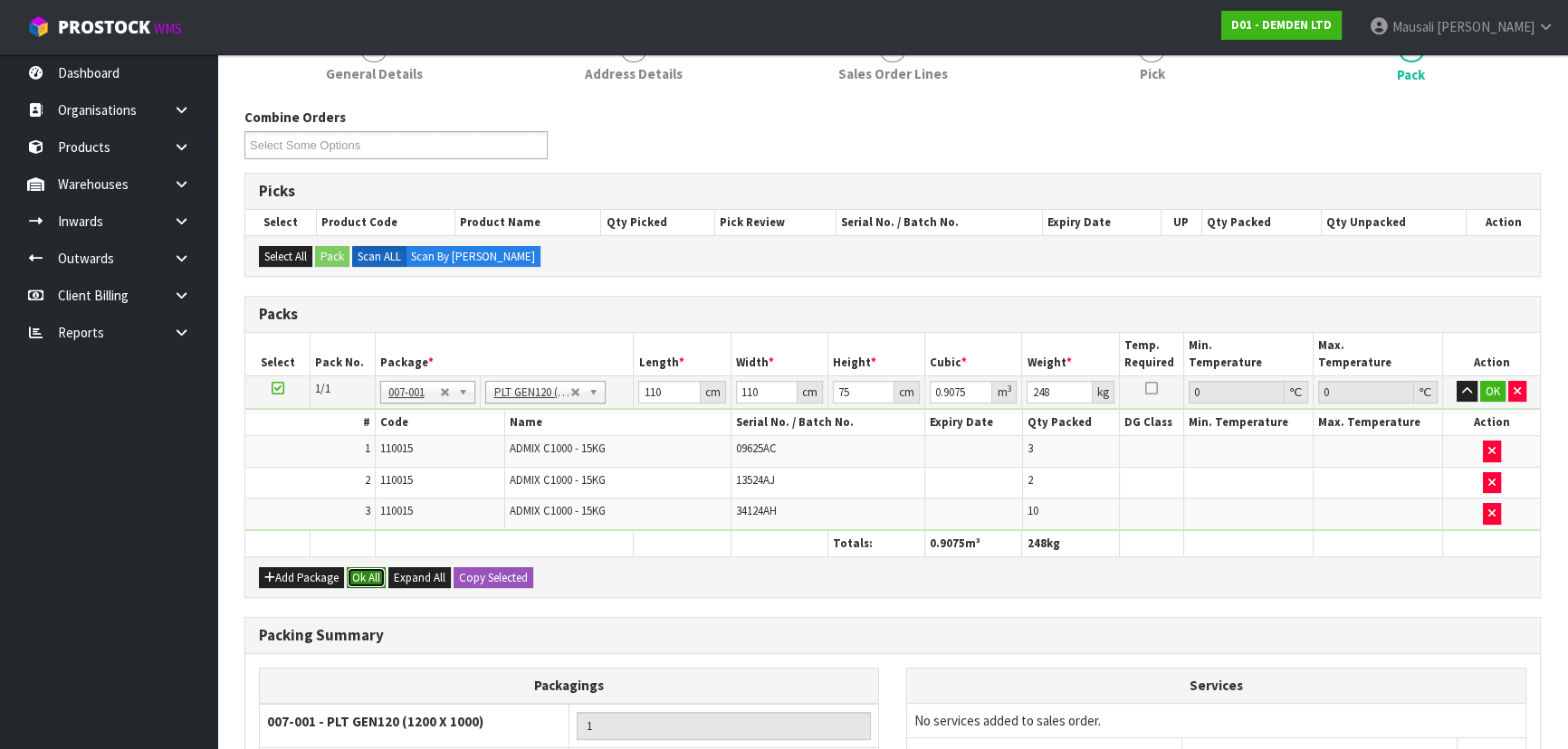
click at [377, 569] on button "Ok All" at bounding box center [366, 578] width 39 height 21
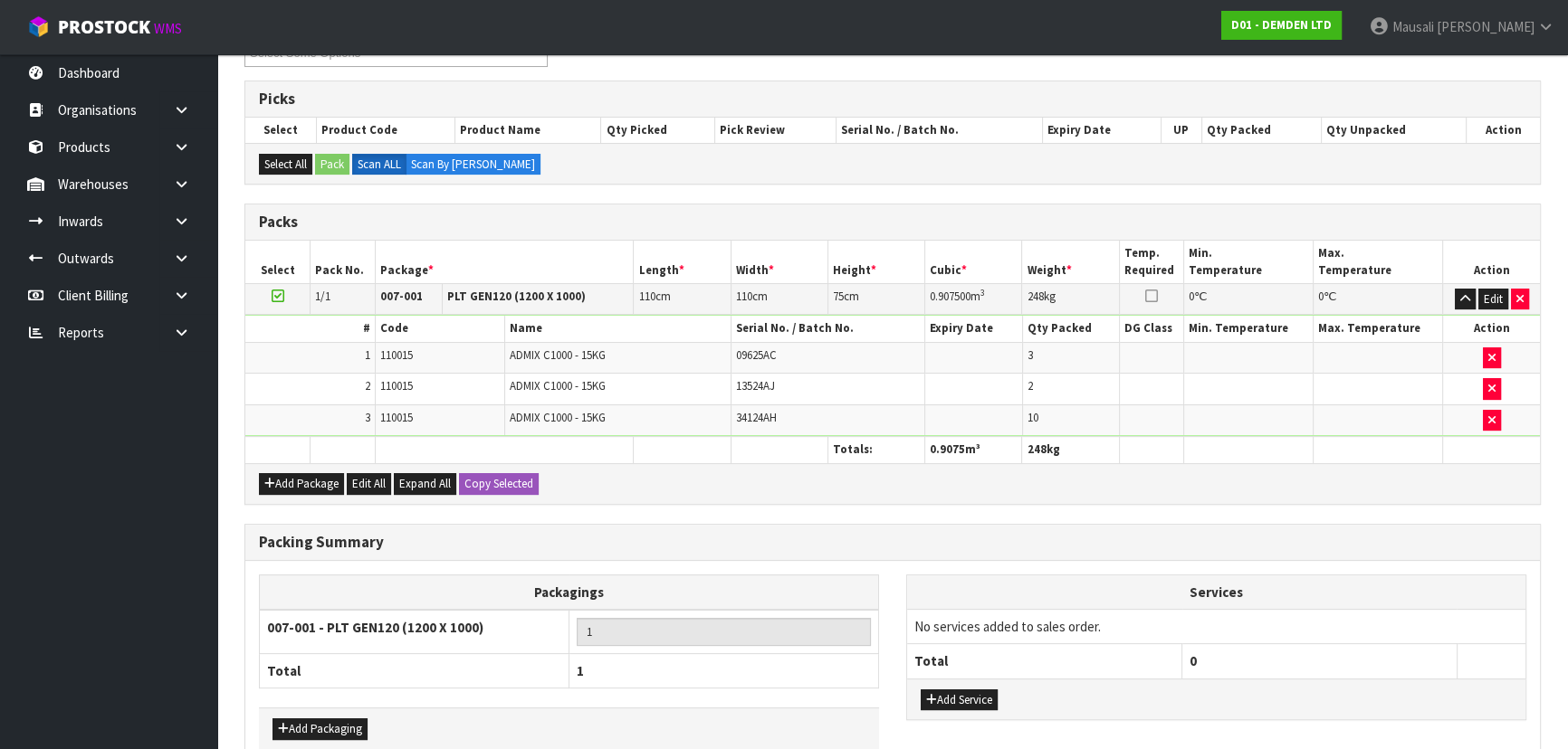
scroll to position [433, 0]
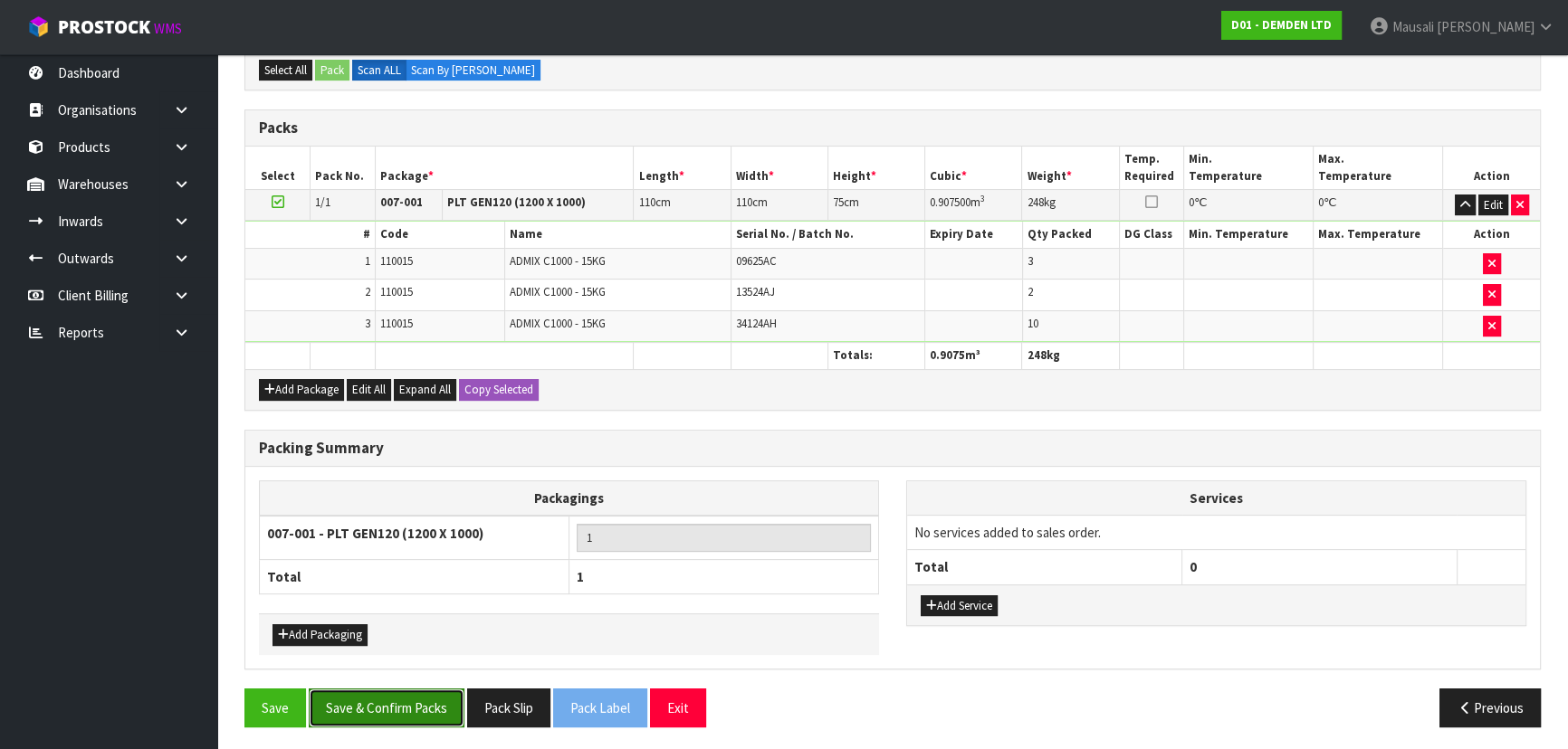
click at [410, 703] on button "Save & Confirm Packs" at bounding box center [386, 708] width 156 height 39
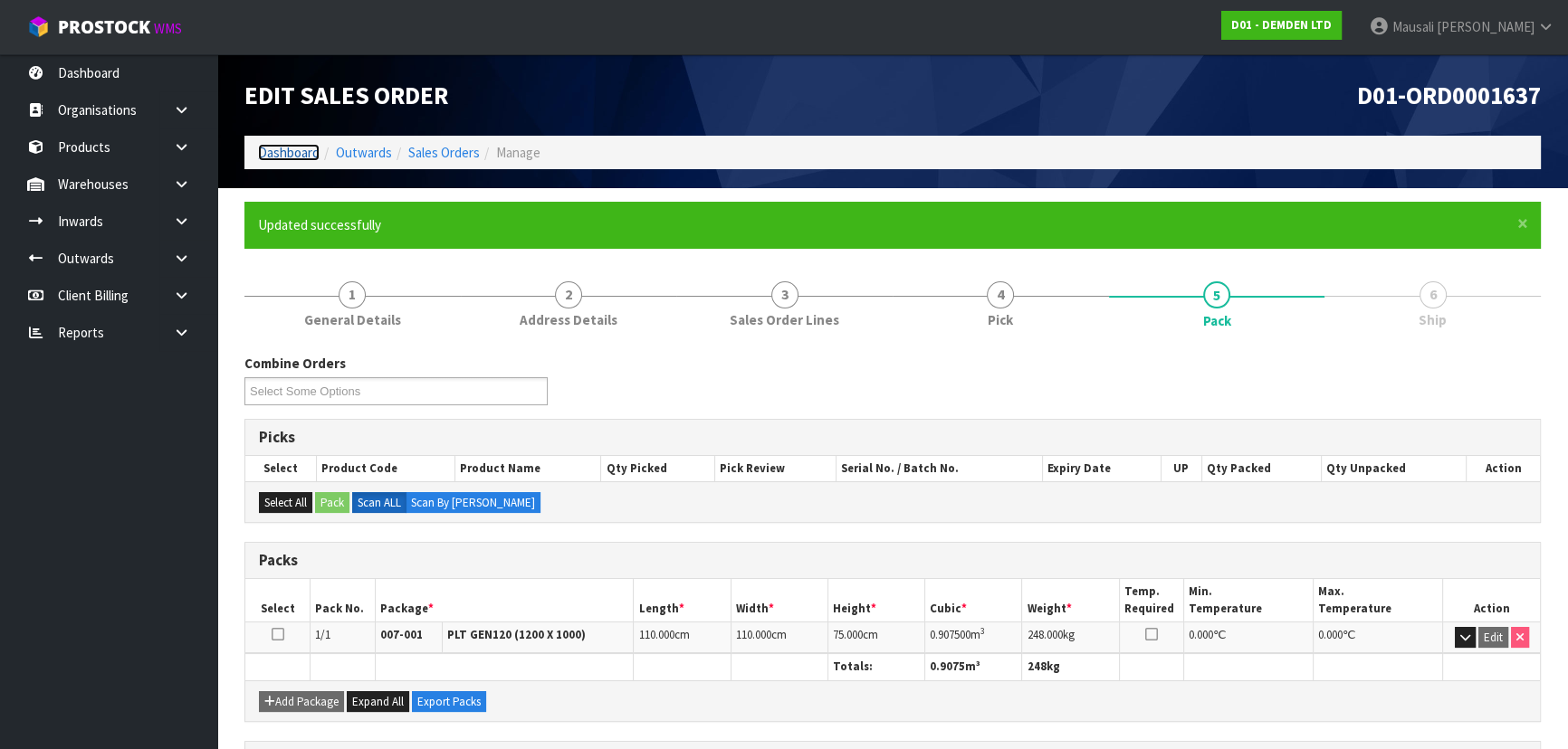
click at [273, 148] on link "Dashboard" at bounding box center [288, 153] width 61 height 18
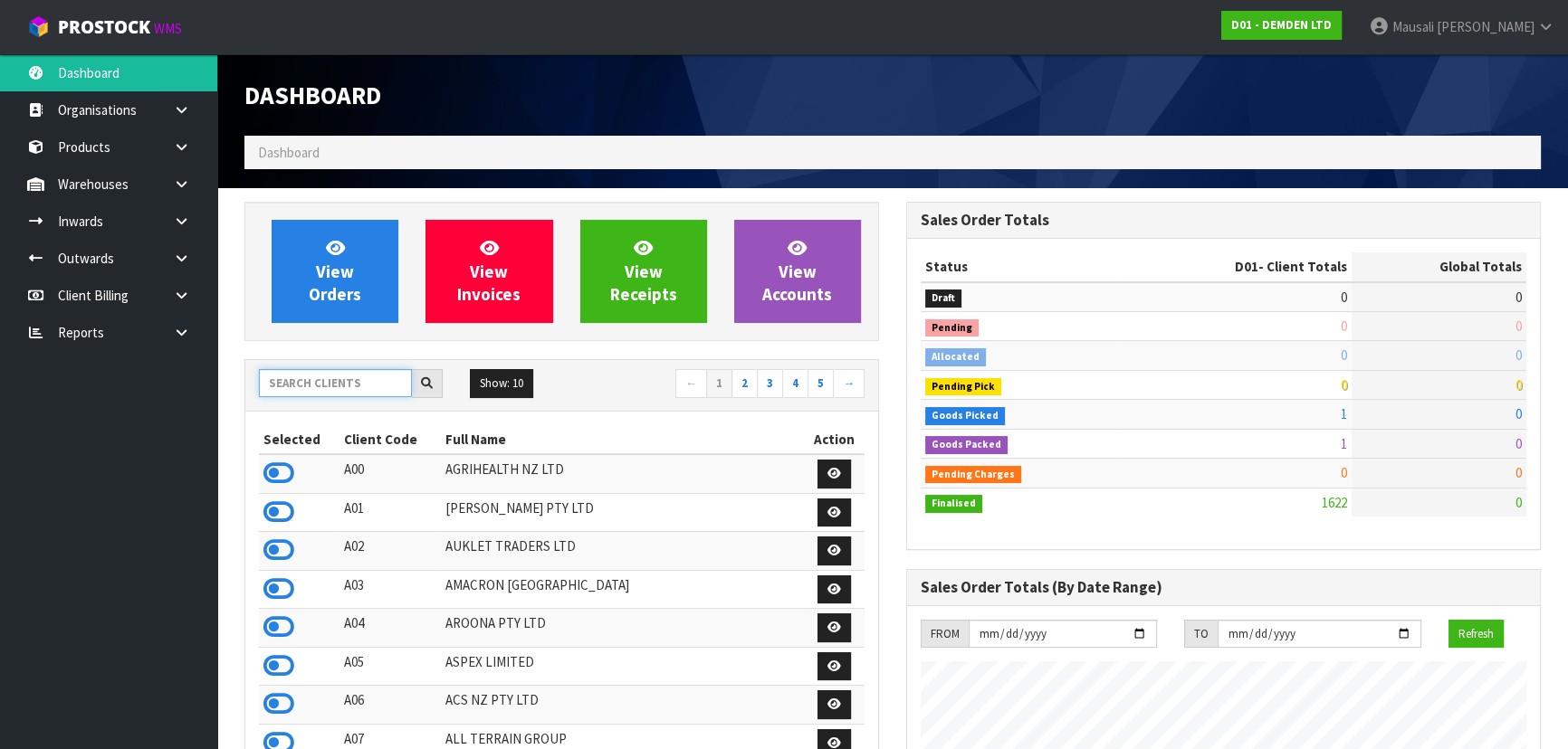
click at [297, 376] on input "text" at bounding box center [335, 383] width 153 height 28
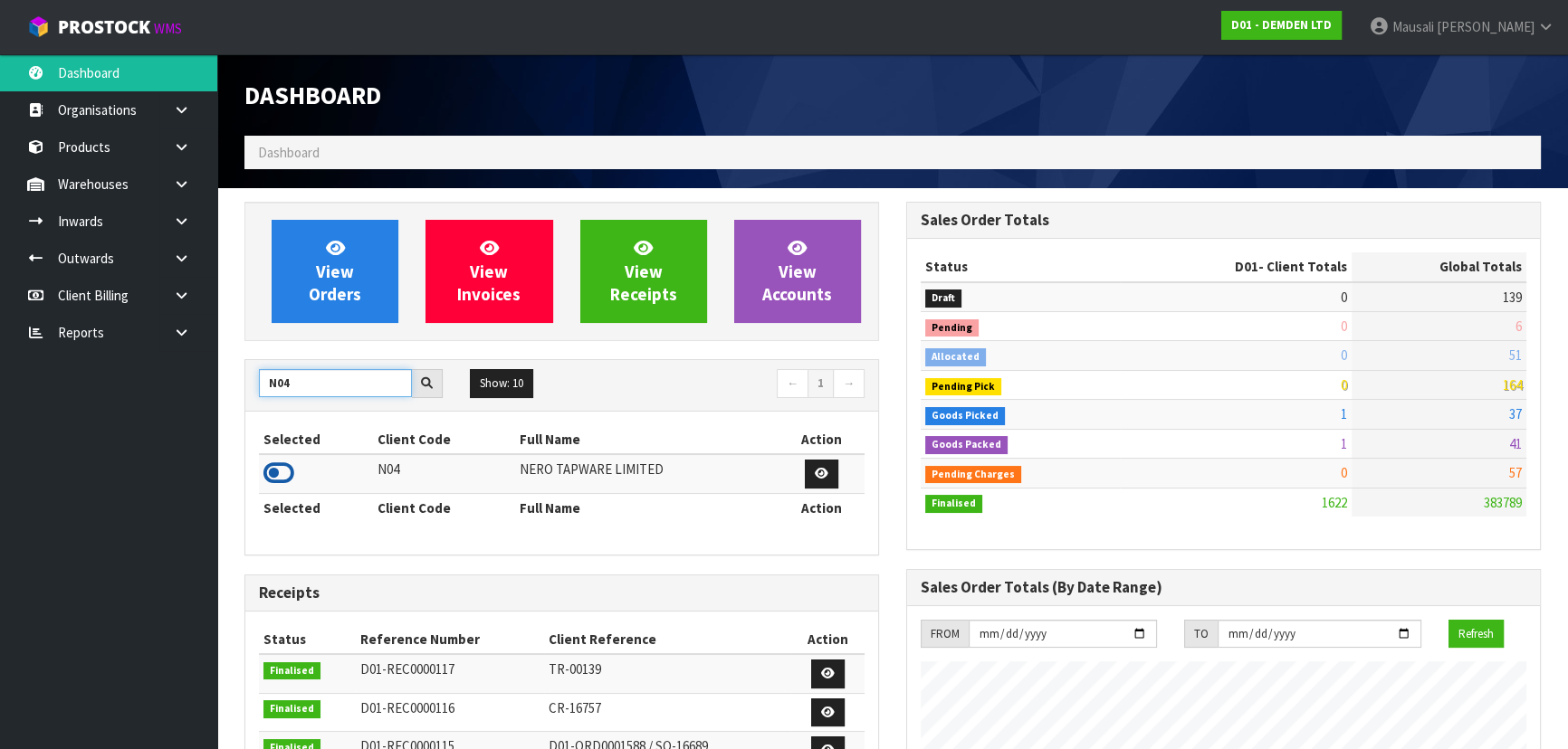
type input "N04"
click at [268, 473] on icon at bounding box center [279, 473] width 31 height 27
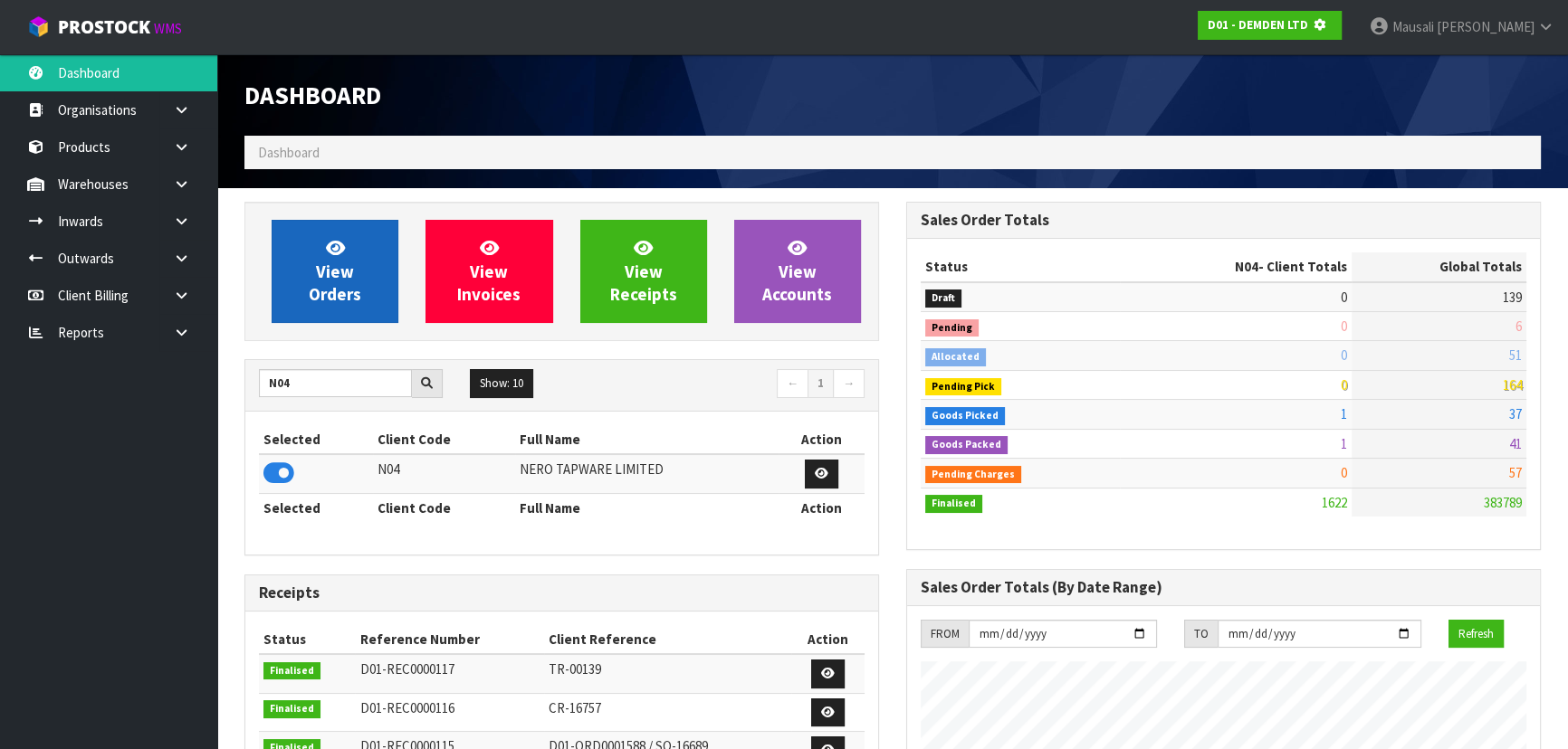
scroll to position [1126, 661]
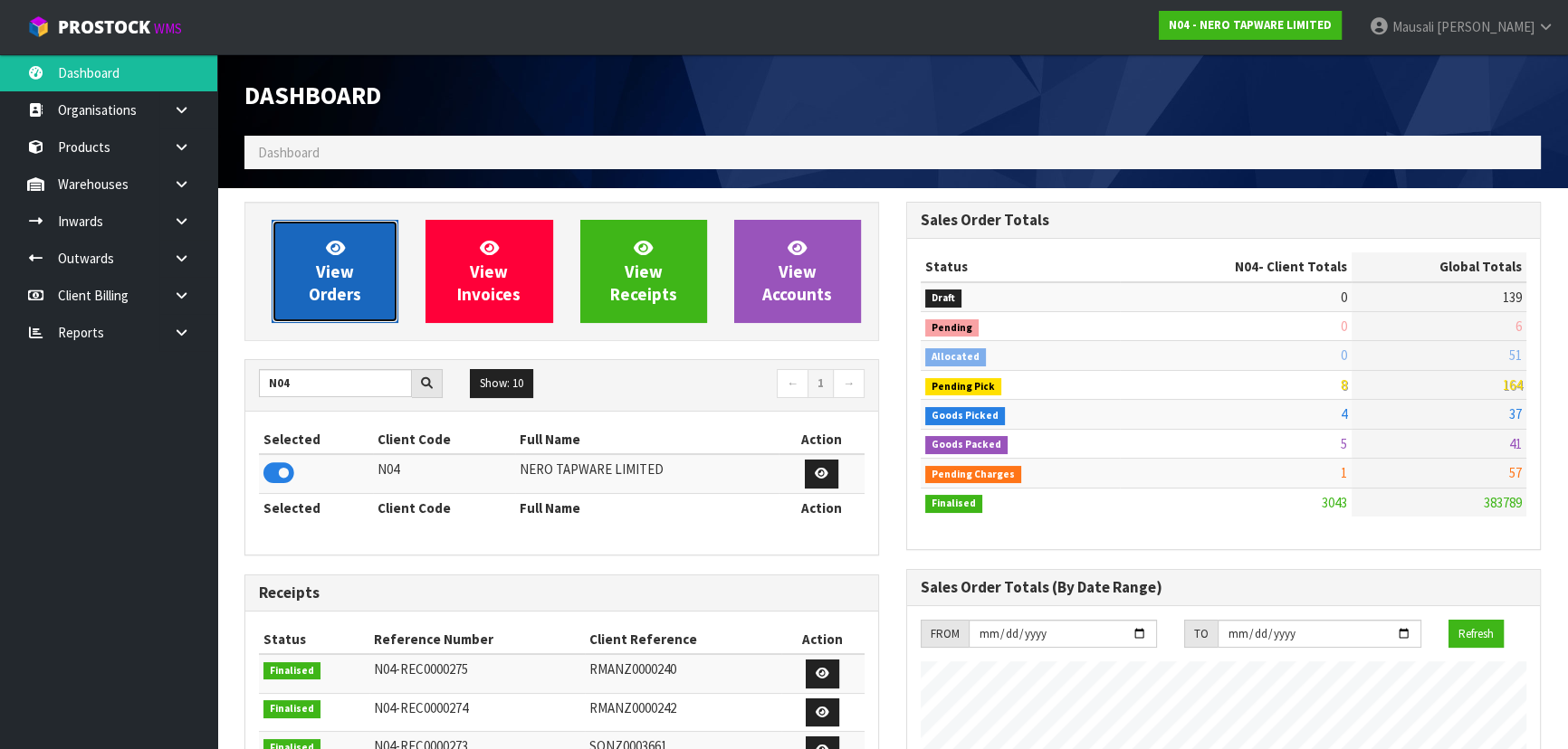
click at [325, 298] on span "View Orders" at bounding box center [335, 271] width 53 height 68
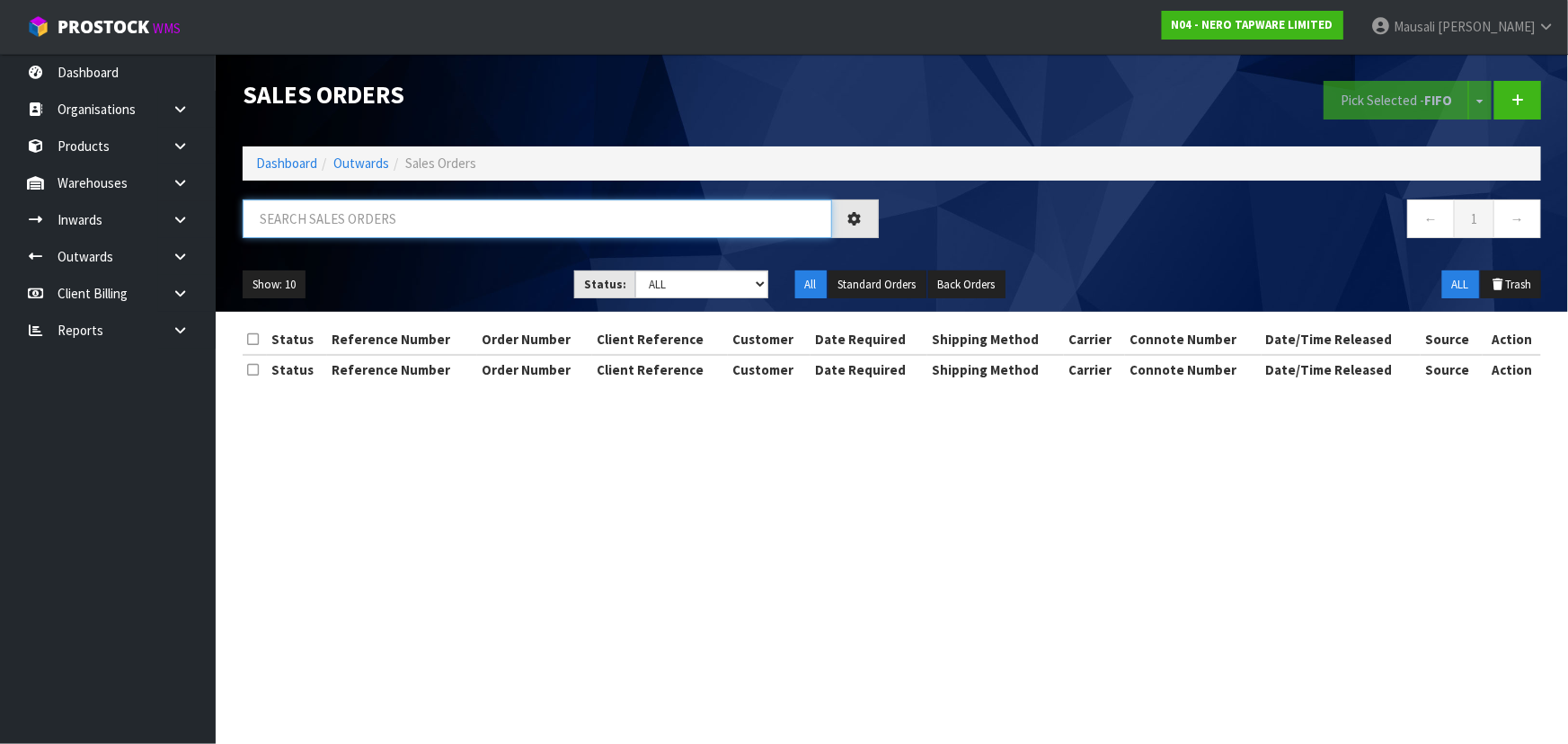
click at [303, 224] on input "text" at bounding box center [538, 219] width 590 height 39
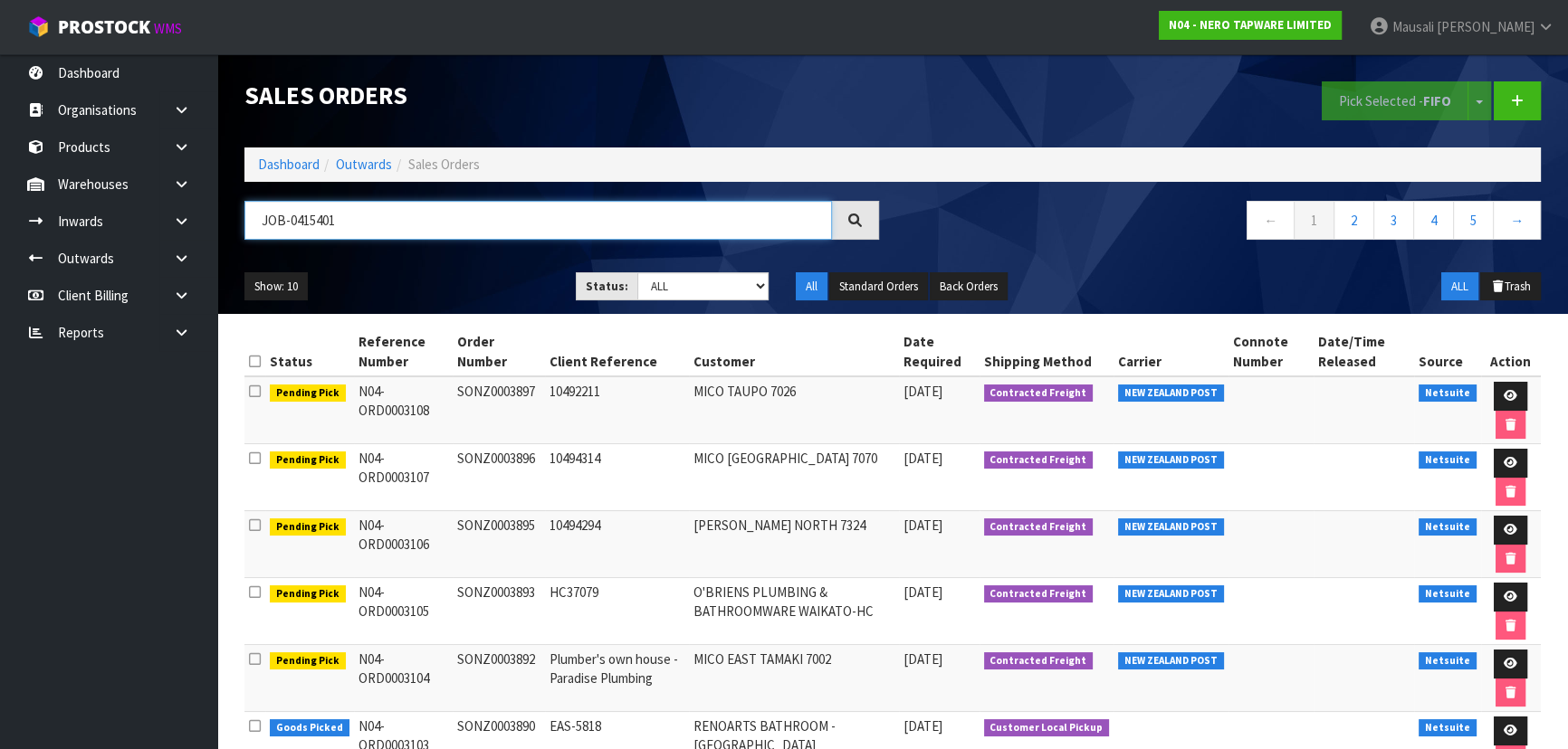
type input "JOB-0415401"
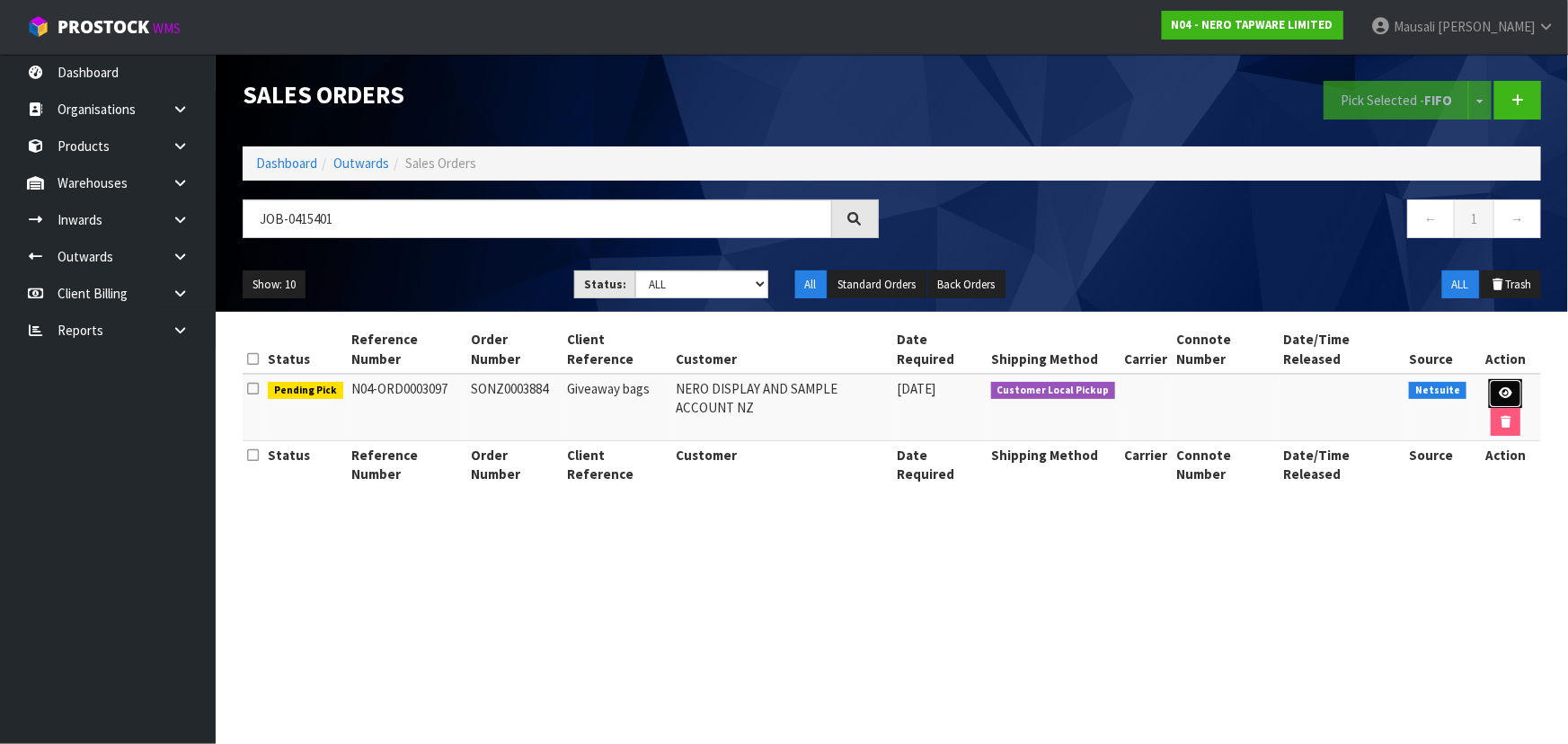
click at [1490, 381] on link at bounding box center [1506, 394] width 33 height 29
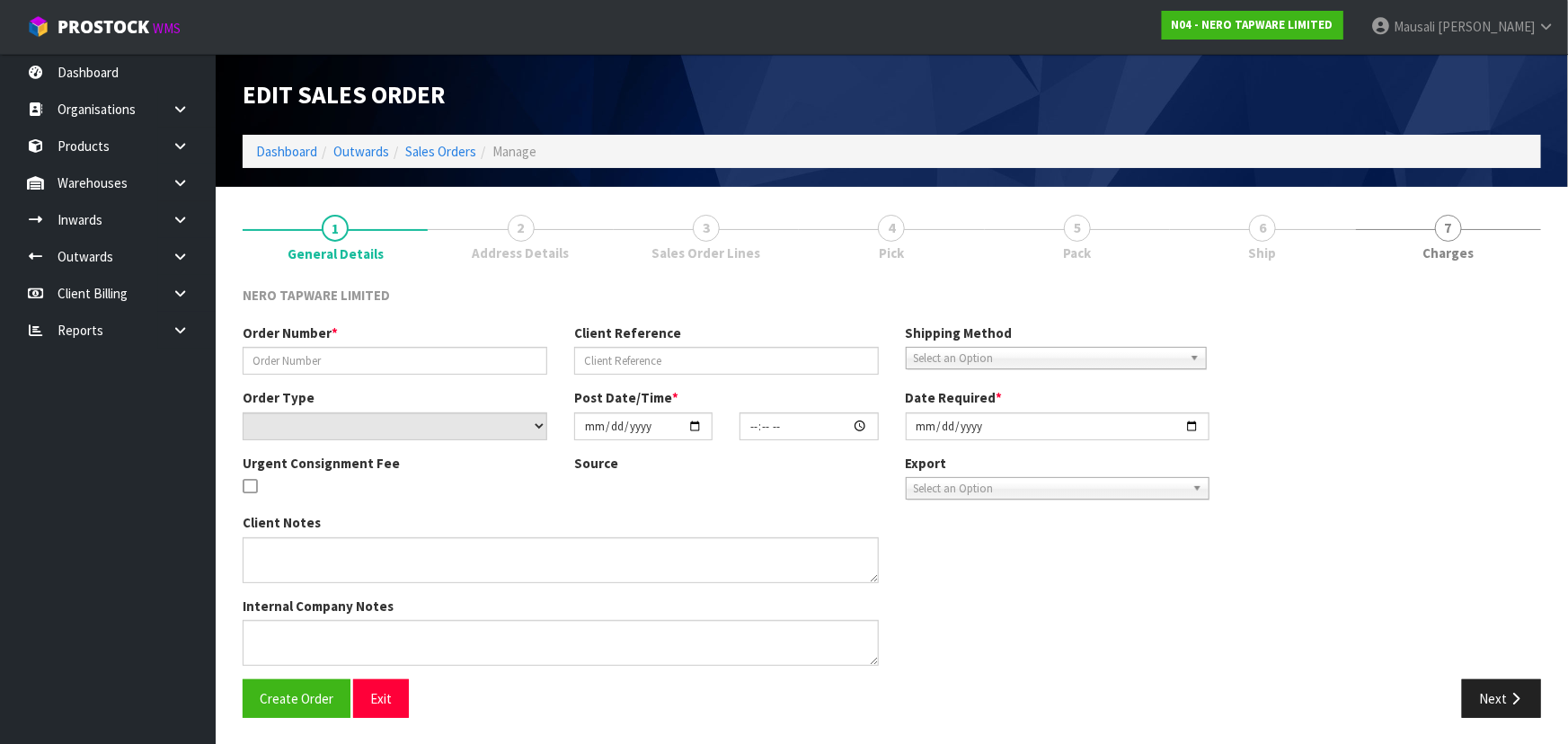
type input "SONZ0003884"
type input "Giveaway bags"
select select "number:0"
type input "[DATE]"
type input "11:00:07.000"
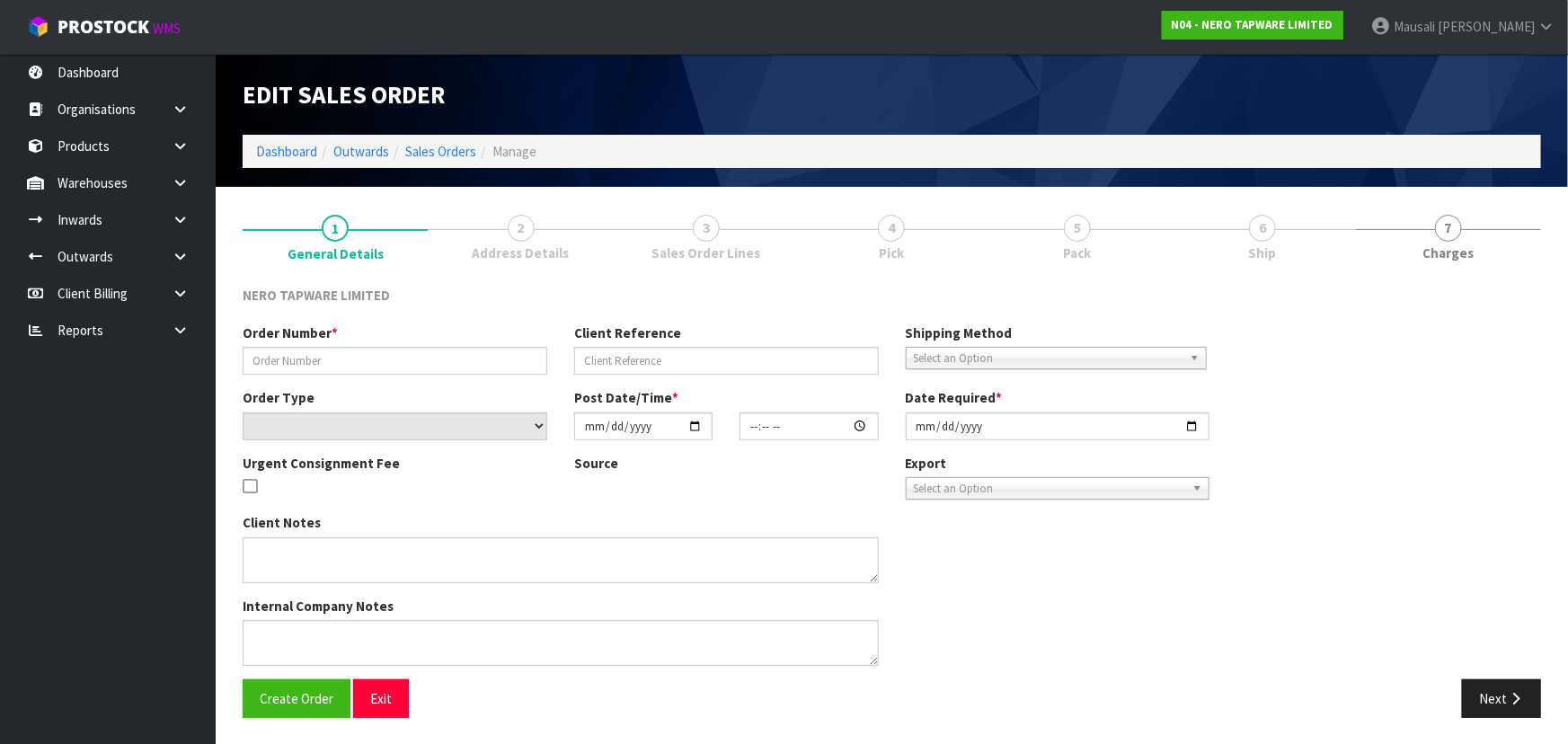
type input "[DATE]"
type textarea "[PERSON_NAME] pick up 01/10"
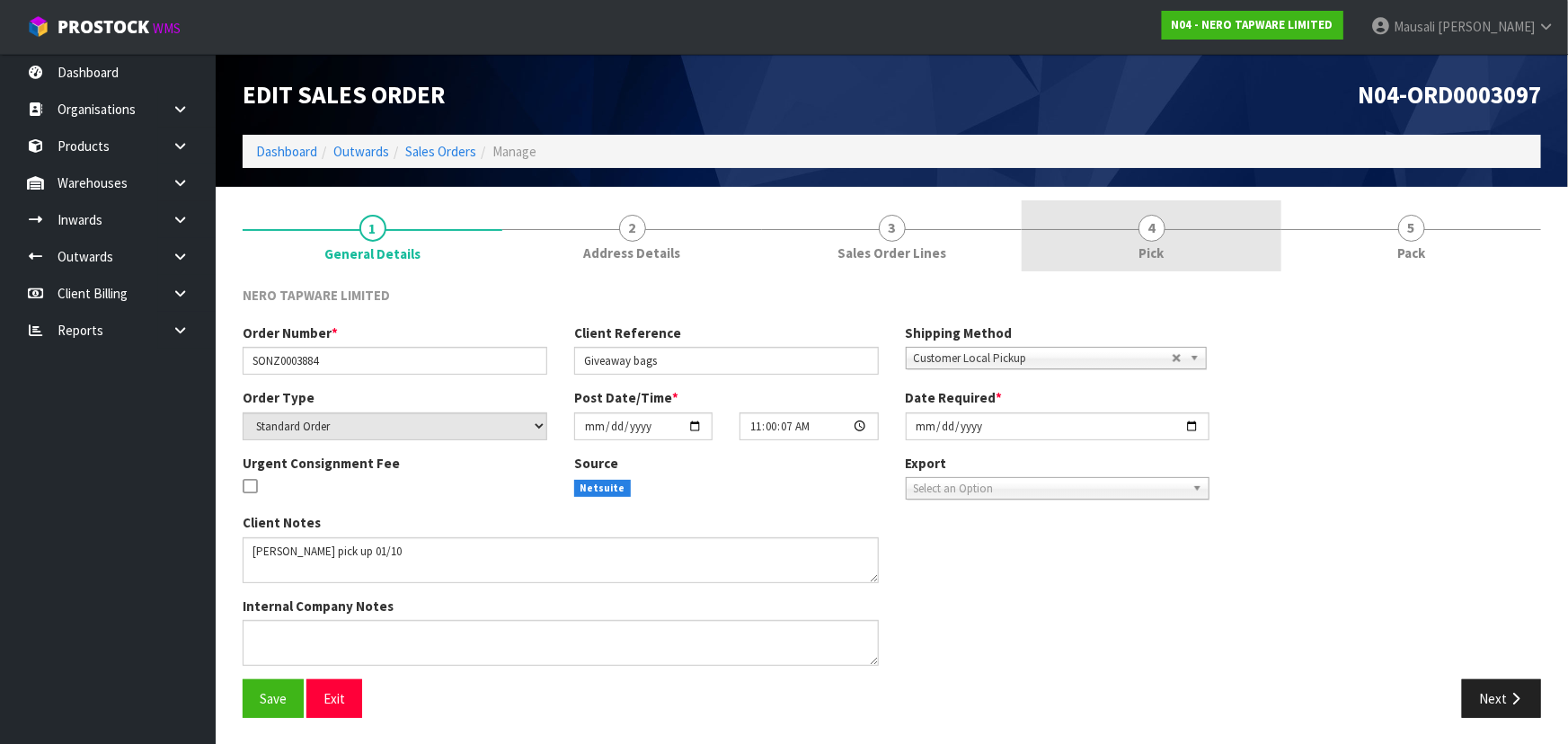
click at [1158, 230] on span "4" at bounding box center [1153, 229] width 27 height 27
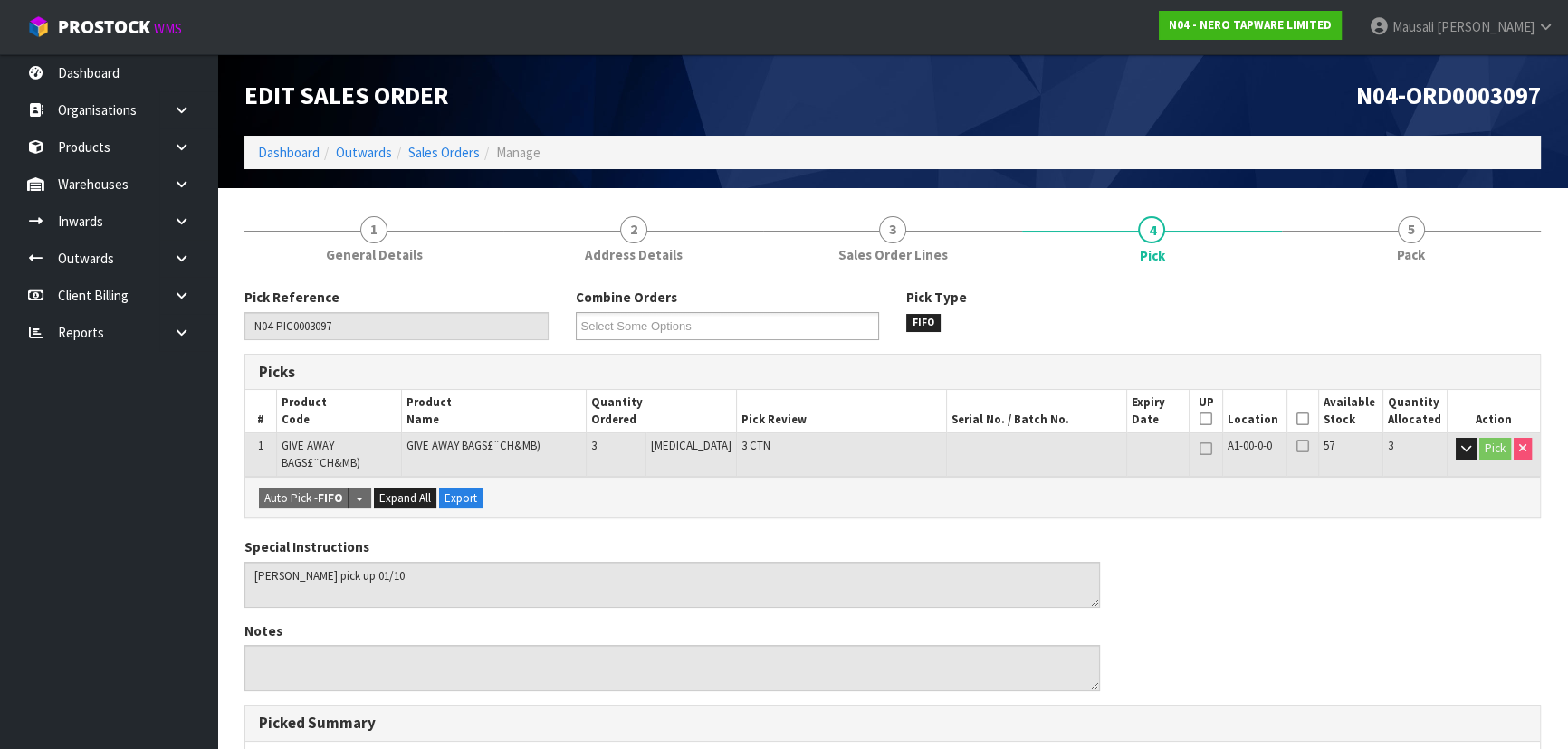
click at [1303, 419] on icon at bounding box center [1303, 419] width 13 height 1
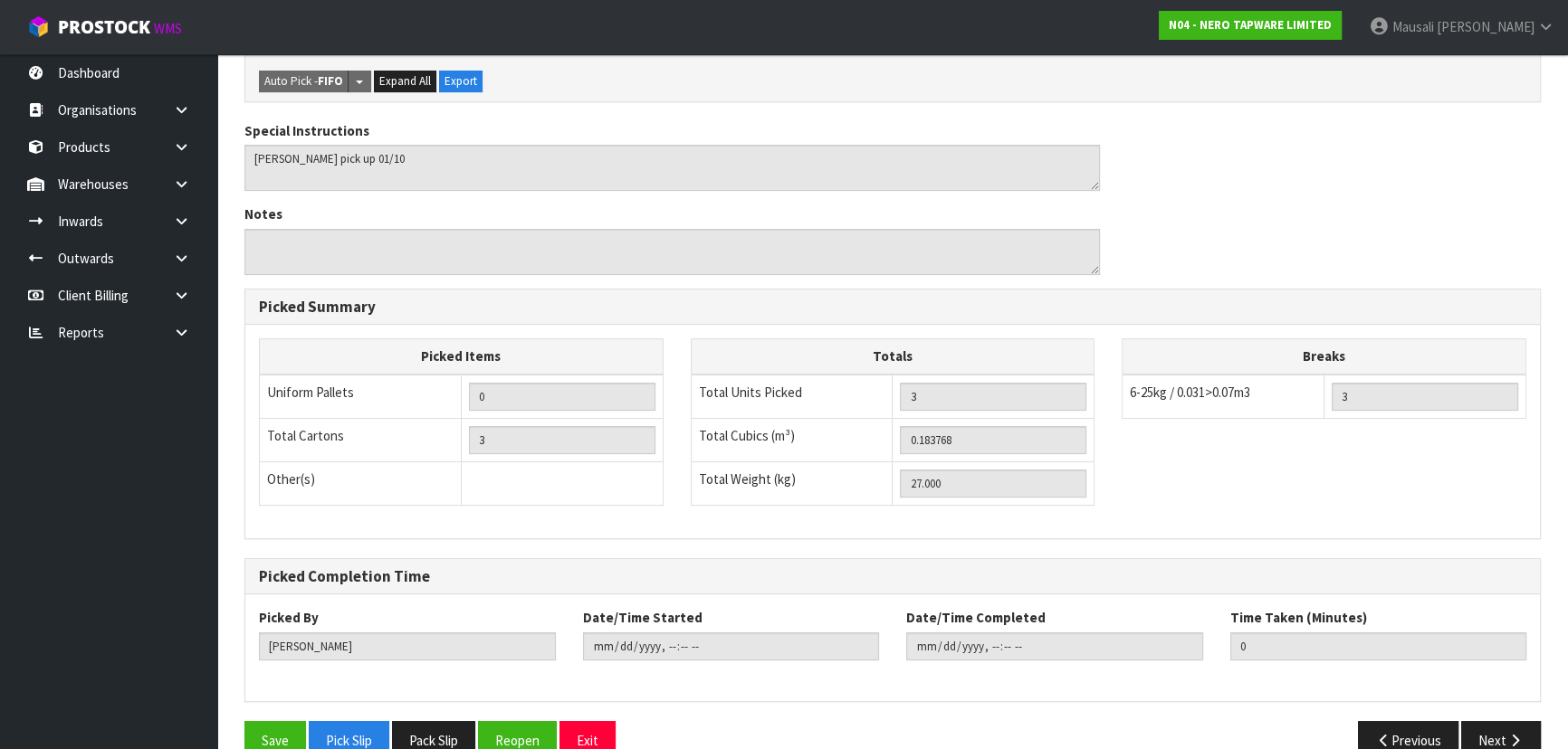
scroll to position [517, 0]
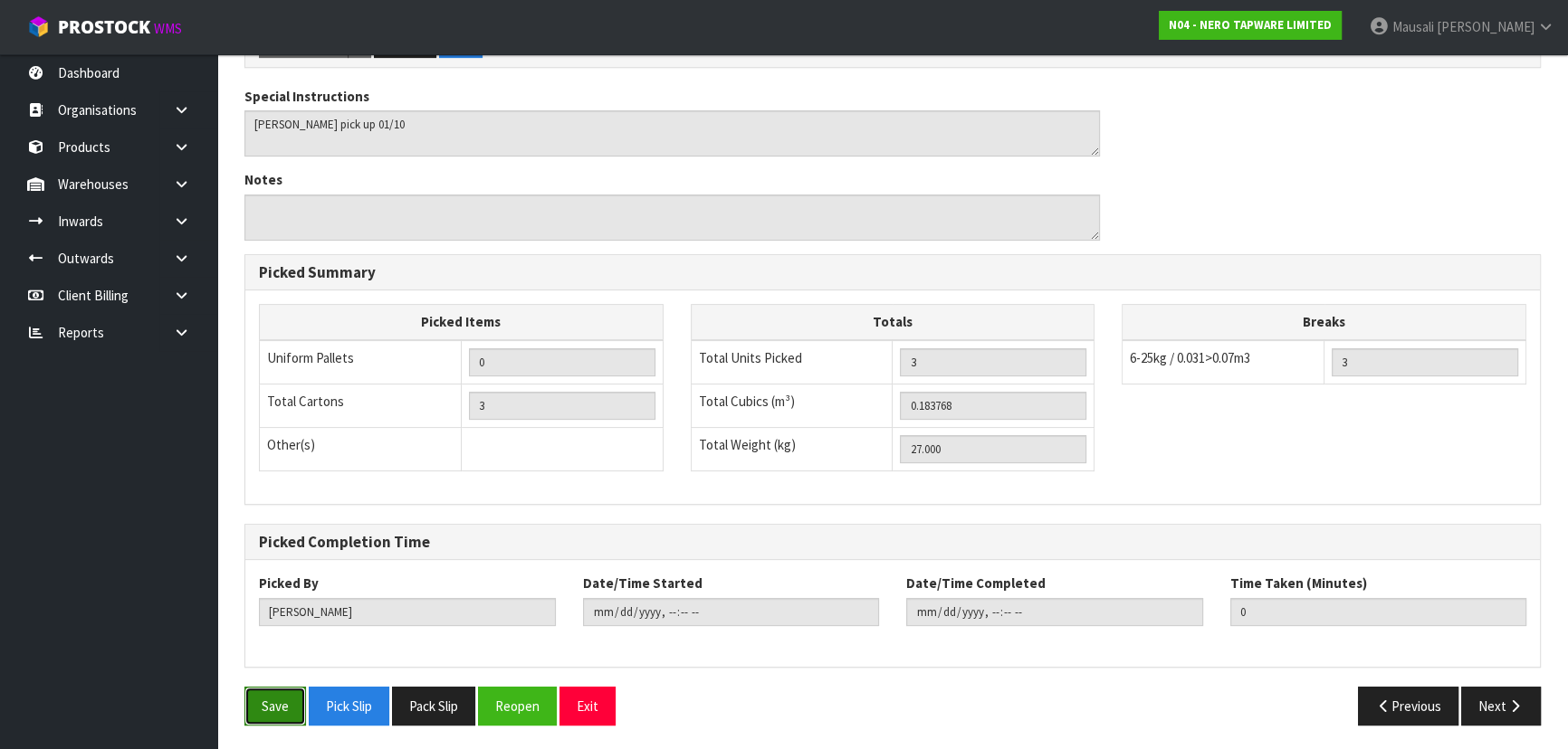
drag, startPoint x: 280, startPoint y: 697, endPoint x: 291, endPoint y: 685, distance: 16.3
click at [280, 694] on button "Save" at bounding box center [275, 706] width 61 height 39
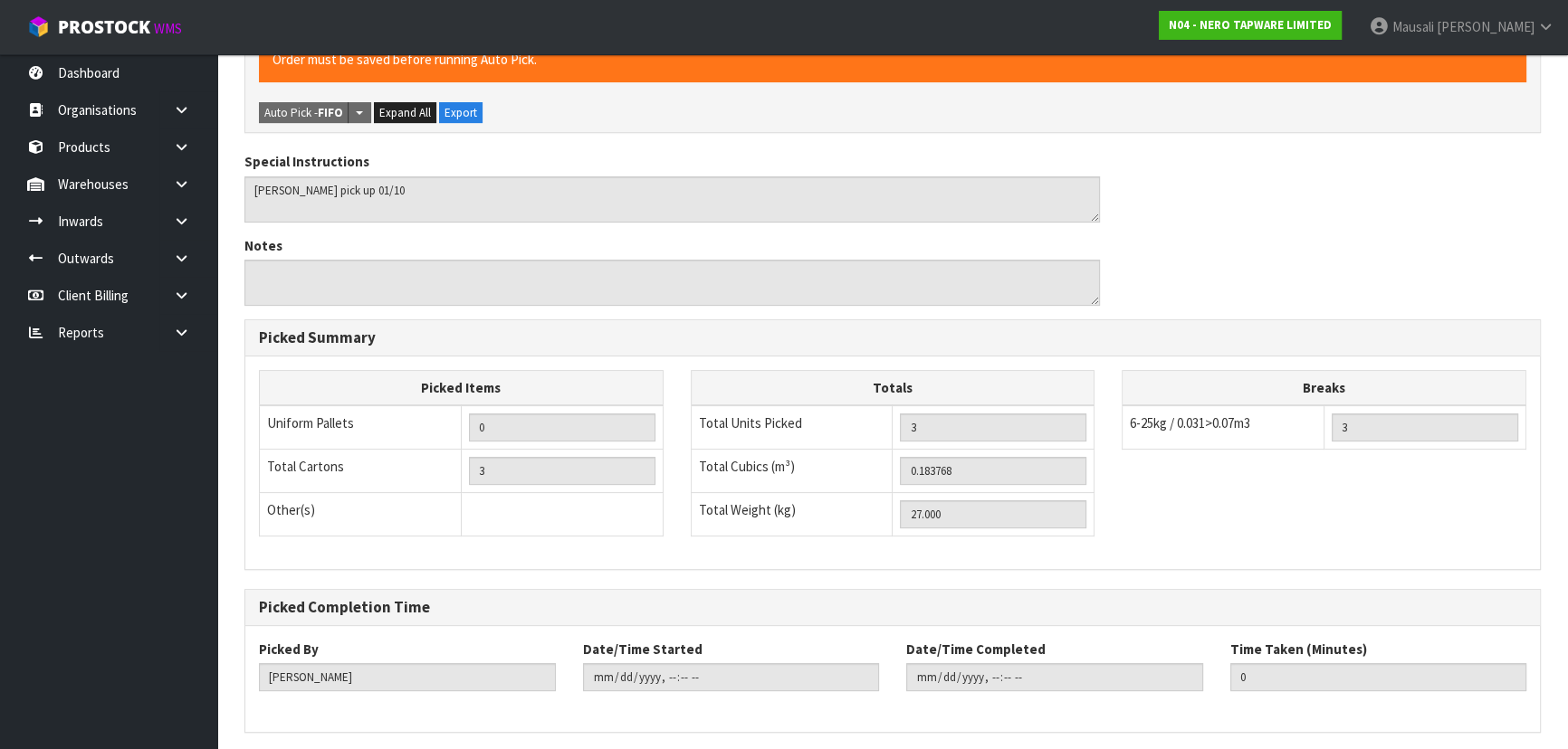
scroll to position [0, 0]
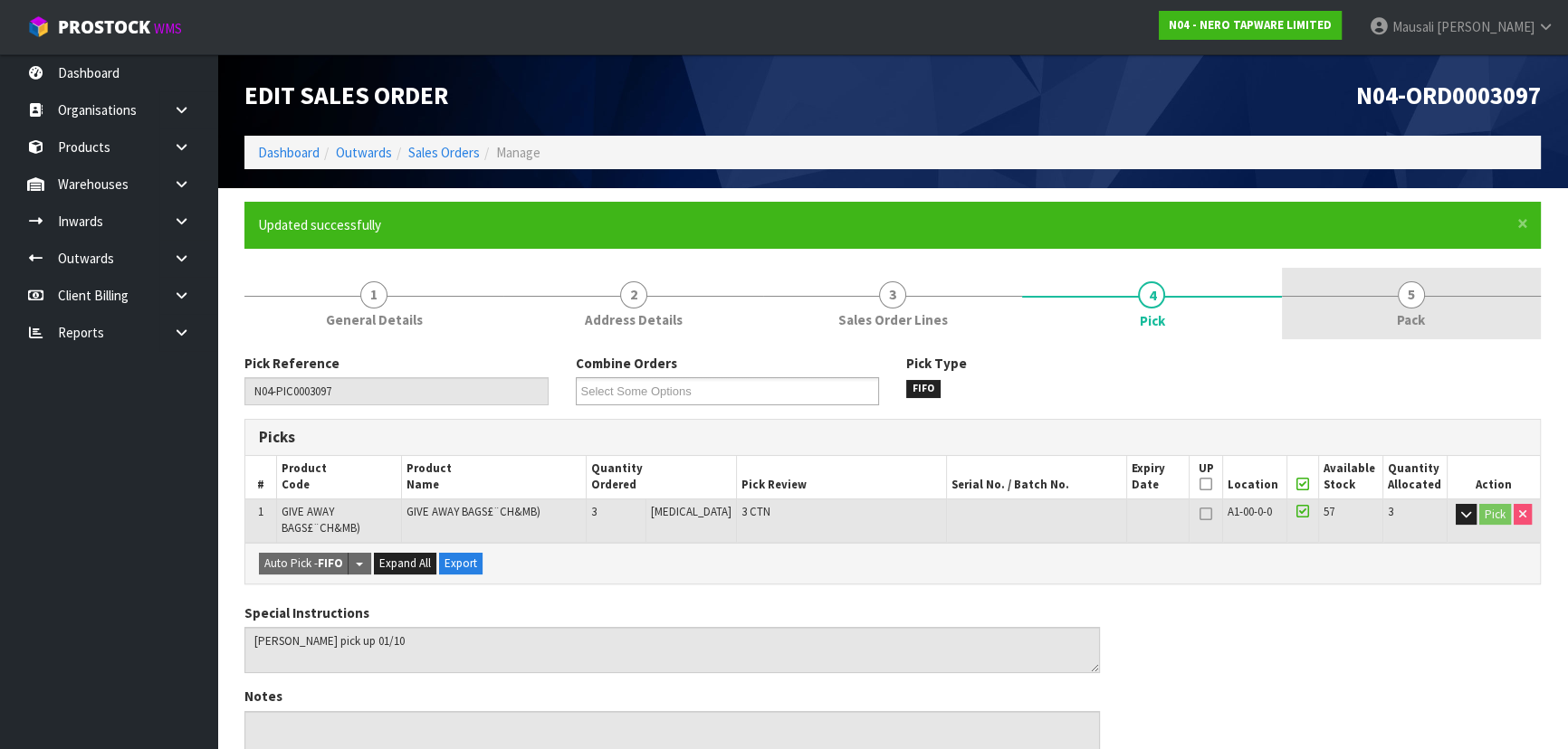
click at [1413, 297] on span "5" at bounding box center [1412, 296] width 27 height 27
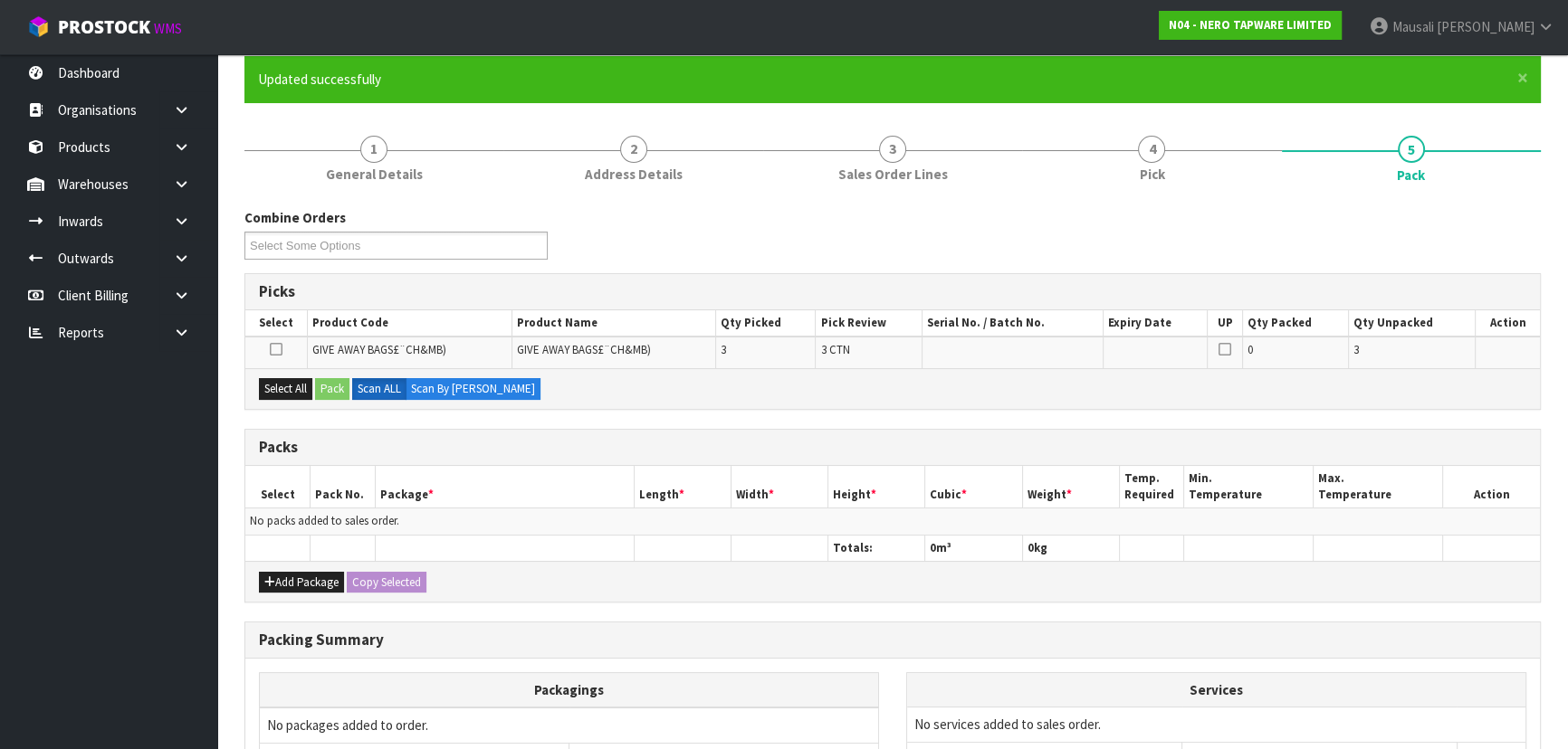
scroll to position [246, 0]
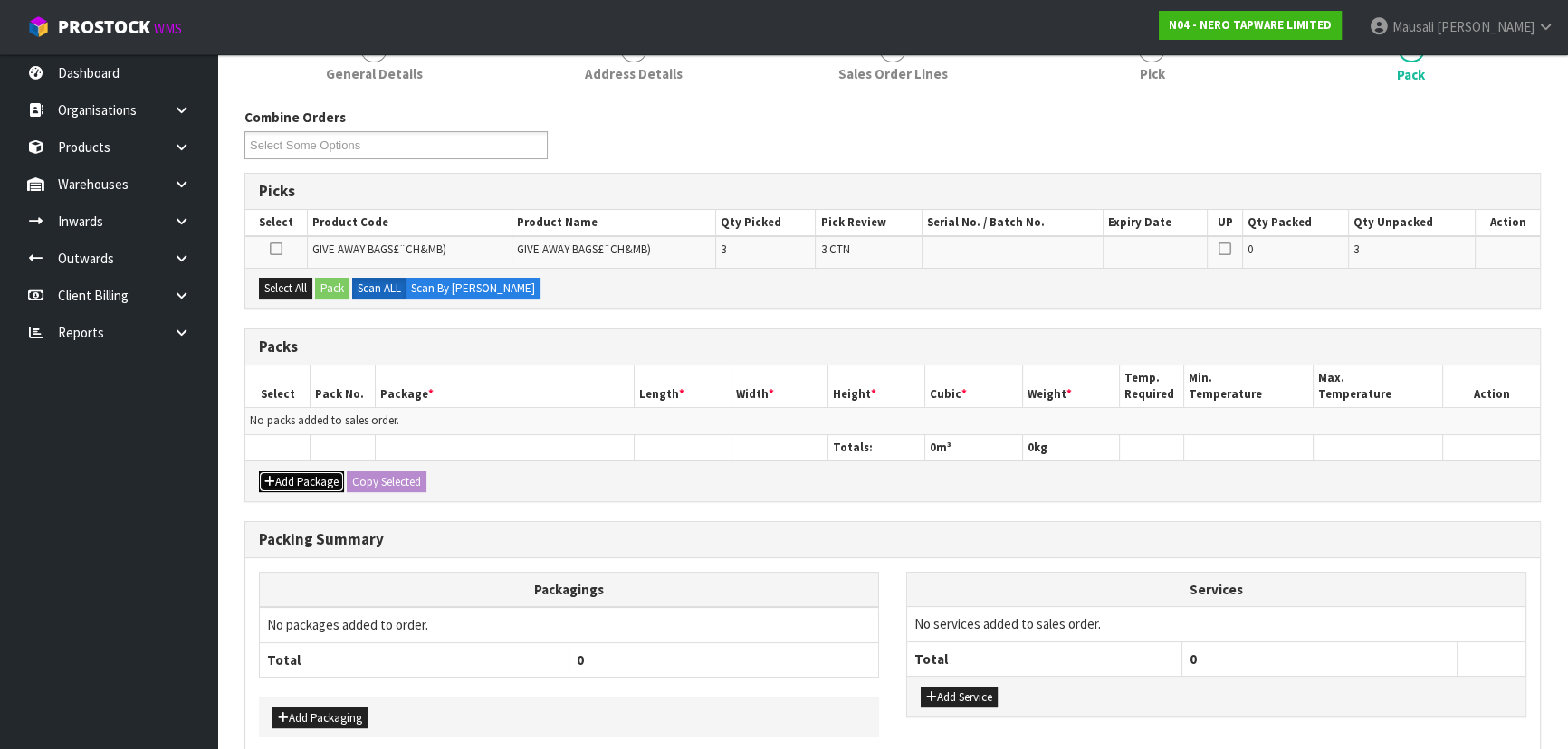
click at [275, 478] on button "Add Package" at bounding box center [301, 482] width 85 height 21
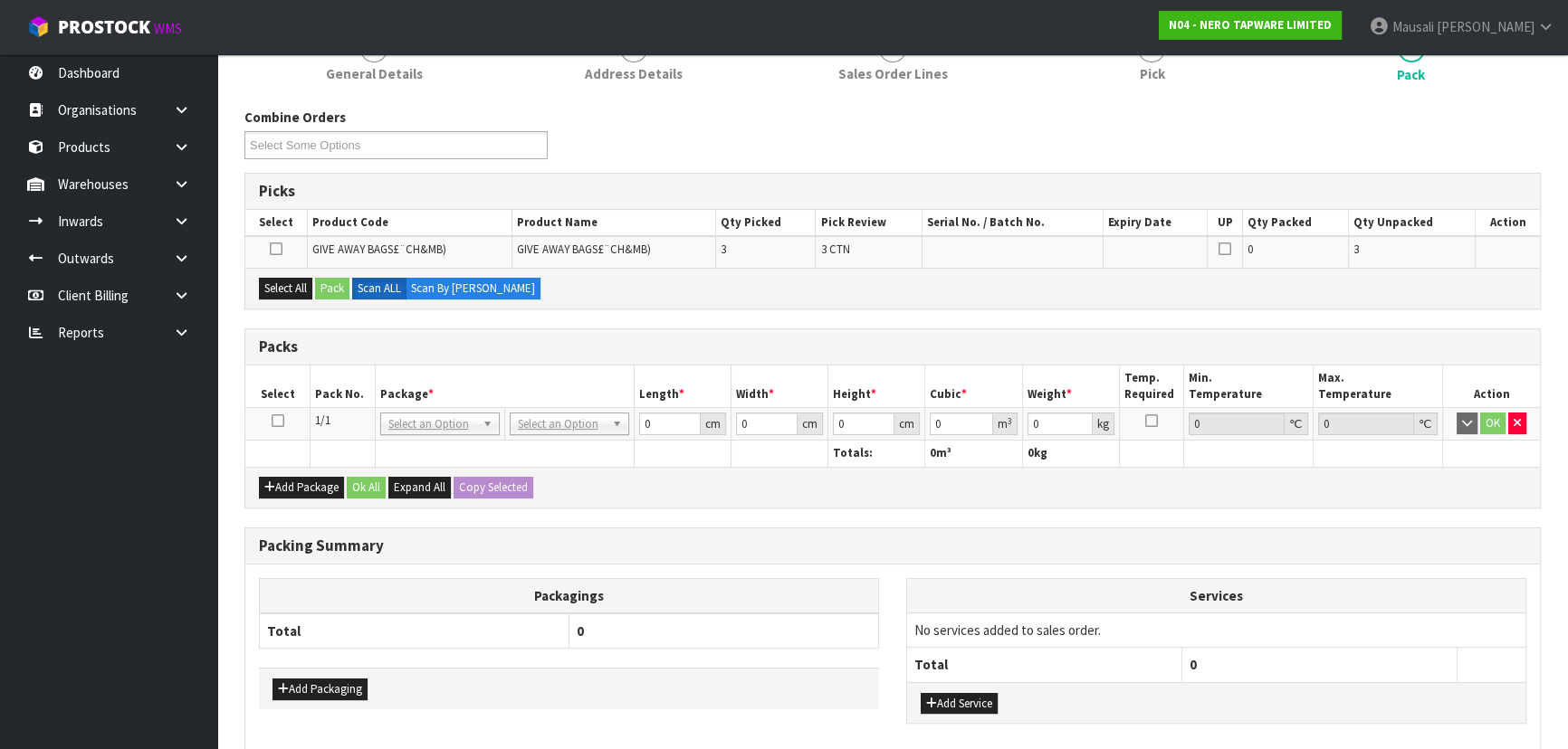
click at [273, 420] on icon at bounding box center [277, 420] width 13 height 1
click at [281, 283] on button "Select All" at bounding box center [285, 289] width 54 height 21
click at [345, 288] on button "Pack" at bounding box center [332, 289] width 34 height 21
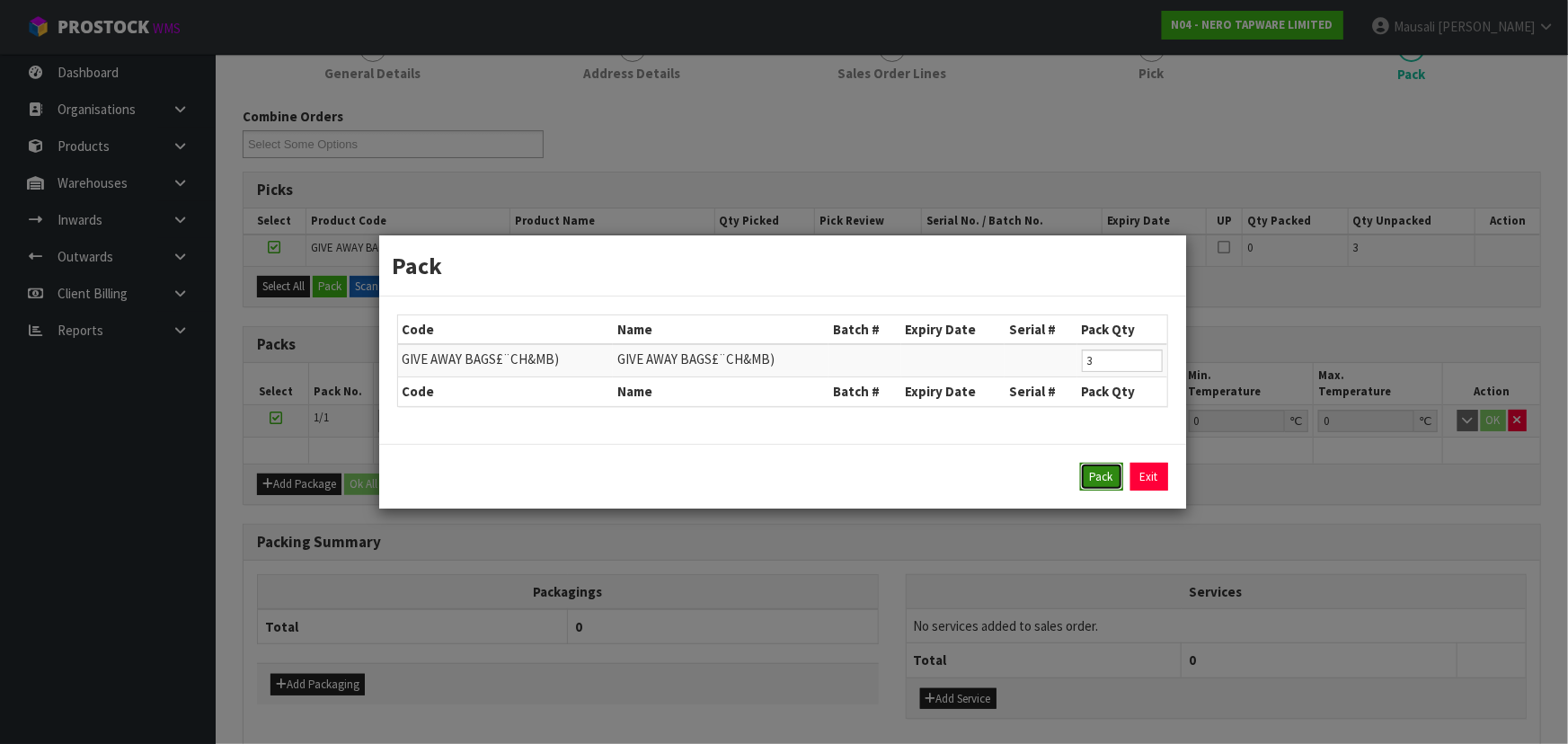
click at [1084, 474] on button "Pack" at bounding box center [1101, 478] width 44 height 29
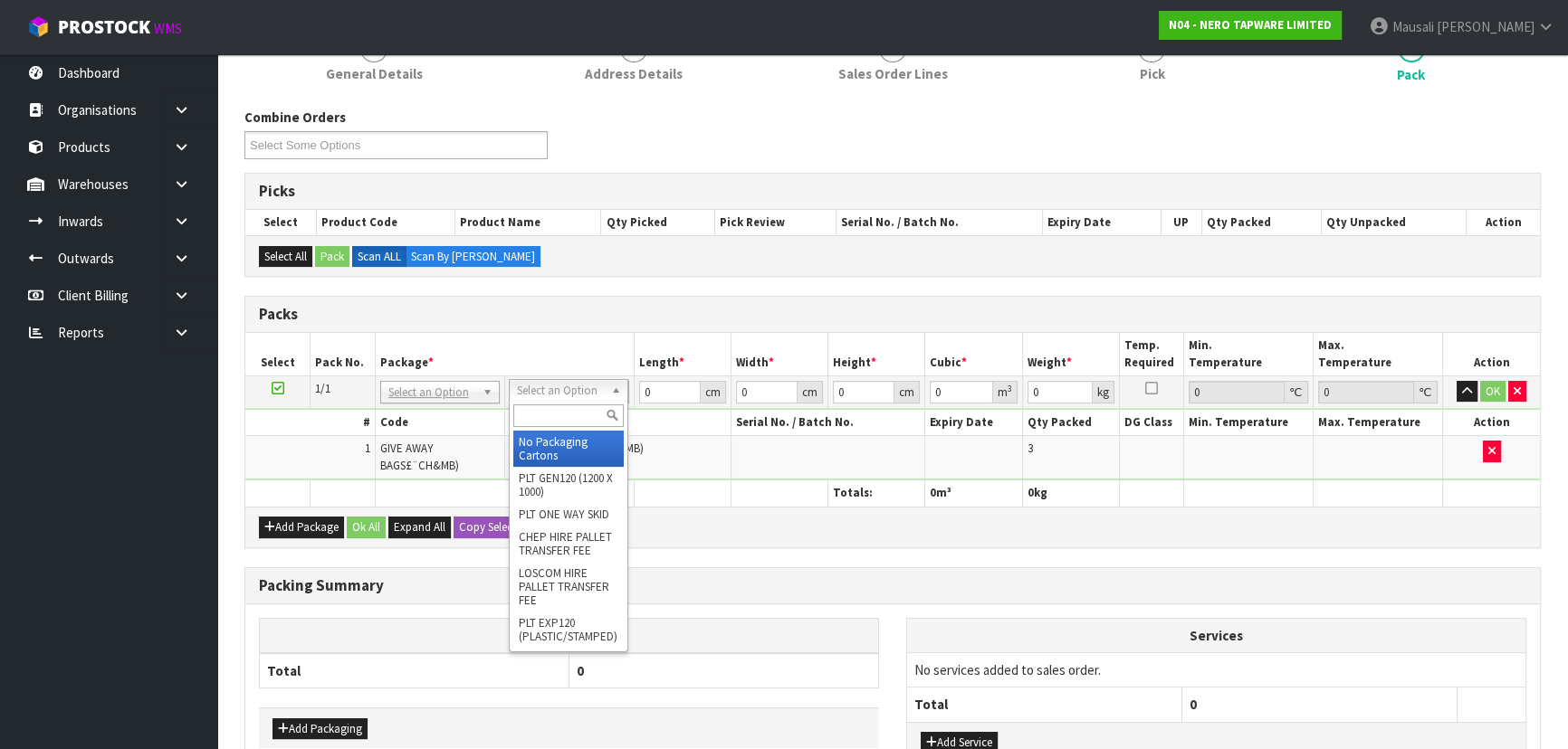
click at [546, 407] on input "text" at bounding box center [568, 415] width 110 height 22
type input "RE"
type input "27"
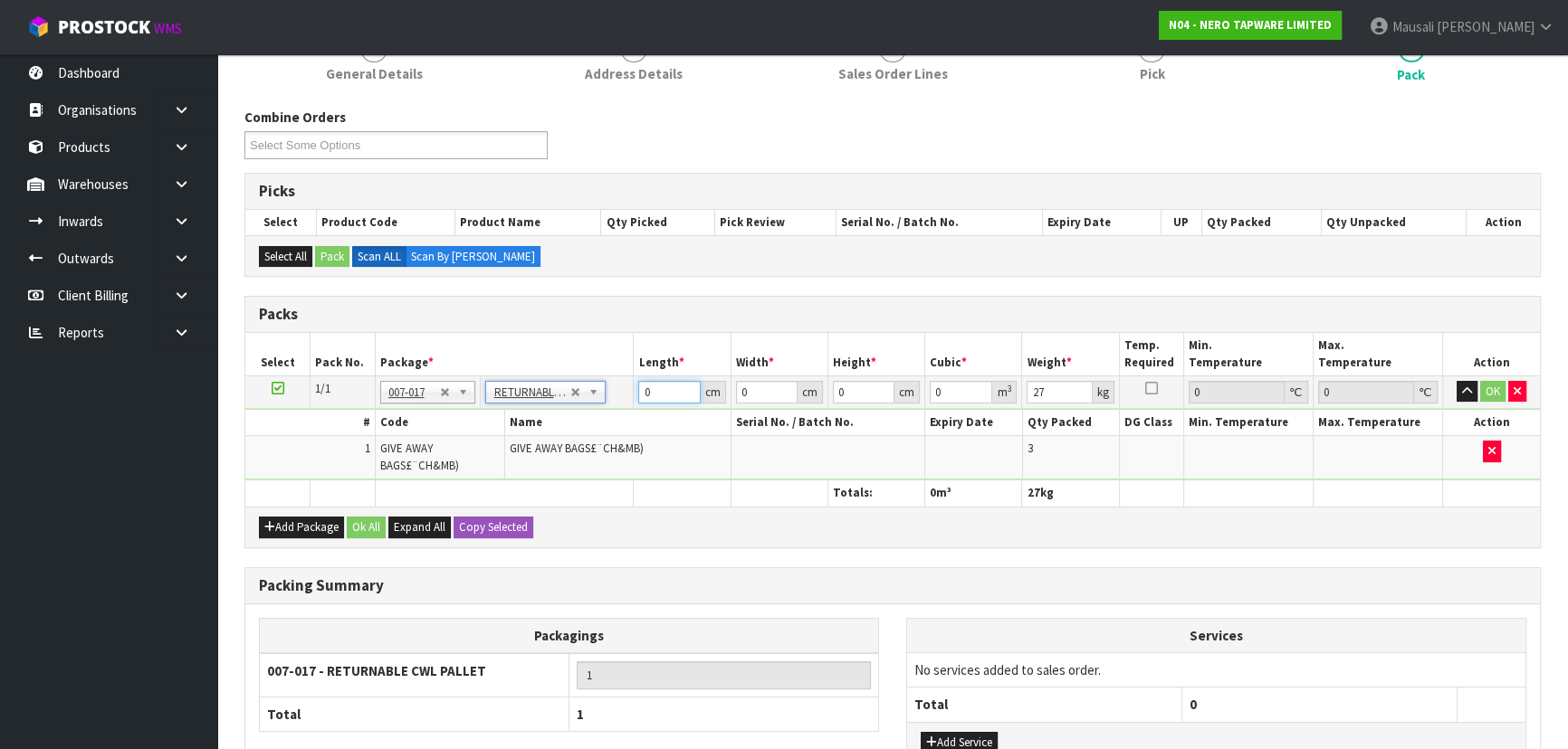
drag, startPoint x: 624, startPoint y: 396, endPoint x: 585, endPoint y: 399, distance: 39.1
click at [599, 398] on tr "1/1 NONE 007-001 007-002 007-004 007-009 007-013 007-014 007-015 007-017 007-01…" at bounding box center [892, 391] width 1295 height 32
type input "120"
type input "100"
type input "4"
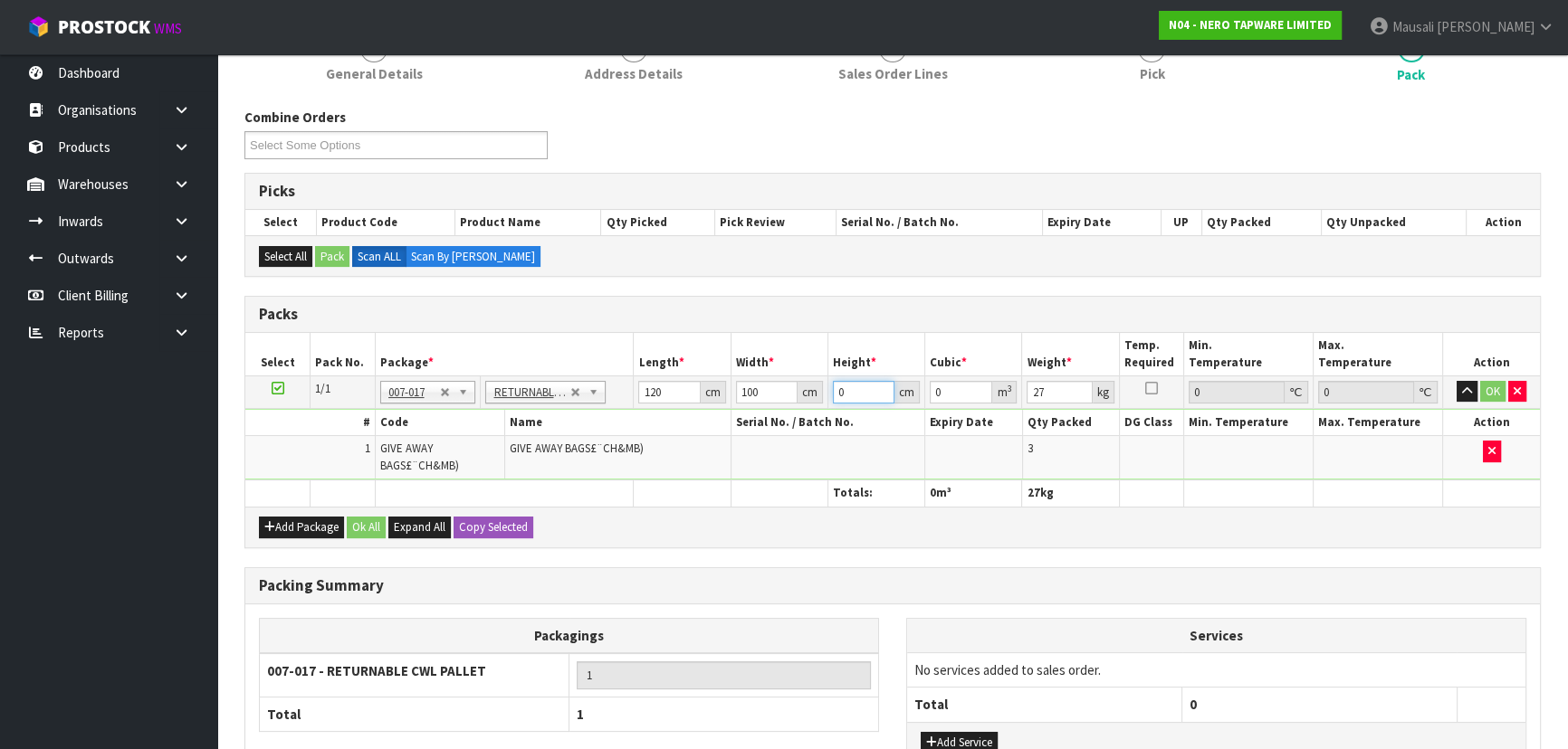
type input "0.048"
type input "43"
type input "0.516"
type input "43"
type input "41"
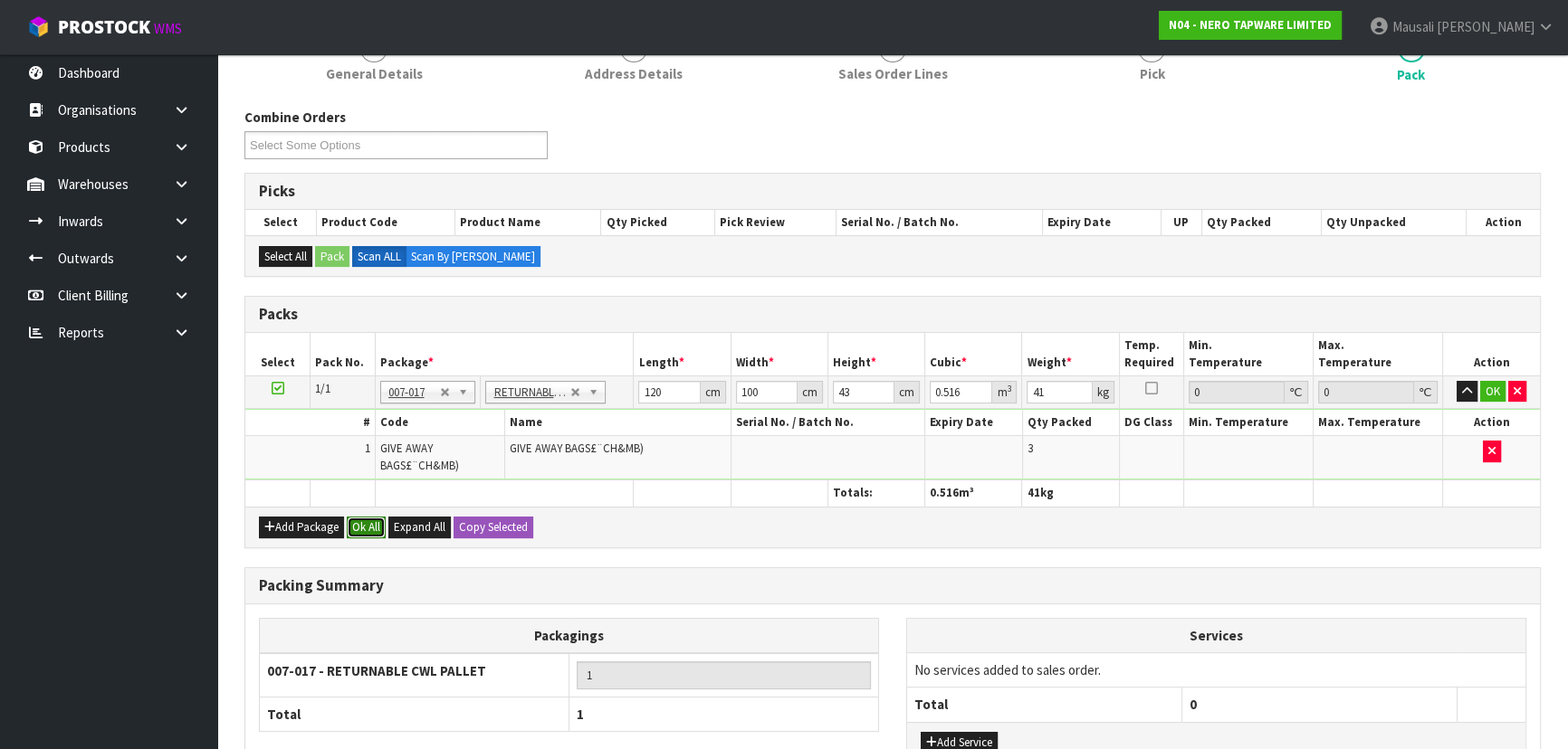
click at [355, 521] on button "Ok All" at bounding box center [366, 528] width 39 height 21
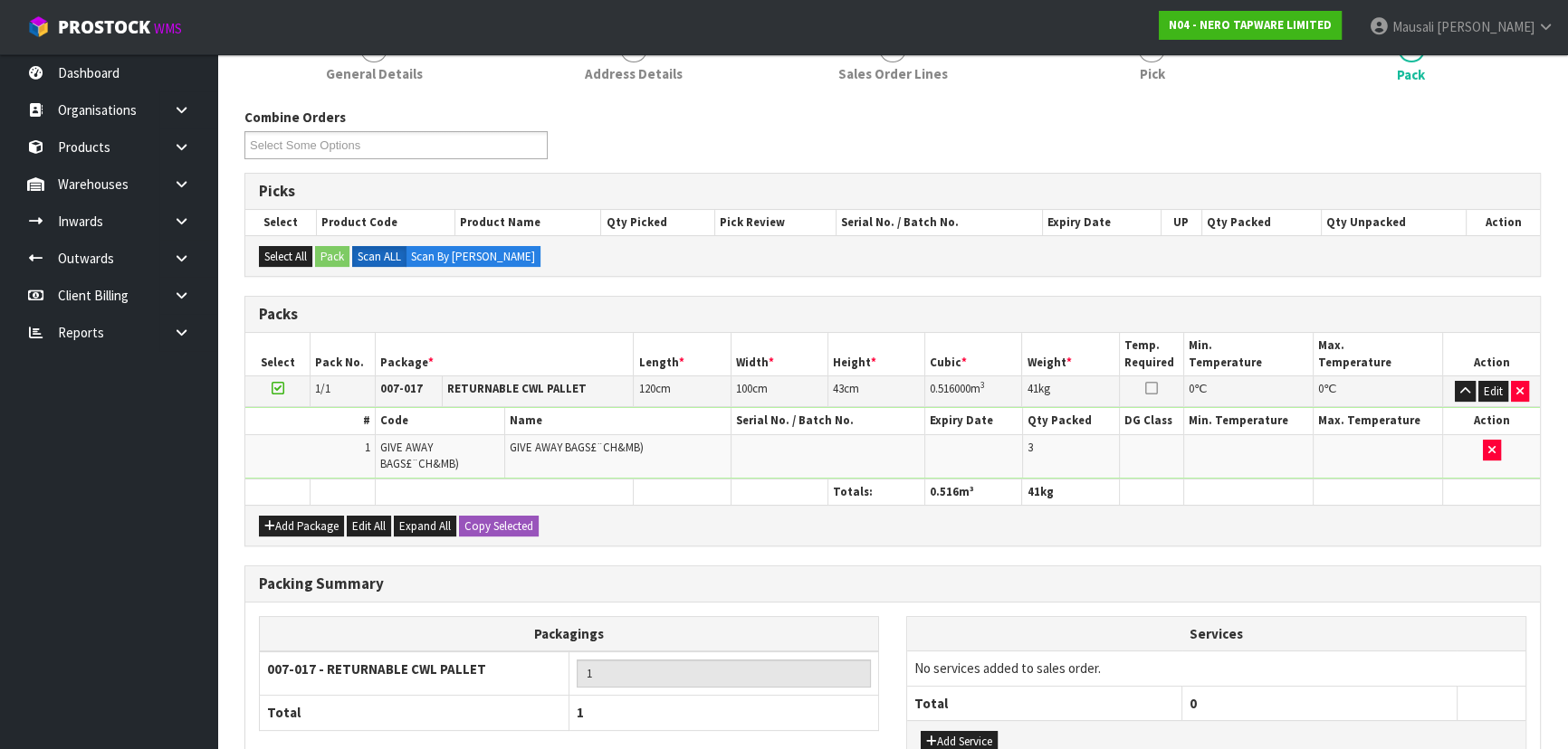
scroll to position [383, 0]
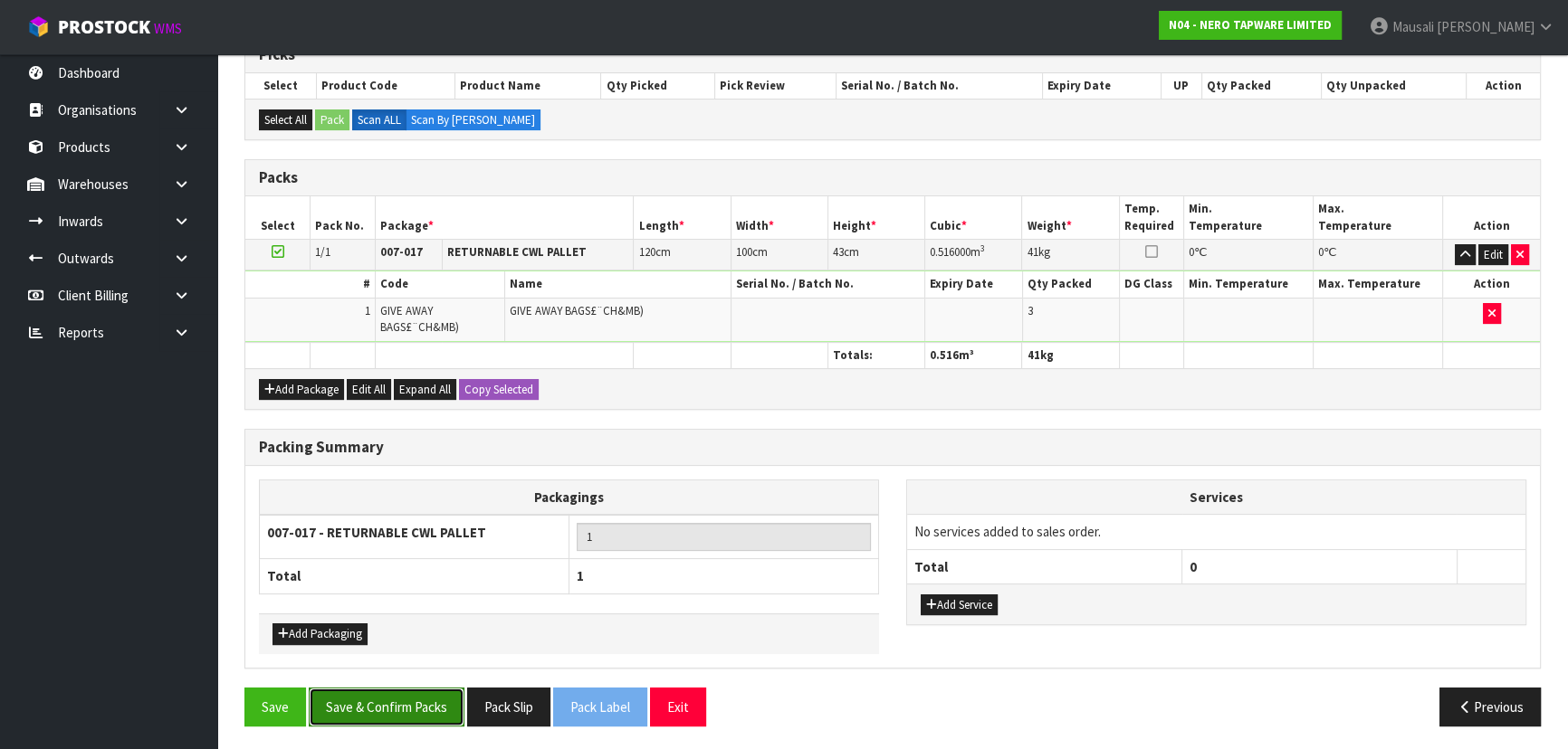
click at [444, 699] on button "Save & Confirm Packs" at bounding box center [386, 707] width 156 height 39
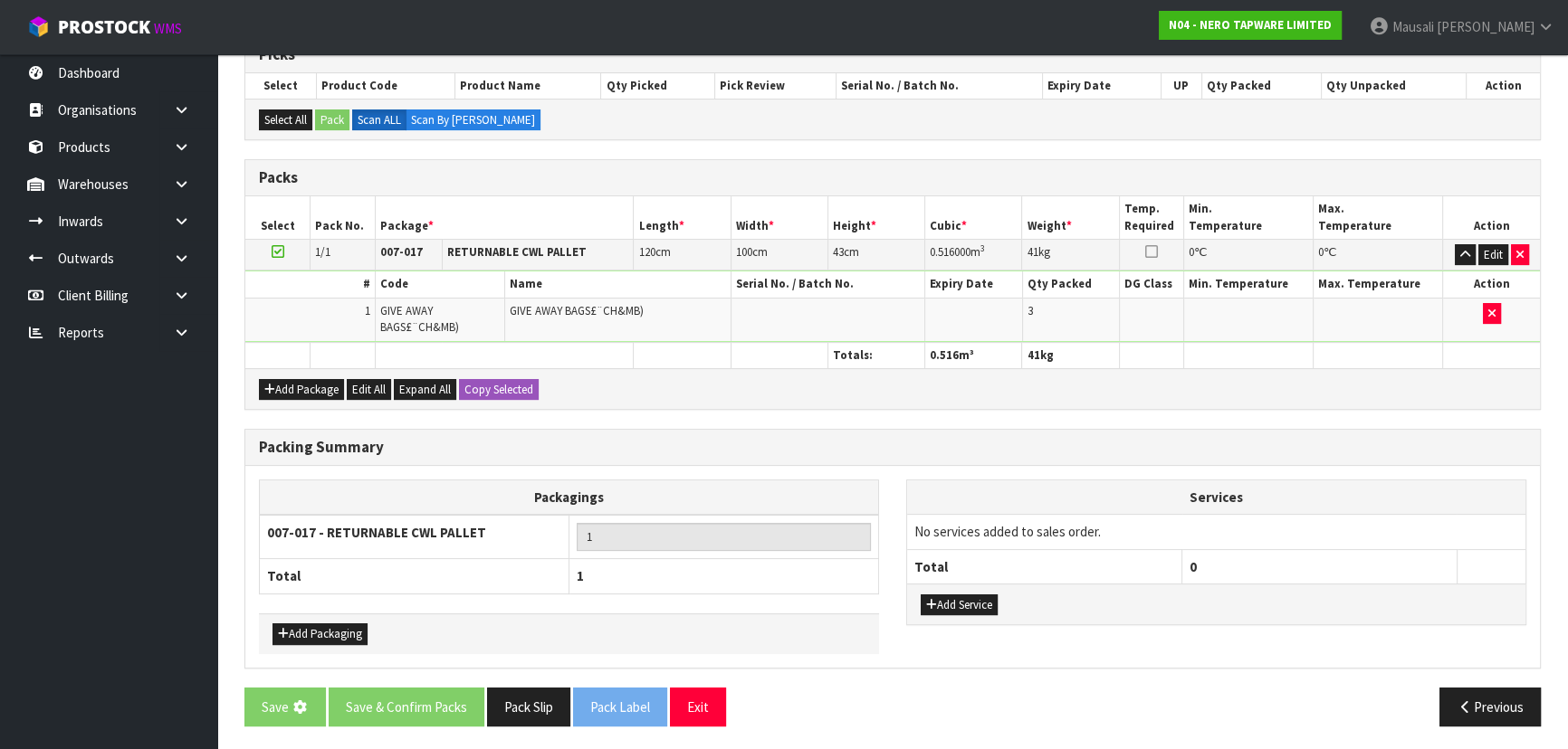
scroll to position [0, 0]
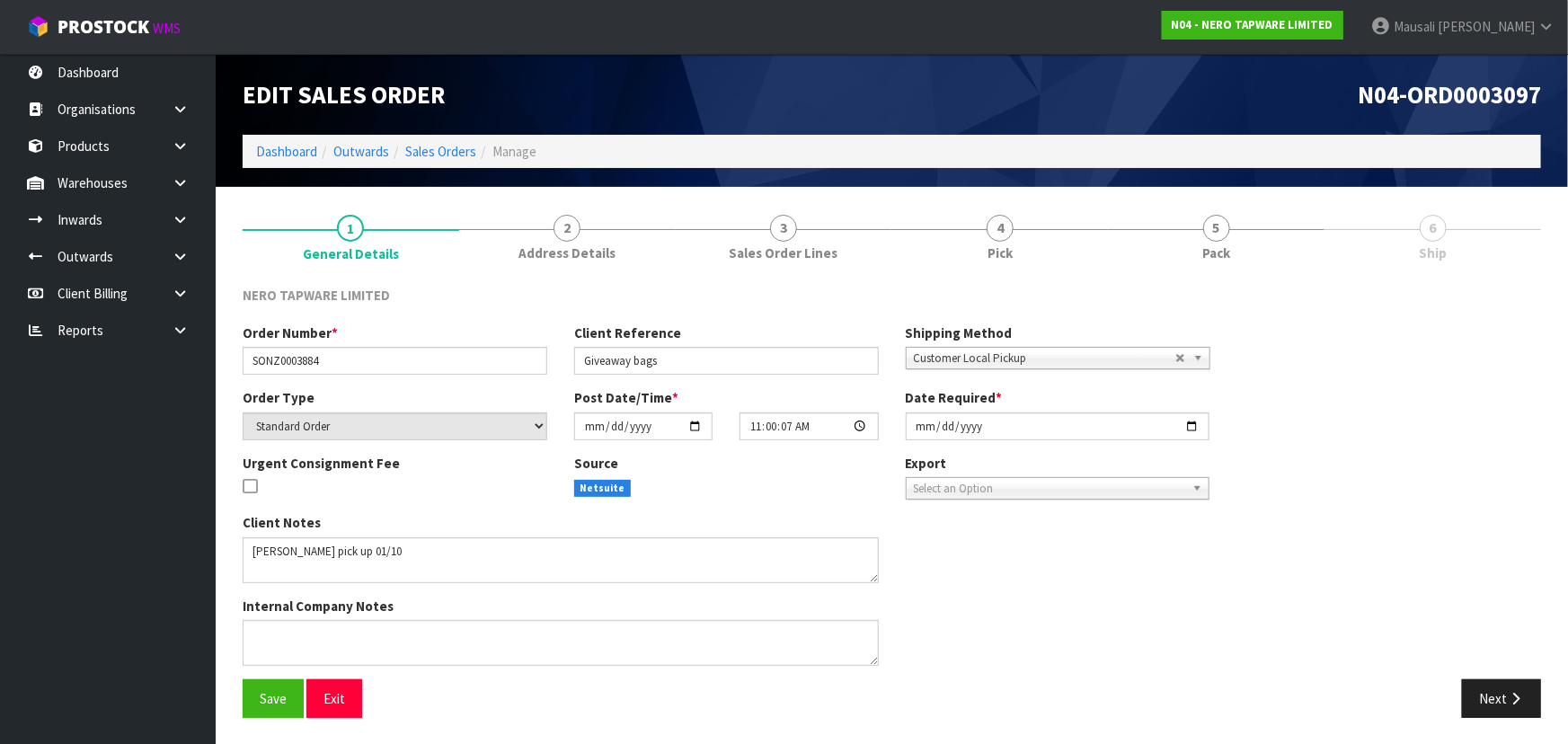
click at [270, 162] on ol "Dashboard Outwards Sales Orders Manage" at bounding box center [892, 151] width 1299 height 33
click at [307, 149] on link "Dashboard" at bounding box center [286, 152] width 61 height 17
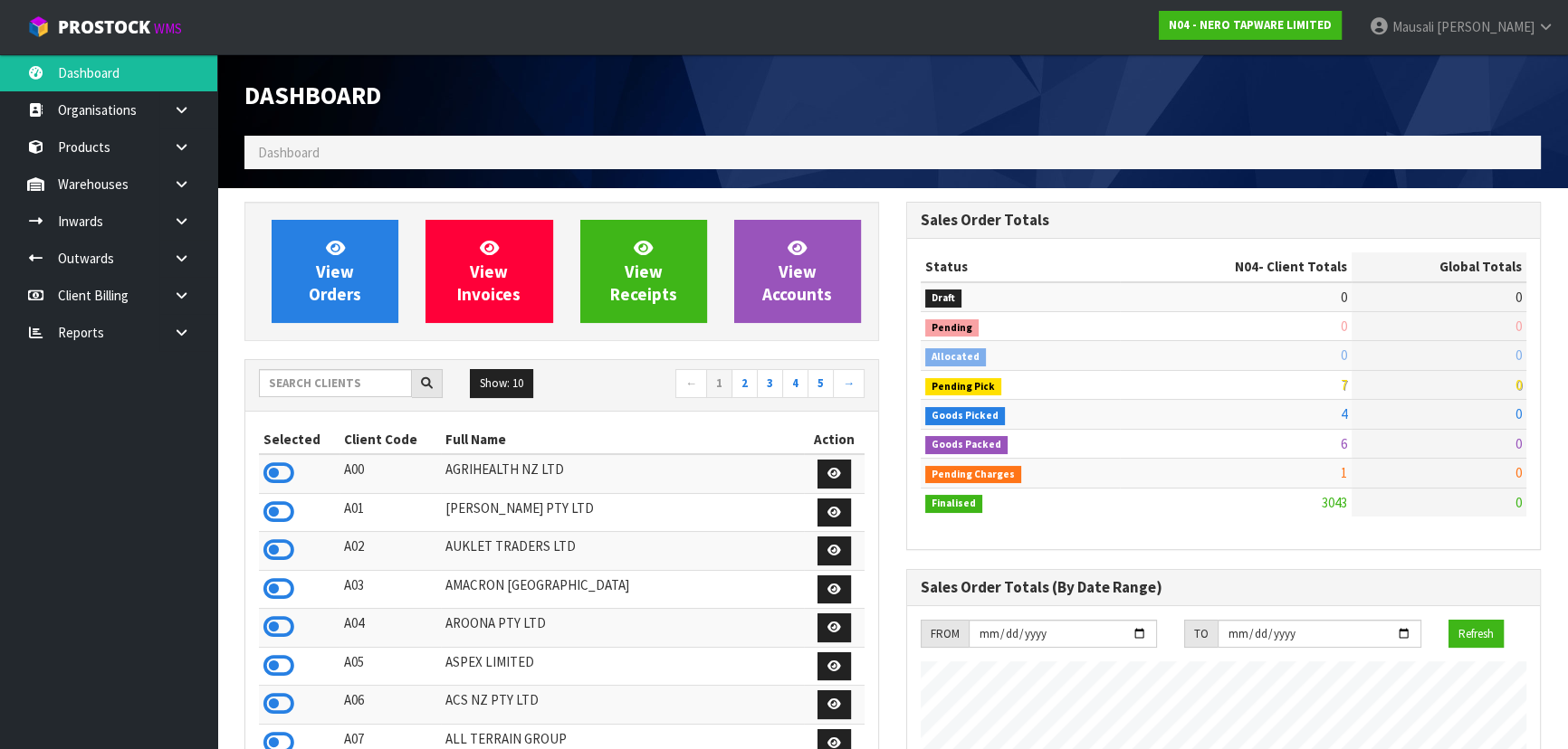
scroll to position [1465, 661]
click at [335, 383] on input "text" at bounding box center [335, 383] width 153 height 28
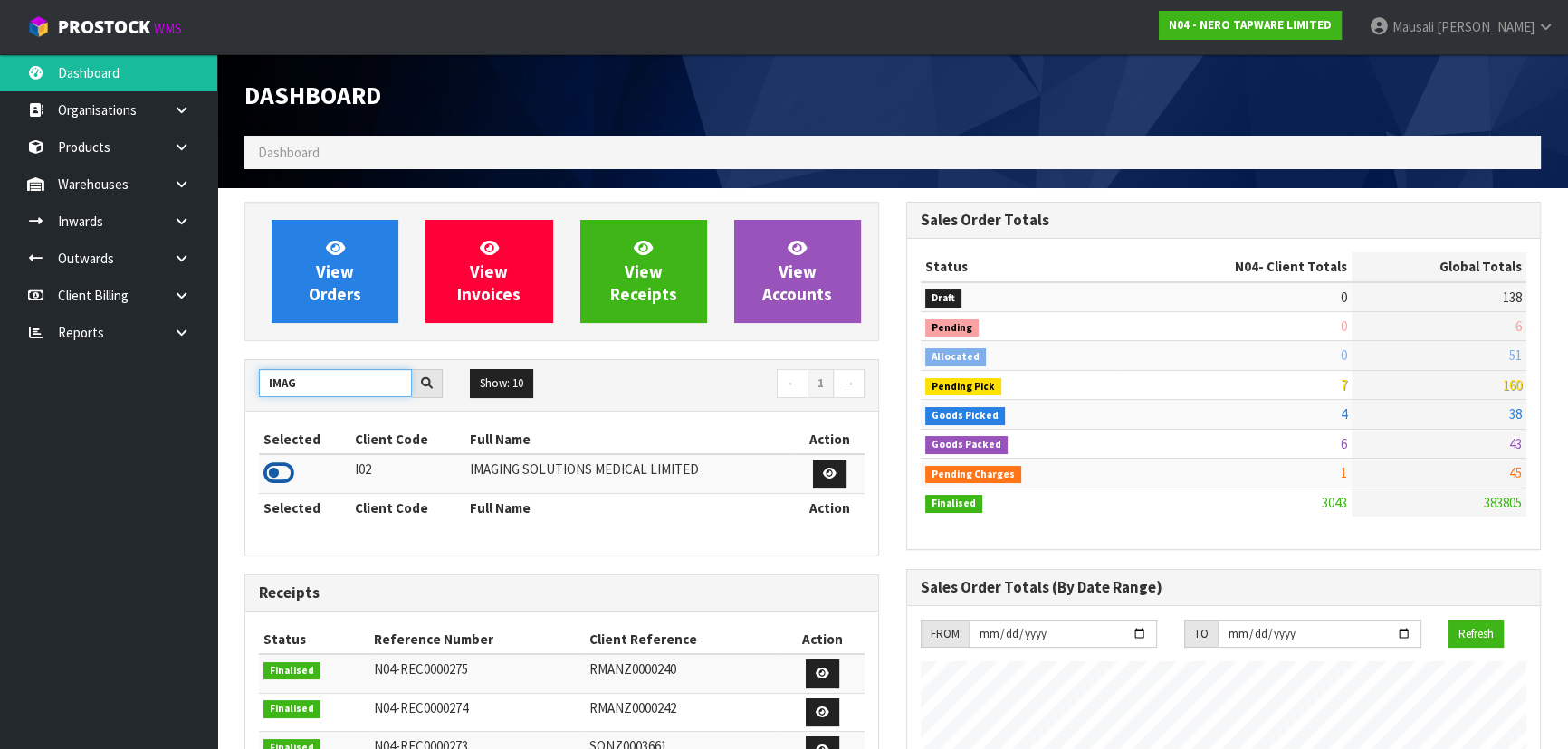
type input "IMAG"
click at [283, 467] on icon at bounding box center [279, 473] width 31 height 27
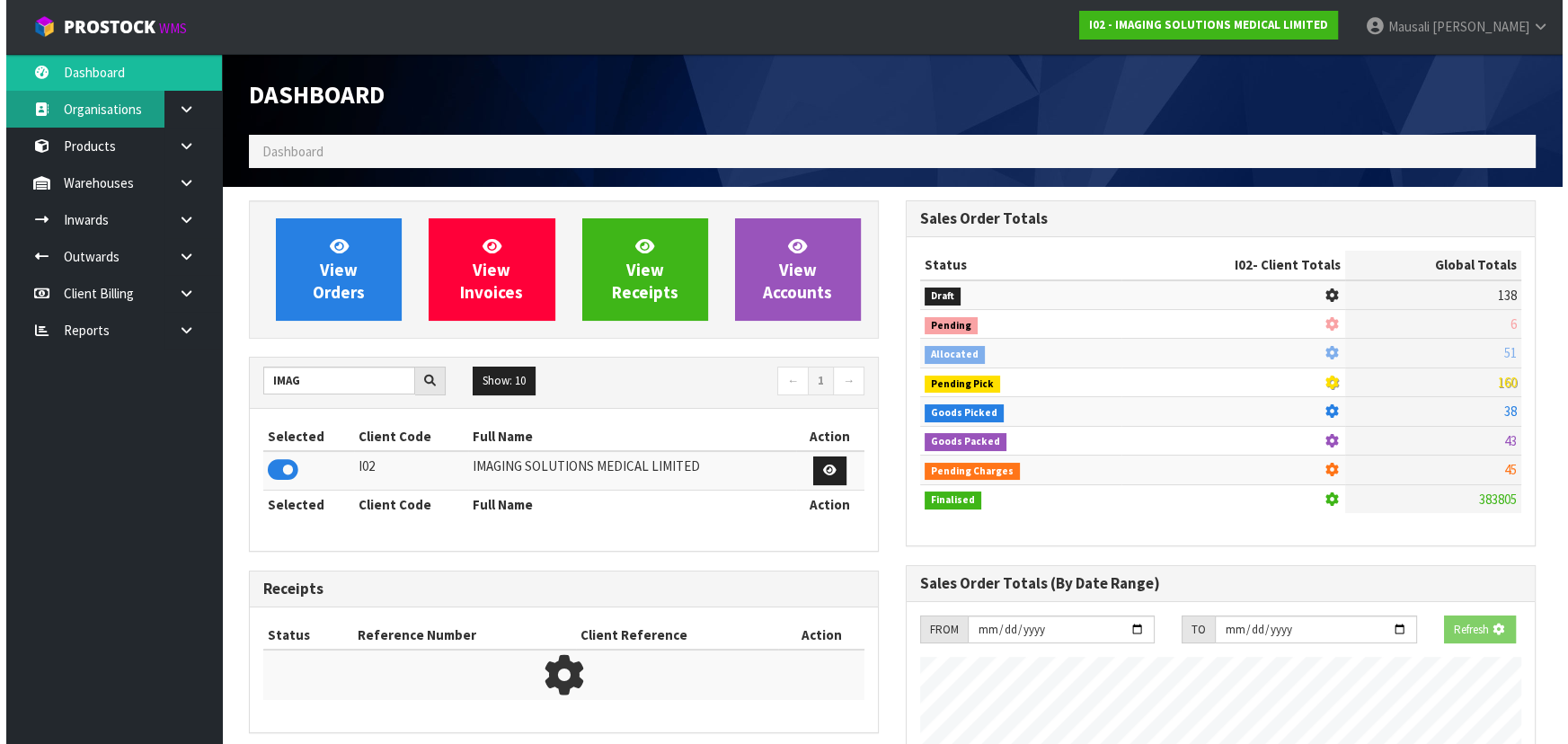
scroll to position [897838, 898045]
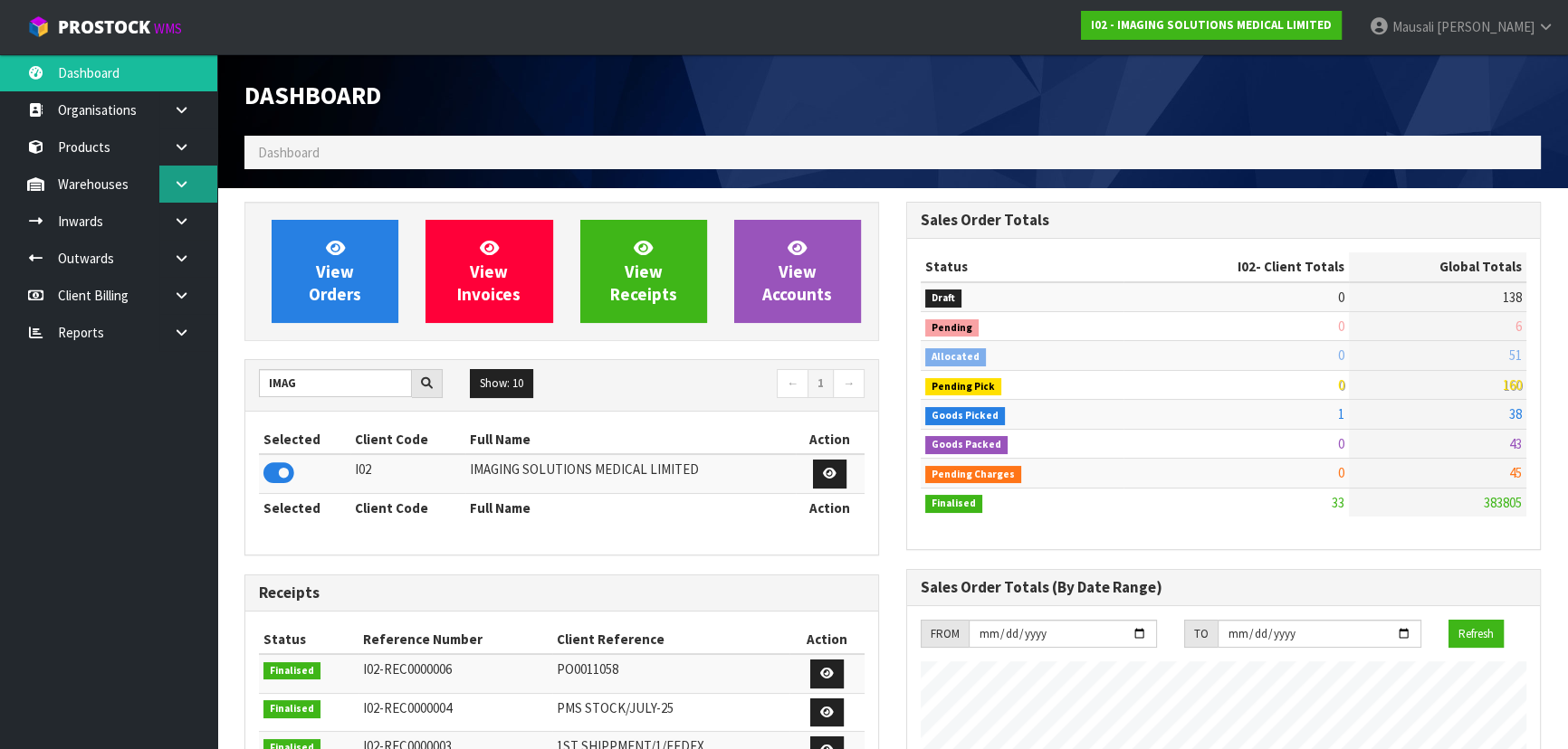
click at [194, 190] on link at bounding box center [187, 184] width 58 height 37
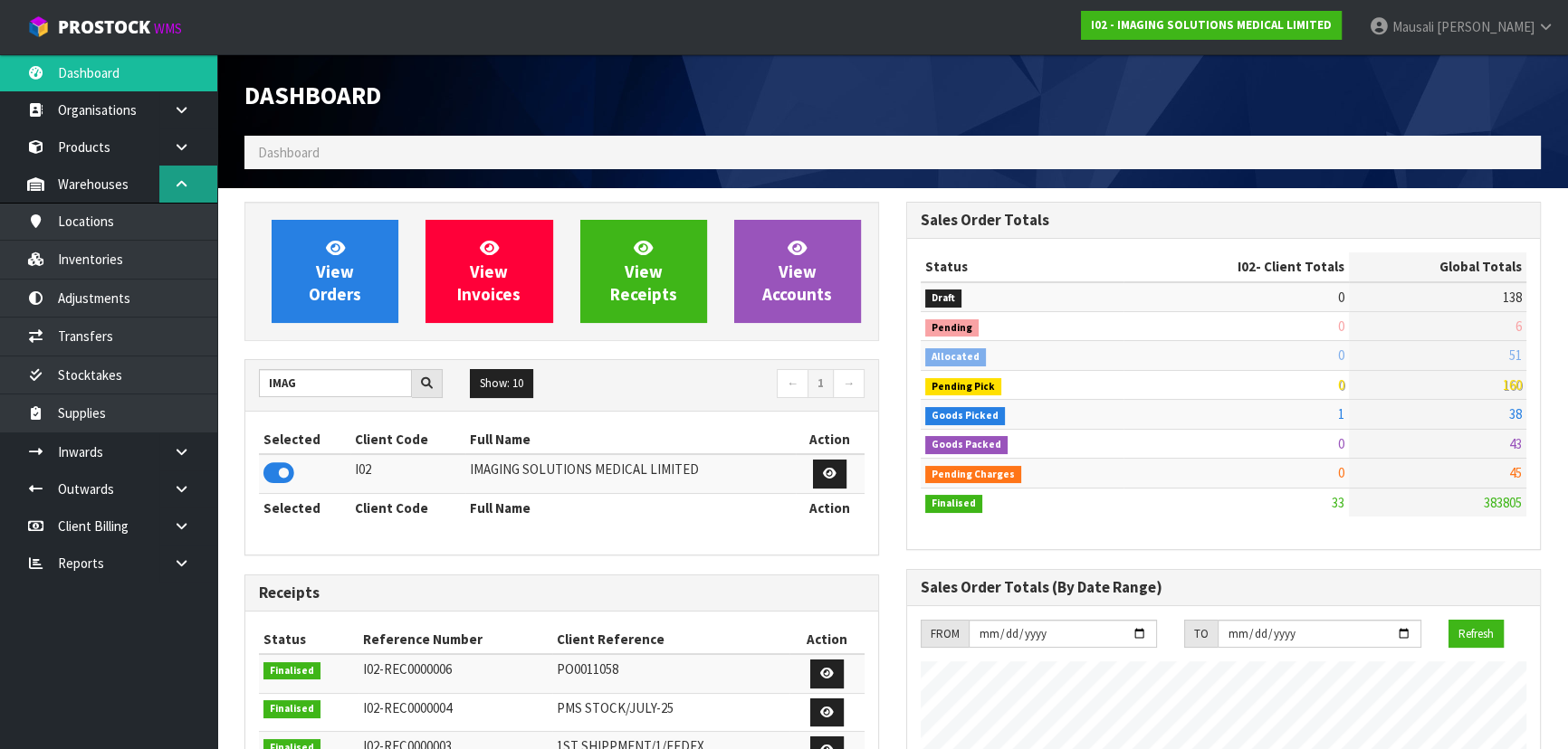
click at [181, 187] on icon at bounding box center [181, 184] width 18 height 14
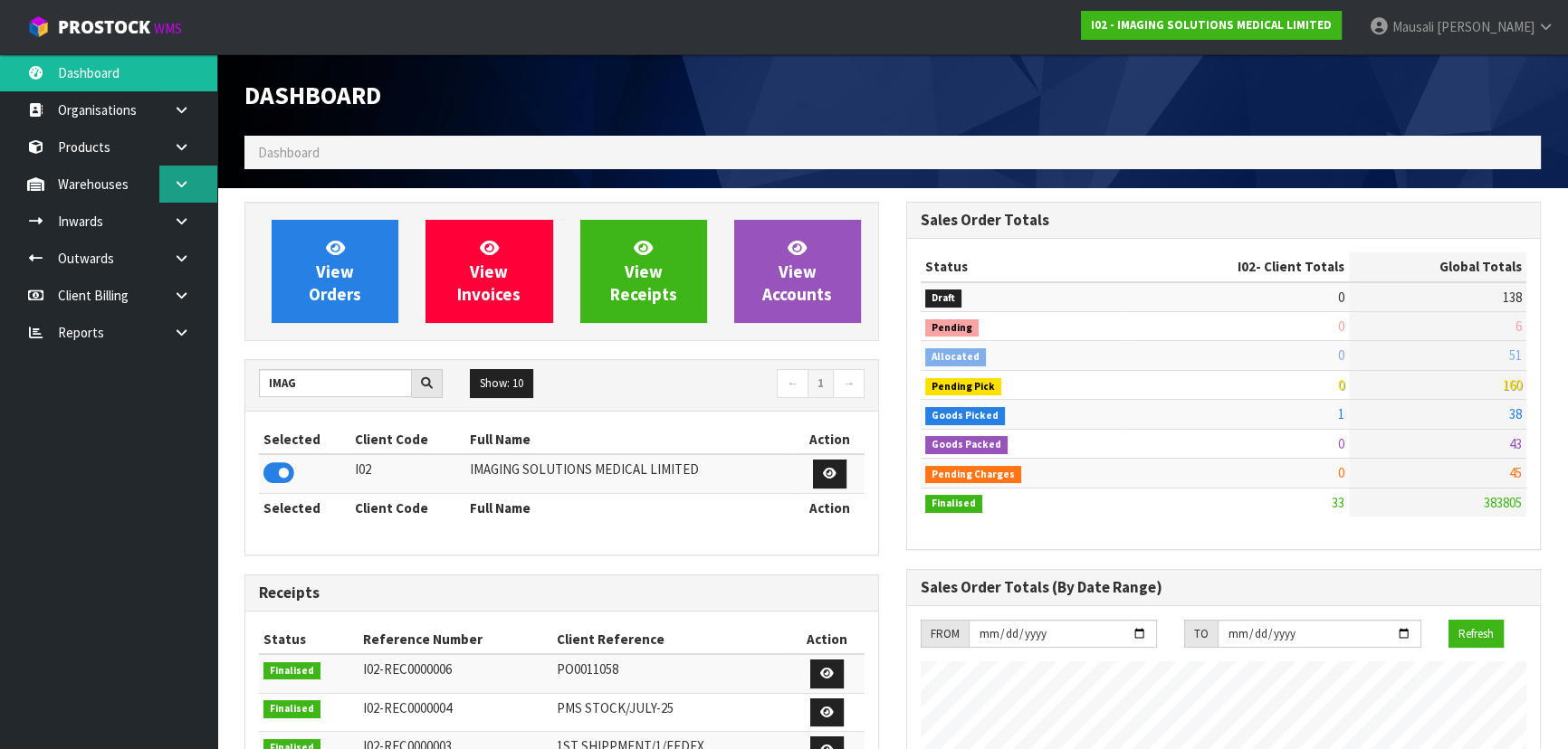
click at [191, 188] on link at bounding box center [187, 184] width 58 height 37
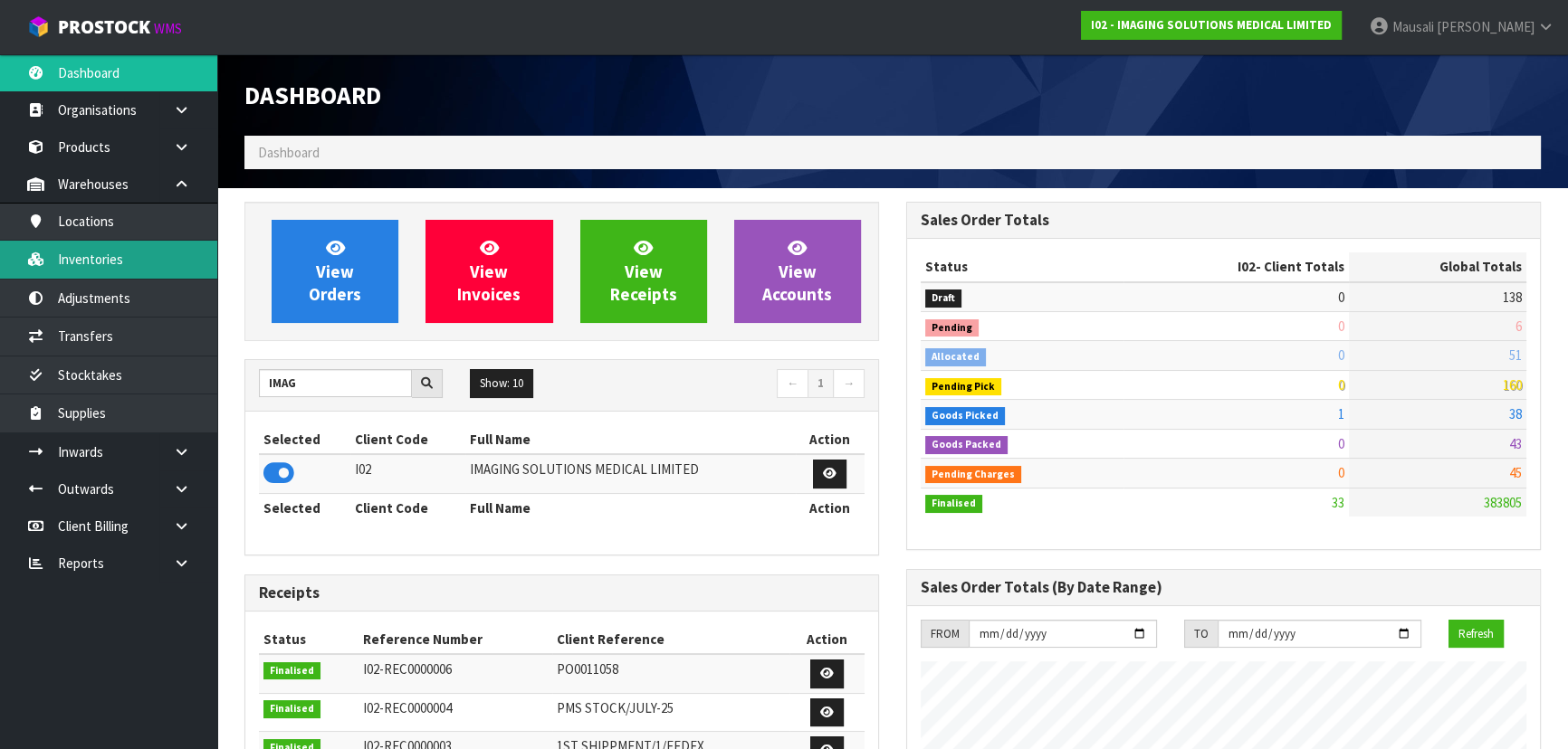
click at [128, 255] on link "Inventories" at bounding box center [108, 259] width 218 height 37
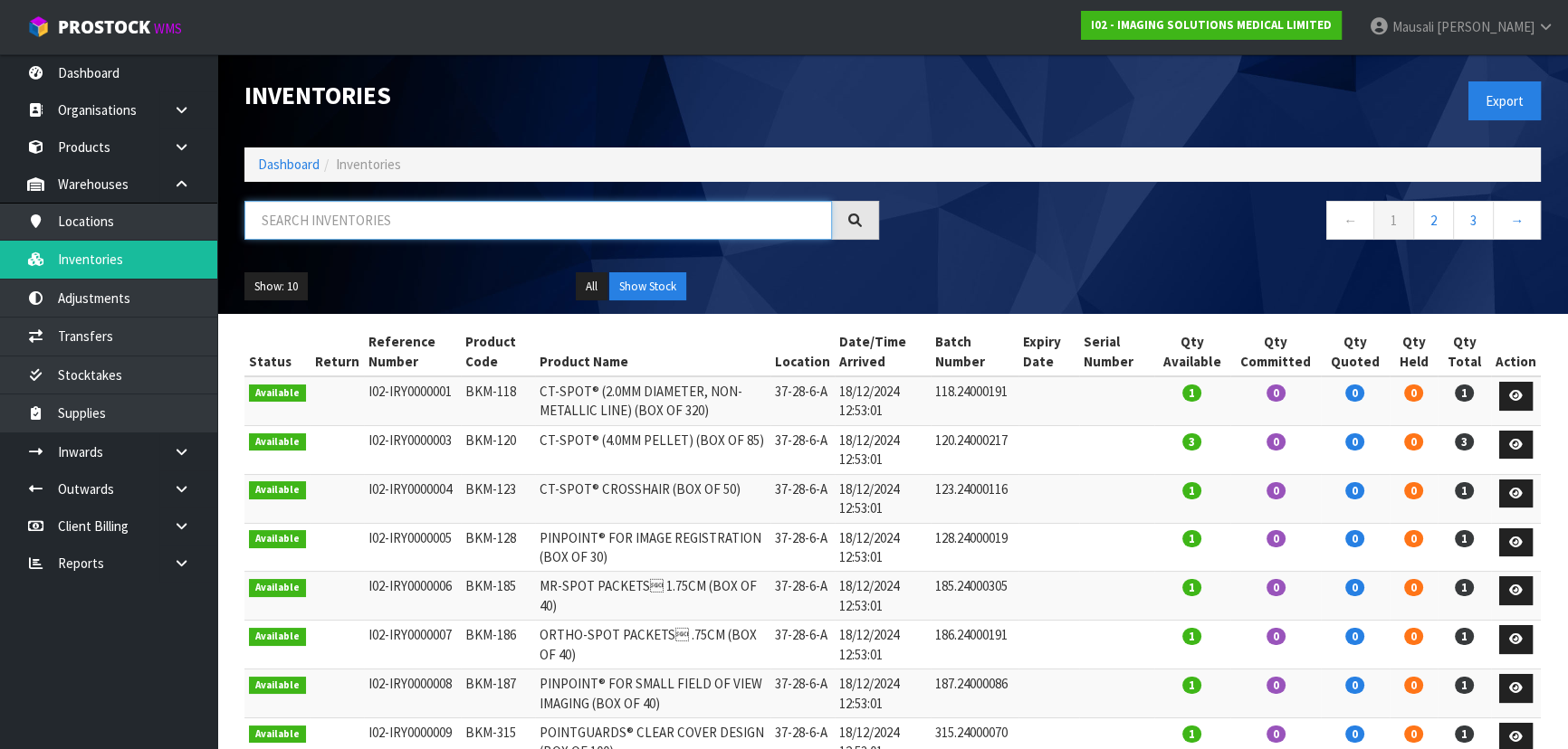
click at [297, 218] on input "text" at bounding box center [539, 220] width 587 height 39
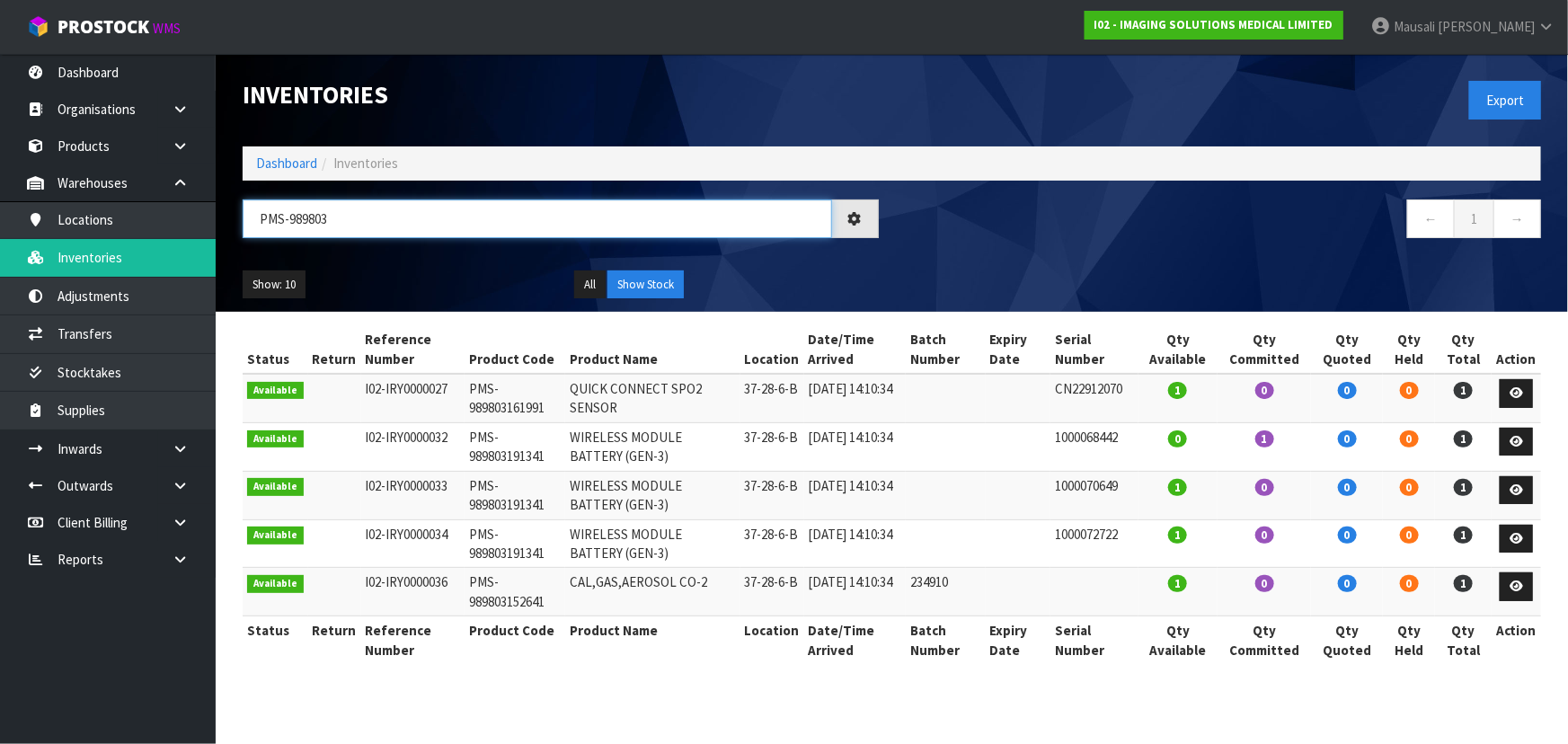
type input "PMS-9898031"
